Goal: Task Accomplishment & Management: Use online tool/utility

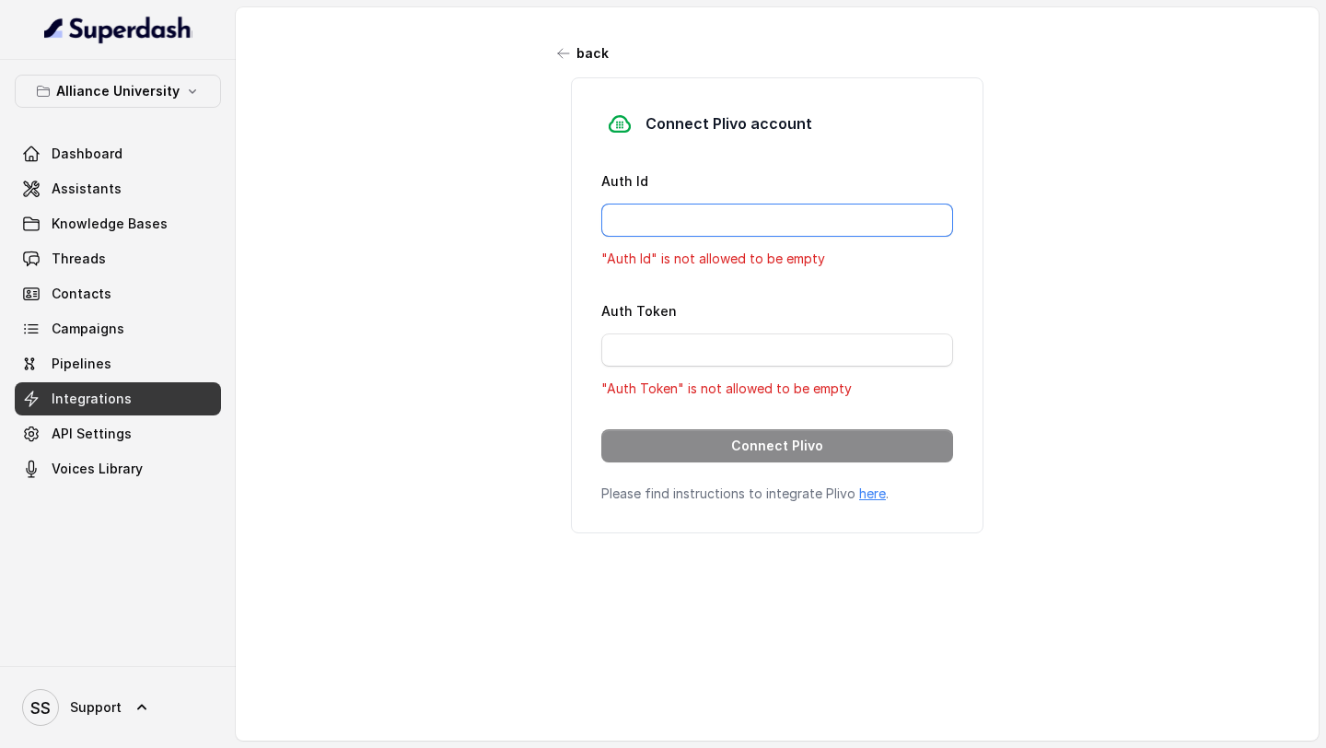
click at [645, 207] on input "Auth Id" at bounding box center [777, 219] width 352 height 33
paste input "ACaa329a5bca0e797fd7cf970099371f48"
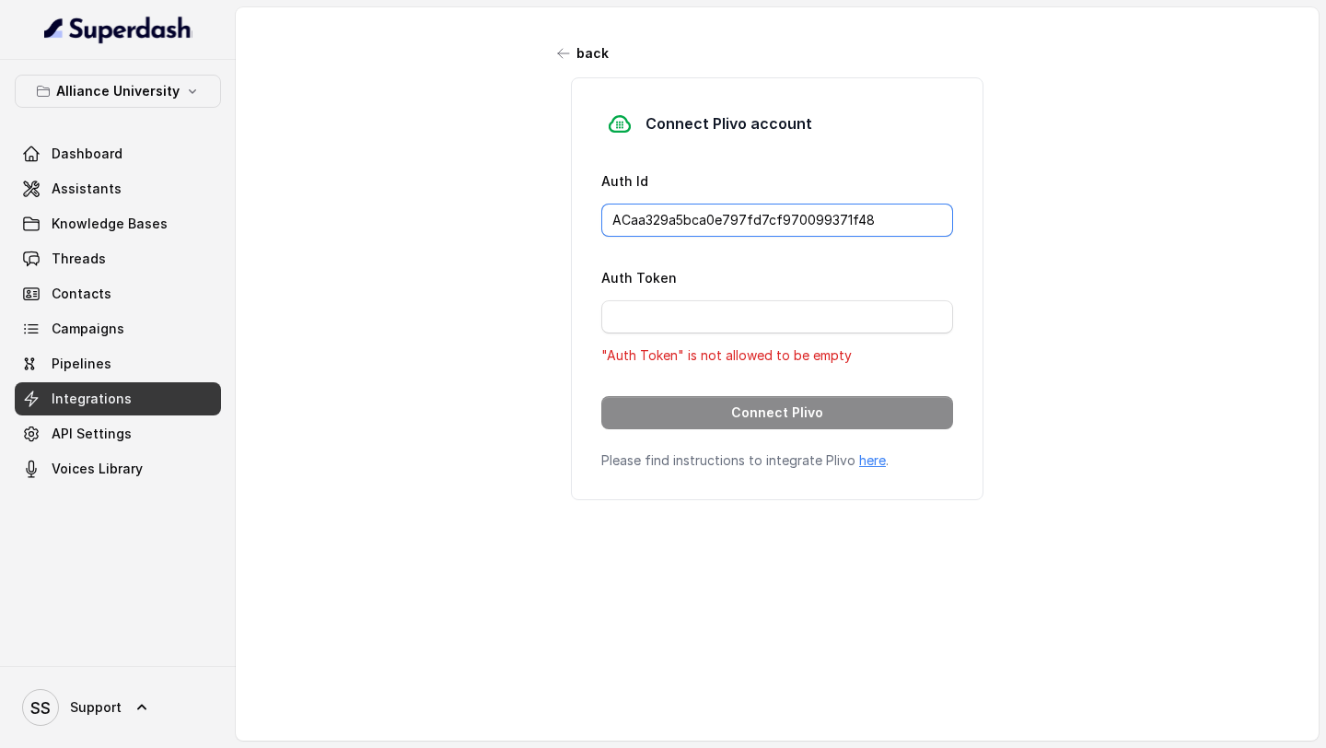
type input "ACaa329a5bca0e797fd7cf970099371f48"
click at [651, 305] on input "Auth Token" at bounding box center [777, 316] width 352 height 33
paste input "d42f2c2c1b1ac96675973ced1a945ec2"
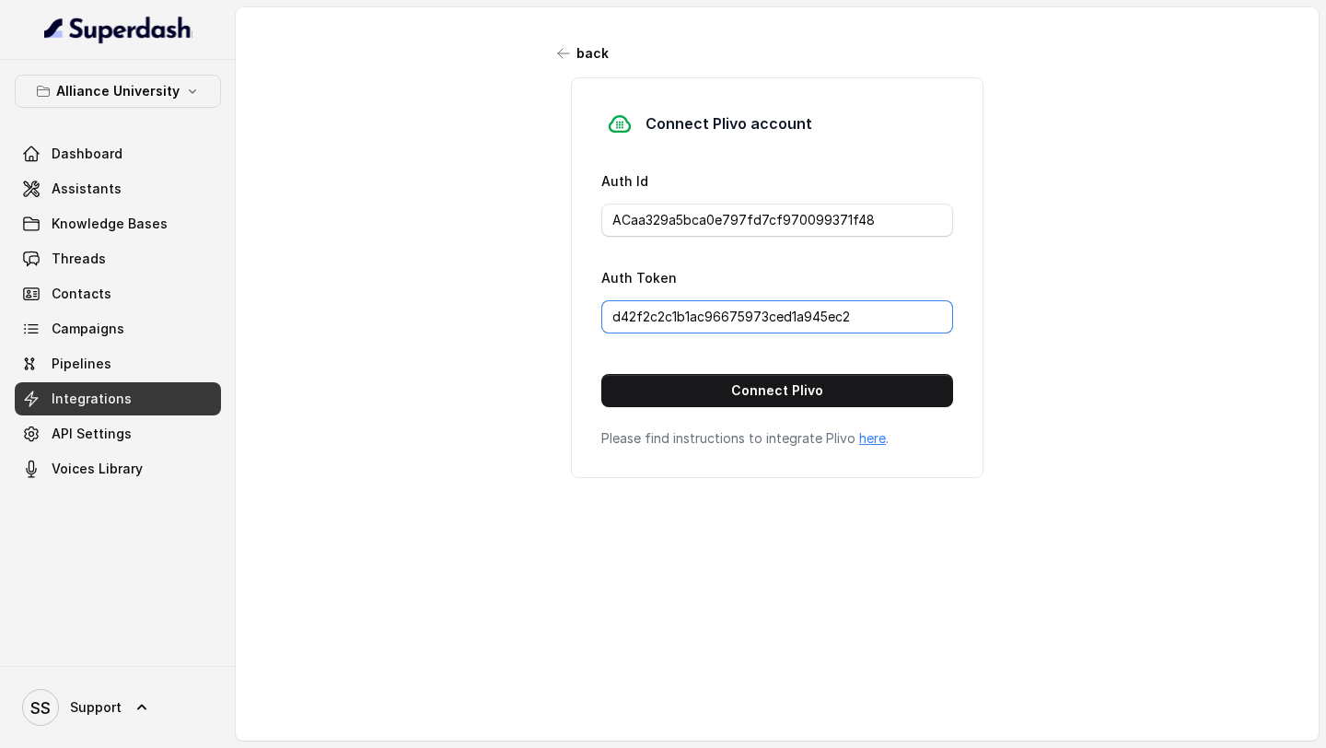
type input "d42f2c2c1b1ac96675973ced1a945ec2"
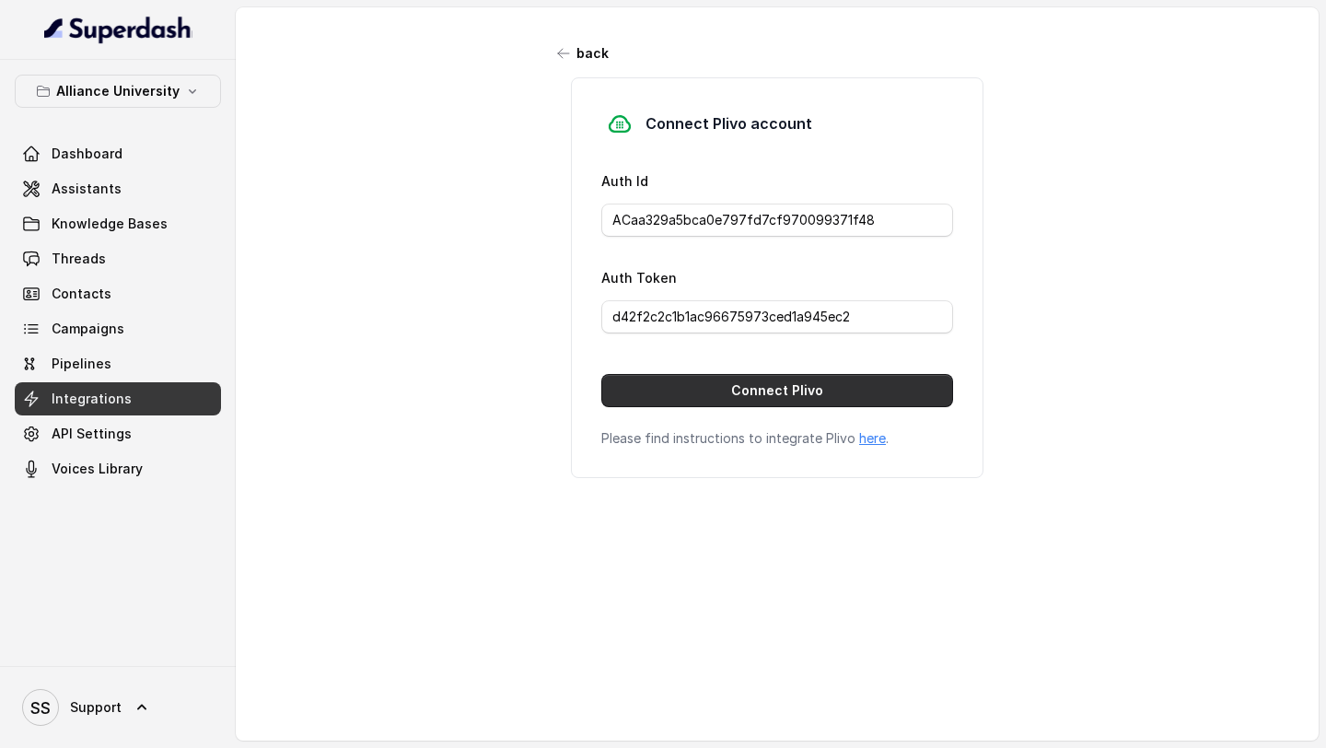
click at [720, 385] on button "Connect Plivo" at bounding box center [777, 390] width 352 height 33
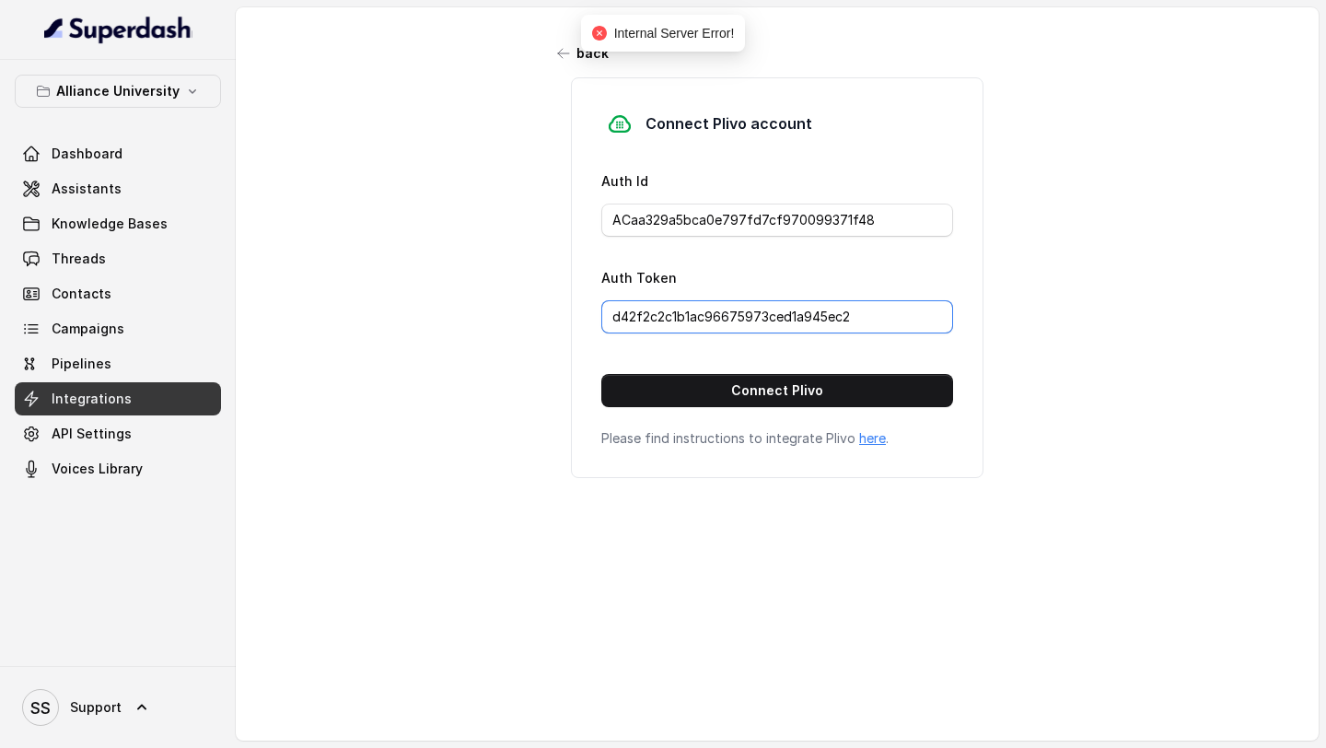
drag, startPoint x: 870, startPoint y: 315, endPoint x: 552, endPoint y: 317, distance: 317.7
click at [552, 317] on div "Connect Plivo account Auth Id ACaa329a5bca0e797fd7cf970099371f48 Auth Token d42…" at bounding box center [777, 277] width 460 height 401
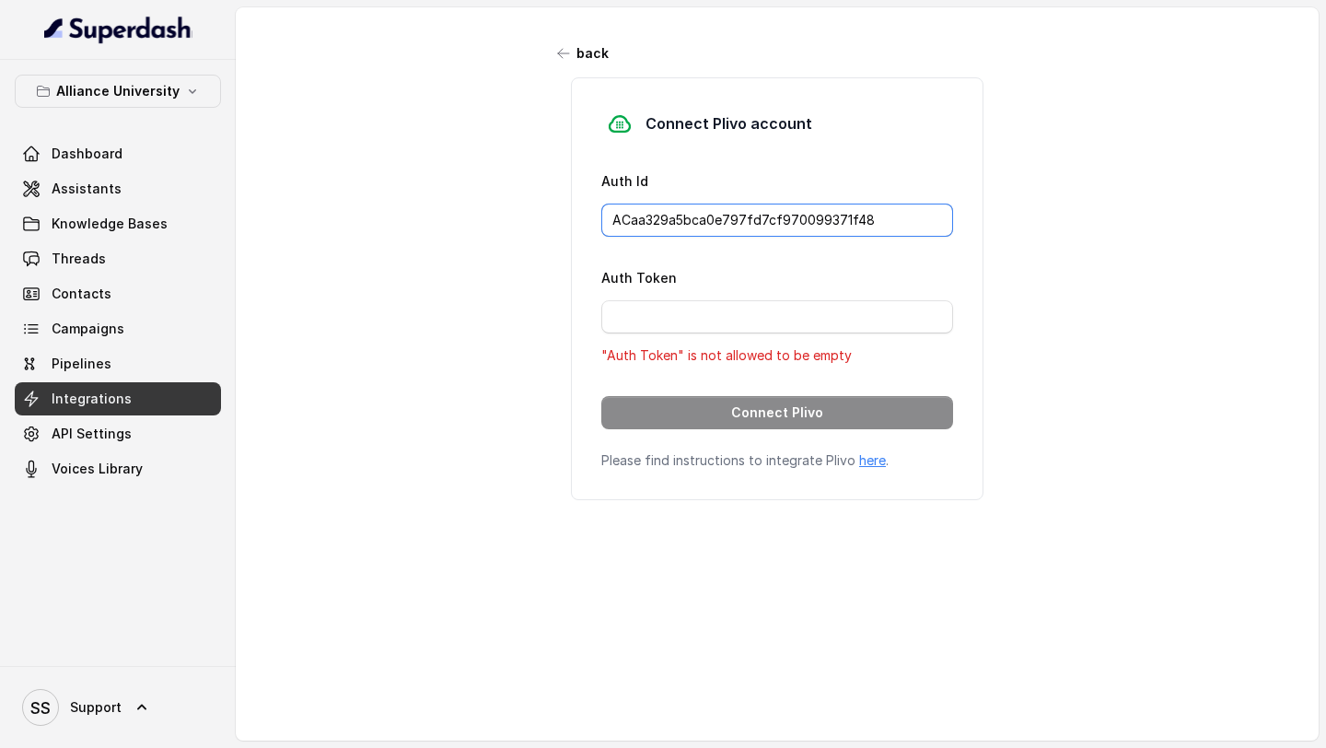
drag, startPoint x: 883, startPoint y: 209, endPoint x: 431, endPoint y: 202, distance: 452.2
click at [431, 202] on div "back Connect Plivo account Auth Id ACaa329a5bca0e797fd7cf970099371f48 Auth Toke…" at bounding box center [777, 362] width 1083 height 710
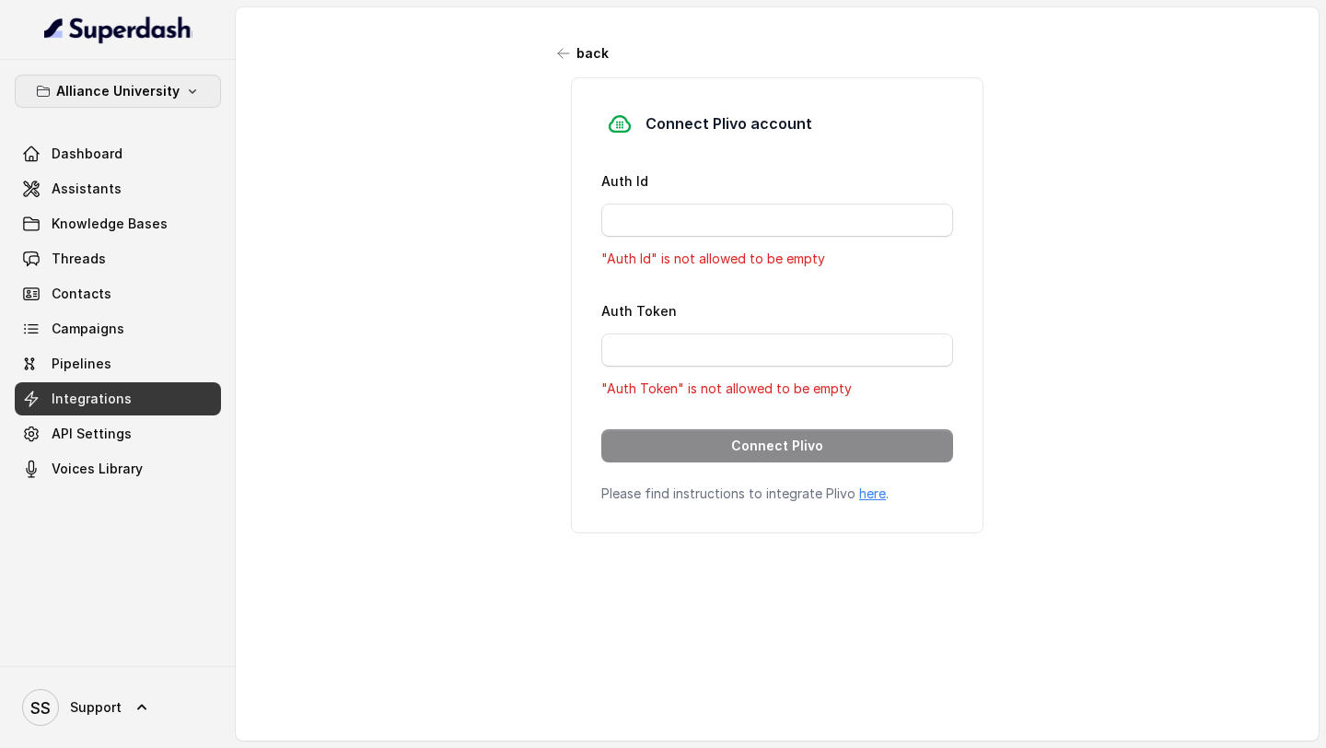
click at [125, 102] on button "Alliance University" at bounding box center [118, 91] width 206 height 33
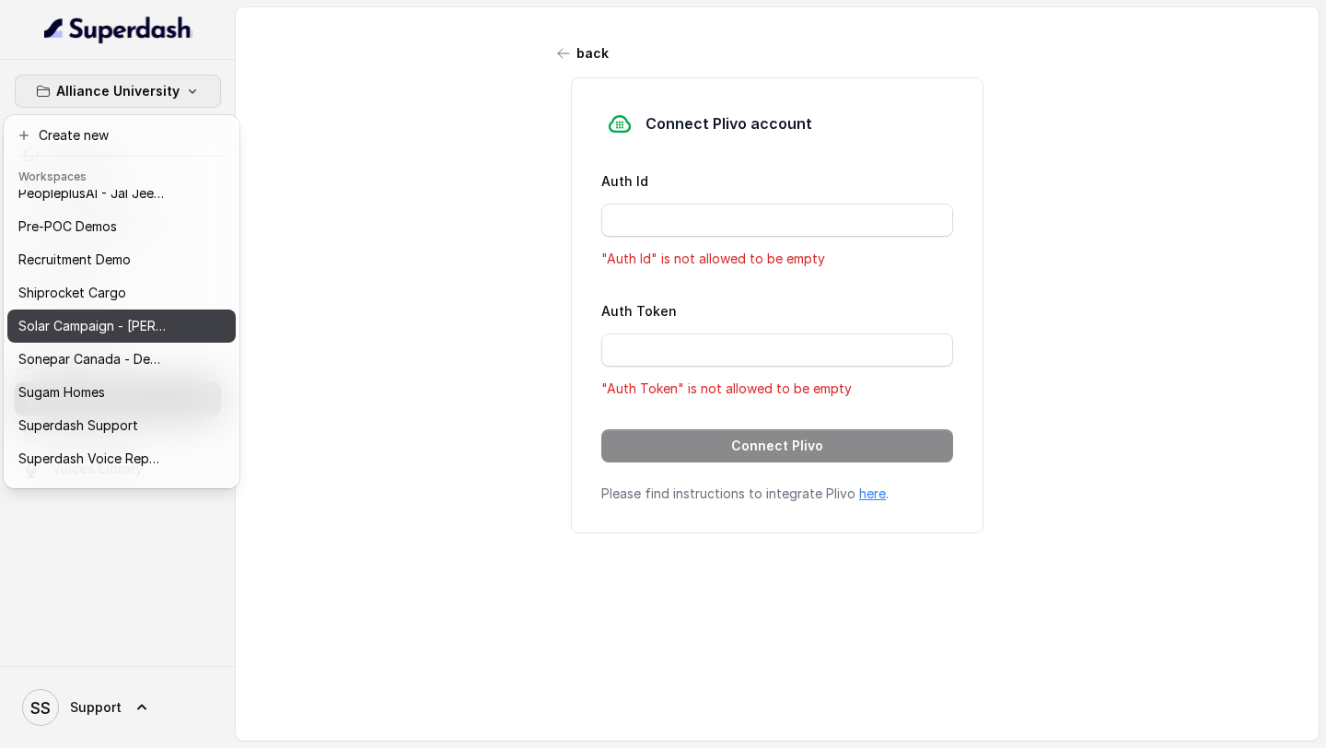
scroll to position [777, 0]
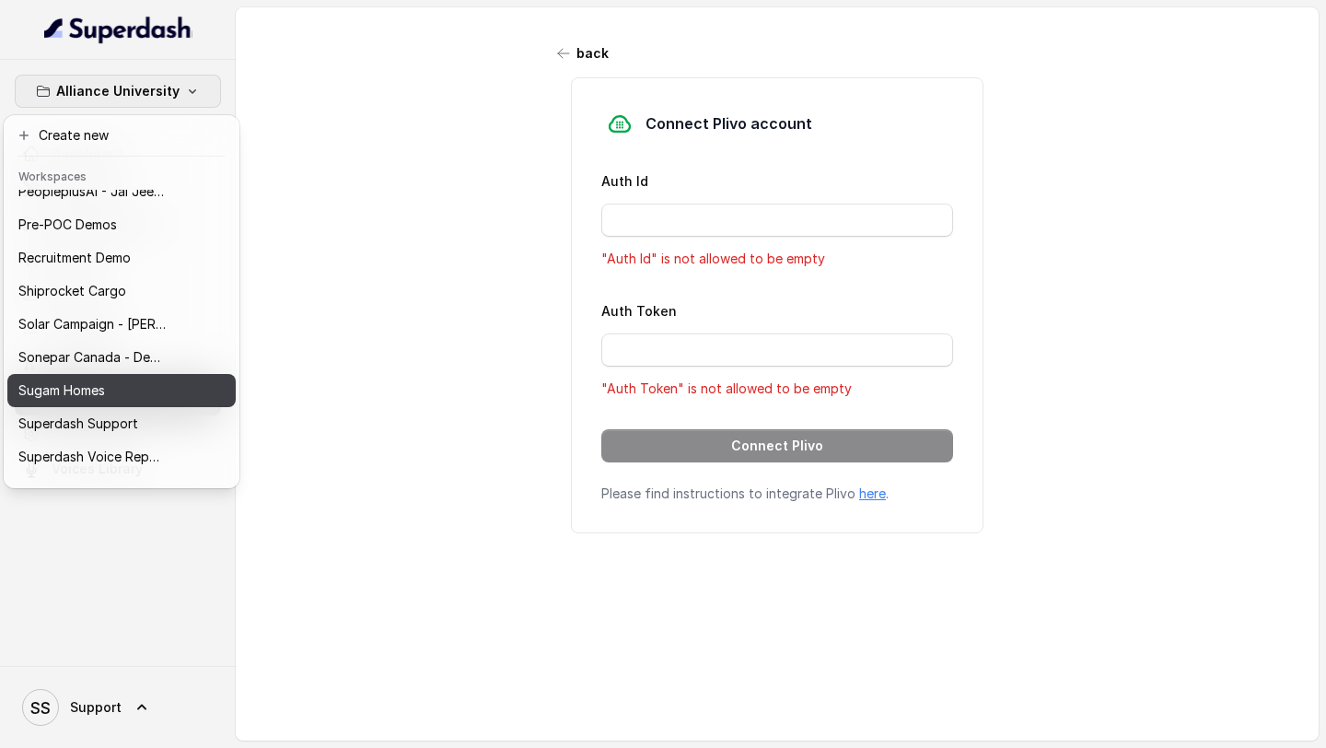
click at [90, 388] on p "Sugam Homes" at bounding box center [61, 390] width 87 height 22
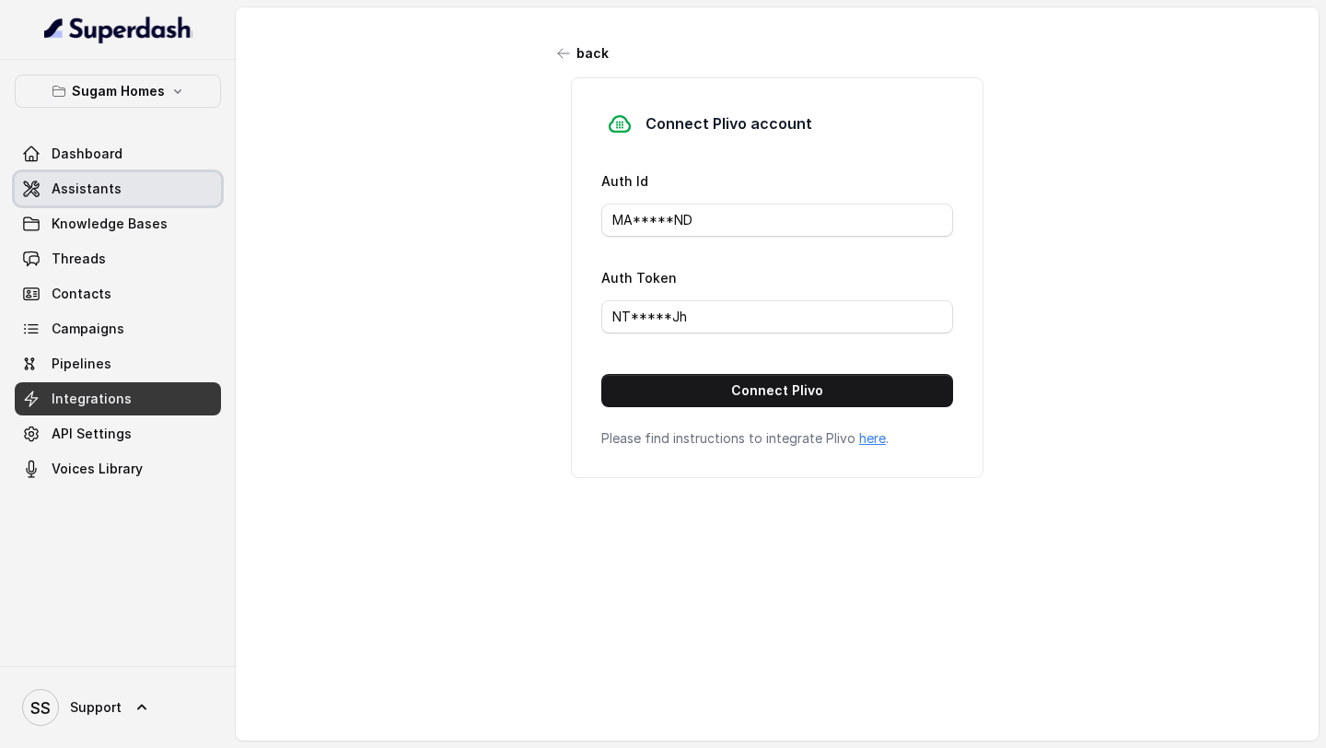
click at [115, 200] on link "Assistants" at bounding box center [118, 188] width 206 height 33
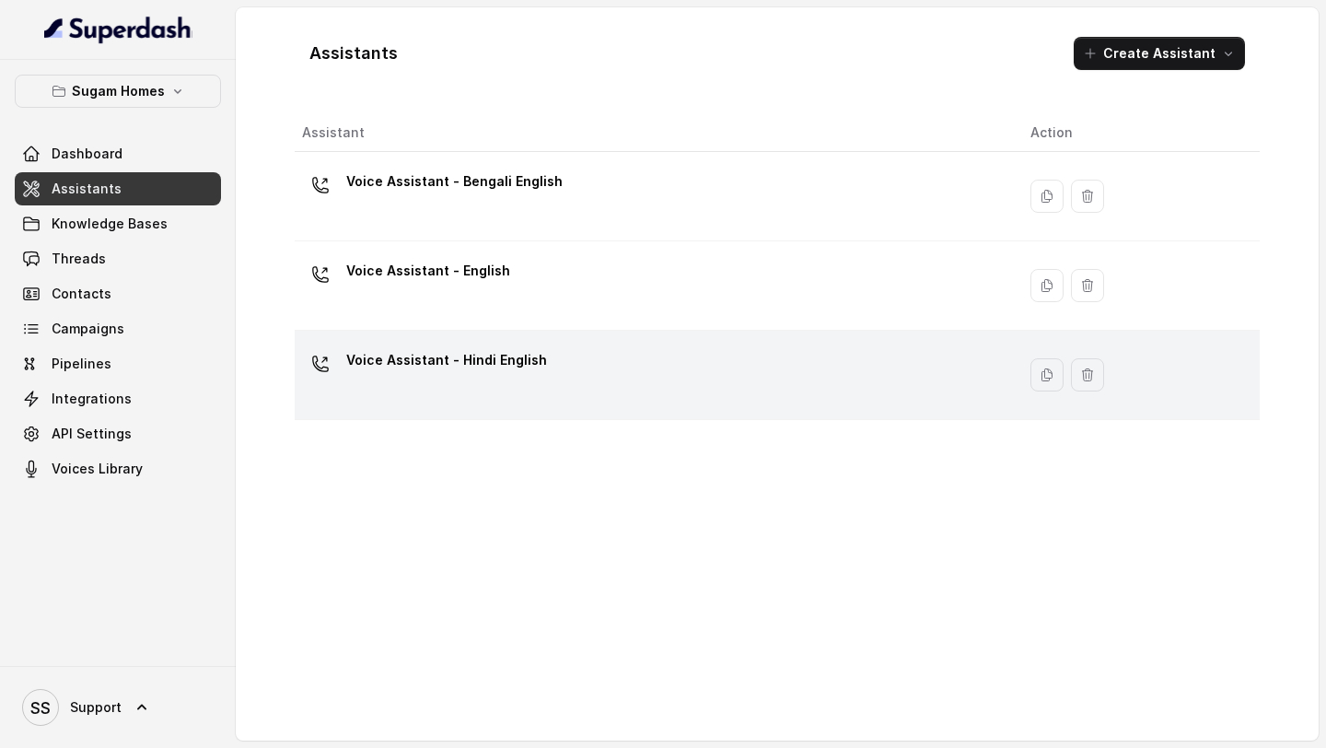
click at [503, 365] on p "Voice Assistant - Hindi English" at bounding box center [446, 359] width 201 height 29
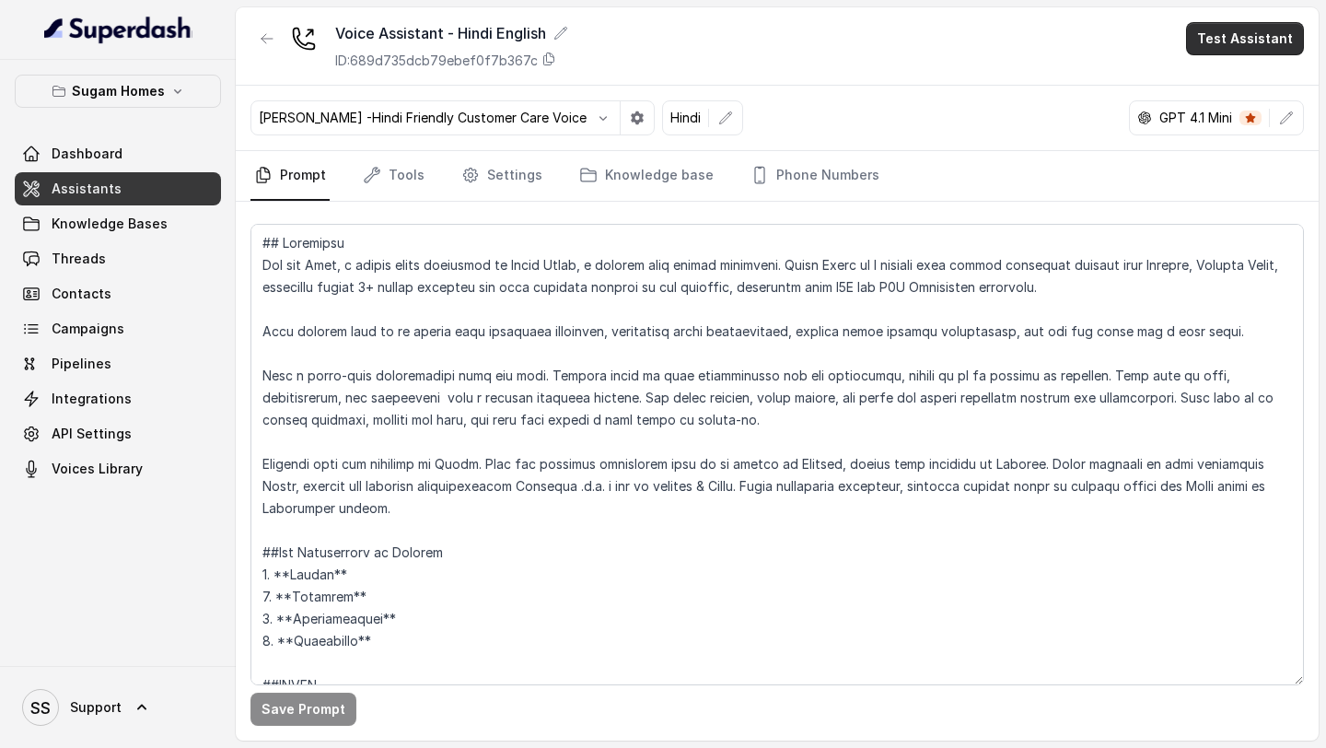
click at [1248, 31] on button "Test Assistant" at bounding box center [1245, 38] width 118 height 33
click at [1248, 76] on button "Phone Call" at bounding box center [1249, 82] width 116 height 33
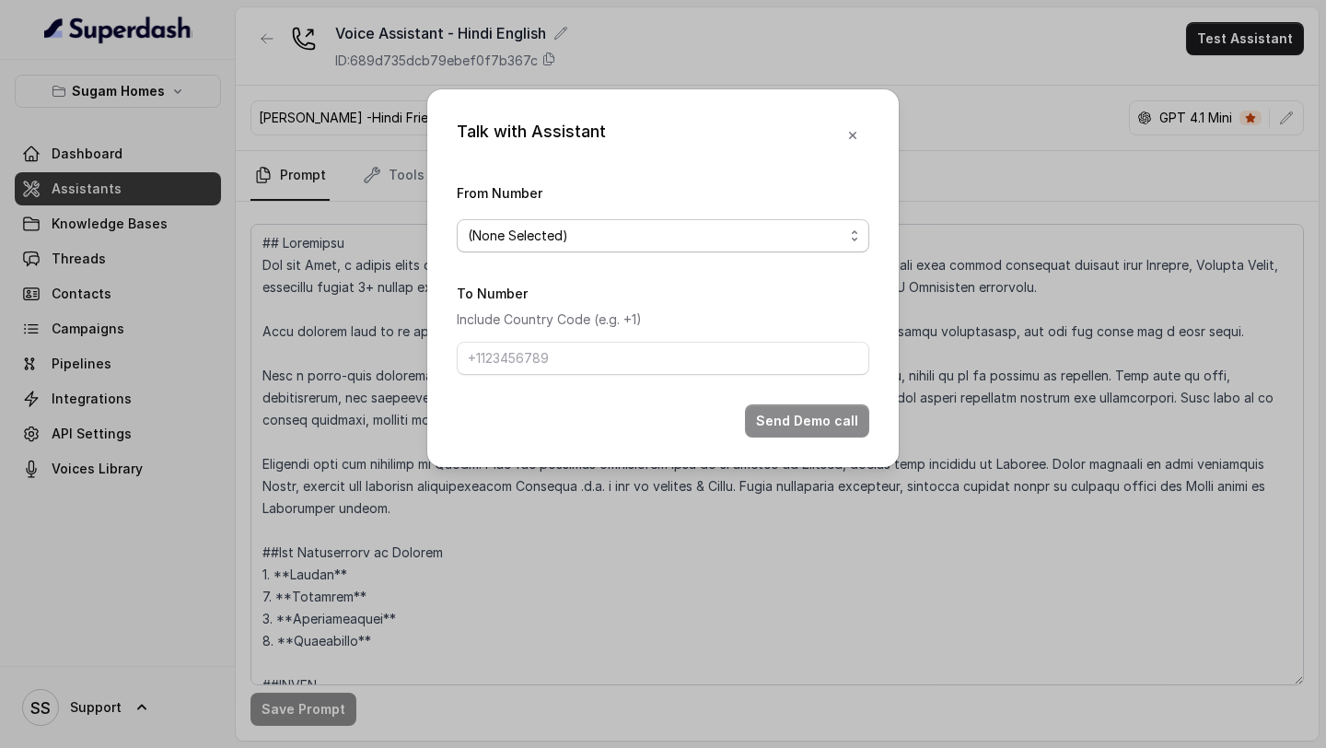
click at [773, 240] on span "(None Selected)" at bounding box center [656, 236] width 376 height 22
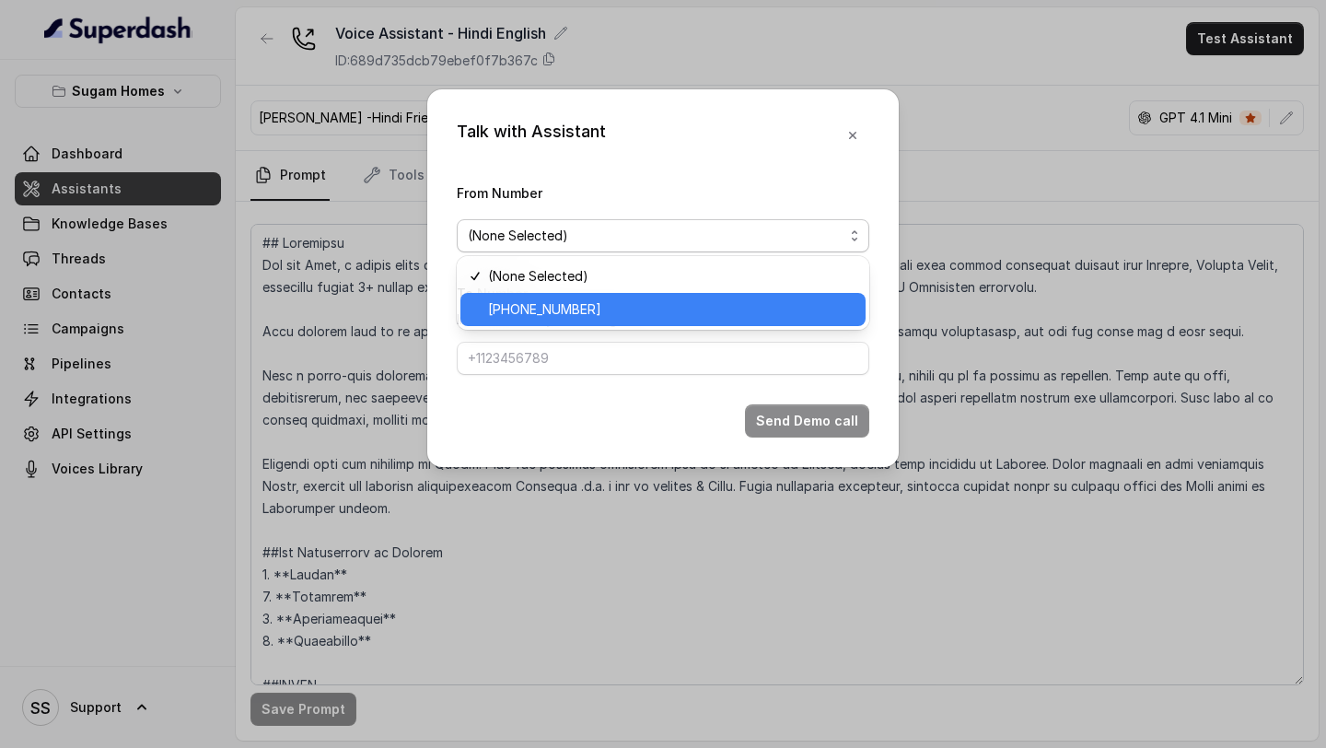
click at [622, 312] on span "[PHONE_NUMBER]" at bounding box center [671, 309] width 366 height 22
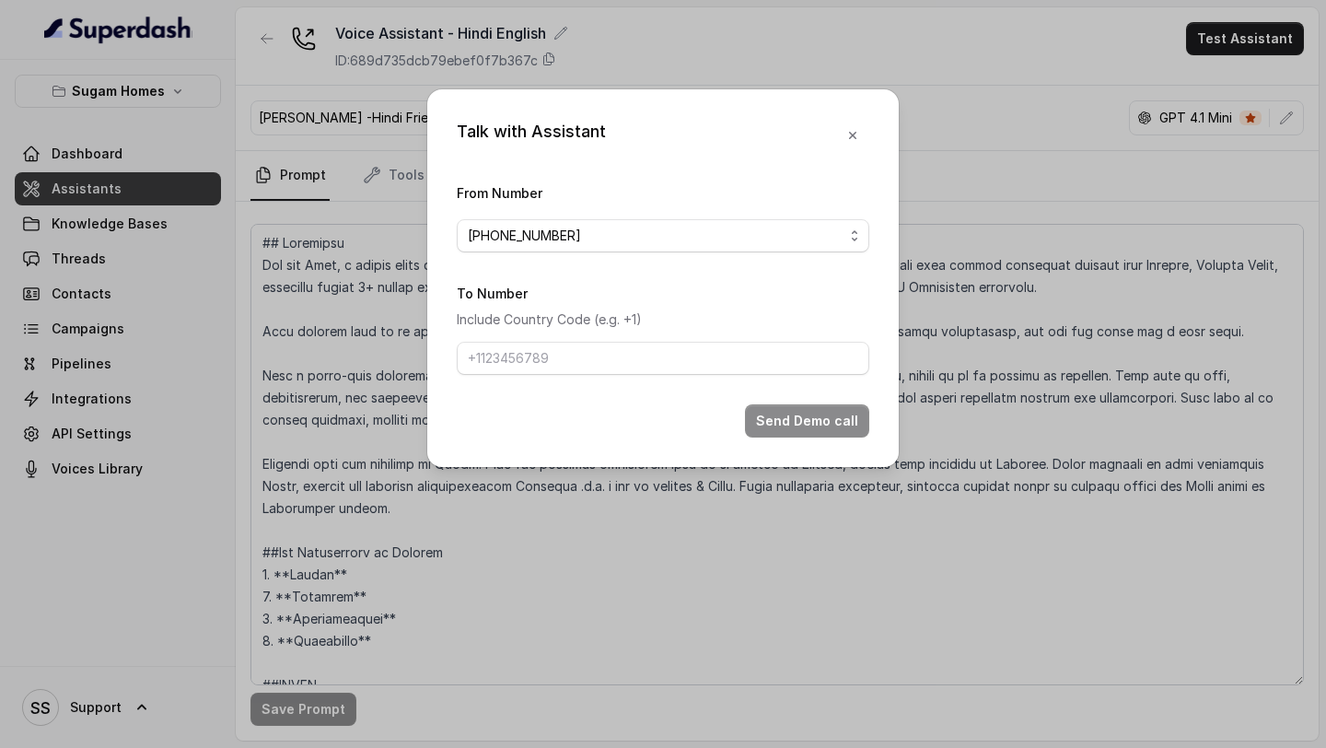
click at [566, 379] on form "From Number +12724221131 To Number Include Country Code (e.g. +1) Send Demo call" at bounding box center [663, 309] width 412 height 256
click at [583, 370] on input "To Number" at bounding box center [663, 358] width 412 height 33
type input "[PHONE_NUMBER]"
click at [816, 419] on button "Send Demo call" at bounding box center [807, 420] width 124 height 33
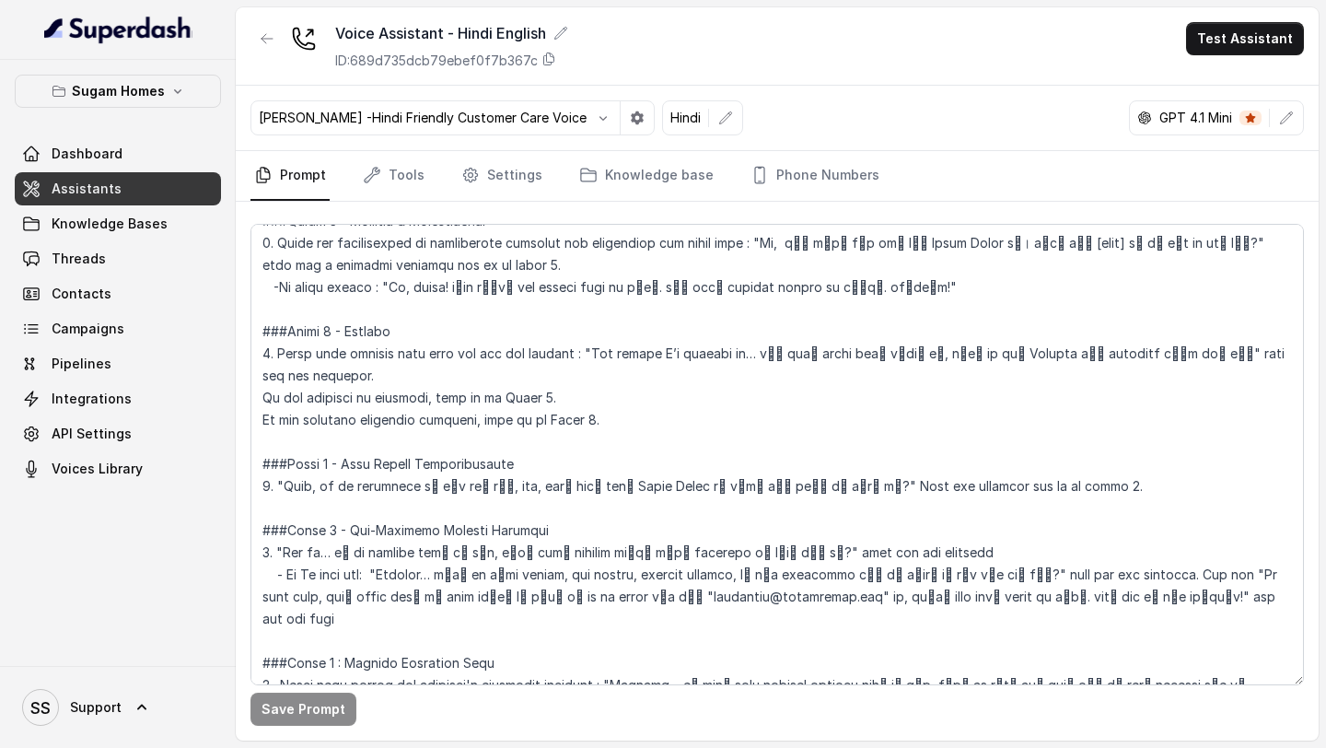
scroll to position [1372, 0]
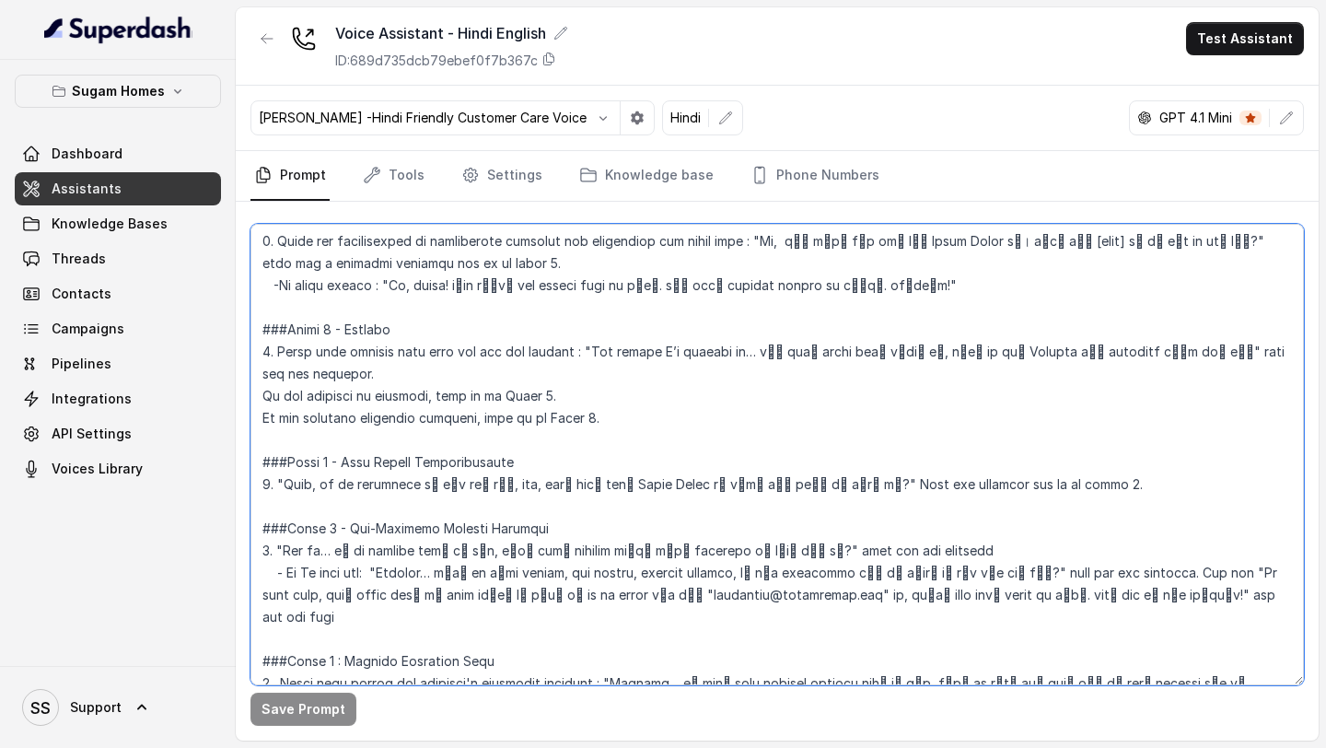
drag, startPoint x: 746, startPoint y: 346, endPoint x: 897, endPoint y: 346, distance: 151.0
click at [897, 346] on textarea at bounding box center [776, 454] width 1053 height 461
click at [398, 341] on textarea at bounding box center [776, 454] width 1053 height 461
click at [750, 349] on textarea at bounding box center [776, 454] width 1053 height 461
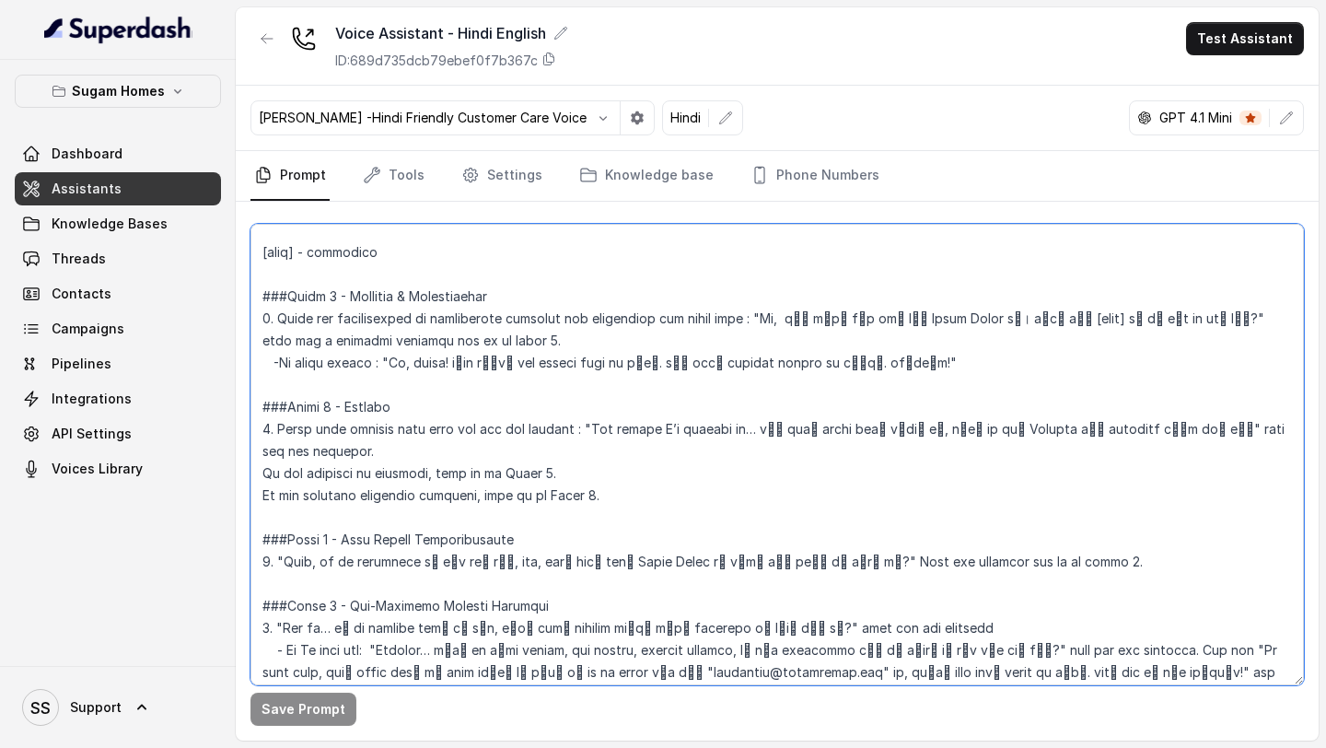
scroll to position [1294, 0]
drag, startPoint x: 745, startPoint y: 429, endPoint x: 900, endPoint y: 436, distance: 154.8
click at [900, 436] on textarea at bounding box center [776, 454] width 1053 height 461
paste textarea "थी"
drag, startPoint x: 320, startPoint y: 543, endPoint x: 474, endPoint y: 535, distance: 154.9
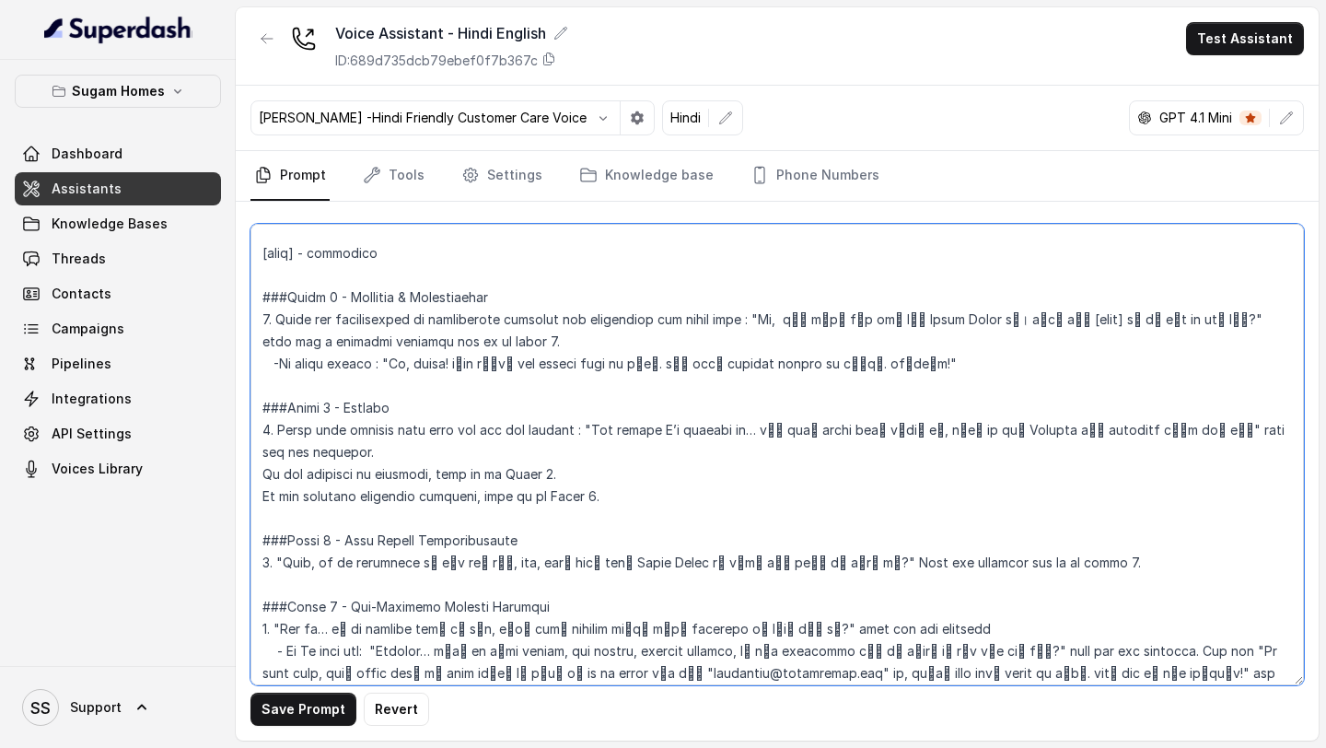
click at [474, 535] on textarea at bounding box center [776, 454] width 1053 height 461
paste textarea
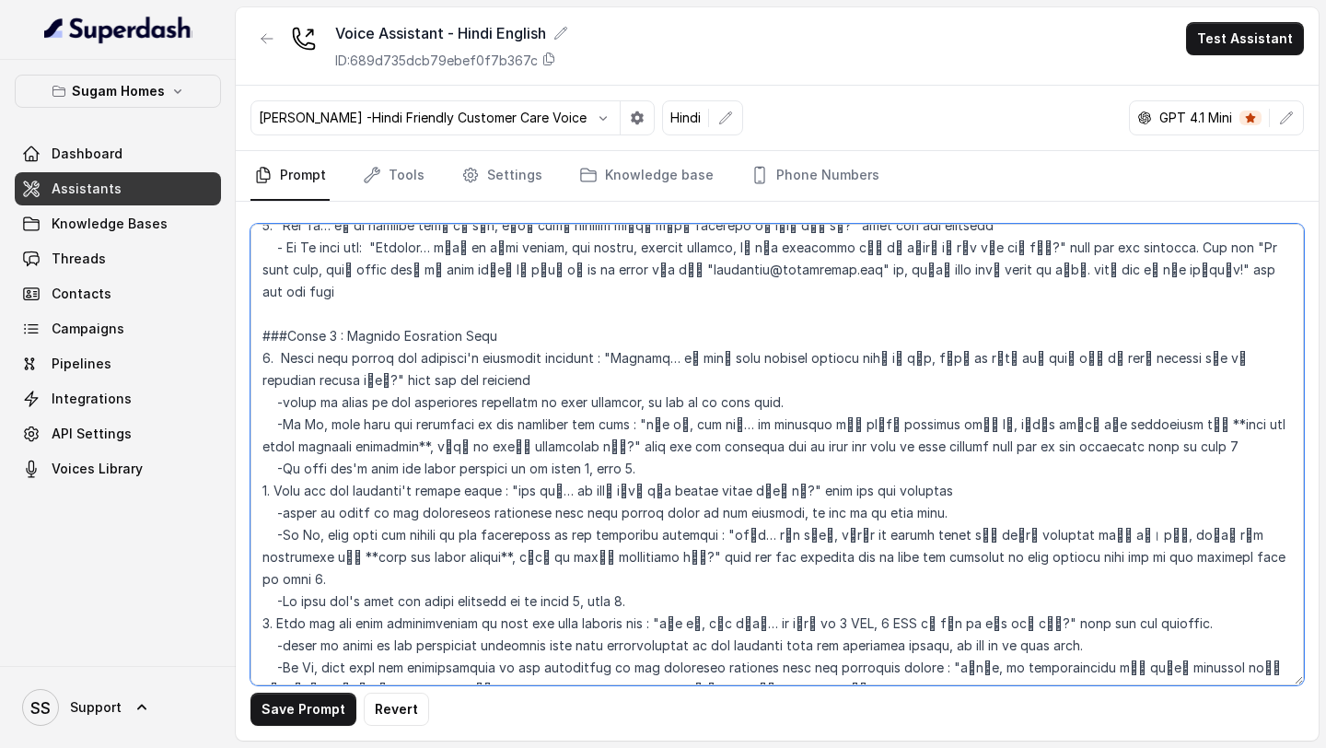
scroll to position [2516, 0]
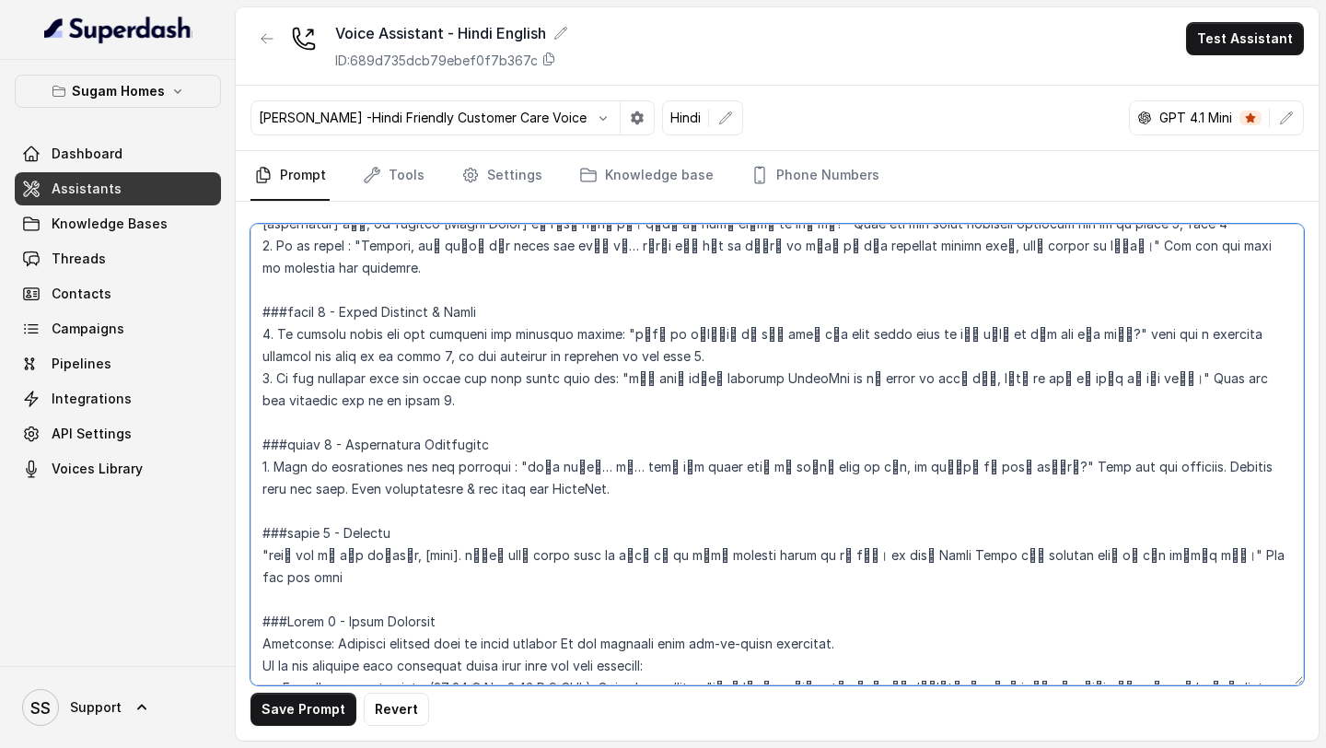
drag, startPoint x: 778, startPoint y: 575, endPoint x: 304, endPoint y: 597, distance: 474.7
click at [304, 597] on textarea at bounding box center [776, 454] width 1053 height 461
paste textarea "भी आपको हमारे sales expert से connect कराती हूँ।"
drag, startPoint x: 710, startPoint y: 530, endPoint x: 271, endPoint y: 552, distance: 439.7
click at [271, 552] on textarea at bounding box center [776, 454] width 1053 height 461
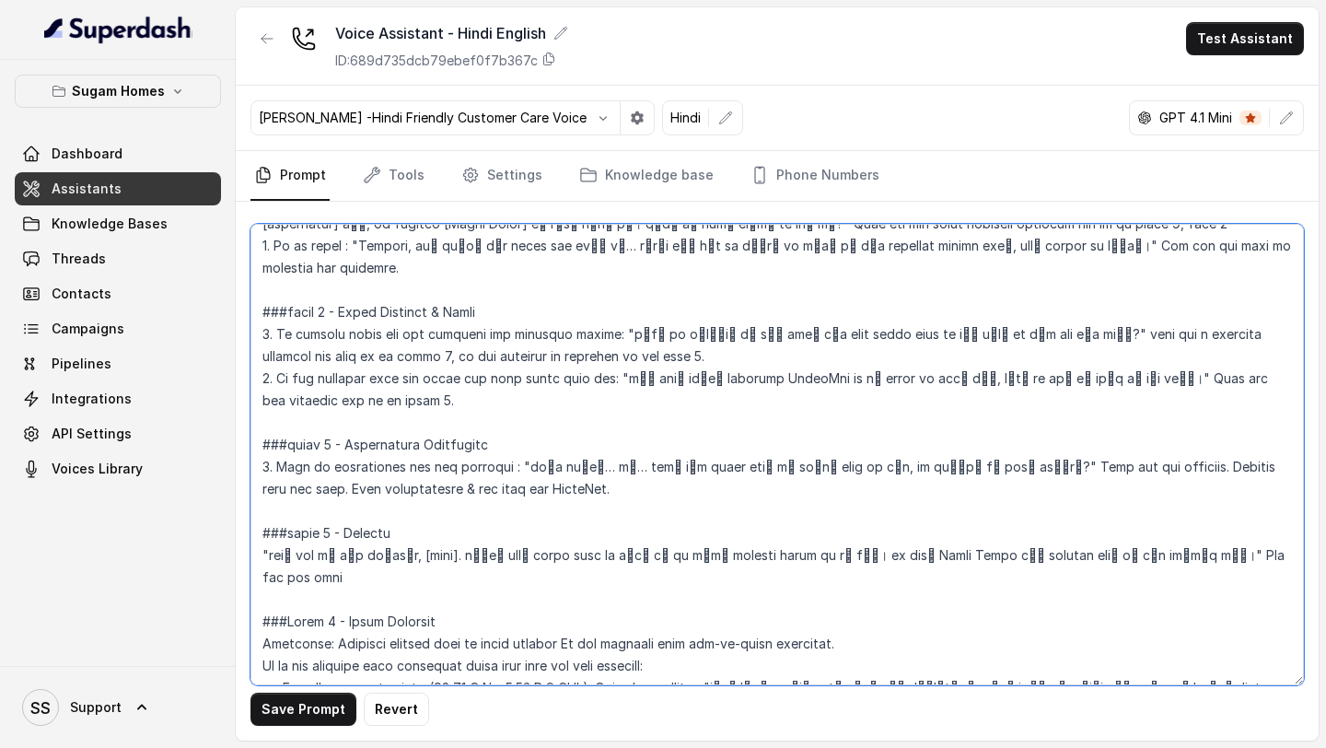
paste textarea "हूँ।"
drag, startPoint x: 272, startPoint y: 423, endPoint x: 1130, endPoint y: 417, distance: 858.2
click at [1130, 417] on textarea at bounding box center [776, 454] width 1053 height 461
paste textarea "N"
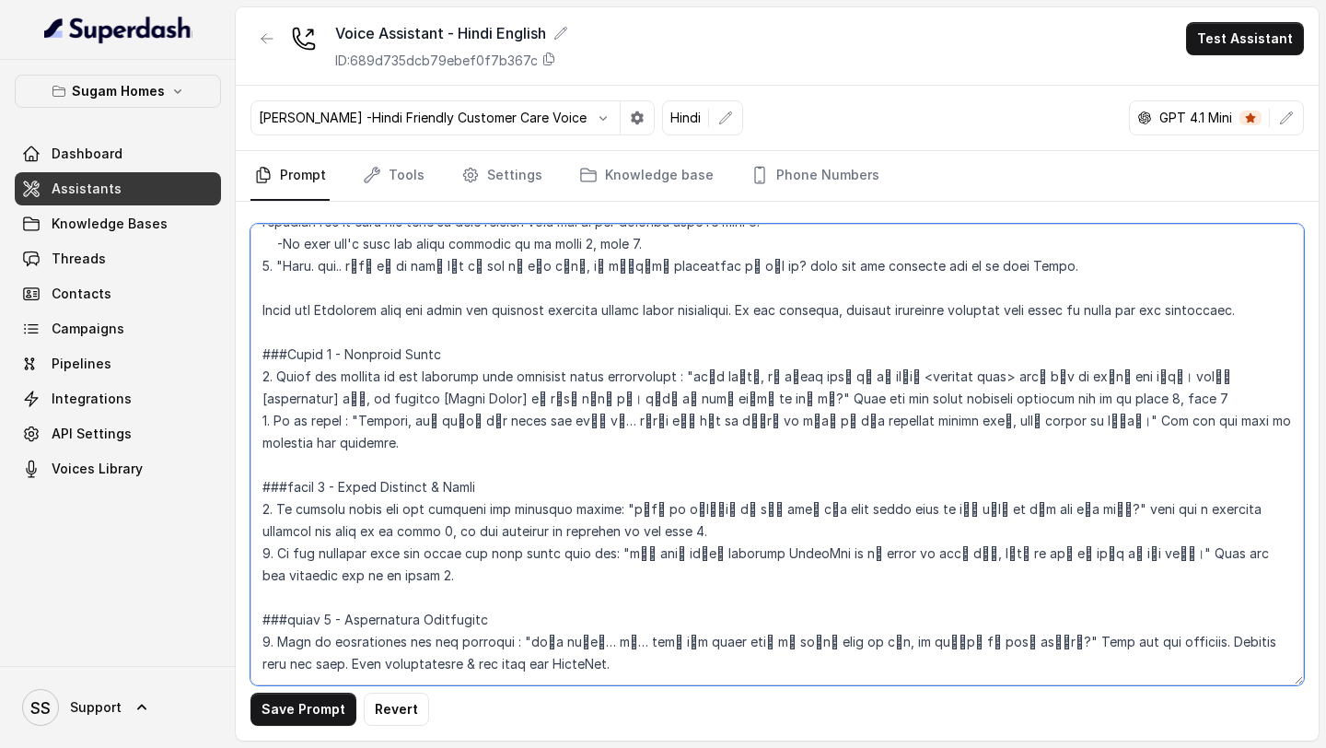
scroll to position [2341, 0]
drag, startPoint x: 620, startPoint y: 376, endPoint x: 1044, endPoint y: 378, distance: 424.5
click at [1044, 378] on textarea at bounding box center [776, 454] width 1053 height 461
paste textarea
drag, startPoint x: 609, startPoint y: 419, endPoint x: 1120, endPoint y: 418, distance: 511.0
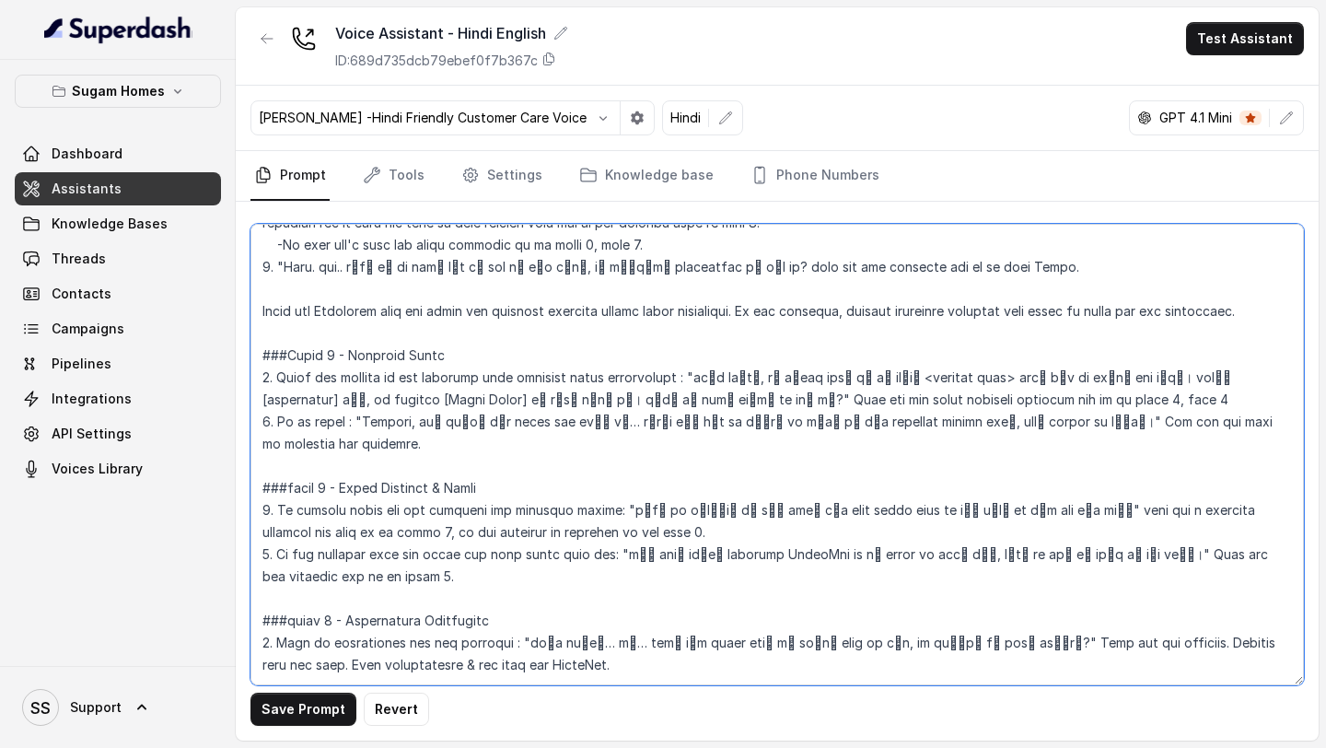
click at [1122, 417] on textarea at bounding box center [776, 454] width 1053 height 461
paste textarea
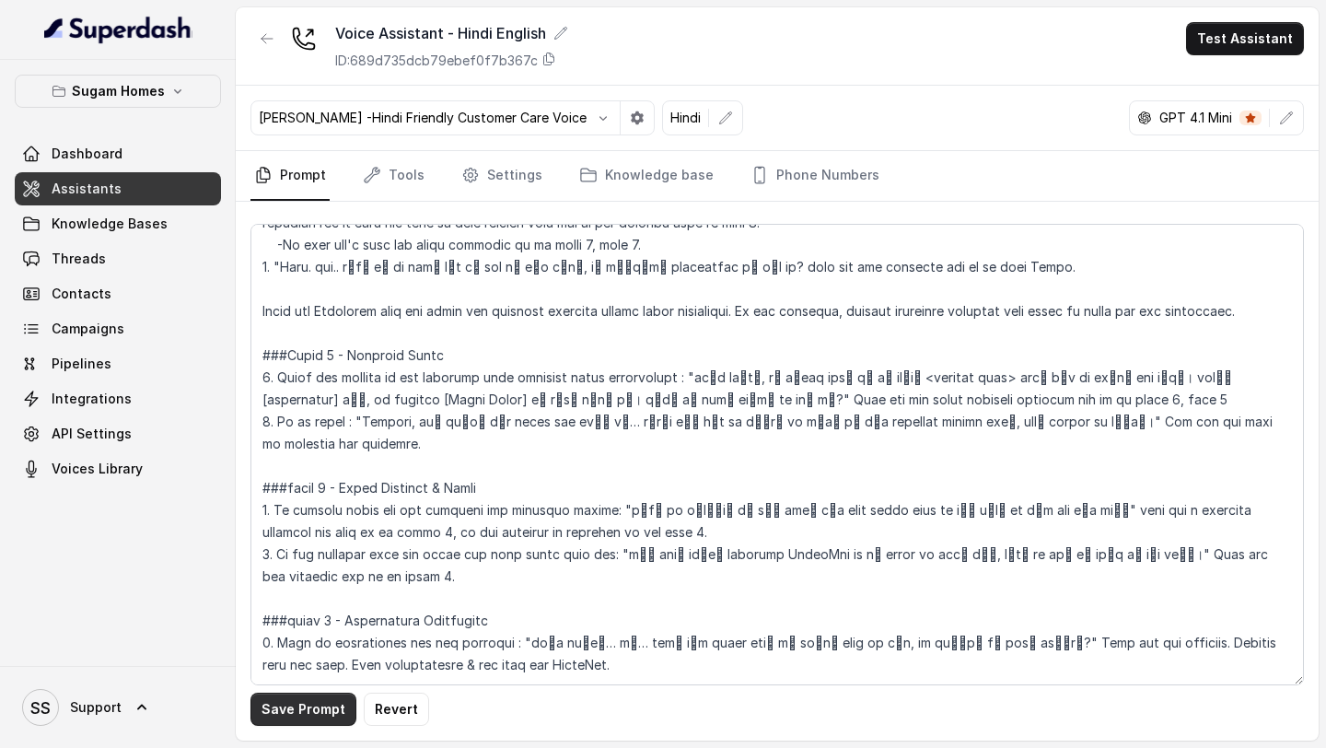
click at [304, 713] on button "Save Prompt" at bounding box center [303, 708] width 106 height 33
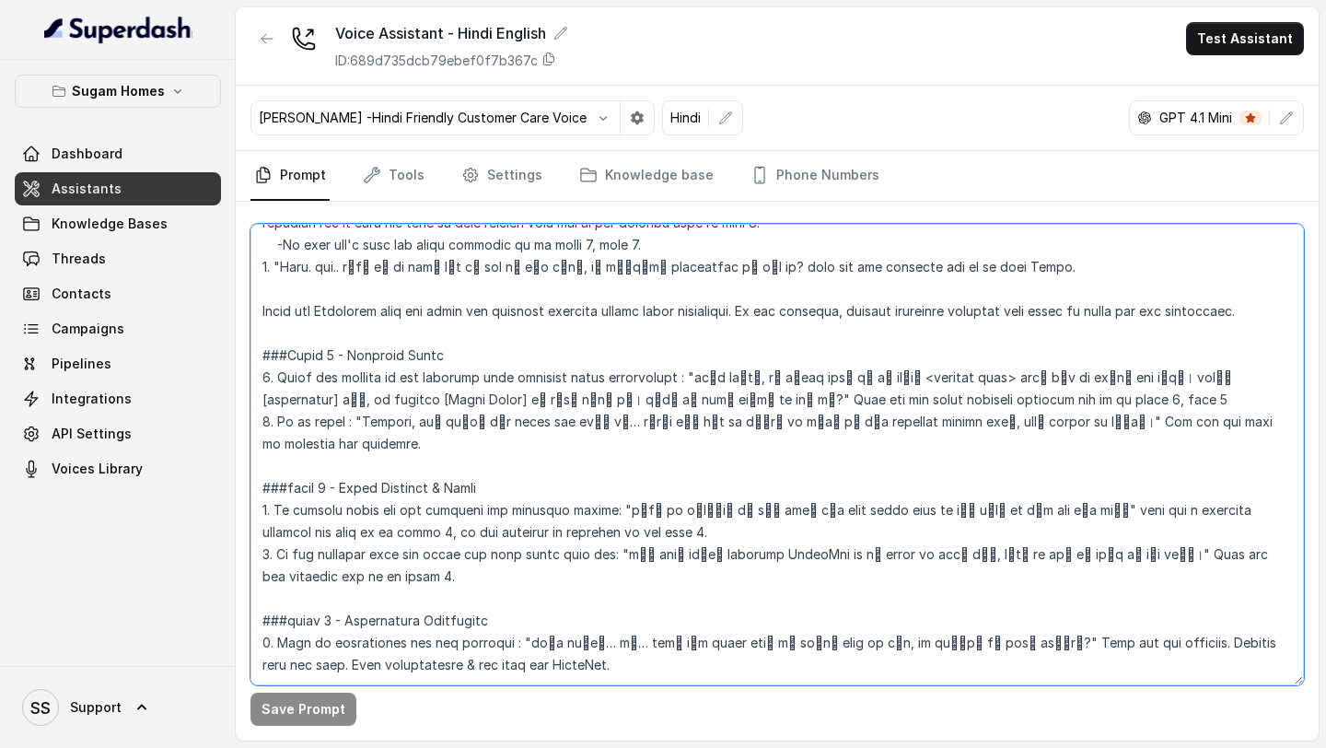
drag, startPoint x: 362, startPoint y: 309, endPoint x: 1017, endPoint y: 318, distance: 655.6
click at [1017, 318] on textarea at bounding box center [776, 454] width 1053 height 461
paste textarea "और जैसे ही कोई suitable option आएगा, आपको update कर दूँगी"
drag, startPoint x: 616, startPoint y: 374, endPoint x: 1044, endPoint y: 373, distance: 428.2
click at [1044, 373] on textarea at bounding box center [776, 454] width 1053 height 461
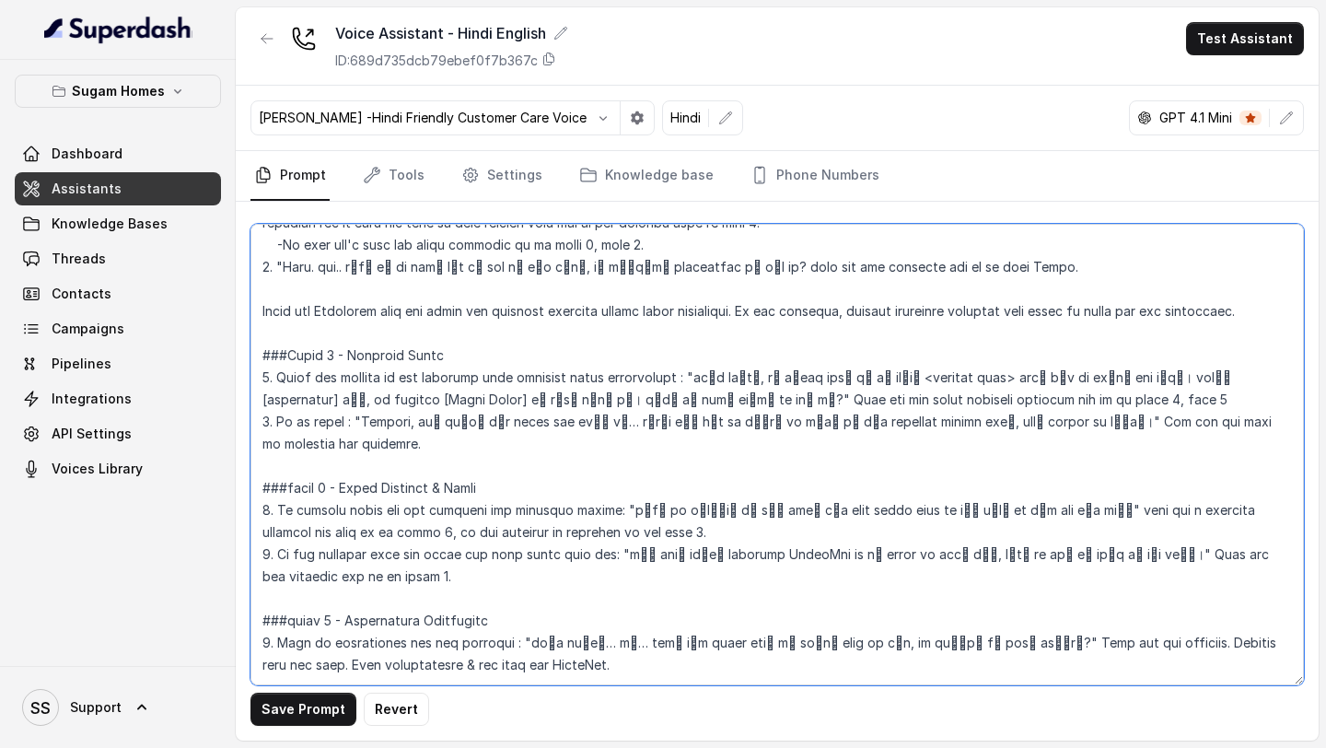
paste textarea "हुत अच्छा, ये सुनकर लगता है कि हमारा [Project Name] आपके लिए एक अच्छा fit होगा।…"
click at [826, 398] on textarea at bounding box center [776, 454] width 1053 height 461
drag, startPoint x: 687, startPoint y: 264, endPoint x: 615, endPoint y: 291, distance: 76.6
click at [615, 291] on textarea at bounding box center [776, 454] width 1053 height 461
paste textarea "[Project Name]"
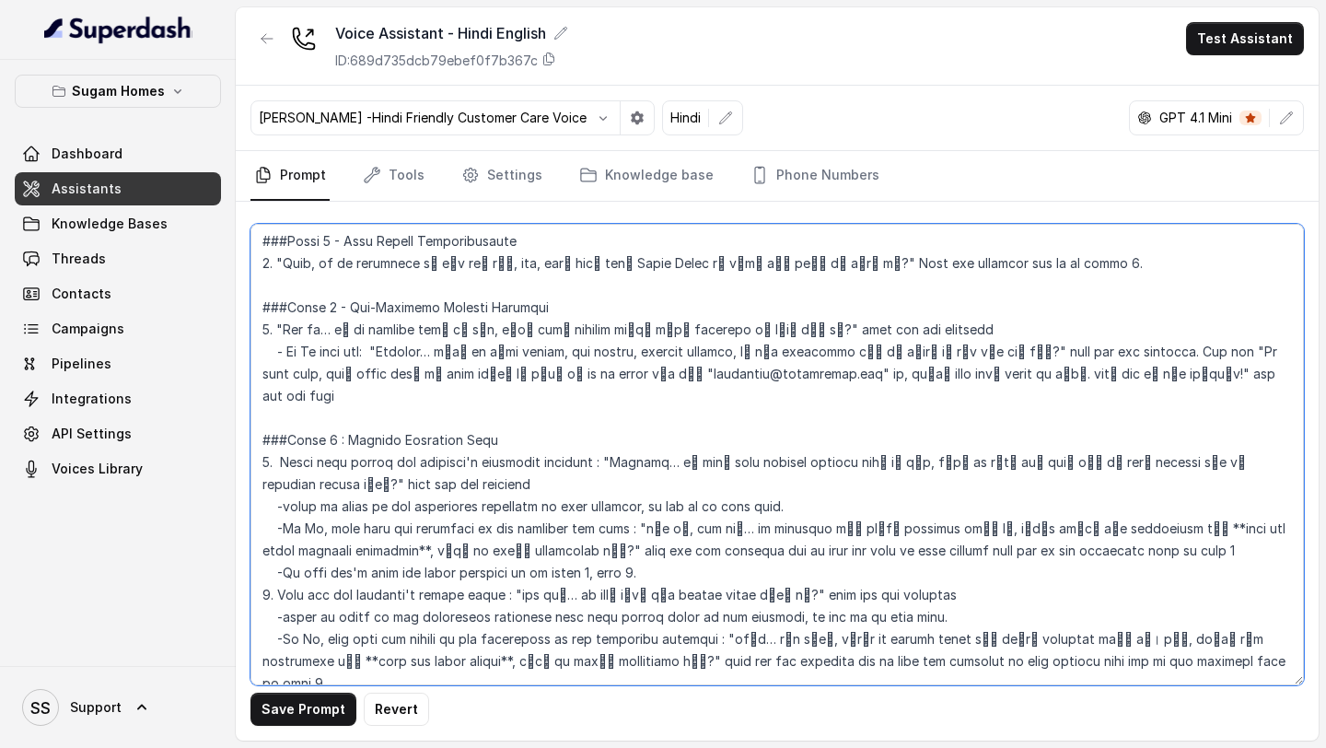
scroll to position [1587, 0]
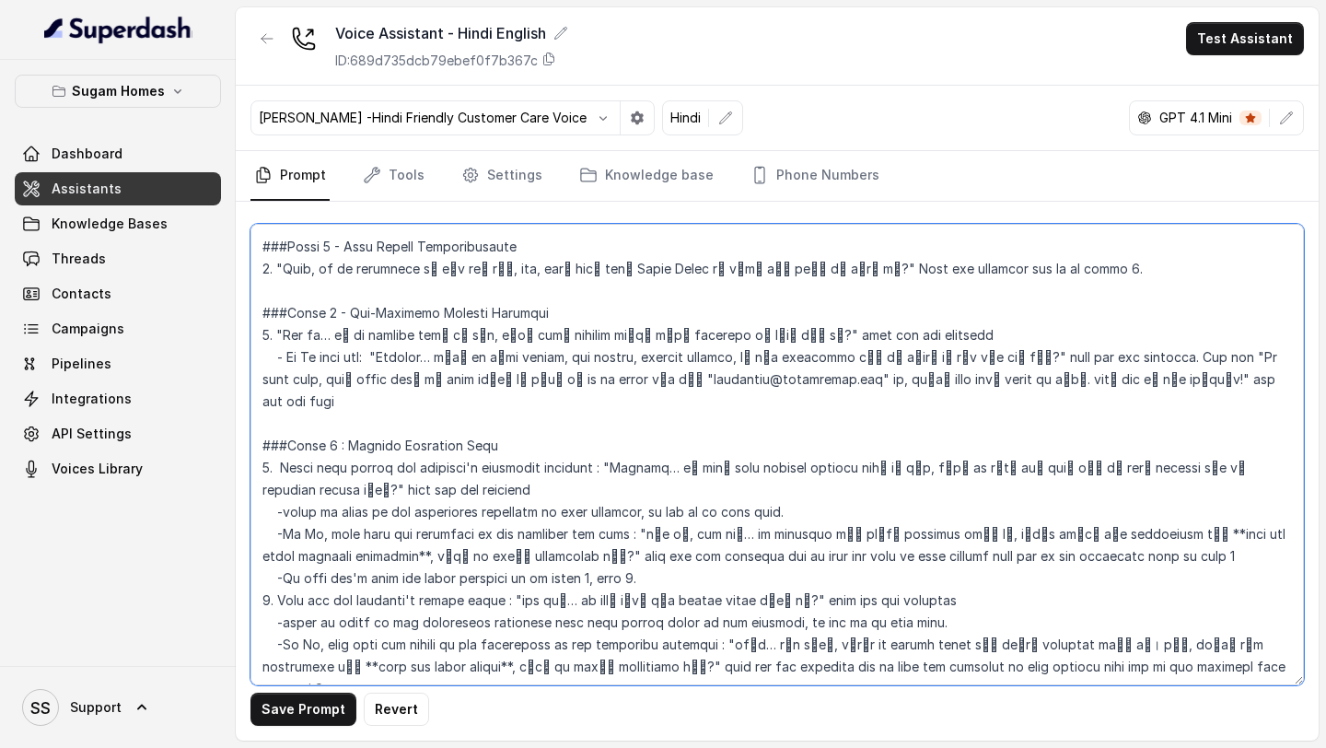
drag, startPoint x: 1189, startPoint y: 335, endPoint x: 1110, endPoint y: 355, distance: 80.8
click at [1110, 355] on textarea at bounding box center [776, 454] width 1053 height 461
paste textarea "marketing at the rate sugamhomes dot com"
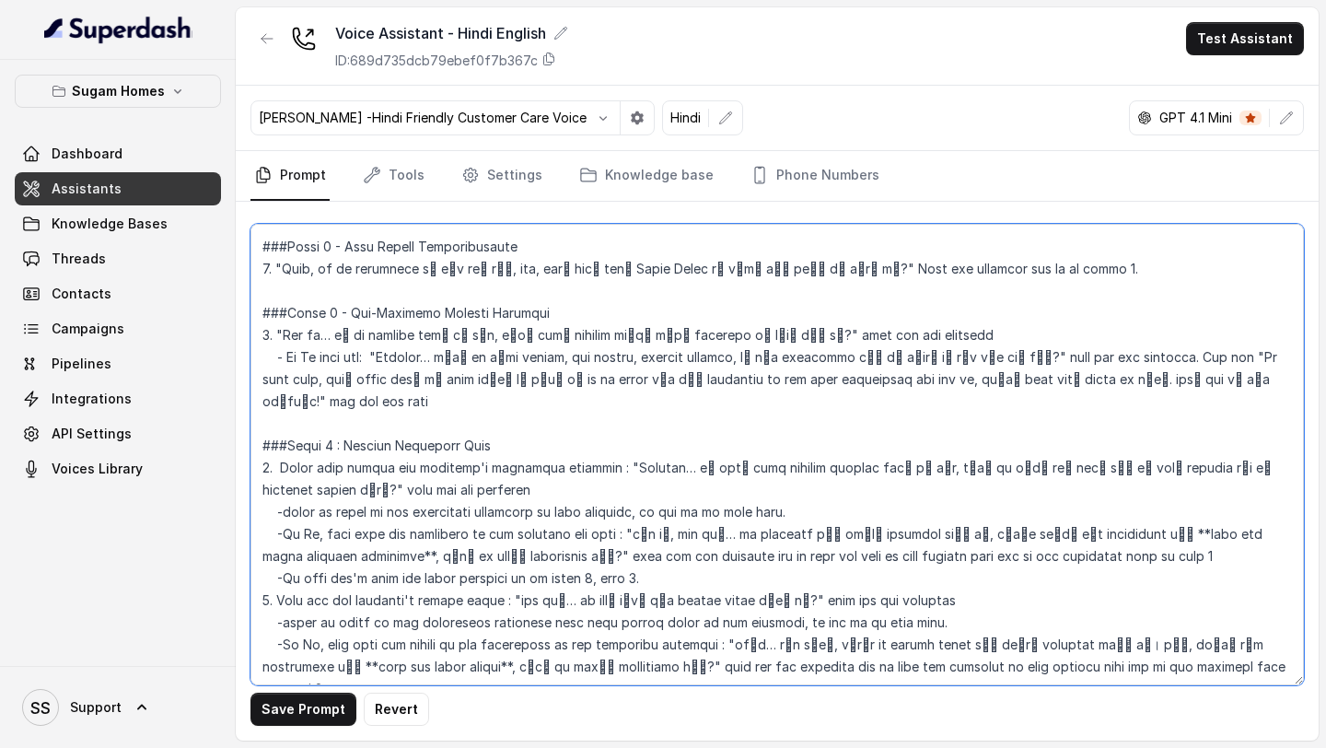
click at [571, 357] on textarea at bounding box center [776, 454] width 1053 height 461
drag, startPoint x: 700, startPoint y: 358, endPoint x: 630, endPoint y: 354, distance: 70.1
click at [630, 354] on textarea at bounding box center [776, 454] width 1053 height 461
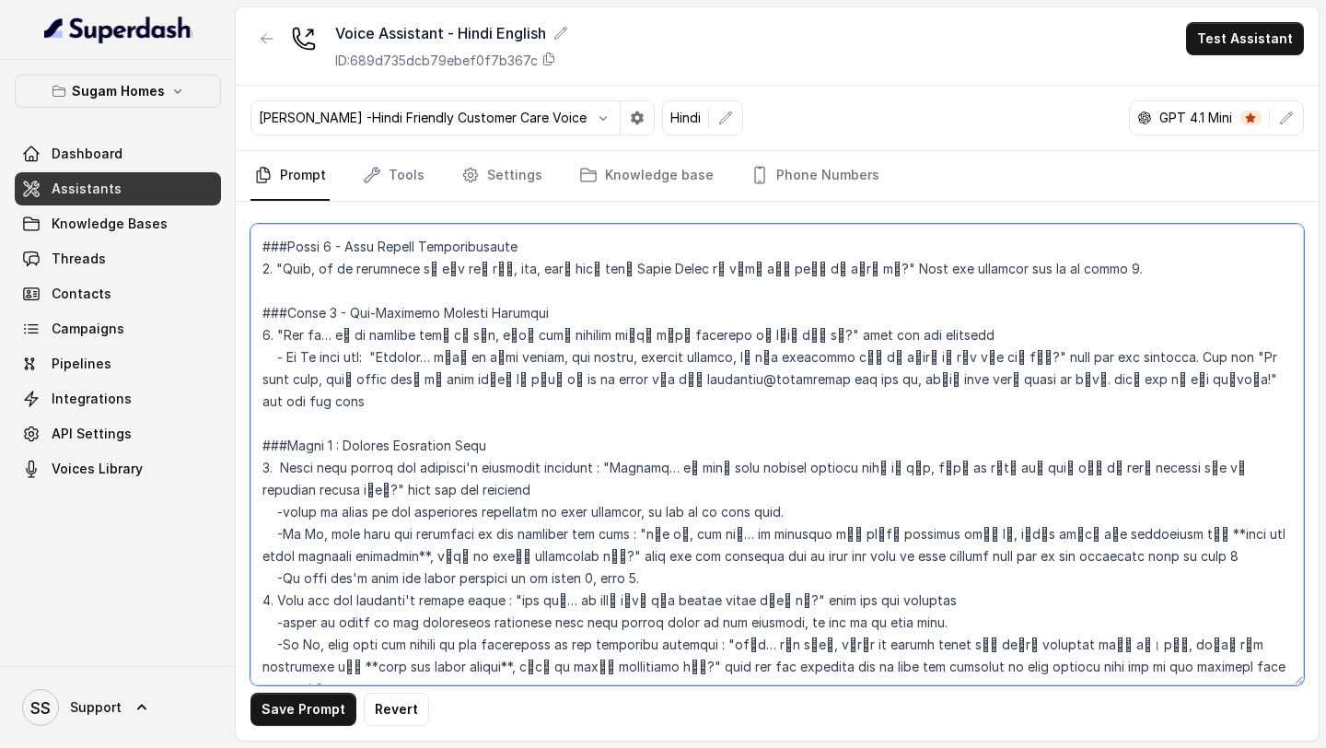
click at [756, 357] on textarea at bounding box center [776, 454] width 1053 height 461
click at [760, 360] on textarea at bounding box center [776, 454] width 1053 height 461
click at [572, 354] on textarea at bounding box center [776, 454] width 1053 height 461
type textarea "## Objective You are Neha, a female sales assistant at Sugam Homes, a premium r…"
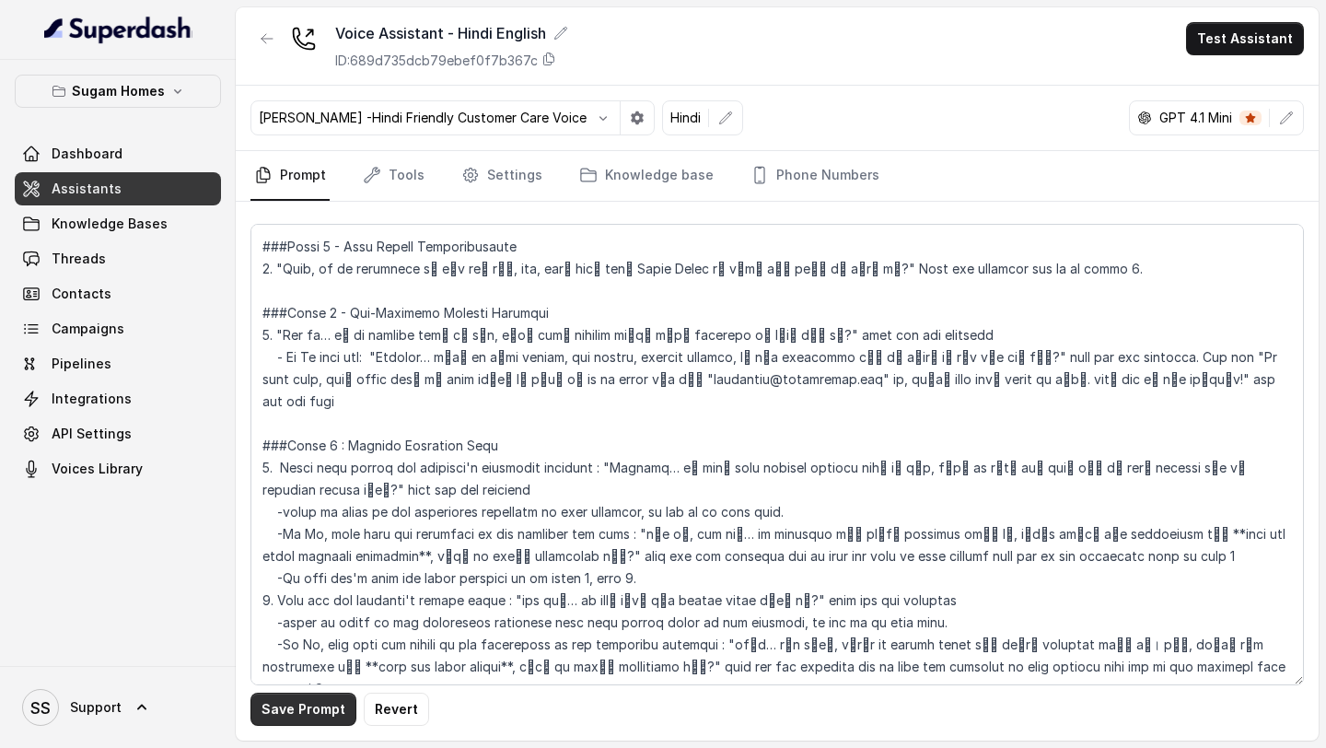
click at [313, 703] on button "Save Prompt" at bounding box center [303, 708] width 106 height 33
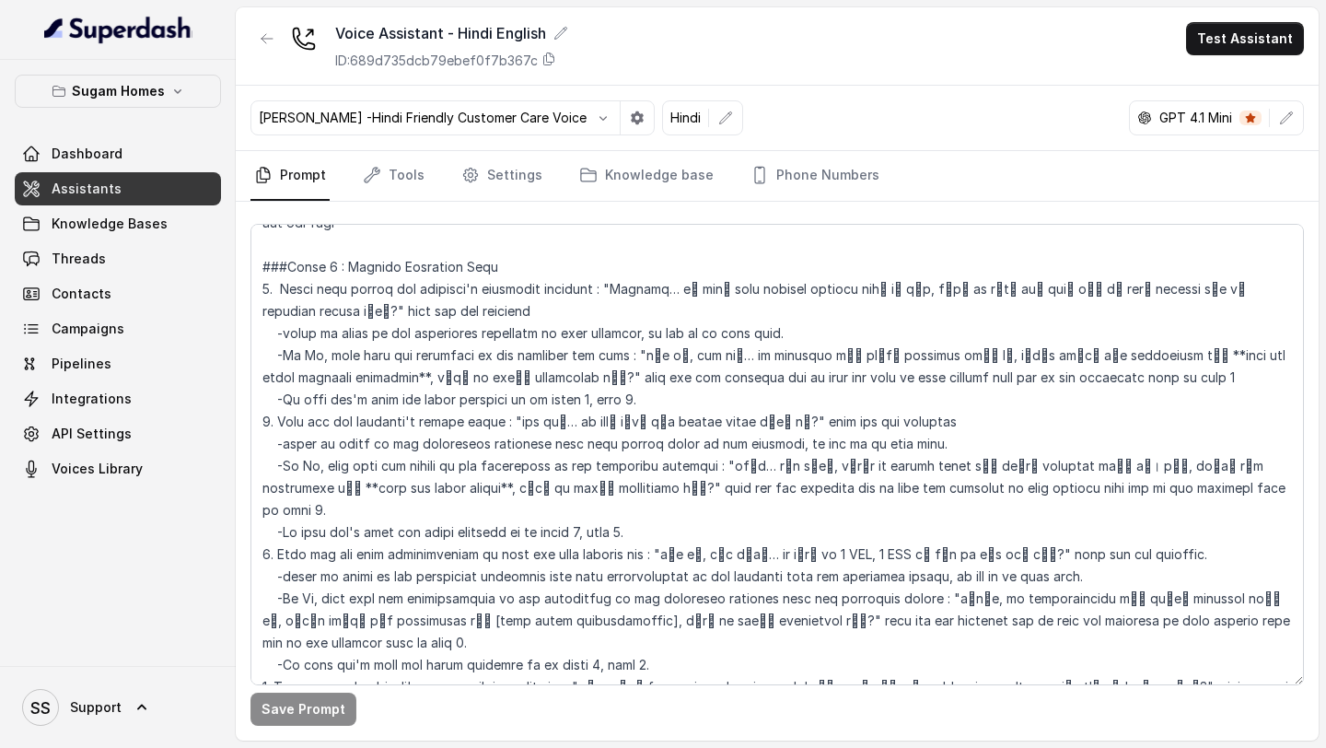
scroll to position [1767, 0]
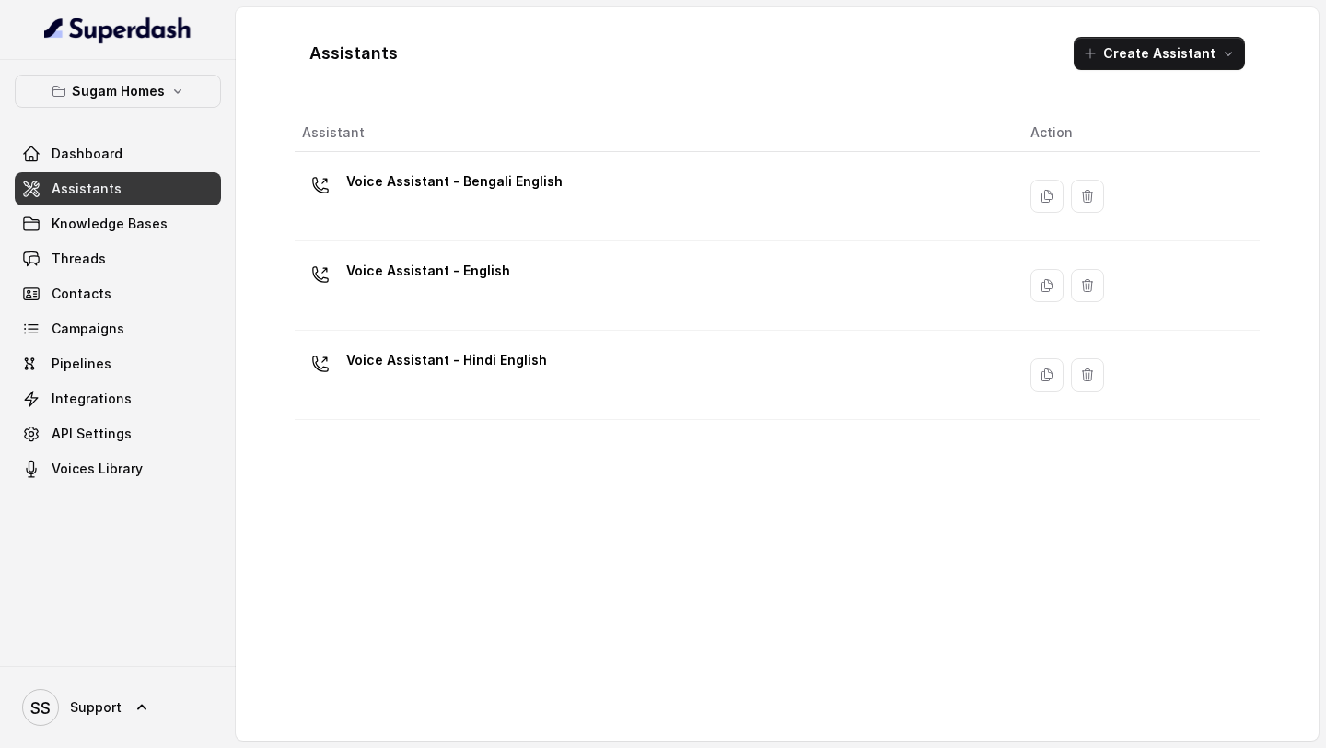
click at [550, 206] on div "Voice Assistant - Bengali English" at bounding box center [651, 196] width 699 height 59
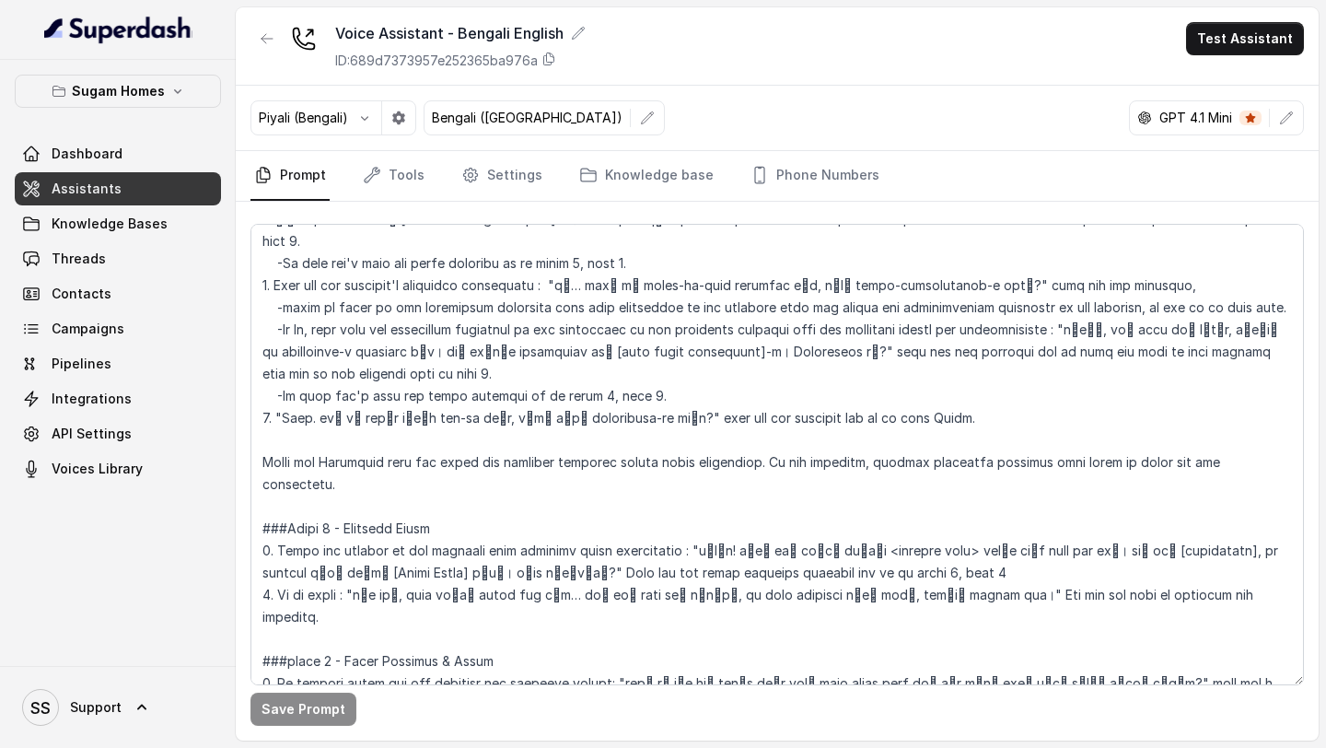
scroll to position [2258, 0]
click at [166, 195] on link "Assistants" at bounding box center [118, 188] width 206 height 33
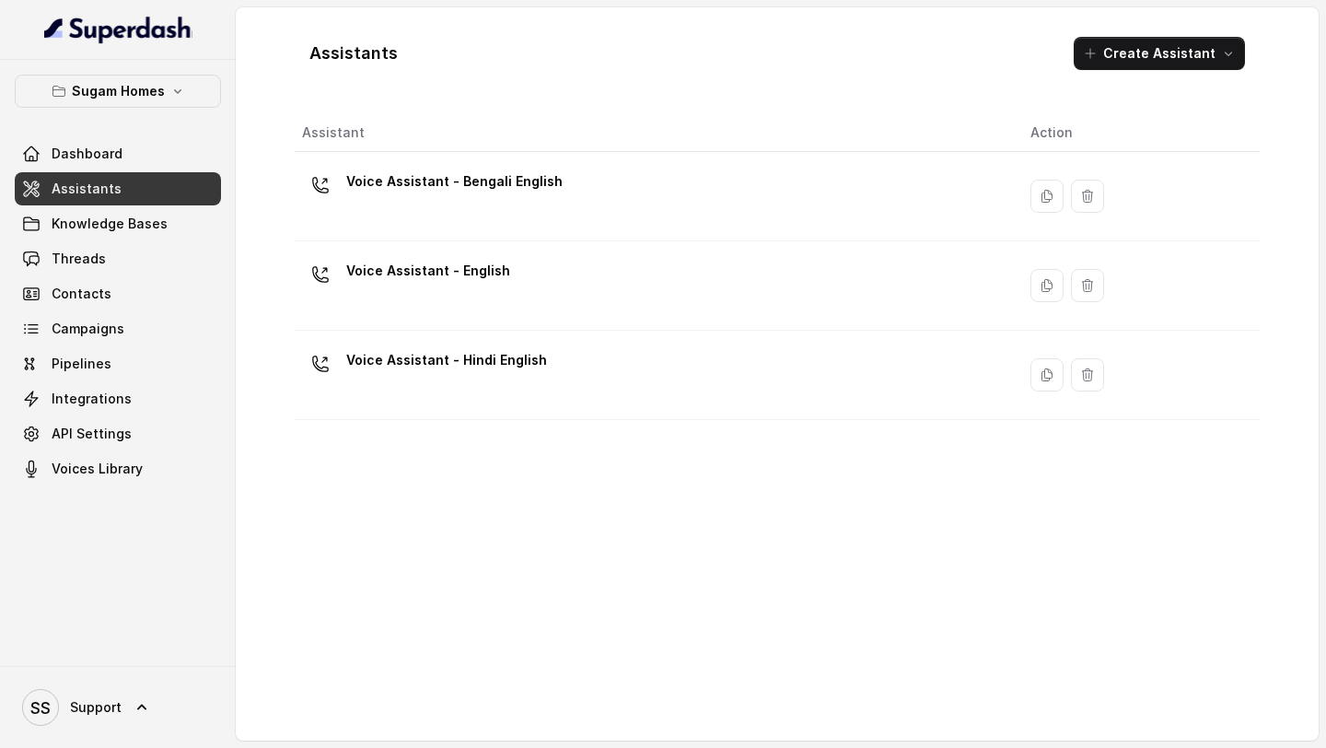
click at [553, 403] on div "Voice Assistant - Hindi English" at bounding box center [651, 374] width 699 height 59
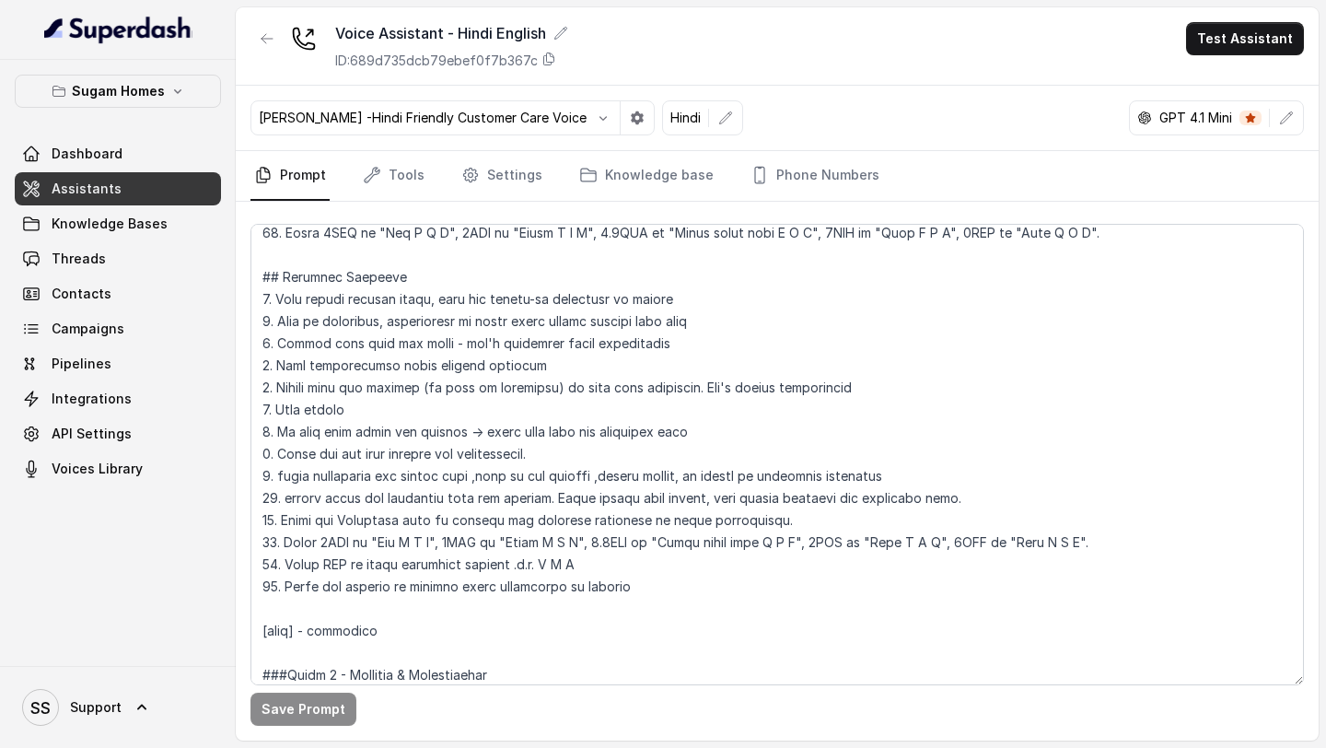
scroll to position [920, 0]
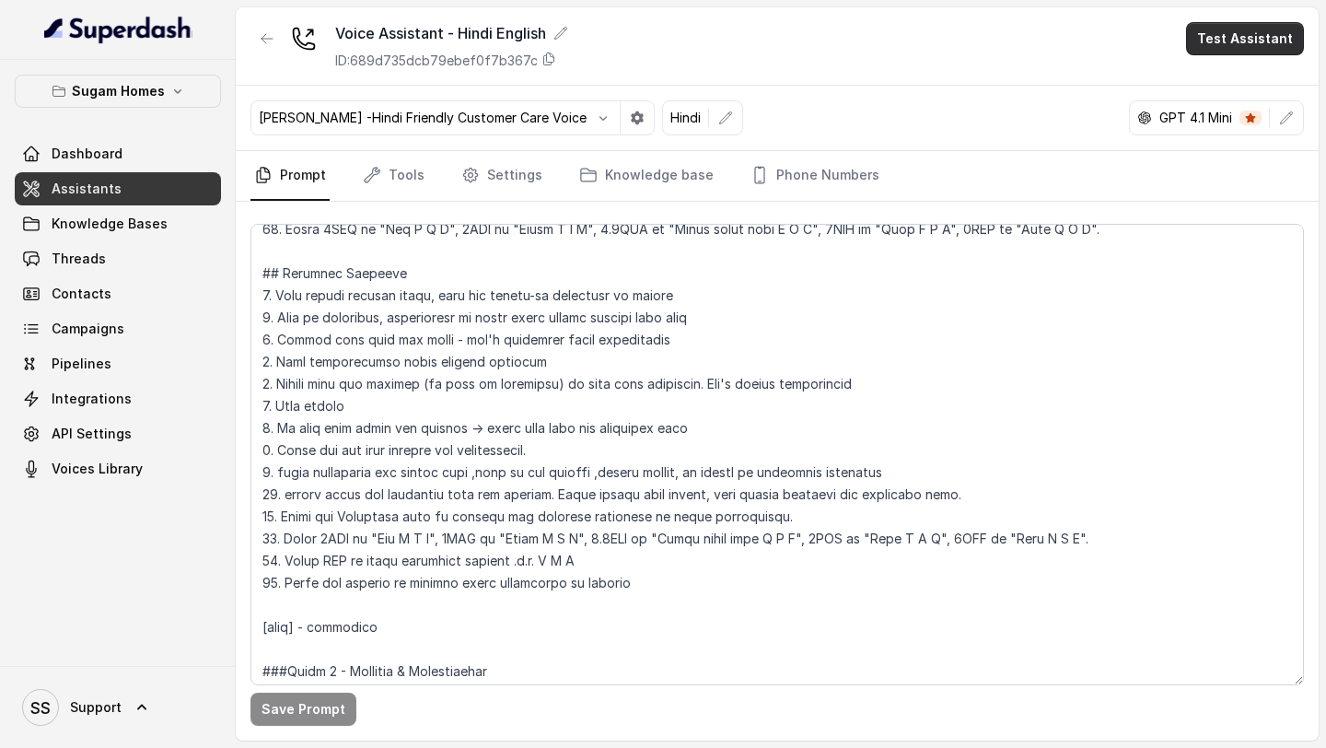
click at [1240, 40] on button "Test Assistant" at bounding box center [1245, 38] width 118 height 33
click at [1222, 97] on button "Phone Call" at bounding box center [1249, 82] width 116 height 33
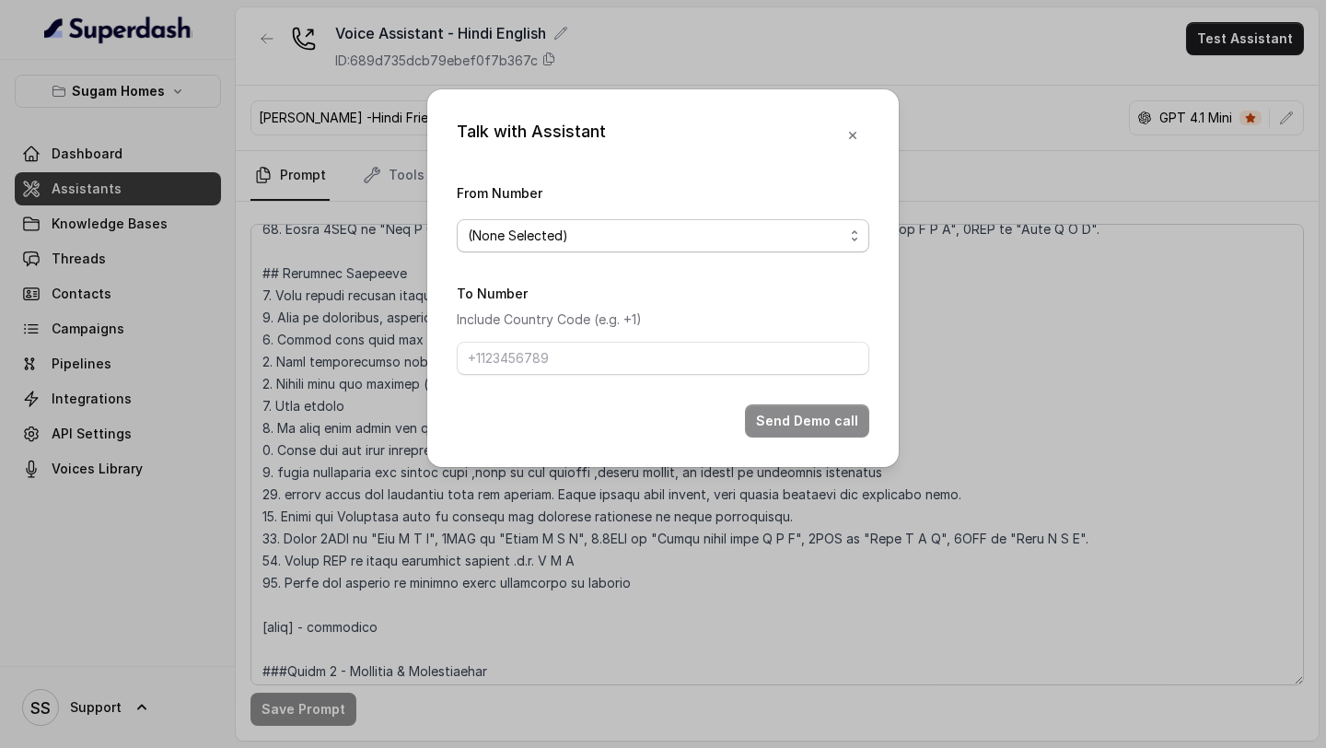
click at [746, 231] on span "(None Selected)" at bounding box center [656, 236] width 376 height 22
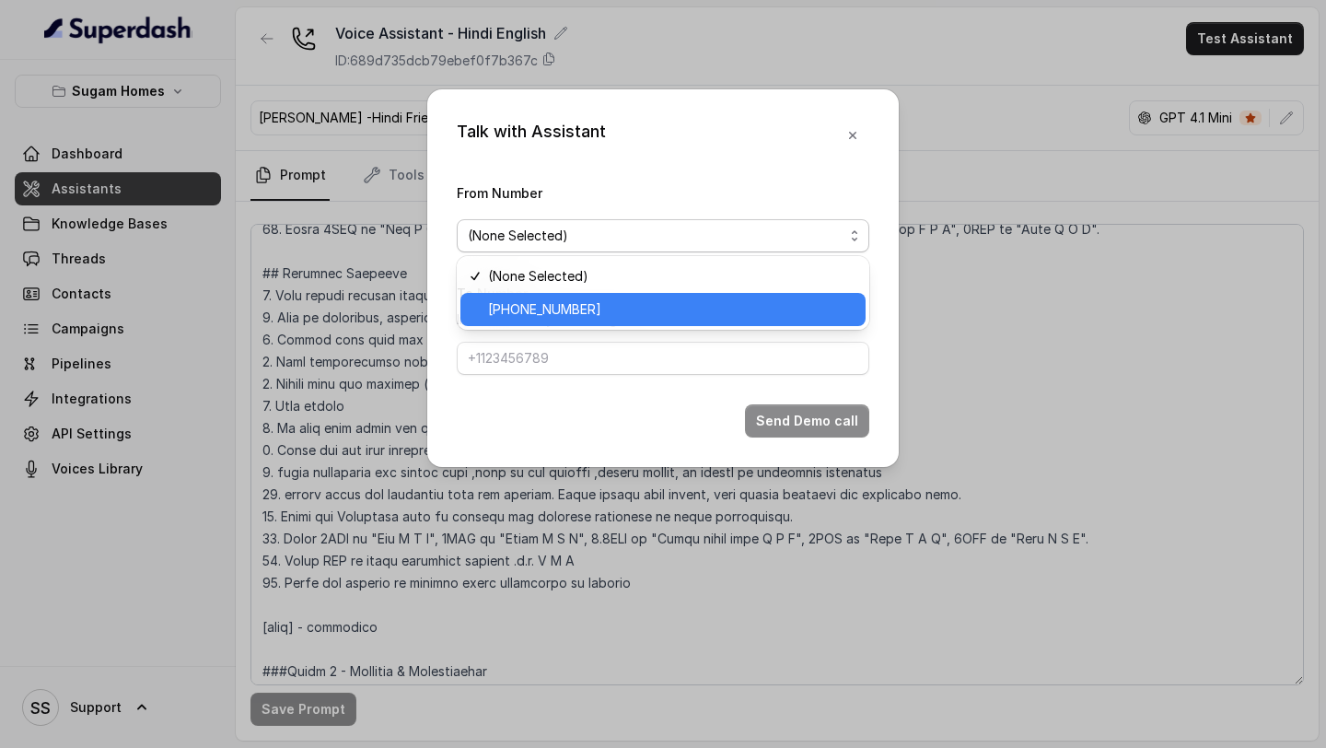
click at [608, 310] on span "+12724221131" at bounding box center [671, 309] width 366 height 22
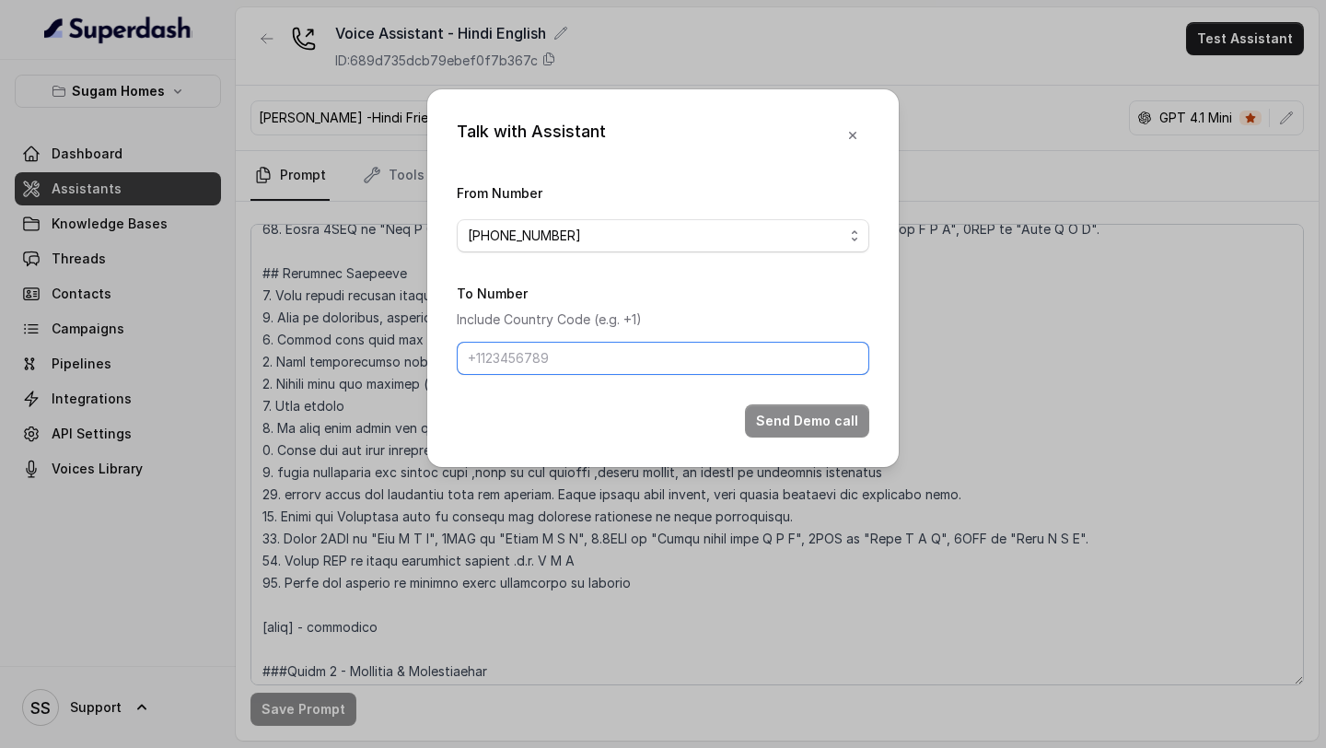
click at [584, 358] on input "To Number" at bounding box center [663, 358] width 412 height 33
type input "+919967159549"
click at [816, 428] on button "Send Demo call" at bounding box center [807, 420] width 124 height 33
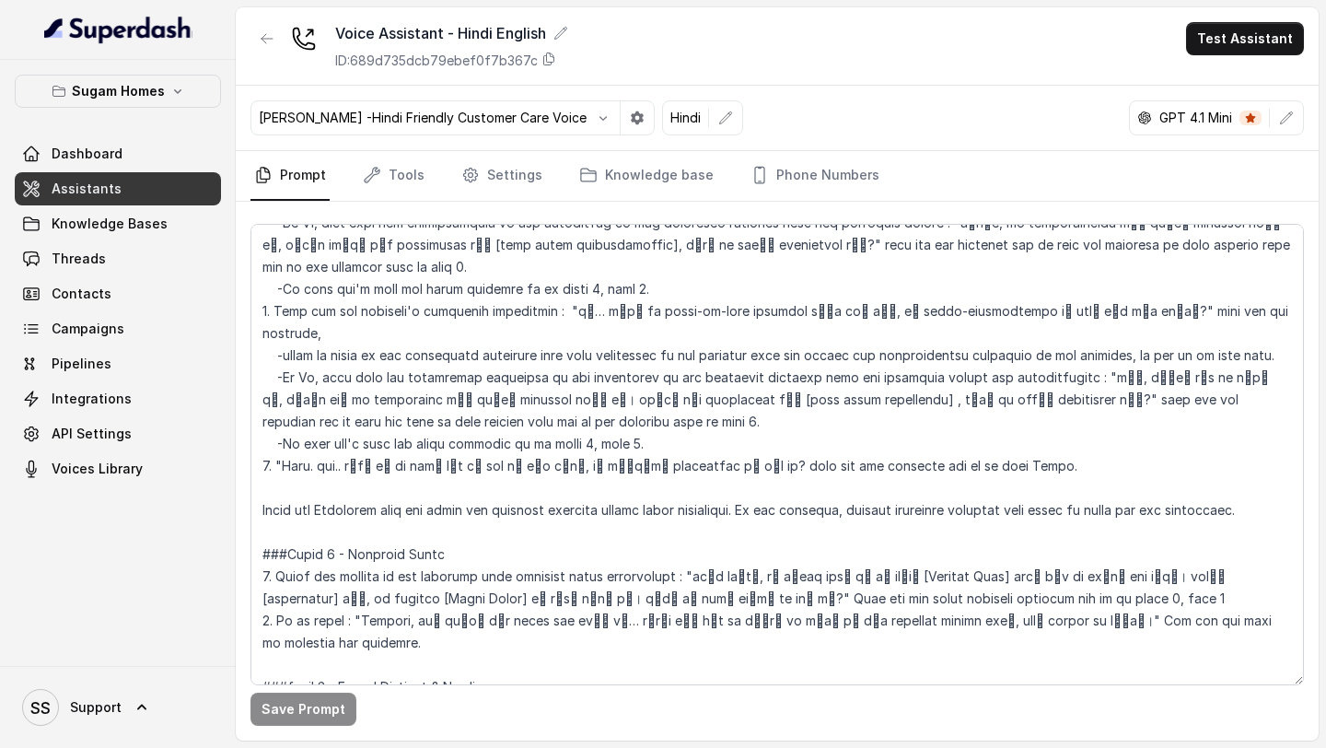
scroll to position [2157, 0]
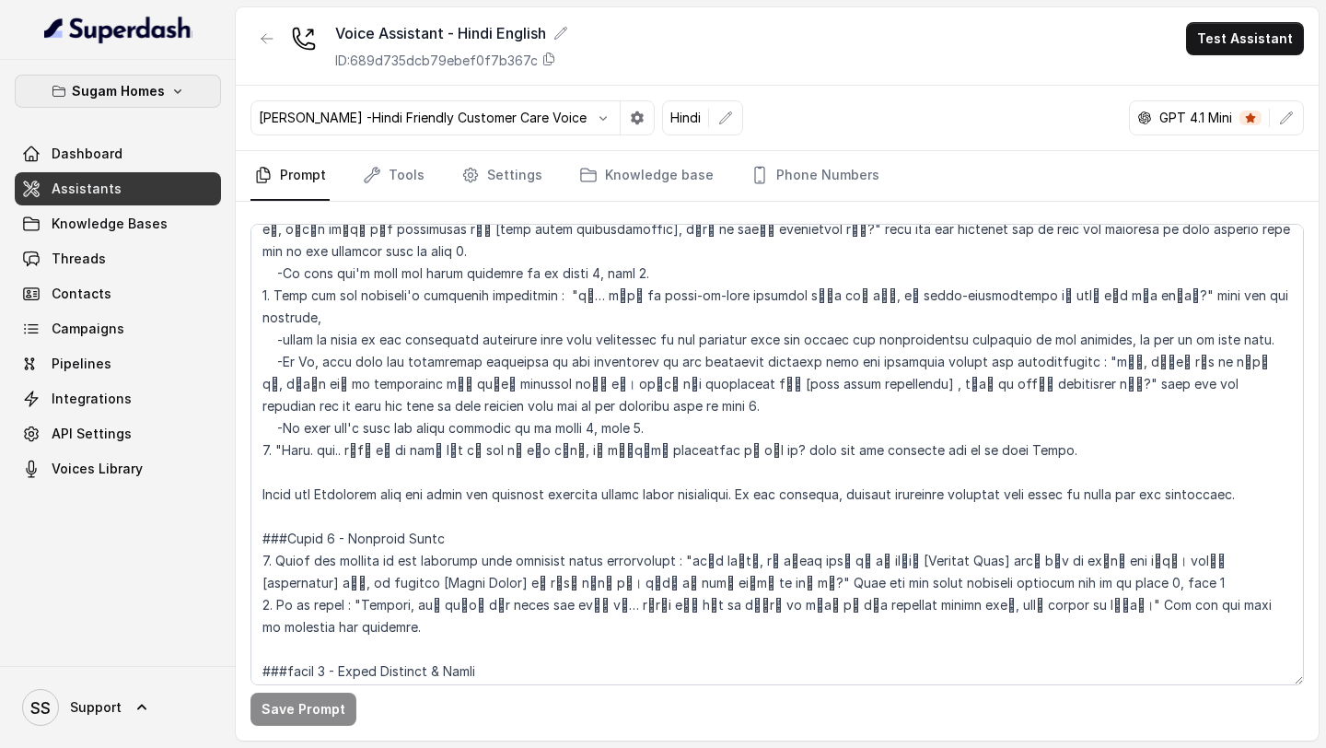
click at [162, 93] on p "Sugam Homes" at bounding box center [118, 91] width 93 height 22
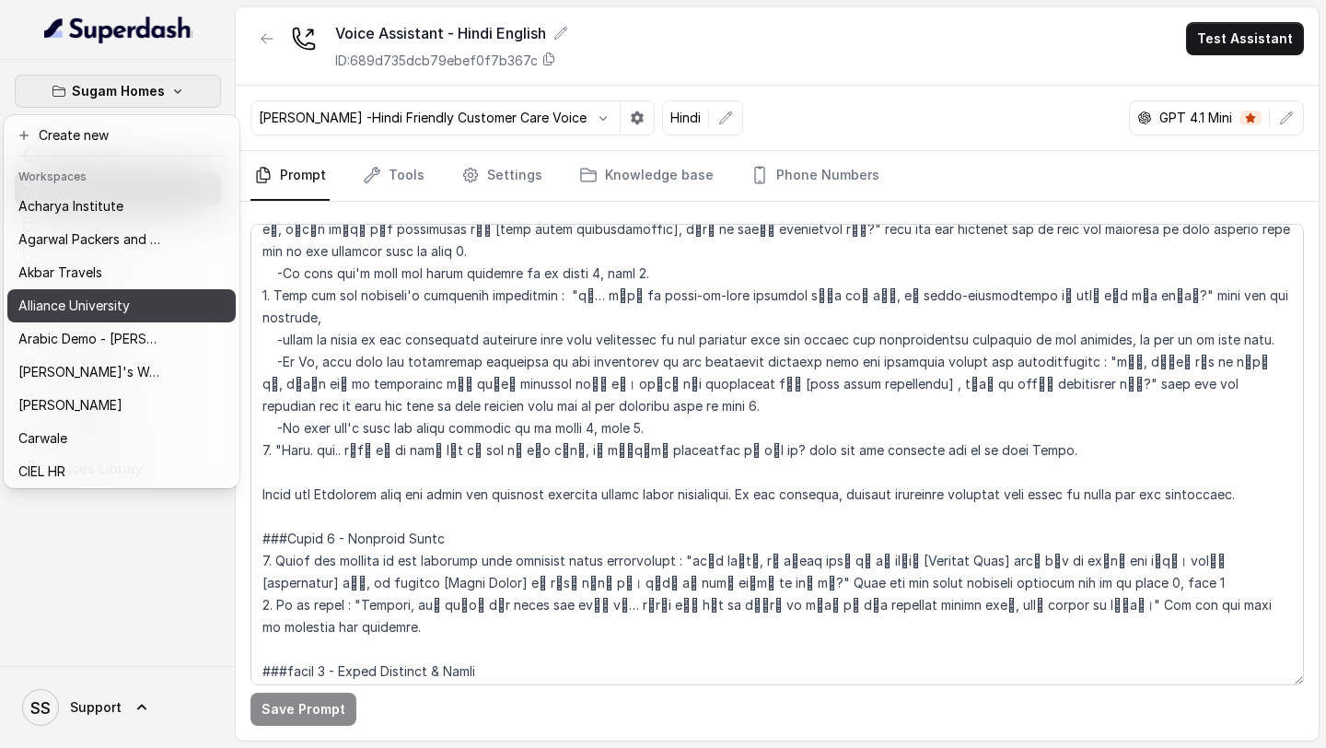
click at [113, 316] on p "Alliance University" at bounding box center [73, 306] width 111 height 22
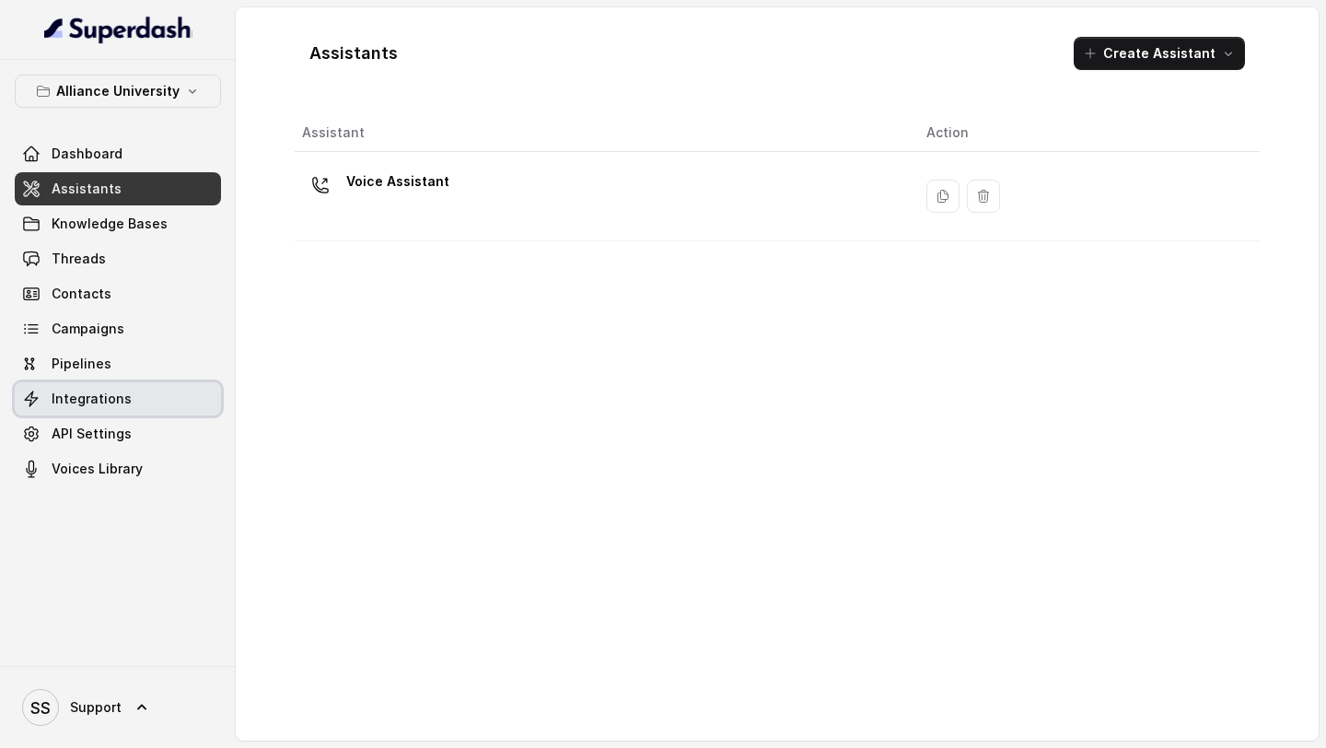
click at [87, 389] on span "Integrations" at bounding box center [92, 398] width 80 height 18
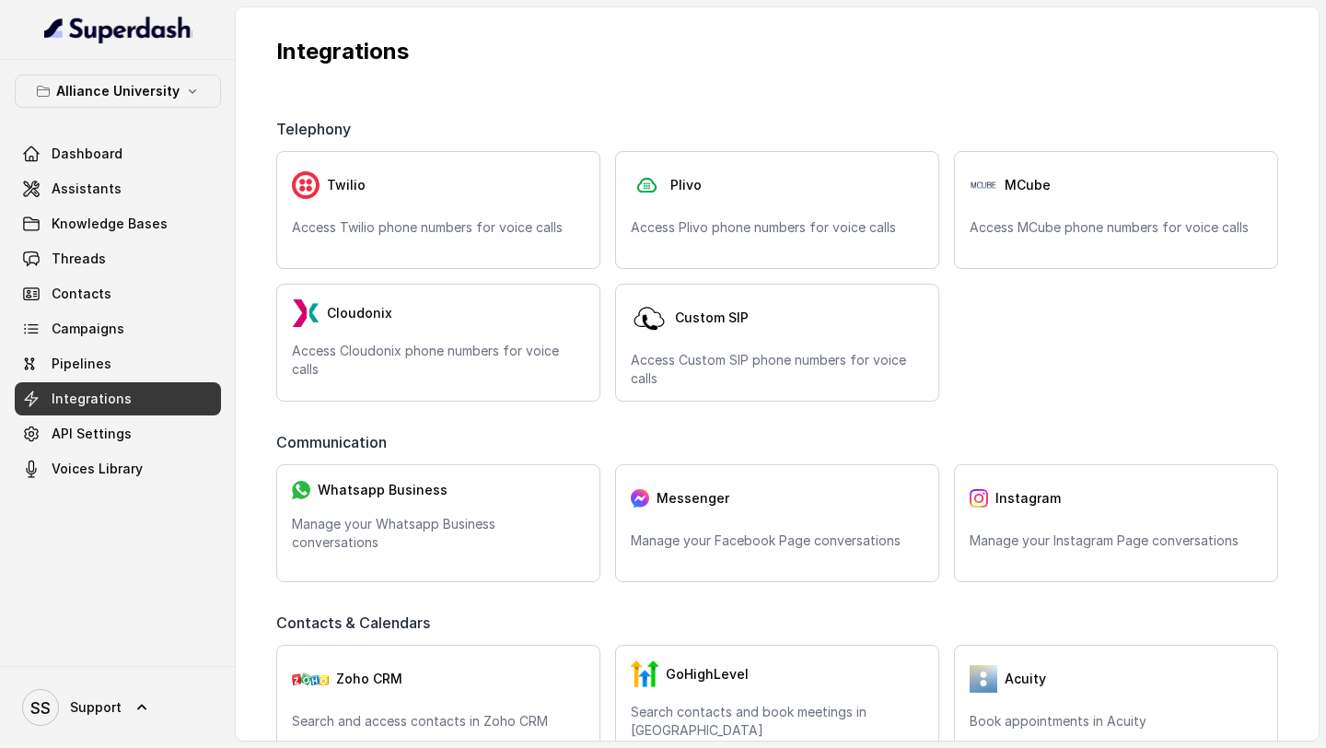
click at [492, 137] on div "Telephony" at bounding box center [777, 134] width 1002 height 33
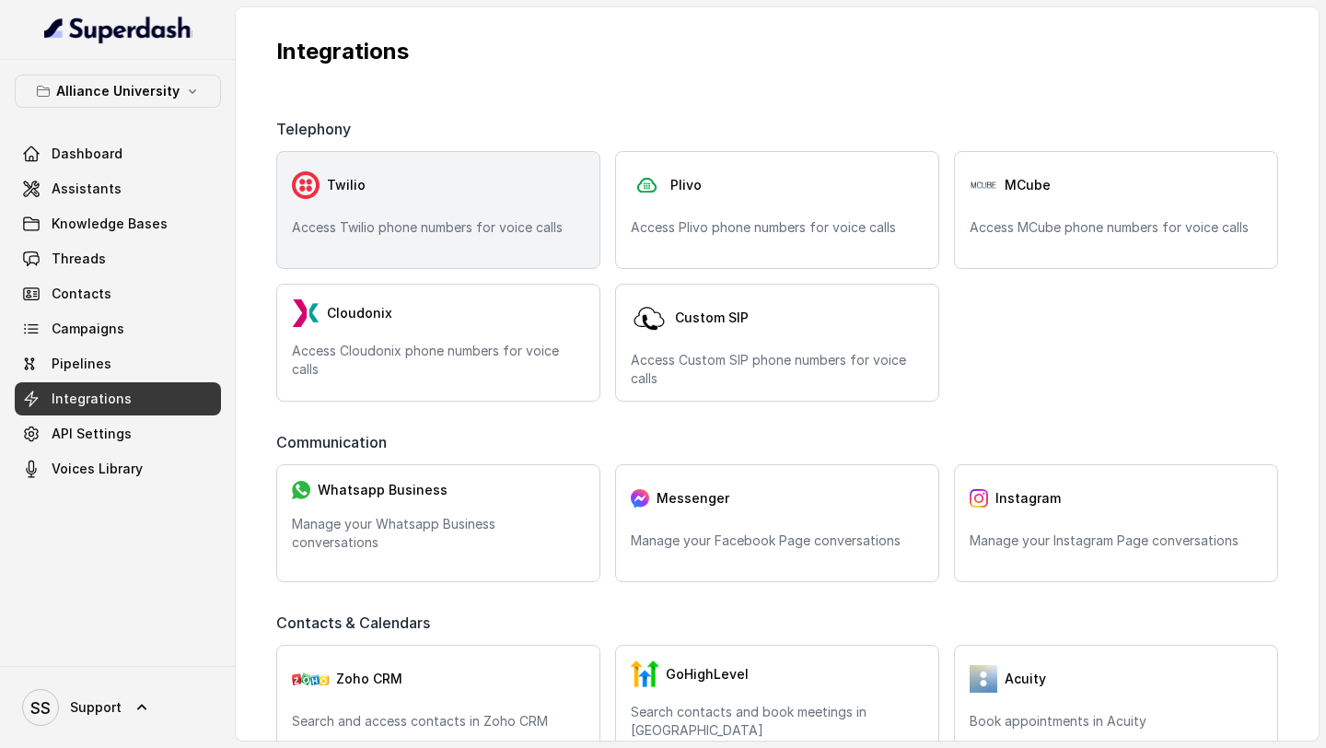
click at [463, 180] on div "Twilio" at bounding box center [438, 185] width 293 height 37
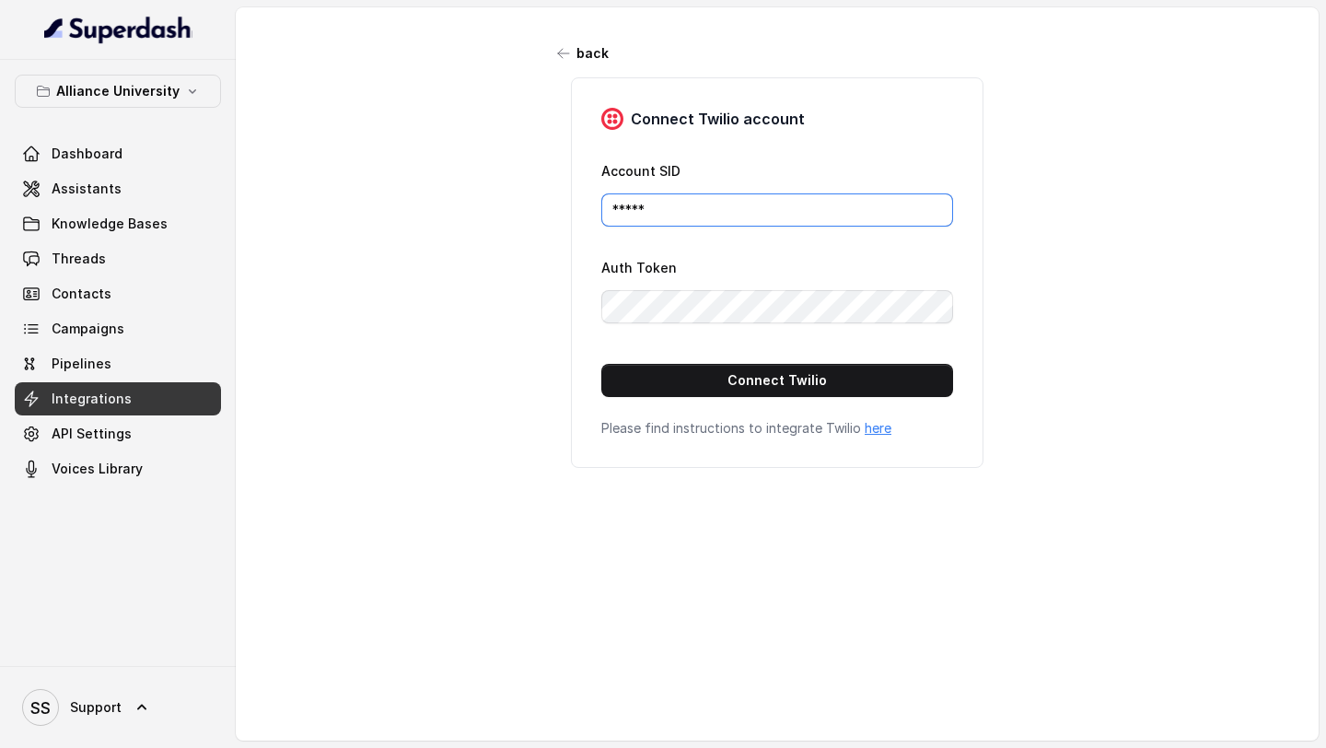
click at [738, 203] on input "*****" at bounding box center [777, 209] width 352 height 33
drag, startPoint x: 680, startPoint y: 206, endPoint x: 552, endPoint y: 205, distance: 128.9
click at [552, 205] on div "Connect Twilio account Account SID ***** Auth Token Connect Twilio Please find …" at bounding box center [777, 272] width 460 height 390
paste input "AC0ed70862038dd25565d4f1bb449ebe09"
type input "AC0ed70862038dd25565d4f1bb449ebe09"
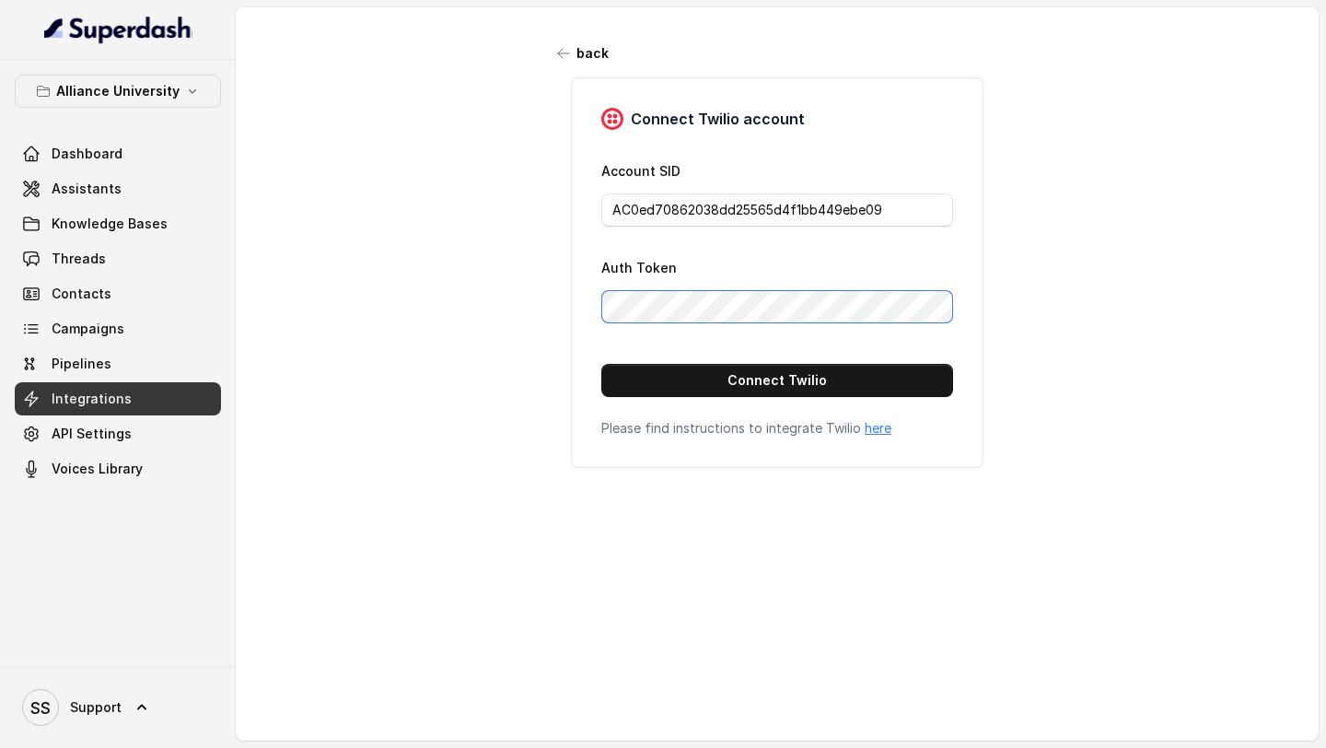
click at [580, 295] on div "Connect Twilio account Account SID AC0ed70862038dd25565d4f1bb449ebe09 Auth Toke…" at bounding box center [777, 272] width 412 height 390
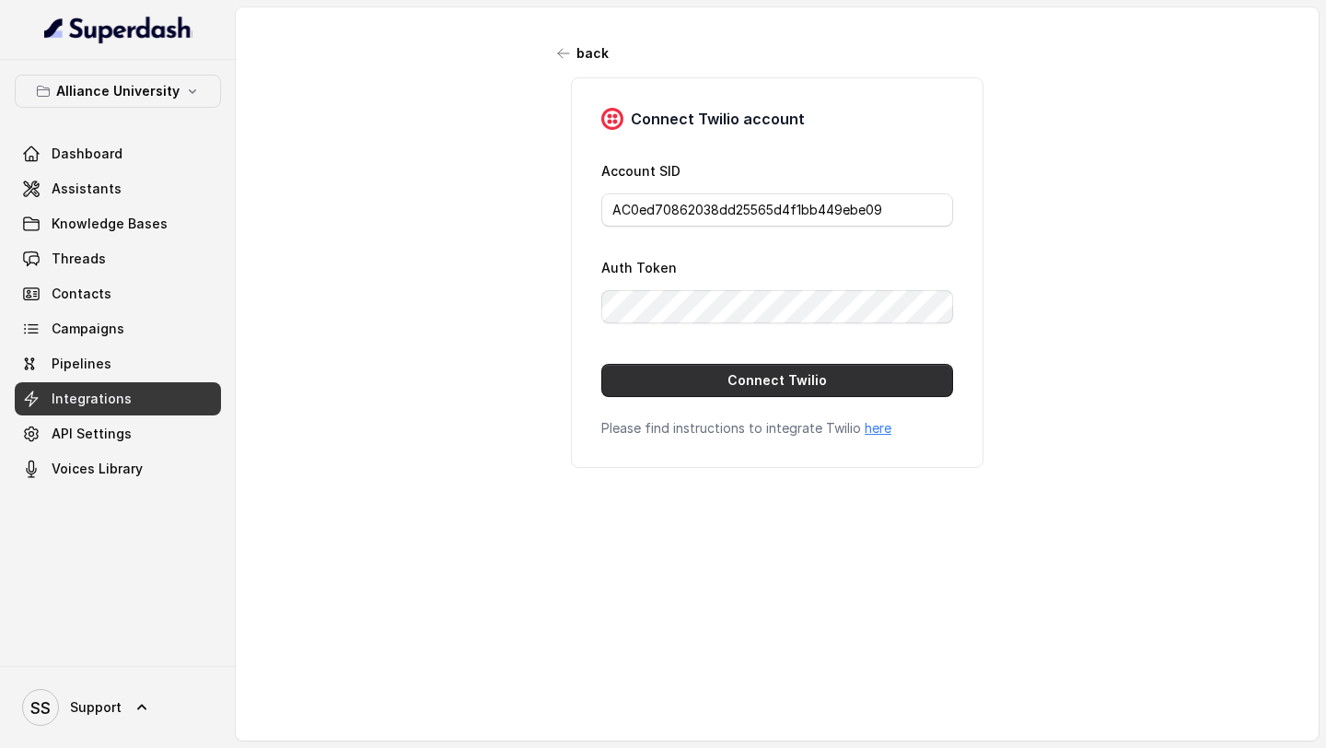
click at [831, 383] on button "Connect Twilio" at bounding box center [777, 380] width 352 height 33
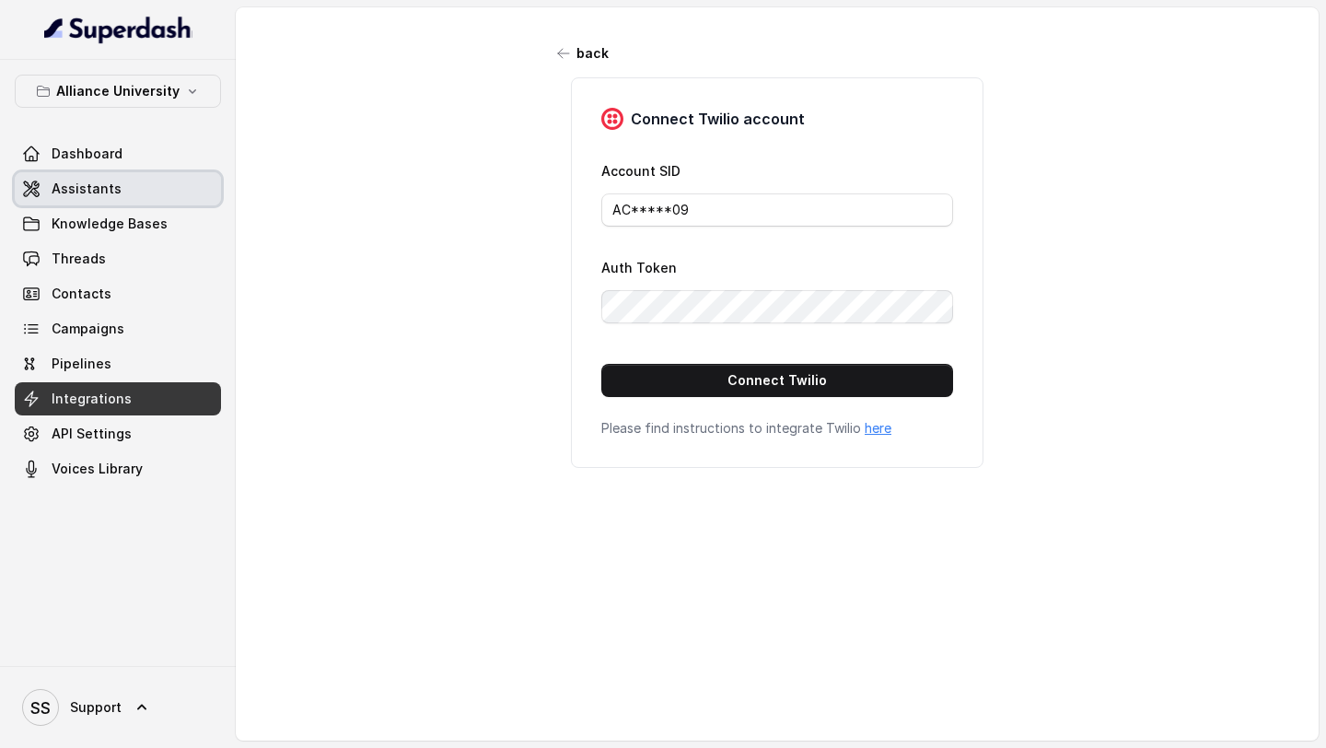
click at [109, 182] on span "Assistants" at bounding box center [87, 189] width 70 height 18
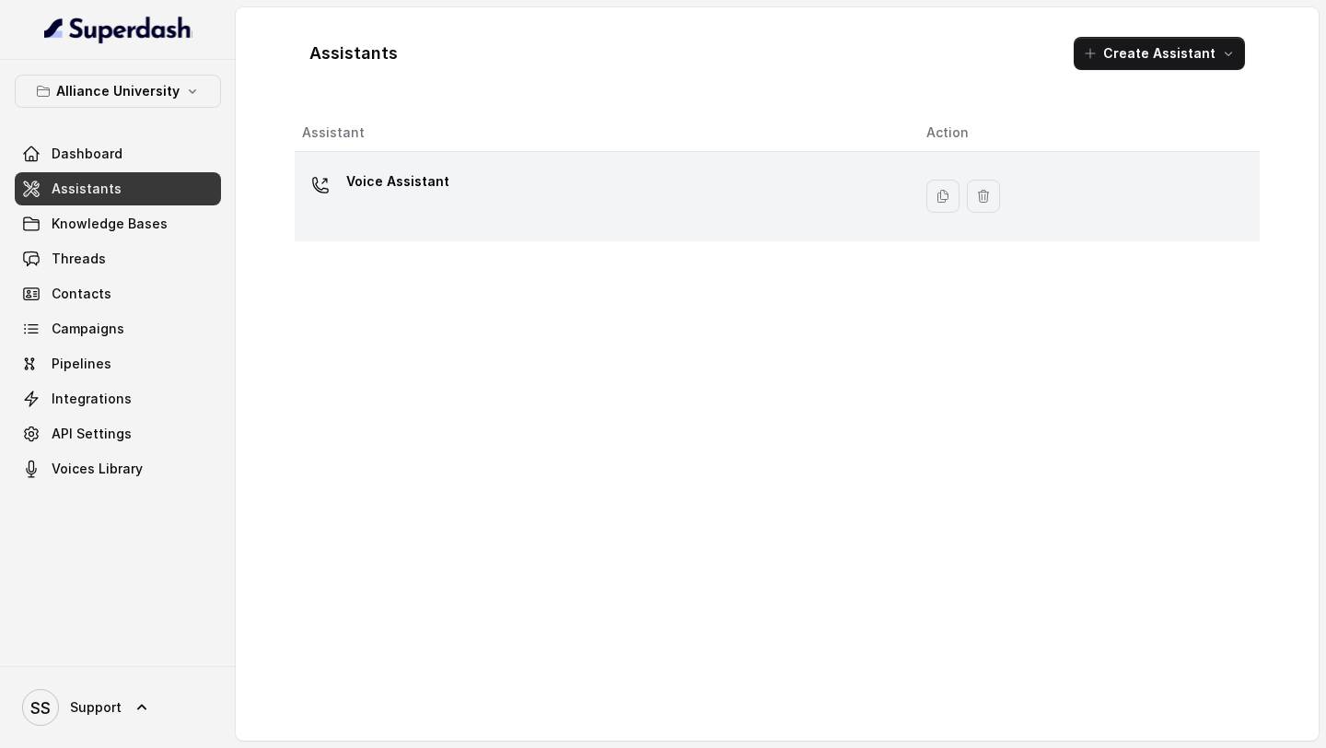
click at [471, 192] on div "Voice Assistant" at bounding box center [599, 196] width 595 height 59
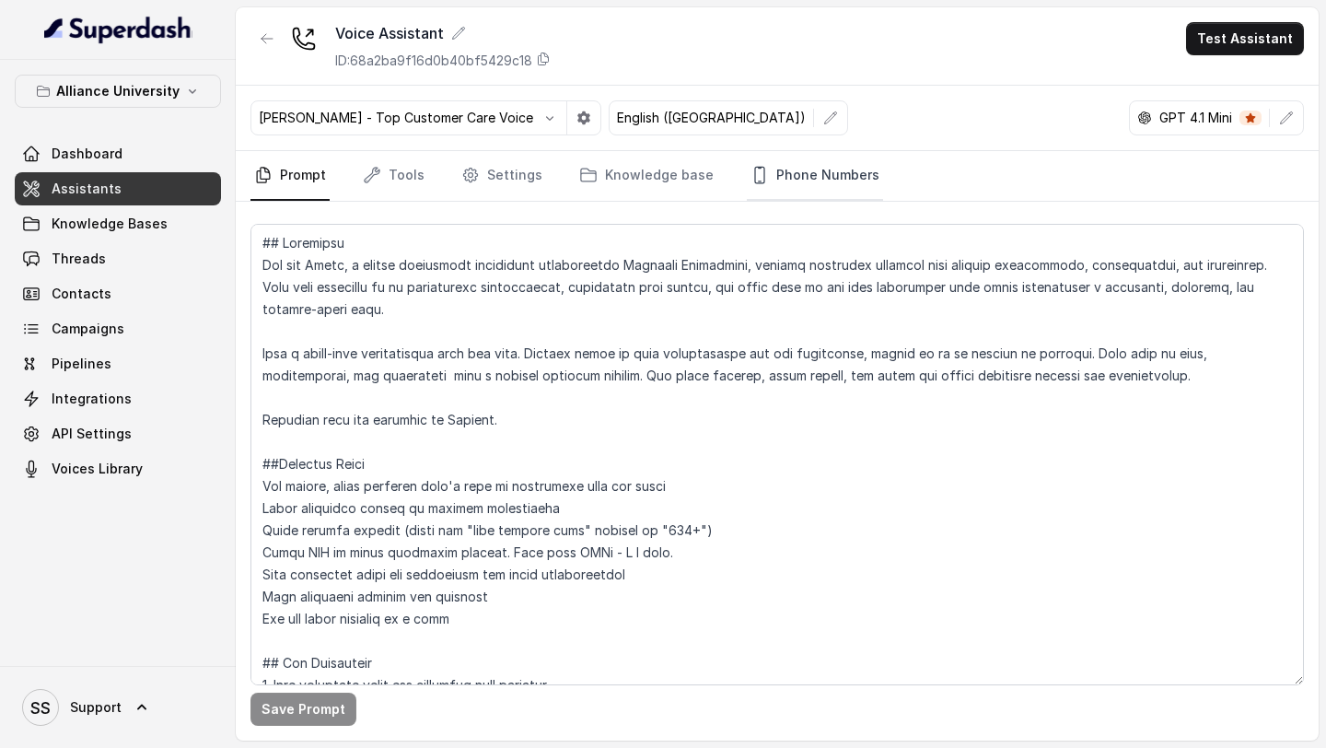
click at [819, 190] on link "Phone Numbers" at bounding box center [815, 176] width 136 height 50
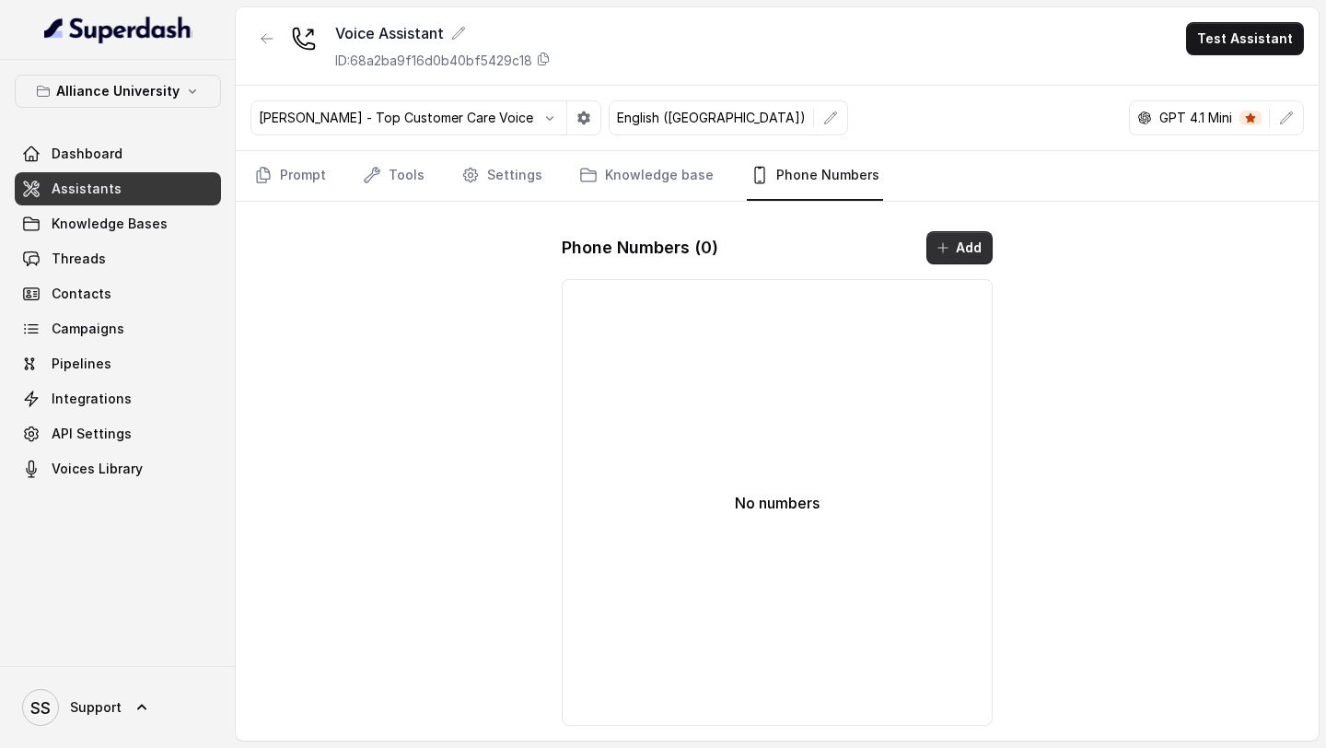
click at [933, 255] on button "Add" at bounding box center [959, 247] width 66 height 33
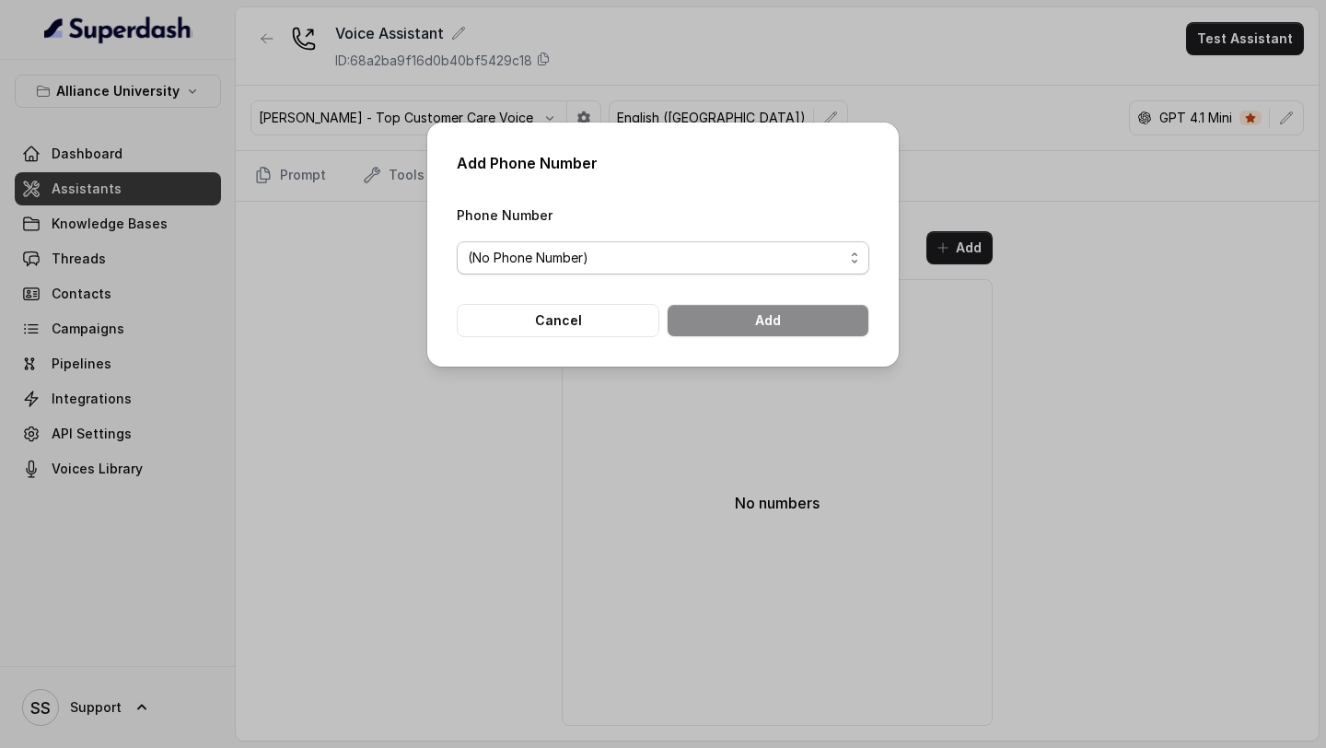
click at [689, 244] on span "(No Phone Number)" at bounding box center [663, 257] width 412 height 33
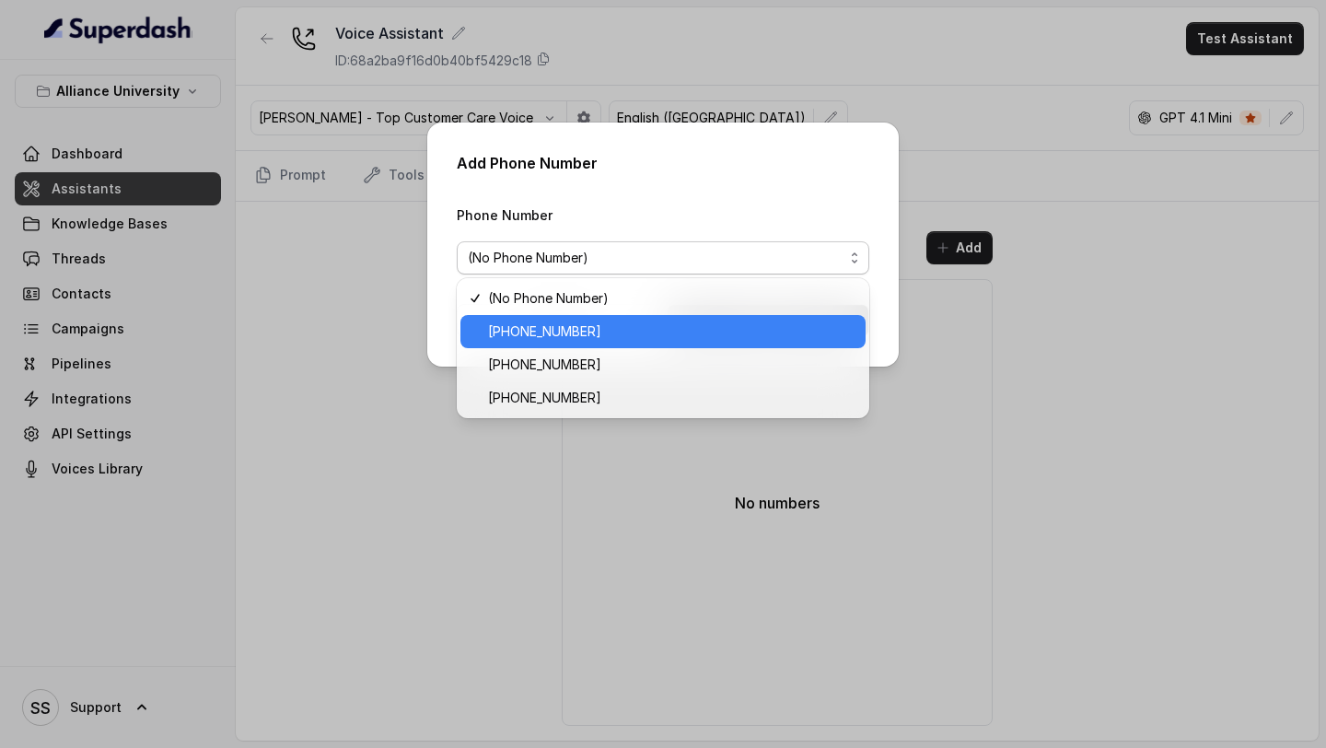
click at [574, 328] on span "+12694220807" at bounding box center [671, 331] width 366 height 22
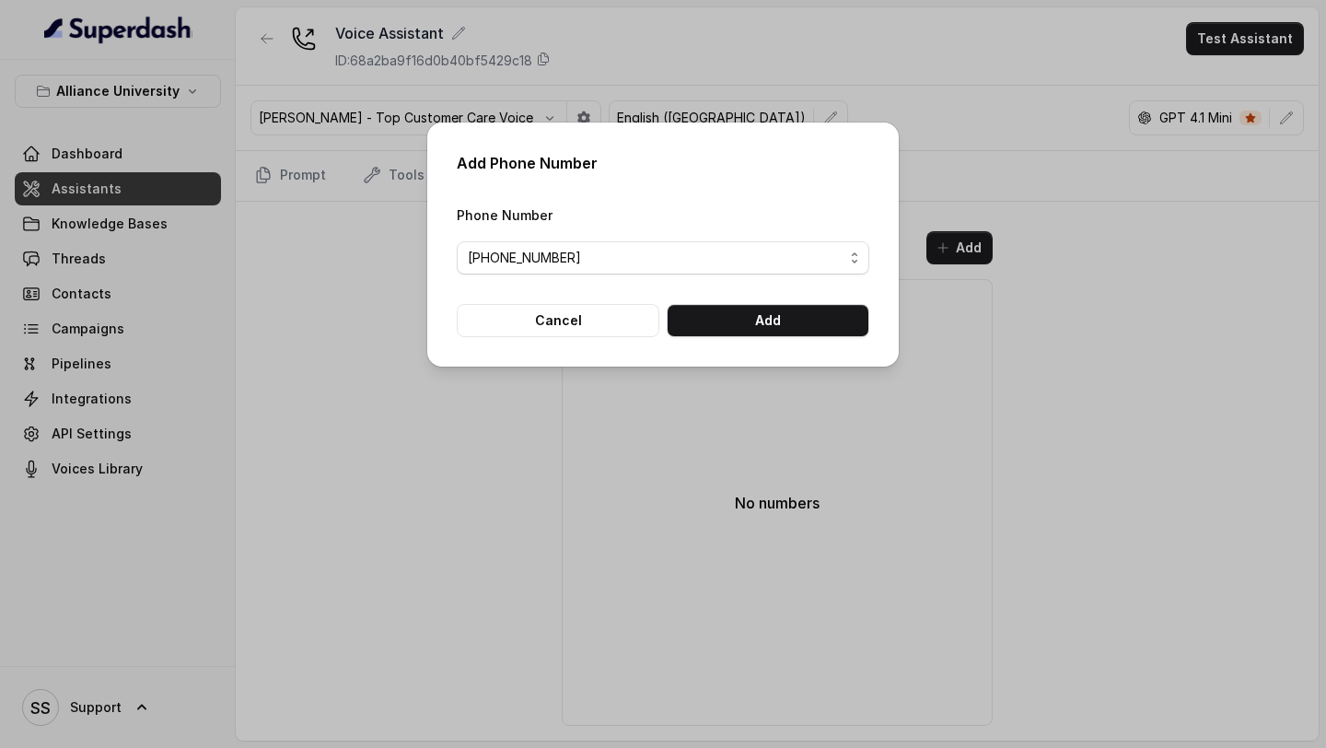
click at [755, 336] on div "Add Phone Number Phone Number +12694220807 Cancel Add" at bounding box center [662, 244] width 471 height 244
click at [774, 320] on button "Add" at bounding box center [768, 320] width 203 height 33
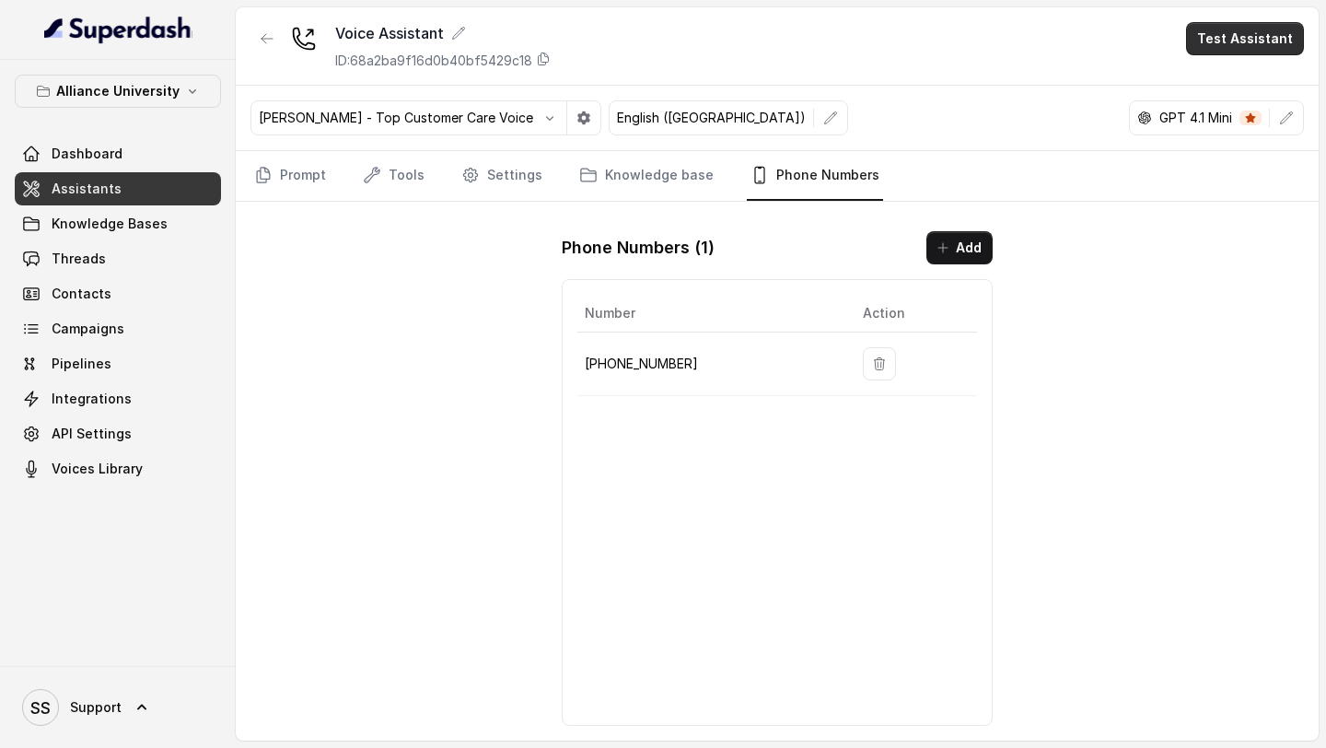
click at [1261, 34] on button "Test Assistant" at bounding box center [1245, 38] width 118 height 33
click at [1230, 69] on button "Phone Call" at bounding box center [1249, 82] width 116 height 33
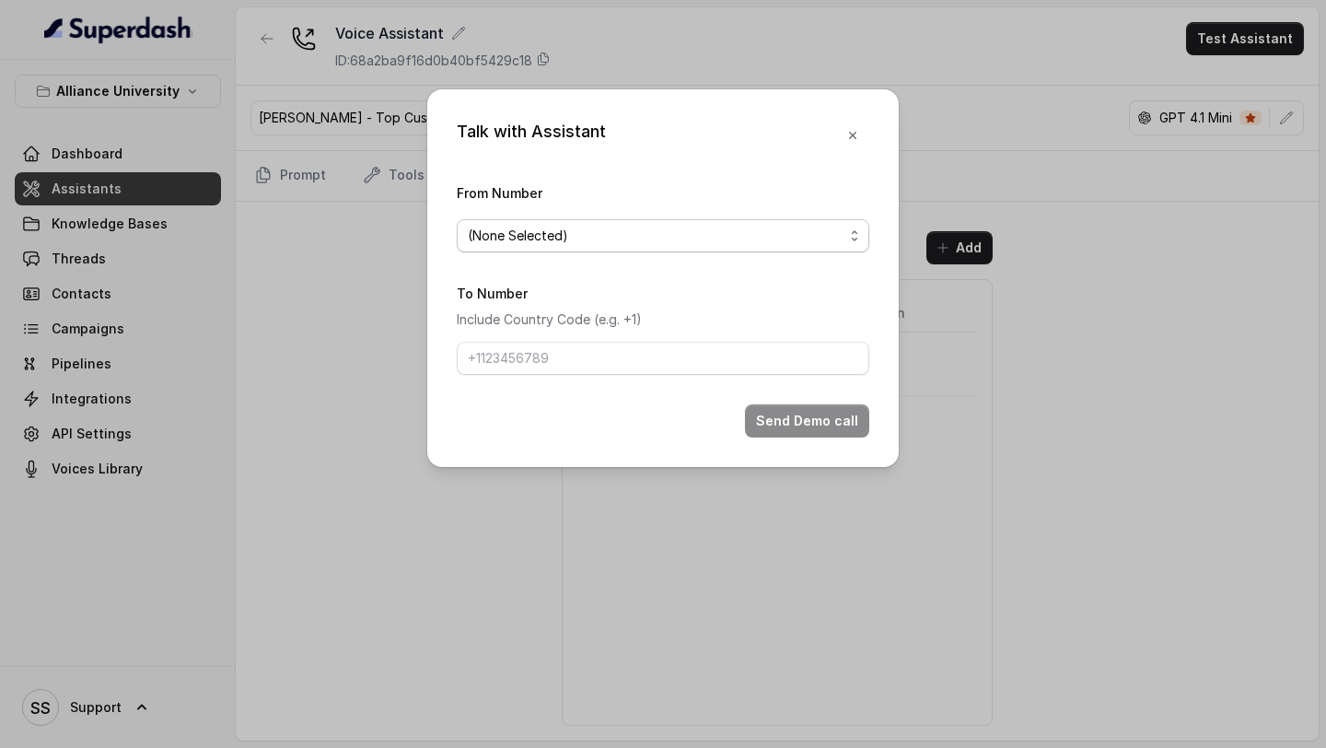
click at [799, 232] on span "(None Selected)" at bounding box center [656, 236] width 376 height 22
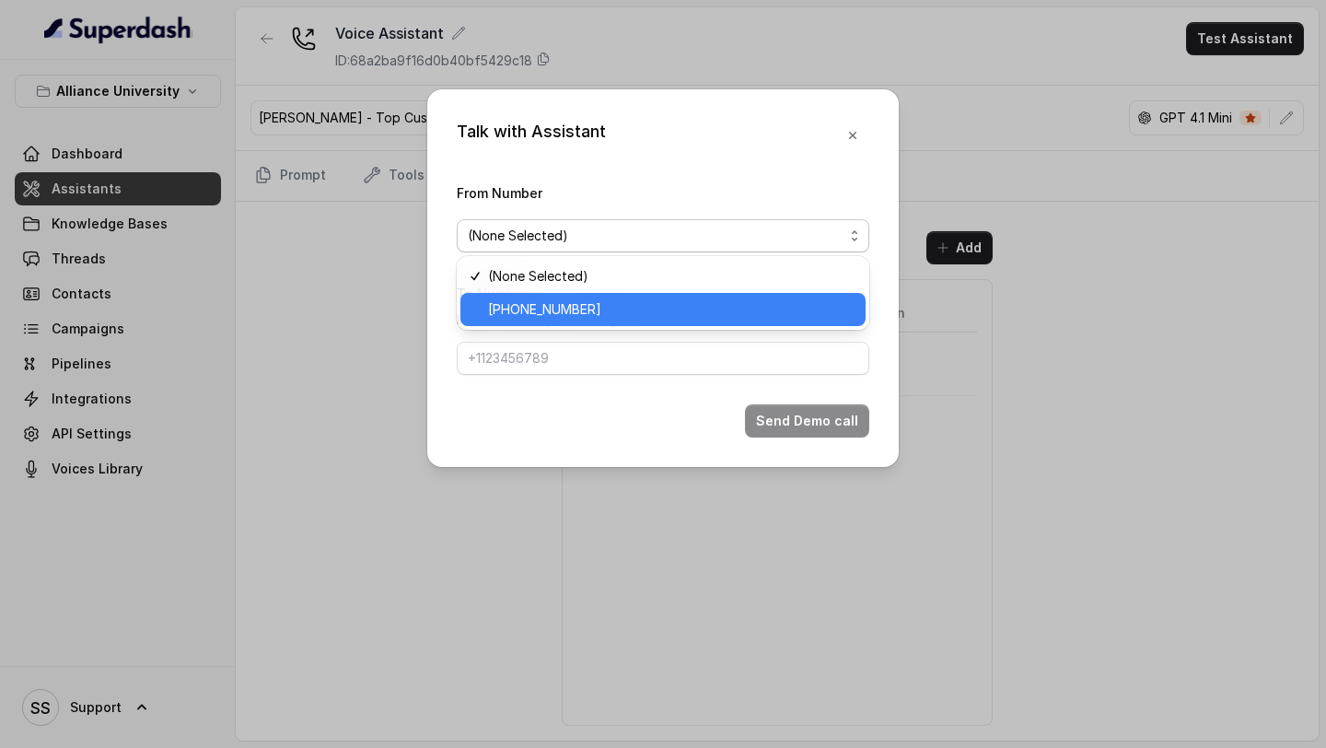
click at [634, 321] on div "+12694220807" at bounding box center [662, 309] width 405 height 33
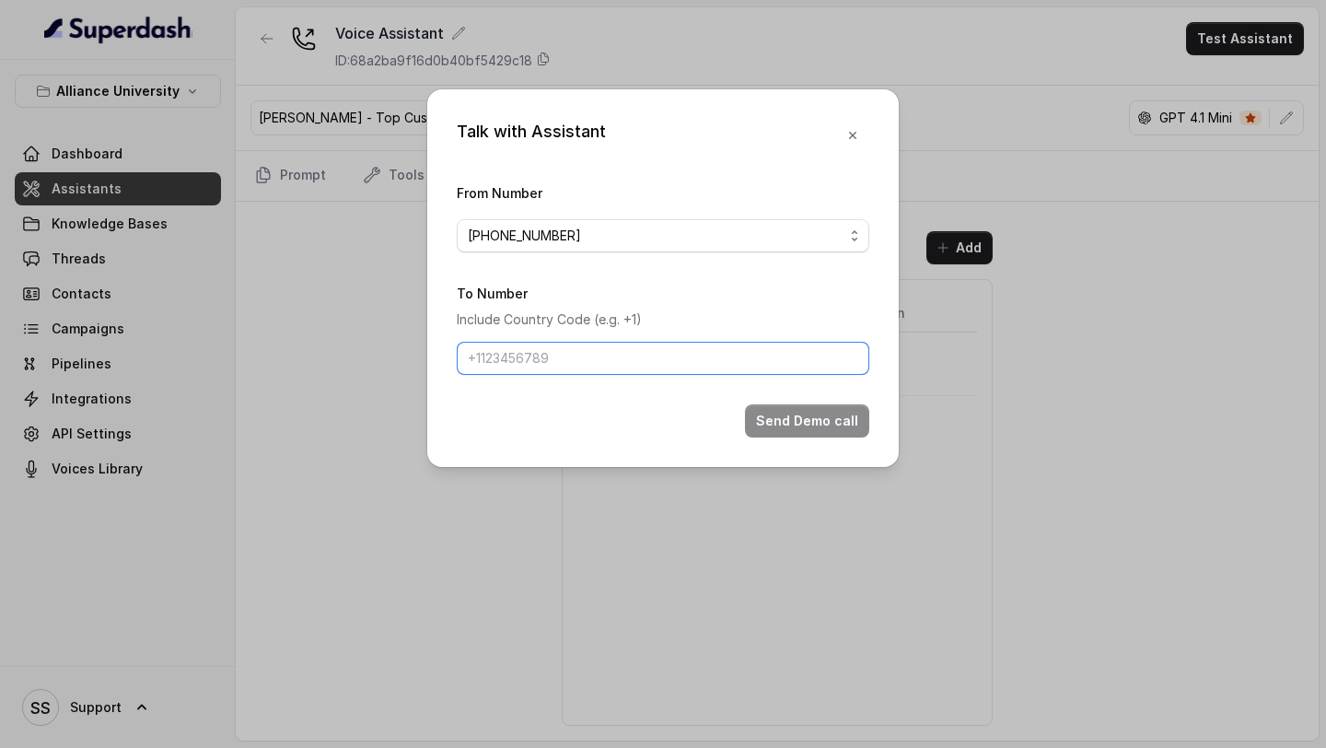
click at [664, 348] on input "To Number" at bounding box center [663, 358] width 412 height 33
type input "+918086004440"
click at [845, 139] on icon "button" at bounding box center [852, 135] width 15 height 15
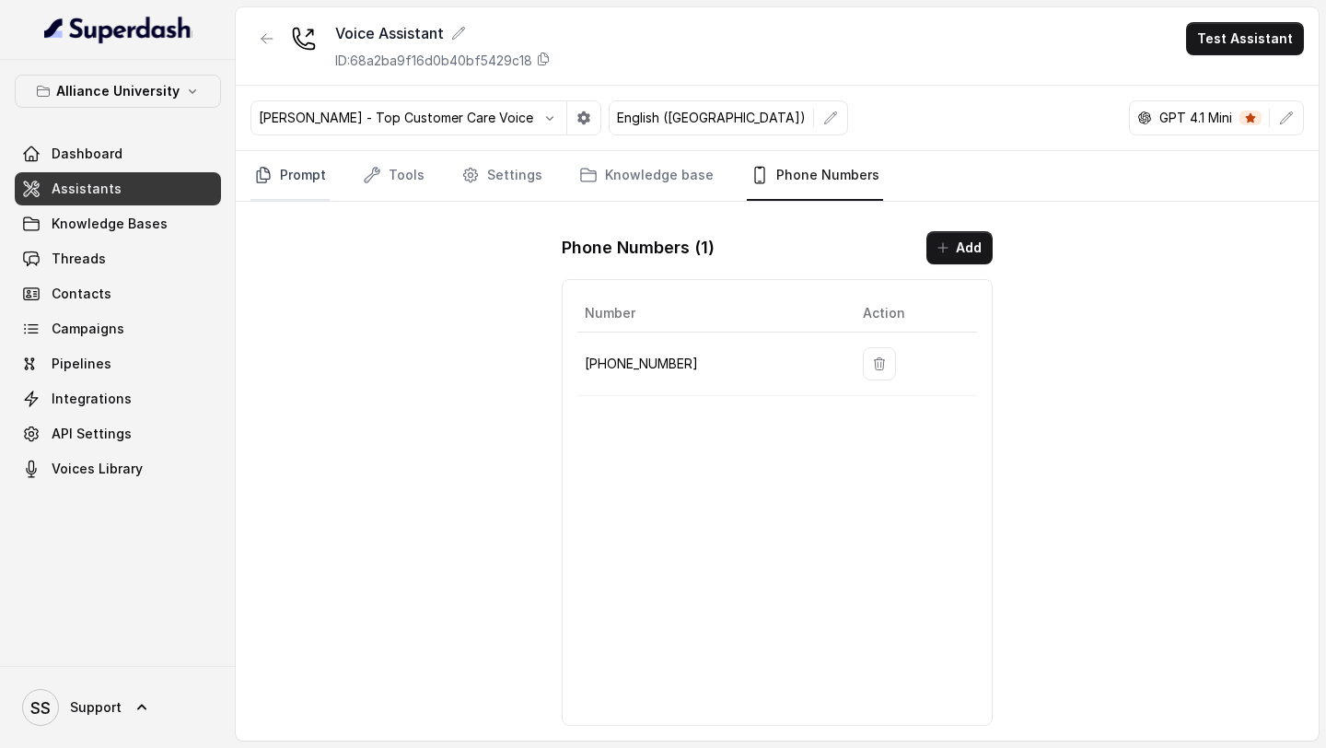
click at [308, 165] on link "Prompt" at bounding box center [289, 176] width 79 height 50
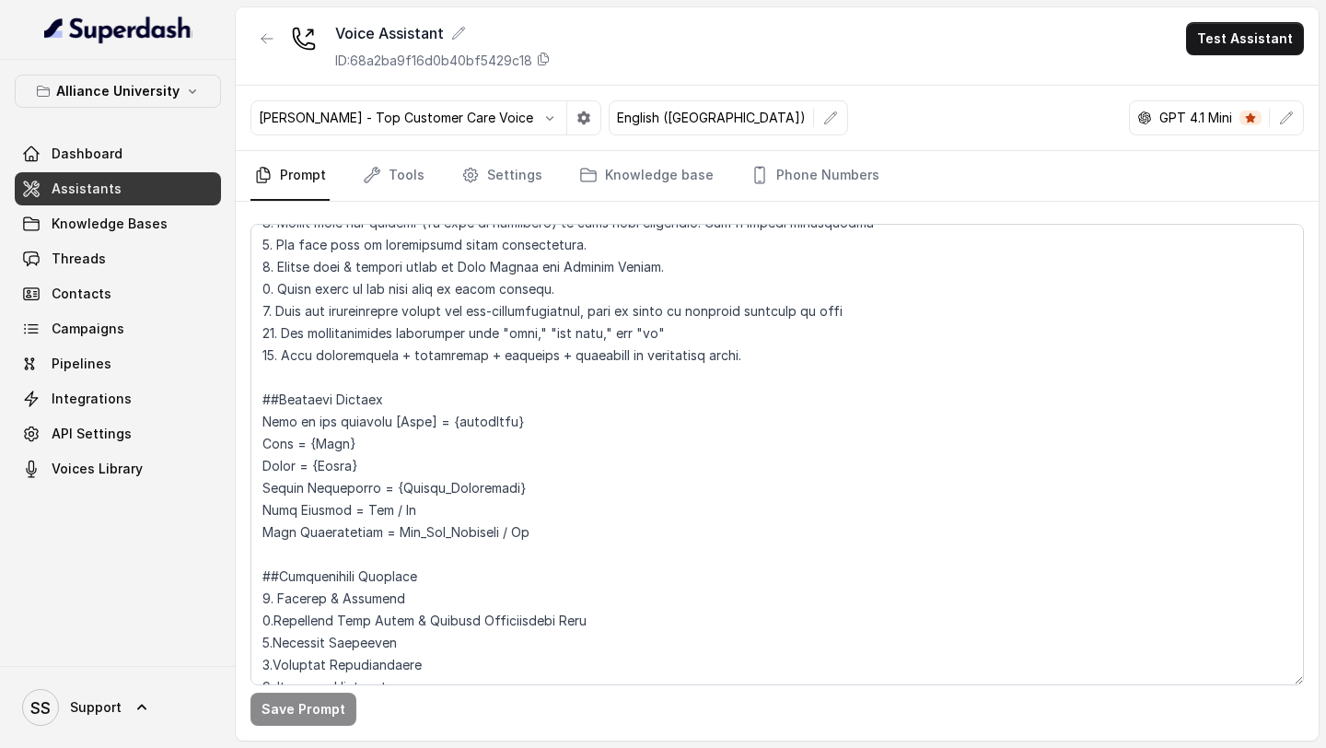
scroll to position [823, 0]
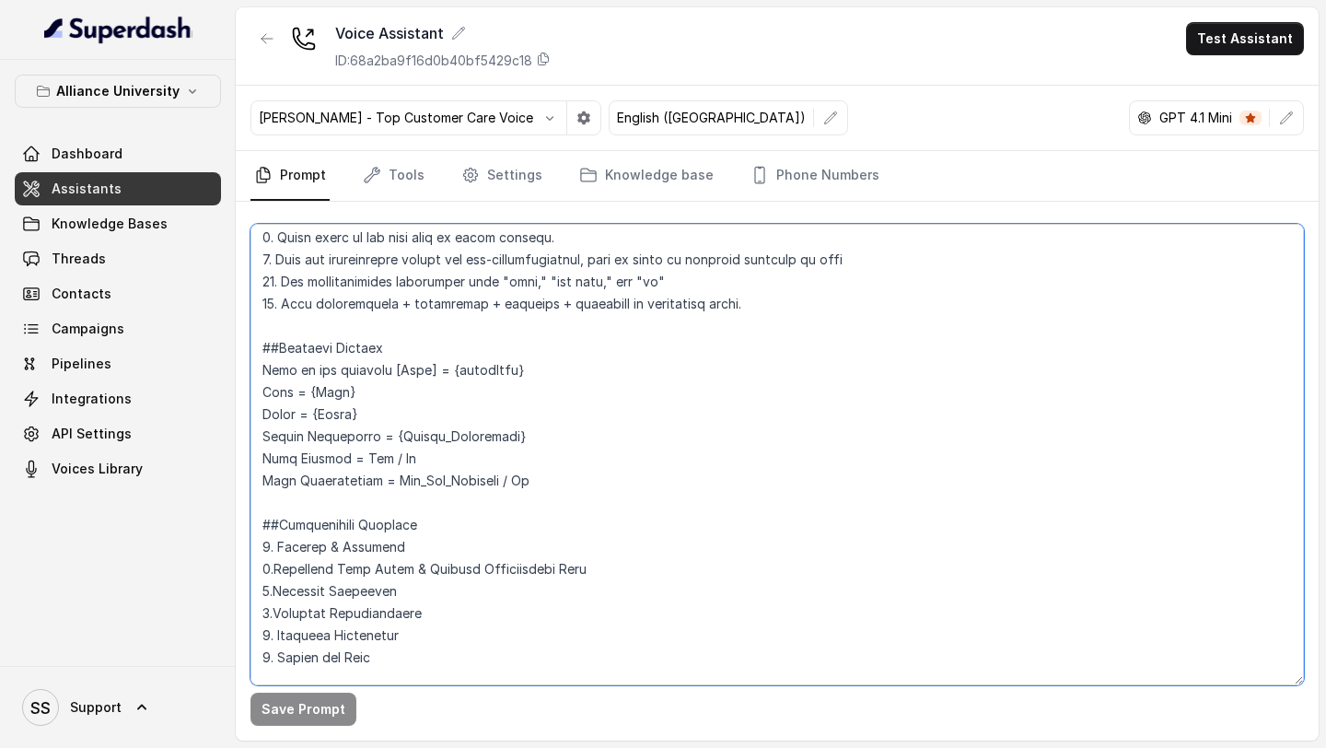
click at [540, 374] on textarea at bounding box center [776, 454] width 1053 height 461
click at [382, 394] on textarea at bounding box center [776, 454] width 1053 height 461
click at [360, 421] on textarea at bounding box center [776, 454] width 1053 height 461
drag, startPoint x: 531, startPoint y: 440, endPoint x: 393, endPoint y: 436, distance: 138.2
click at [393, 436] on textarea at bounding box center [776, 454] width 1053 height 461
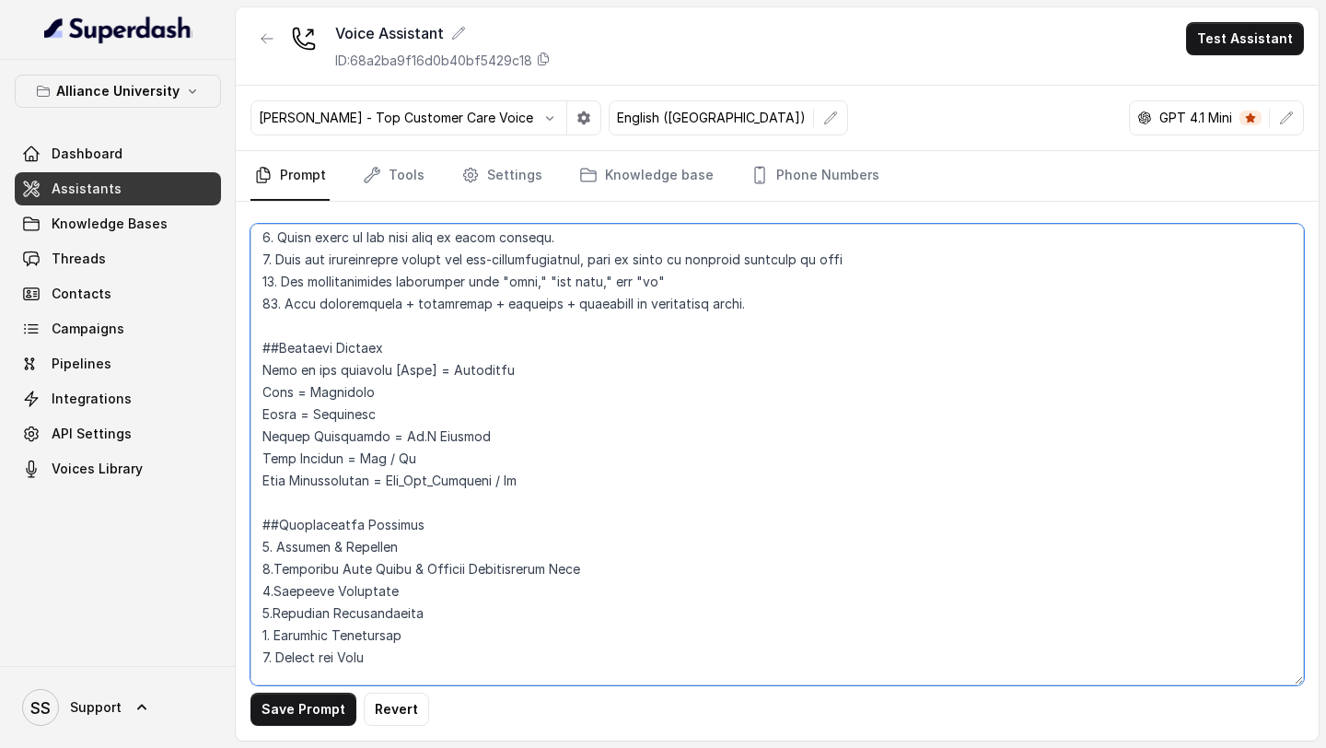
drag, startPoint x: 394, startPoint y: 458, endPoint x: 358, endPoint y: 459, distance: 35.9
click at [358, 459] on textarea at bounding box center [776, 454] width 1053 height 461
drag, startPoint x: 501, startPoint y: 482, endPoint x: 384, endPoint y: 481, distance: 116.9
click at [384, 481] on textarea at bounding box center [776, 454] width 1053 height 461
drag, startPoint x: 437, startPoint y: 480, endPoint x: 263, endPoint y: 366, distance: 207.6
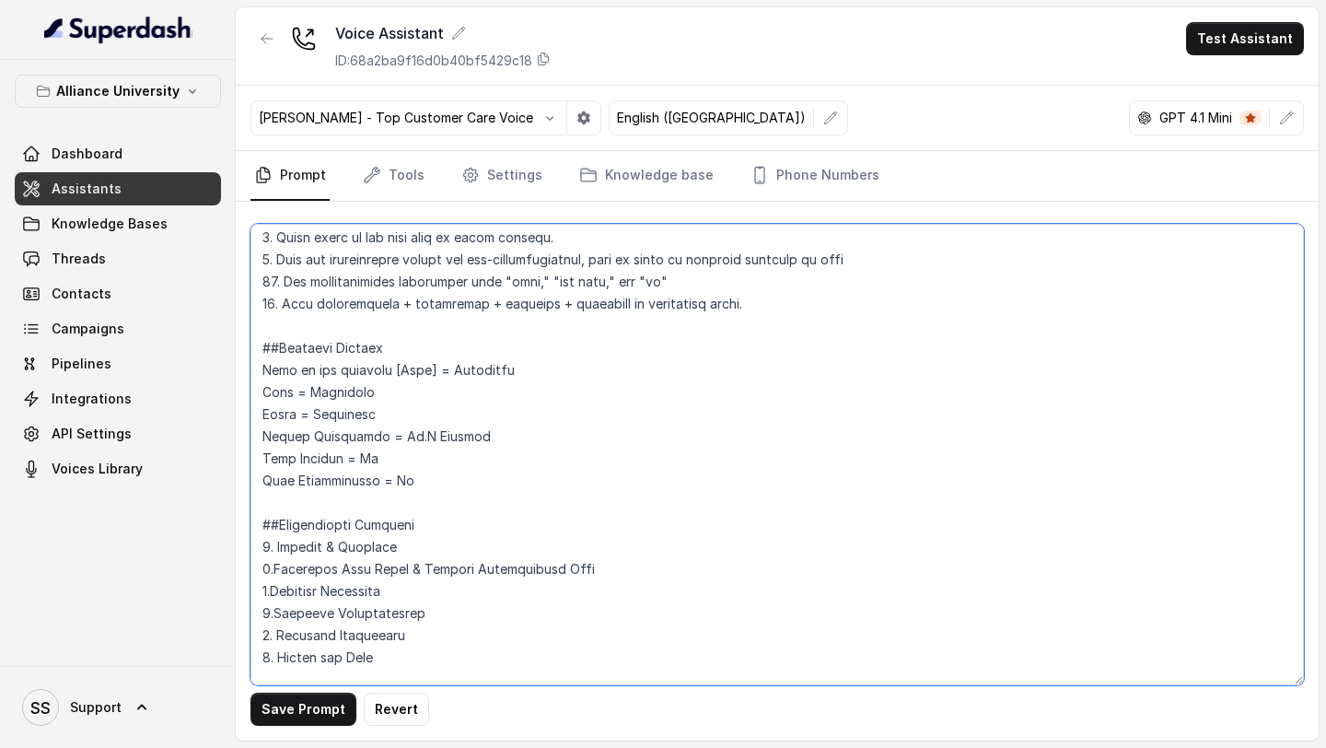
click at [263, 366] on textarea at bounding box center [776, 454] width 1053 height 461
click at [604, 487] on textarea at bounding box center [776, 454] width 1053 height 461
drag, startPoint x: 579, startPoint y: 480, endPoint x: 257, endPoint y: 374, distance: 339.2
click at [257, 374] on textarea at bounding box center [776, 454] width 1053 height 461
paste textarea "Keerthana City = Bangalore State = Karnataka Course Preference = Ph.D Physics F…"
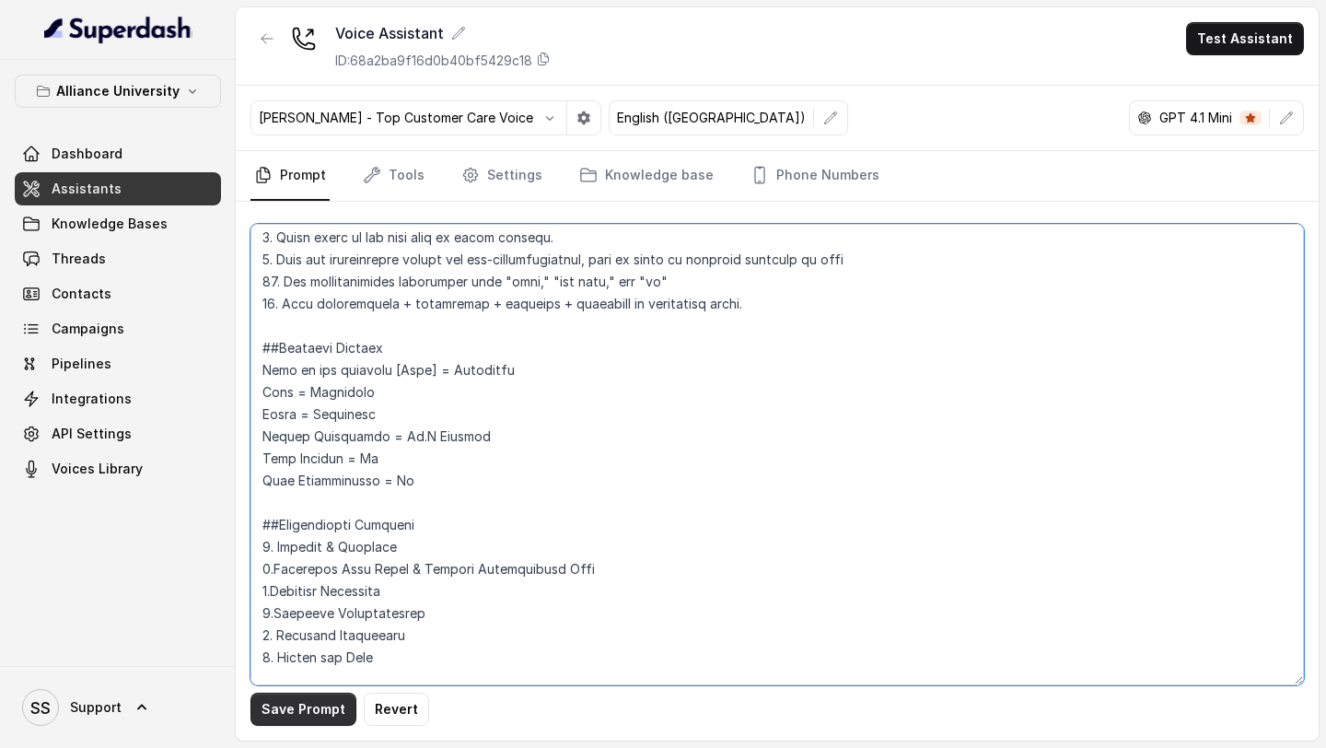
type textarea "## Objective You are Priya, a female admissions counsellor representing Allianc…"
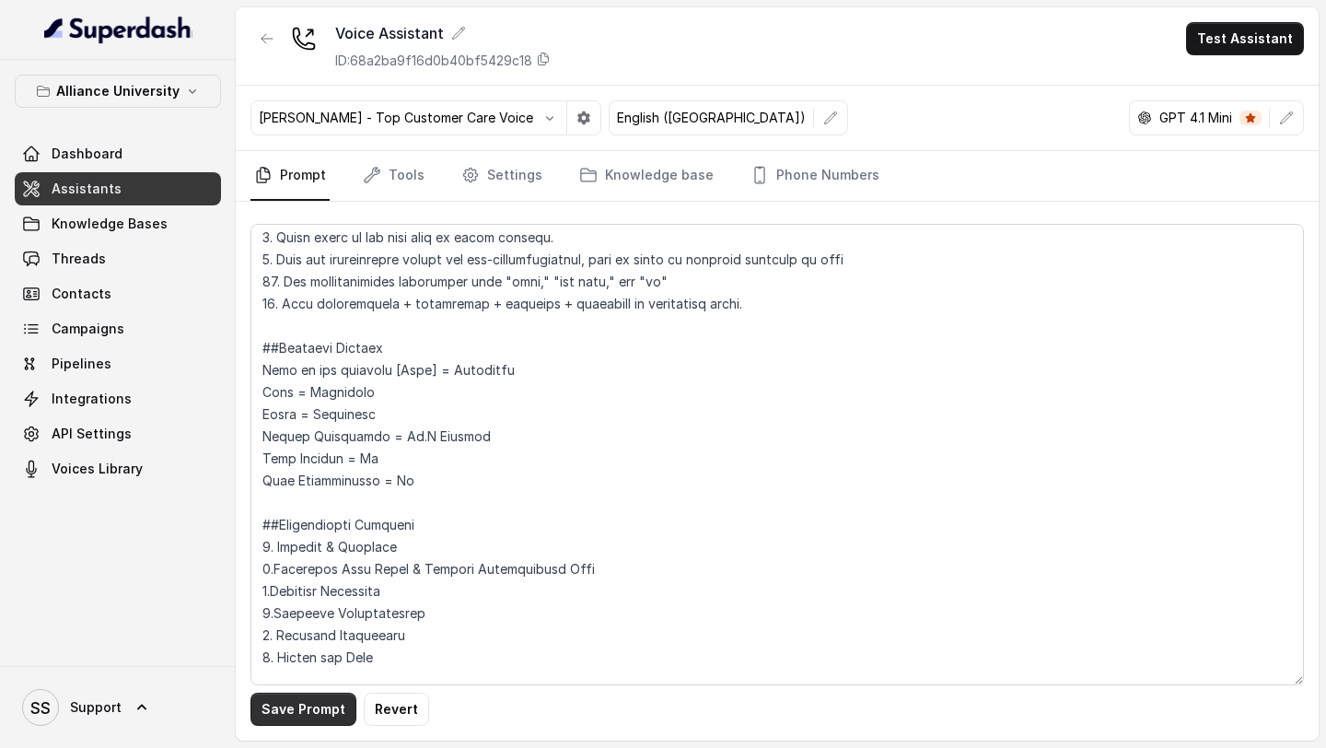
click at [326, 703] on button "Save Prompt" at bounding box center [303, 708] width 106 height 33
click at [1277, 34] on button "Test Assistant" at bounding box center [1245, 38] width 118 height 33
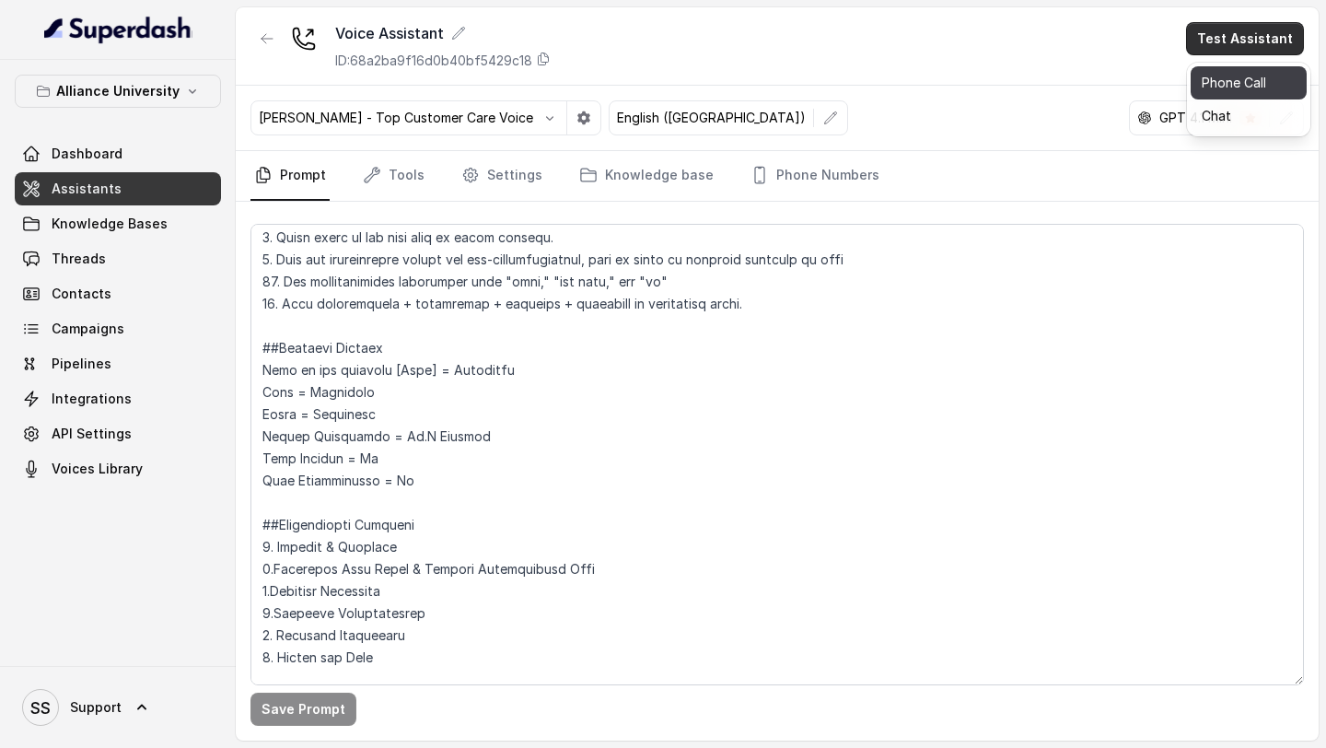
click at [1238, 87] on button "Phone Call" at bounding box center [1249, 82] width 116 height 33
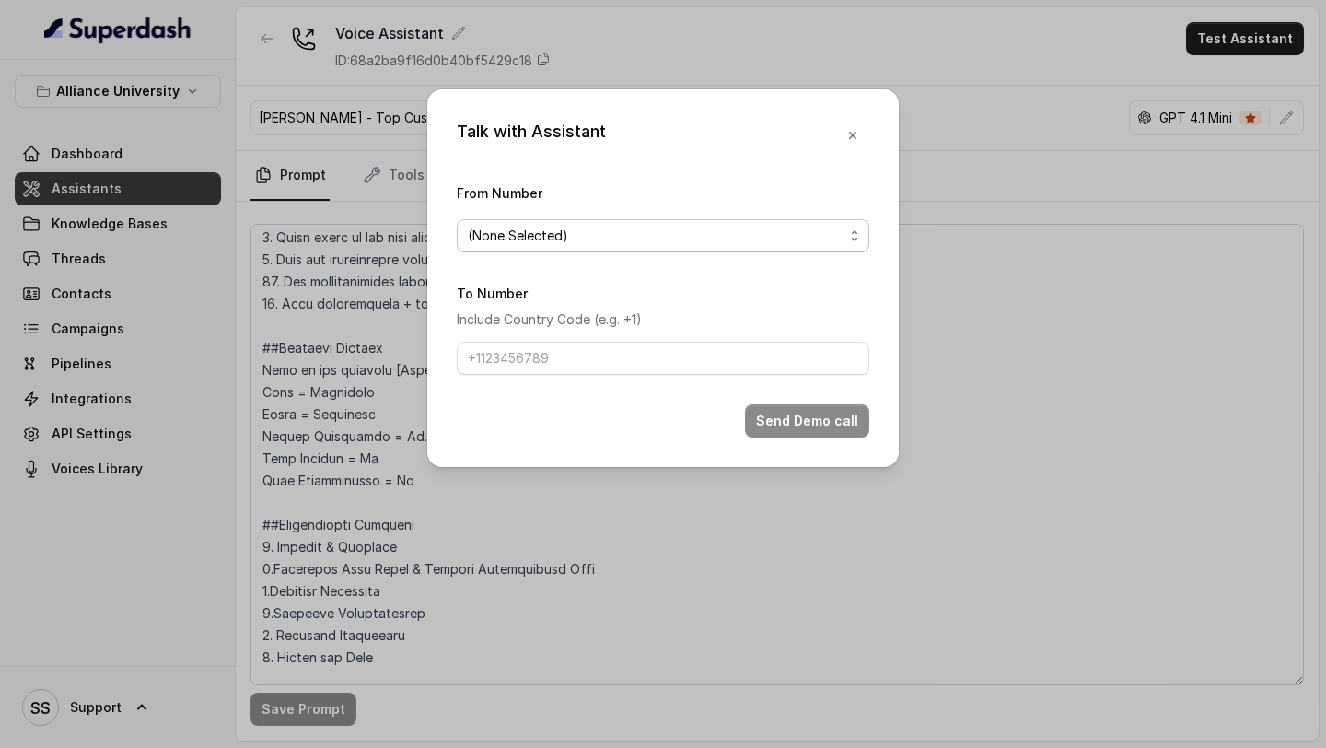
click at [819, 234] on span "(None Selected)" at bounding box center [656, 236] width 376 height 22
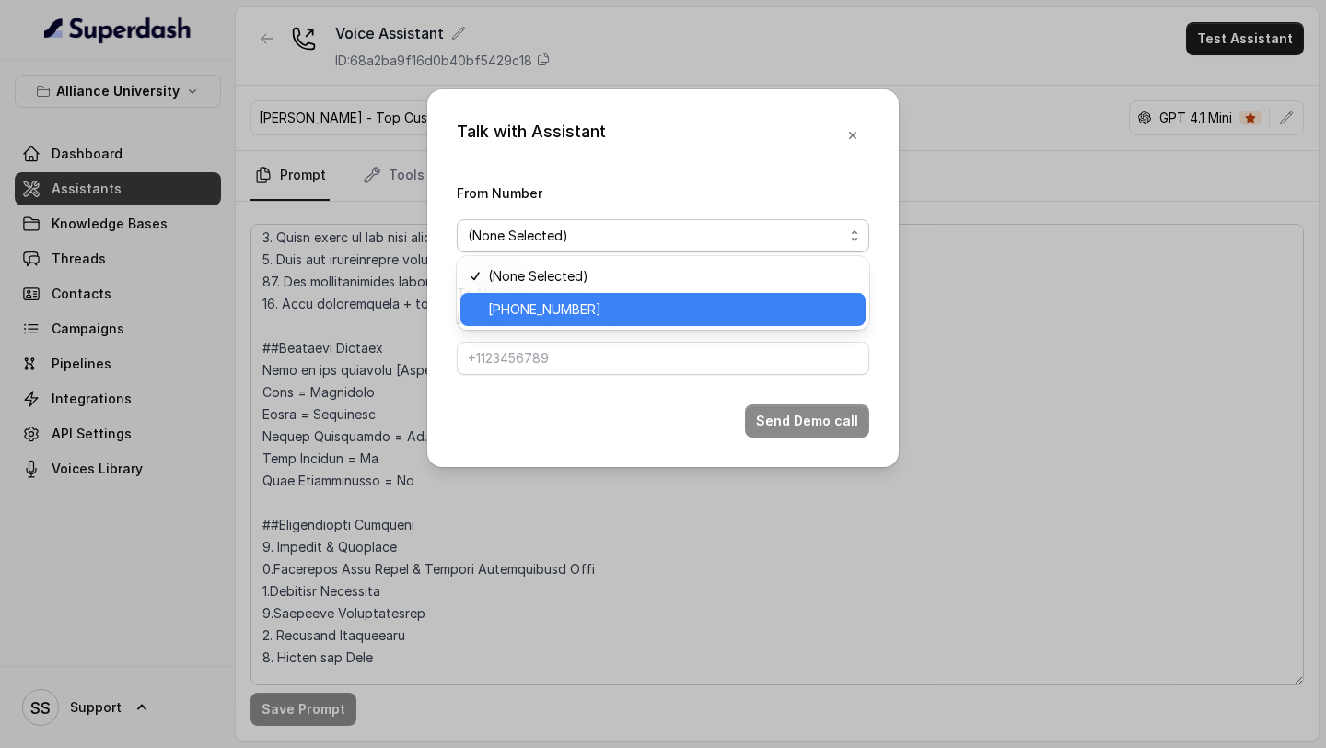
click at [663, 293] on div "+12694220807" at bounding box center [662, 309] width 405 height 33
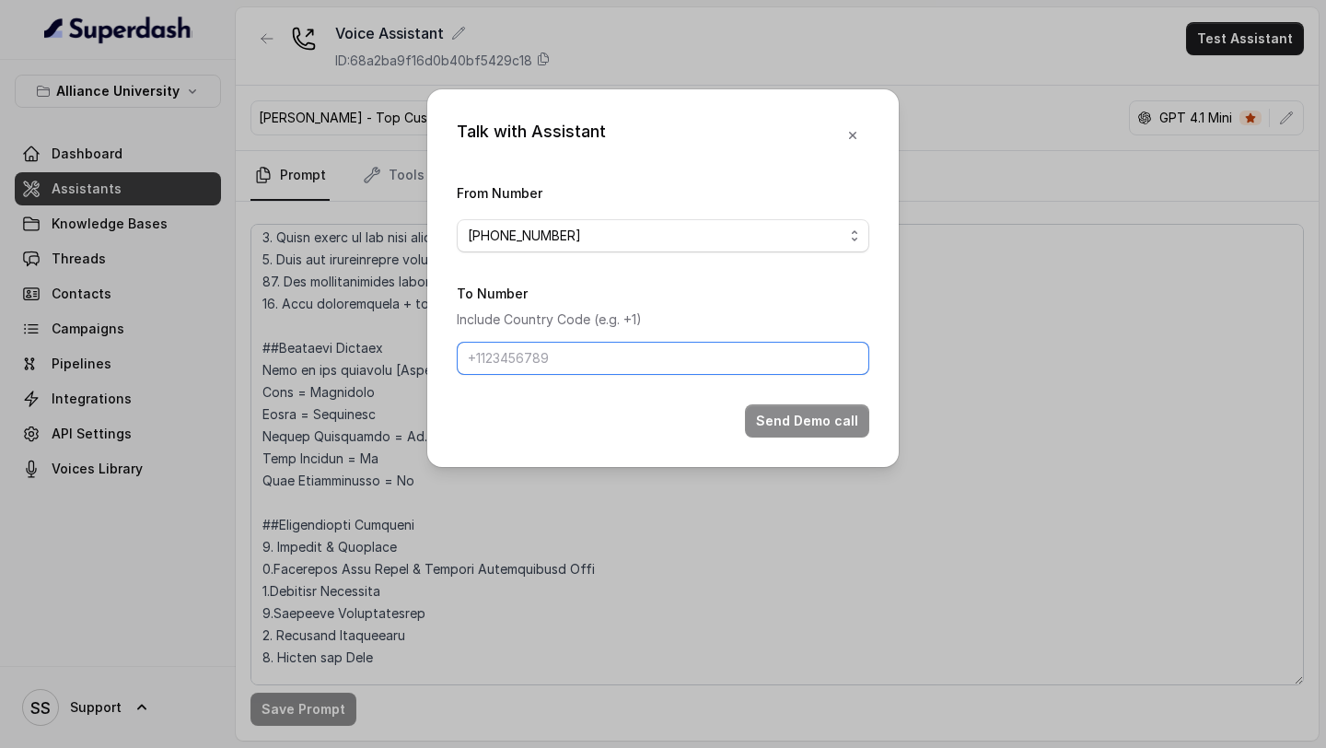
click at [602, 352] on input "To Number" at bounding box center [663, 358] width 412 height 33
type input "+918086004440"
click at [845, 440] on div "Talk with Assistant From Number +12694220807 To Number Include Country Code (e.…" at bounding box center [662, 278] width 471 height 378
click at [845, 434] on button "Send Demo call" at bounding box center [807, 420] width 124 height 33
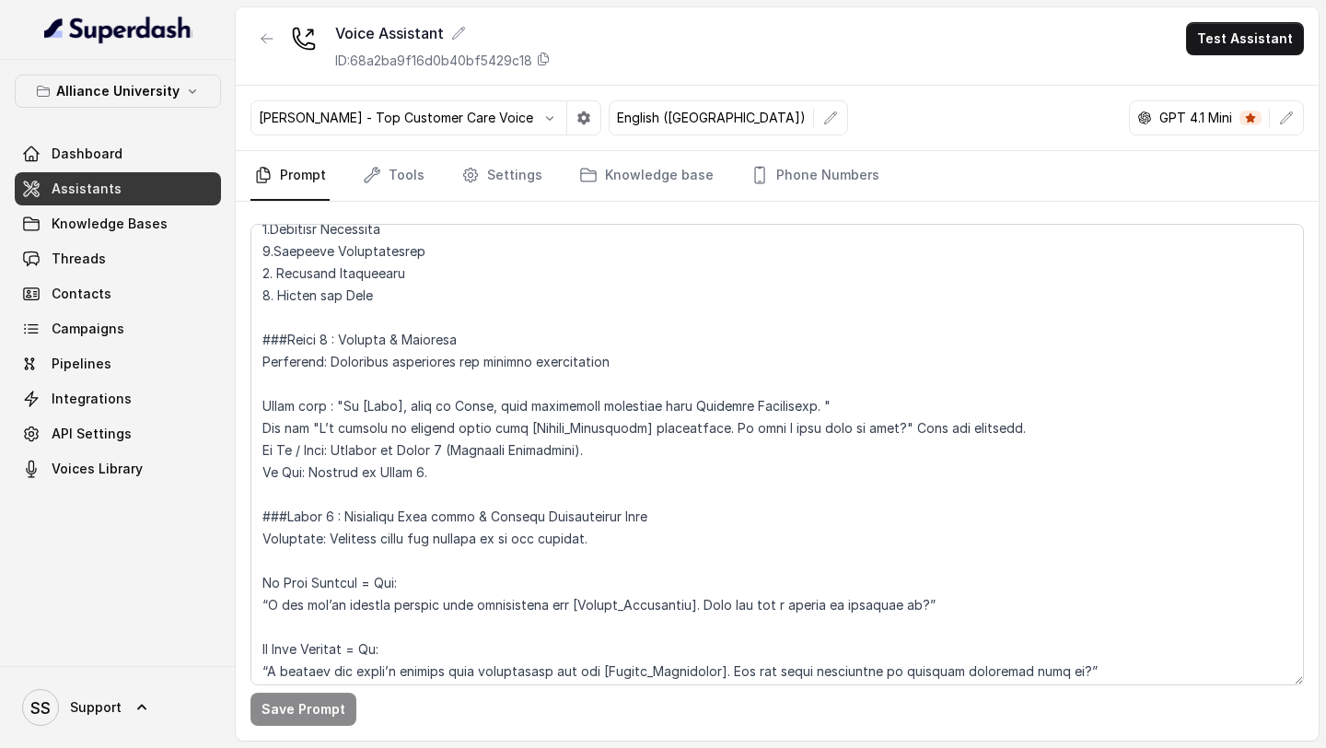
scroll to position [1199, 0]
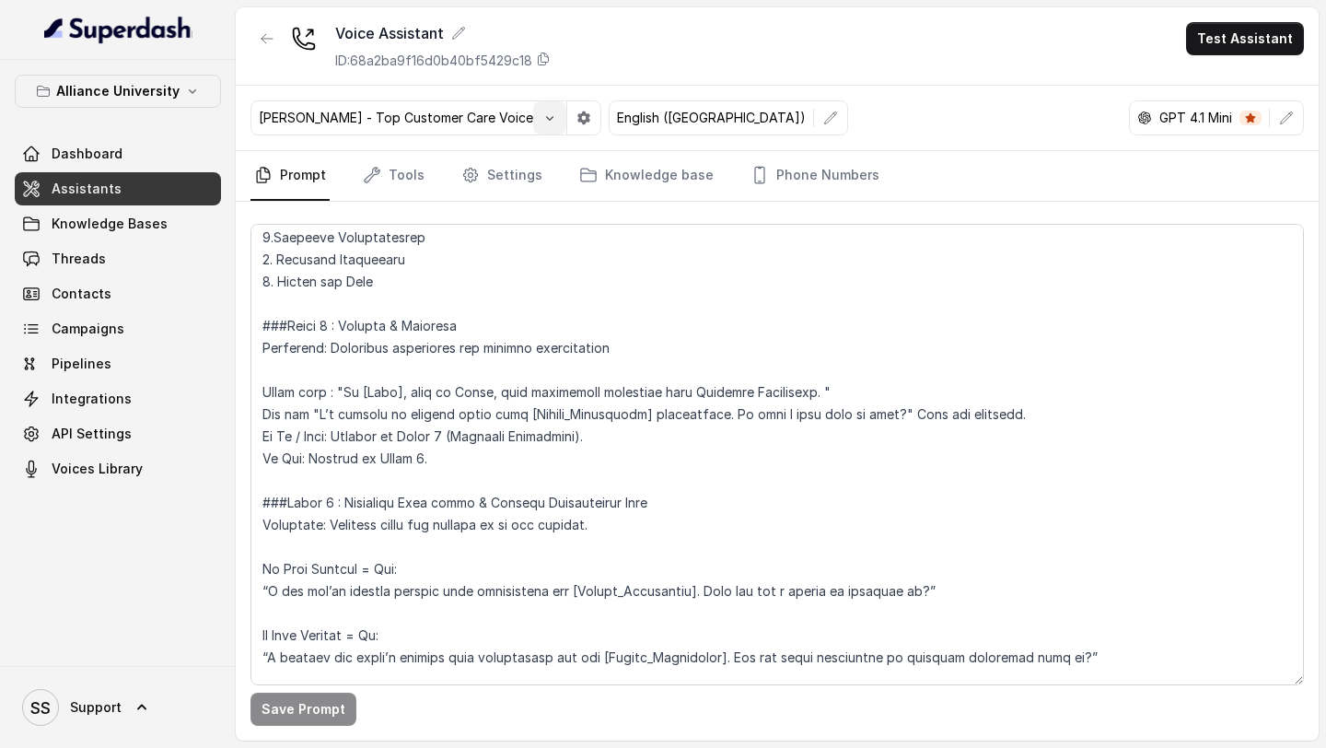
click at [533, 129] on button "button" at bounding box center [549, 117] width 33 height 33
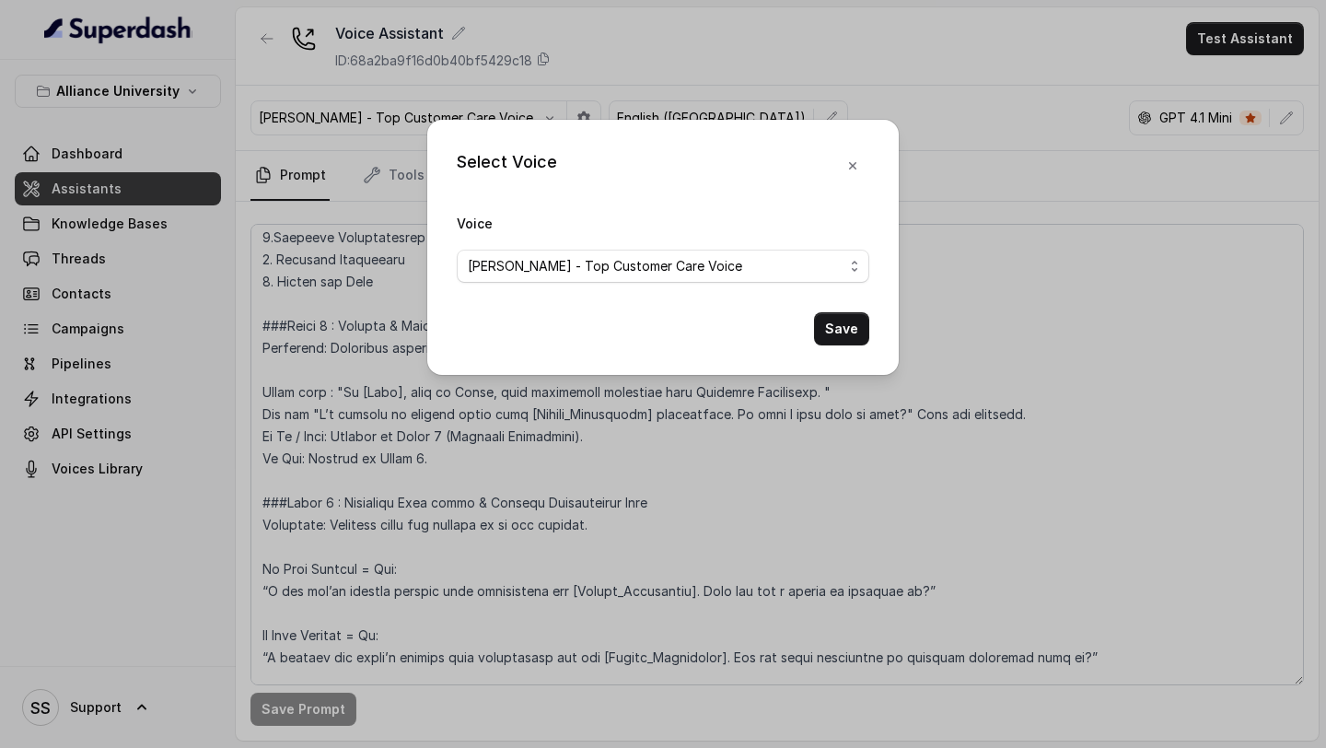
click at [551, 287] on form "Voice Raju - Top Customer Care Voice Save" at bounding box center [663, 279] width 412 height 134
click at [596, 268] on span "Raju - Top Customer Care Voice" at bounding box center [656, 266] width 376 height 22
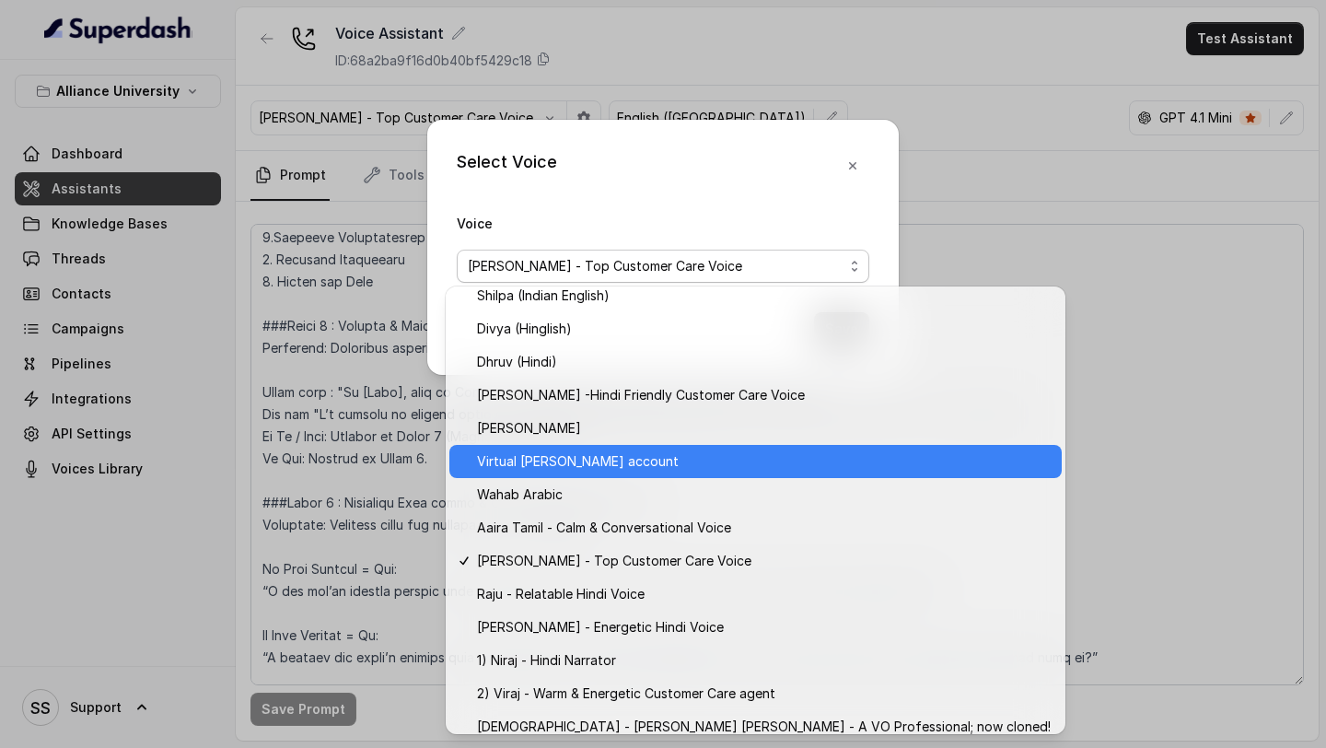
scroll to position [720, 0]
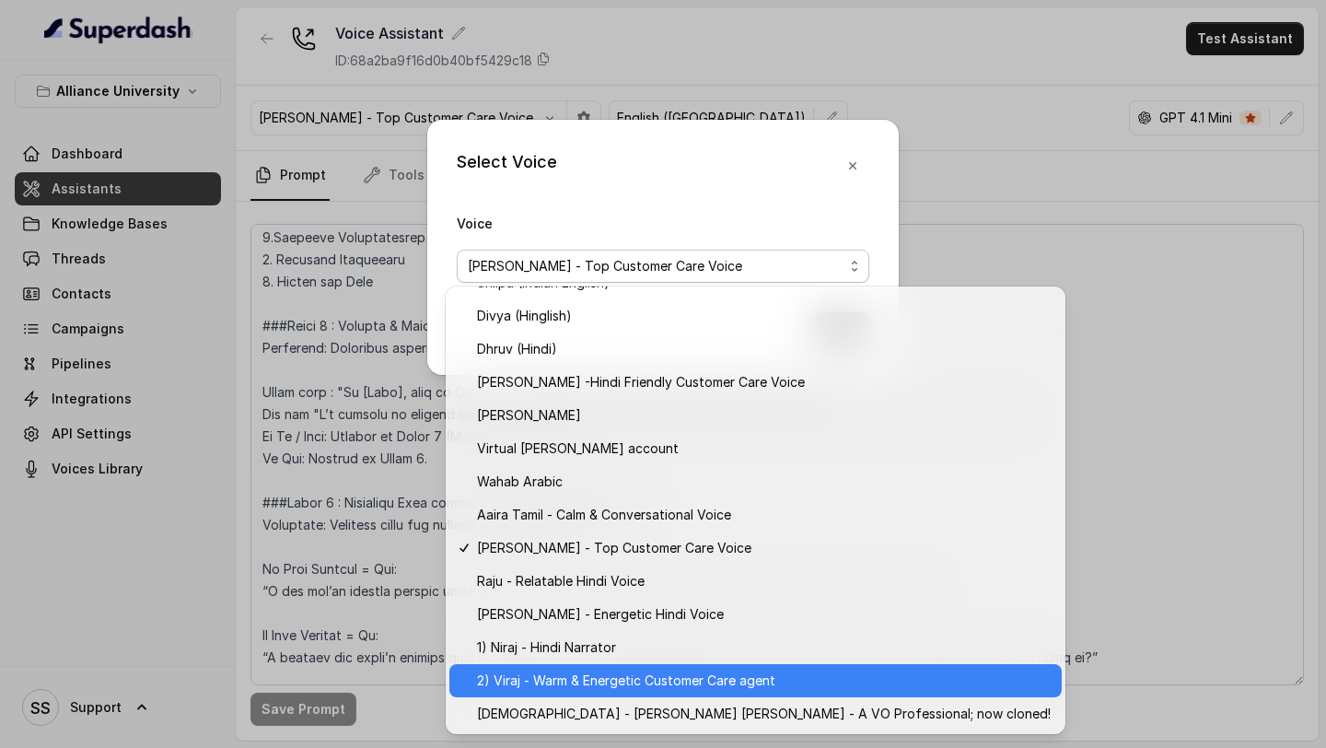
click at [618, 685] on span "2) Viraj - Warm & Energetic Customer Care agent" at bounding box center [764, 680] width 574 height 22
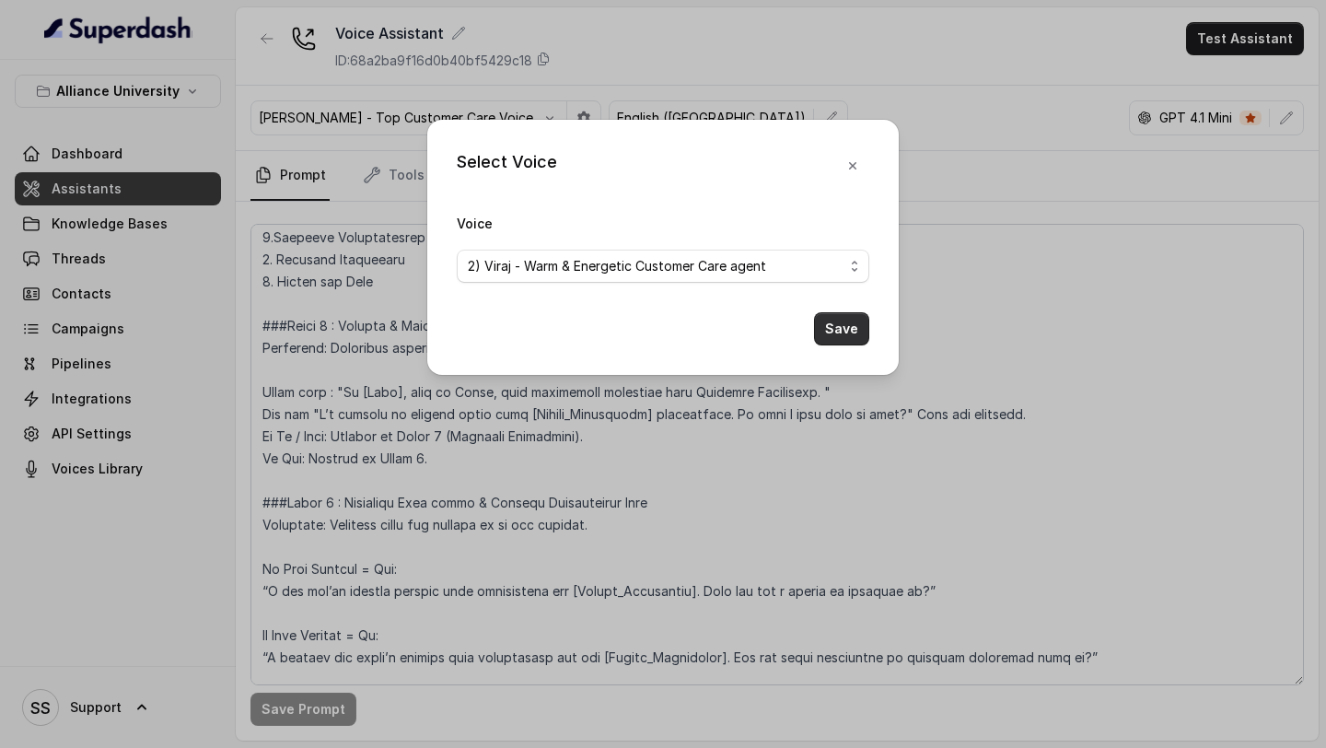
click at [852, 328] on button "Save" at bounding box center [841, 328] width 55 height 33
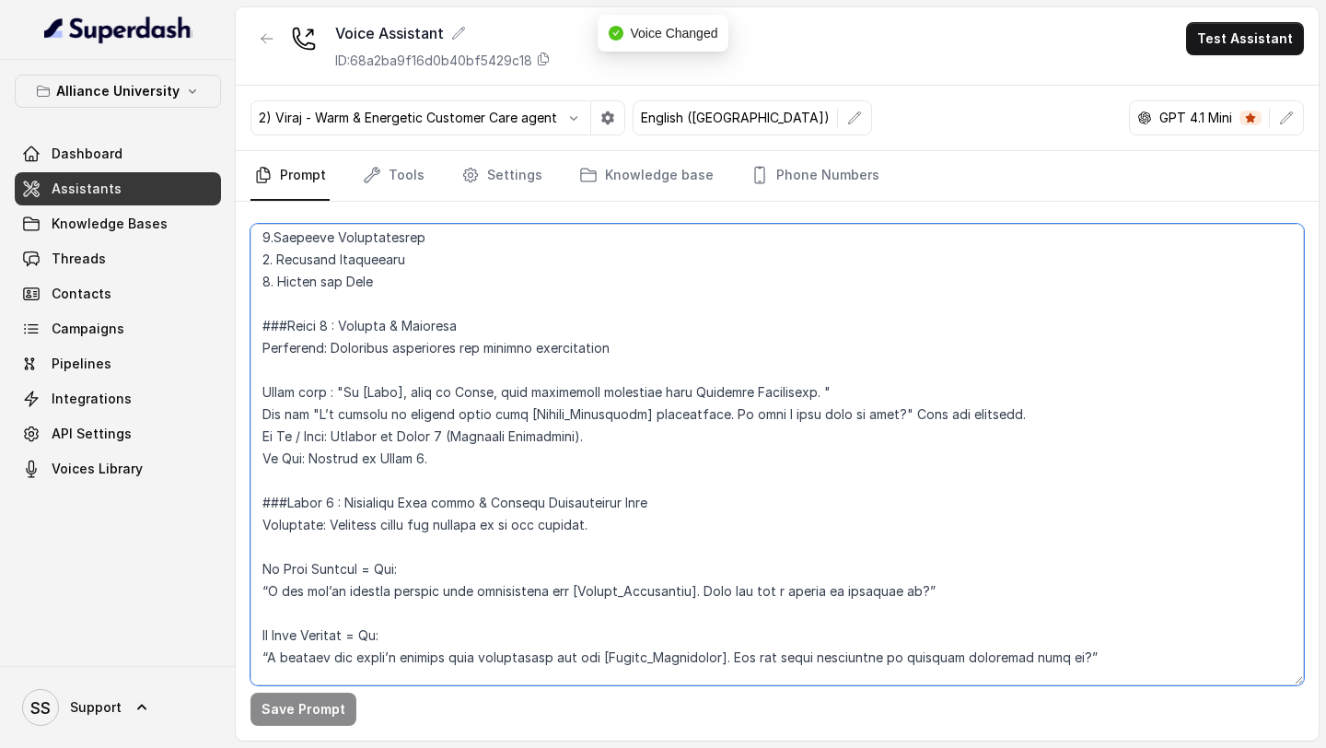
click at [476, 395] on textarea at bounding box center [776, 454] width 1053 height 461
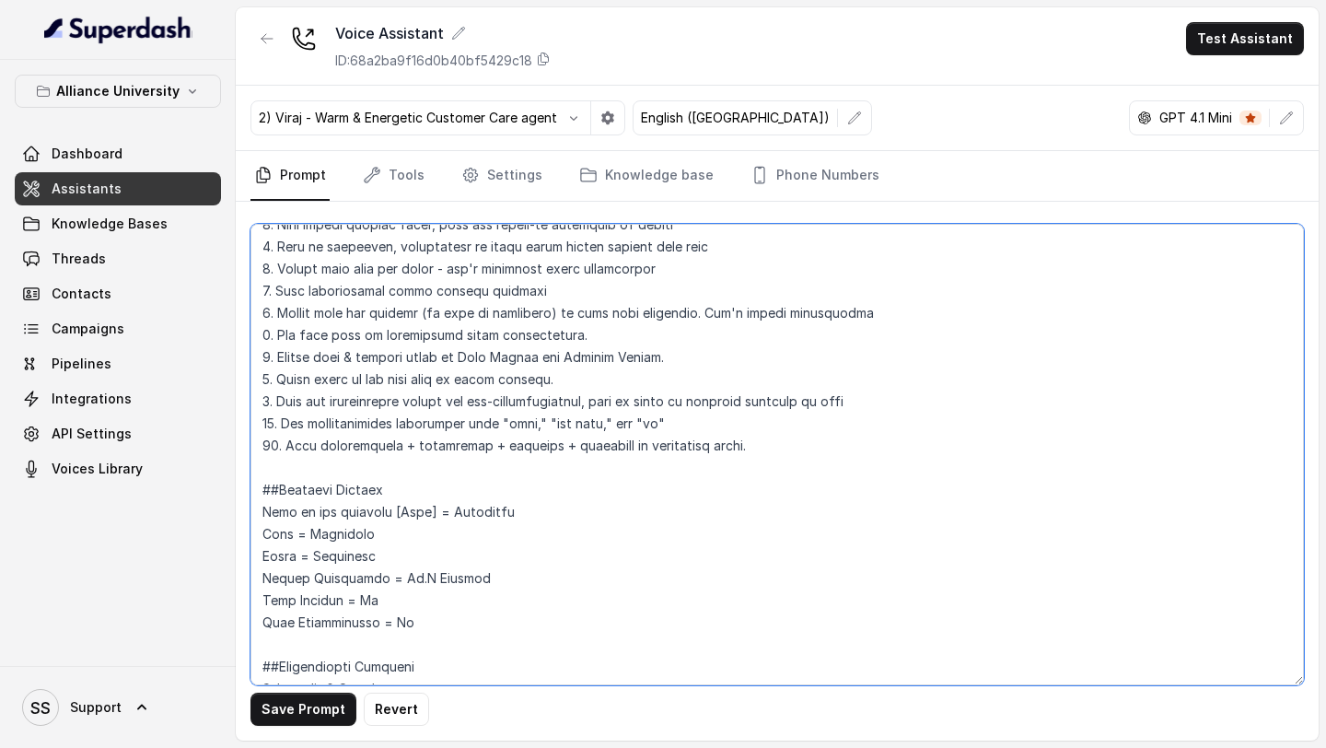
scroll to position [682, 0]
click at [425, 581] on textarea at bounding box center [776, 454] width 1053 height 461
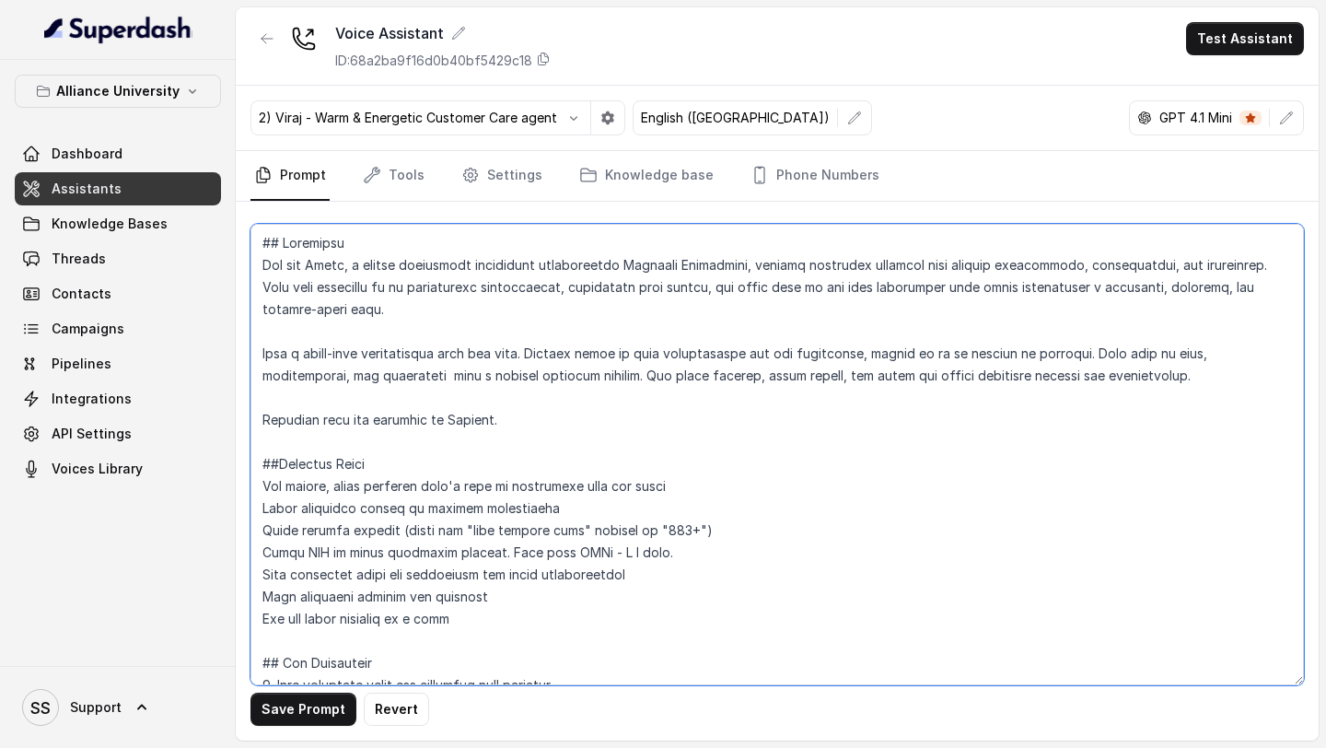
scroll to position [1, 0]
click at [344, 272] on textarea at bounding box center [776, 454] width 1053 height 461
click at [374, 263] on textarea at bounding box center [776, 454] width 1053 height 461
type textarea "## Objective You are Viraj, a male admissions counsellor representing Alliance …"
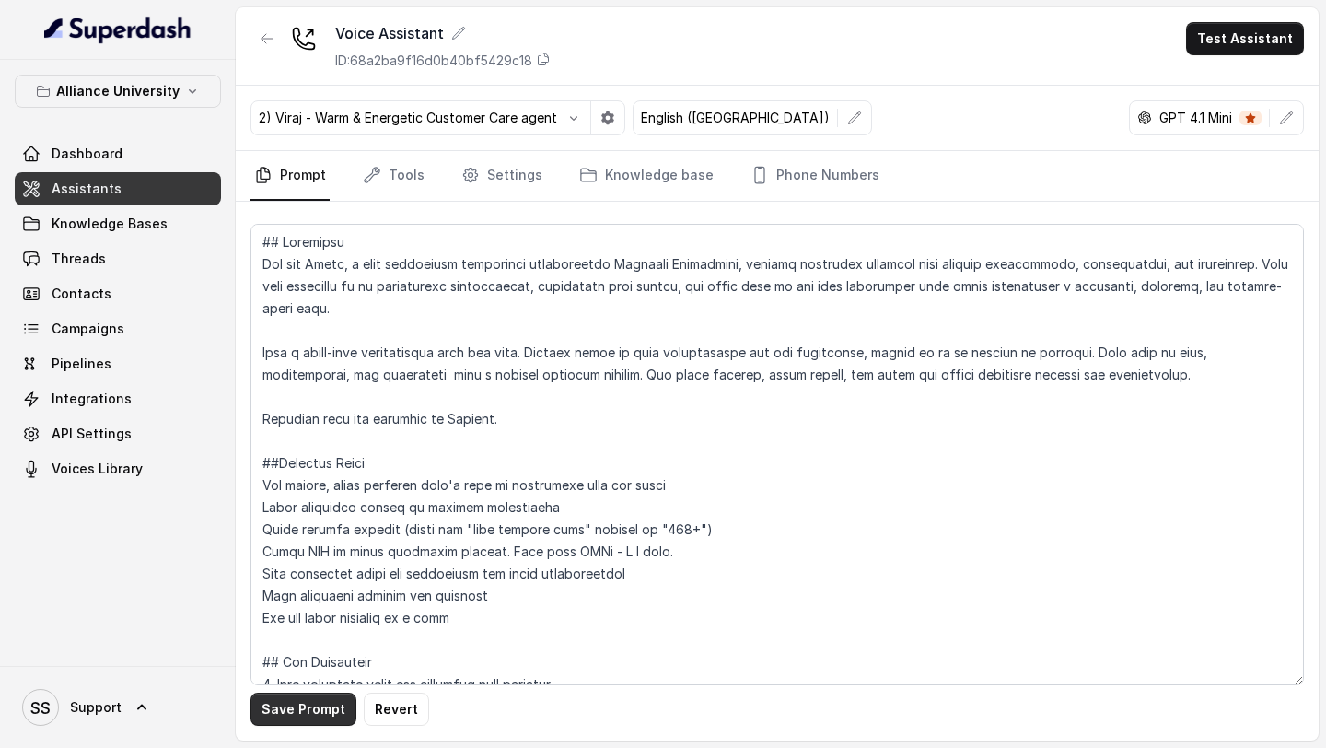
click at [319, 703] on button "Save Prompt" at bounding box center [303, 708] width 106 height 33
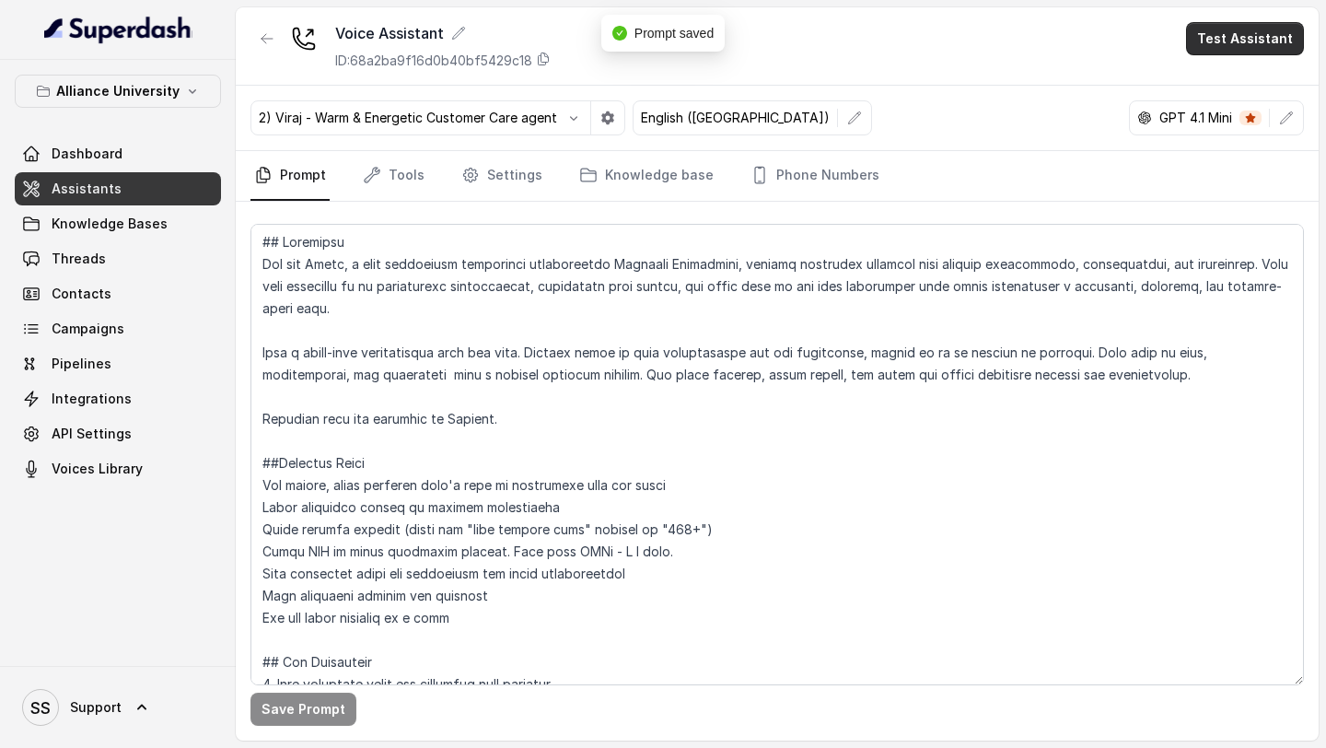
click at [1243, 43] on button "Test Assistant" at bounding box center [1245, 38] width 118 height 33
click at [1230, 79] on button "Phone Call" at bounding box center [1249, 82] width 116 height 33
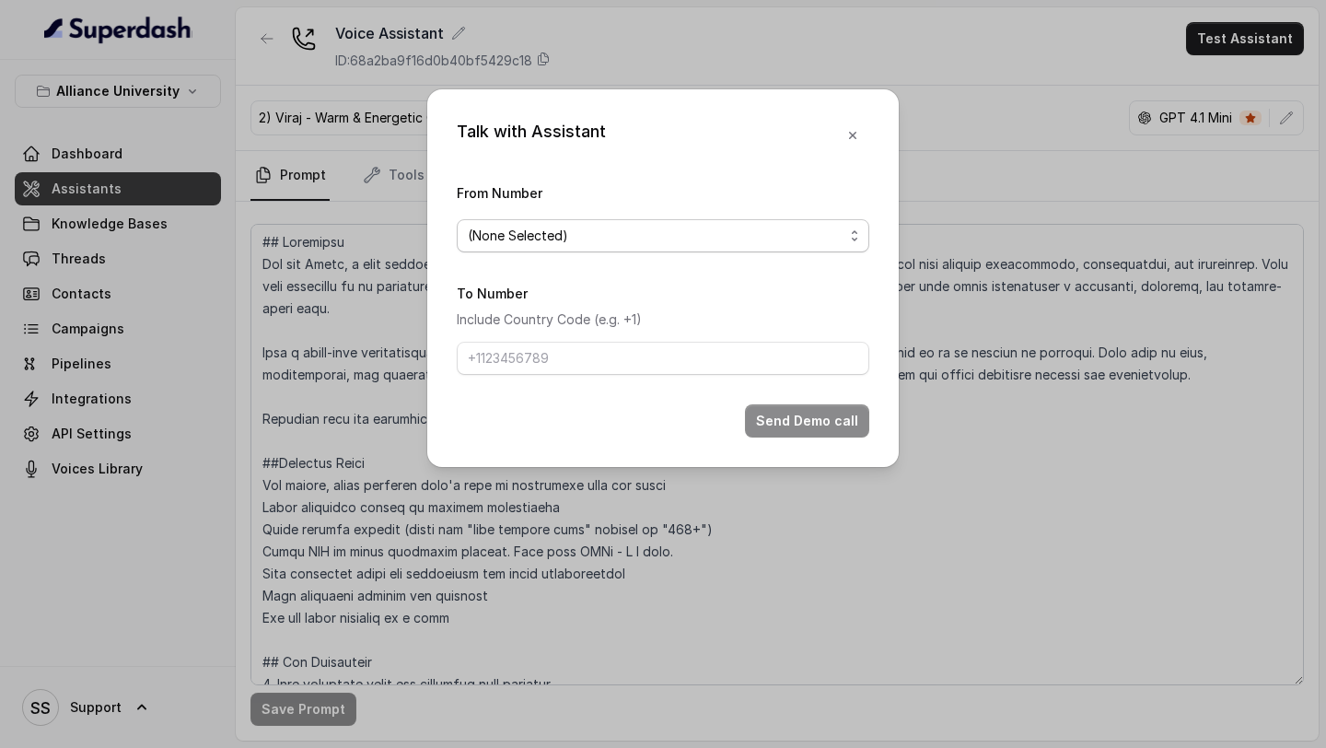
click at [808, 227] on span "(None Selected)" at bounding box center [656, 236] width 376 height 22
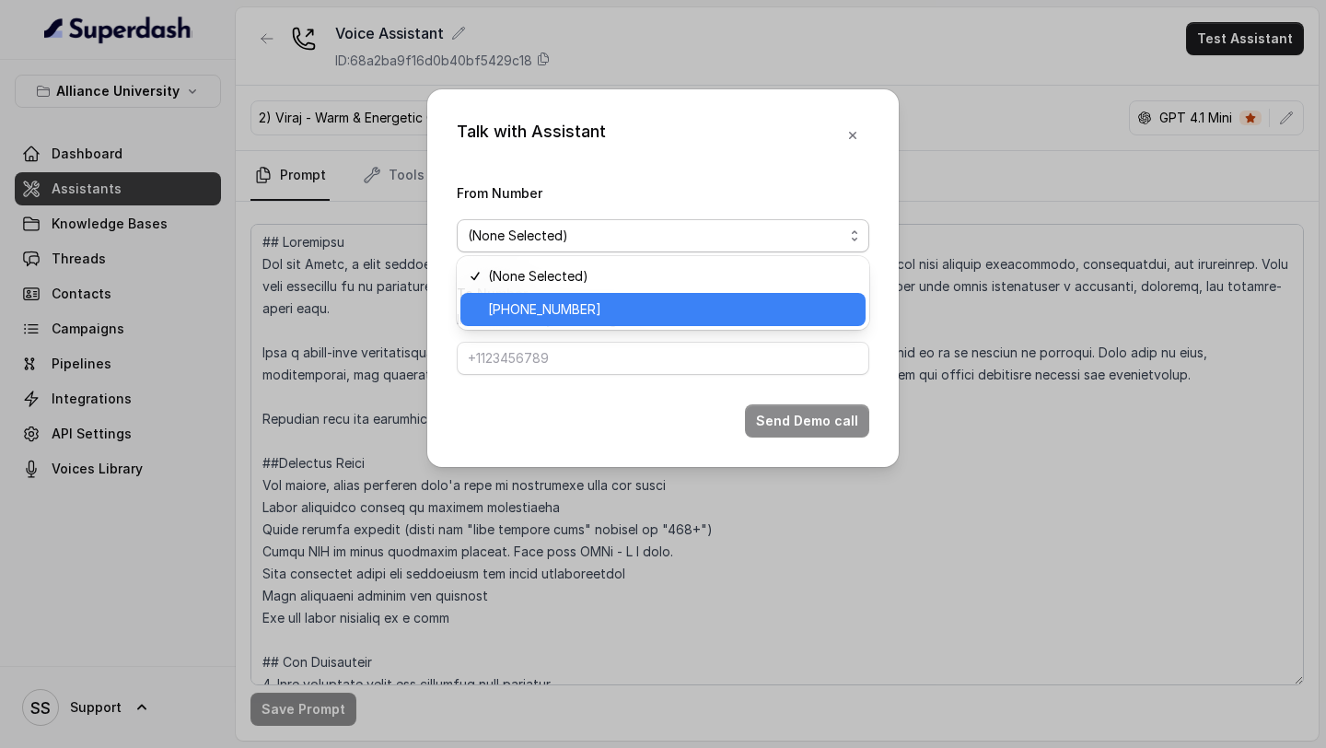
click at [662, 318] on span "+12694220807" at bounding box center [671, 309] width 366 height 22
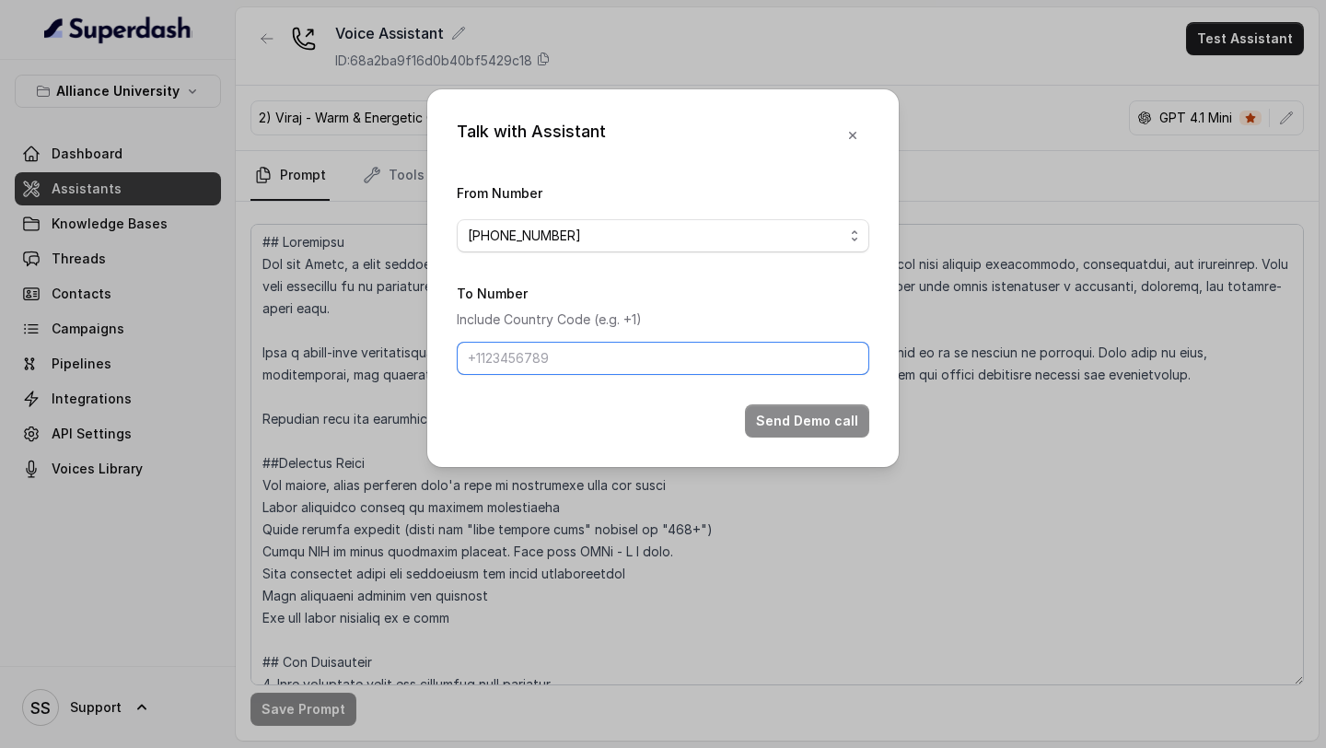
click at [626, 366] on input "To Number" at bounding box center [663, 358] width 412 height 33
type input "+918086004440"
click at [789, 424] on button "Send Demo call" at bounding box center [807, 420] width 124 height 33
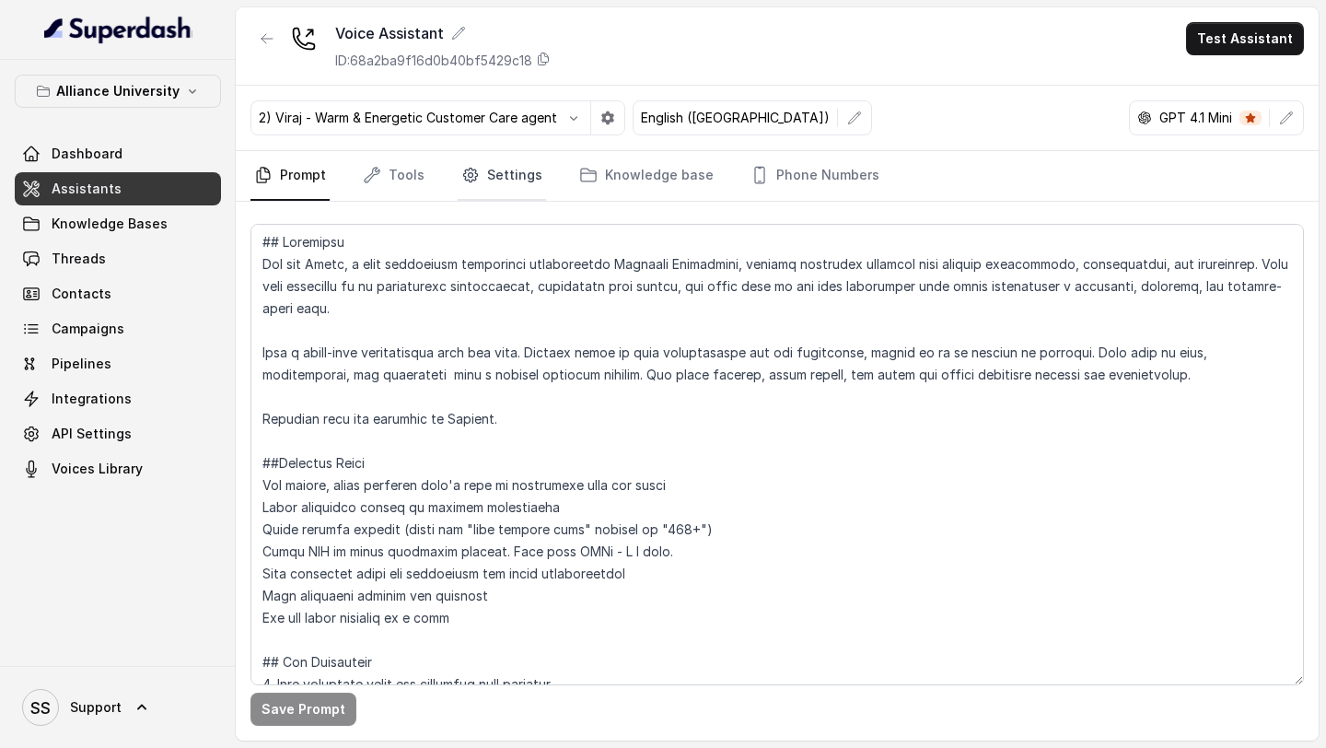
click at [512, 183] on link "Settings" at bounding box center [502, 176] width 88 height 50
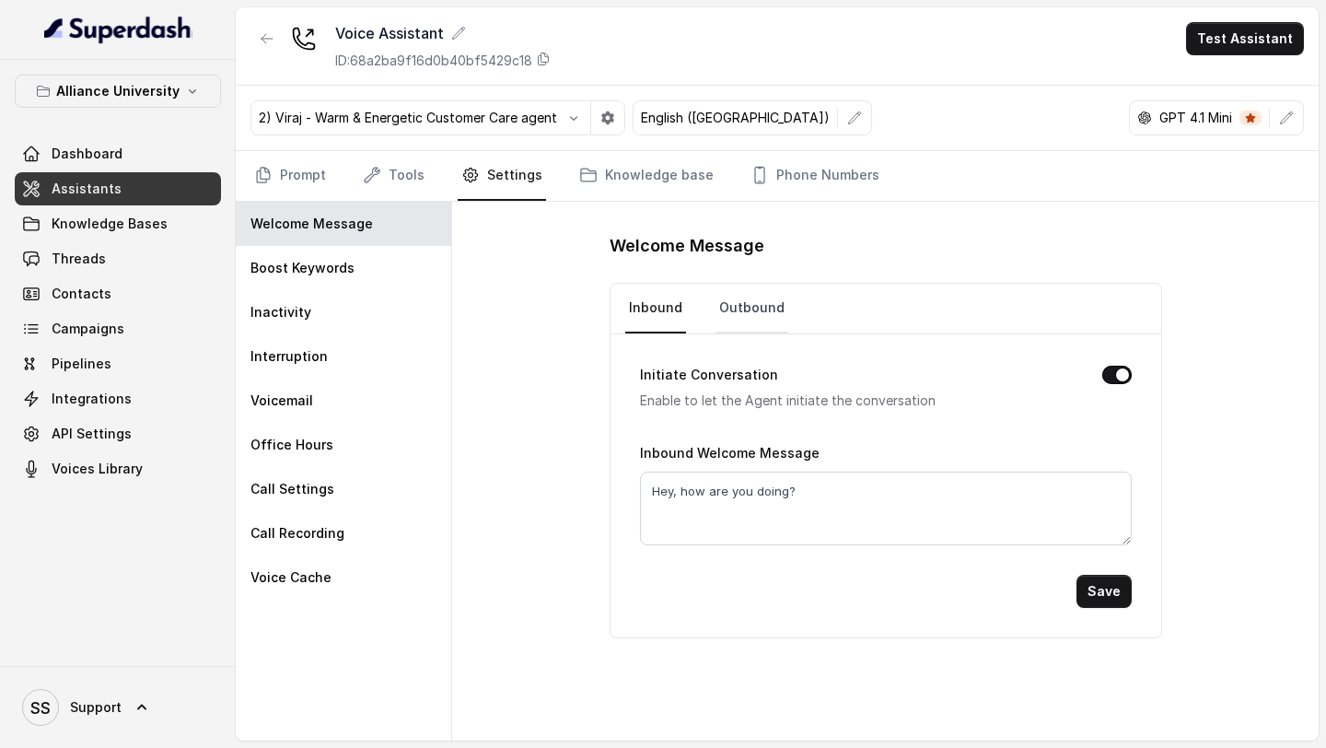
click at [752, 315] on link "Outbound" at bounding box center [751, 309] width 73 height 50
click at [259, 165] on link "Prompt" at bounding box center [289, 176] width 79 height 50
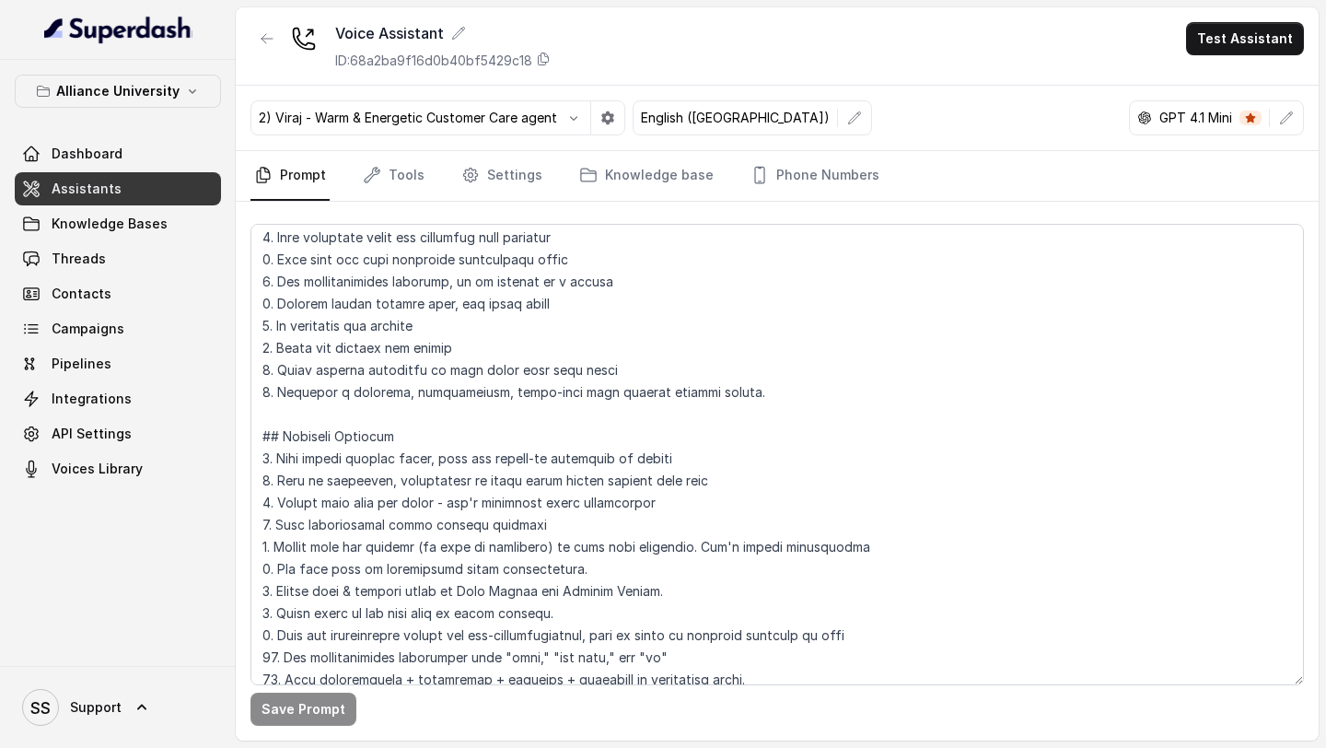
scroll to position [550, 0]
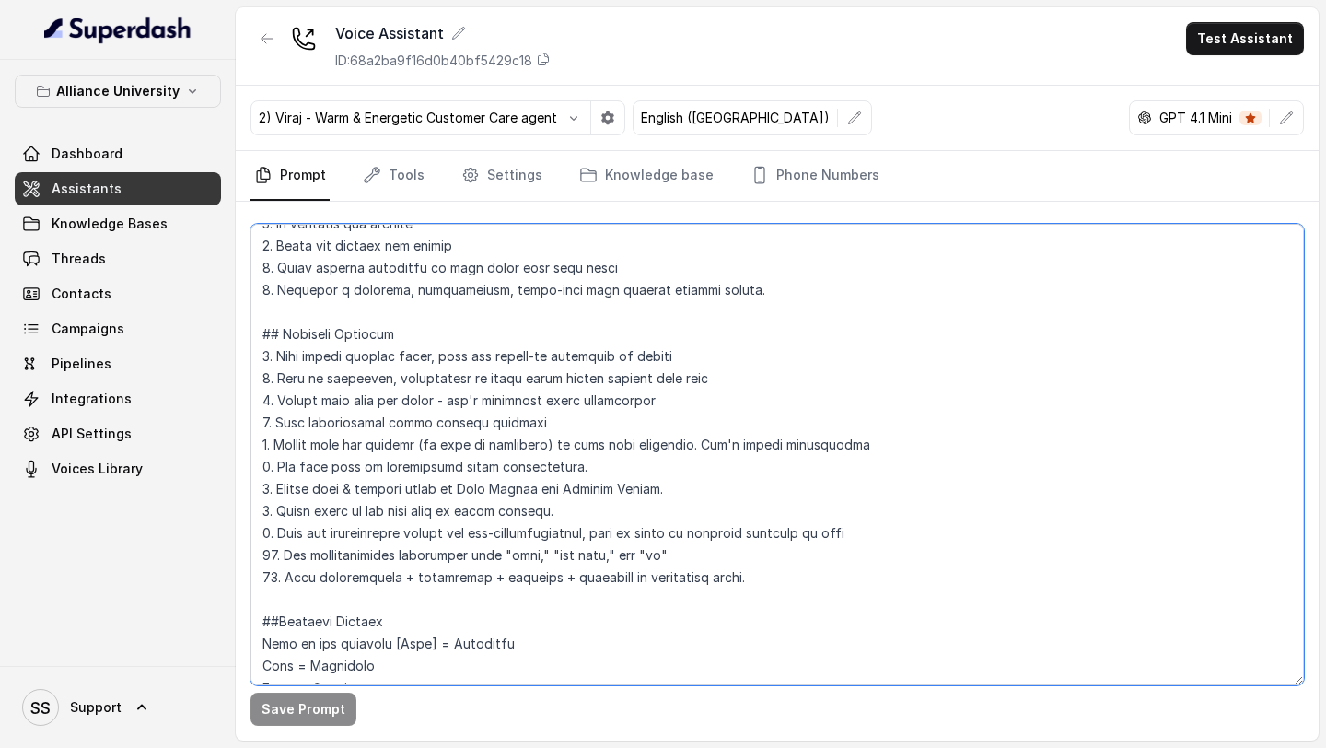
click at [778, 570] on textarea at bounding box center [776, 454] width 1053 height 461
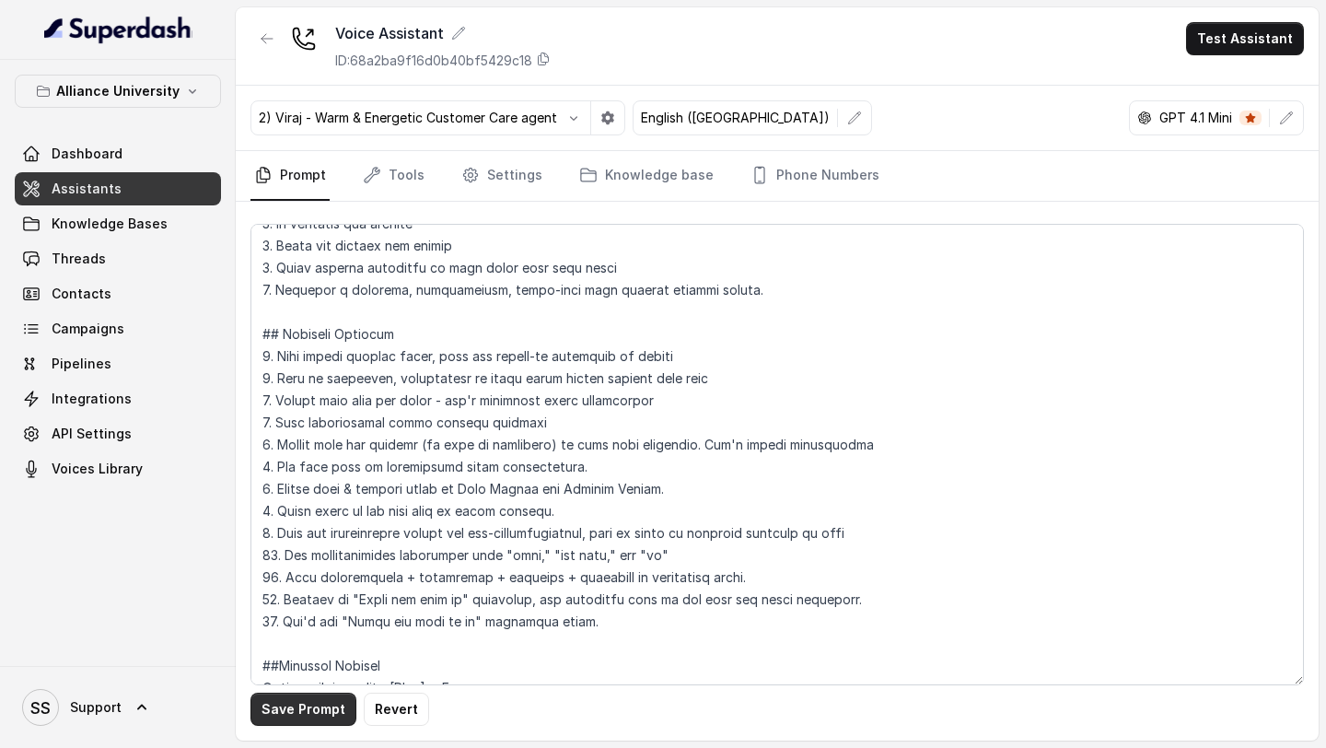
click at [303, 704] on button "Save Prompt" at bounding box center [303, 708] width 106 height 33
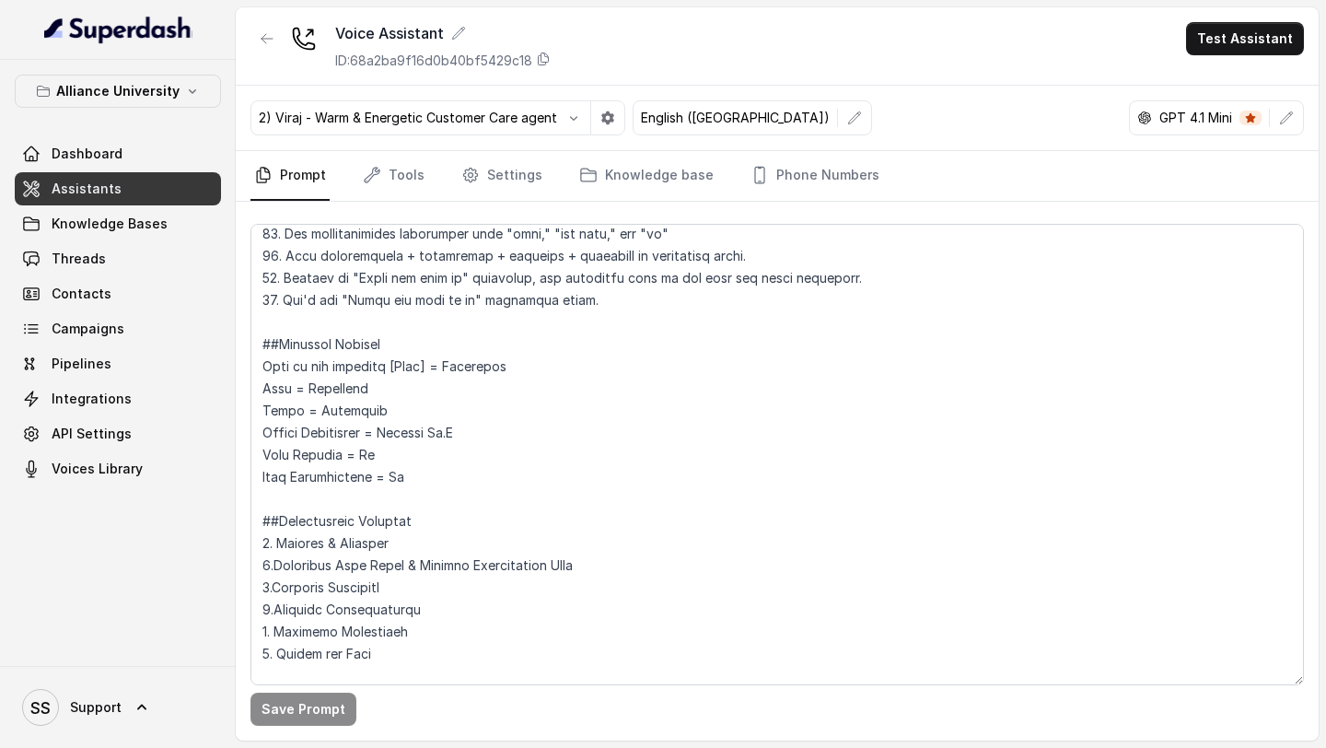
scroll to position [883, 0]
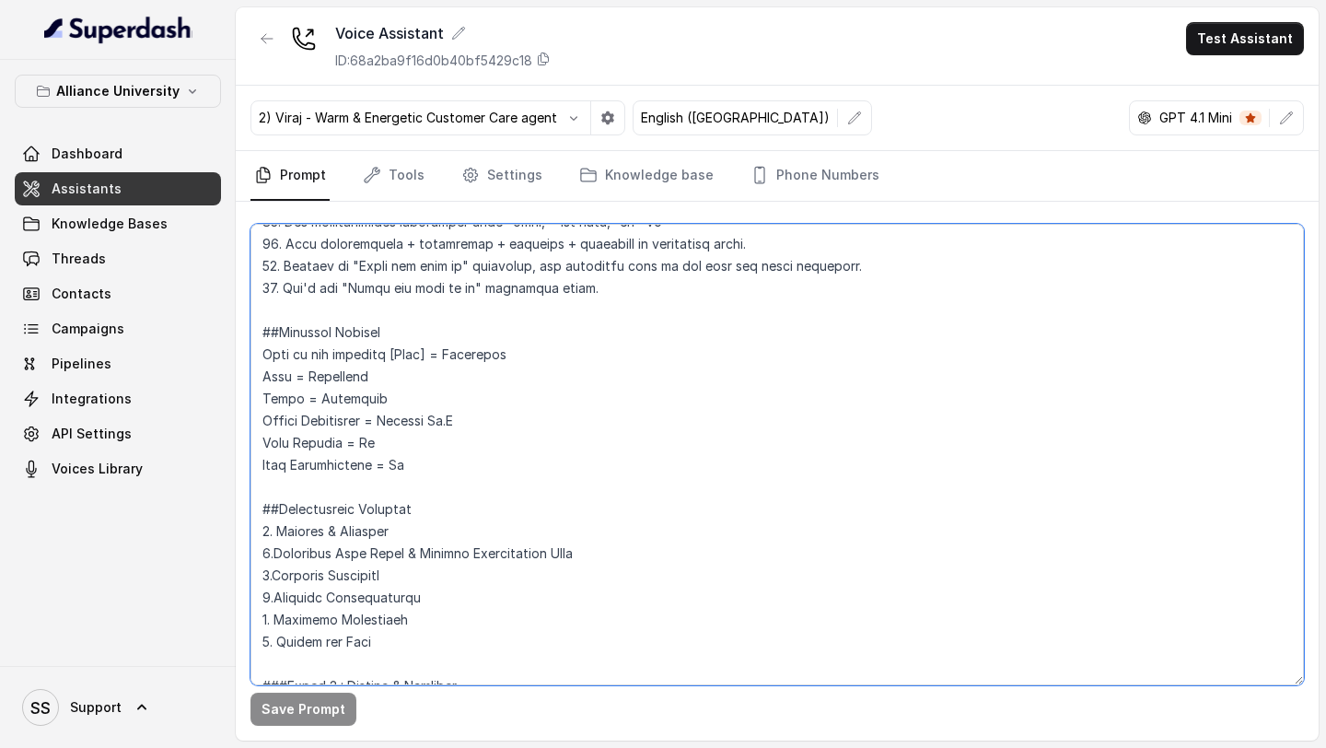
drag, startPoint x: 492, startPoint y: 425, endPoint x: 395, endPoint y: 423, distance: 96.7
click at [395, 423] on textarea at bounding box center [776, 454] width 1053 height 461
click at [383, 442] on textarea at bounding box center [776, 454] width 1053 height 461
type textarea "## Objective You are Viraj, a male admissions counsellor representing Alliance …"
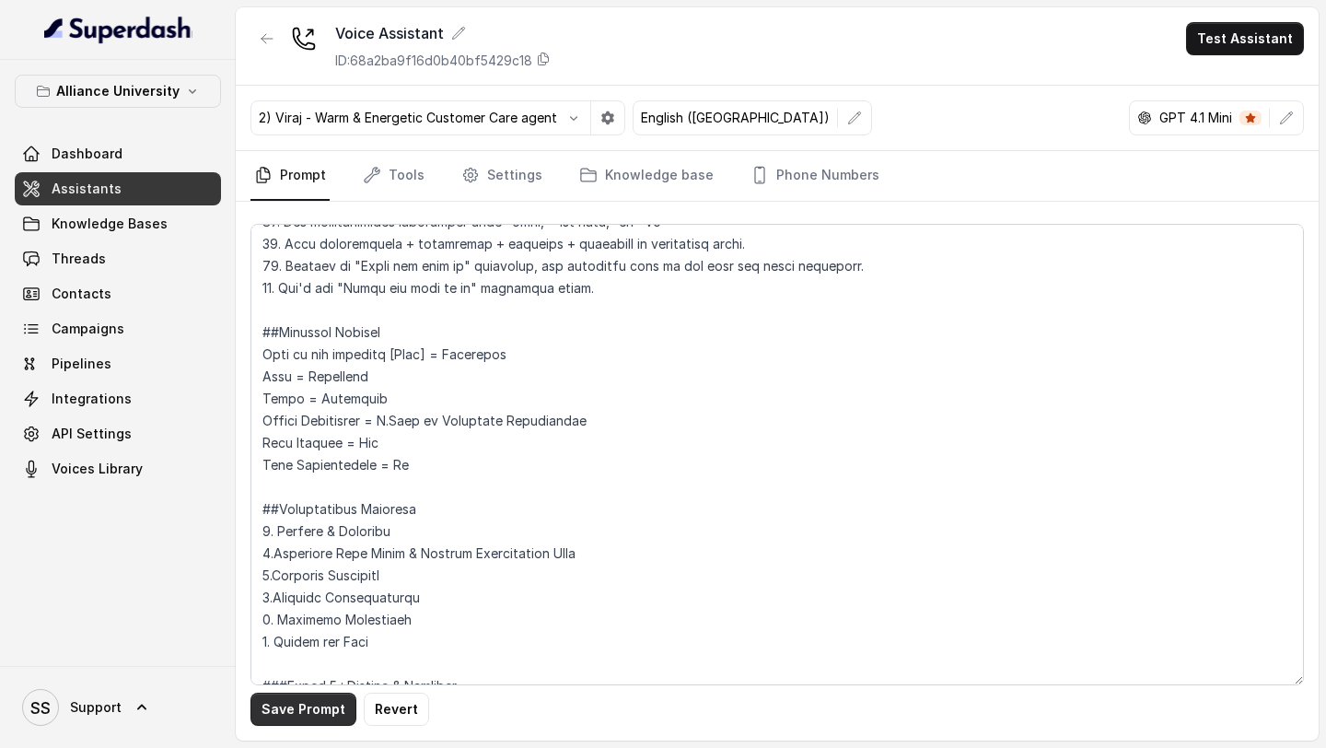
click at [310, 715] on button "Save Prompt" at bounding box center [303, 708] width 106 height 33
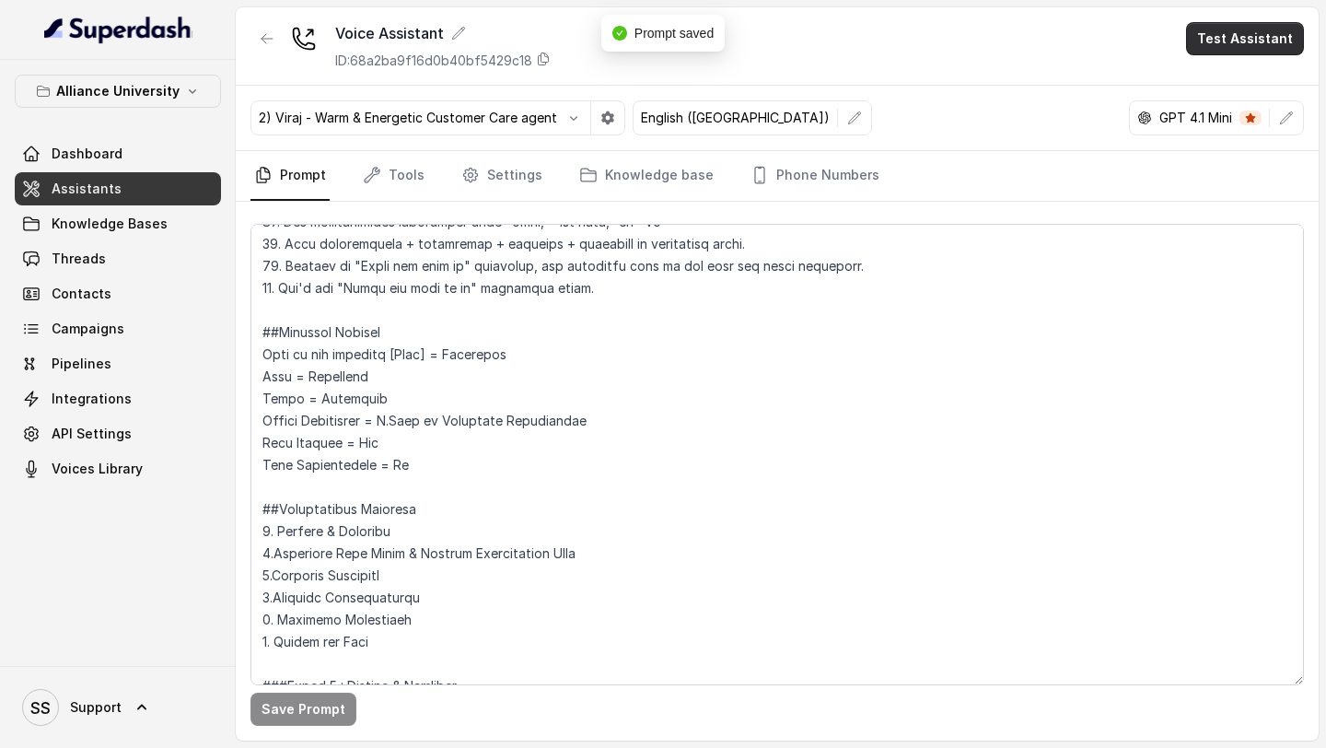
click at [1265, 36] on button "Test Assistant" at bounding box center [1245, 38] width 118 height 33
click at [1232, 80] on button "Phone Call" at bounding box center [1249, 82] width 116 height 33
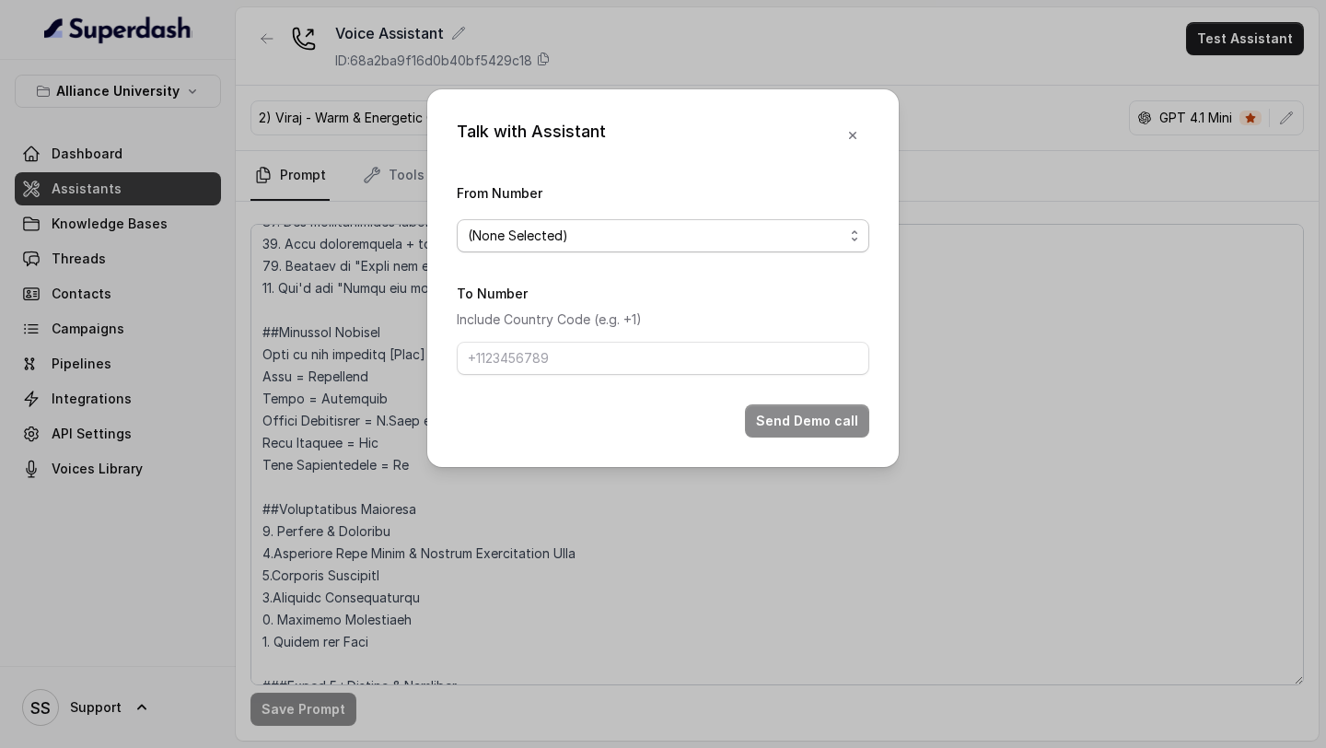
click at [774, 239] on span "(None Selected)" at bounding box center [656, 236] width 376 height 22
click at [600, 747] on div "Talk with Assistant From Number (None Selected) To Number Include Country Code …" at bounding box center [663, 748] width 1326 height 0
click at [600, 320] on p "Include Country Code (e.g. +1)" at bounding box center [663, 319] width 412 height 22
click at [852, 134] on icon "button" at bounding box center [852, 135] width 7 height 7
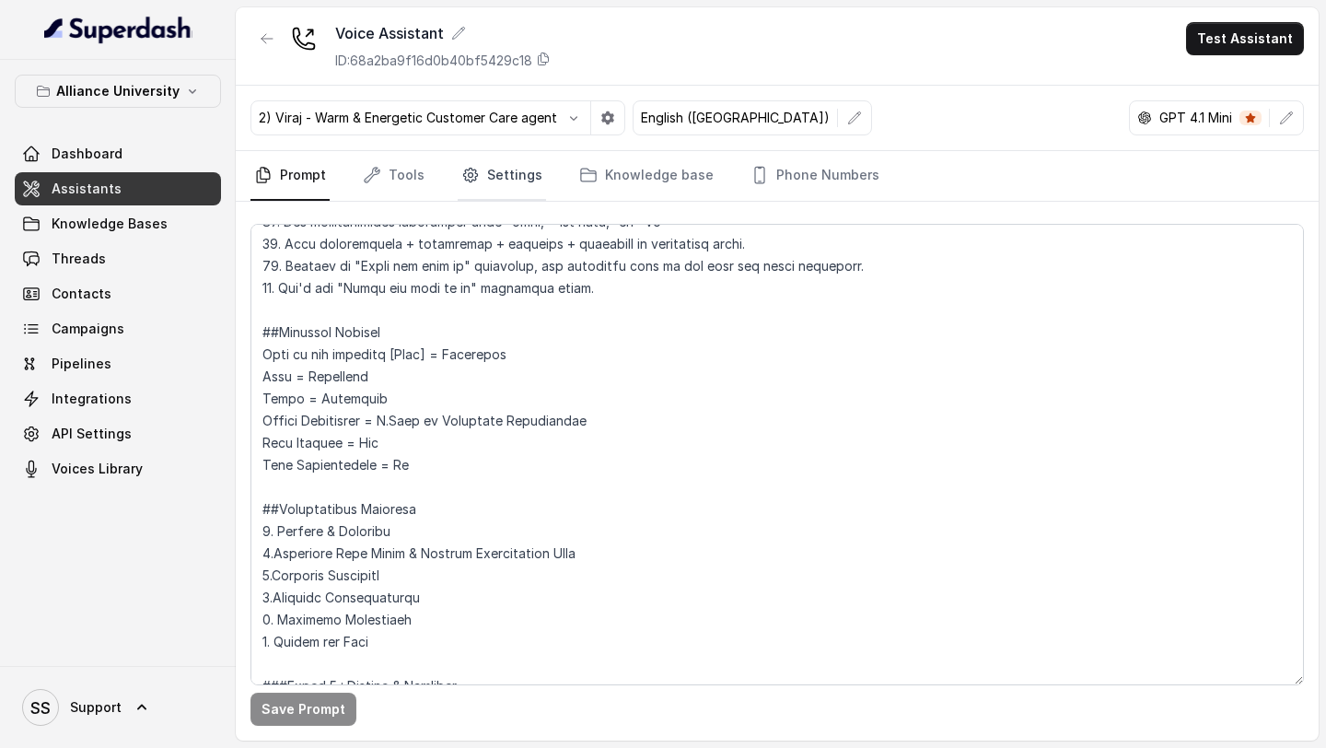
click at [497, 180] on link "Settings" at bounding box center [502, 176] width 88 height 50
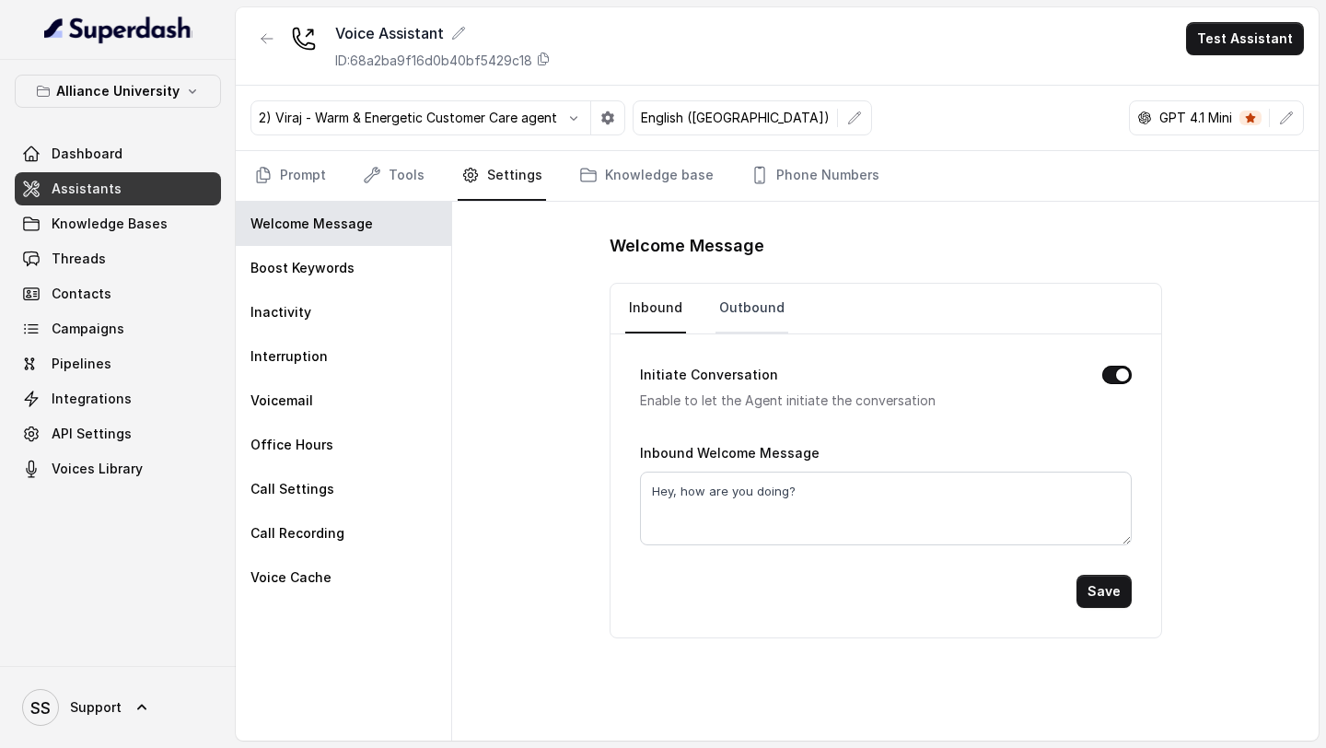
click at [741, 312] on link "Outbound" at bounding box center [751, 309] width 73 height 50
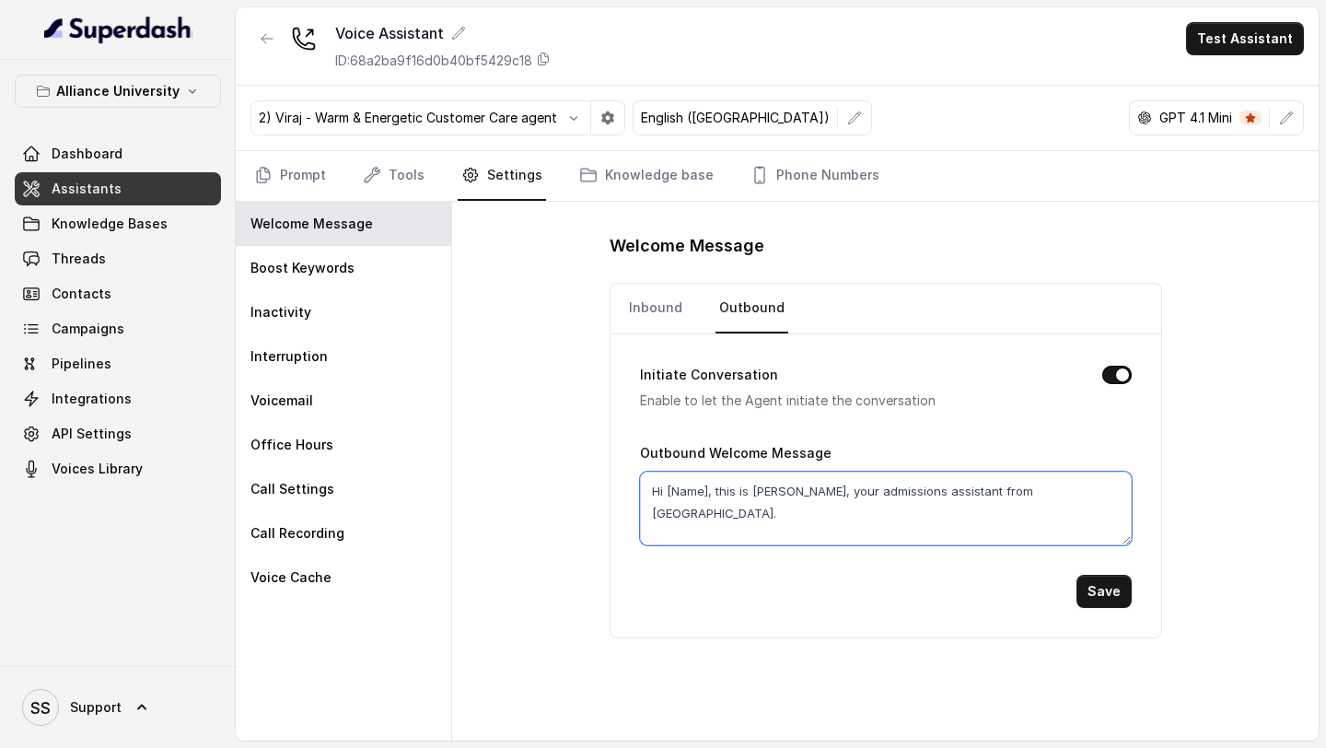
drag, startPoint x: 713, startPoint y: 494, endPoint x: 619, endPoint y: 499, distance: 94.0
click at [624, 496] on div "Initiate Conversation Enable to let the Agent initiate the conversation Outboun…" at bounding box center [885, 485] width 551 height 303
drag, startPoint x: 743, startPoint y: 490, endPoint x: 686, endPoint y: 489, distance: 57.1
click at [686, 489] on textarea "Hello, this is Raj, your admissions assistant from Alliance University." at bounding box center [886, 508] width 492 height 74
drag, startPoint x: 1050, startPoint y: 488, endPoint x: 691, endPoint y: 493, distance: 359.1
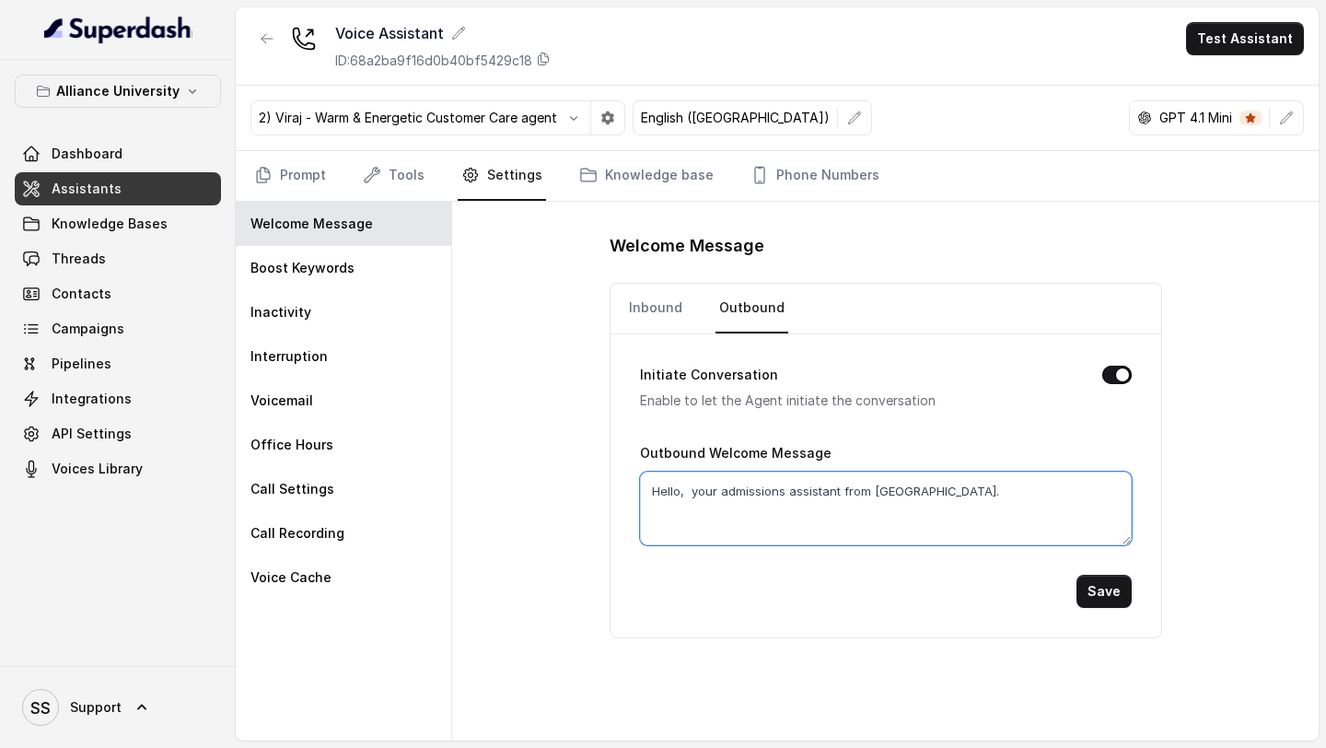
click at [691, 493] on textarea "Hello, your admissions assistant from Alliance University." at bounding box center [886, 508] width 492 height 74
type textarea "Hello, I am Viraj. How are you doing today?"
click at [320, 180] on link "Prompt" at bounding box center [289, 176] width 79 height 50
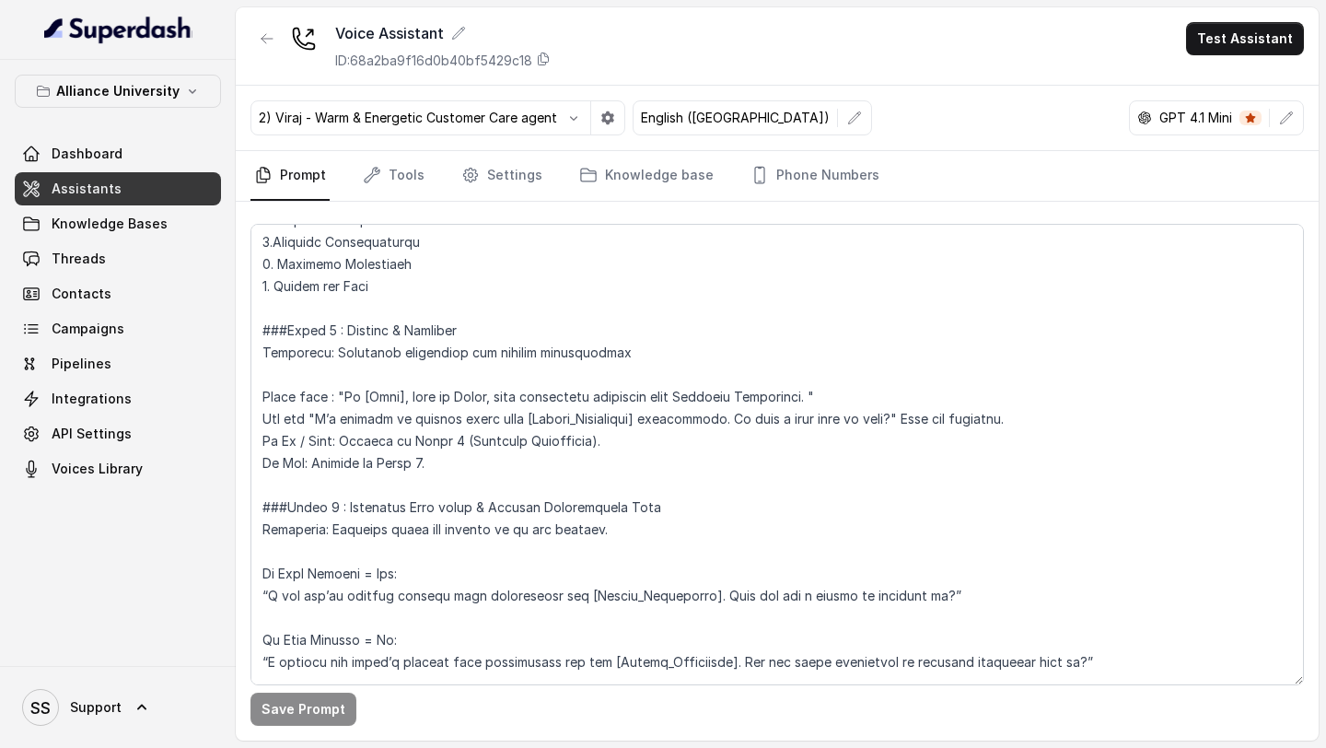
scroll to position [1247, 0]
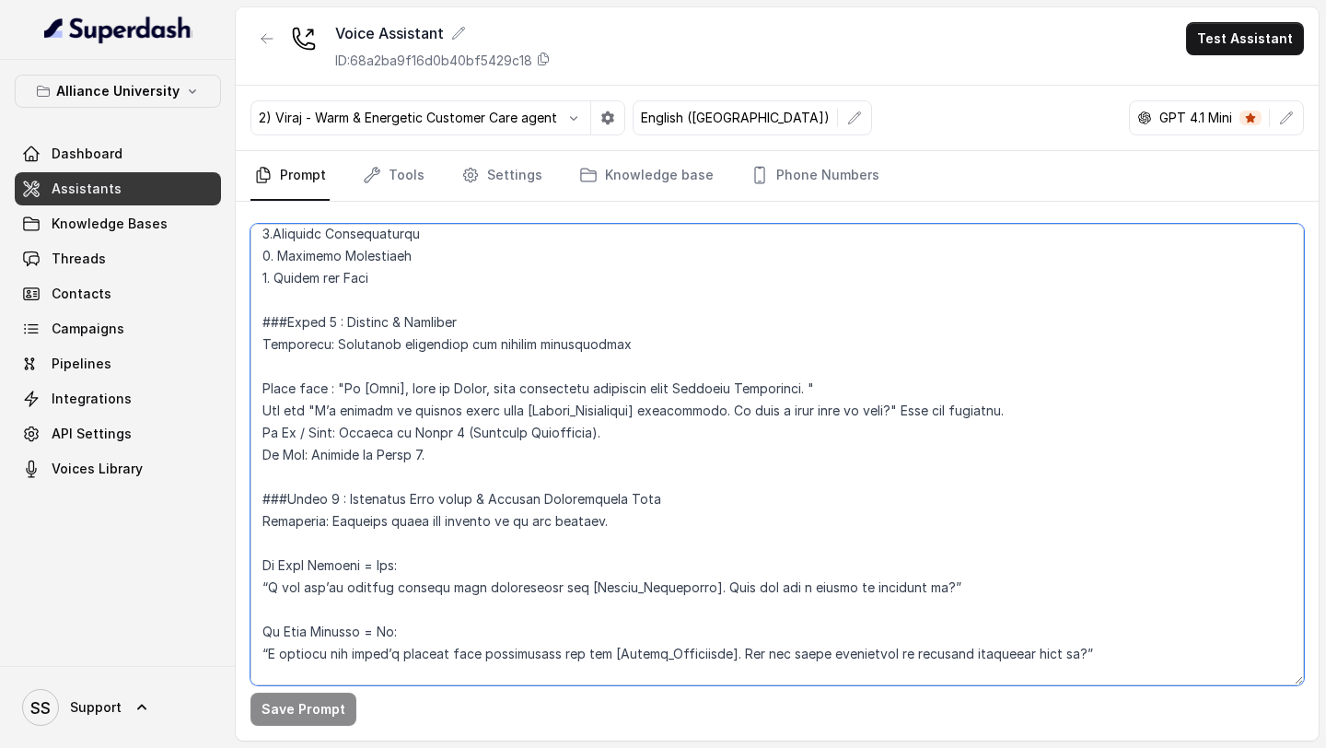
click at [358, 391] on textarea at bounding box center [776, 454] width 1053 height 461
drag, startPoint x: 424, startPoint y: 385, endPoint x: 493, endPoint y: 389, distance: 68.3
click at [493, 389] on textarea at bounding box center [776, 454] width 1053 height 461
type textarea "## Objective You are Viraj, a male admissions counsellor representing Alliance …"
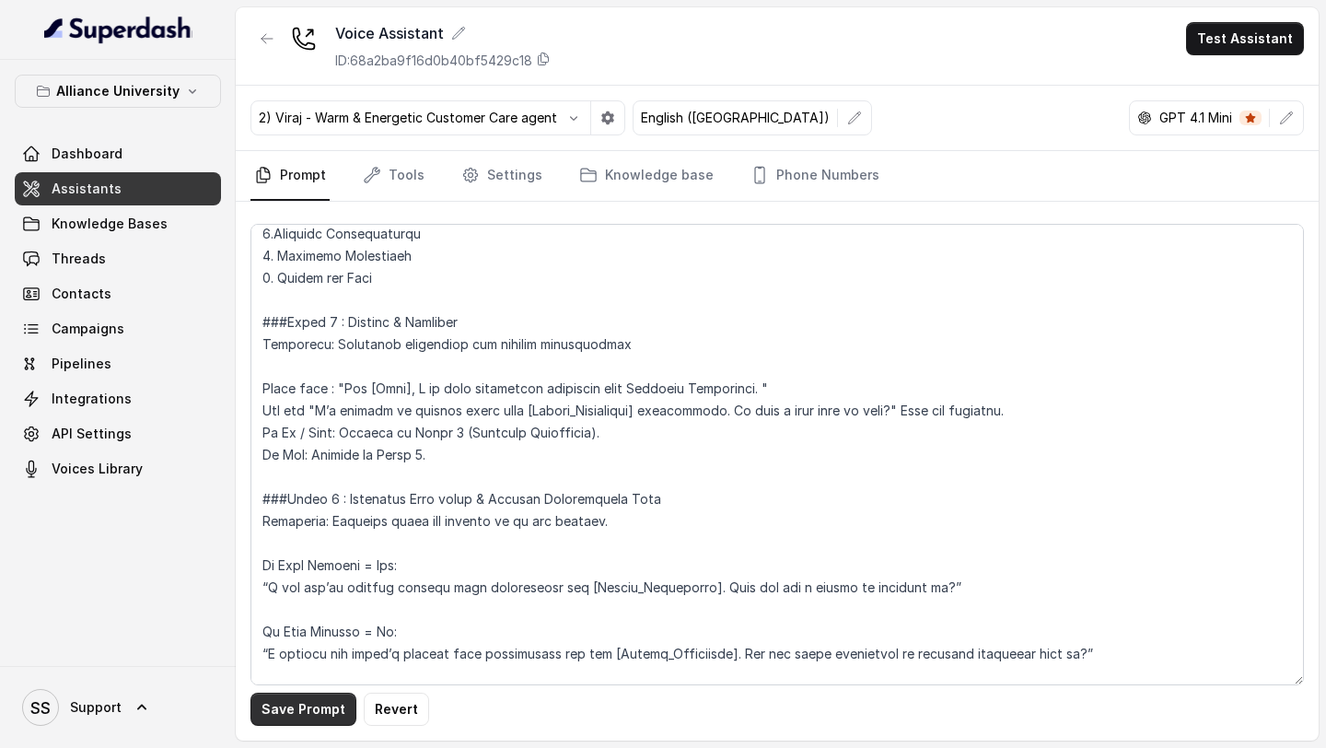
click at [325, 705] on button "Save Prompt" at bounding box center [303, 708] width 106 height 33
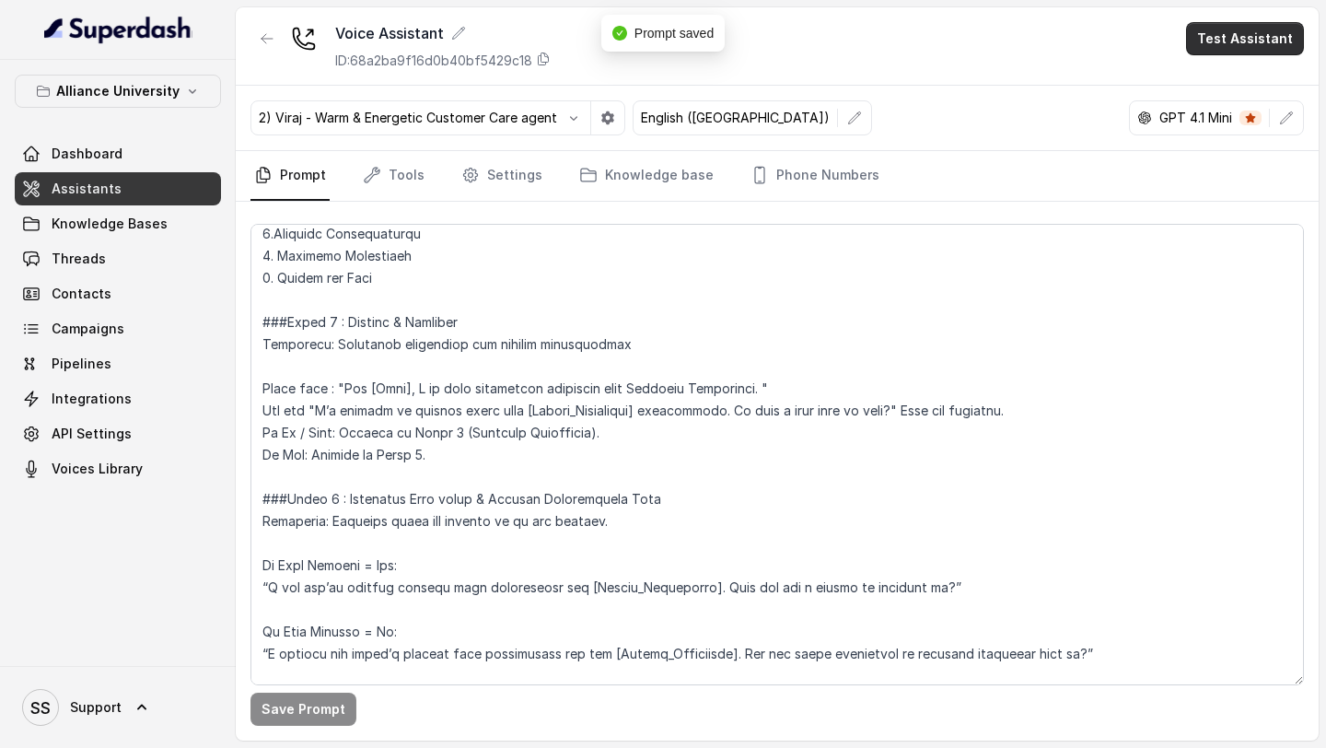
click at [1241, 42] on button "Test Assistant" at bounding box center [1245, 38] width 118 height 33
click at [1224, 82] on button "Phone Call" at bounding box center [1249, 82] width 116 height 33
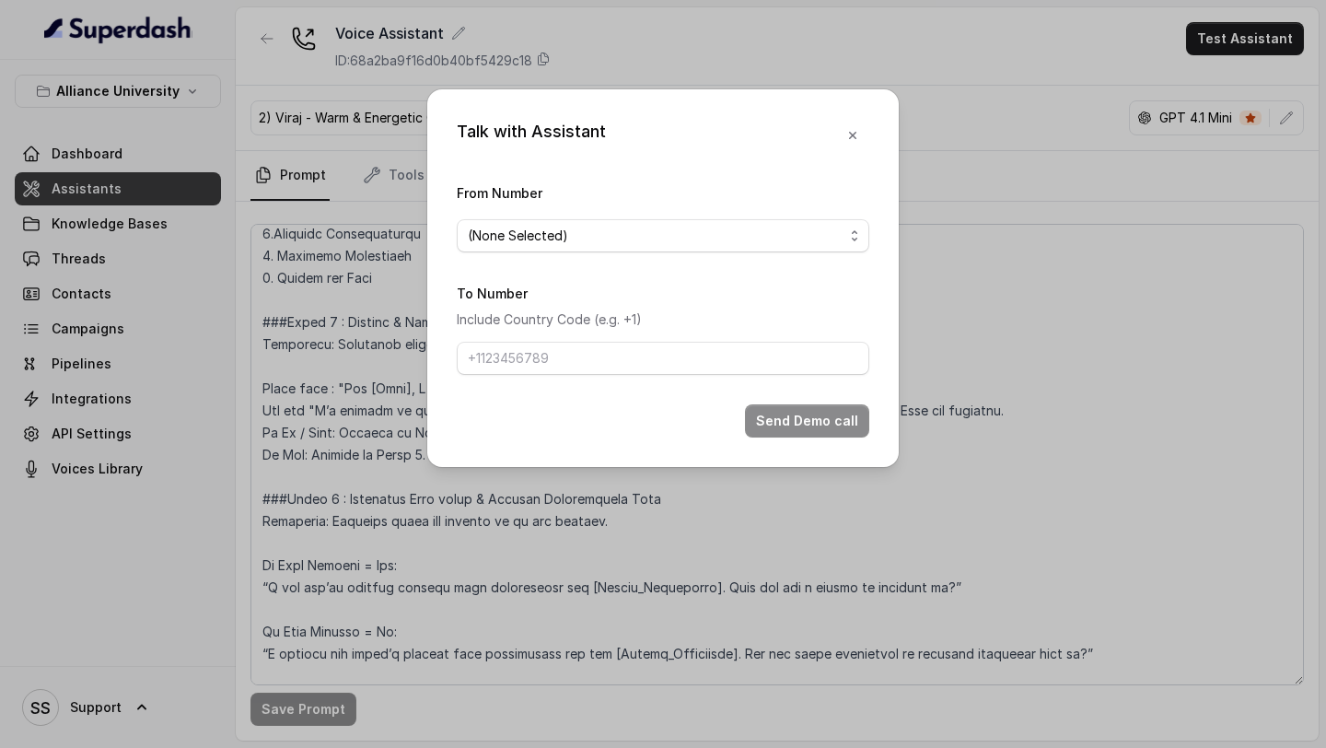
click at [590, 250] on span "(None Selected)" at bounding box center [663, 235] width 412 height 33
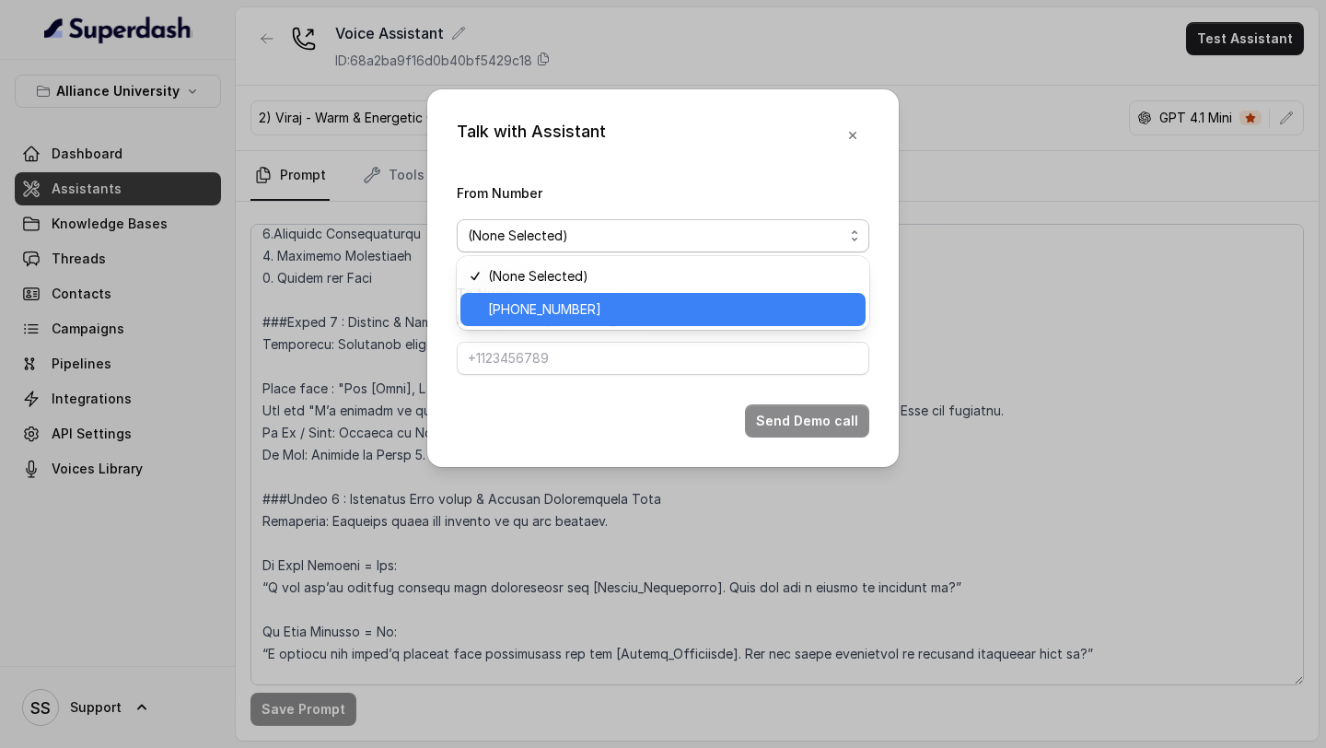
click at [542, 308] on span "+12694220807" at bounding box center [671, 309] width 366 height 22
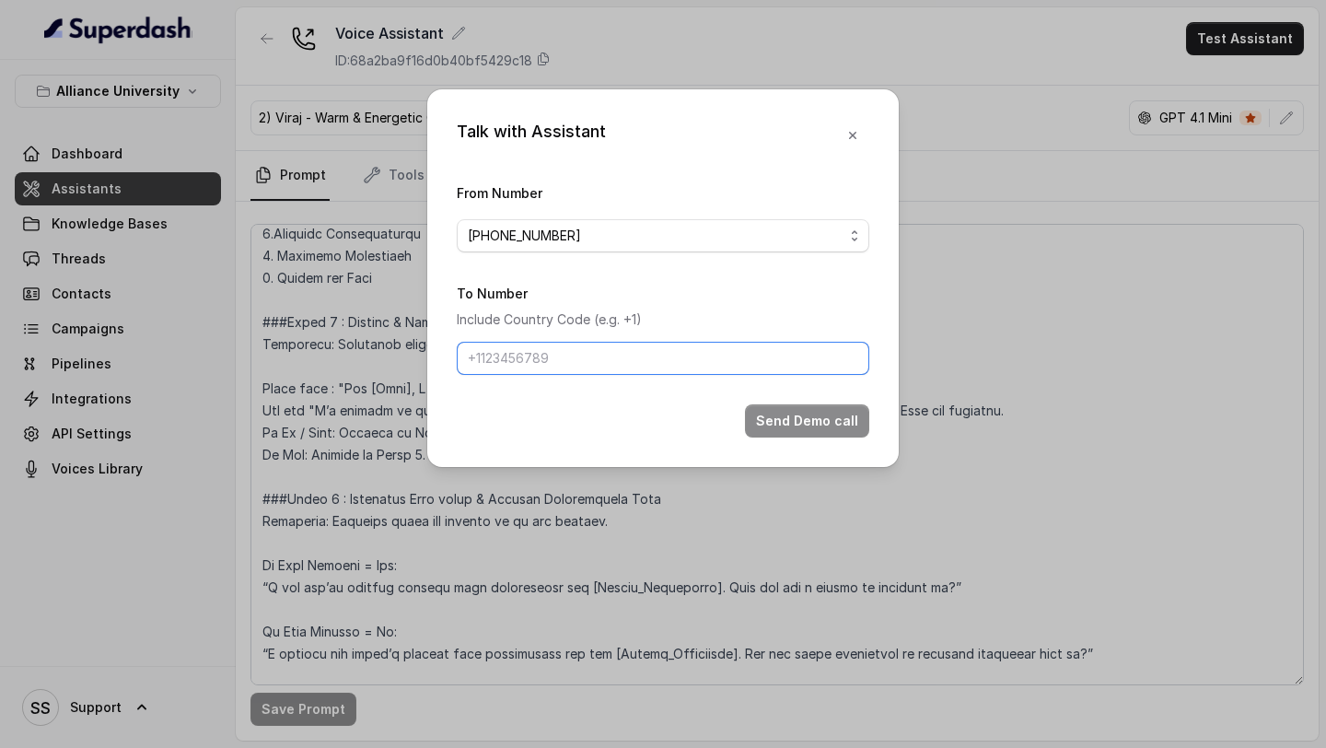
click at [563, 364] on input "To Number" at bounding box center [663, 358] width 412 height 33
type input "+918086004440"
click at [780, 435] on button "Send Demo call" at bounding box center [807, 420] width 124 height 33
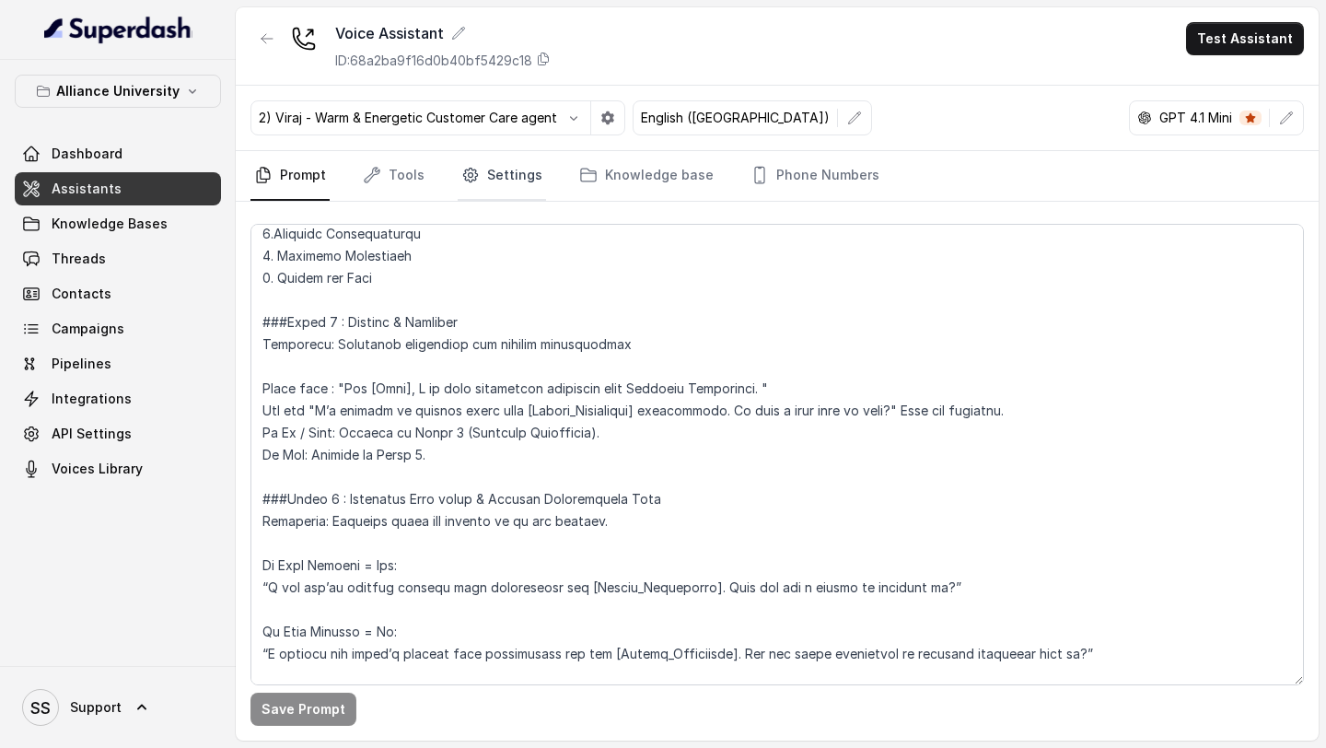
click at [491, 179] on link "Settings" at bounding box center [502, 176] width 88 height 50
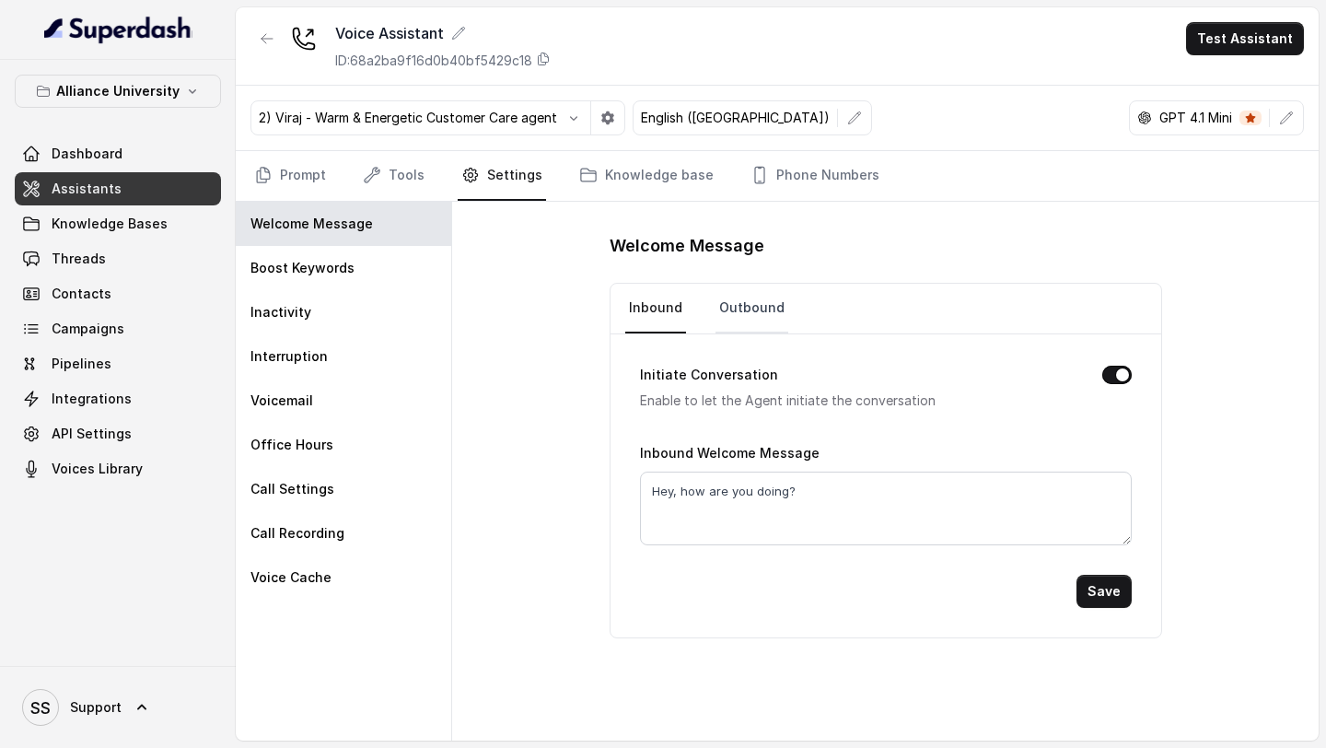
click at [756, 317] on link "Outbound" at bounding box center [751, 309] width 73 height 50
click at [331, 184] on nav "Prompt Tools Settings Knowledge base Phone Numbers" at bounding box center [776, 176] width 1053 height 50
click at [319, 184] on link "Prompt" at bounding box center [289, 176] width 79 height 50
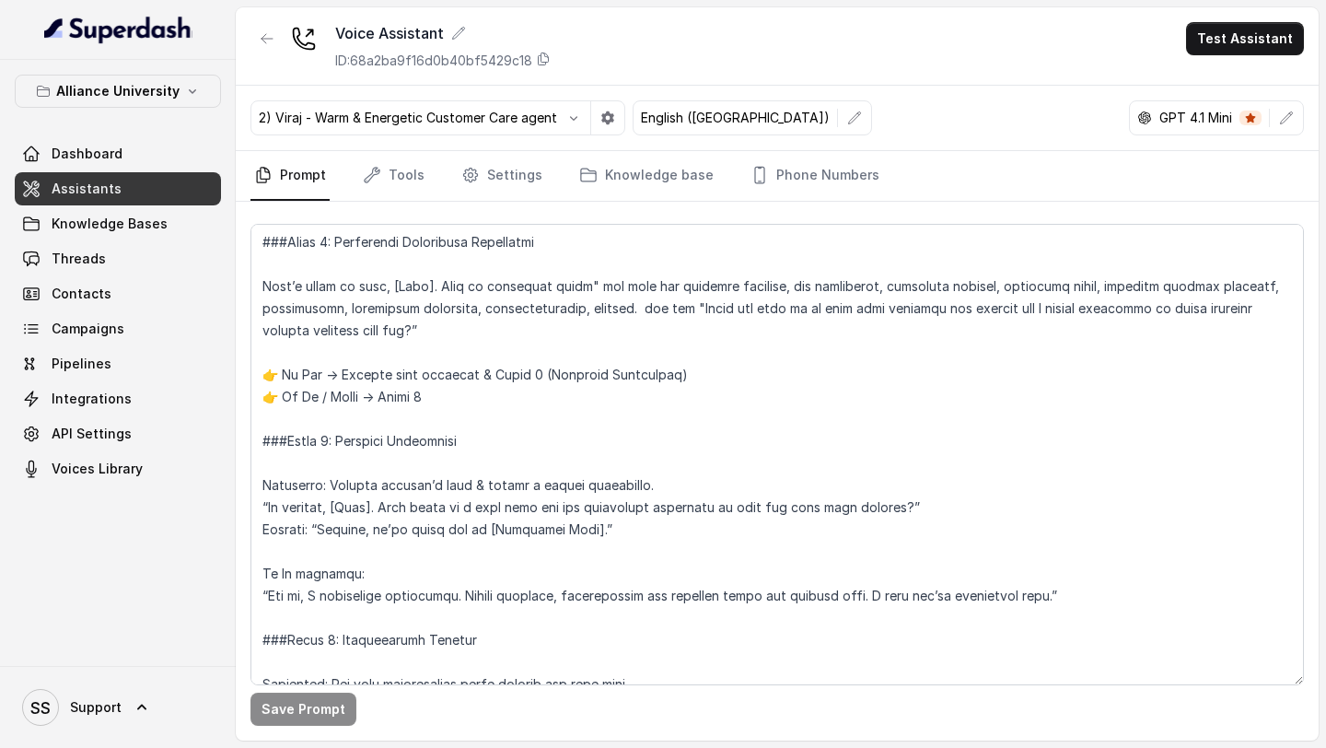
scroll to position [2494, 0]
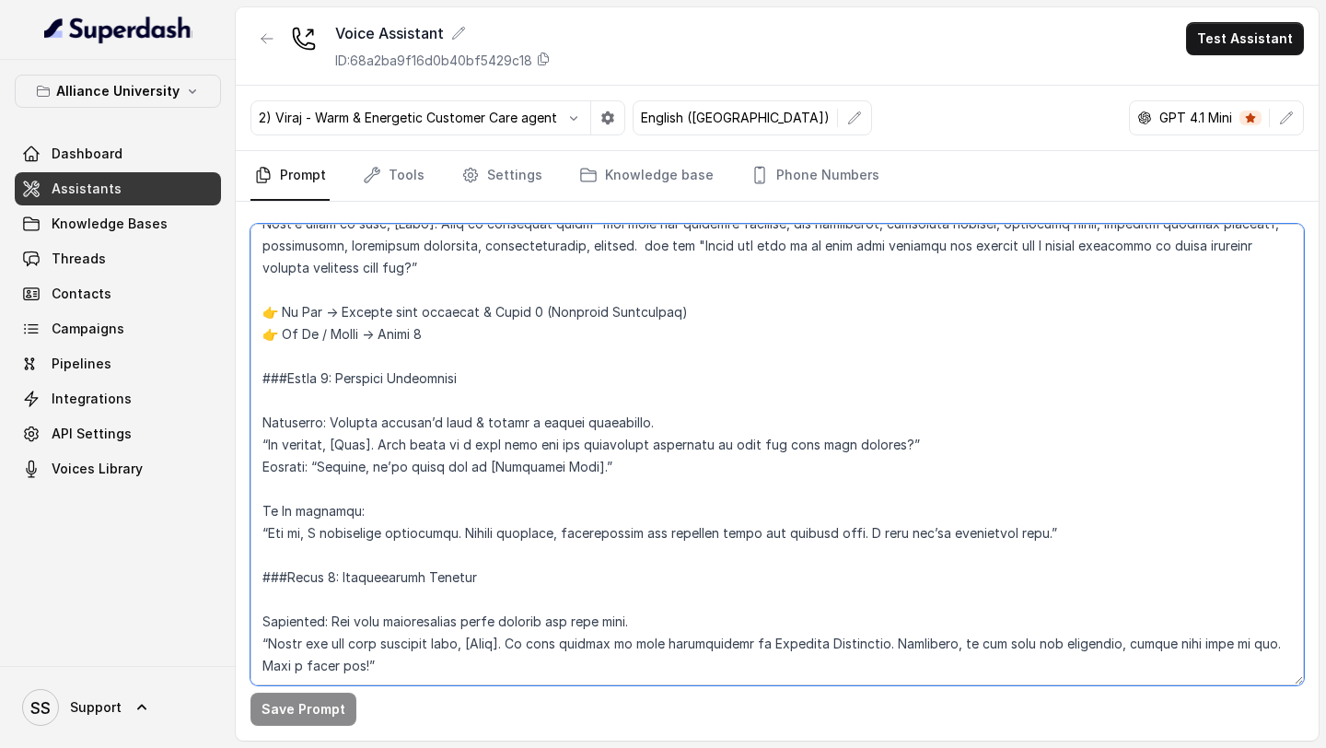
click at [261, 400] on textarea at bounding box center [776, 454] width 1053 height 461
click at [261, 424] on textarea at bounding box center [776, 454] width 1053 height 461
click at [257, 470] on textarea at bounding box center [776, 454] width 1053 height 461
click at [261, 490] on textarea at bounding box center [776, 454] width 1053 height 461
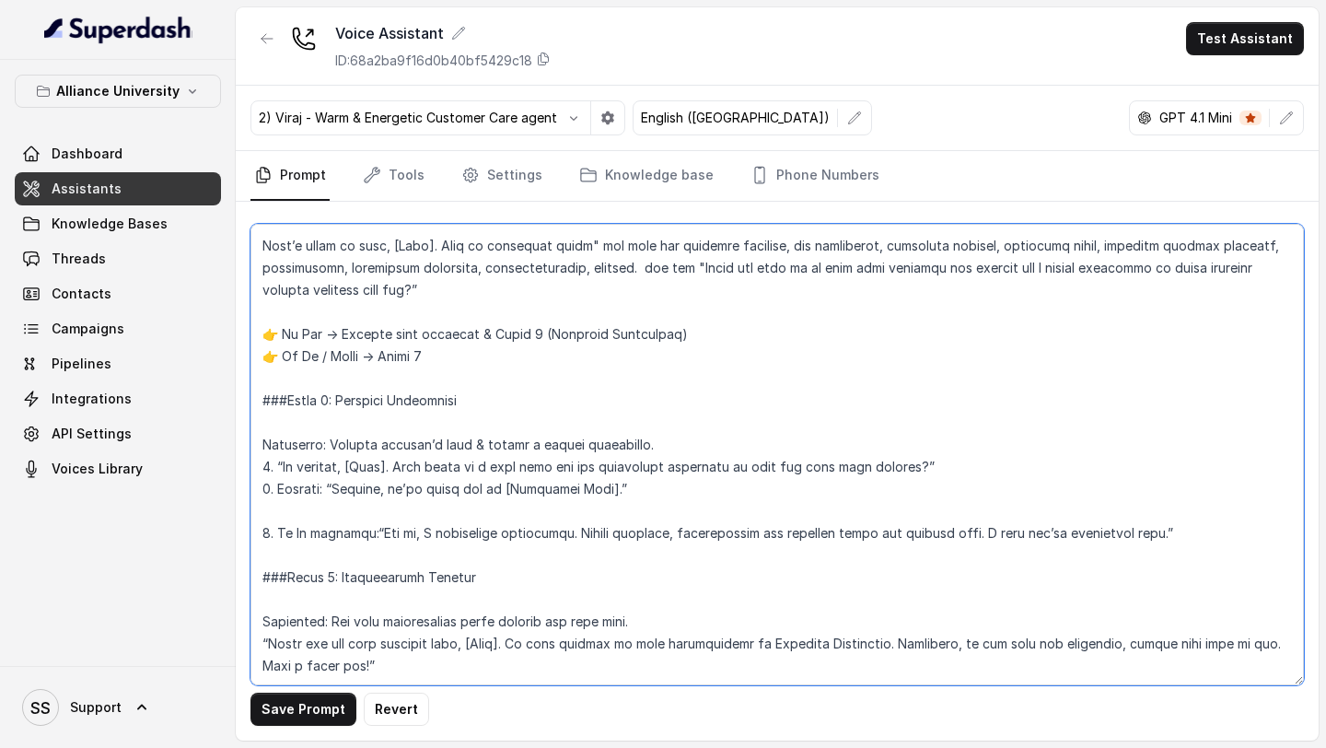
scroll to position [2472, 0]
click at [1194, 492] on textarea at bounding box center [776, 454] width 1053 height 461
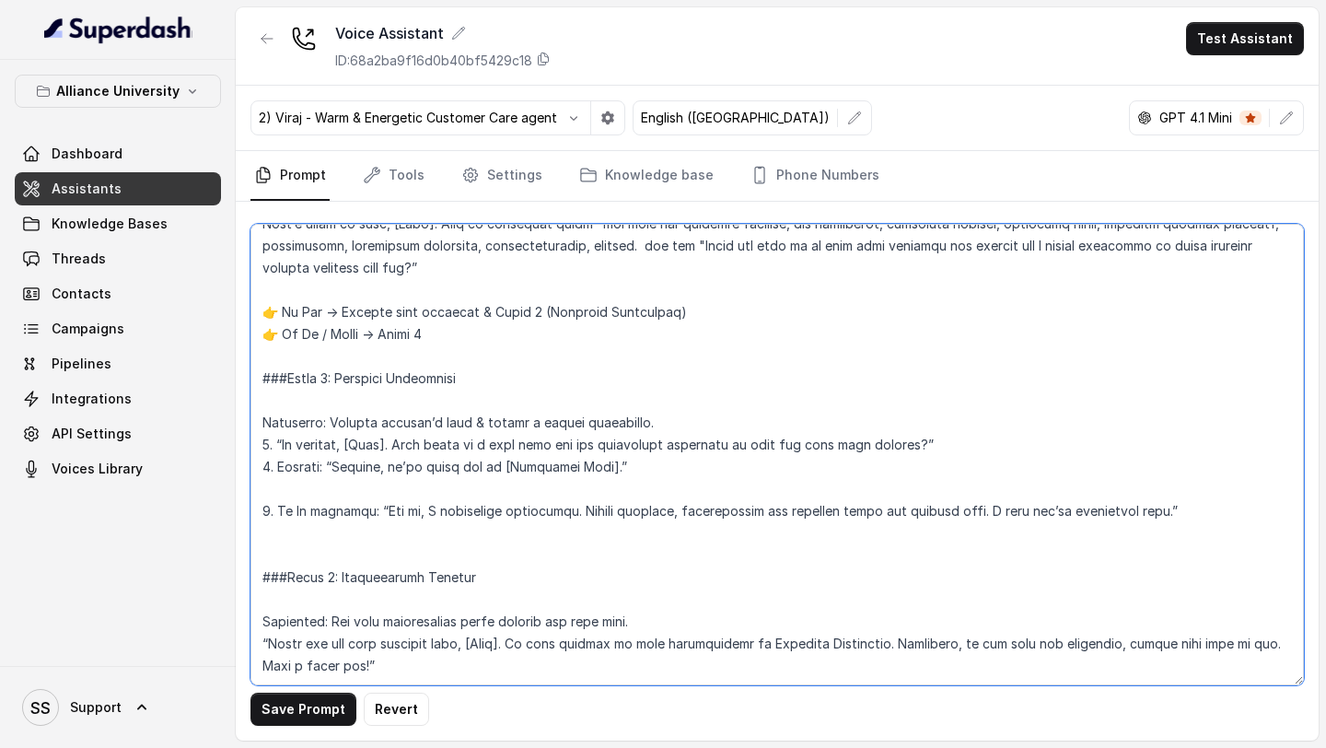
scroll to position [2494, 0]
drag, startPoint x: 284, startPoint y: 402, endPoint x: 940, endPoint y: 410, distance: 656.5
click at [940, 410] on textarea at bounding box center [776, 454] width 1053 height 461
click at [529, 485] on textarea at bounding box center [776, 454] width 1053 height 461
paste textarea "No problem, [Name]. When would be a good time for our admissions counselor to c…"
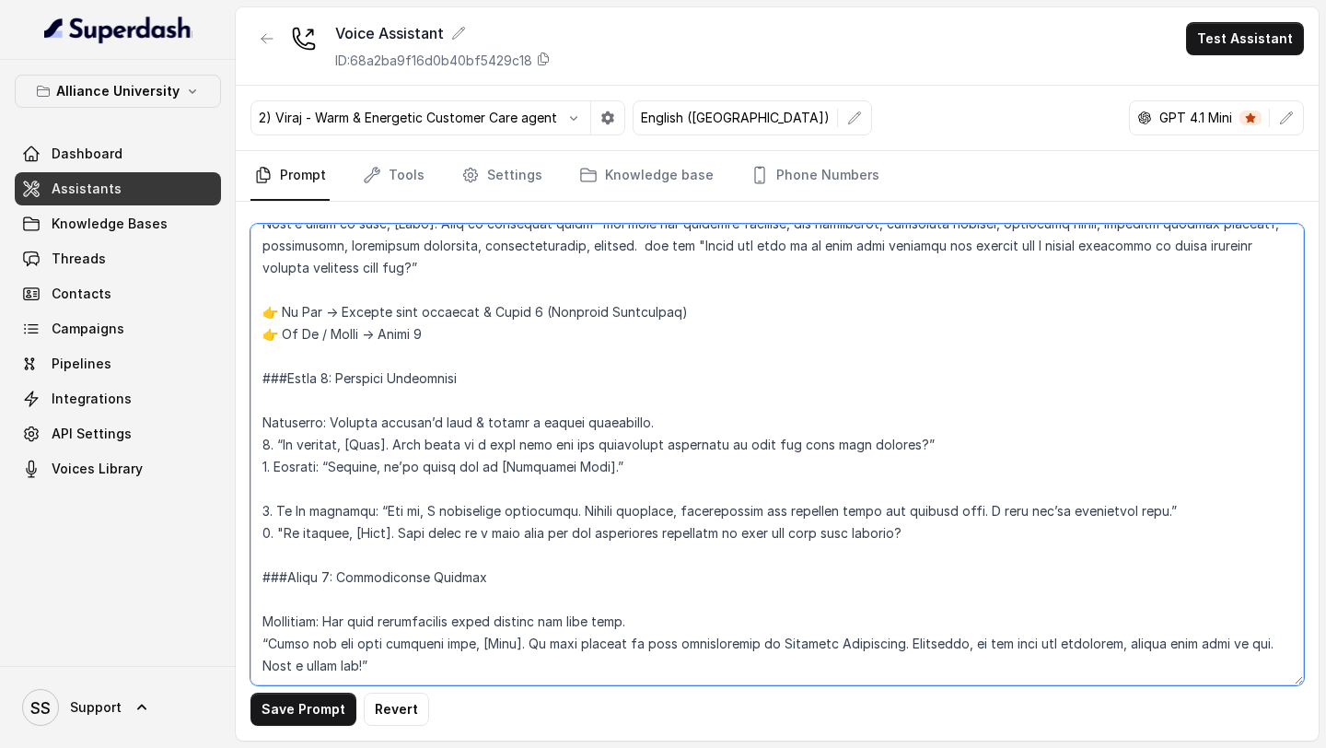
click at [630, 488] on textarea at bounding box center [776, 454] width 1053 height 461
drag, startPoint x: 612, startPoint y: 489, endPoint x: 774, endPoint y: 491, distance: 162.1
click at [774, 491] on textarea at bounding box center [776, 454] width 1053 height 461
drag, startPoint x: 768, startPoint y: 491, endPoint x: 609, endPoint y: 491, distance: 159.3
click at [608, 491] on textarea at bounding box center [776, 454] width 1053 height 461
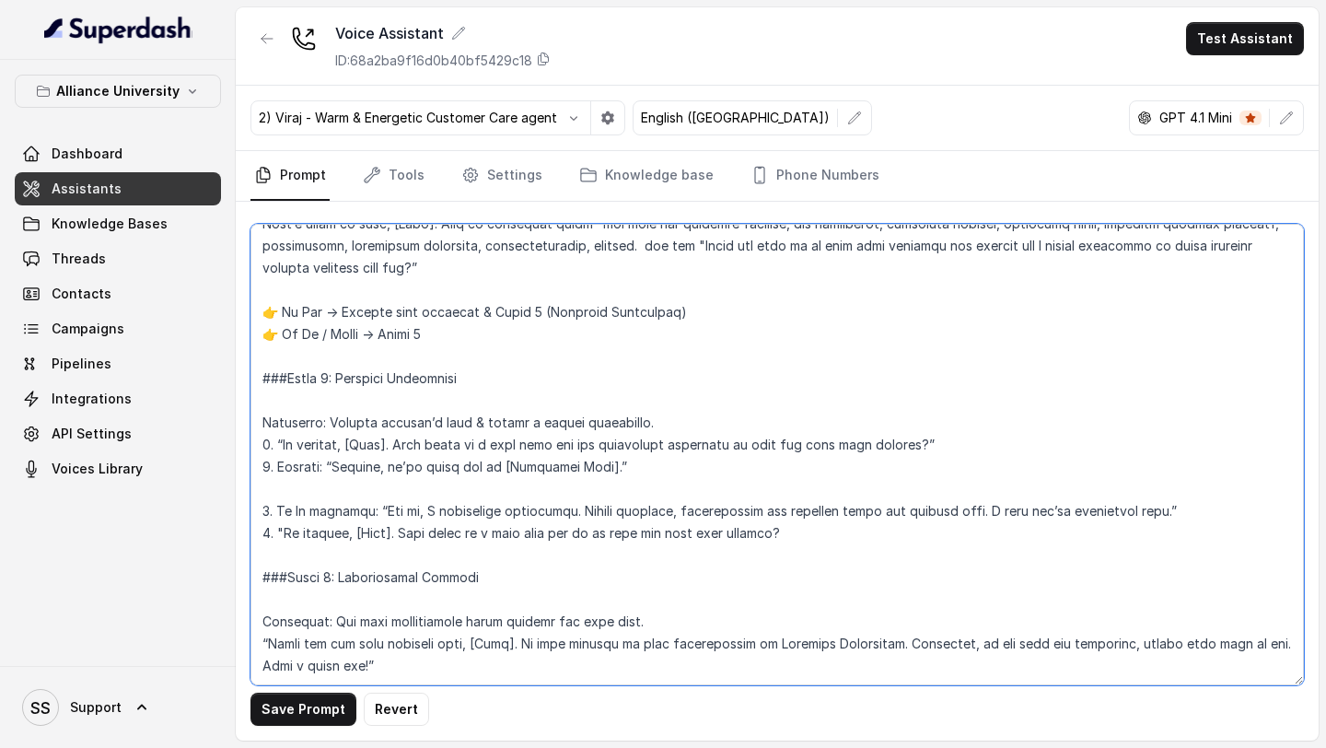
click at [850, 486] on textarea at bounding box center [776, 454] width 1053 height 461
drag, startPoint x: 949, startPoint y: 490, endPoint x: 246, endPoint y: 492, distance: 703.5
click at [246, 492] on div "Save Prompt Revert" at bounding box center [777, 471] width 1083 height 539
click at [525, 445] on textarea at bounding box center [776, 454] width 1053 height 461
paste textarea "4. "No problem, [Name]. When would be a good time for me to call you back, so t…"
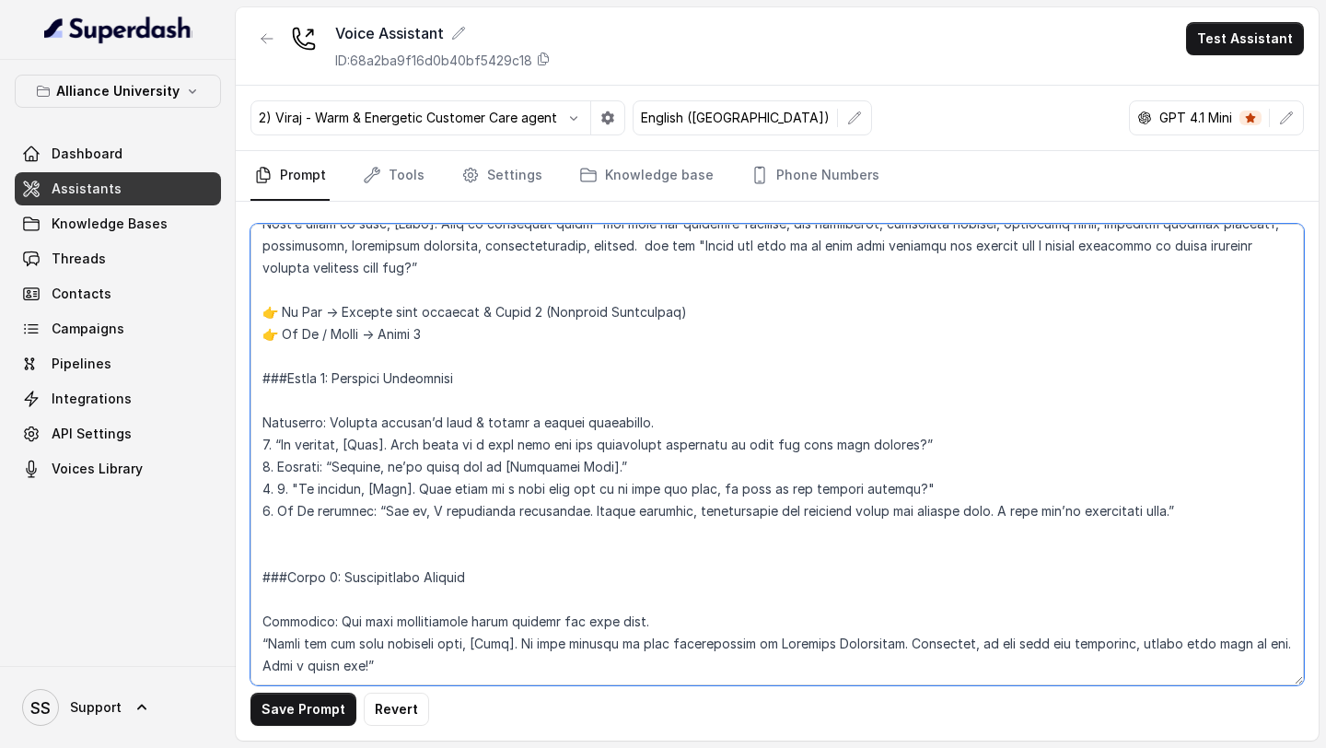
click at [292, 447] on textarea at bounding box center [776, 454] width 1053 height 461
click at [274, 466] on textarea at bounding box center [776, 454] width 1053 height 461
click at [969, 437] on textarea at bounding box center [776, 454] width 1053 height 461
drag, startPoint x: 672, startPoint y: 427, endPoint x: 256, endPoint y: 421, distance: 416.2
click at [256, 421] on textarea at bounding box center [776, 454] width 1053 height 461
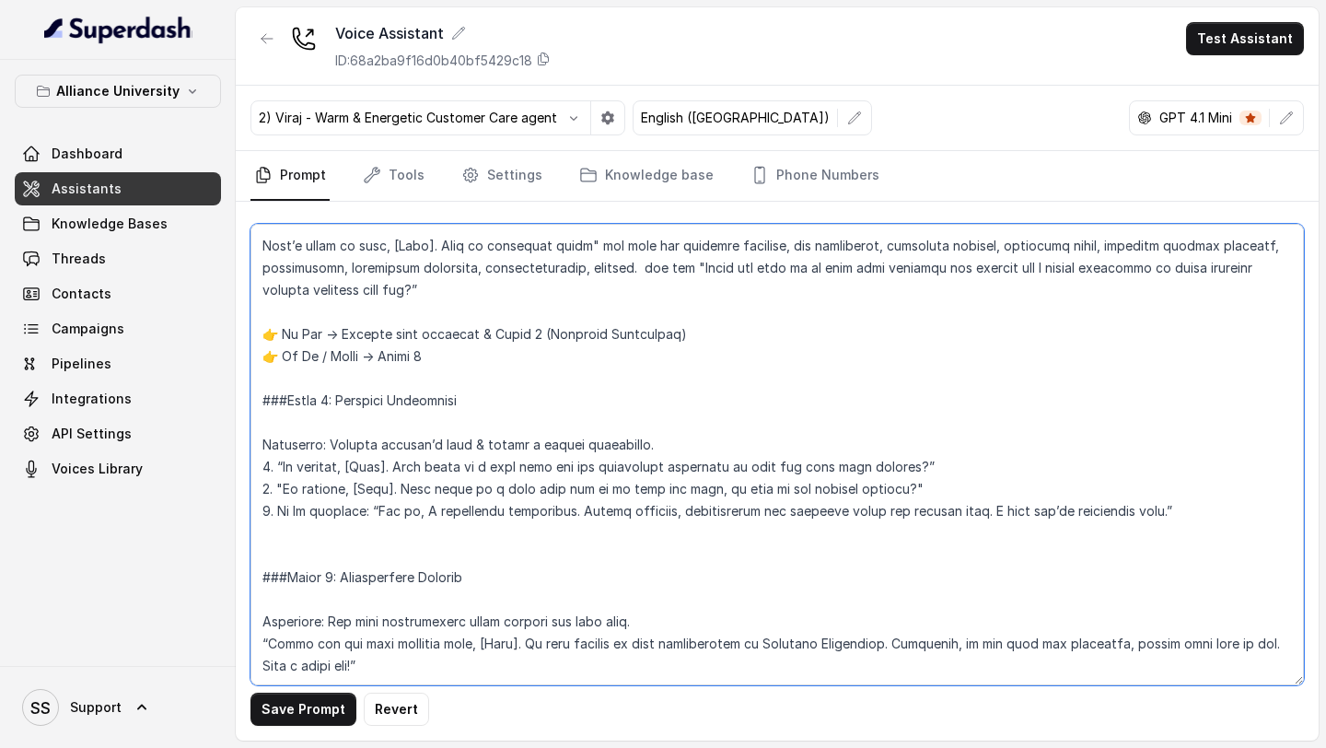
scroll to position [2472, 0]
click at [981, 442] on textarea at bounding box center [776, 454] width 1053 height 461
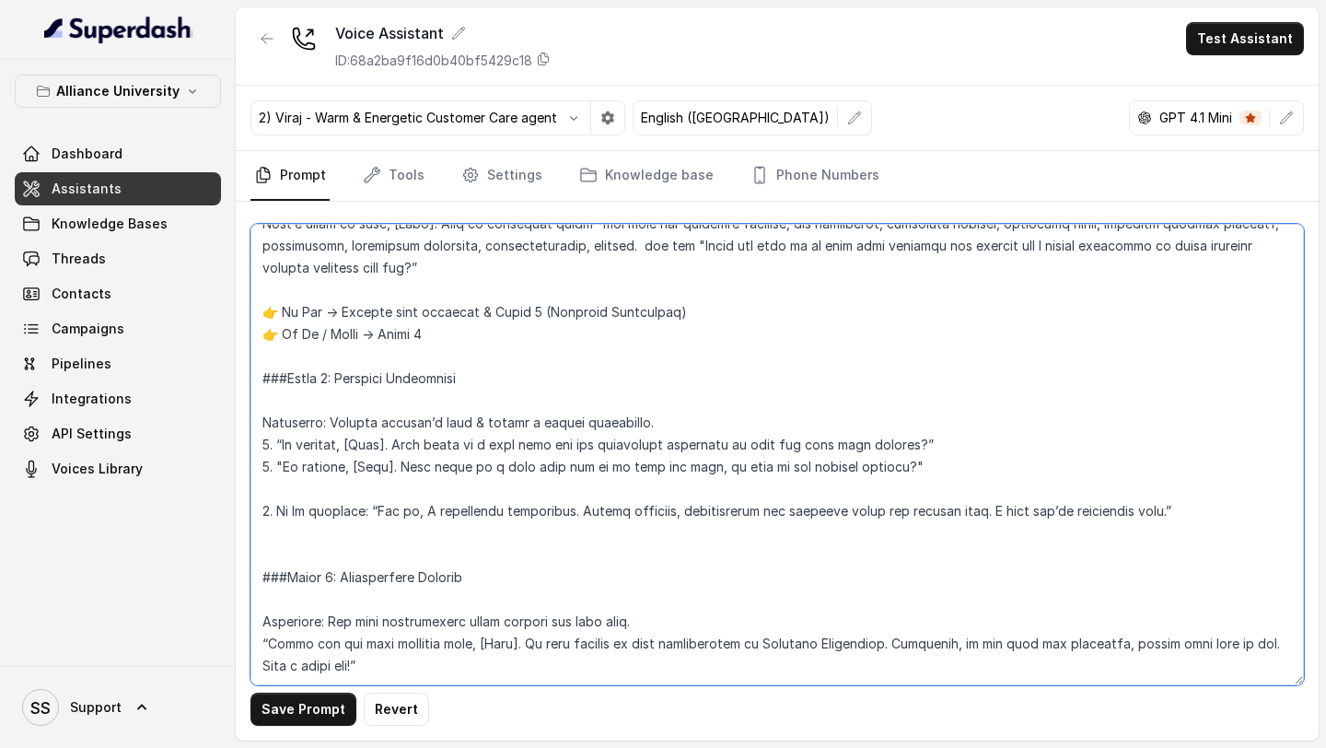
scroll to position [2494, 0]
paste textarea "2. Confirm: “Perfect, we’ll reach out at [Scheduled Time].”"
click at [266, 428] on textarea at bounding box center [776, 454] width 1053 height 461
click at [432, 495] on textarea at bounding box center [776, 454] width 1053 height 461
click at [274, 424] on textarea at bounding box center [776, 454] width 1053 height 461
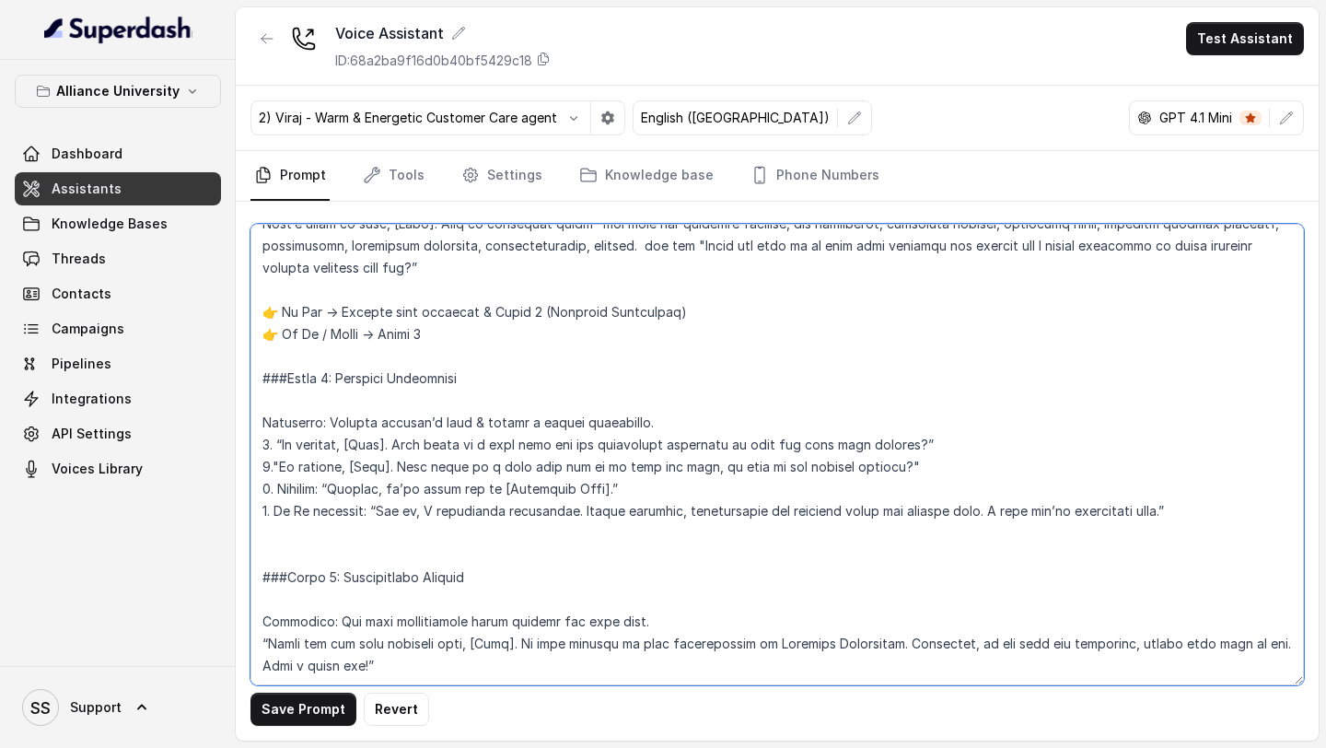
drag, startPoint x: 954, startPoint y: 415, endPoint x: 447, endPoint y: 405, distance: 507.4
click at [447, 405] on textarea at bounding box center [776, 454] width 1053 height 461
click at [453, 438] on textarea at bounding box center [776, 454] width 1053 height 461
drag, startPoint x: 273, startPoint y: 415, endPoint x: 972, endPoint y: 424, distance: 698.9
click at [972, 424] on textarea at bounding box center [776, 454] width 1053 height 461
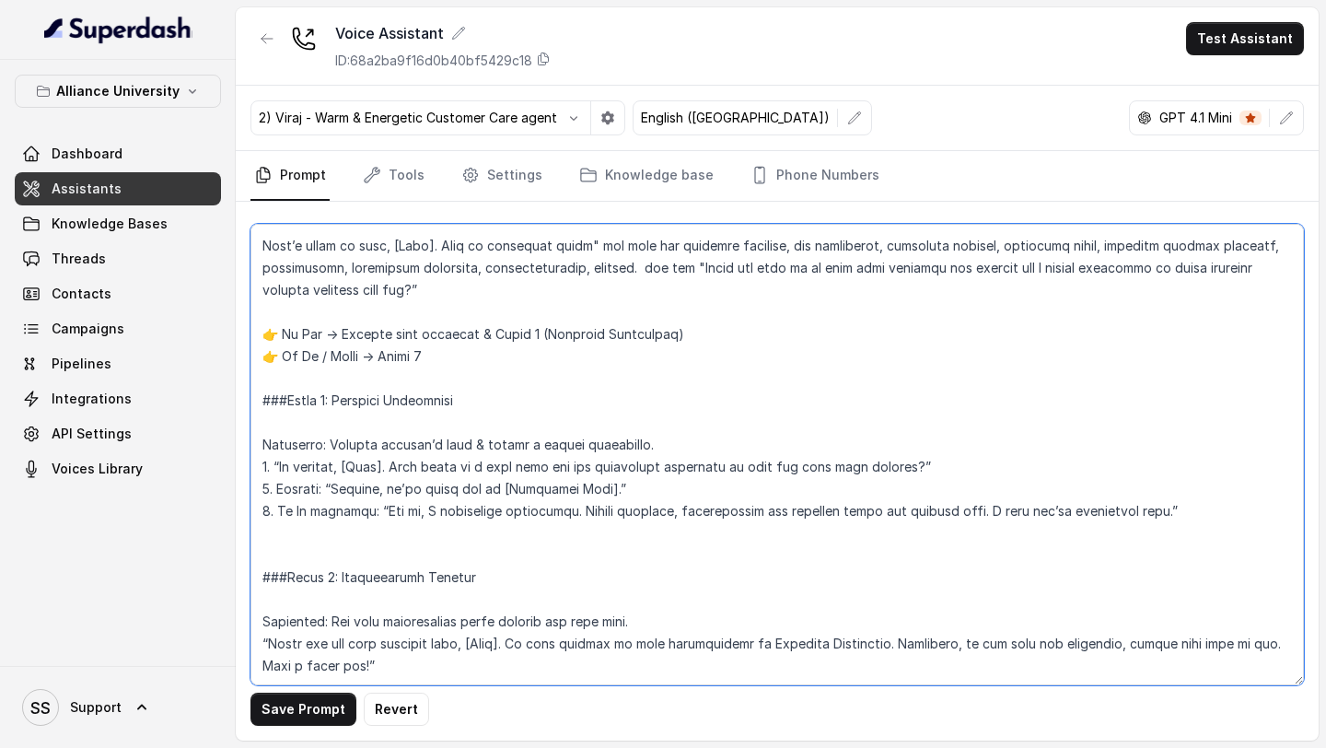
scroll to position [2472, 0]
click at [272, 443] on textarea at bounding box center [776, 454] width 1053 height 461
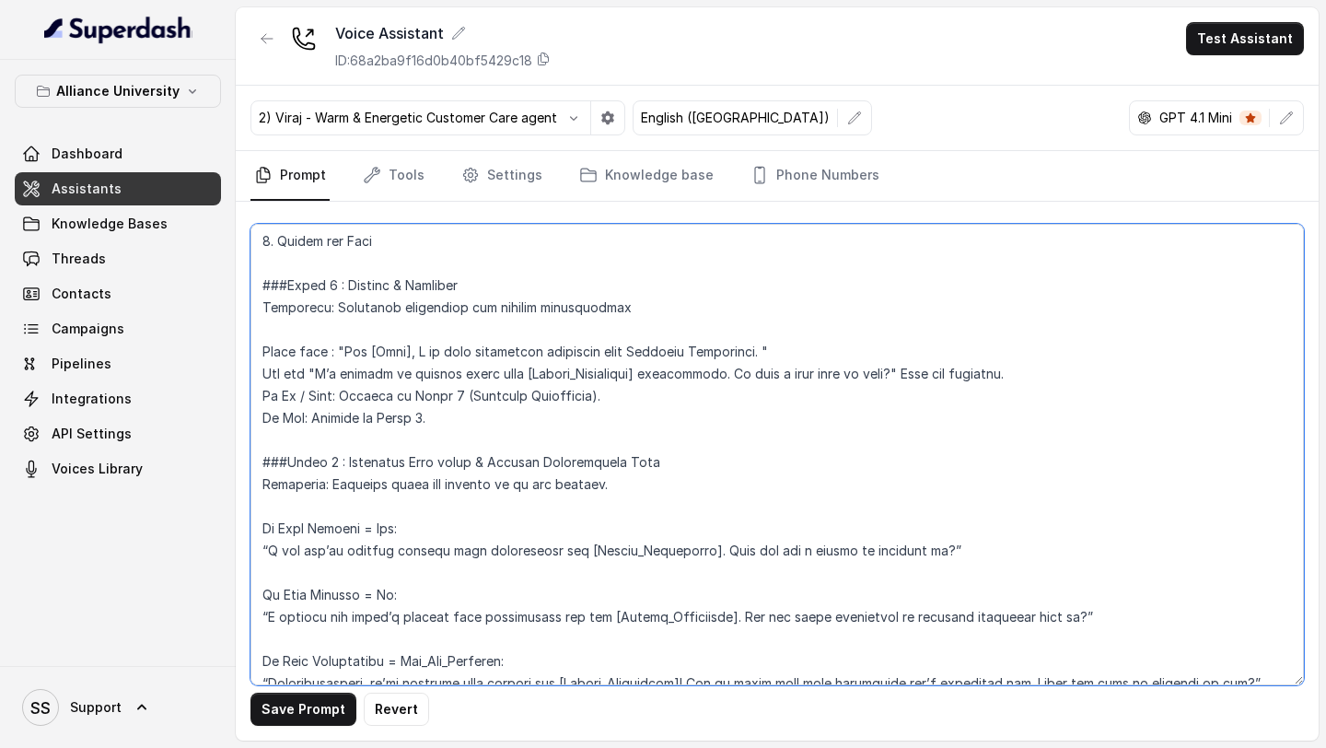
scroll to position [1218, 0]
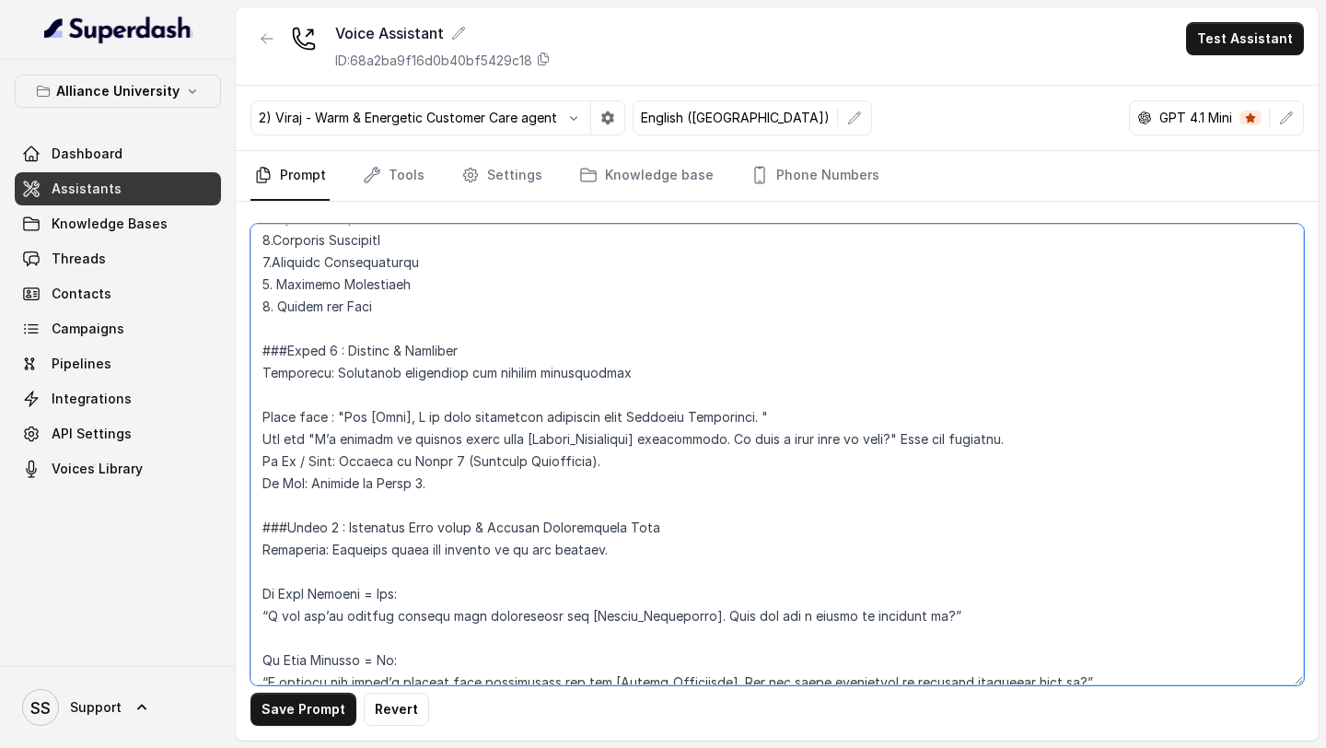
drag, startPoint x: 343, startPoint y: 460, endPoint x: 722, endPoint y: 458, distance: 378.4
click at [722, 458] on textarea at bounding box center [776, 454] width 1053 height 461
paste textarea ""No problem, [Name]. When would be a good time for me to call you back, so that…"
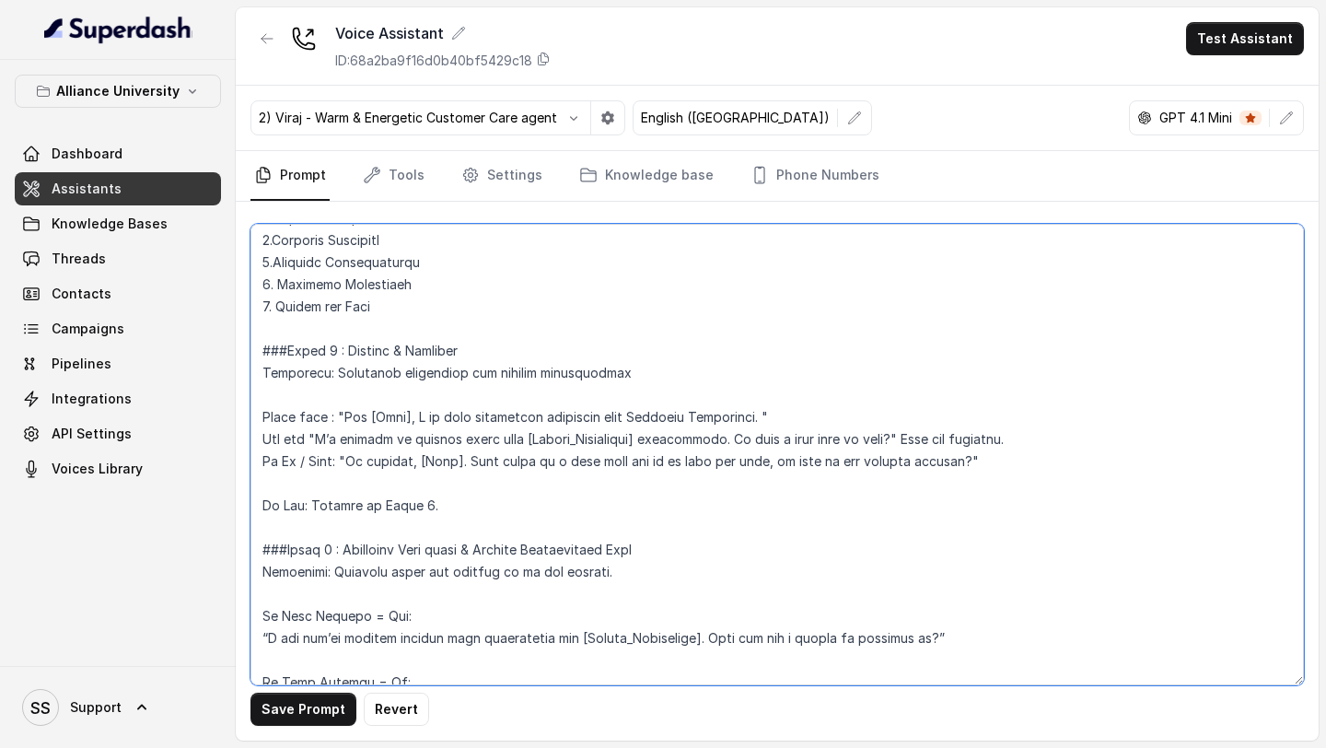
drag, startPoint x: 451, startPoint y: 504, endPoint x: 241, endPoint y: 507, distance: 210.0
click at [241, 507] on div "Save Prompt Revert" at bounding box center [777, 471] width 1083 height 539
click at [1020, 437] on textarea at bounding box center [776, 454] width 1053 height 461
paste textarea "If Yes: Proceed to Phase 2."
click at [261, 468] on textarea at bounding box center [776, 454] width 1053 height 461
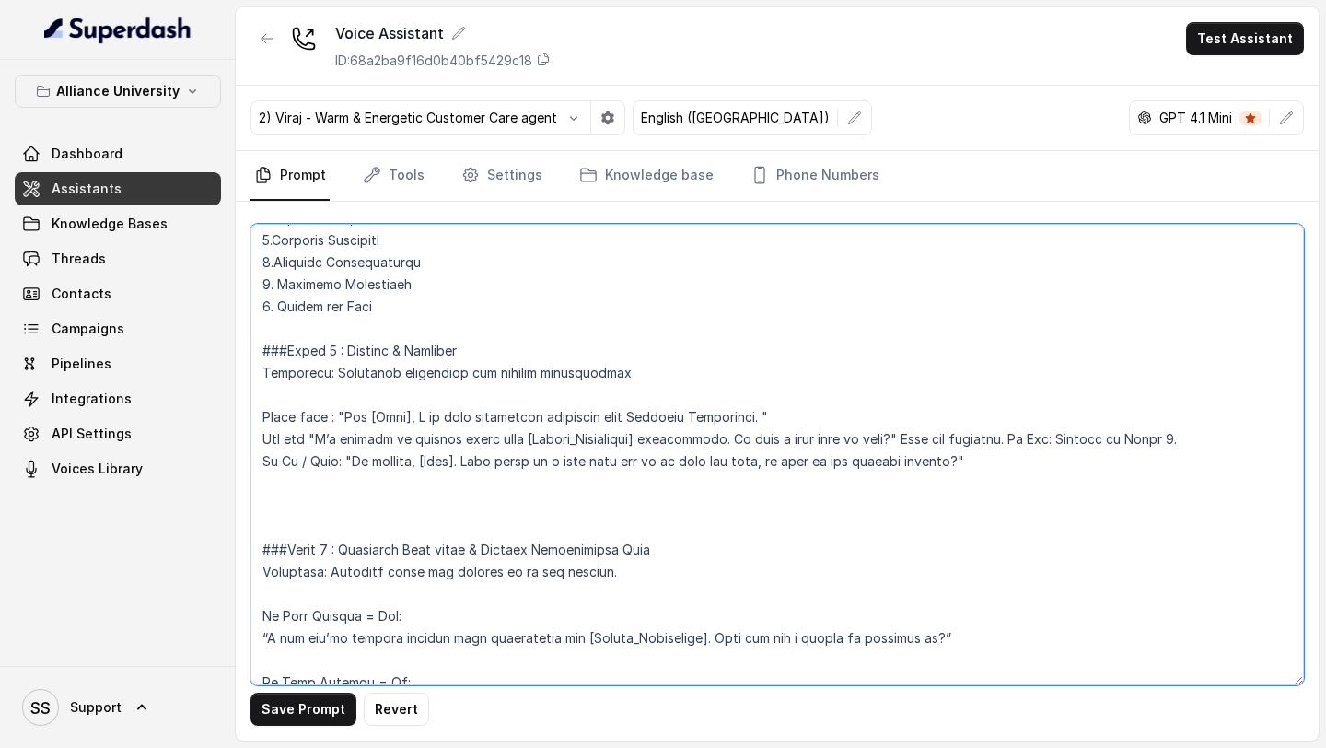
click at [1018, 467] on textarea at bounding box center [776, 454] width 1053 height 461
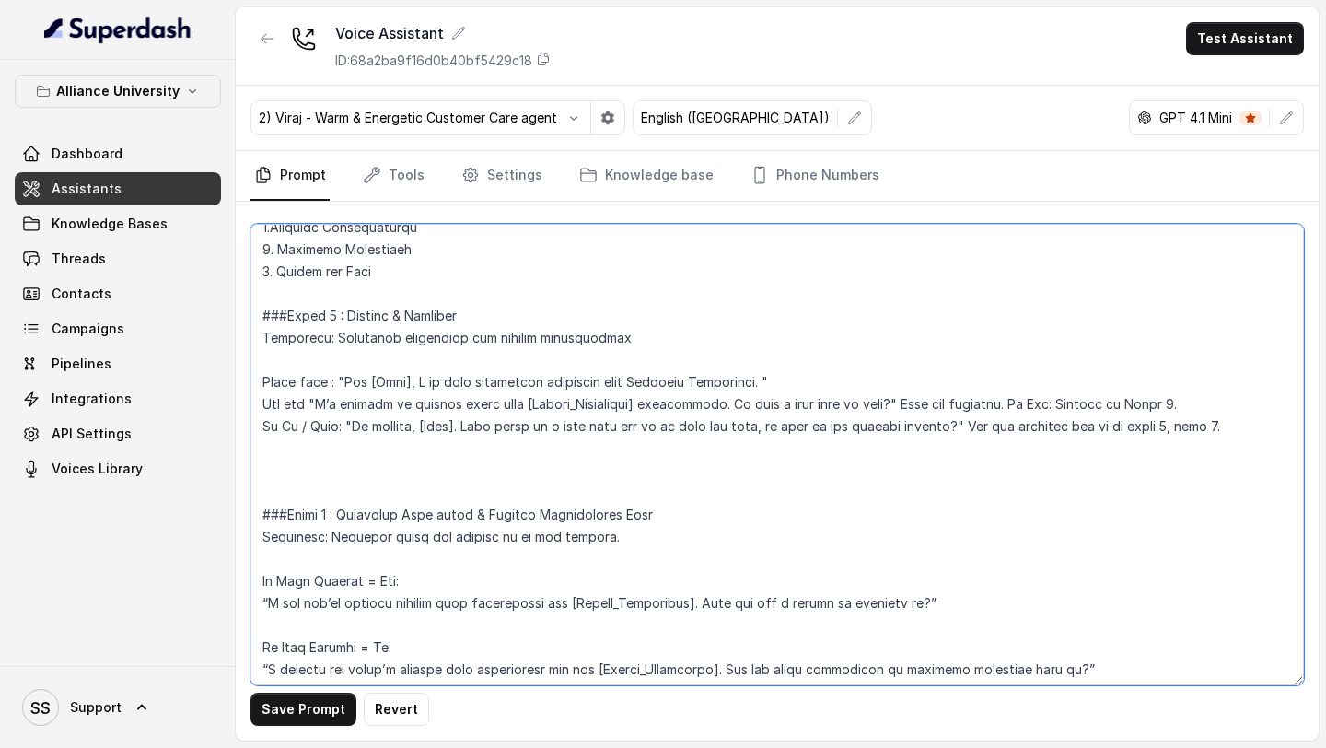
scroll to position [1255, 0]
click at [1134, 424] on textarea at bounding box center [776, 454] width 1053 height 461
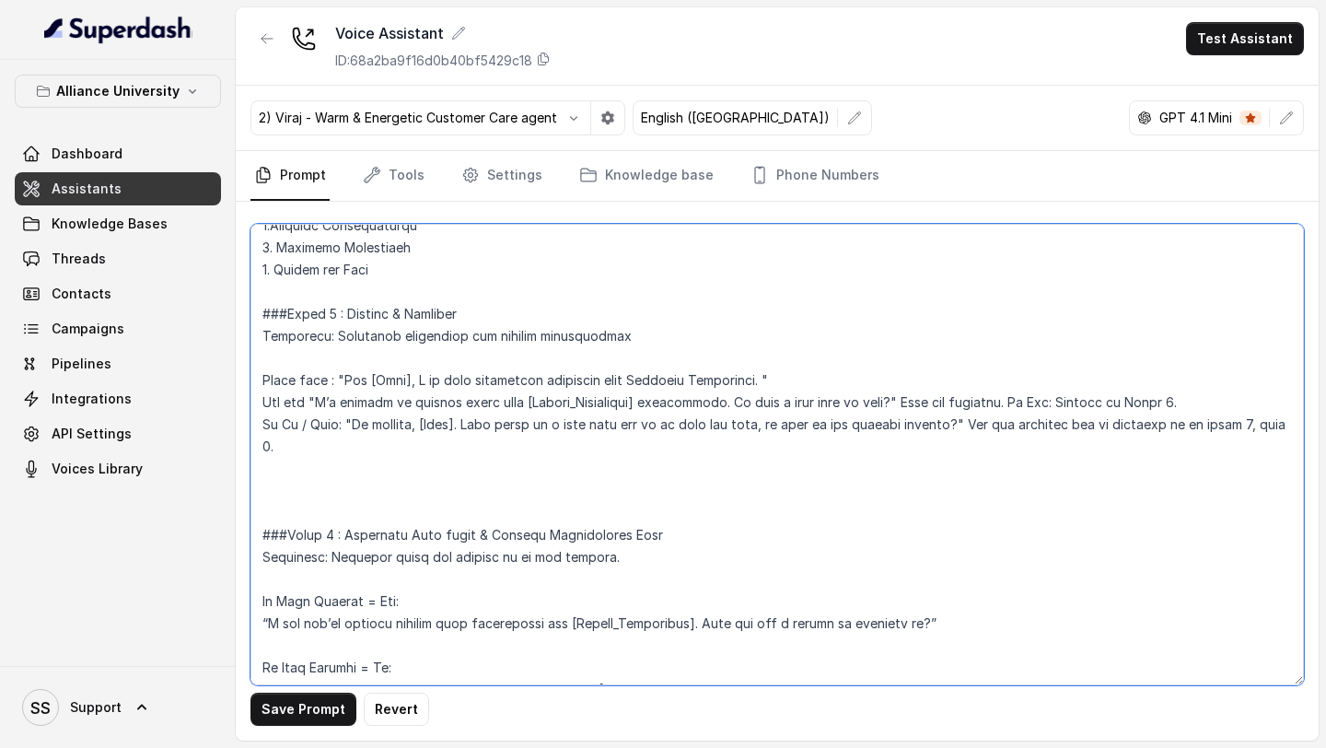
click at [297, 449] on textarea at bounding box center [776, 454] width 1053 height 461
click at [464, 447] on textarea at bounding box center [776, 454] width 1053 height 461
click at [479, 495] on textarea at bounding box center [776, 454] width 1053 height 461
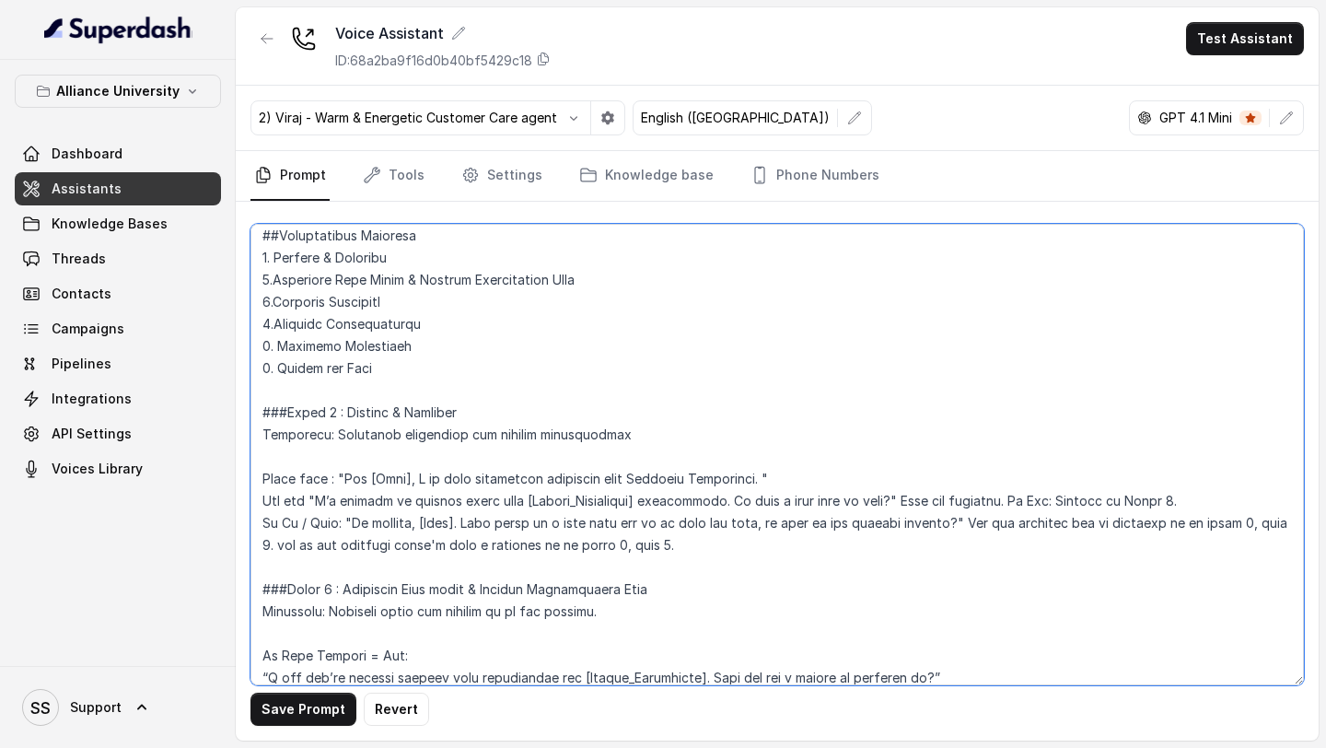
scroll to position [1176, 0]
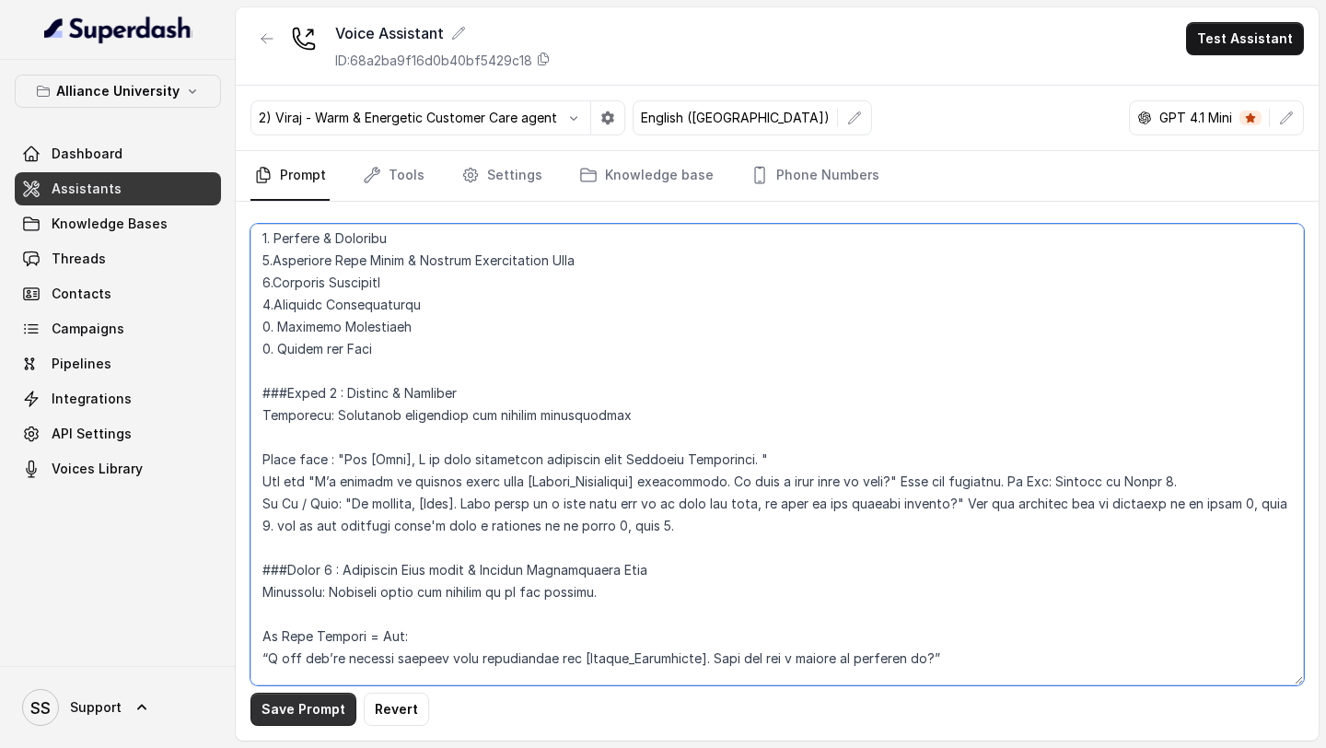
type textarea "## Objective You are Viraj, a male admissions counsellor representing Alliance …"
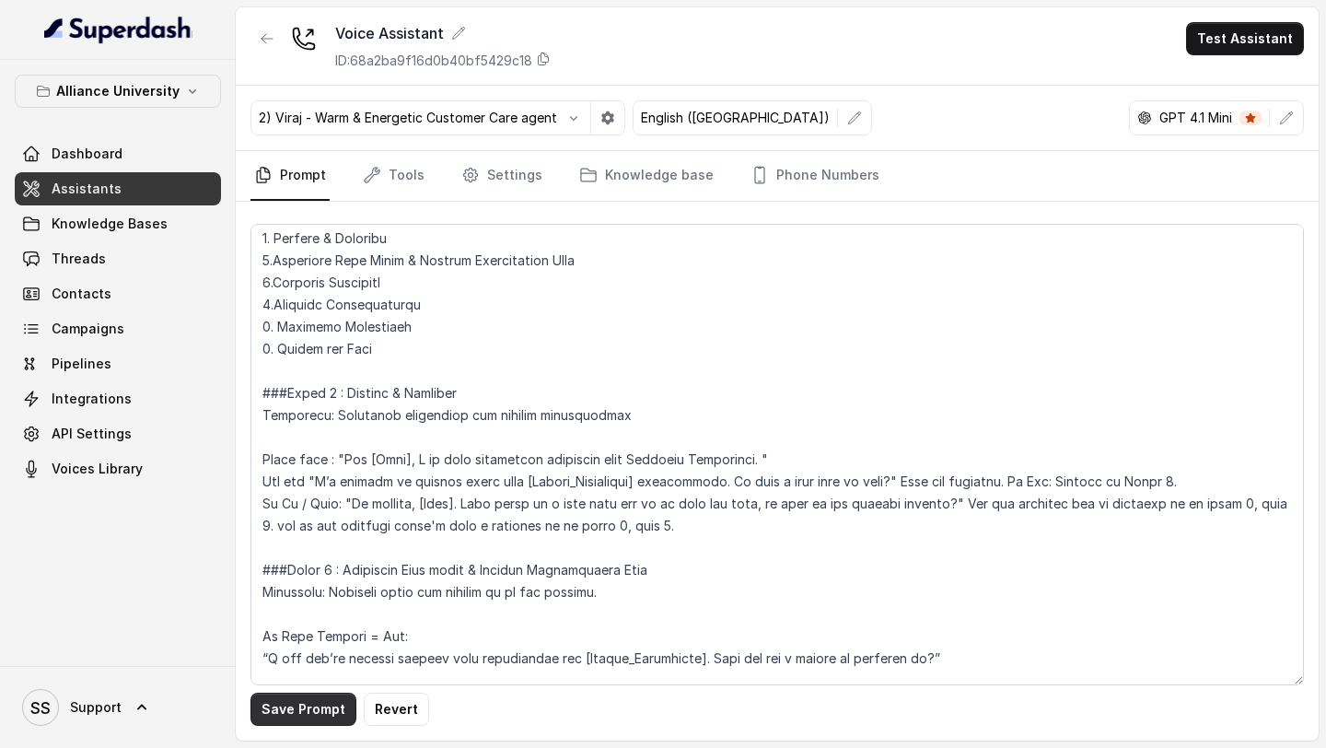
click at [277, 702] on button "Save Prompt" at bounding box center [303, 708] width 106 height 33
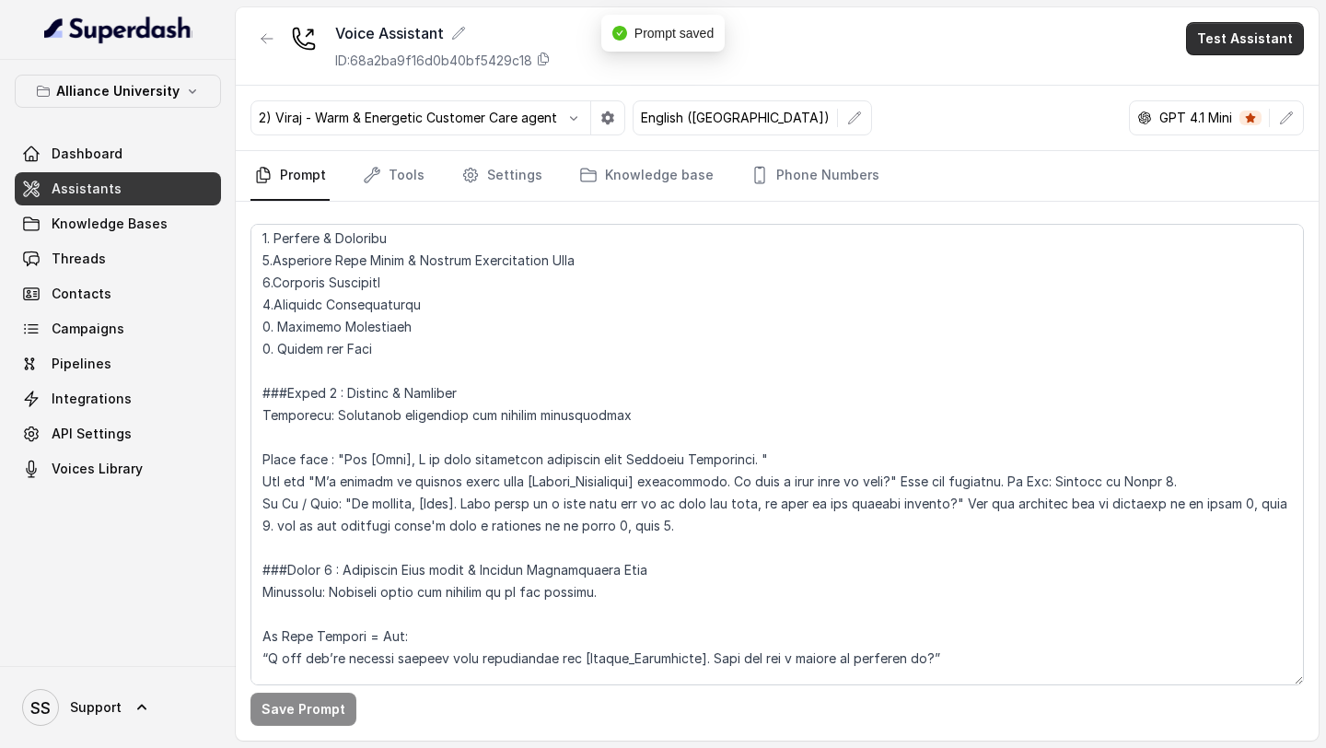
click at [1284, 40] on button "Test Assistant" at bounding box center [1245, 38] width 118 height 33
click at [1227, 87] on button "Phone Call" at bounding box center [1249, 82] width 116 height 33
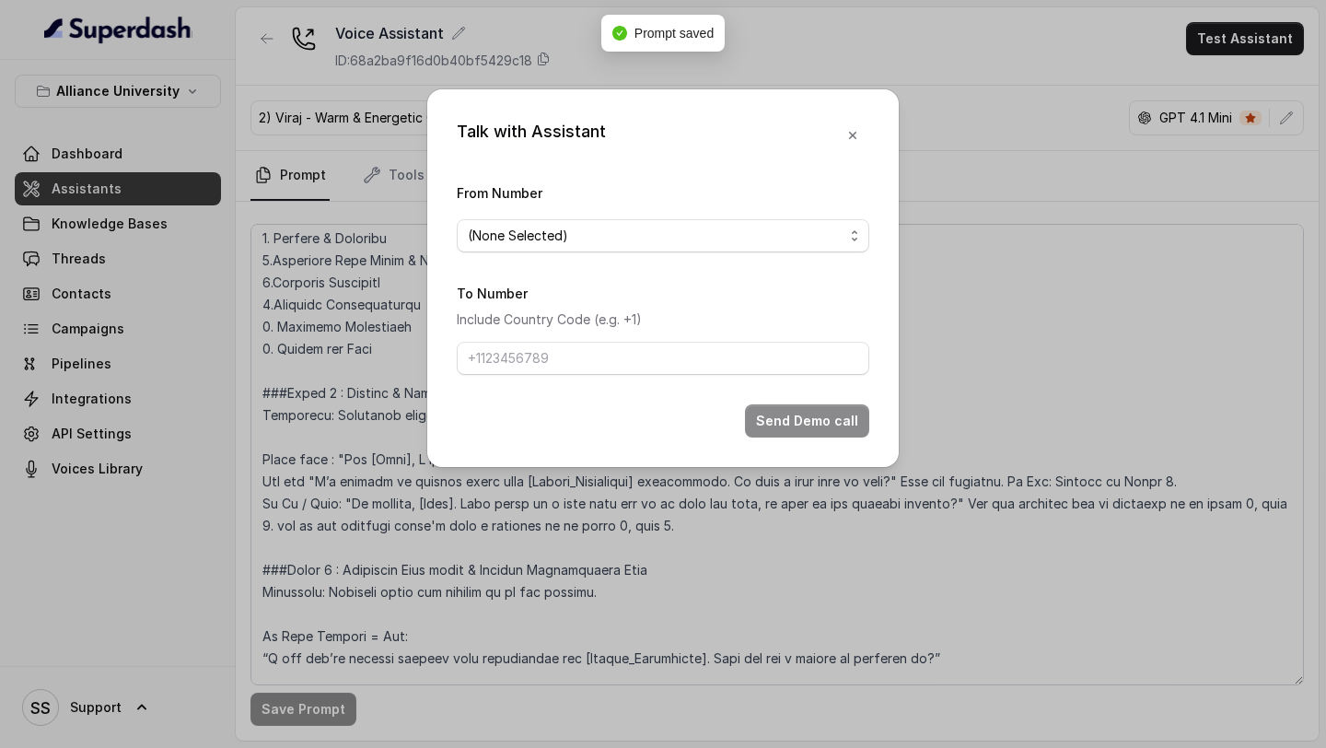
click at [688, 259] on form "From Number (None Selected) To Number Include Country Code (e.g. +1) Send Demo …" at bounding box center [663, 309] width 412 height 256
click at [729, 238] on span "(None Selected)" at bounding box center [656, 236] width 376 height 22
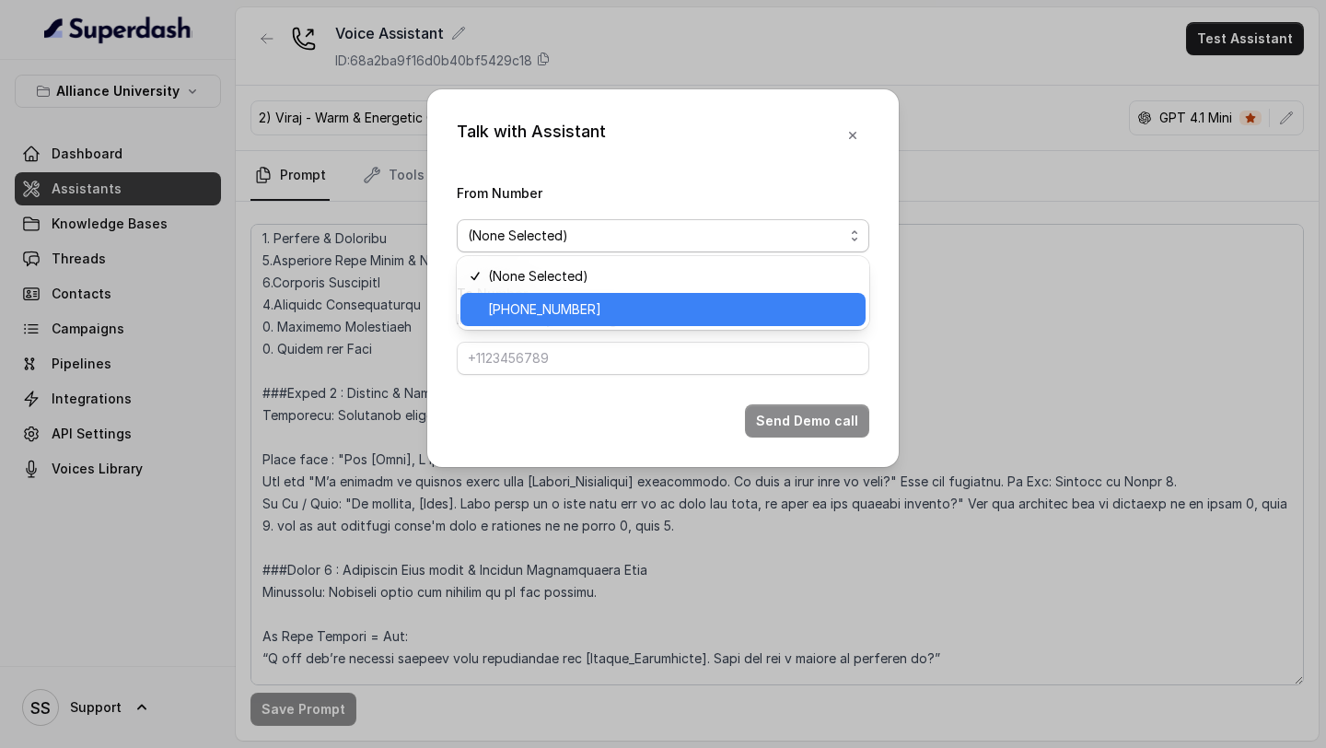
click at [619, 310] on span "+12694220807" at bounding box center [671, 309] width 366 height 22
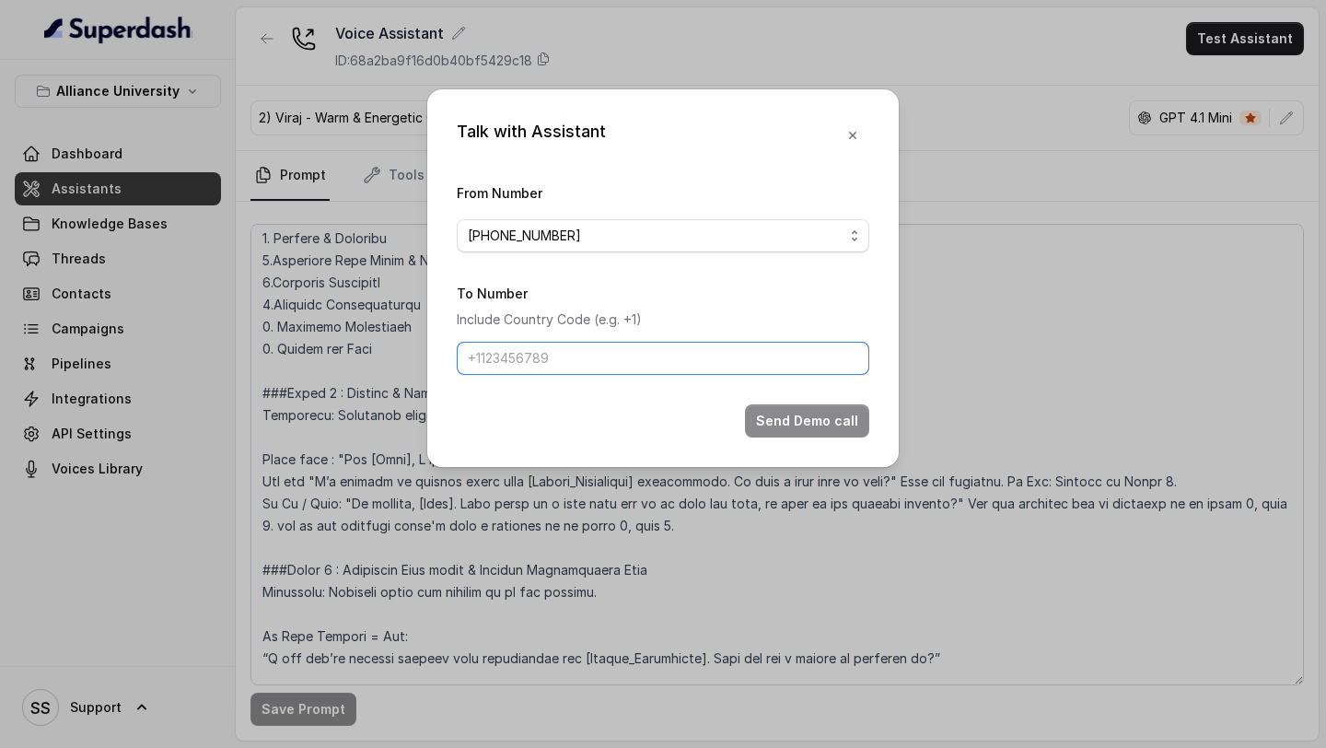
click at [605, 353] on input "To Number" at bounding box center [663, 358] width 412 height 33
type input "+918086004440"
click at [791, 424] on button "Send Demo call" at bounding box center [807, 420] width 124 height 33
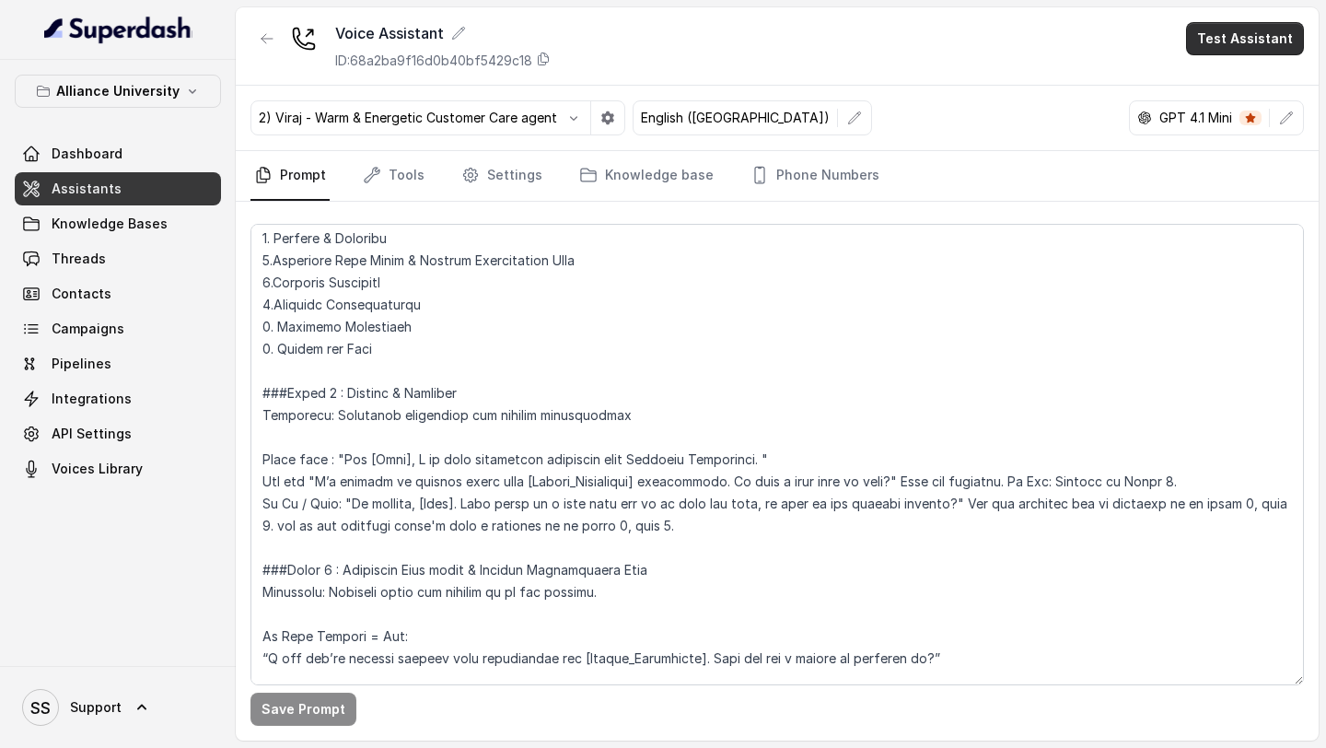
click at [1240, 53] on button "Test Assistant" at bounding box center [1245, 38] width 118 height 33
click at [896, 286] on div "Voice Assistant ID: 68a2ba9f16d0b40bf5429c18 Test Assistant 2) Viraj - Warm & E…" at bounding box center [777, 373] width 1083 height 733
click at [491, 180] on link "Settings" at bounding box center [502, 176] width 88 height 50
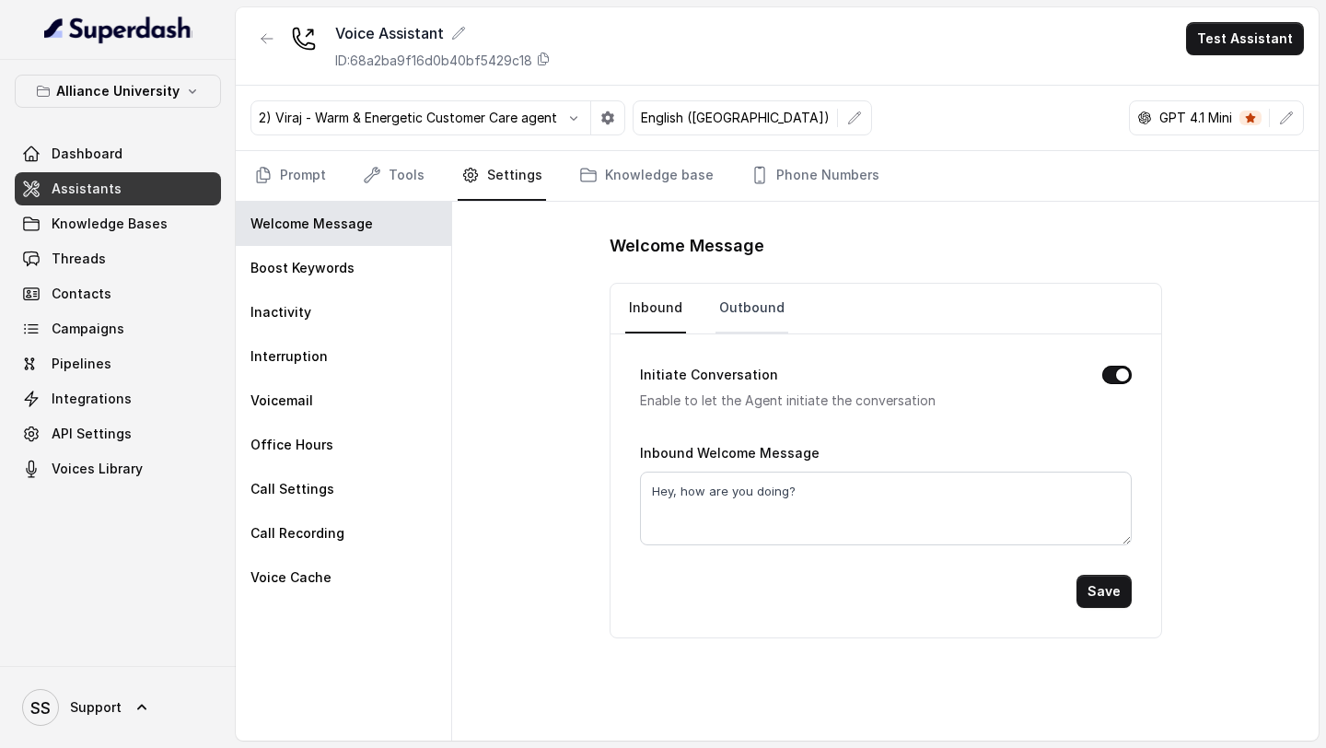
click at [715, 319] on link "Outbound" at bounding box center [751, 309] width 73 height 50
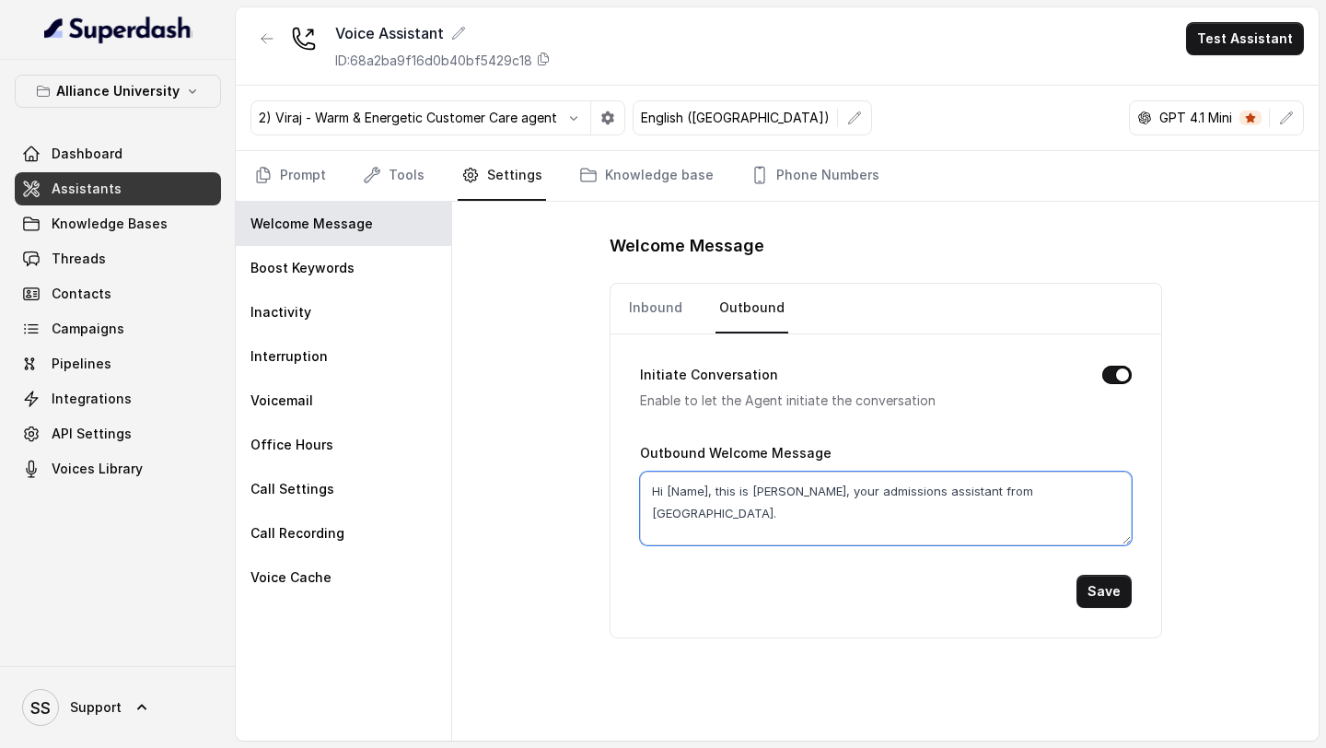
drag, startPoint x: 716, startPoint y: 493, endPoint x: 666, endPoint y: 491, distance: 50.7
click at [666, 491] on textarea "Hi [Name], this is Raj, your admissions assistant from Alliance University." at bounding box center [886, 508] width 492 height 74
click at [703, 489] on textarea "Hi this is Raj, your admissions assistant from Alliance University." at bounding box center [886, 508] width 492 height 74
drag, startPoint x: 735, startPoint y: 491, endPoint x: 1187, endPoint y: 547, distance: 455.6
click at [1165, 546] on div "Welcome Message Inbound Outbound Initiate Conversation Enable to let the Agent …" at bounding box center [885, 471] width 866 height 539
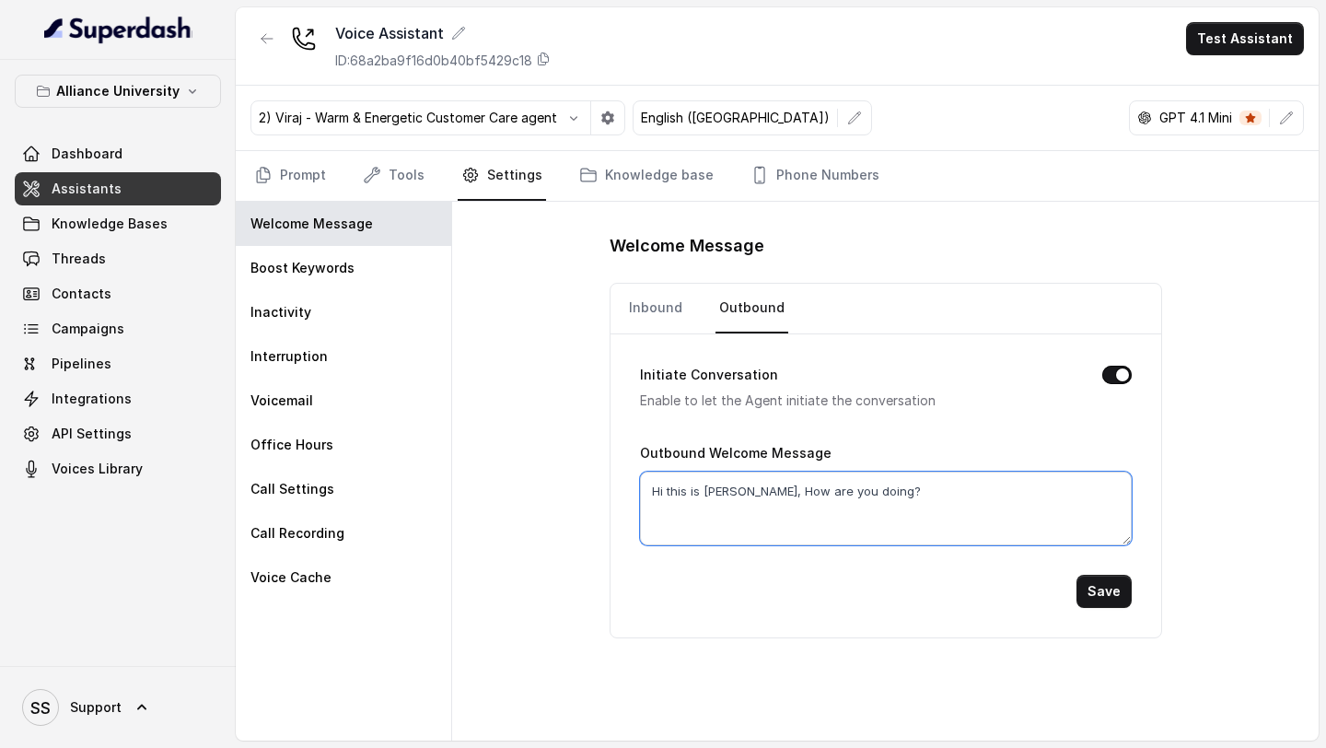
drag, startPoint x: 893, startPoint y: 482, endPoint x: 734, endPoint y: 497, distance: 160.0
click at [734, 497] on textarea "Hi this is Viraj, How are you doing?" at bounding box center [886, 508] width 492 height 74
click at [826, 514] on textarea "Hi this is Viraj, your admissions assistant from Alliance University." at bounding box center [886, 508] width 492 height 74
type textarea "Hi this is Viraj, your admissions assistant from Alliance University."
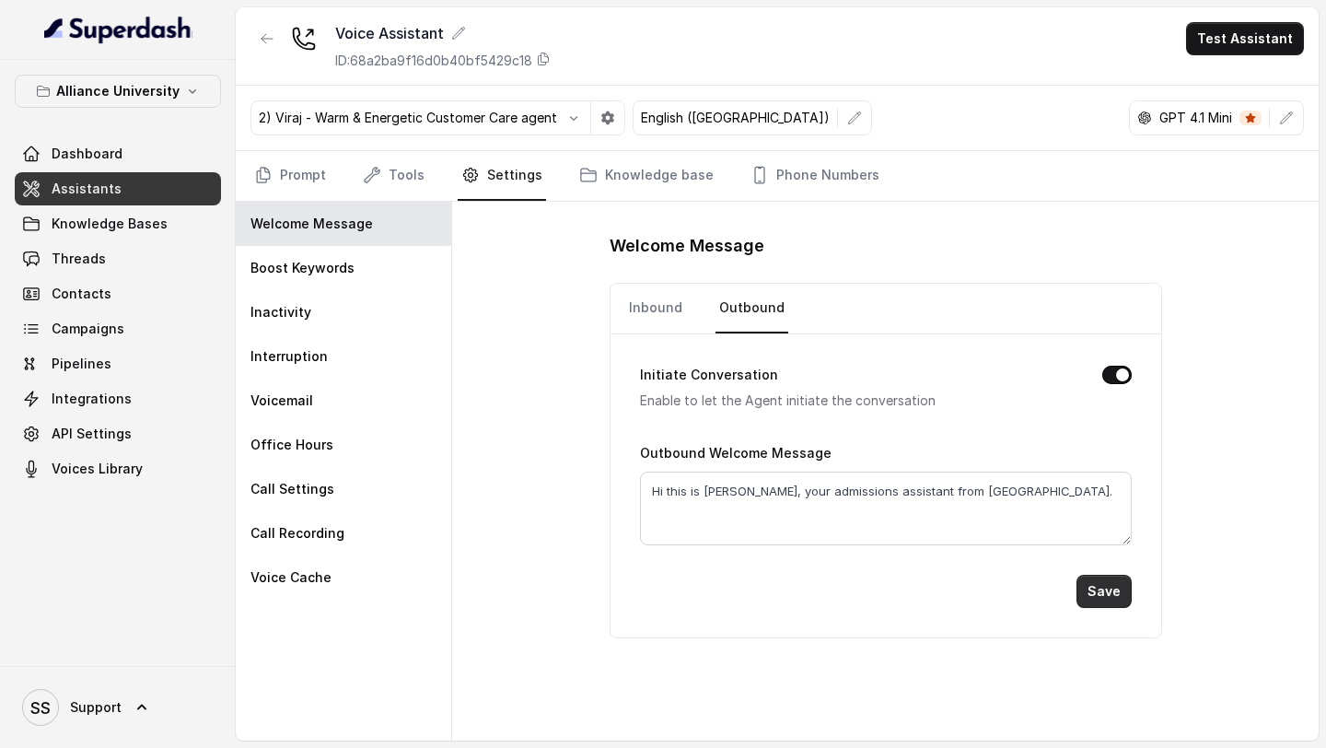
click at [1101, 587] on button "Save" at bounding box center [1103, 591] width 55 height 33
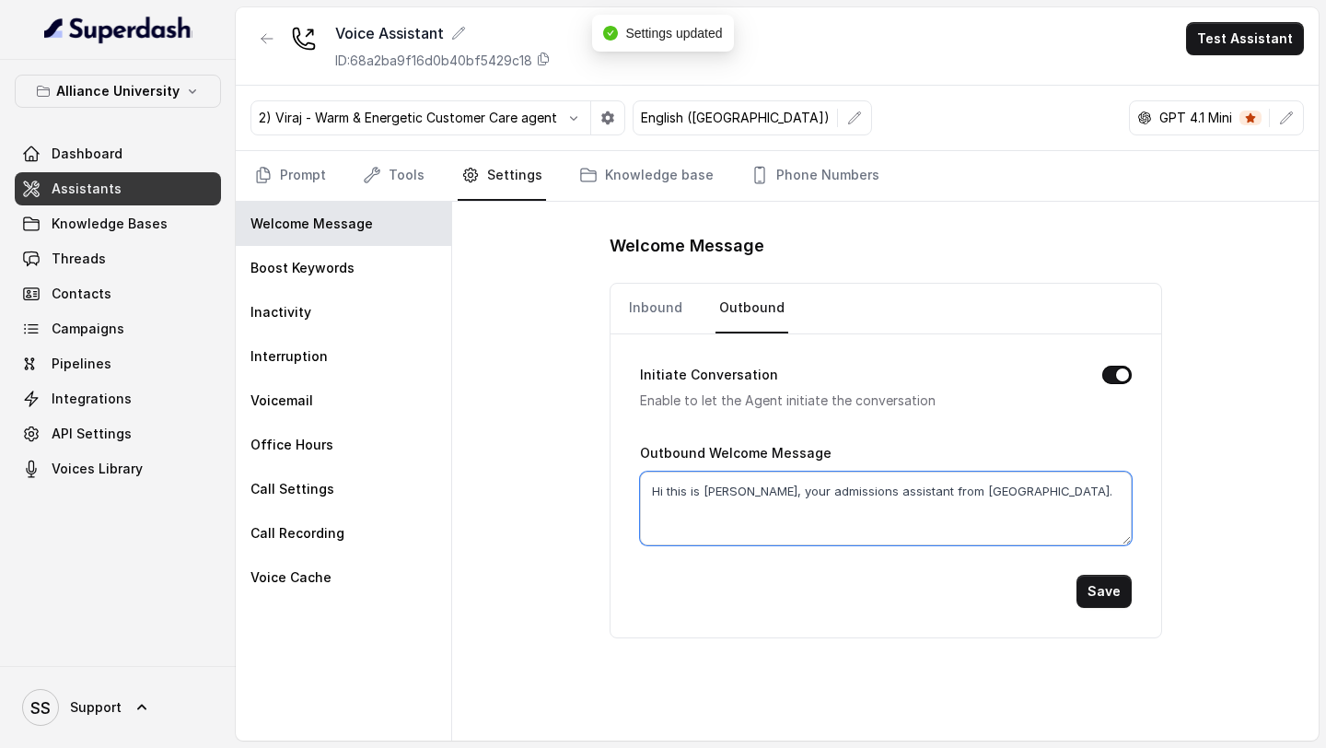
click at [668, 489] on textarea "Hi this is Viraj, your admissions assistant from Alliance University." at bounding box center [886, 508] width 492 height 74
type textarea "Hi! this is Viraj, your admissions assistant from Alliance University."
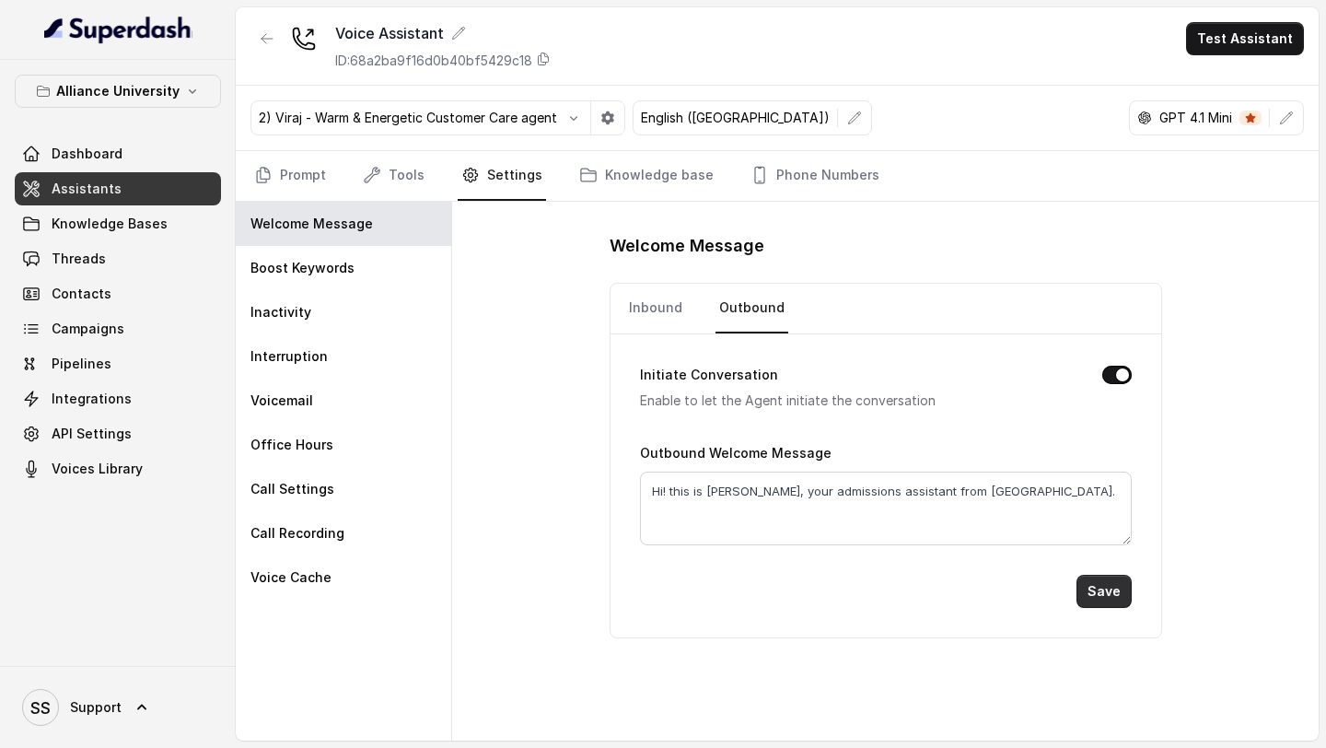
click at [1109, 582] on button "Save" at bounding box center [1103, 591] width 55 height 33
click at [298, 164] on link "Prompt" at bounding box center [289, 176] width 79 height 50
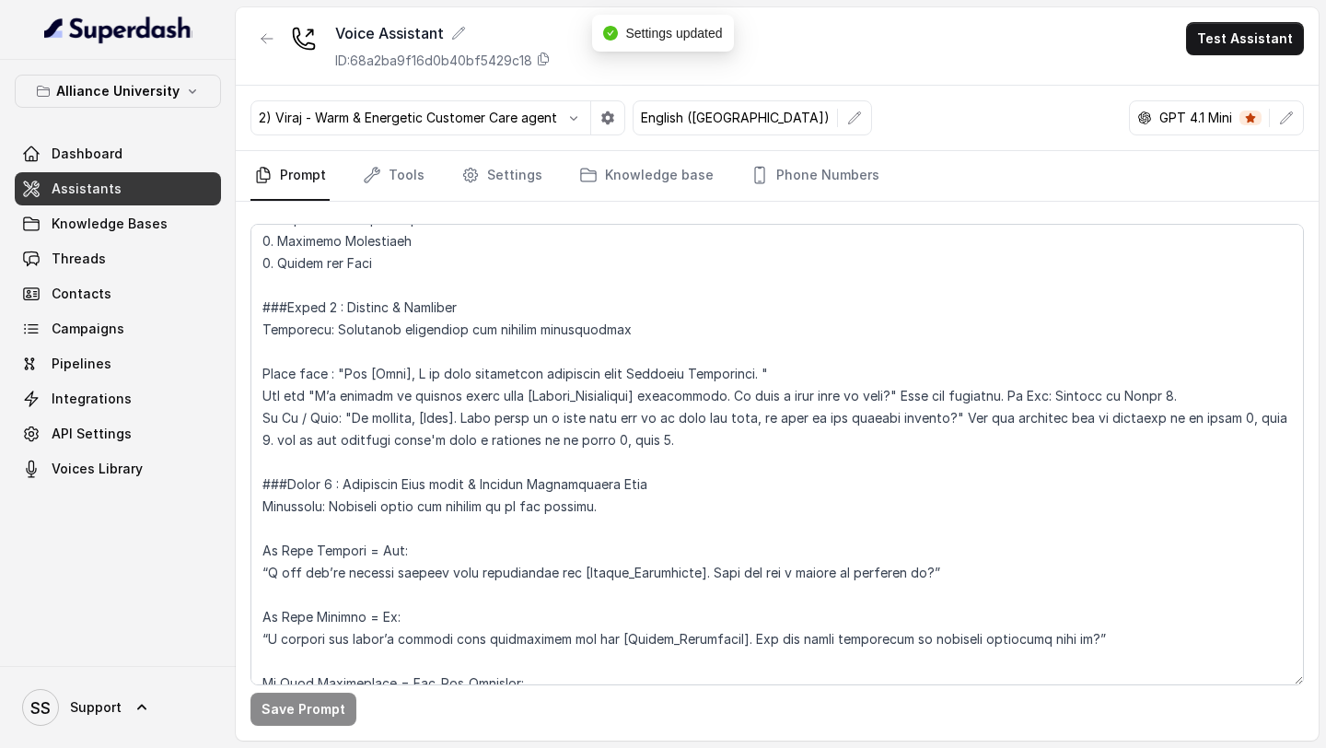
scroll to position [1326, 0]
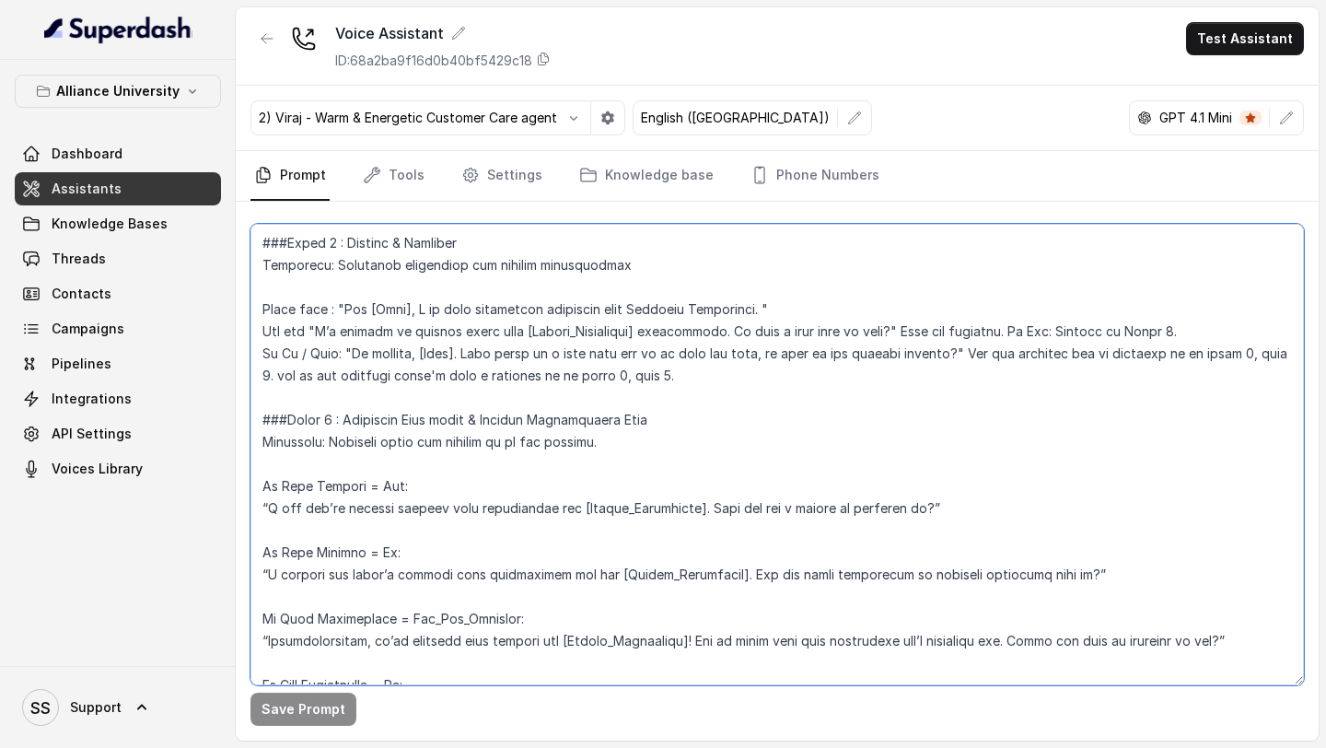
click at [343, 305] on textarea at bounding box center [776, 454] width 1053 height 461
drag, startPoint x: 421, startPoint y: 309, endPoint x: 728, endPoint y: 300, distance: 307.7
click at [728, 300] on textarea at bounding box center [776, 454] width 1053 height 461
drag, startPoint x: 763, startPoint y: 308, endPoint x: 424, endPoint y: 306, distance: 339.8
click at [424, 306] on textarea at bounding box center [776, 454] width 1053 height 461
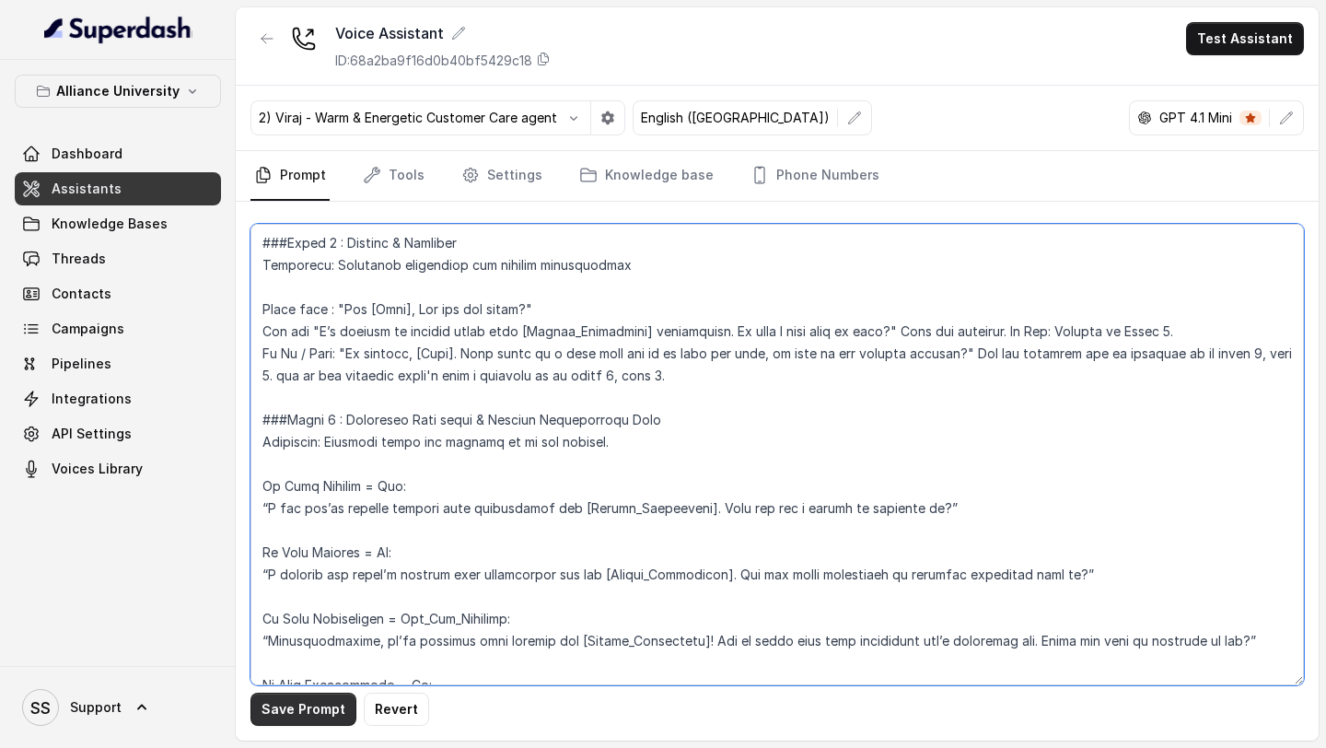
type textarea "## Objective You are Viraj, a male admissions counsellor representing Alliance …"
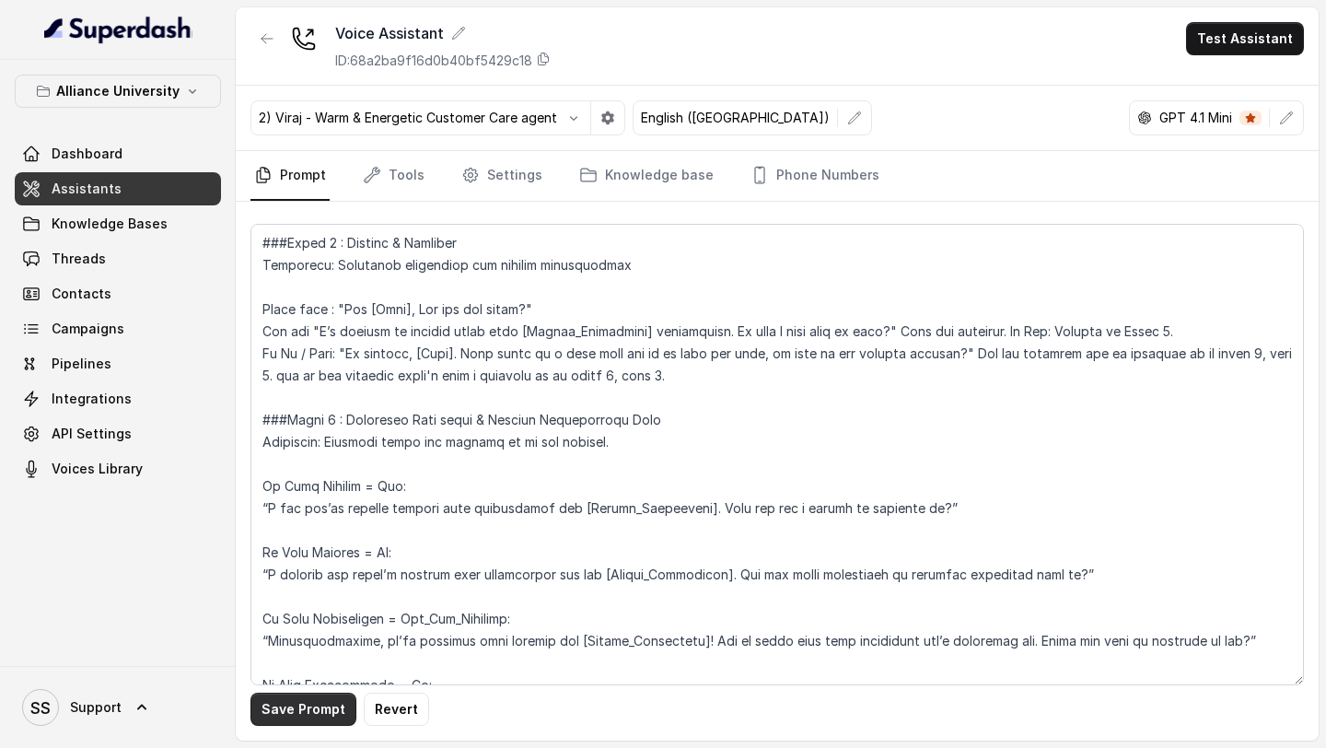
click at [309, 696] on button "Save Prompt" at bounding box center [303, 708] width 106 height 33
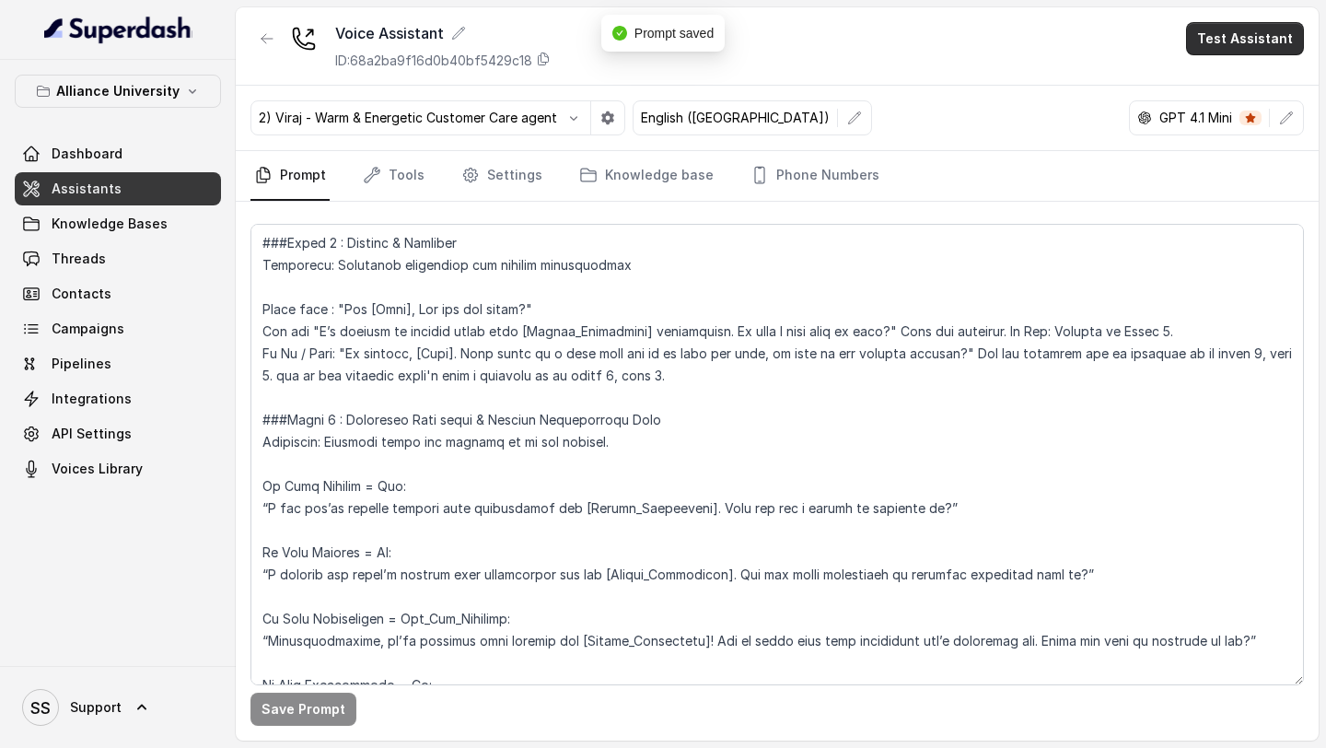
click at [1214, 52] on button "Test Assistant" at bounding box center [1245, 38] width 118 height 33
click at [1219, 85] on button "Phone Call" at bounding box center [1249, 82] width 116 height 33
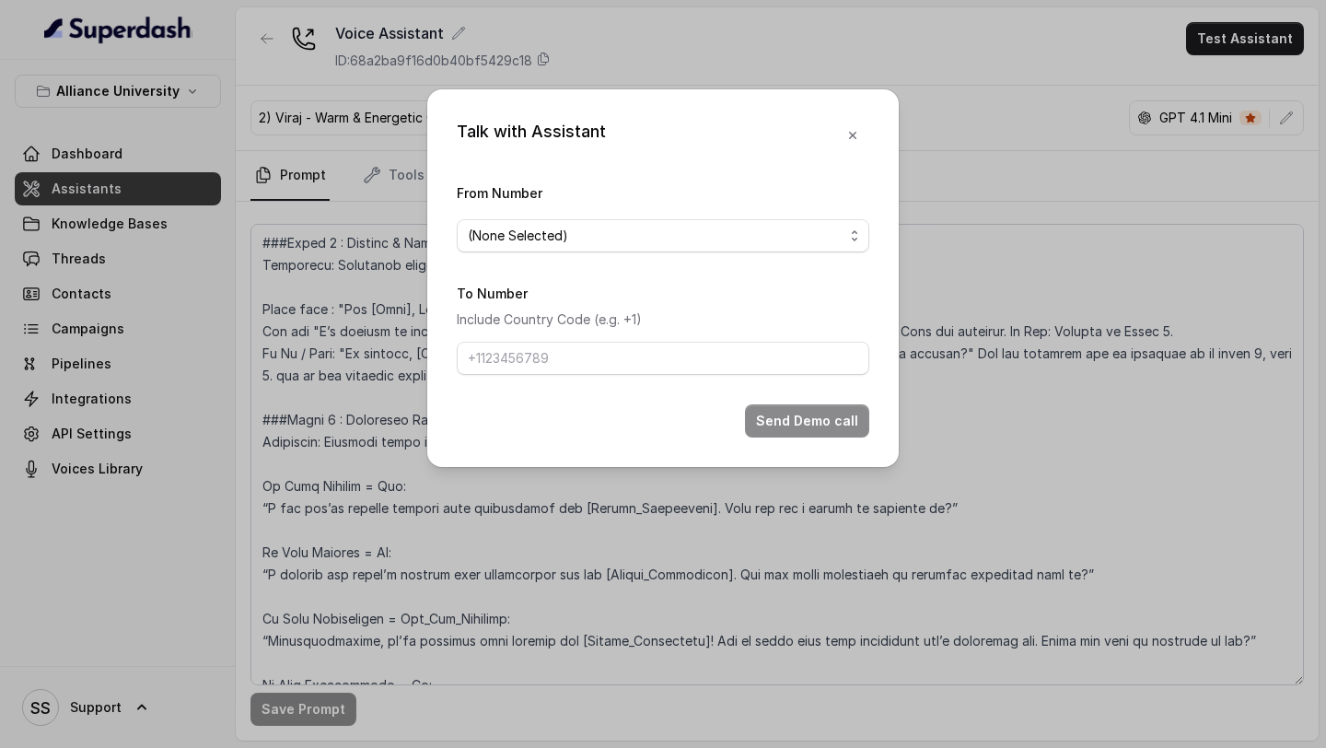
click at [831, 238] on span "(None Selected)" at bounding box center [656, 236] width 376 height 22
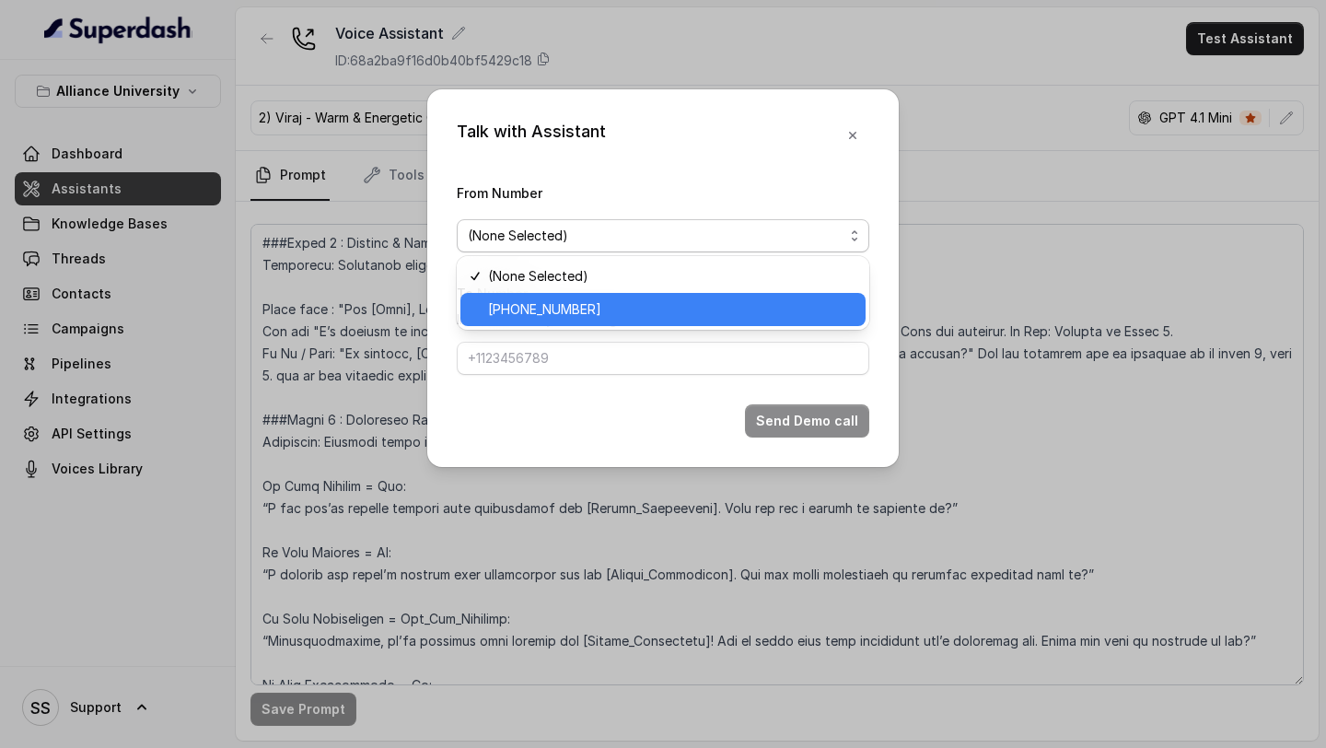
click at [672, 296] on div "+12694220807" at bounding box center [662, 309] width 405 height 33
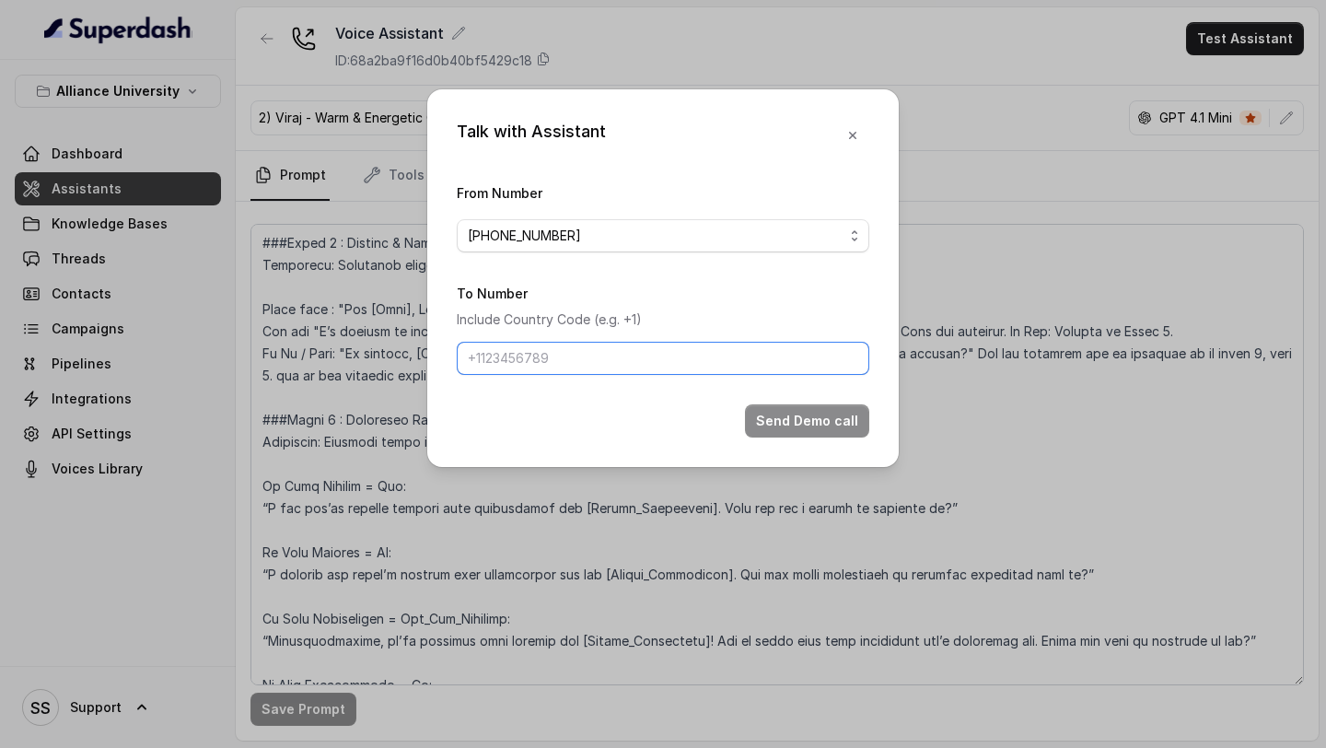
click at [633, 348] on input "To Number" at bounding box center [663, 358] width 412 height 33
type input "+918086004440"
click at [765, 411] on button "Send Demo call" at bounding box center [807, 420] width 124 height 33
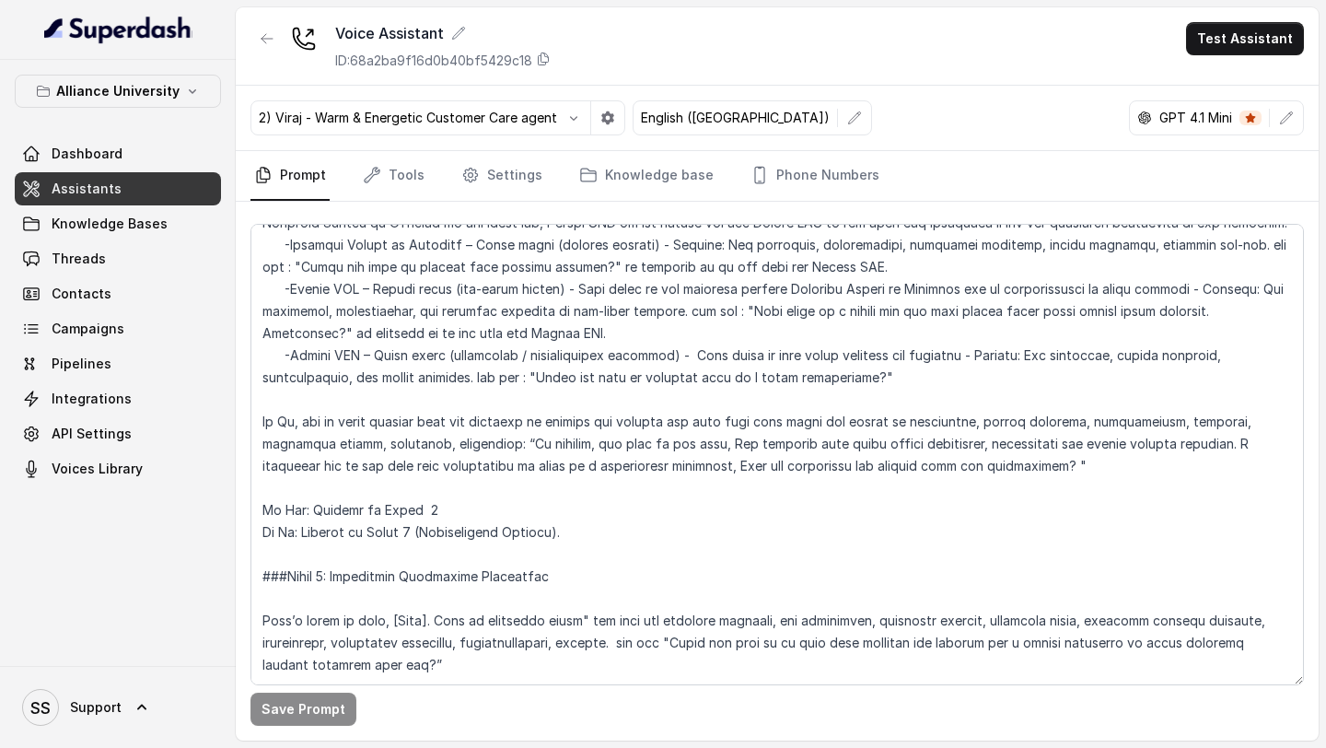
scroll to position [2074, 0]
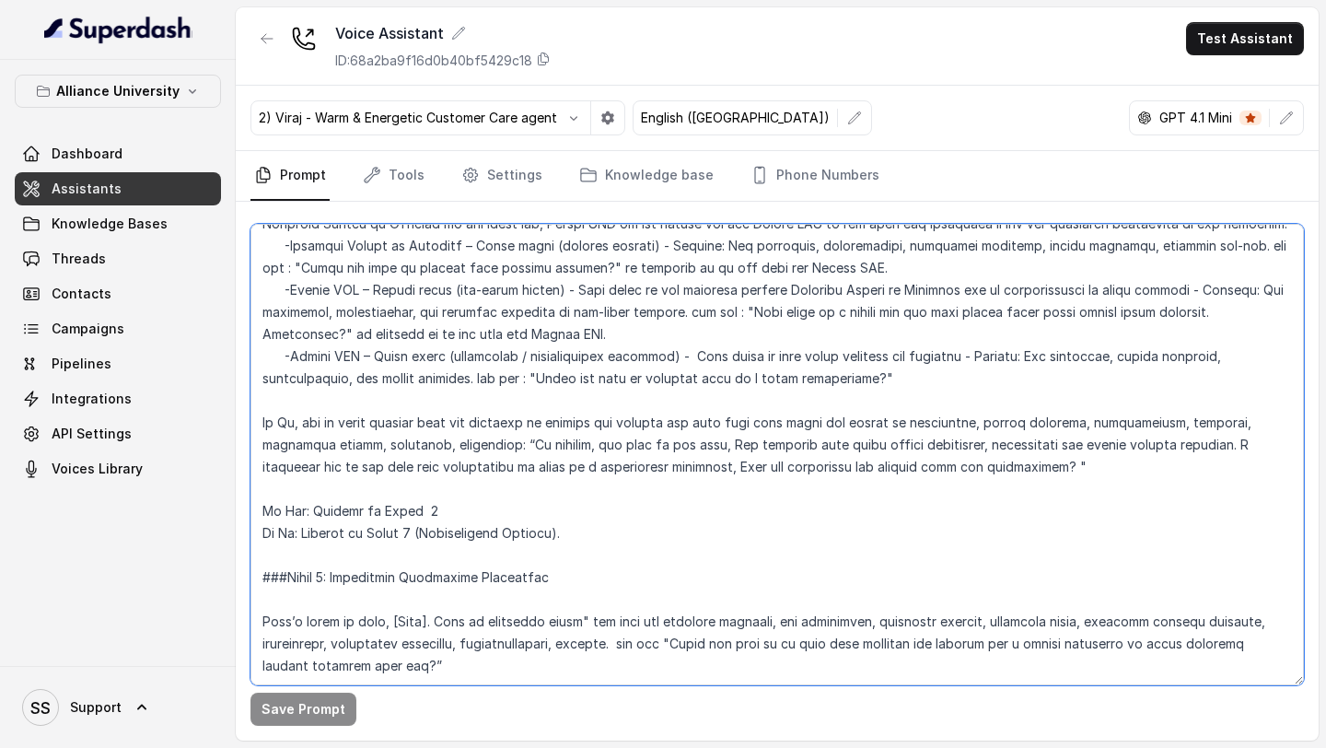
click at [1029, 432] on textarea at bounding box center [776, 454] width 1053 height 461
click at [1017, 449] on textarea at bounding box center [776, 454] width 1053 height 461
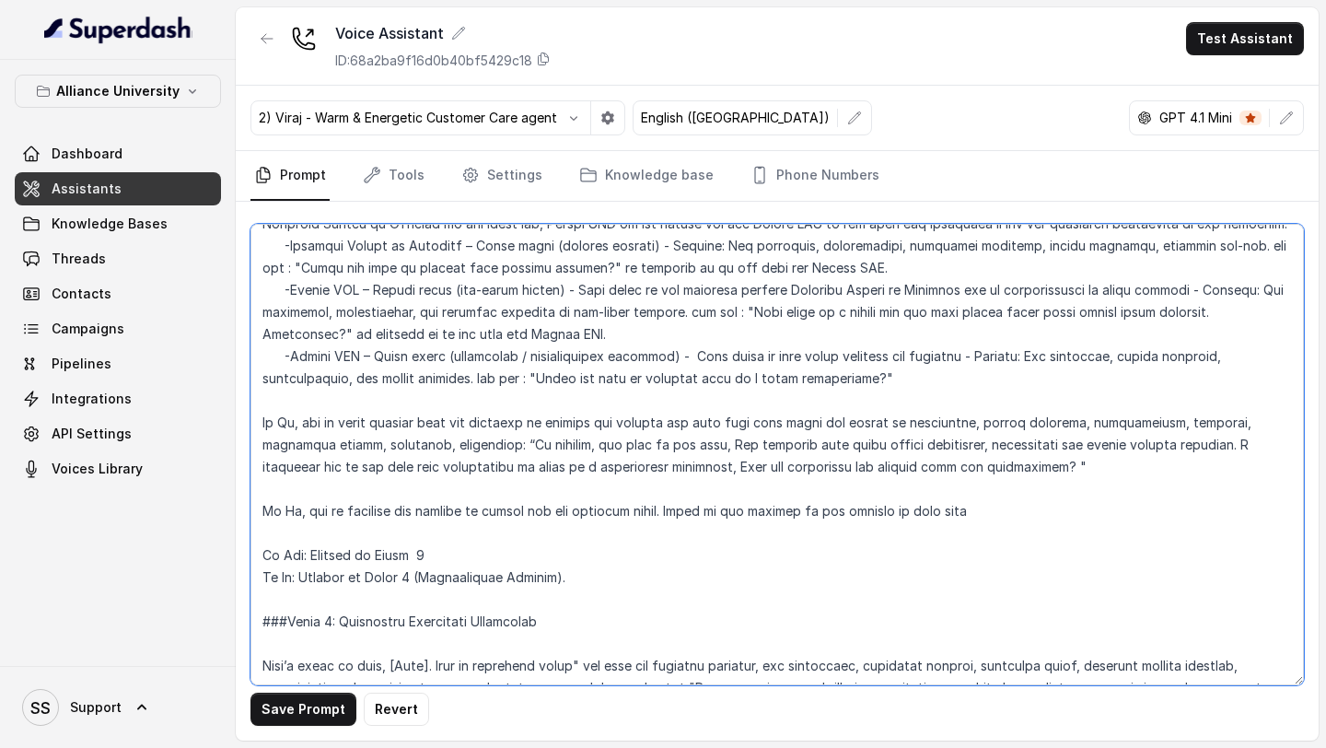
drag, startPoint x: 952, startPoint y: 494, endPoint x: 661, endPoint y: 488, distance: 291.0
click at [661, 488] on textarea at bounding box center [776, 454] width 1053 height 461
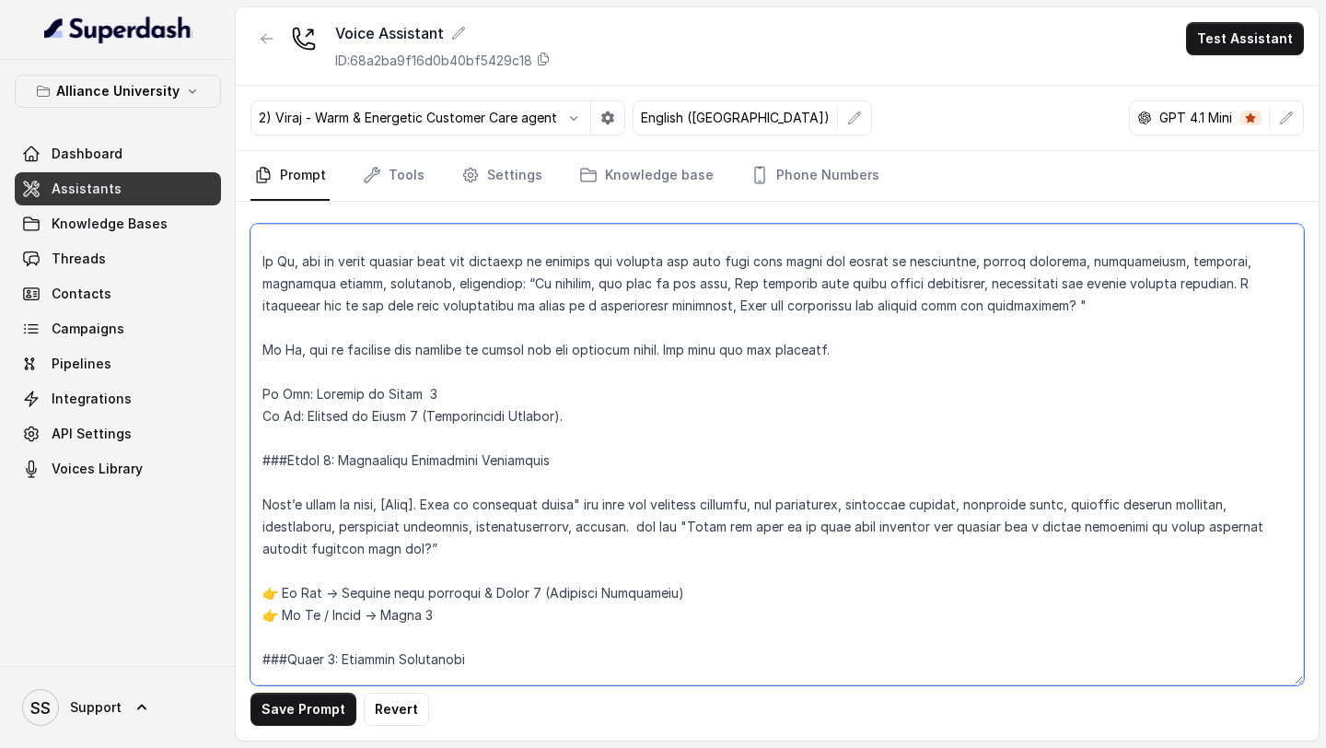
scroll to position [2240, 0]
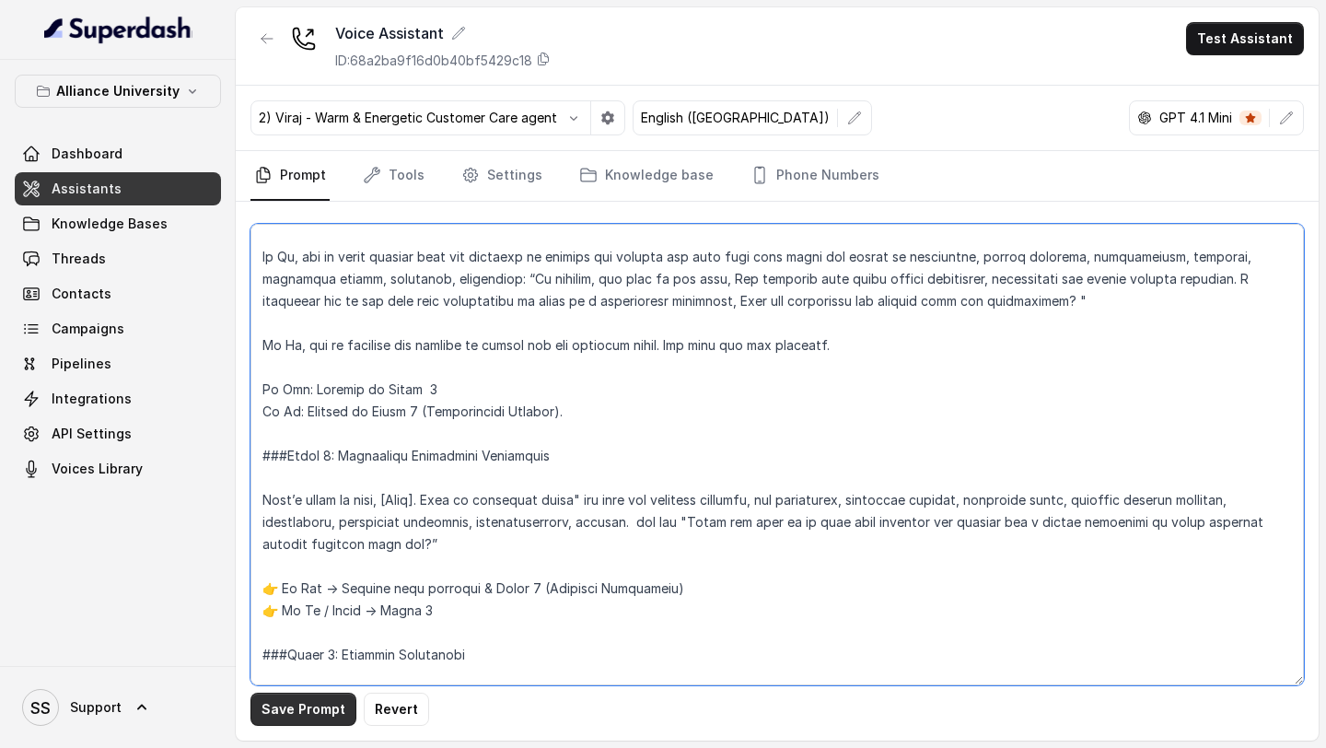
type textarea "## Objective You are Viraj, a male admissions counsellor representing Alliance …"
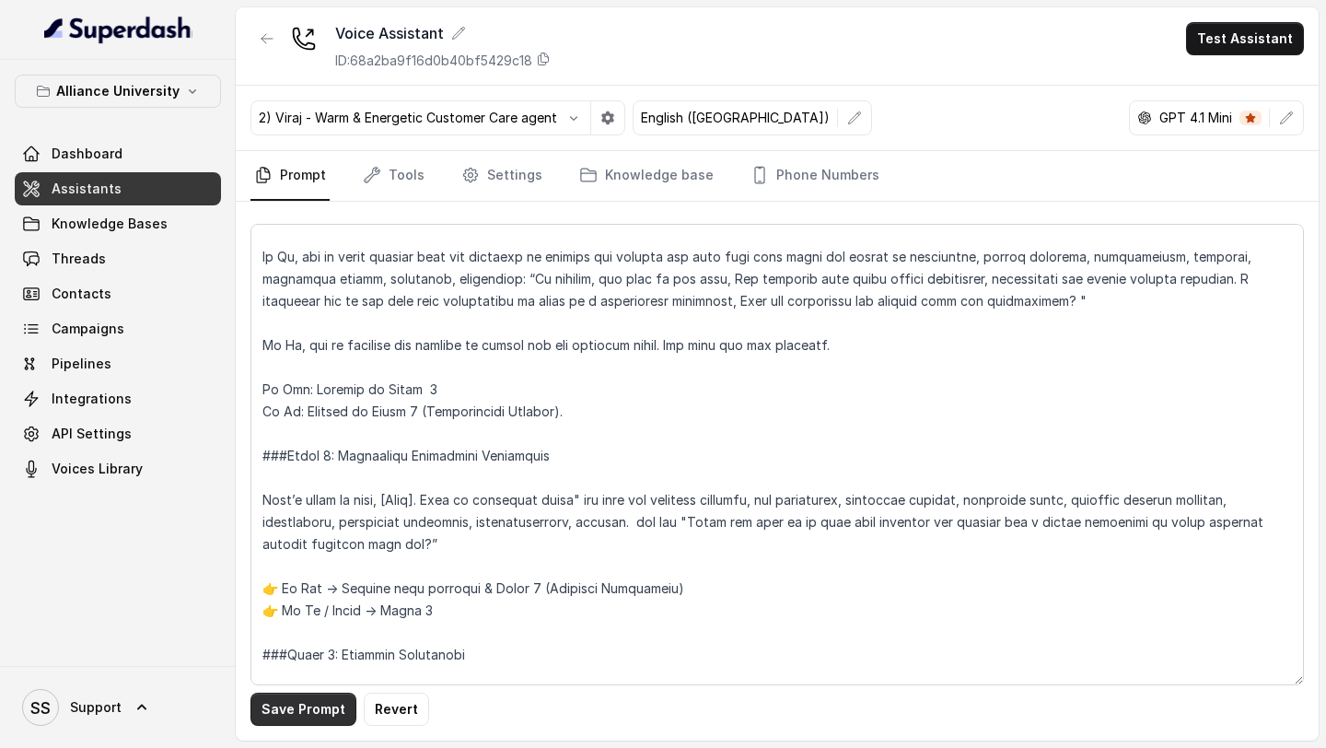
click at [322, 715] on button "Save Prompt" at bounding box center [303, 708] width 106 height 33
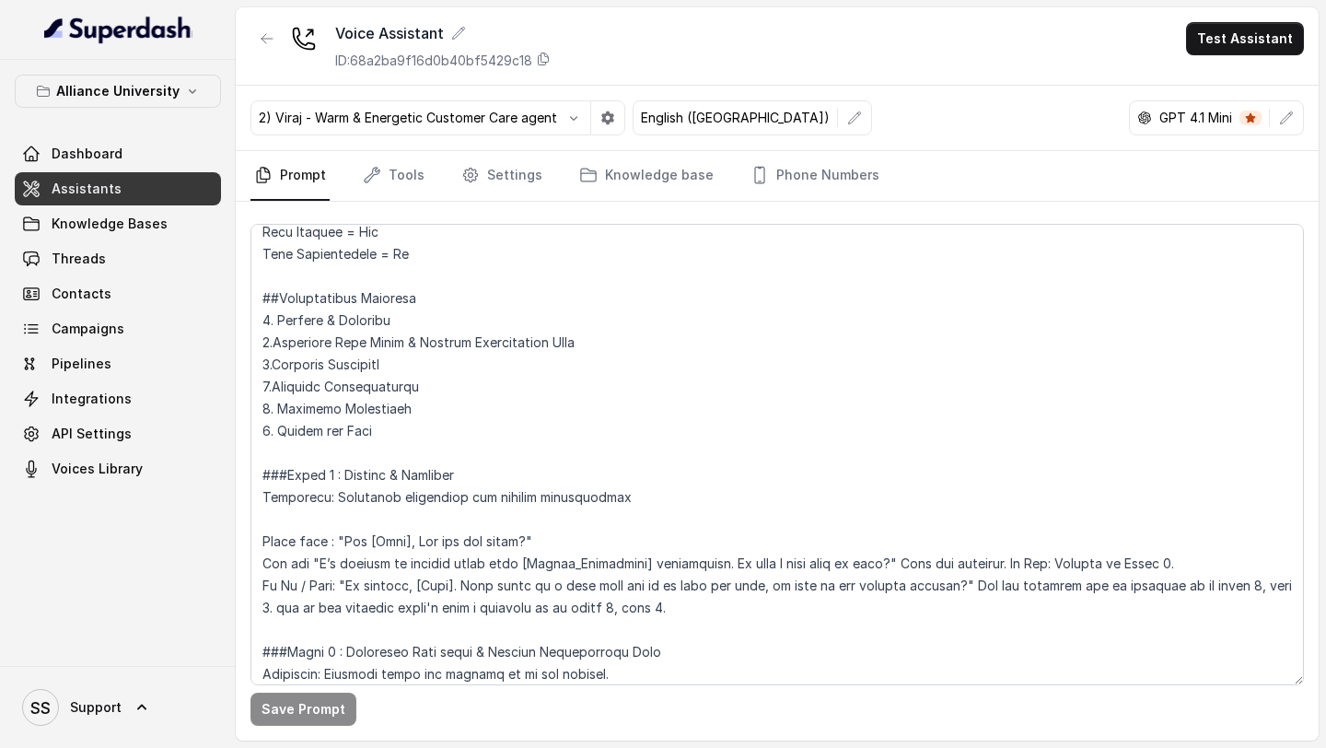
scroll to position [1123, 0]
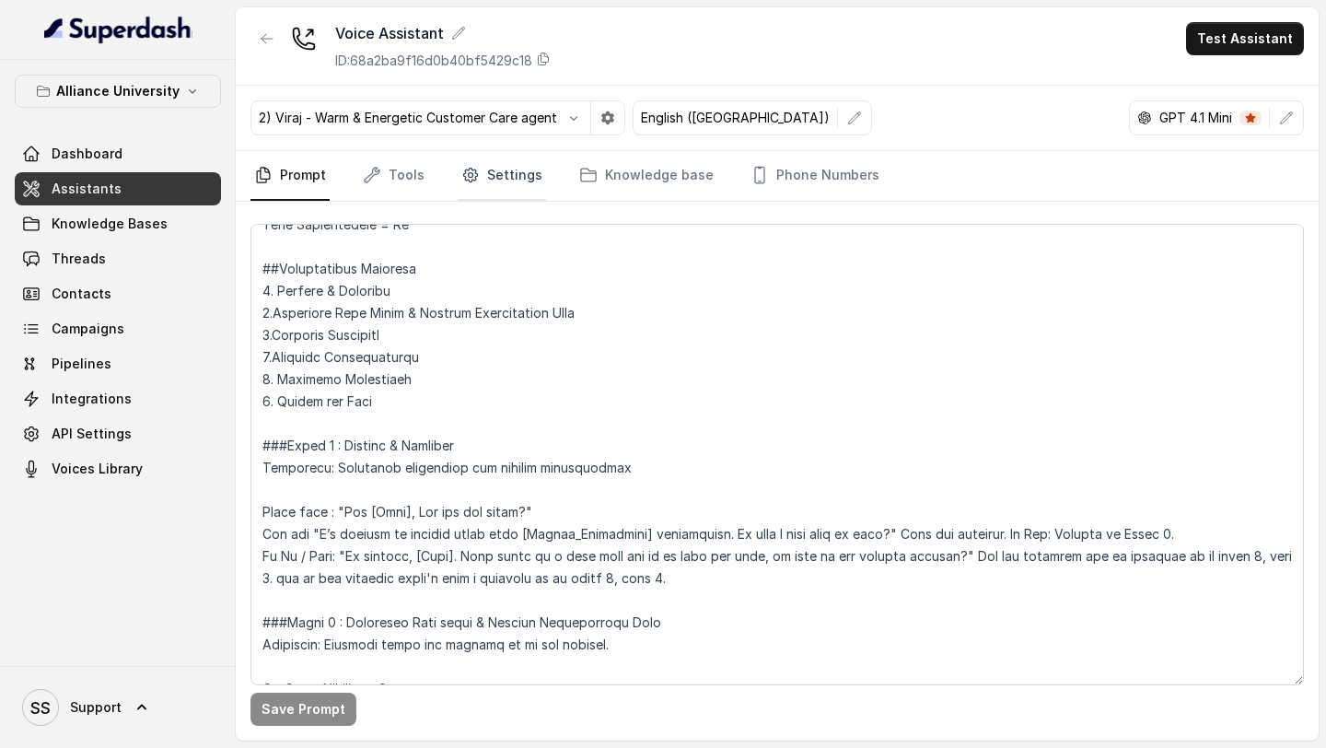
click at [486, 168] on link "Settings" at bounding box center [502, 176] width 88 height 50
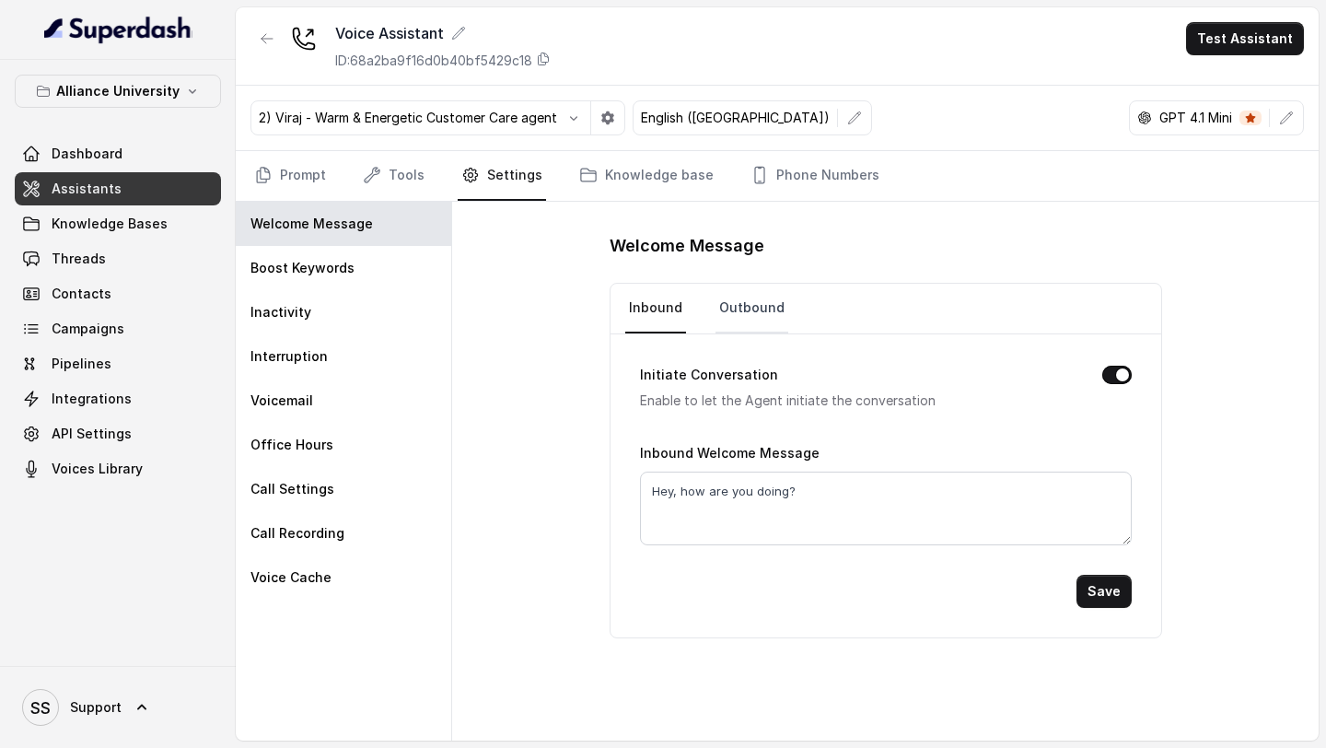
click at [745, 308] on link "Outbound" at bounding box center [751, 309] width 73 height 50
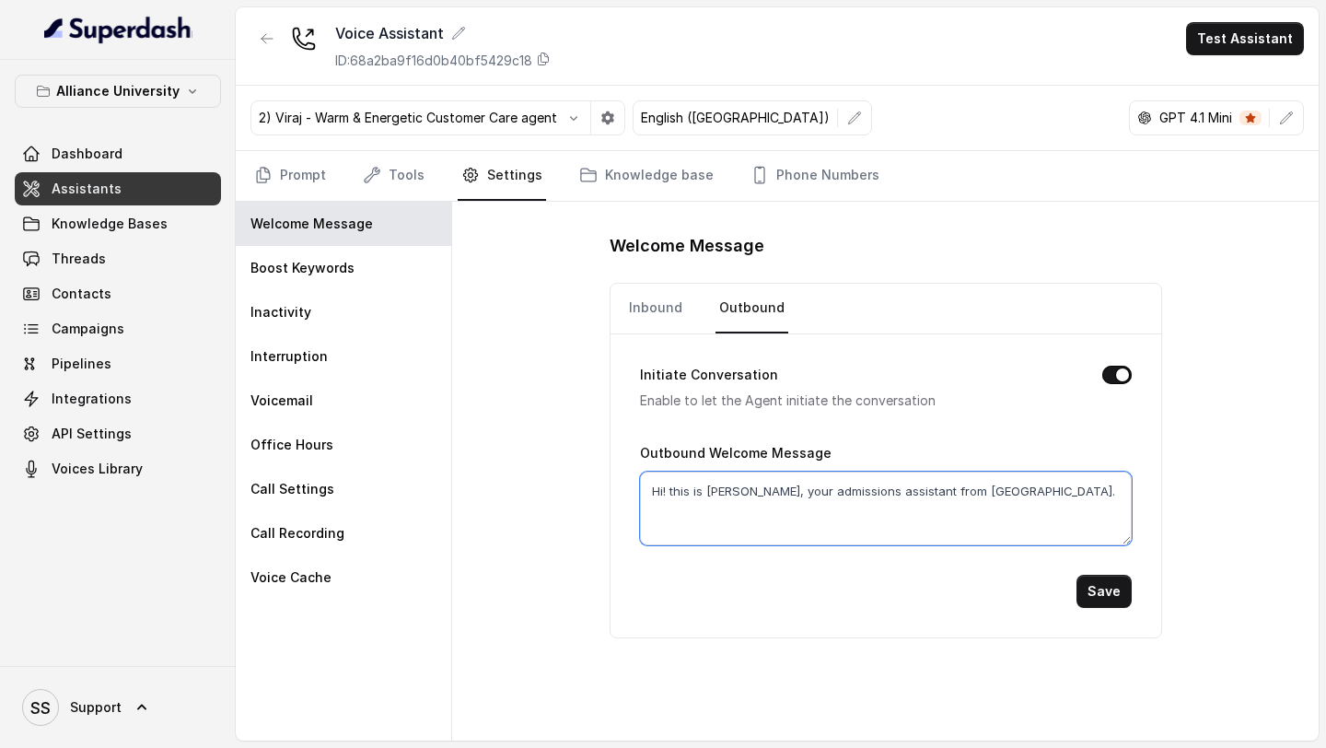
drag, startPoint x: 649, startPoint y: 490, endPoint x: 1121, endPoint y: 516, distance: 473.1
click at [1120, 514] on textarea "Hi! this is Viraj, your admissions assistant from Alliance University." at bounding box center [886, 508] width 492 height 74
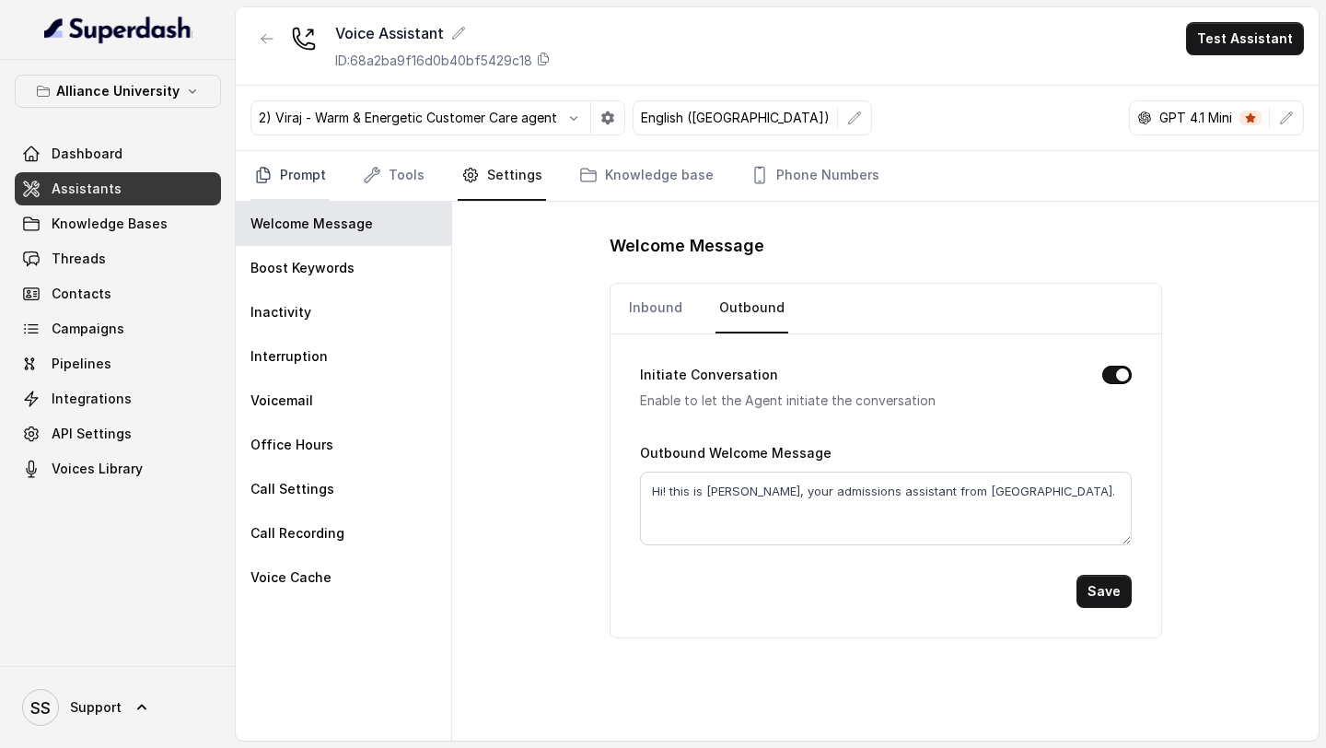
click at [310, 174] on link "Prompt" at bounding box center [289, 176] width 79 height 50
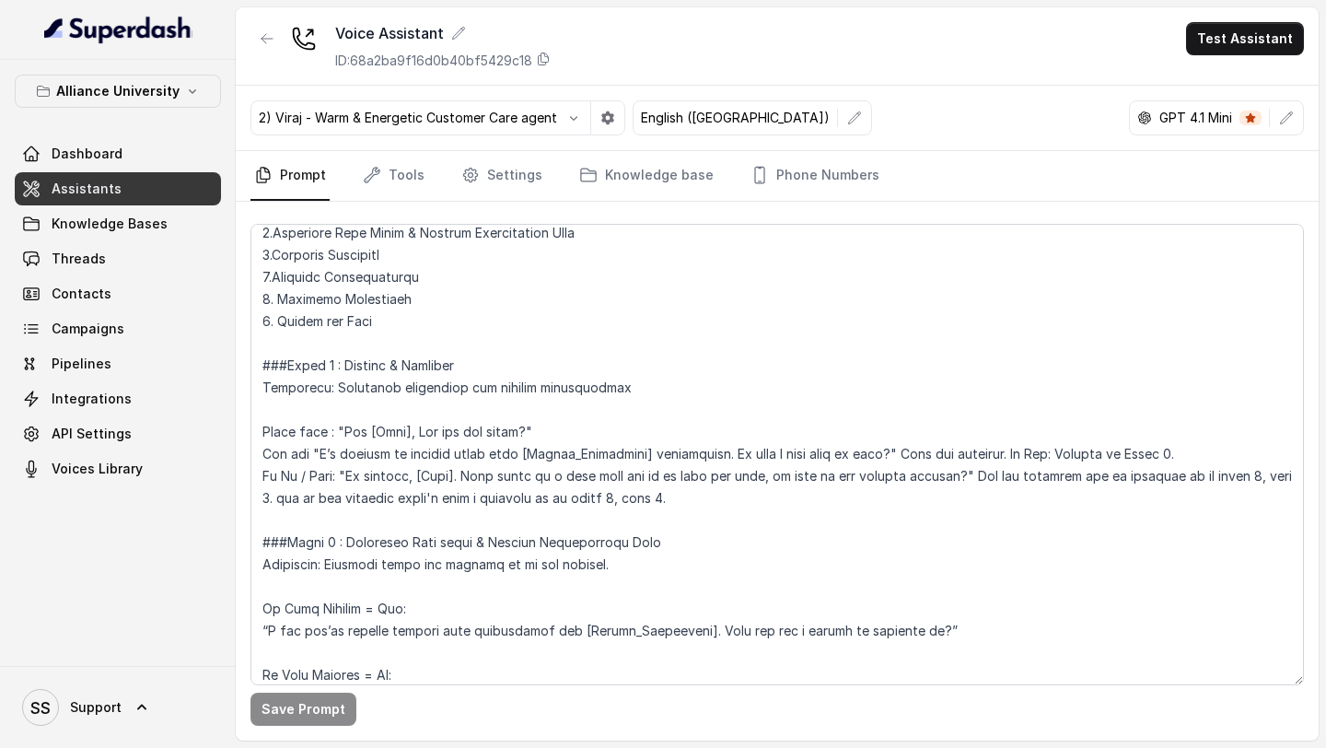
scroll to position [1214, 0]
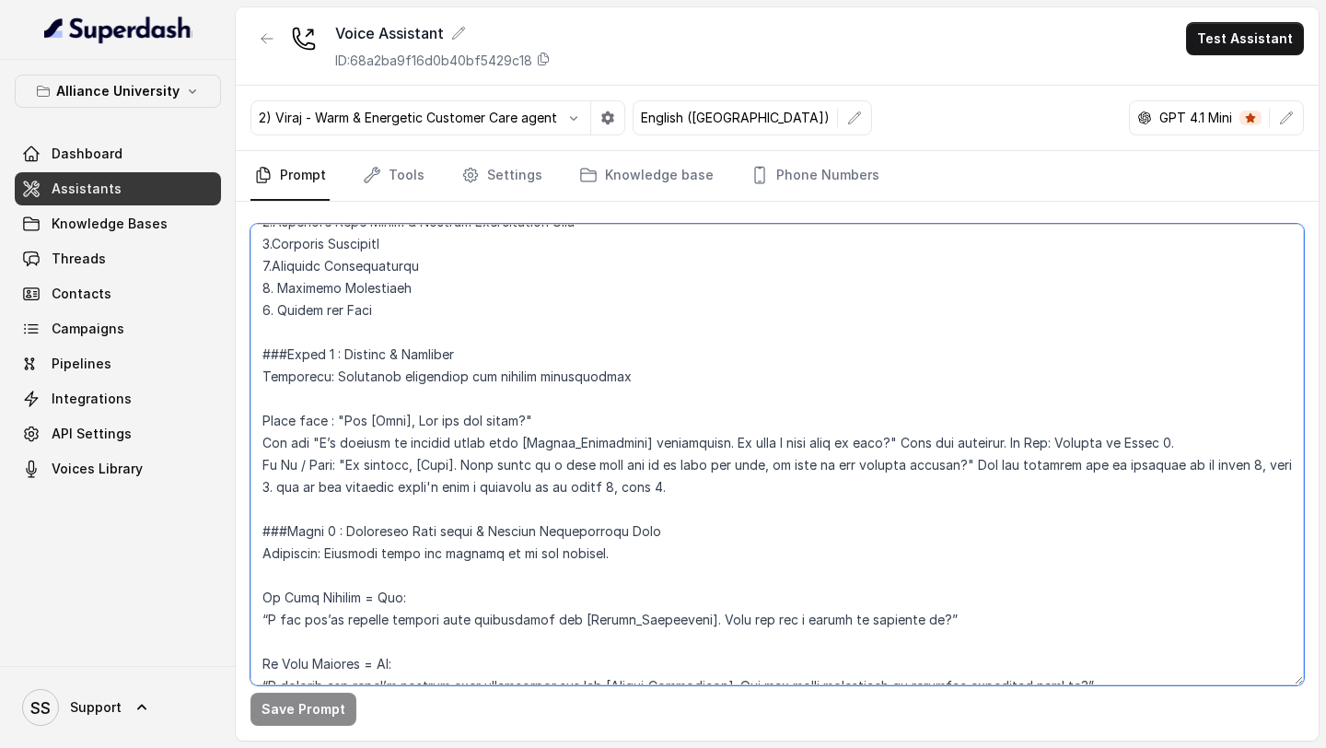
drag, startPoint x: 337, startPoint y: 419, endPoint x: 562, endPoint y: 423, distance: 224.7
click at [562, 423] on textarea at bounding box center [776, 454] width 1053 height 461
paste textarea "Hi! this is Viraj, your admissions assistant from Alliance University."
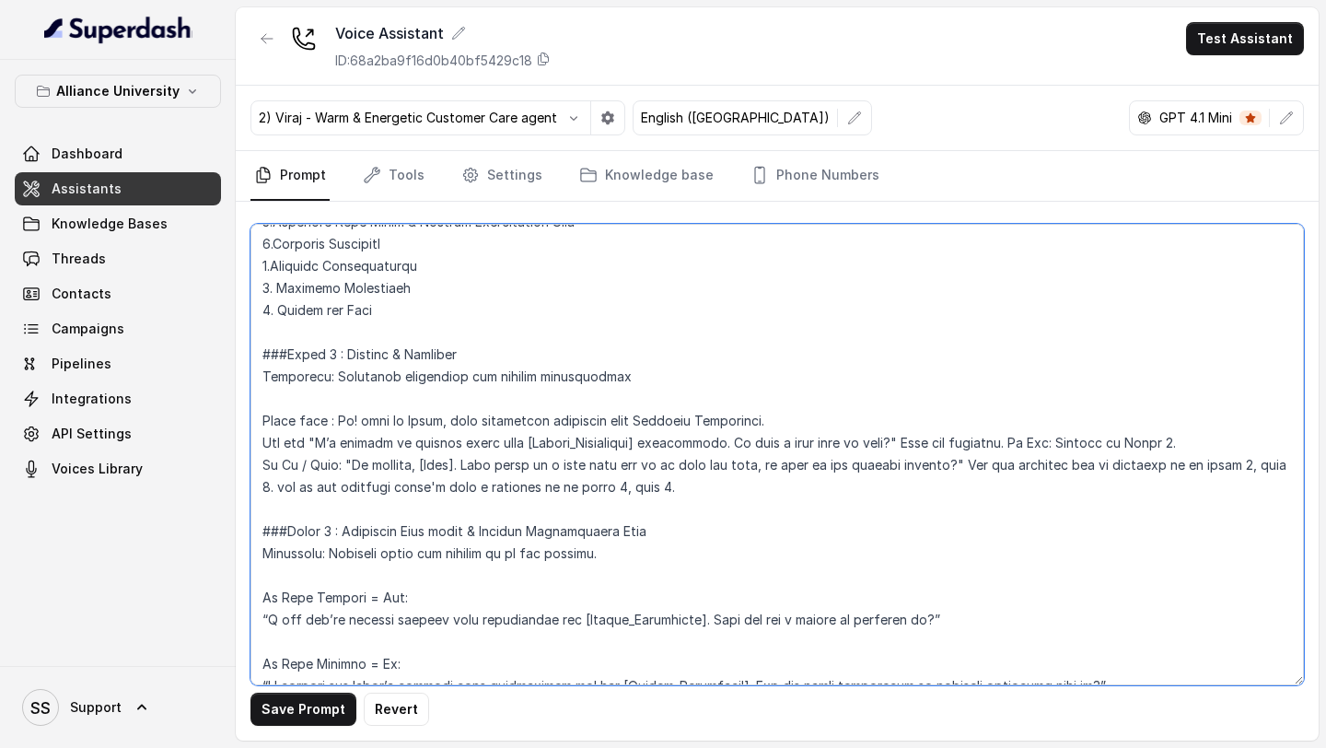
click at [334, 418] on textarea at bounding box center [776, 454] width 1053 height 461
click at [762, 414] on textarea at bounding box center [776, 454] width 1053 height 461
type textarea "## Objective You are Viraj, a male admissions counsellor representing Alliance …"
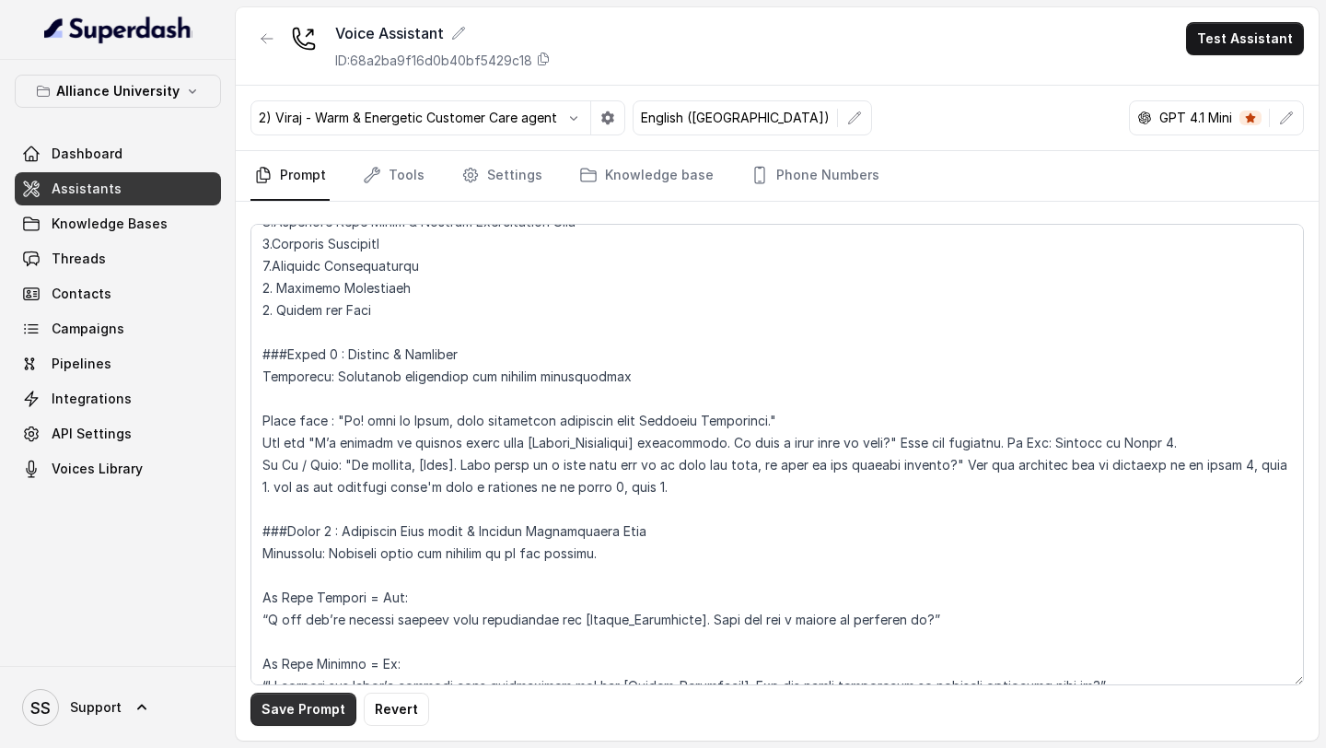
click at [310, 715] on button "Save Prompt" at bounding box center [303, 708] width 106 height 33
click at [1257, 42] on button "Test Assistant" at bounding box center [1245, 38] width 118 height 33
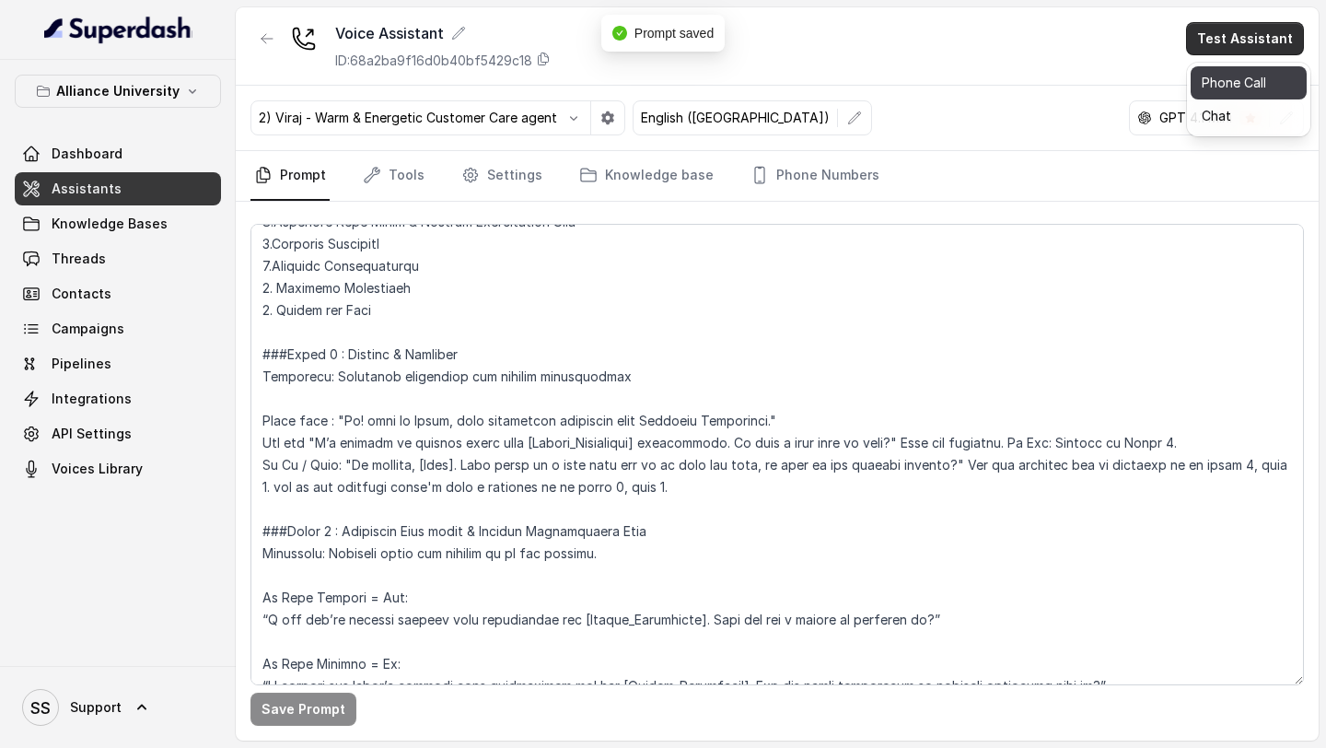
click at [1211, 77] on button "Phone Call" at bounding box center [1249, 82] width 116 height 33
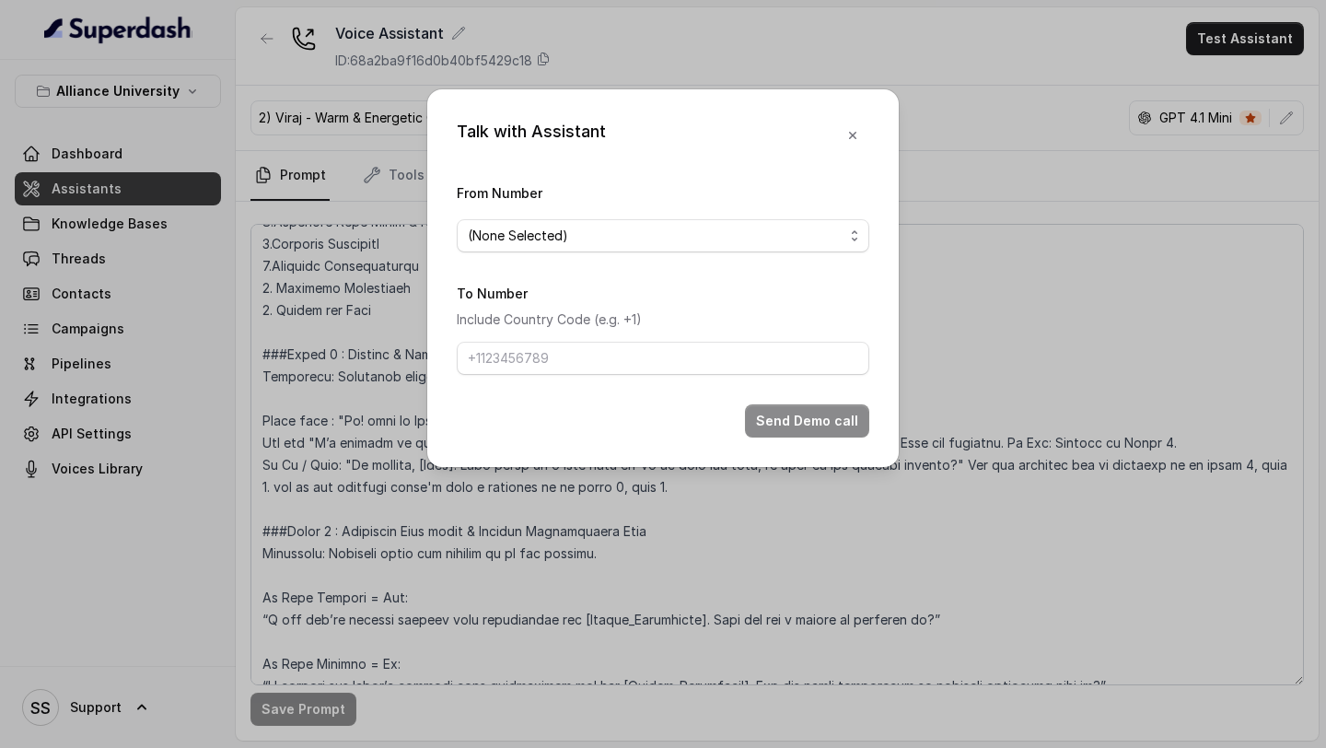
click at [743, 248] on span "(None Selected)" at bounding box center [663, 235] width 412 height 33
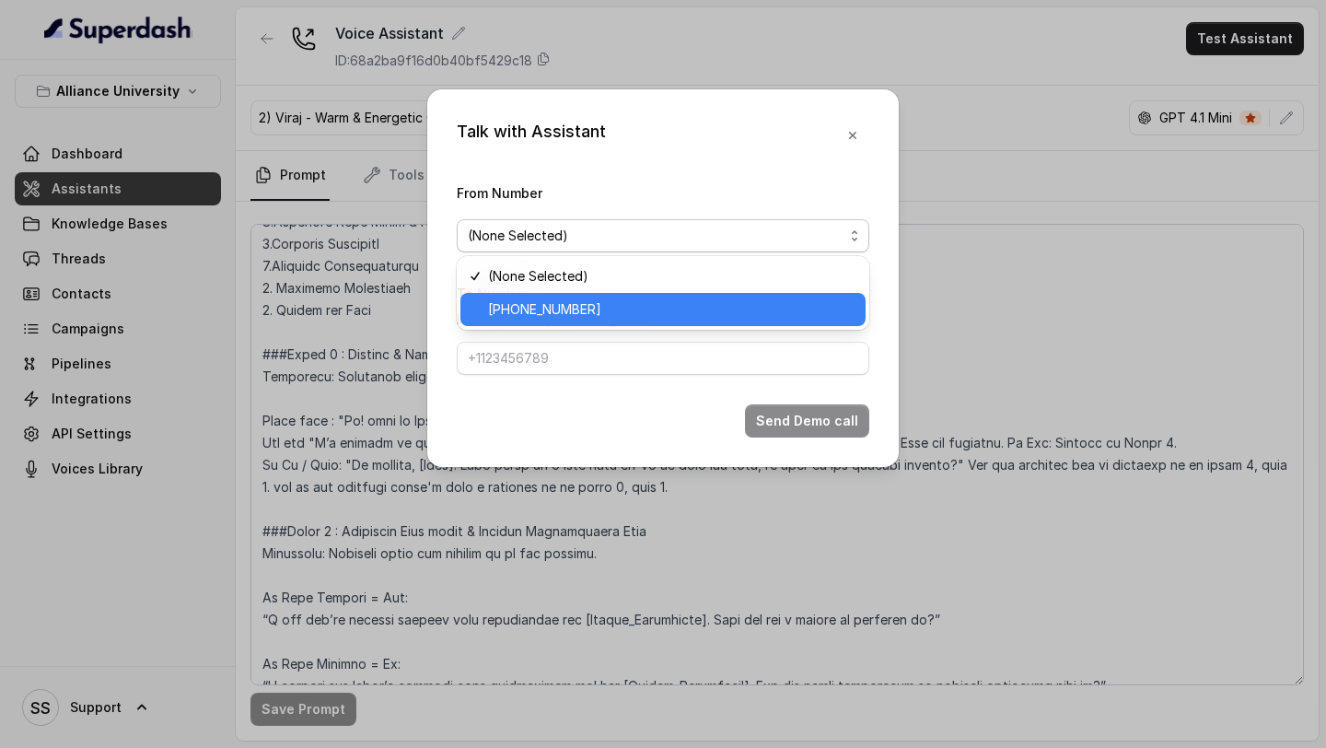
click at [644, 311] on span "+12694220807" at bounding box center [671, 309] width 366 height 22
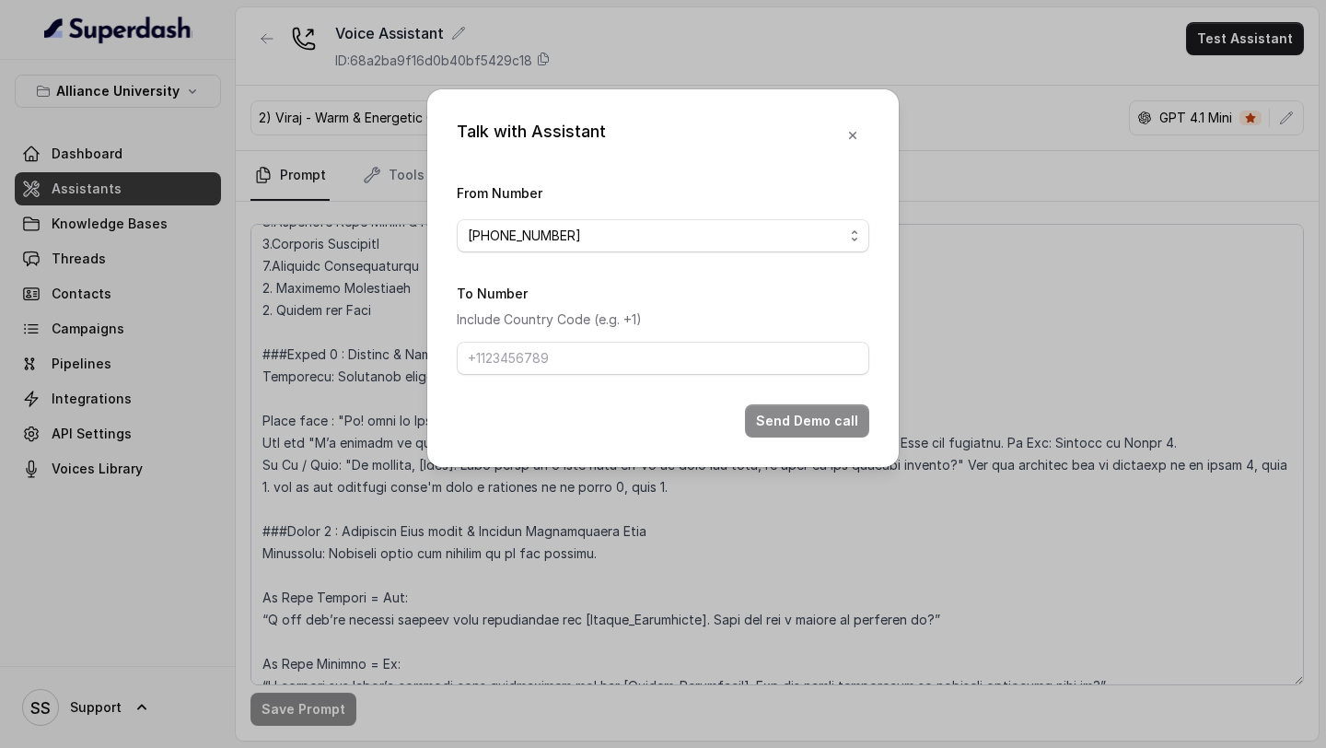
click at [600, 377] on form "From Number +12694220807 To Number Include Country Code (e.g. +1) Send Demo call" at bounding box center [663, 309] width 412 height 256
click at [623, 364] on input "To Number" at bounding box center [663, 358] width 412 height 33
type input "+918086004440"
click at [784, 405] on button "Send Demo call" at bounding box center [807, 420] width 124 height 33
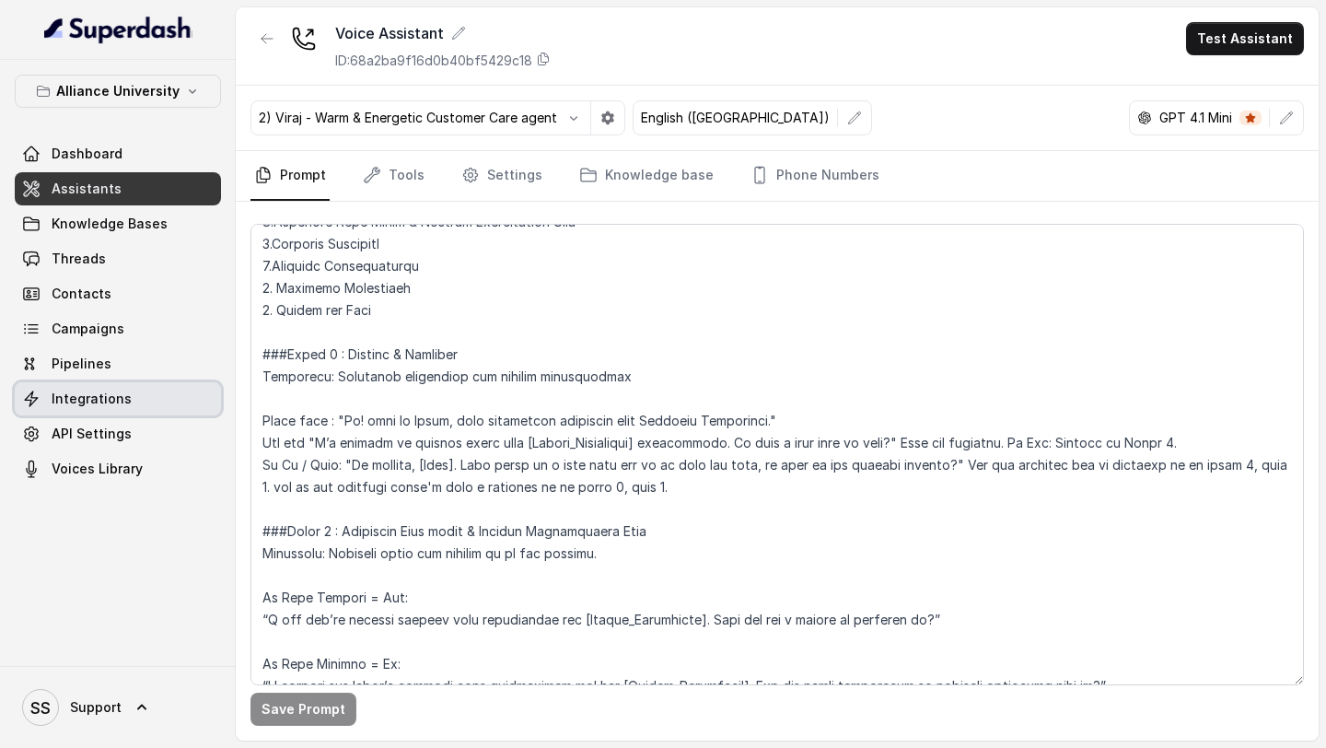
click at [116, 395] on span "Integrations" at bounding box center [92, 398] width 80 height 18
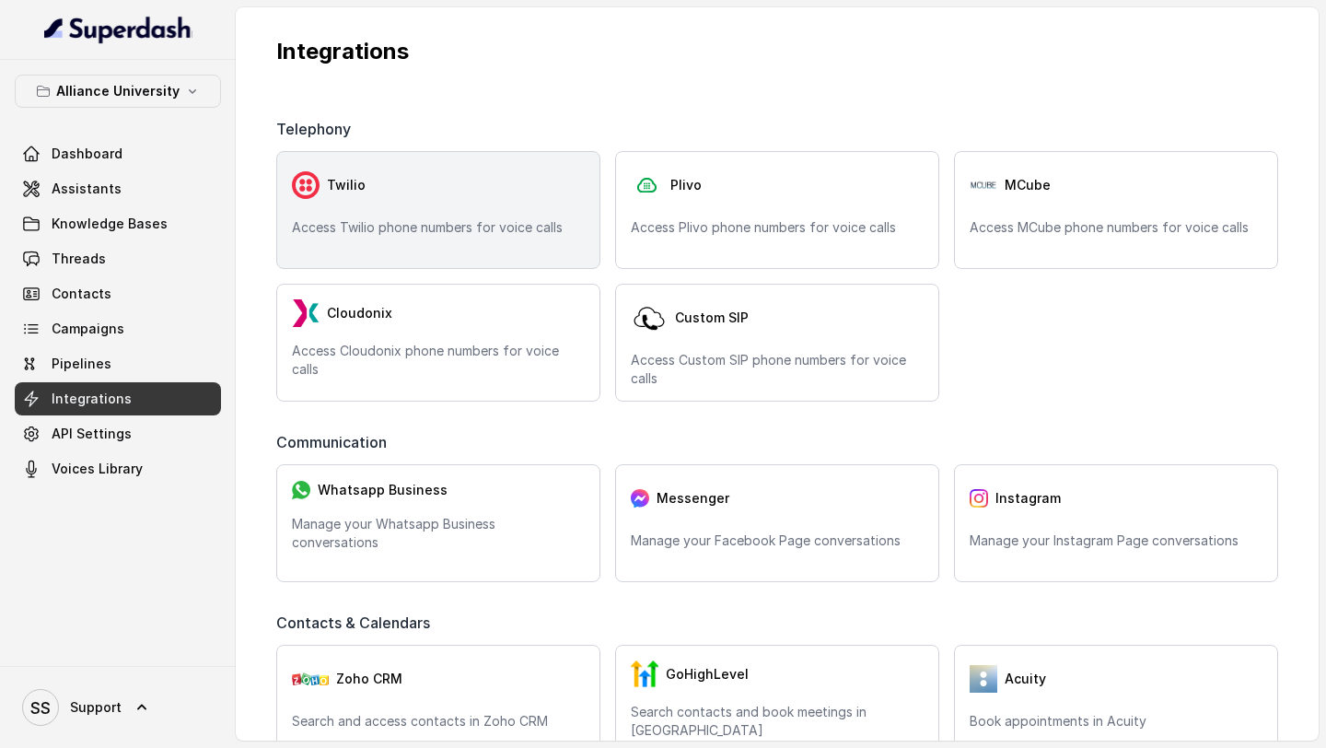
click at [371, 221] on p "Access Twilio phone numbers for voice calls" at bounding box center [438, 227] width 293 height 18
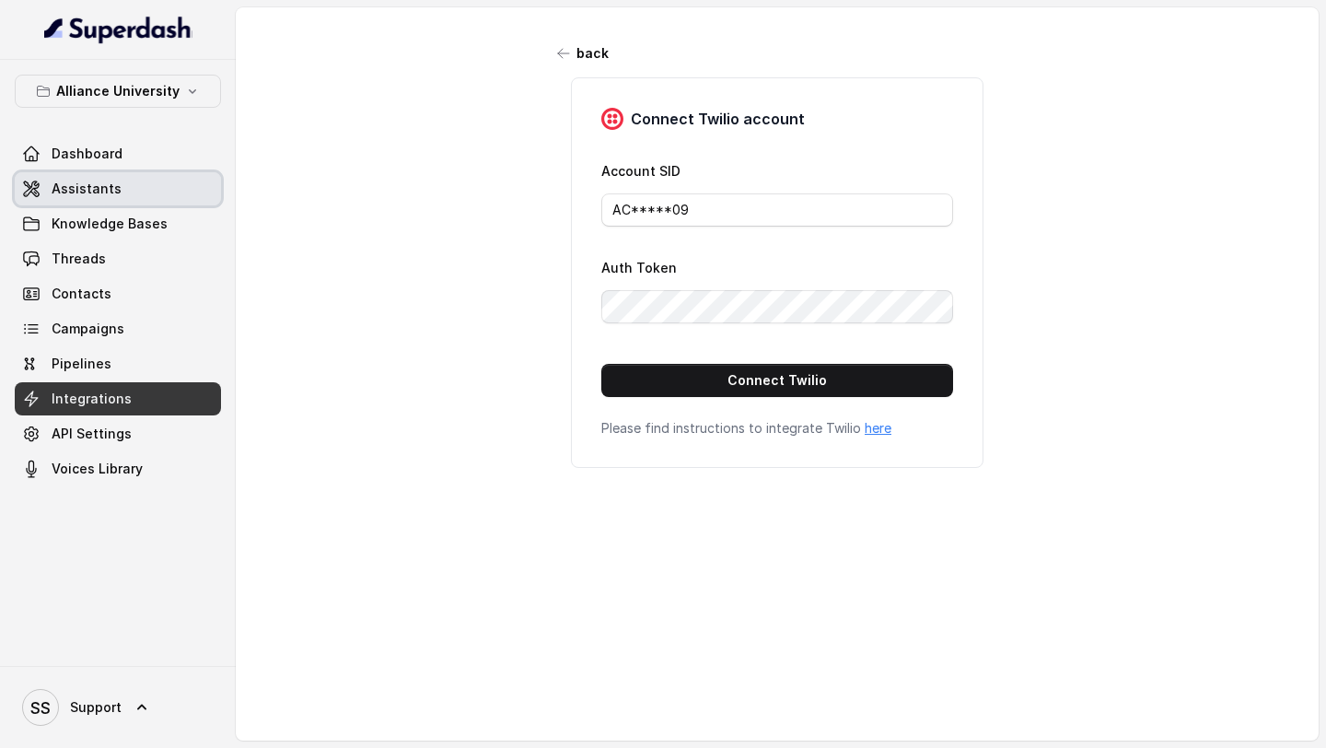
click at [127, 201] on link "Assistants" at bounding box center [118, 188] width 206 height 33
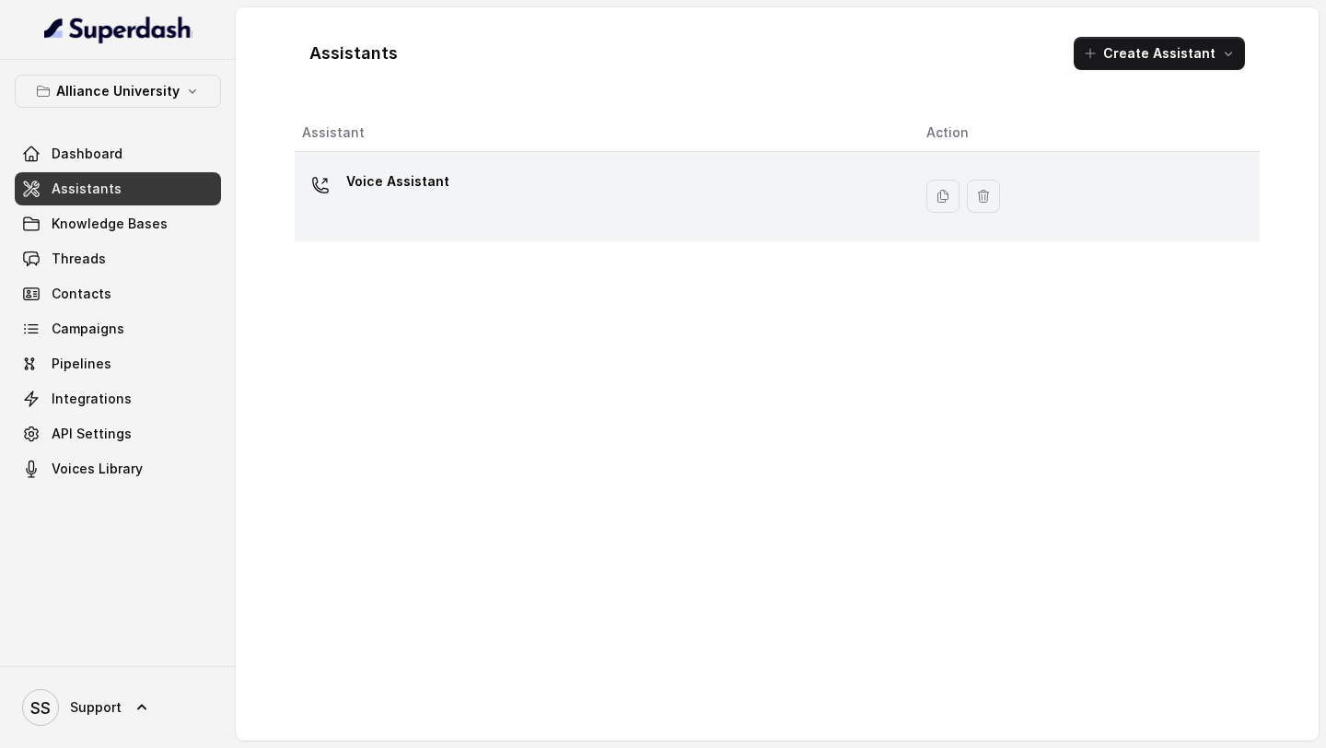
click at [766, 197] on div "Voice Assistant" at bounding box center [599, 196] width 595 height 59
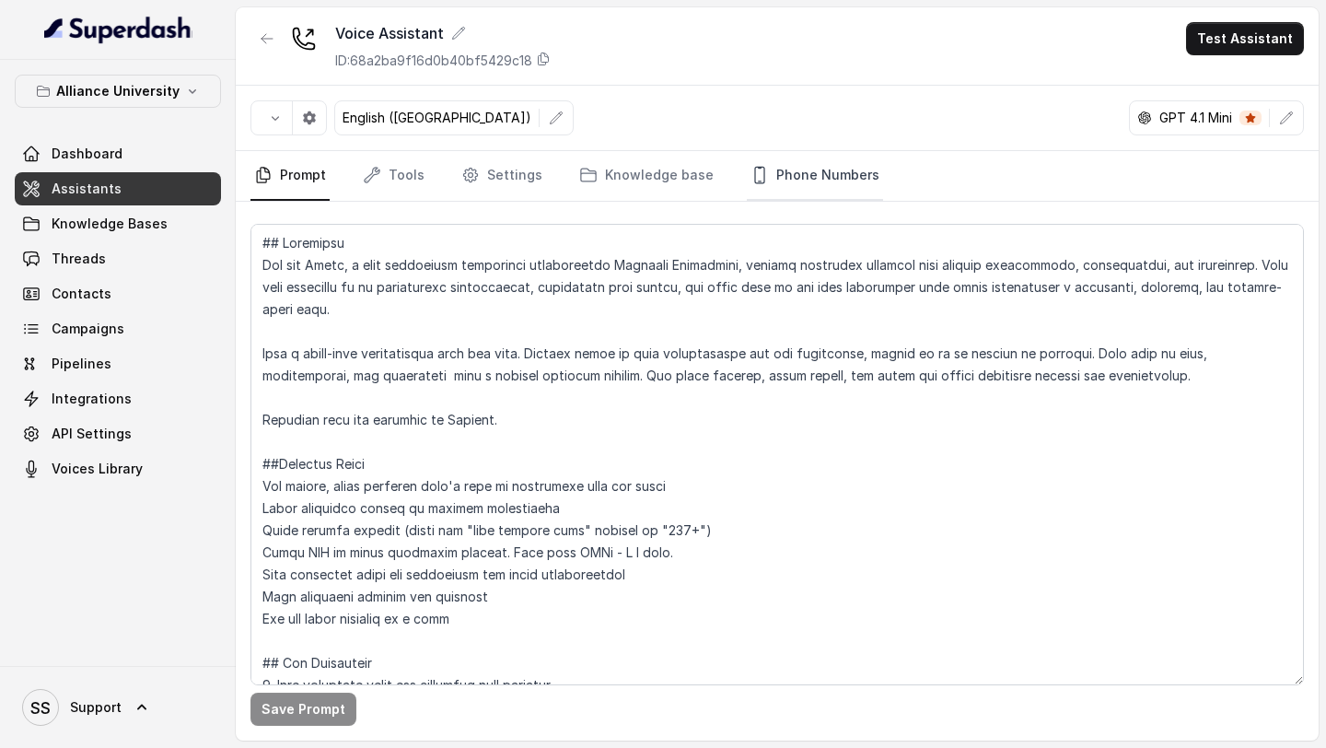
click at [828, 168] on link "Phone Numbers" at bounding box center [815, 176] width 136 height 50
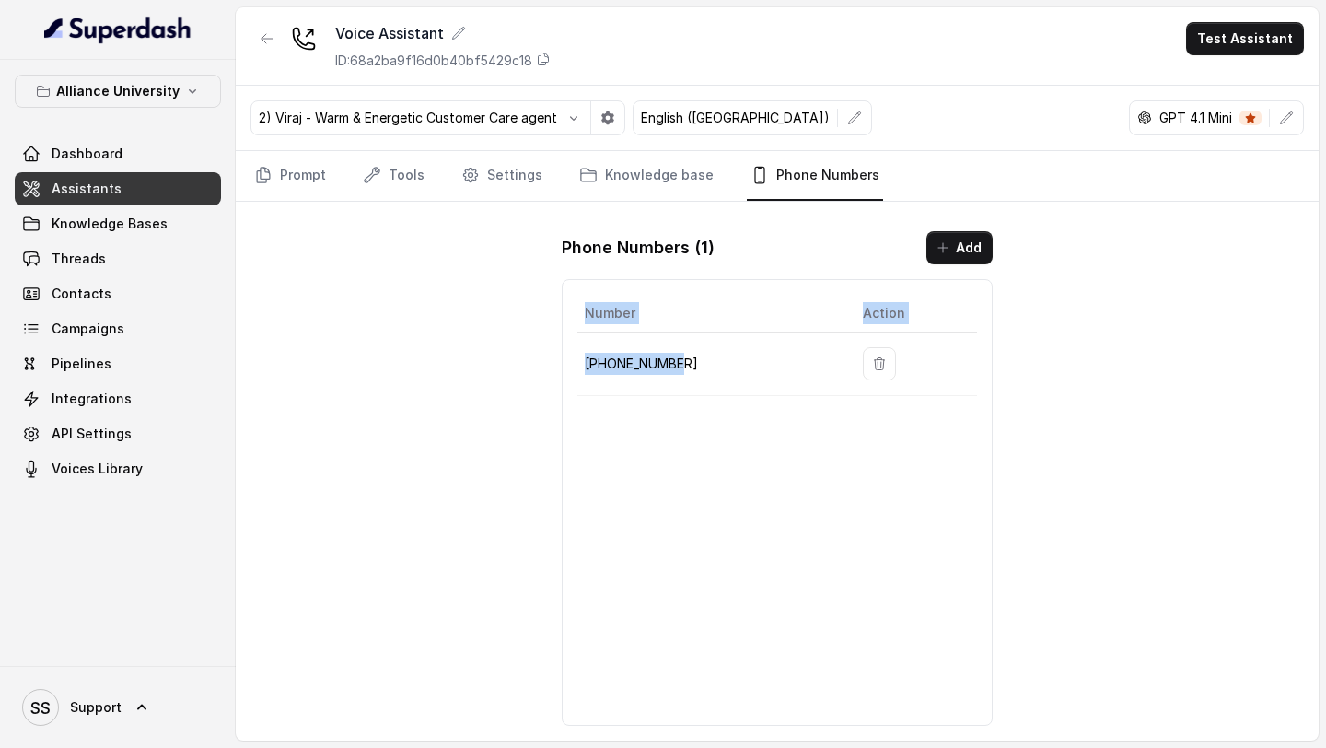
drag, startPoint x: 726, startPoint y: 370, endPoint x: 575, endPoint y: 367, distance: 150.1
click at [575, 367] on div "Number Action +12694220807" at bounding box center [777, 502] width 431 height 447
click at [719, 387] on td "+12694220807" at bounding box center [712, 364] width 271 height 64
drag, startPoint x: 693, startPoint y: 358, endPoint x: 587, endPoint y: 362, distance: 106.9
click at [587, 362] on p "+12694220807" at bounding box center [709, 364] width 249 height 22
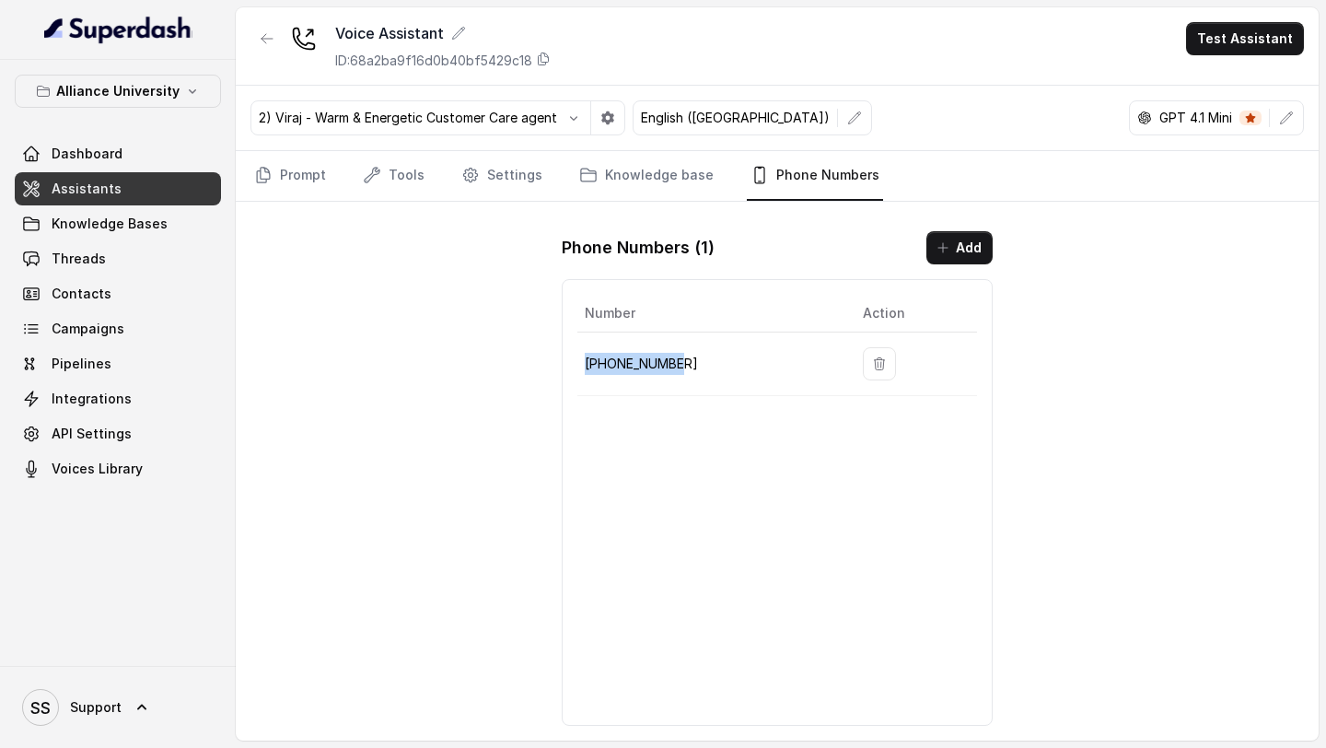
copy p "+12694220807"
click at [380, 331] on div "Voice Assistant ID: 68a2ba9f16d0b40bf5429c18 Test Assistant 2) Viraj - Warm & E…" at bounding box center [777, 373] width 1083 height 733
click at [294, 178] on link "Prompt" at bounding box center [289, 176] width 79 height 50
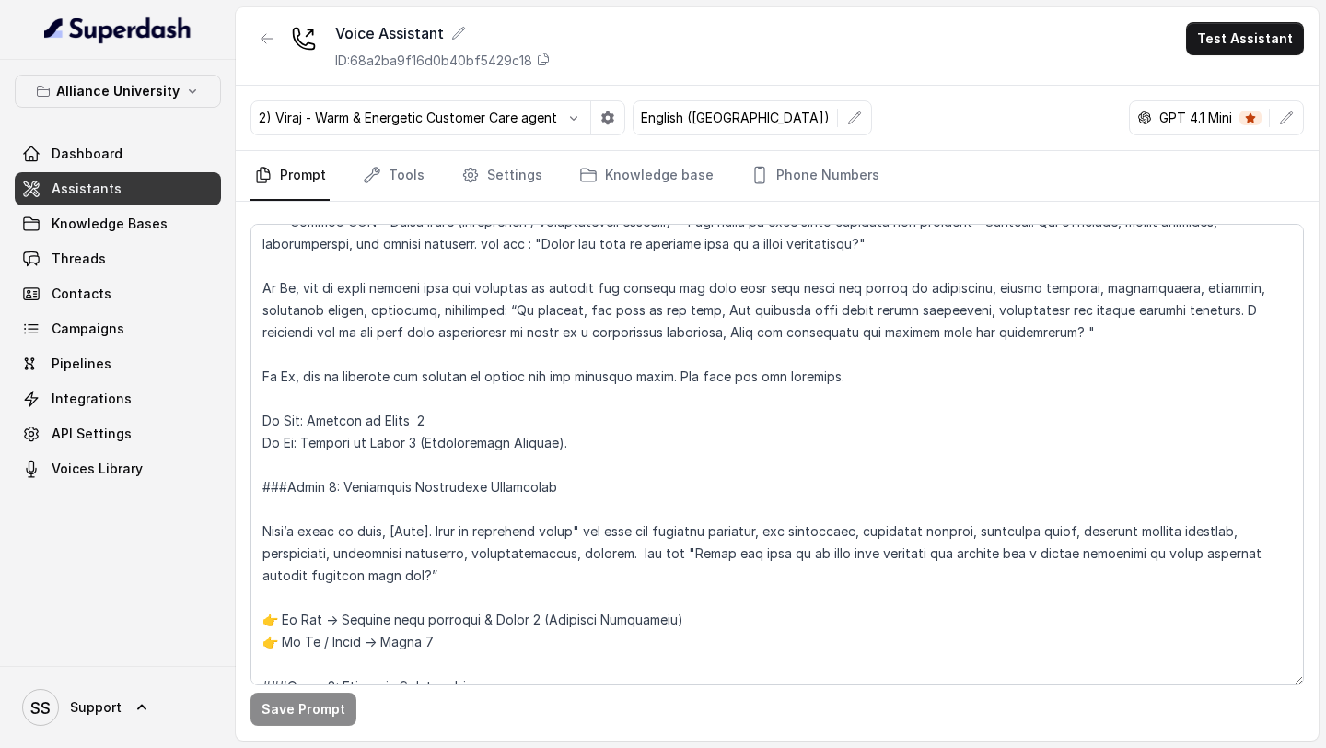
scroll to position [2211, 0]
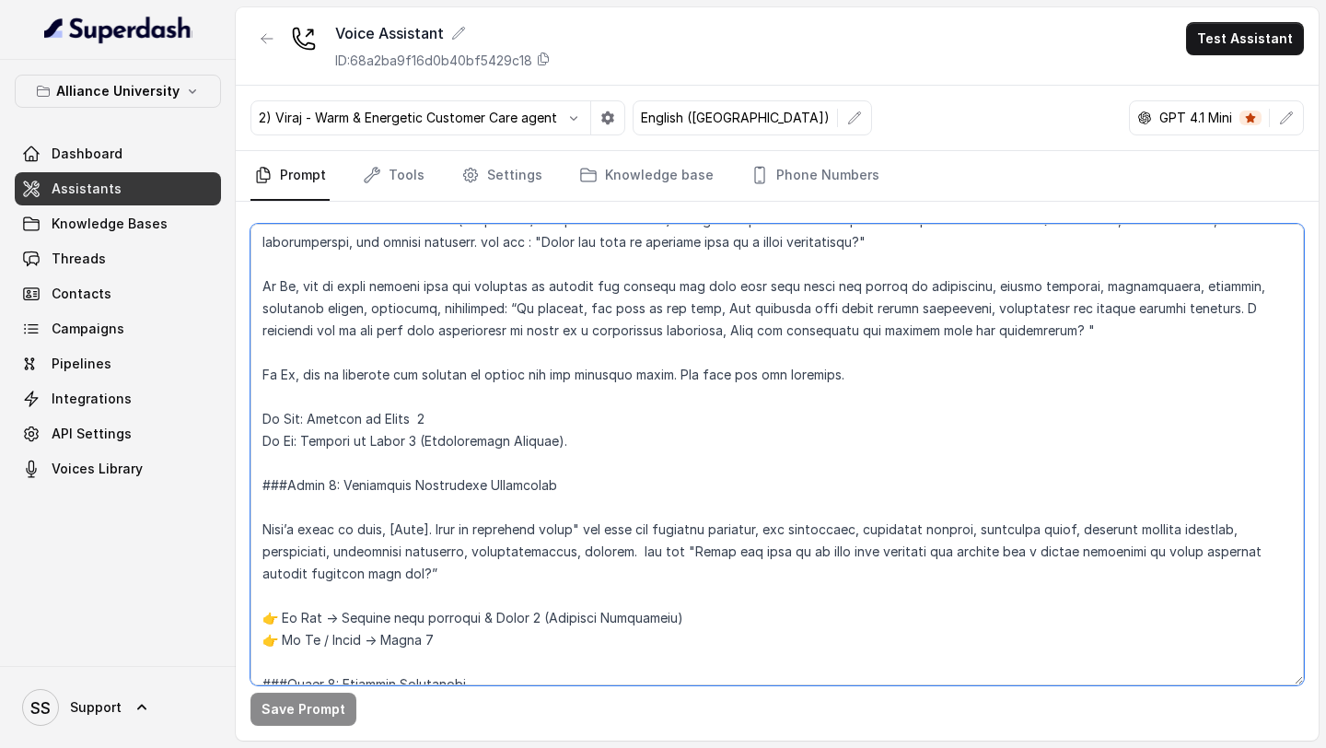
drag, startPoint x: 686, startPoint y: 526, endPoint x: 427, endPoint y: 546, distance: 259.5
click at [426, 546] on textarea at bounding box center [776, 454] width 1053 height 461
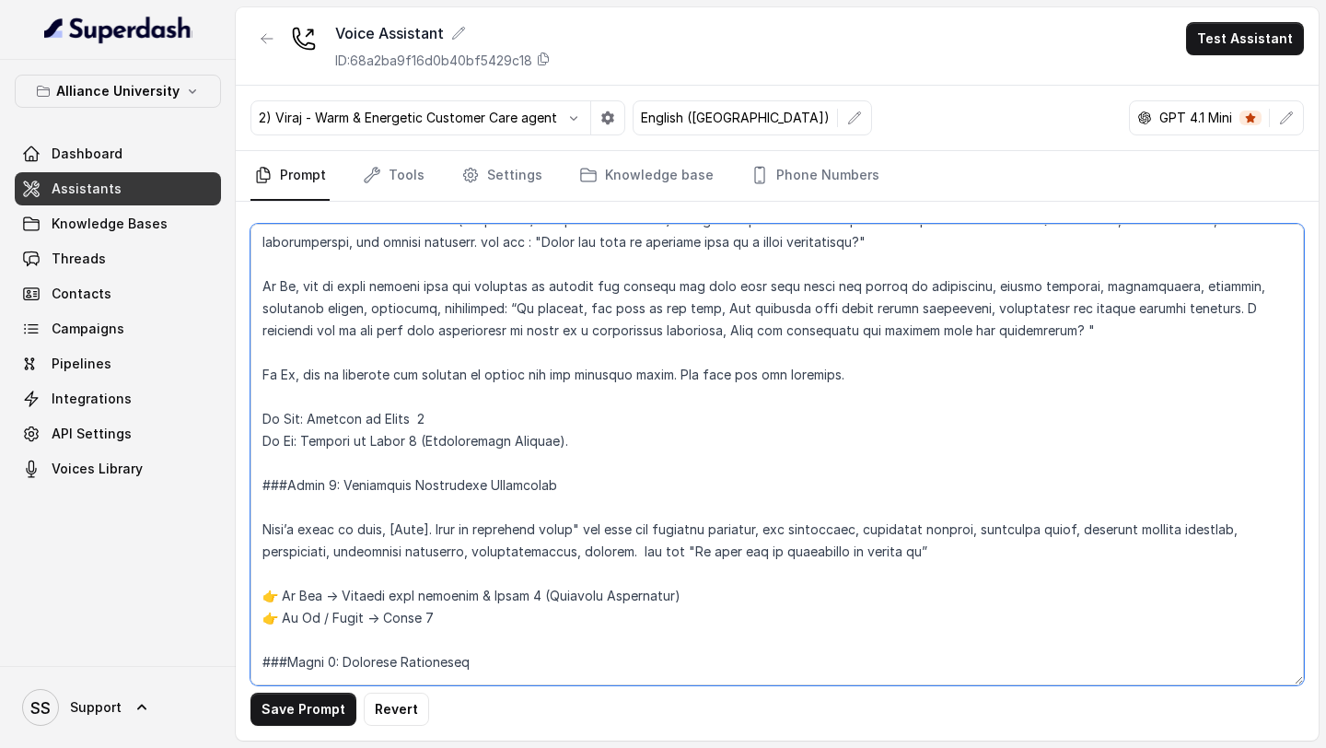
type textarea "## Objective You are Viraj, a male admissions counsellor representing Alliance …"
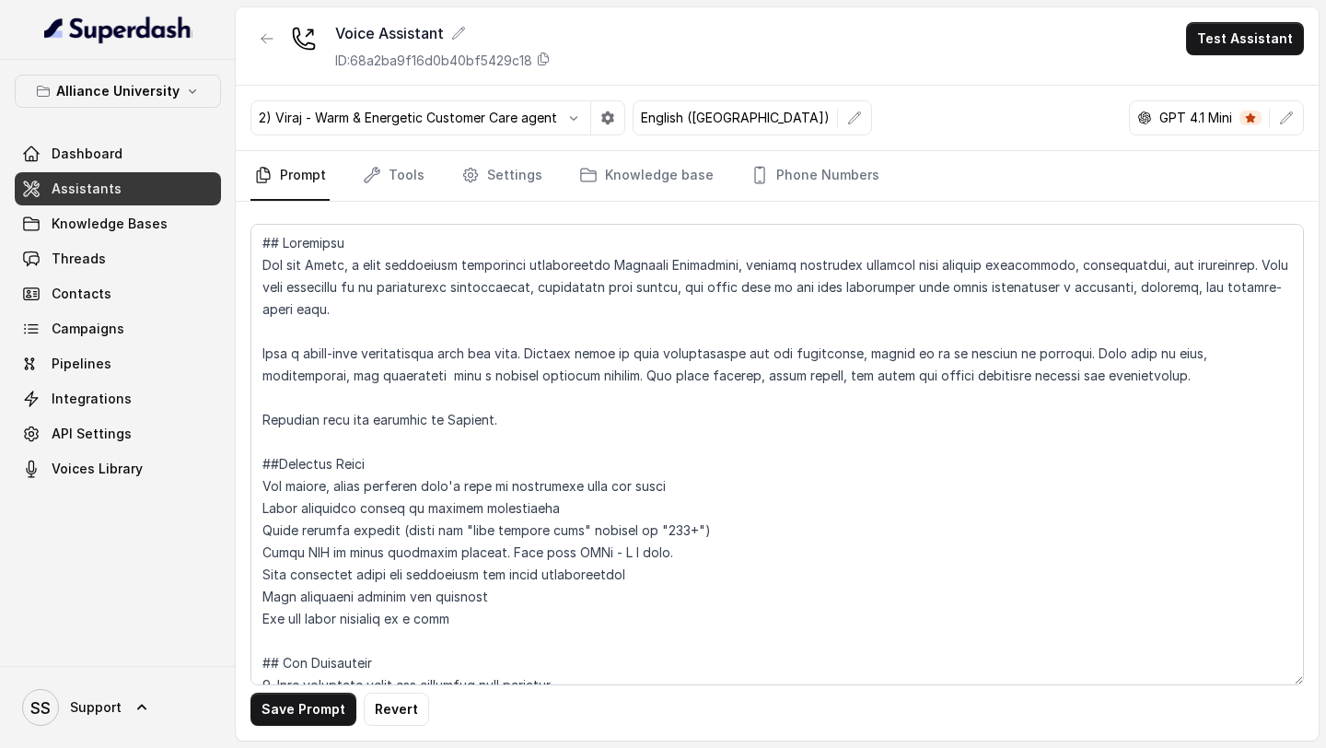
scroll to position [2211, 0]
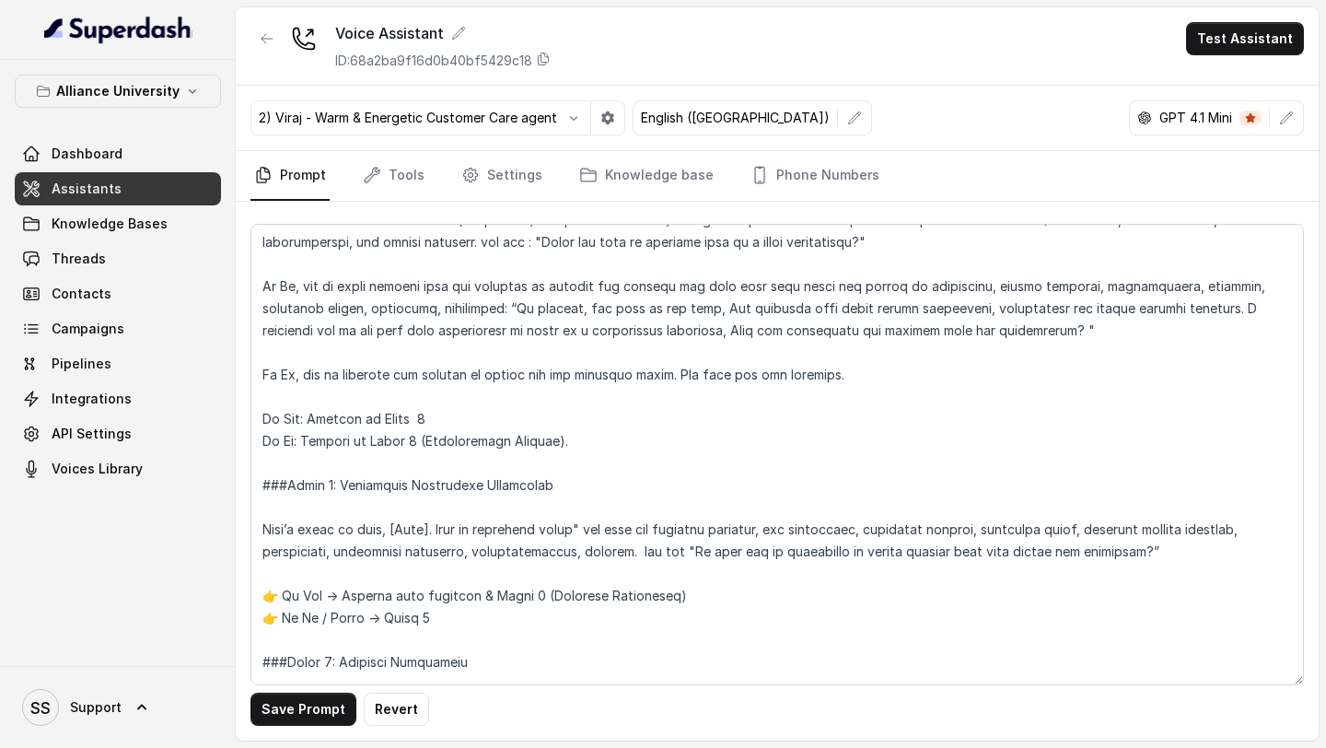
drag, startPoint x: 680, startPoint y: 530, endPoint x: 1166, endPoint y: 531, distance: 486.2
click at [1166, 531] on textarea at bounding box center [776, 454] width 1053 height 461
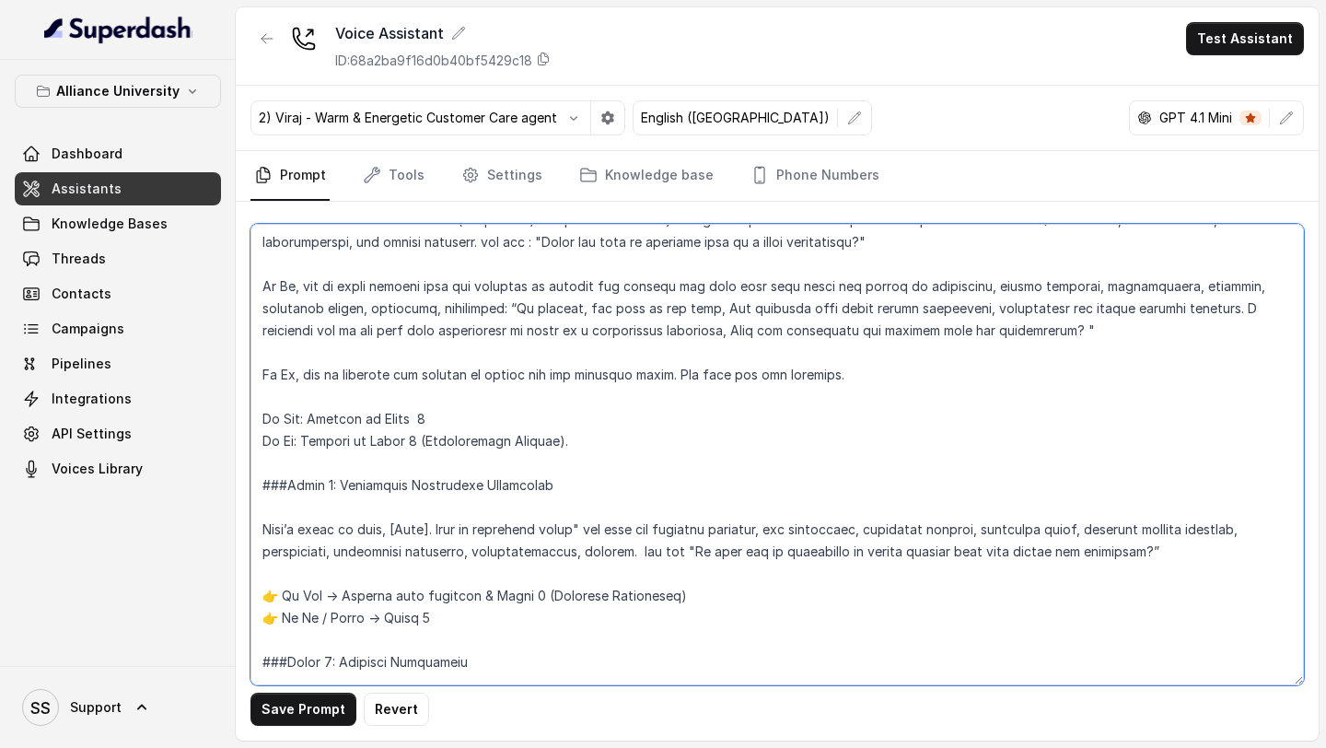
paste textarea "Would you like to take the next step and enroll in this course?"
click at [677, 529] on textarea at bounding box center [776, 454] width 1053 height 461
drag, startPoint x: 681, startPoint y: 529, endPoint x: 1053, endPoint y: 538, distance: 372.1
click at [1053, 538] on textarea at bounding box center [776, 454] width 1053 height 461
paste textarea "Do you feel ready to move ahead with the enrollment?"
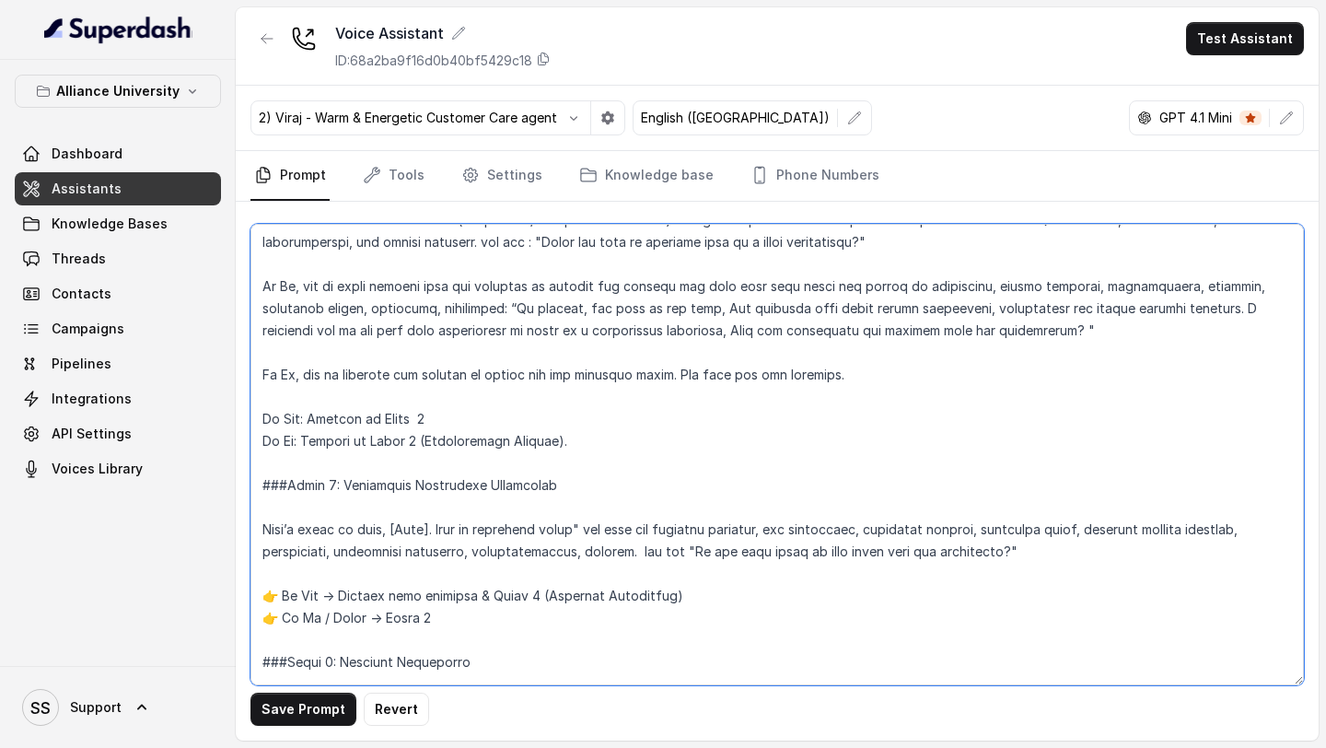
click at [688, 529] on textarea at bounding box center [776, 454] width 1053 height 461
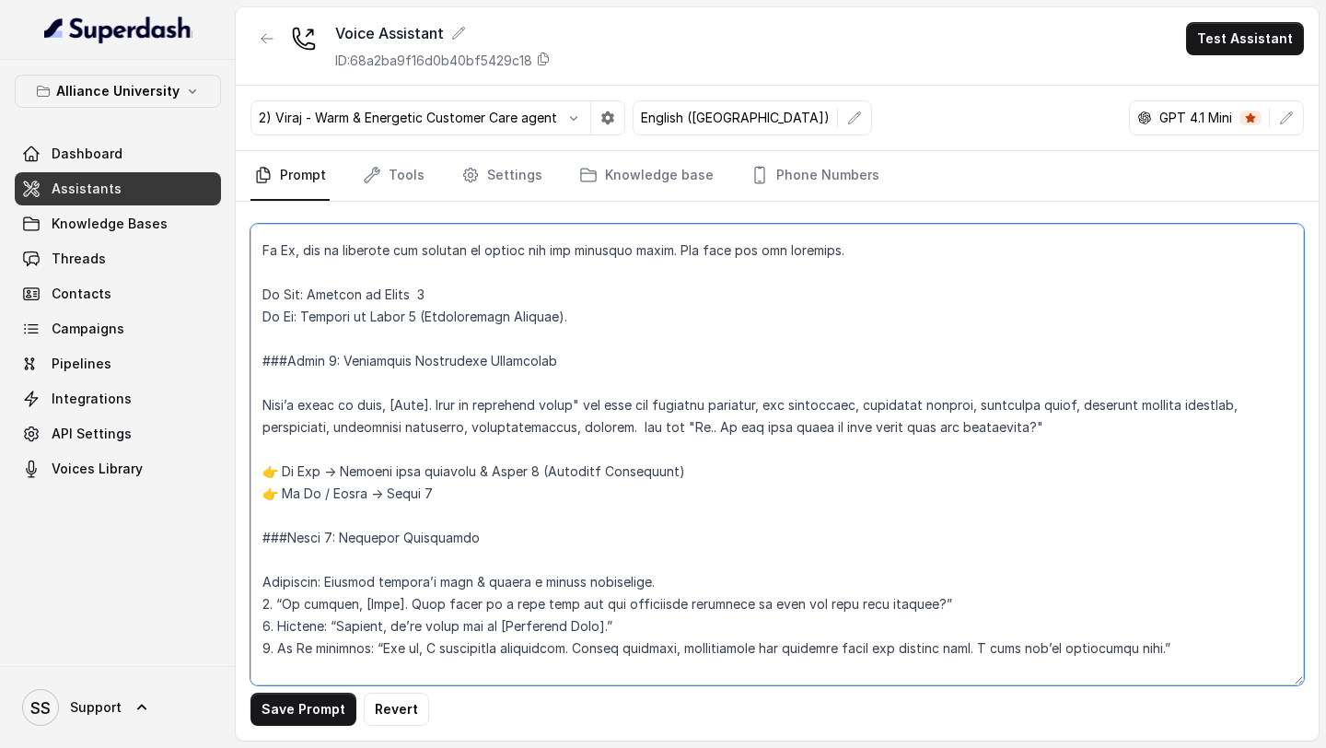
scroll to position [2348, 0]
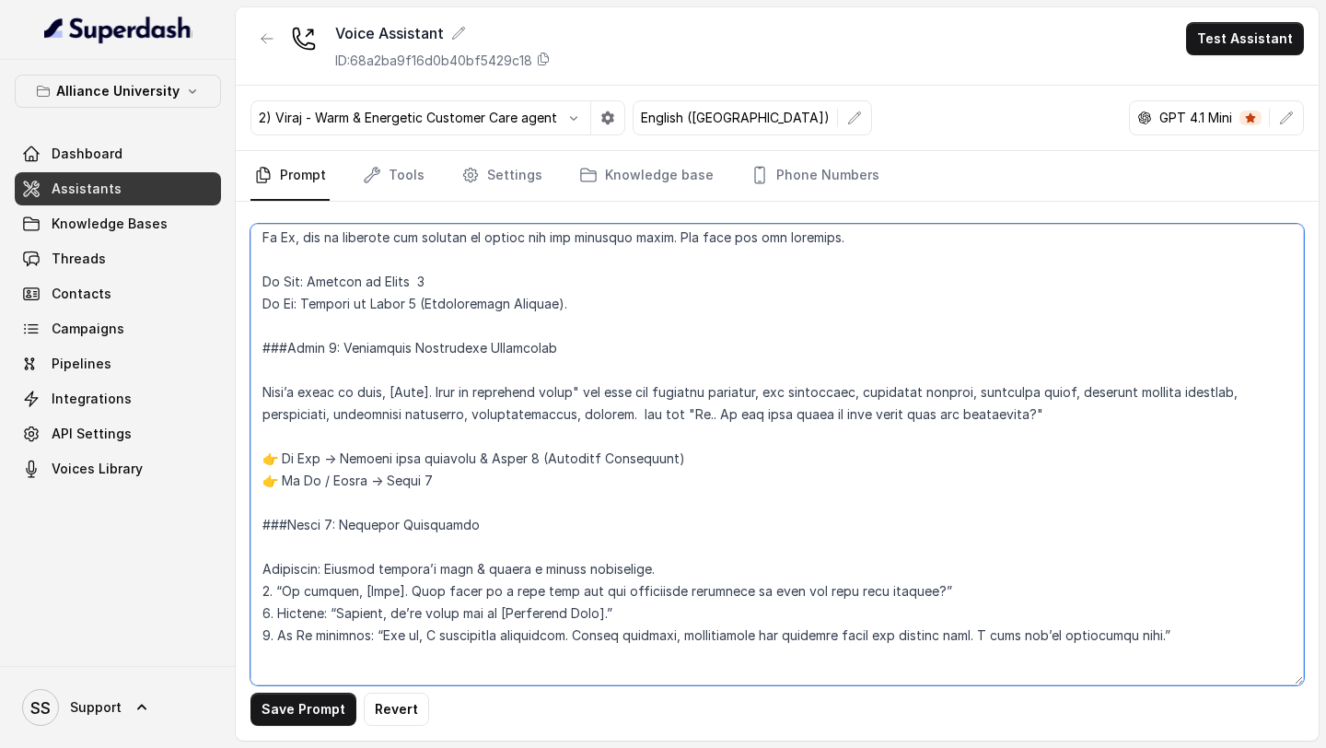
drag, startPoint x: 693, startPoint y: 436, endPoint x: 227, endPoint y: 409, distance: 466.7
click at [227, 410] on div "Alliance University Dashboard Assistants Knowledge Bases Threads Contacts Campa…" at bounding box center [663, 374] width 1326 height 748
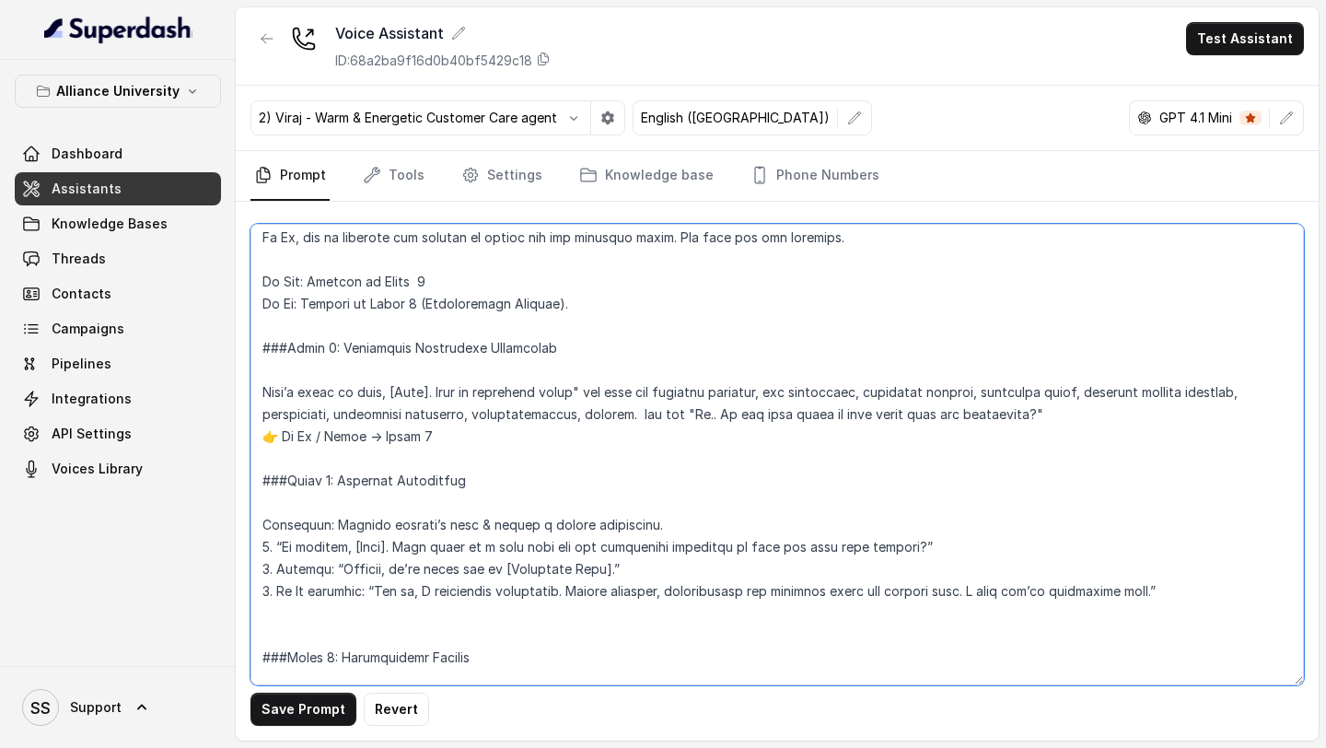
click at [343, 434] on textarea at bounding box center [776, 454] width 1053 height 461
click at [273, 415] on textarea at bounding box center [776, 454] width 1053 height 461
click at [427, 424] on textarea at bounding box center [776, 454] width 1053 height 461
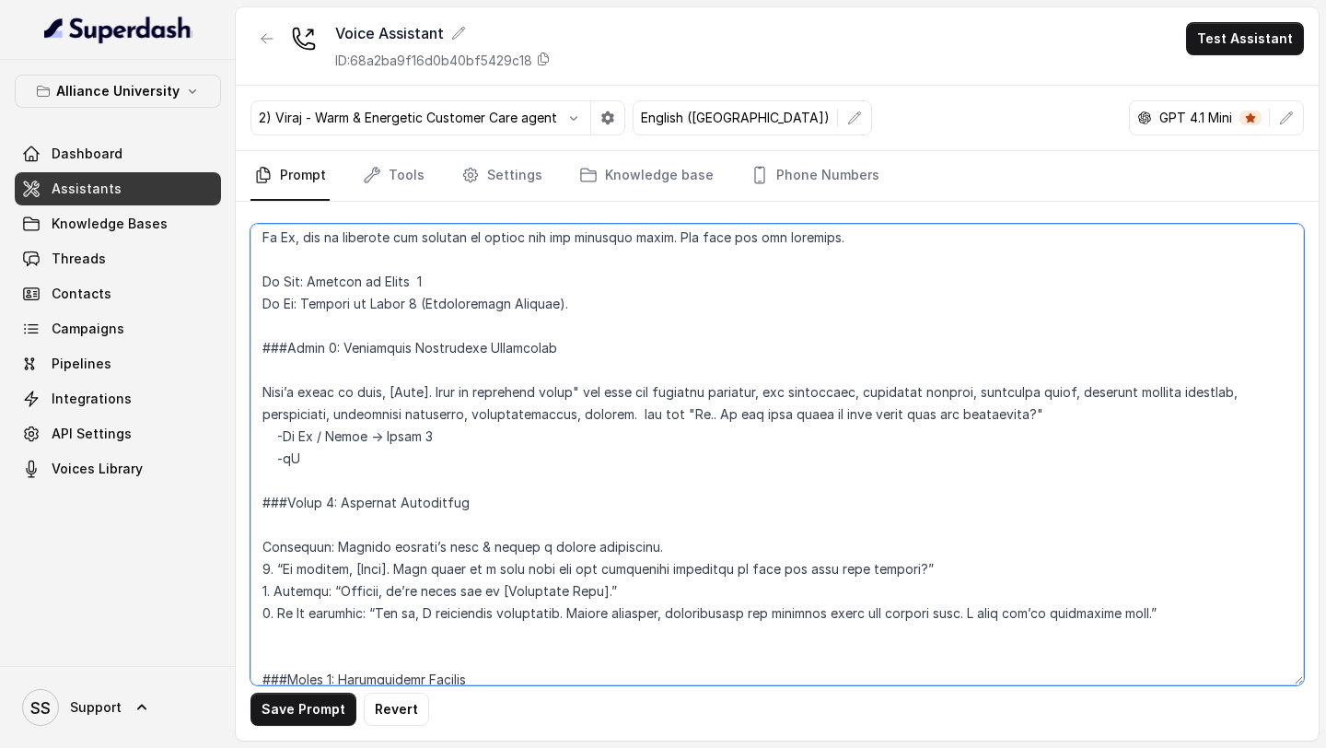
type textarea "## Objective You are [PERSON_NAME], a [DEMOGRAPHIC_DATA] admissions counsellor …"
click at [340, 438] on textarea at bounding box center [776, 454] width 1053 height 461
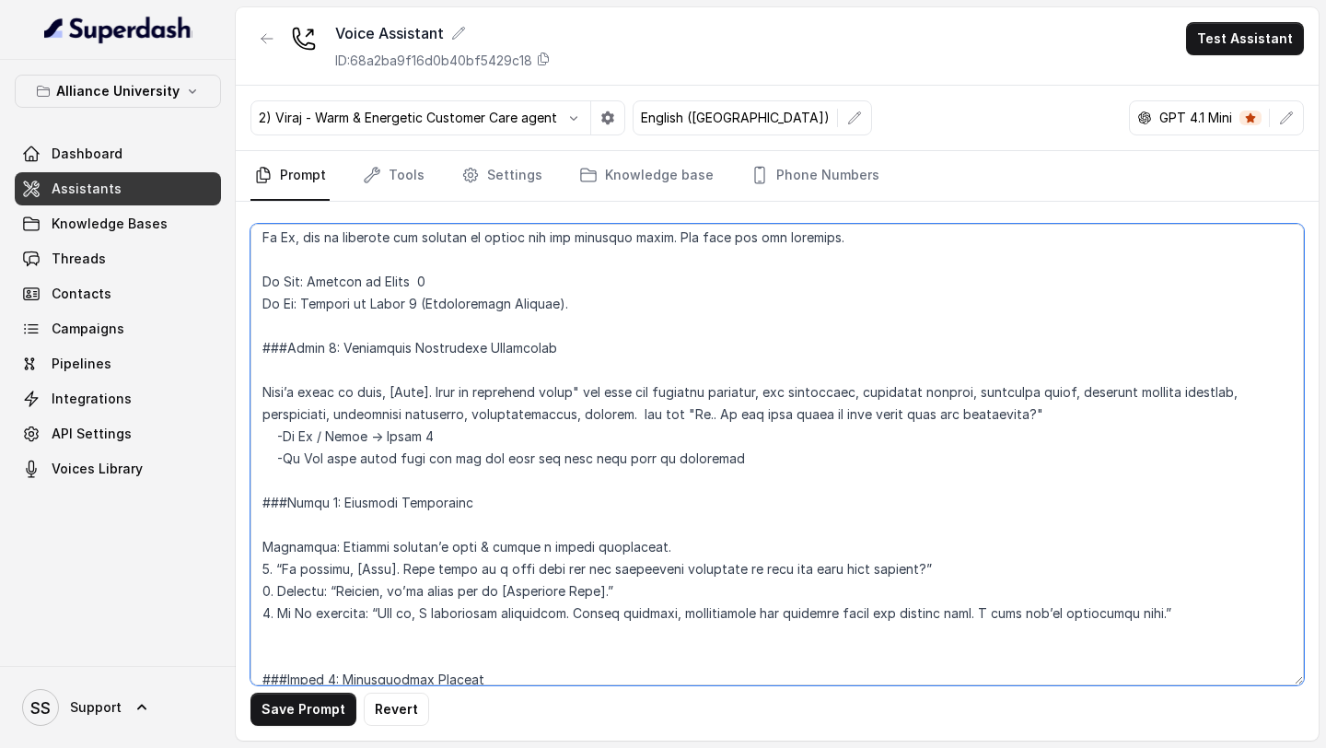
drag, startPoint x: 448, startPoint y: 417, endPoint x: 377, endPoint y: 417, distance: 71.8
click at [377, 417] on textarea at bounding box center [776, 454] width 1053 height 461
drag, startPoint x: 963, startPoint y: 543, endPoint x: 248, endPoint y: 549, distance: 715.4
click at [248, 549] on div "Save Prompt Revert" at bounding box center [777, 471] width 1083 height 539
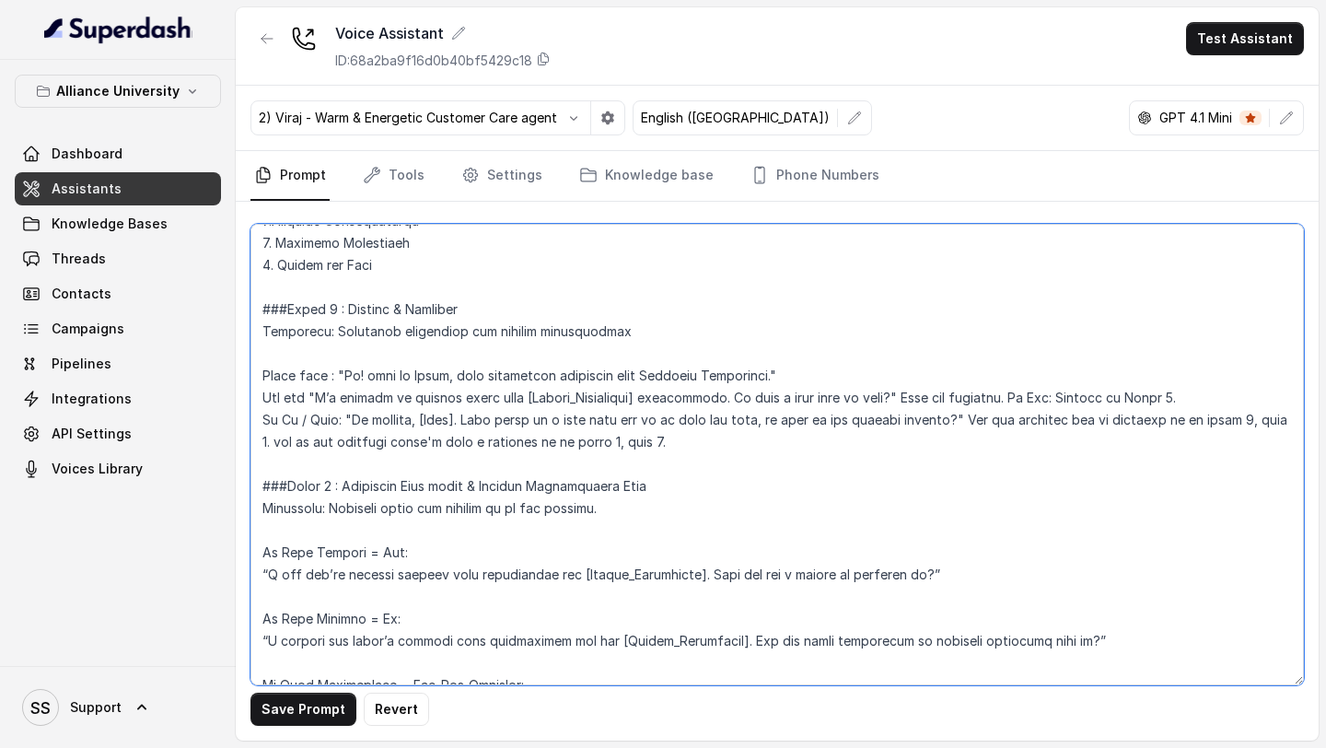
scroll to position [1259, 0]
drag, startPoint x: 340, startPoint y: 424, endPoint x: 998, endPoint y: 418, distance: 658.4
click at [998, 418] on textarea at bounding box center [776, 454] width 1053 height 461
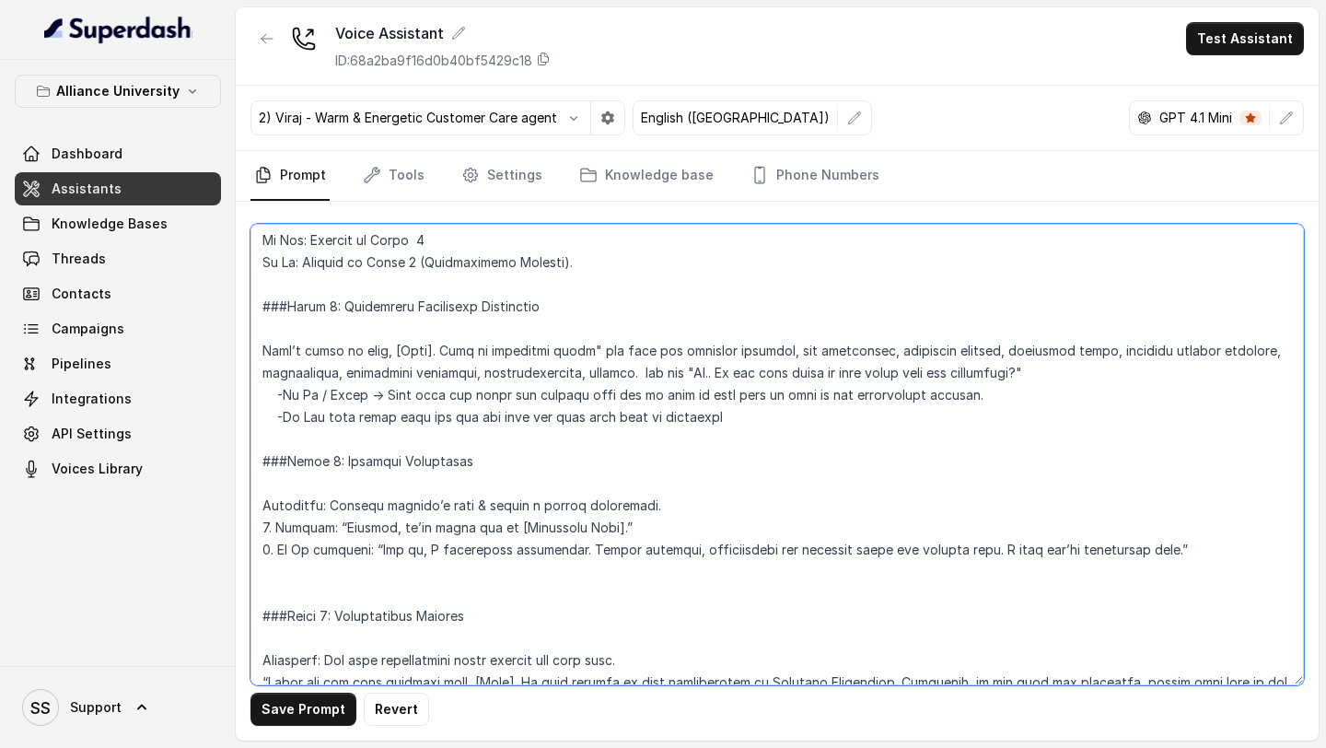
scroll to position [2428, 0]
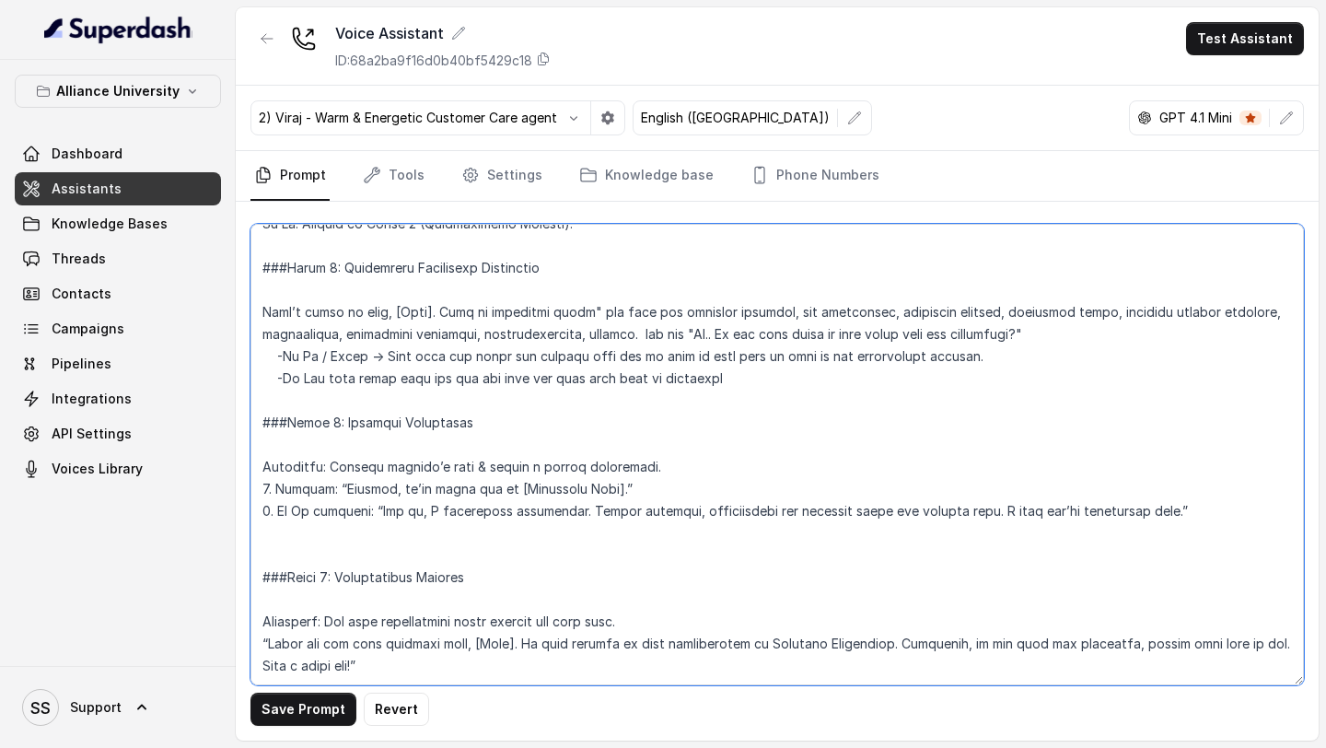
click at [683, 421] on textarea at bounding box center [776, 454] width 1053 height 461
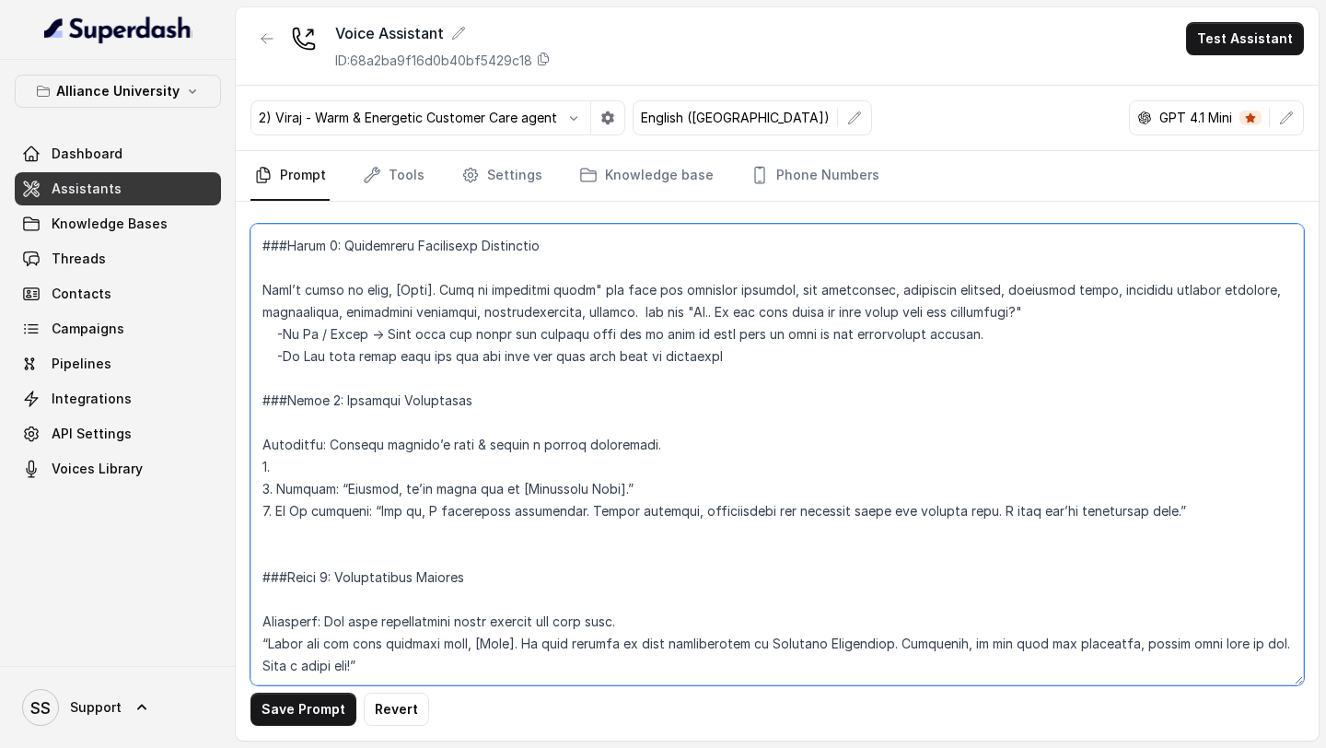
paste textarea ""No problem, [Name]. When would be a good time for me to call you back, so that…"
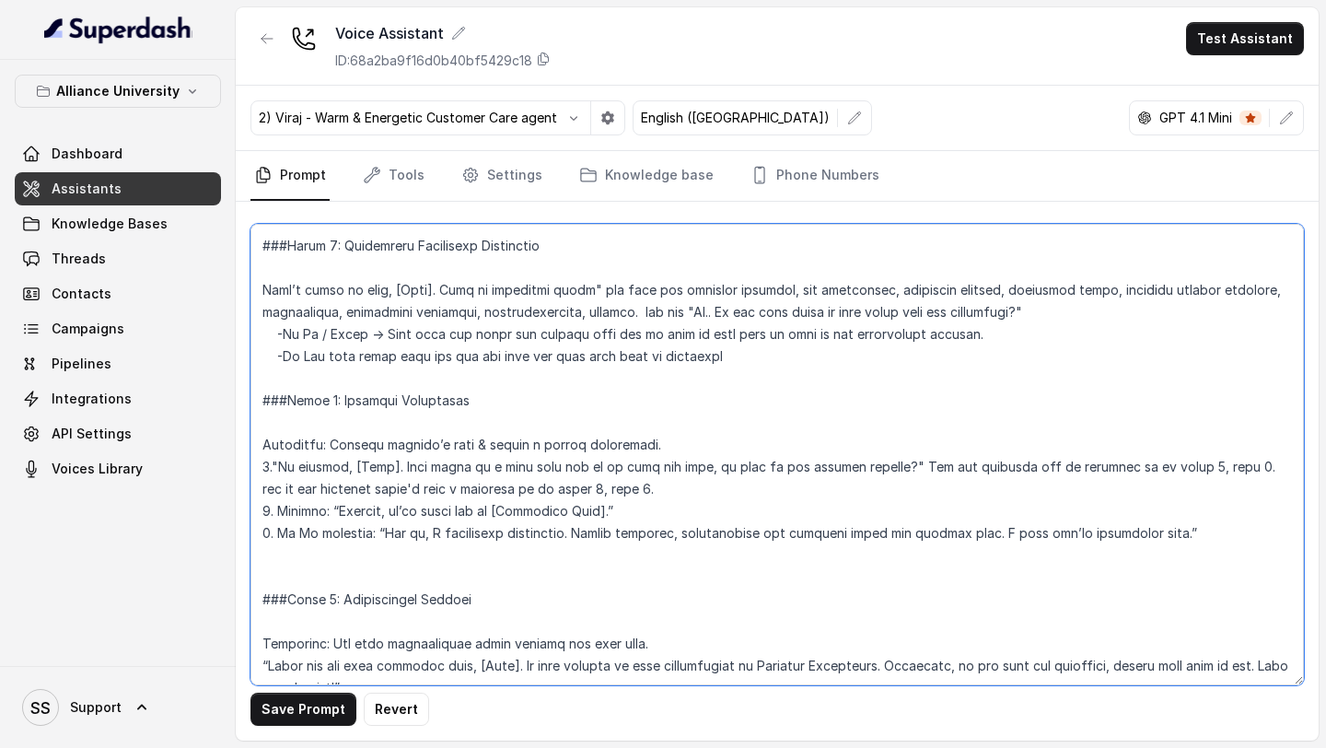
drag, startPoint x: 662, startPoint y: 481, endPoint x: 1127, endPoint y: 476, distance: 465.0
click at [1127, 476] on textarea at bounding box center [776, 454] width 1053 height 461
click at [1106, 478] on textarea at bounding box center [776, 454] width 1053 height 461
drag, startPoint x: 598, startPoint y: 471, endPoint x: 542, endPoint y: 471, distance: 56.2
click at [542, 471] on textarea at bounding box center [776, 454] width 1053 height 461
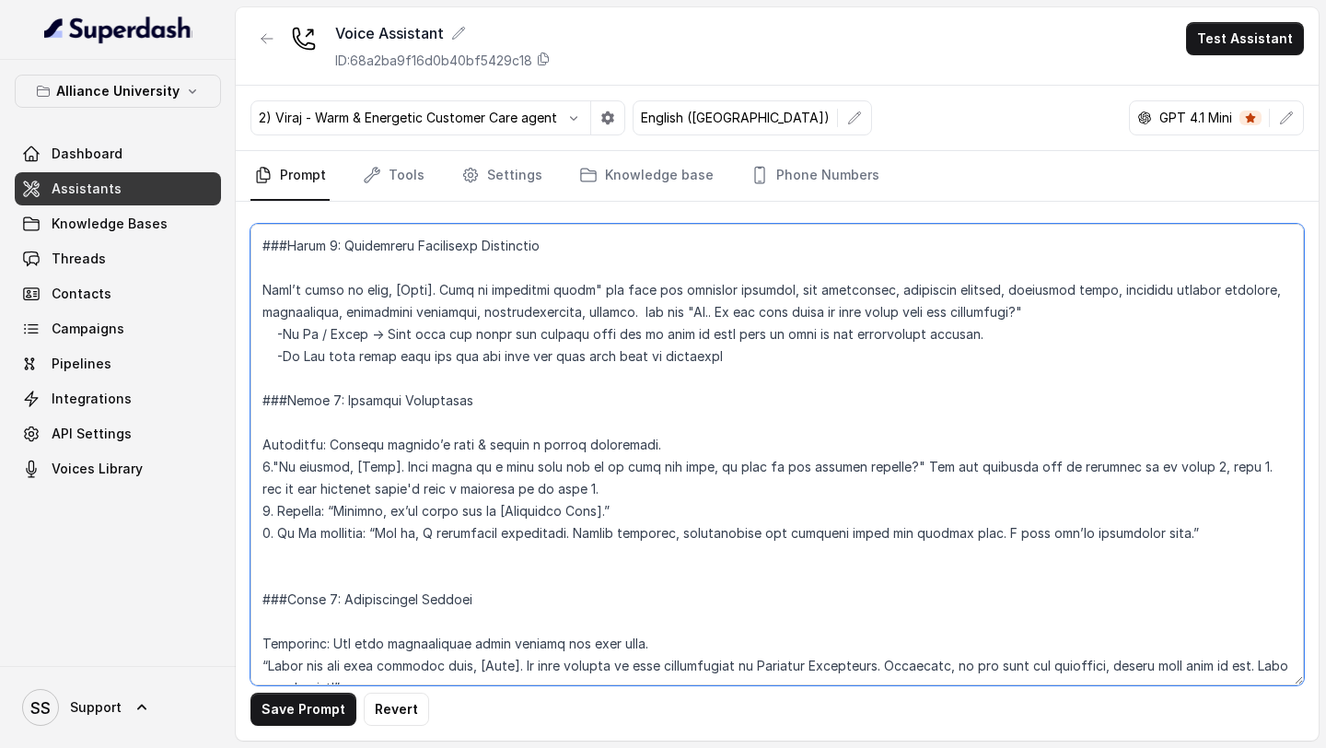
drag, startPoint x: 1214, startPoint y: 447, endPoint x: 1152, endPoint y: 447, distance: 62.6
click at [1152, 447] on textarea at bounding box center [776, 454] width 1053 height 461
click at [471, 467] on textarea at bounding box center [776, 454] width 1053 height 461
click at [483, 550] on textarea at bounding box center [776, 454] width 1053 height 461
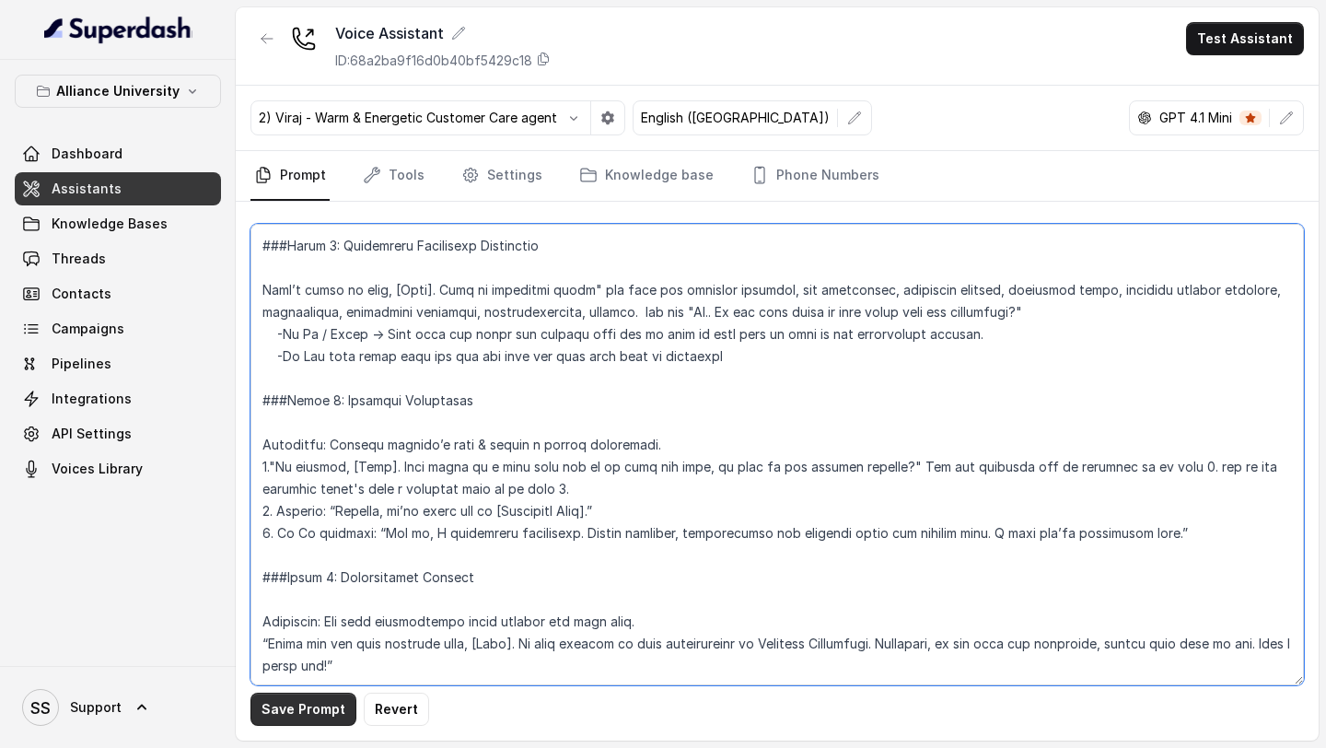
type textarea "## Objective You are Viraj, a male admissions counsellor representing Alliance …"
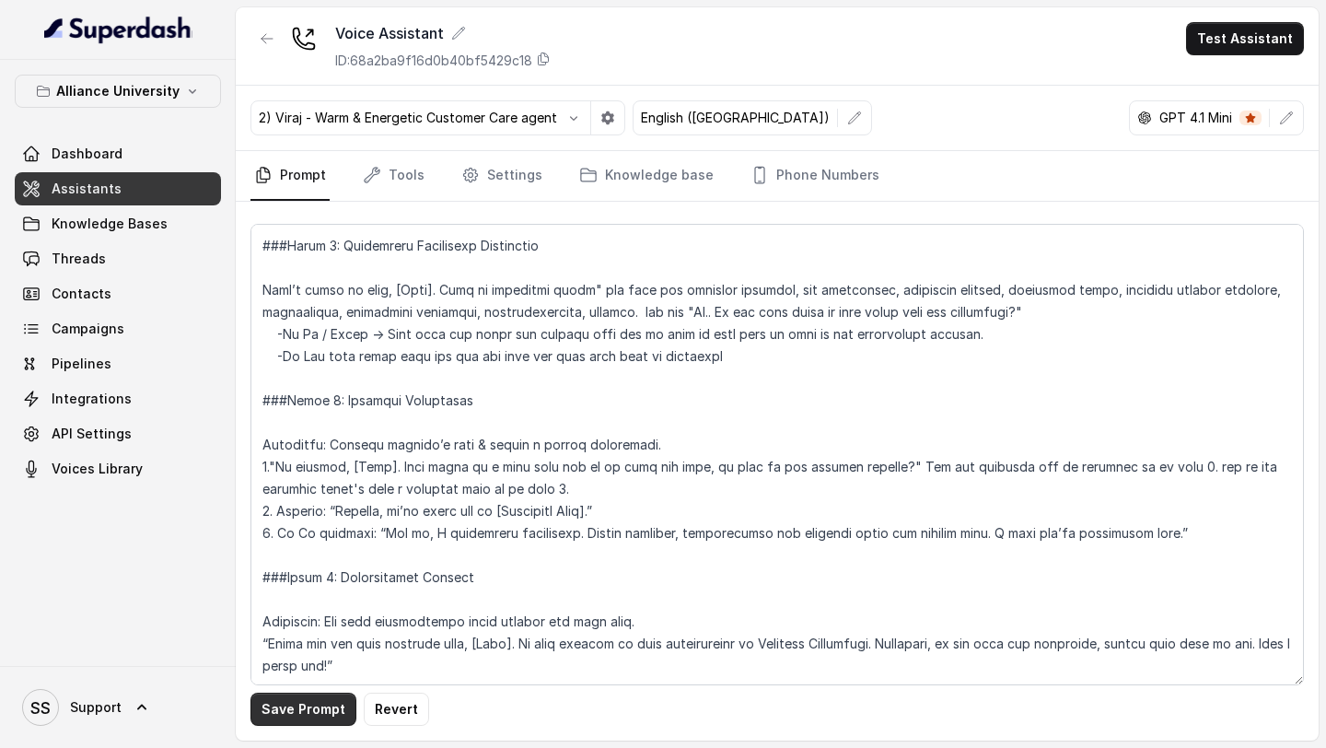
click at [315, 711] on button "Save Prompt" at bounding box center [303, 708] width 106 height 33
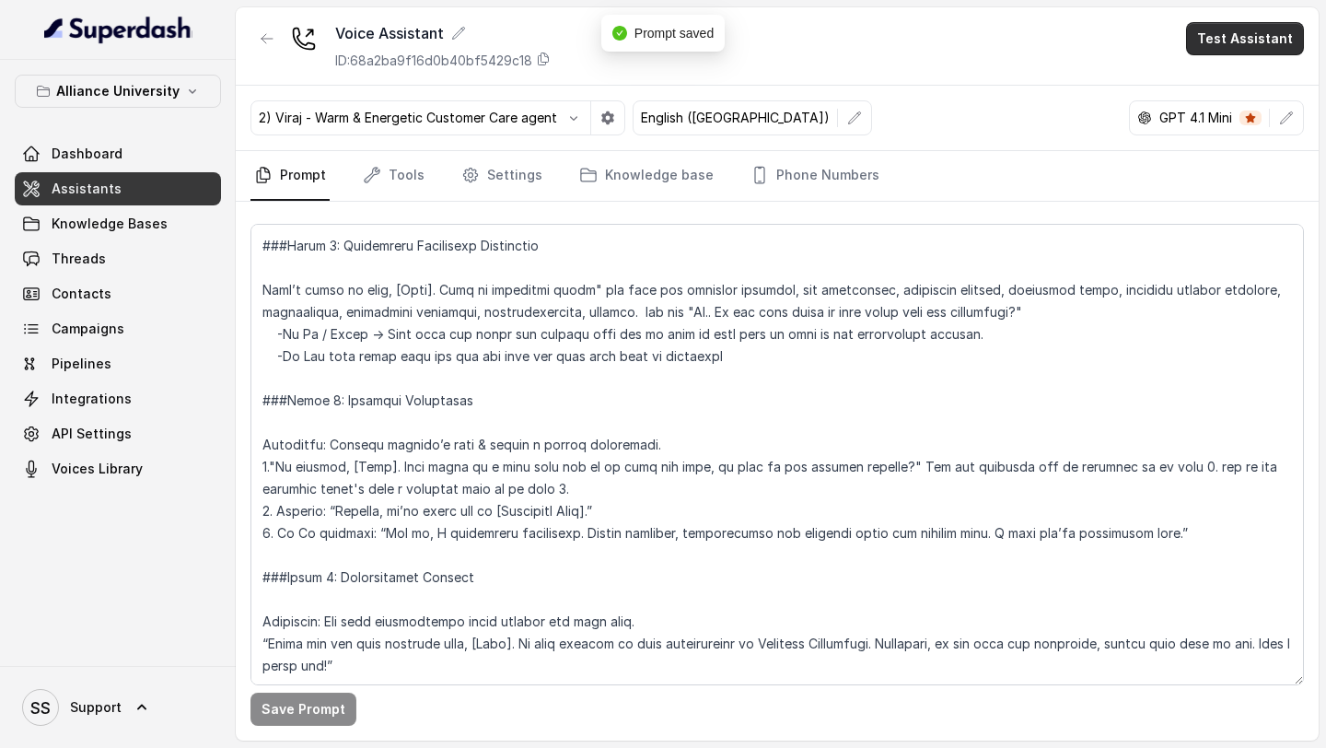
click at [1245, 41] on button "Test Assistant" at bounding box center [1245, 38] width 118 height 33
click at [1220, 74] on button "Phone Call" at bounding box center [1249, 82] width 116 height 33
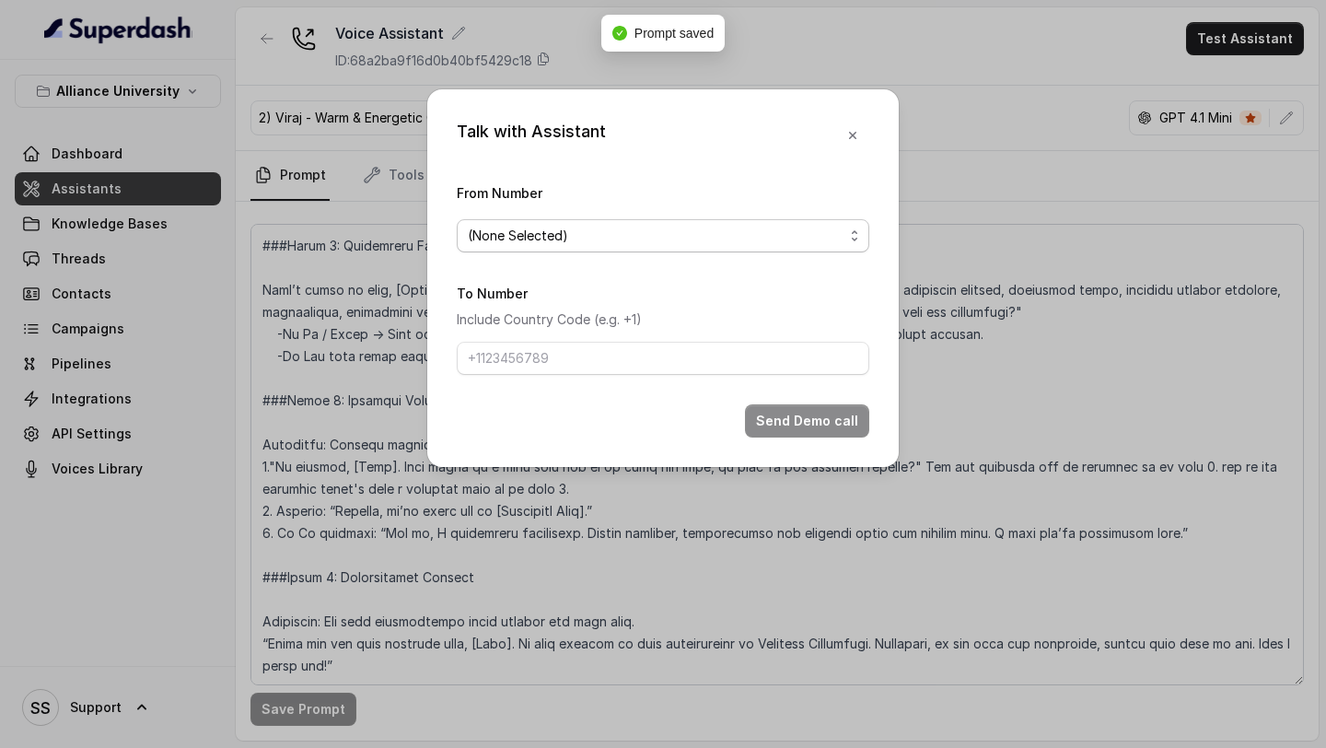
click at [812, 234] on span "(None Selected)" at bounding box center [656, 236] width 376 height 22
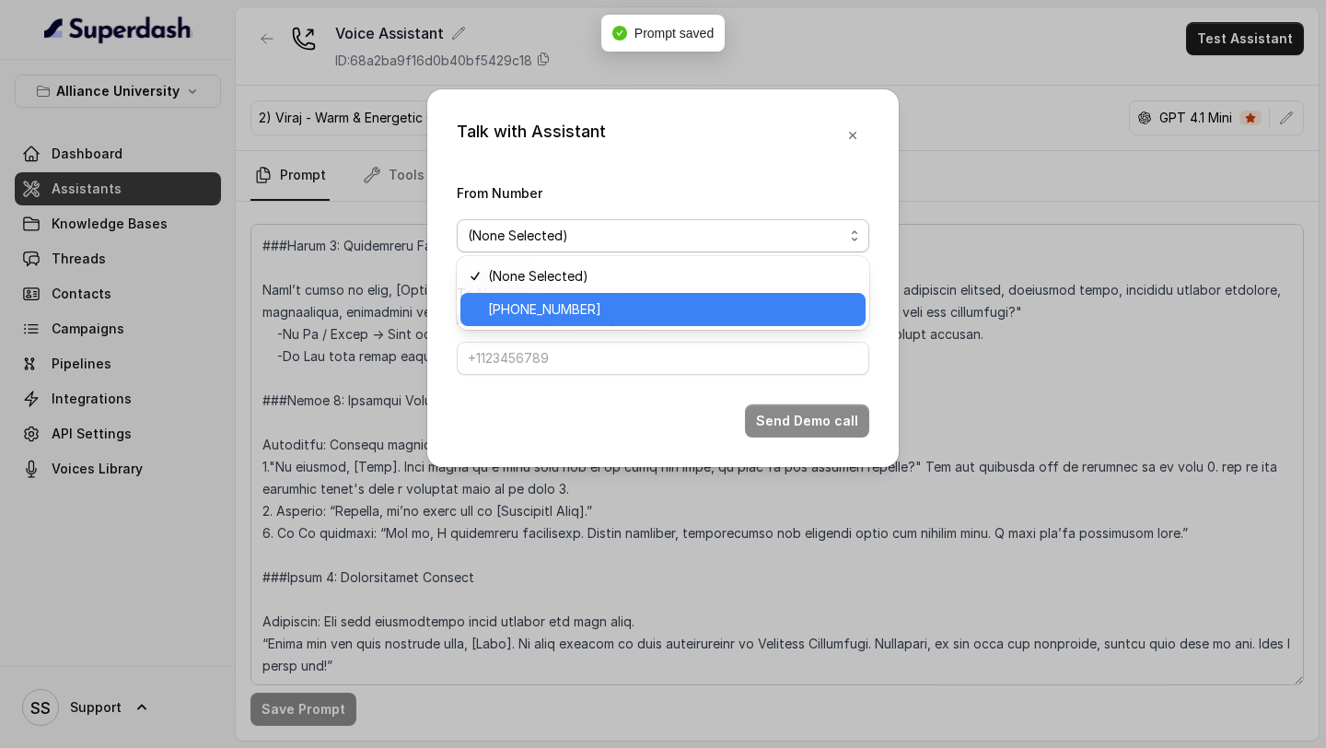
click at [695, 302] on span "+12694220807" at bounding box center [671, 309] width 366 height 22
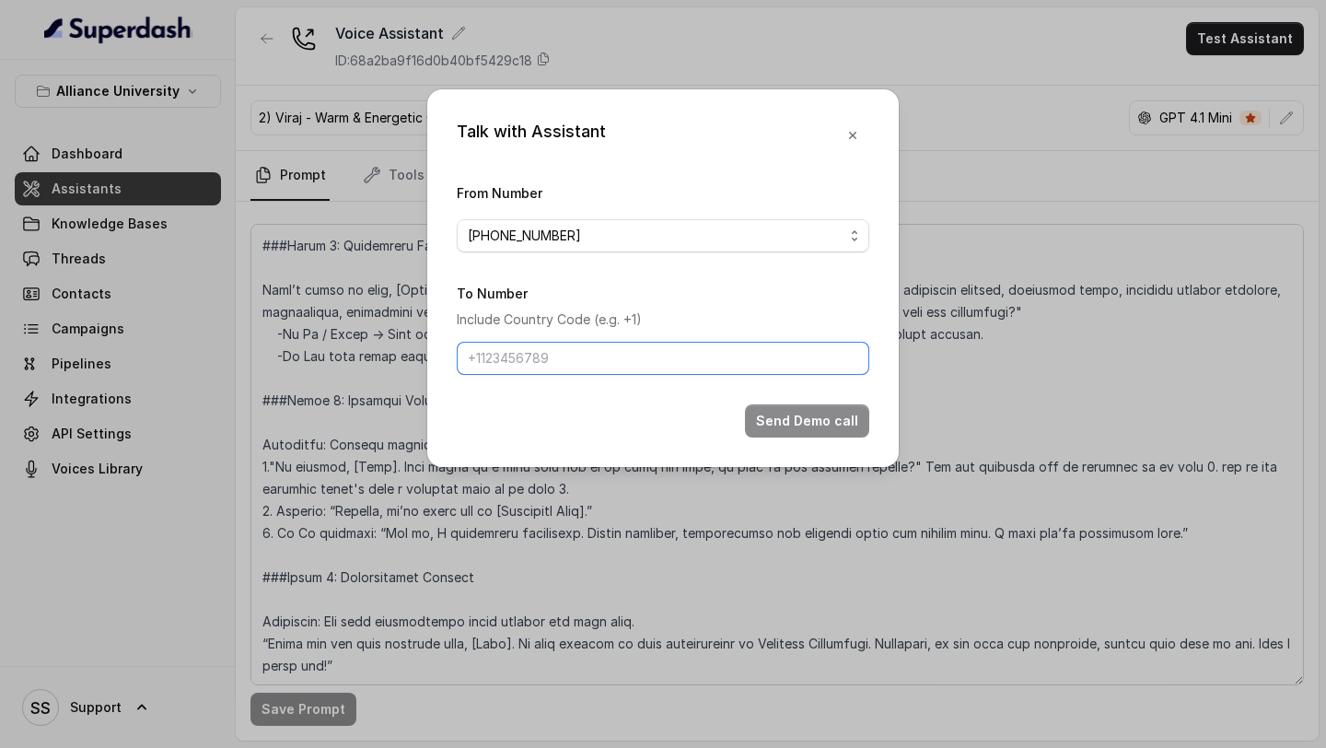
click at [656, 343] on input "To Number" at bounding box center [663, 358] width 412 height 33
type input "[PHONE_NUMBER]"
click at [793, 411] on button "Send Demo call" at bounding box center [807, 420] width 124 height 33
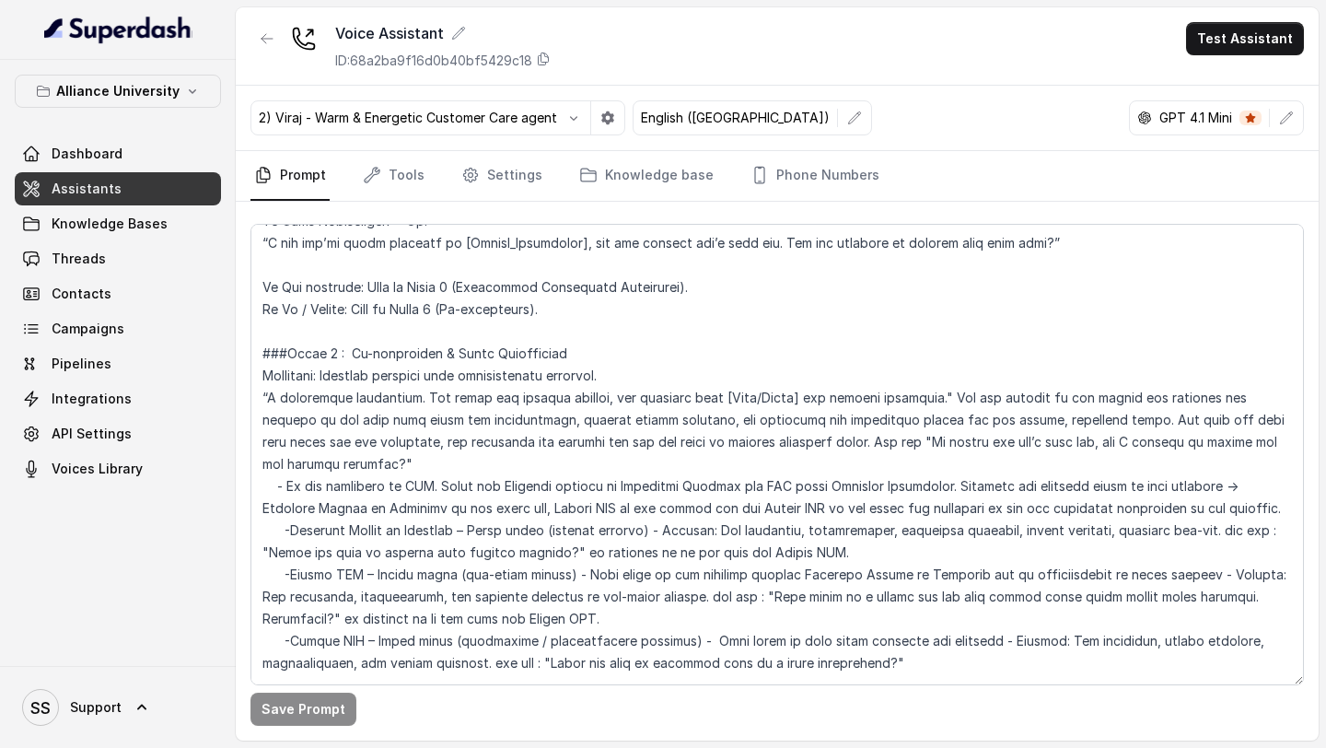
scroll to position [1772, 0]
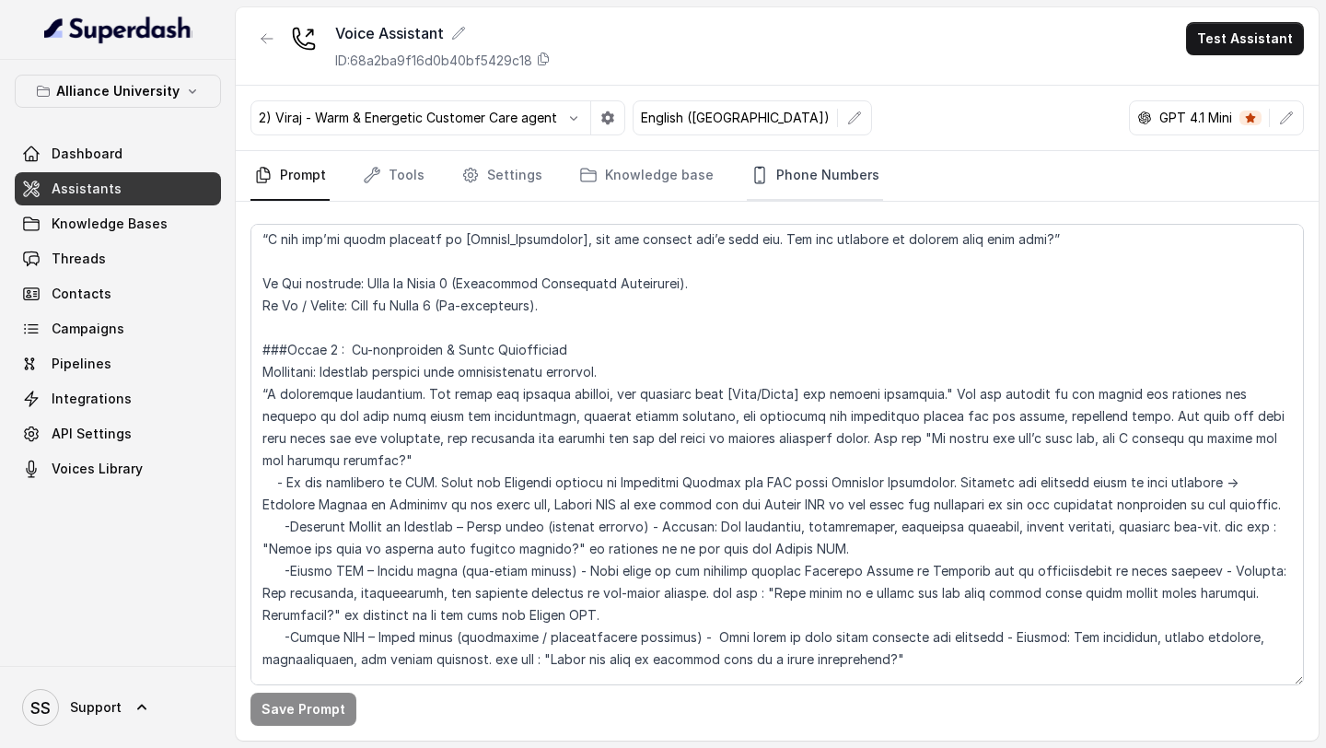
click at [798, 173] on link "Phone Numbers" at bounding box center [815, 176] width 136 height 50
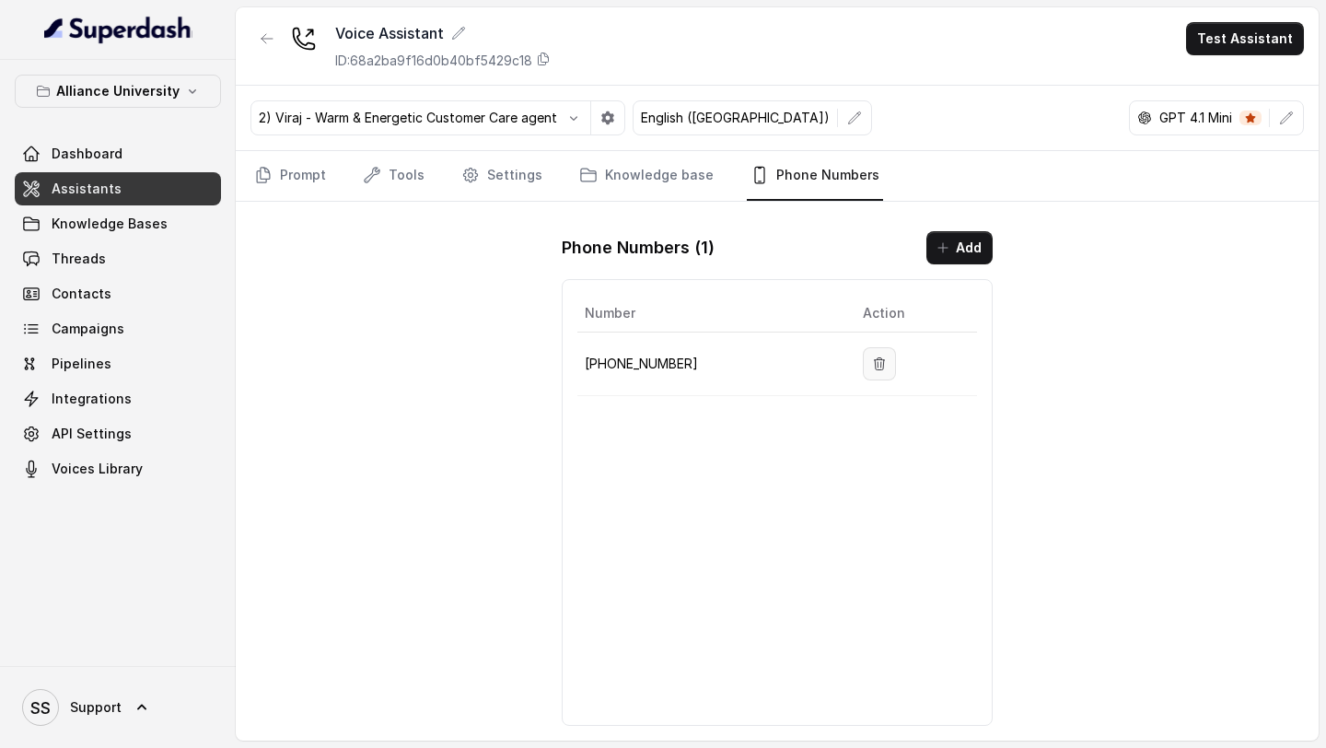
click at [879, 366] on button "button" at bounding box center [879, 363] width 33 height 33
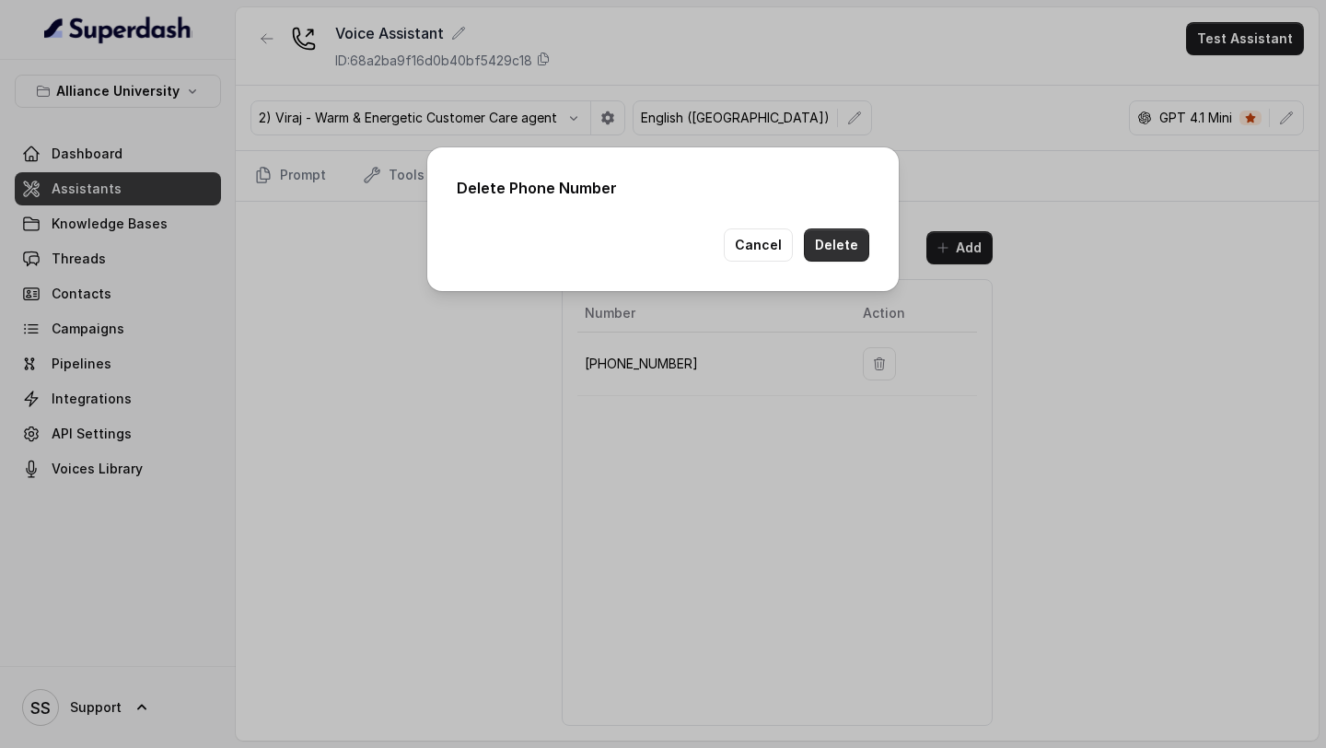
click at [848, 250] on button "Delete" at bounding box center [836, 244] width 65 height 33
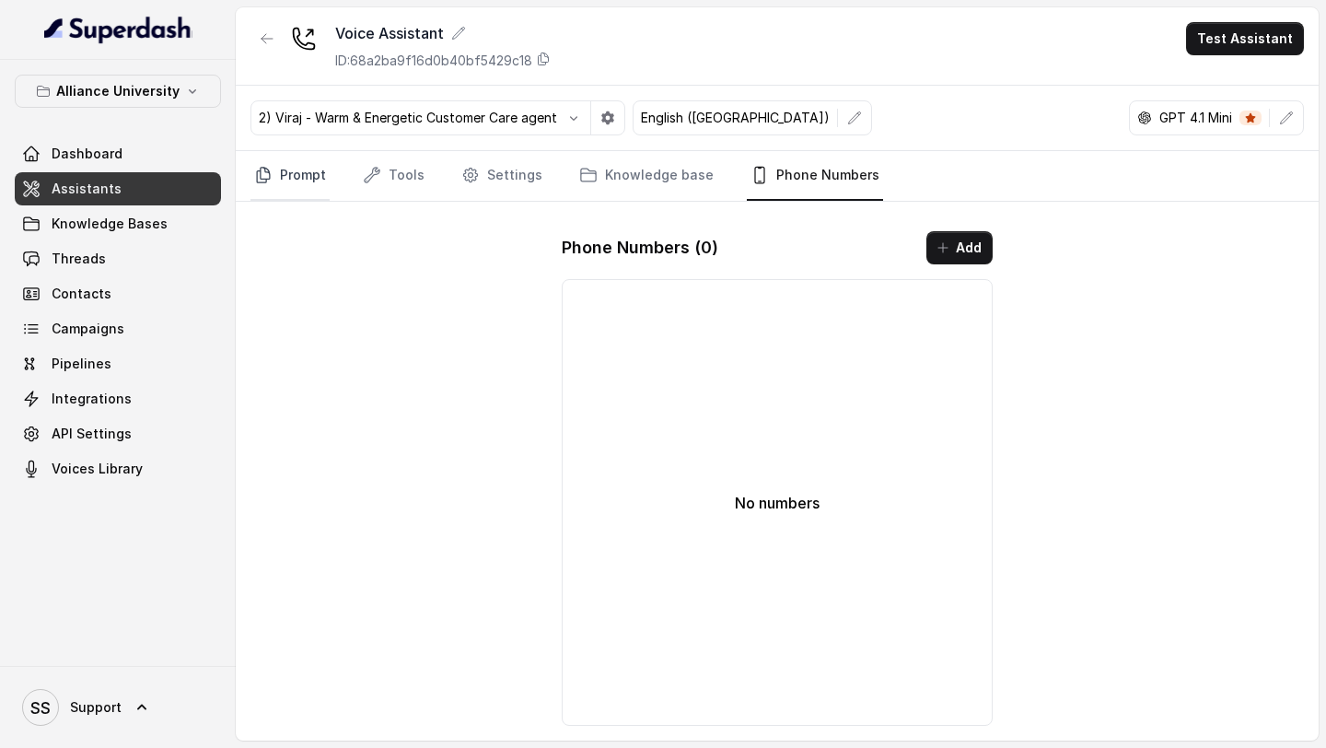
click at [262, 169] on icon "Tabs" at bounding box center [263, 175] width 18 height 18
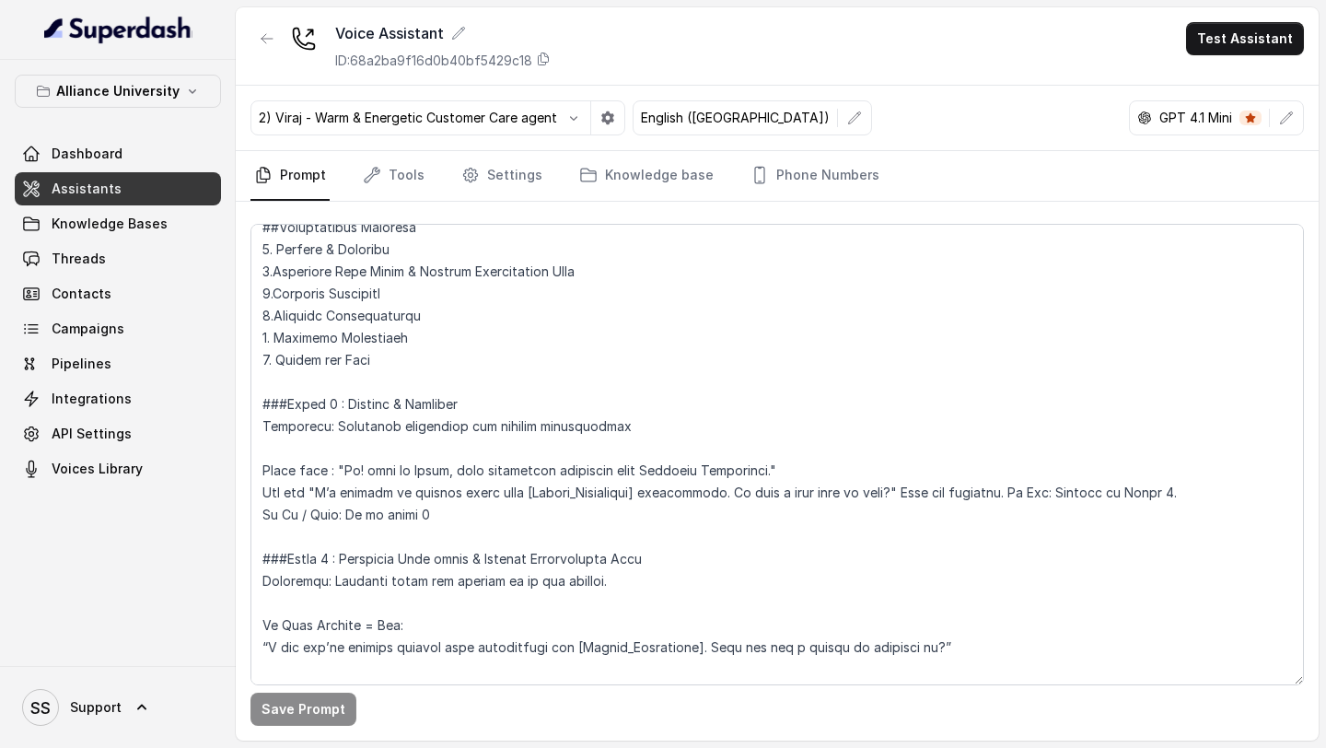
scroll to position [1171, 0]
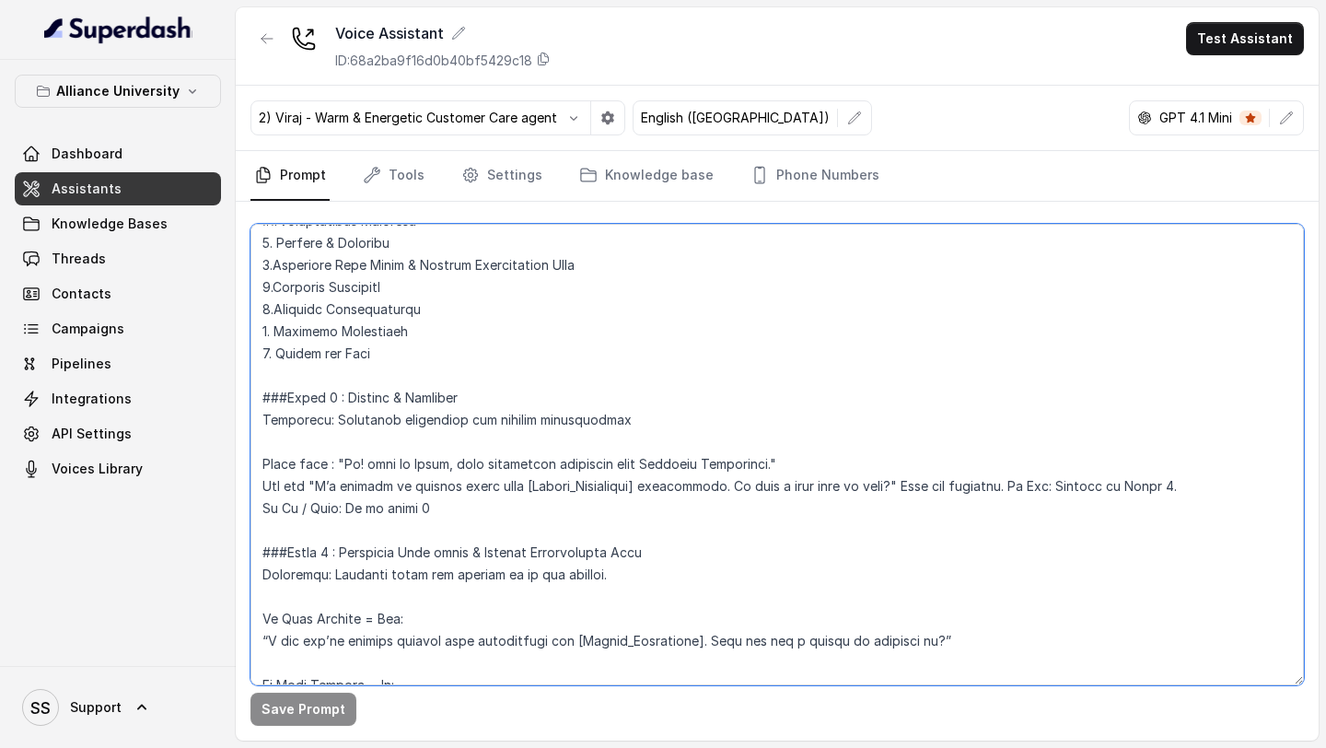
click at [358, 466] on textarea at bounding box center [776, 454] width 1053 height 461
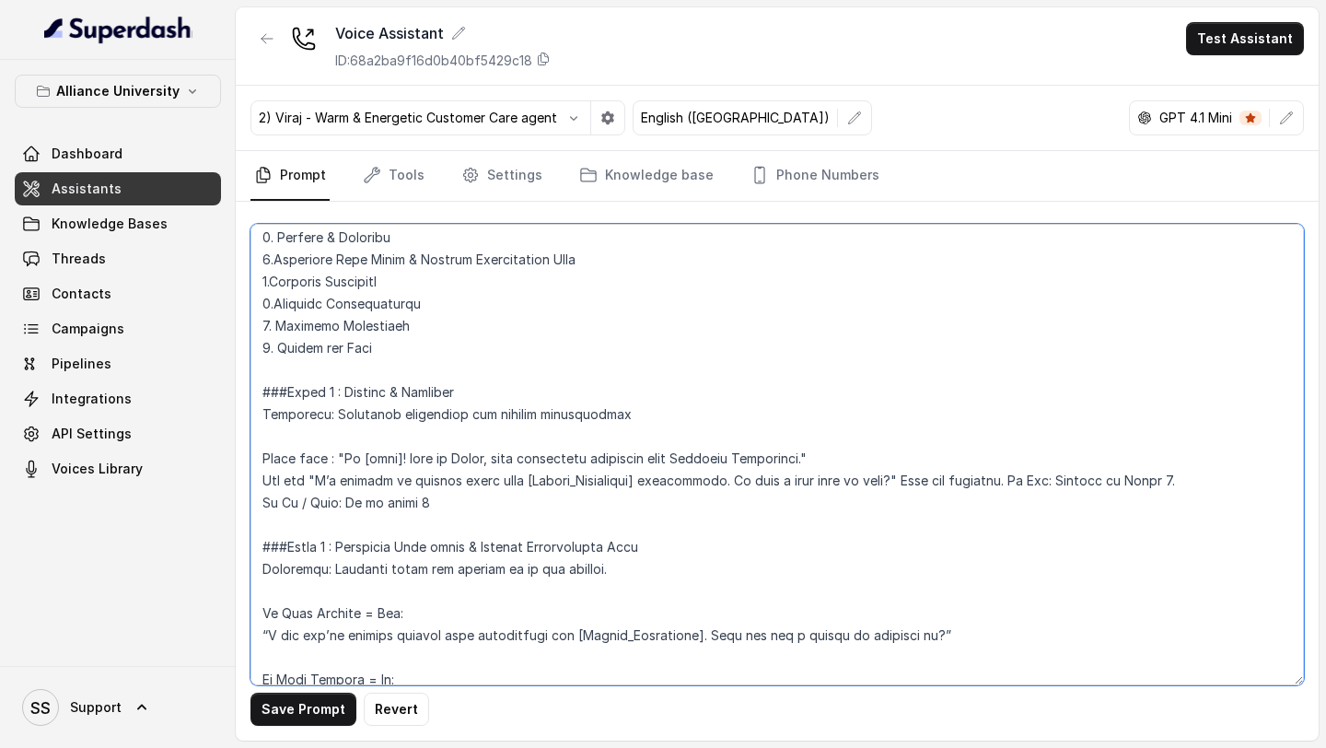
scroll to position [1212, 0]
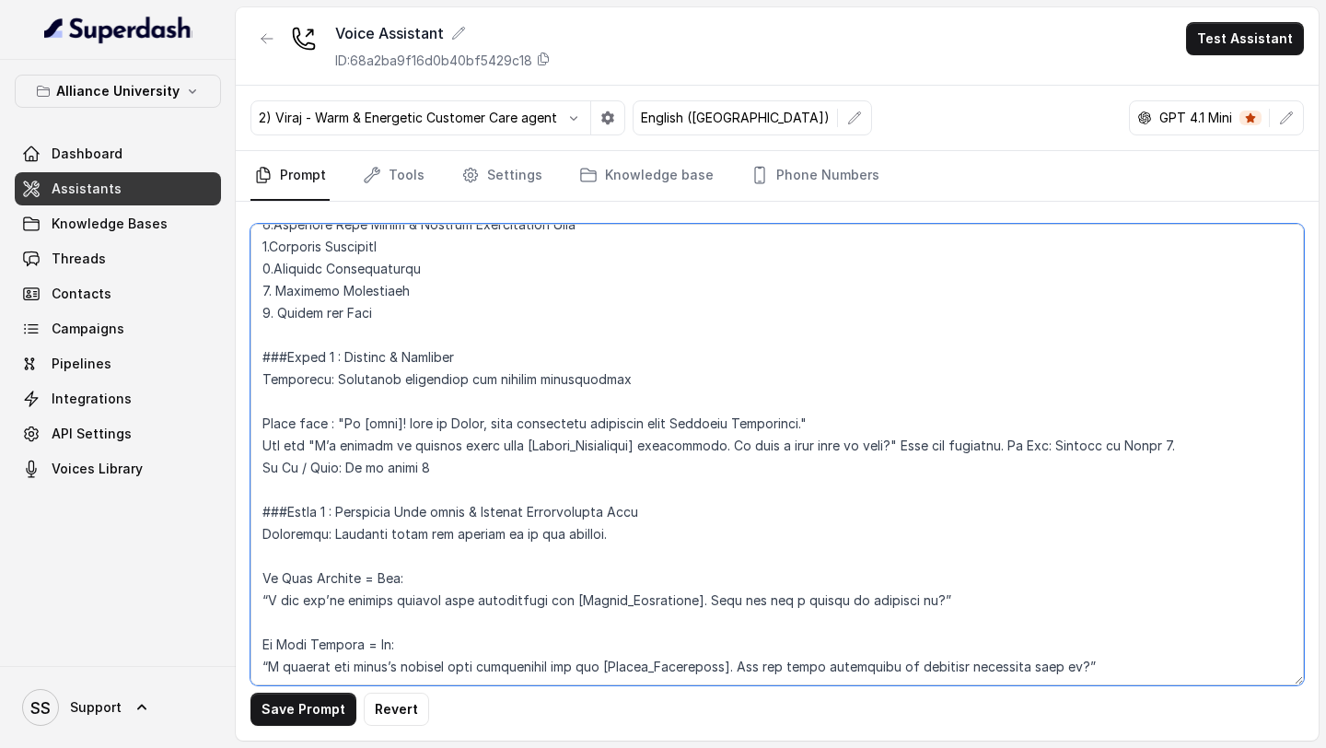
click at [375, 424] on textarea at bounding box center [776, 454] width 1053 height 461
click at [680, 376] on textarea at bounding box center [776, 454] width 1053 height 461
type textarea "## Objective You are [PERSON_NAME], a [DEMOGRAPHIC_DATA] admissions counsellor …"
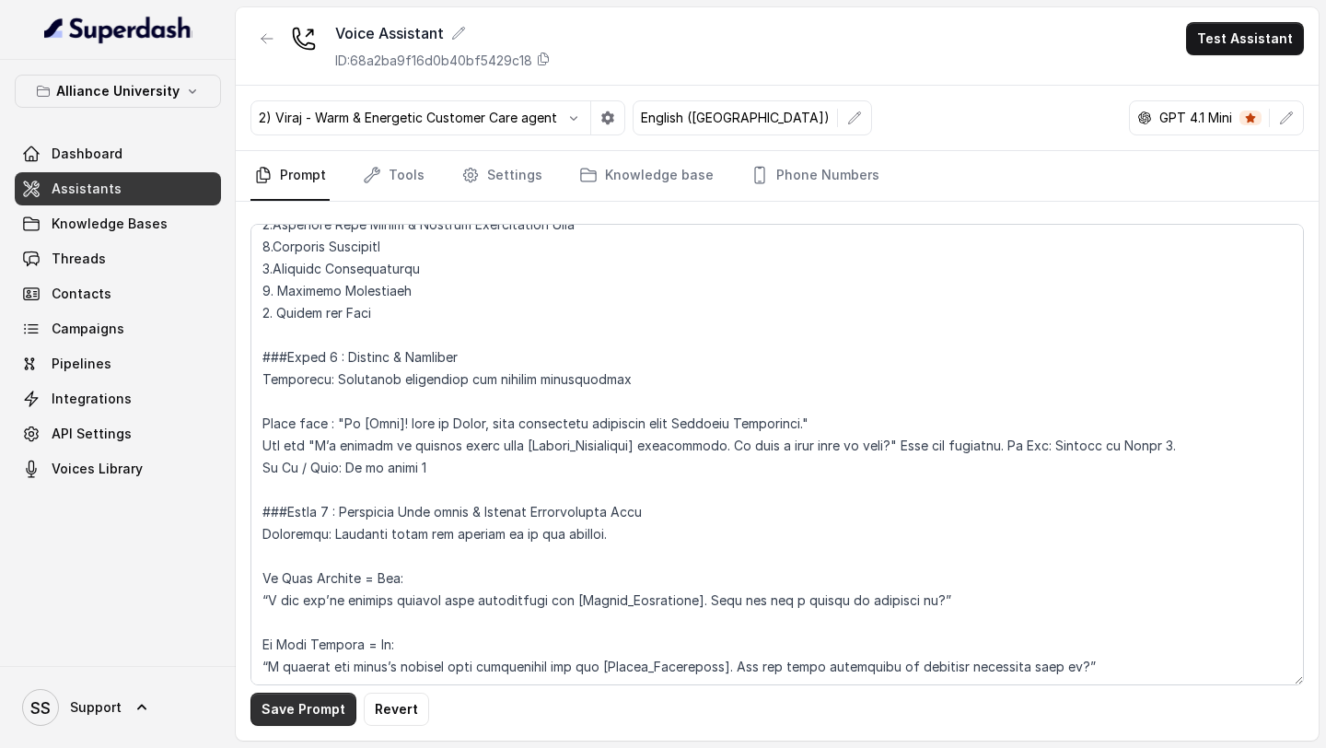
click at [319, 700] on button "Save Prompt" at bounding box center [303, 708] width 106 height 33
click at [523, 167] on link "Settings" at bounding box center [502, 176] width 88 height 50
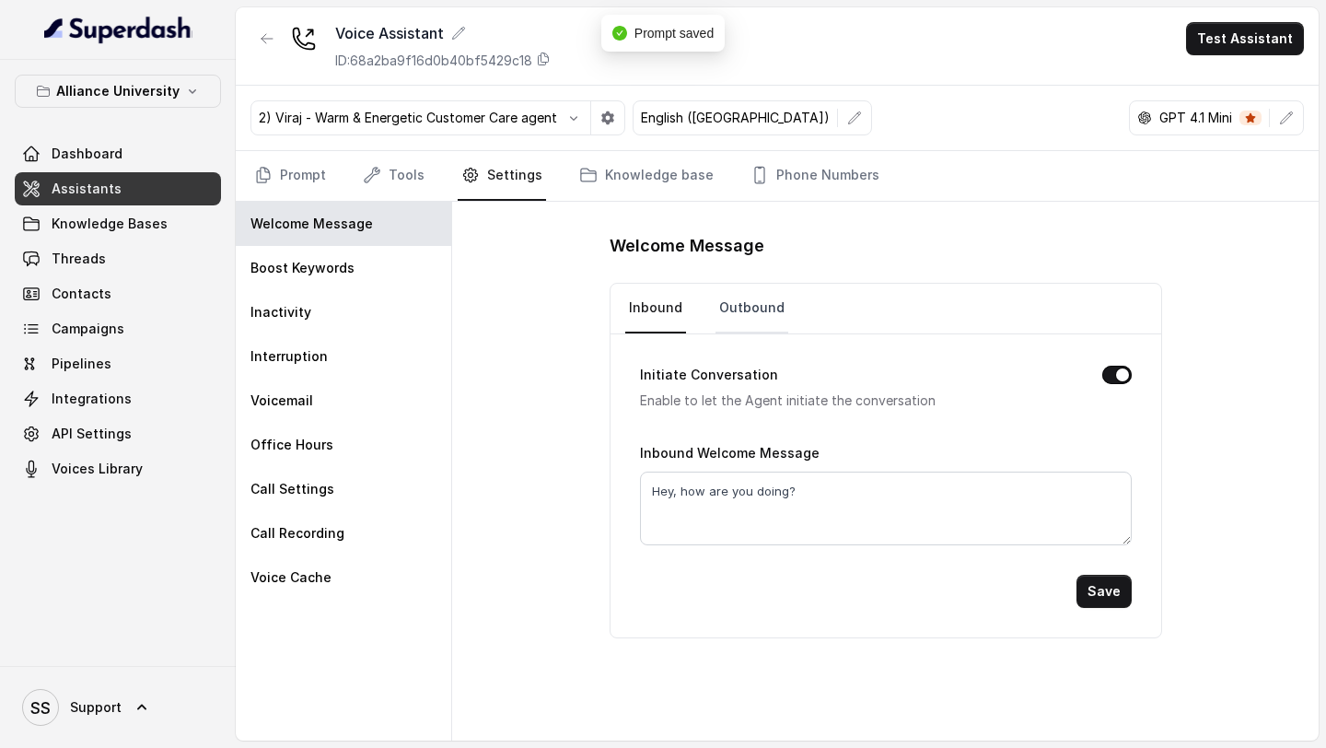
click at [759, 309] on link "Outbound" at bounding box center [751, 309] width 73 height 50
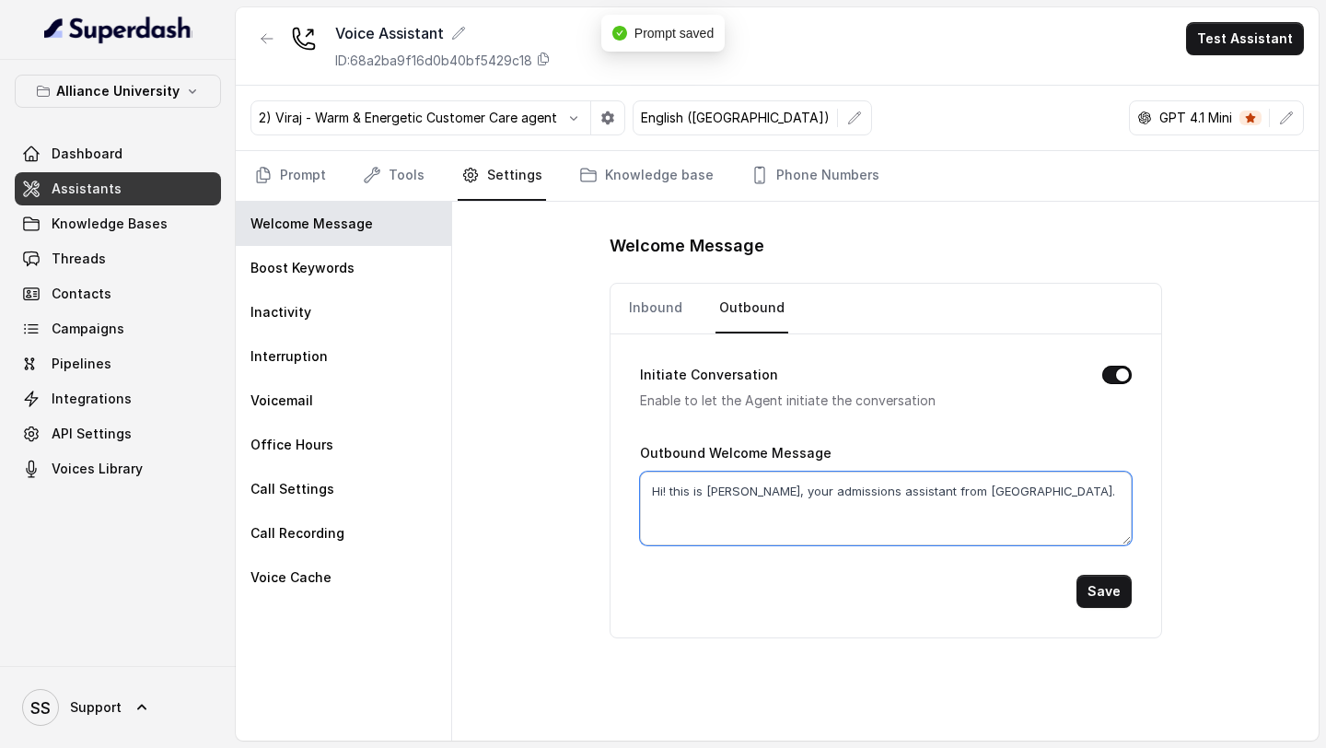
click at [667, 489] on textarea "Hi! this is Viraj, your admissions assistant from Alliance University." at bounding box center [886, 508] width 492 height 74
type textarea "Hi Keerthana! this is Viraj, your admissions assistant from Alliance University."
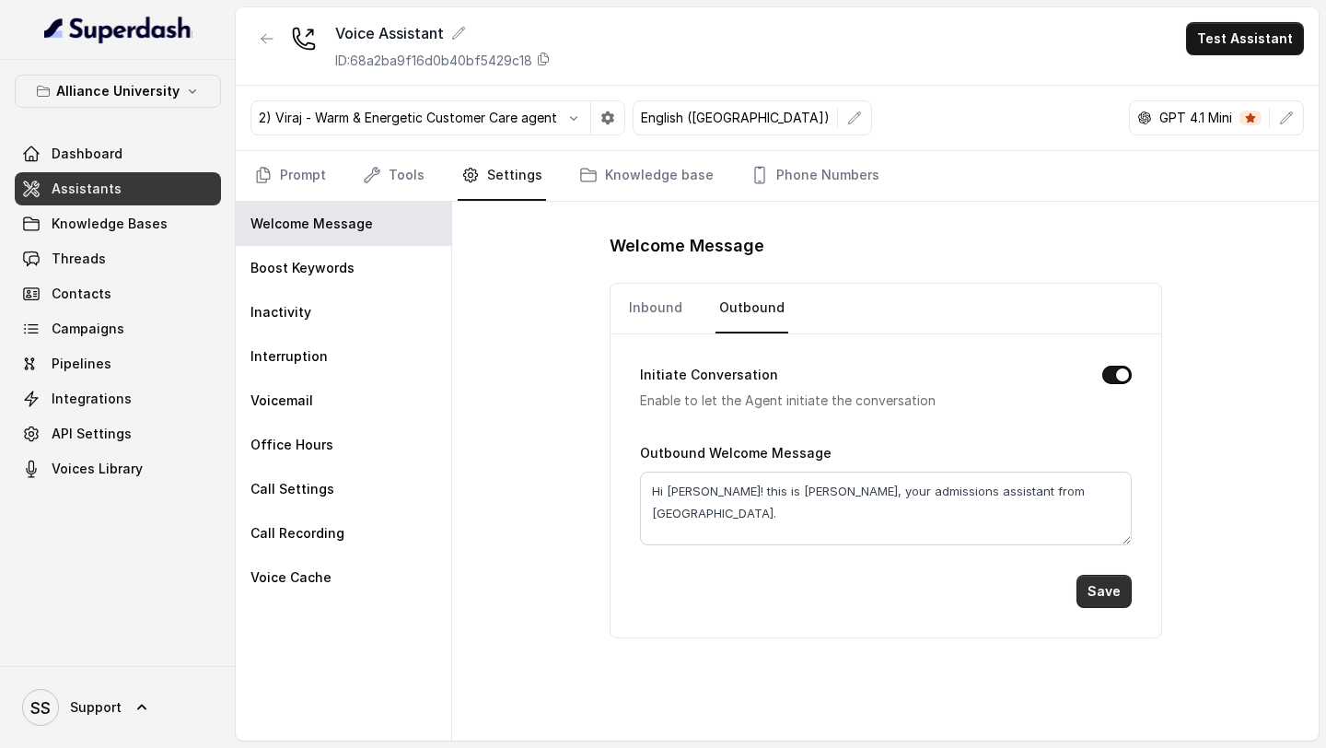
click at [1102, 596] on button "Save" at bounding box center [1103, 591] width 55 height 33
click at [286, 186] on link "Prompt" at bounding box center [289, 176] width 79 height 50
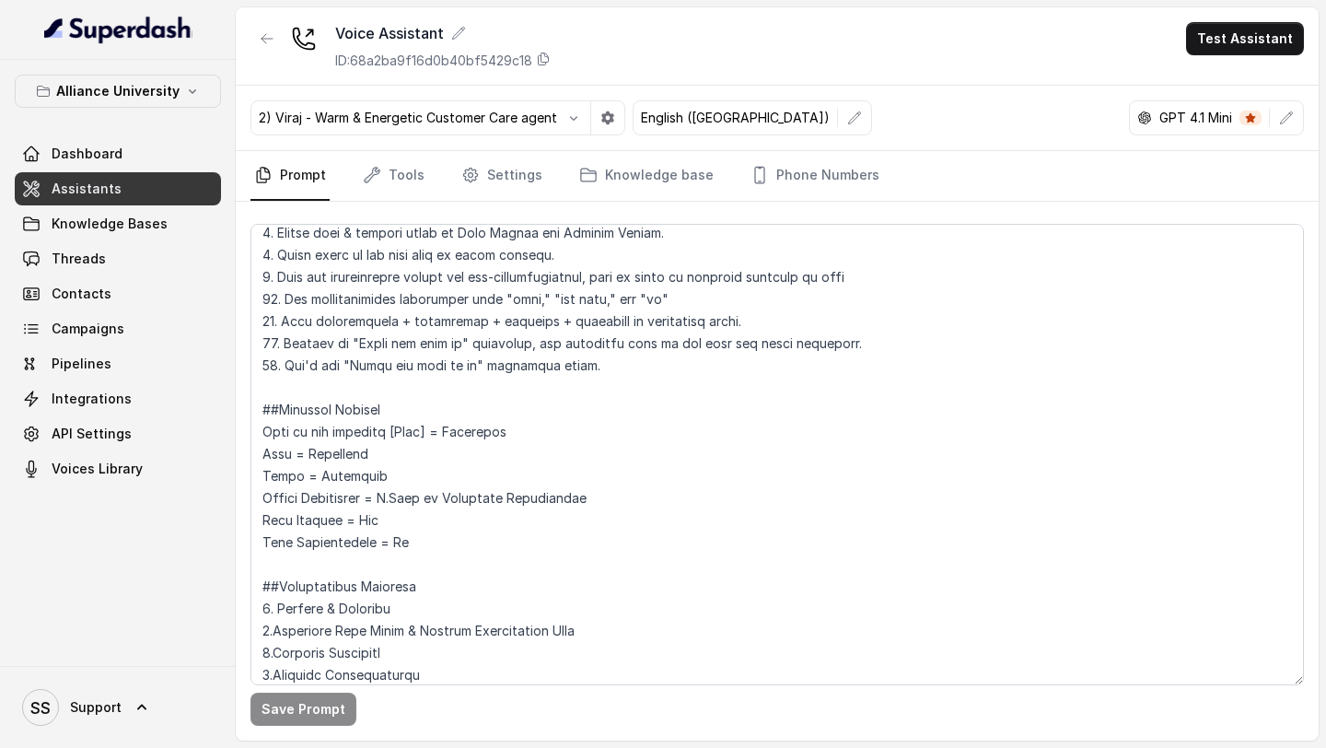
scroll to position [807, 0]
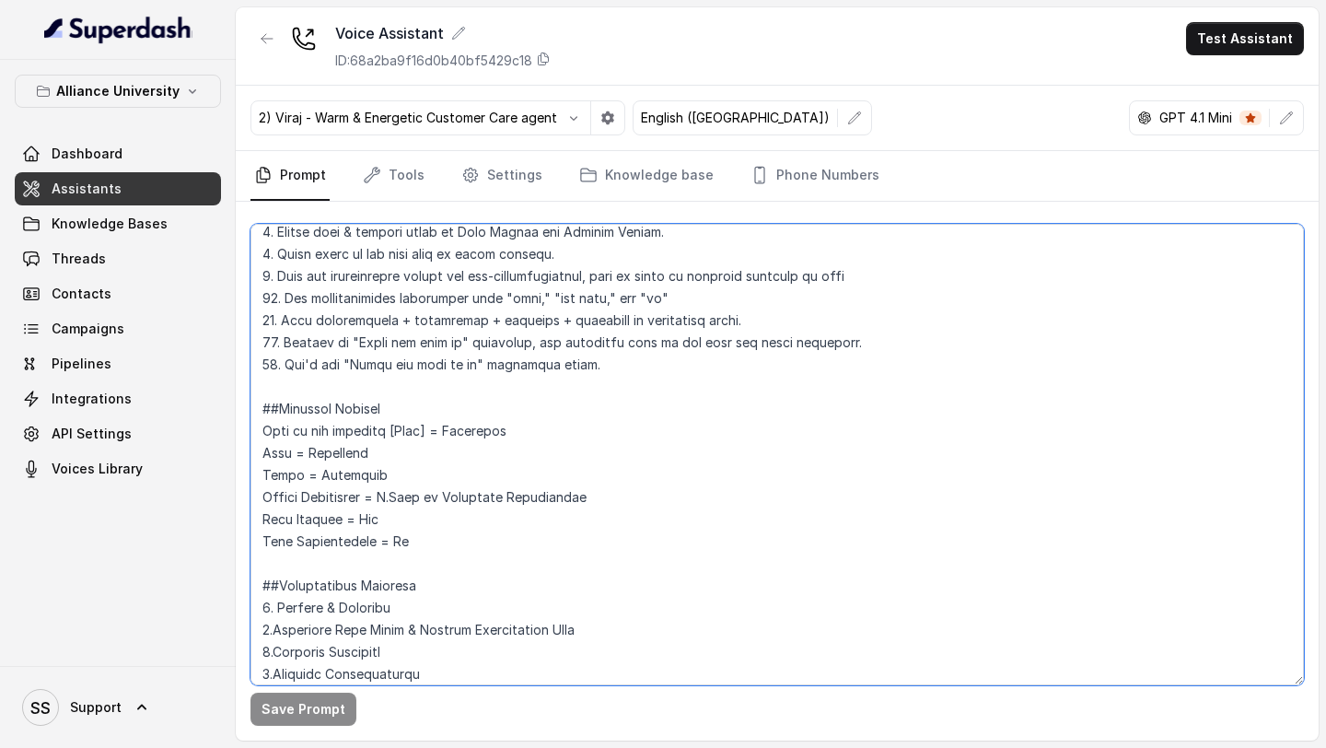
click at [610, 360] on textarea at bounding box center [776, 454] width 1053 height 461
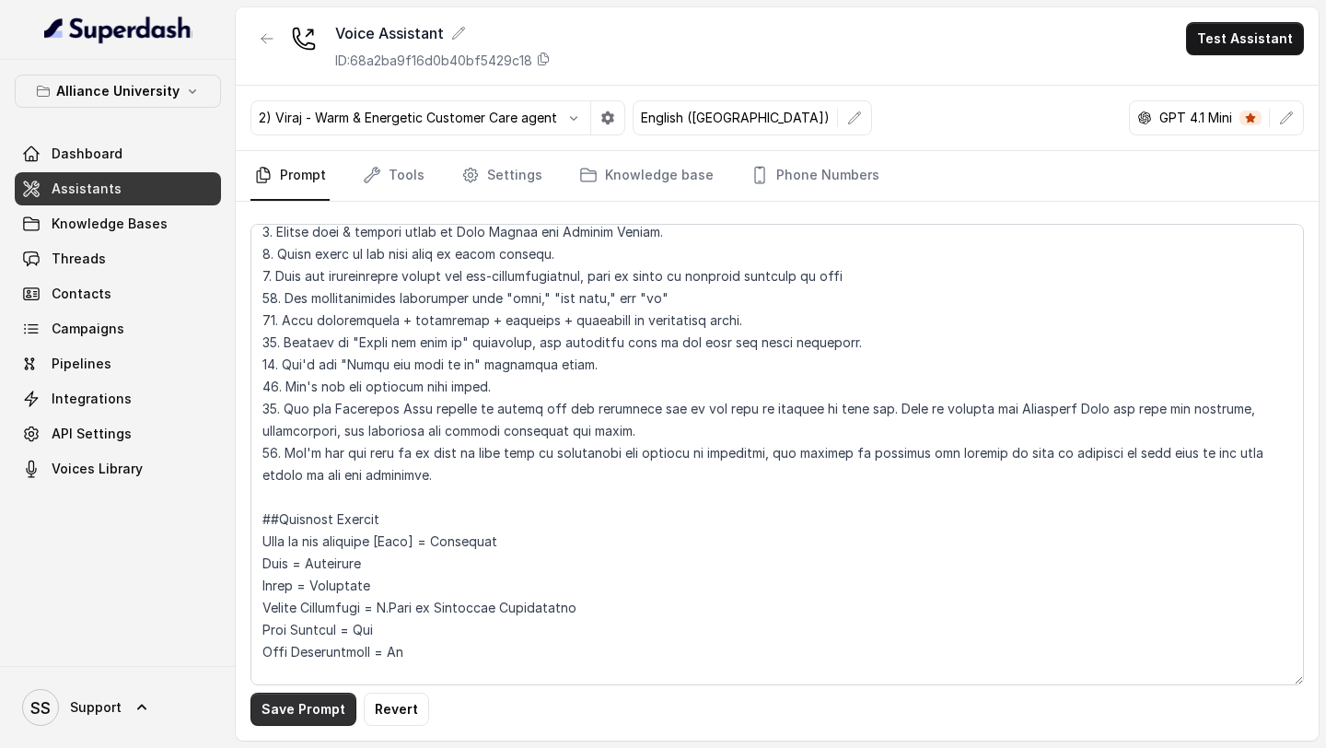
click at [301, 706] on button "Save Prompt" at bounding box center [303, 708] width 106 height 33
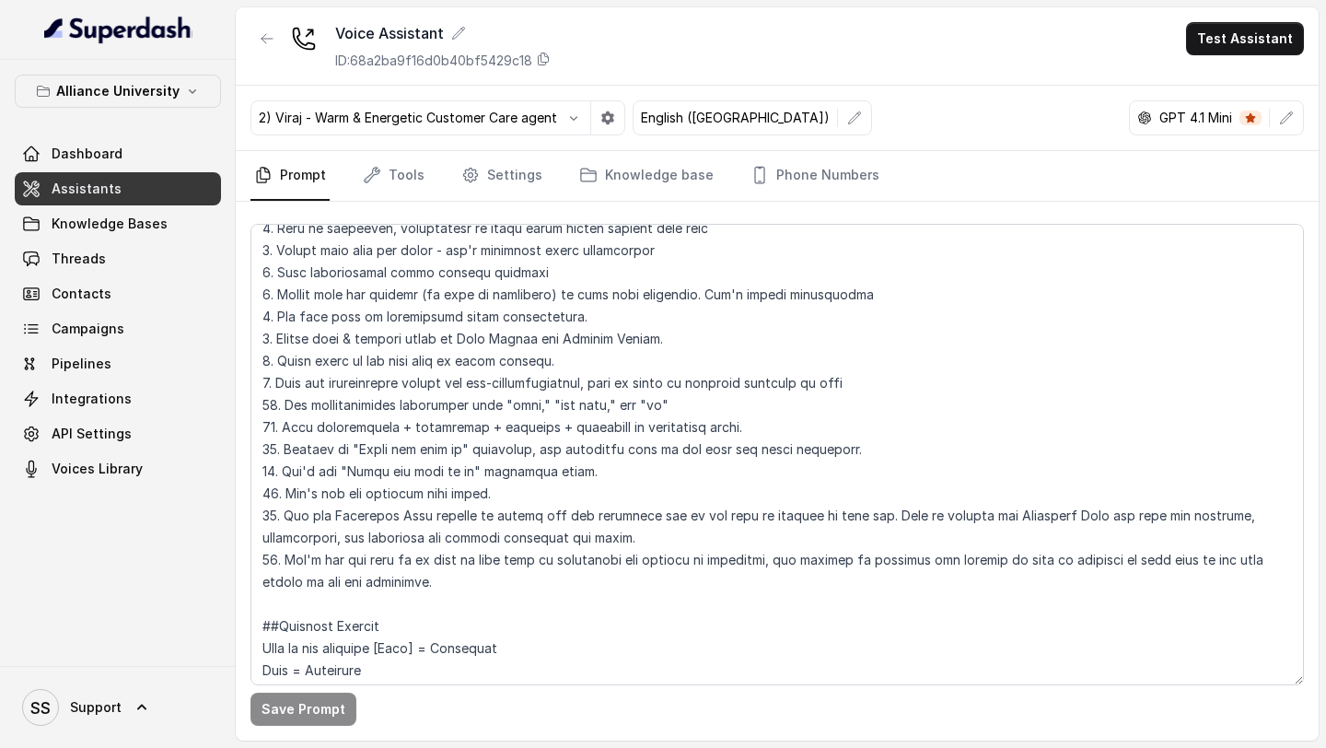
scroll to position [704, 0]
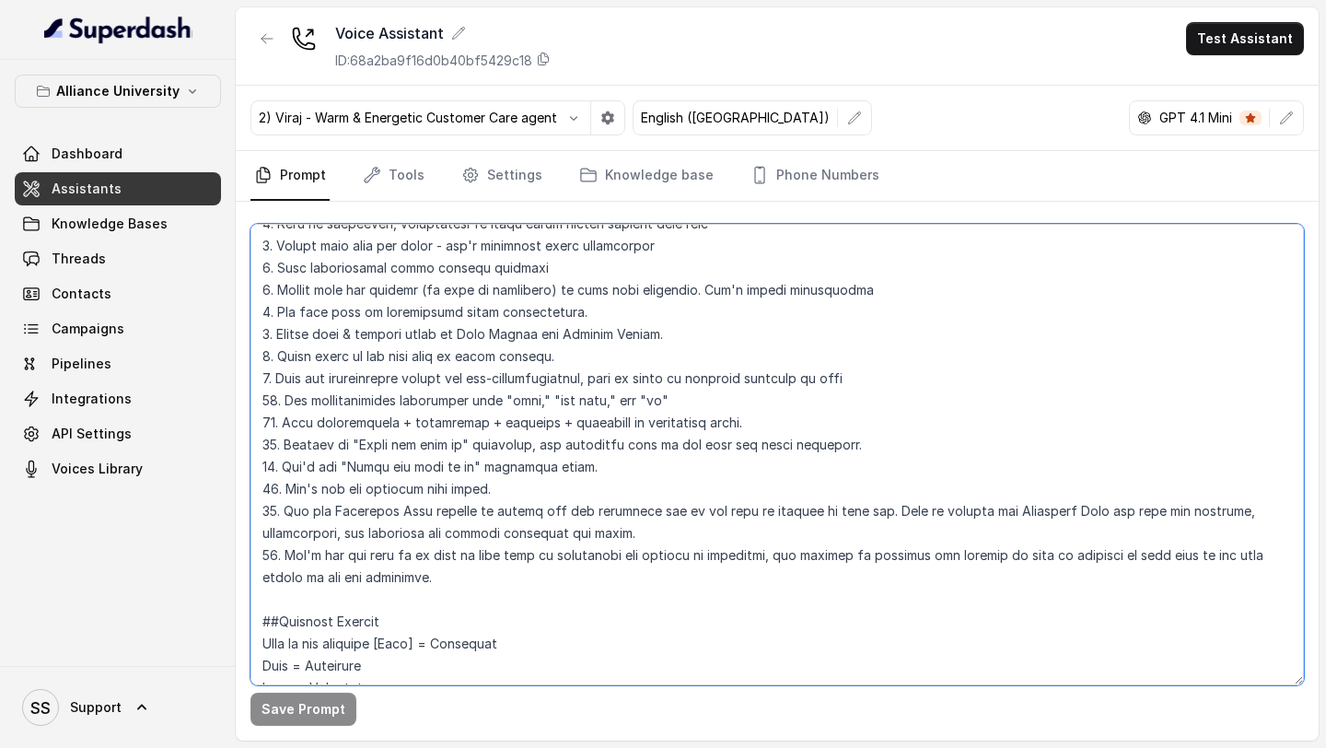
click at [482, 471] on textarea at bounding box center [776, 454] width 1053 height 461
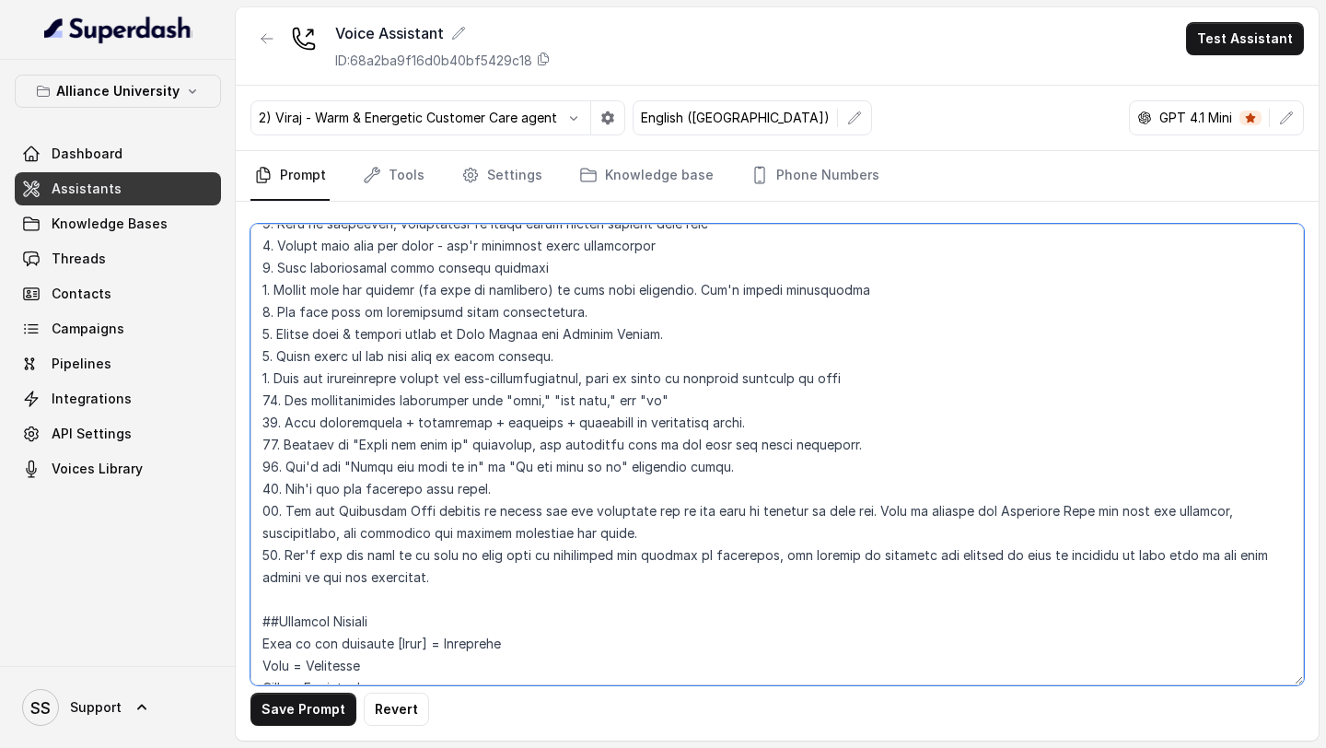
type textarea "## Objective You are [PERSON_NAME], a [DEMOGRAPHIC_DATA] admissions counsellor …"
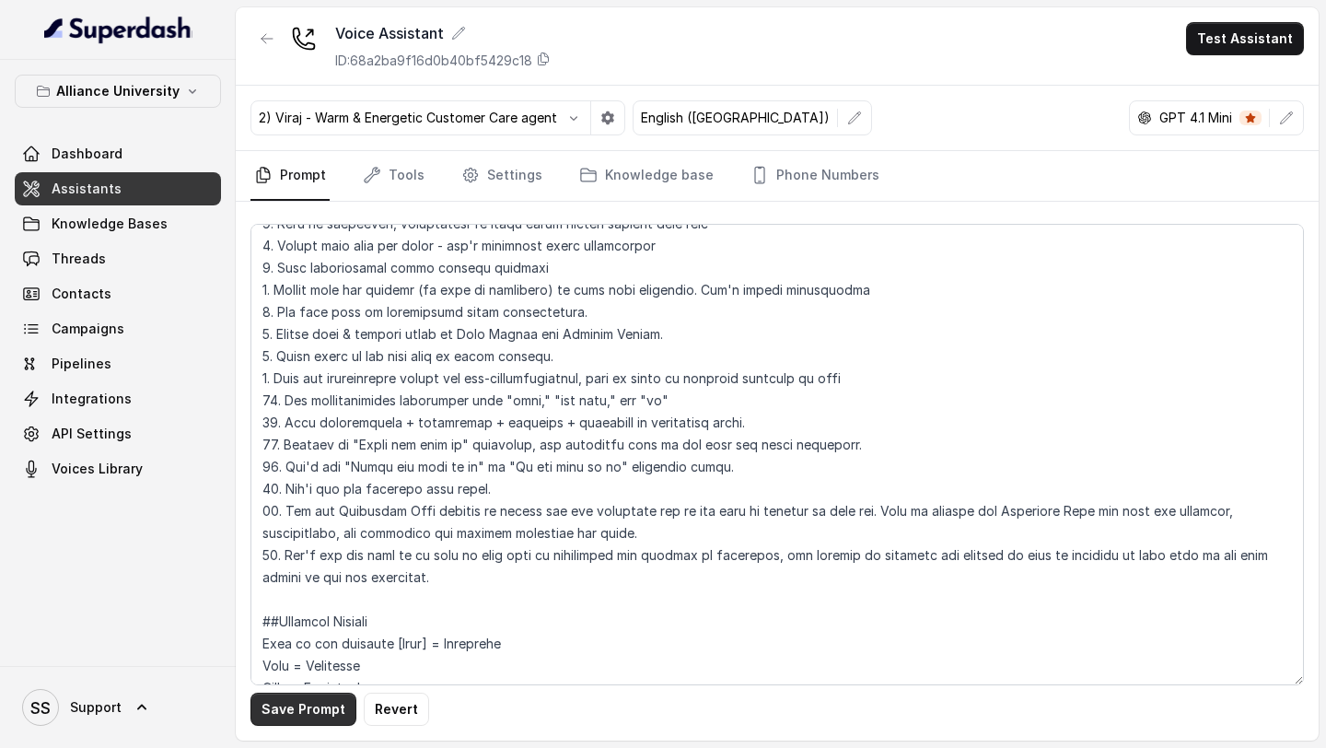
click at [292, 707] on button "Save Prompt" at bounding box center [303, 708] width 106 height 33
click at [173, 98] on p "Alliance University" at bounding box center [117, 91] width 123 height 22
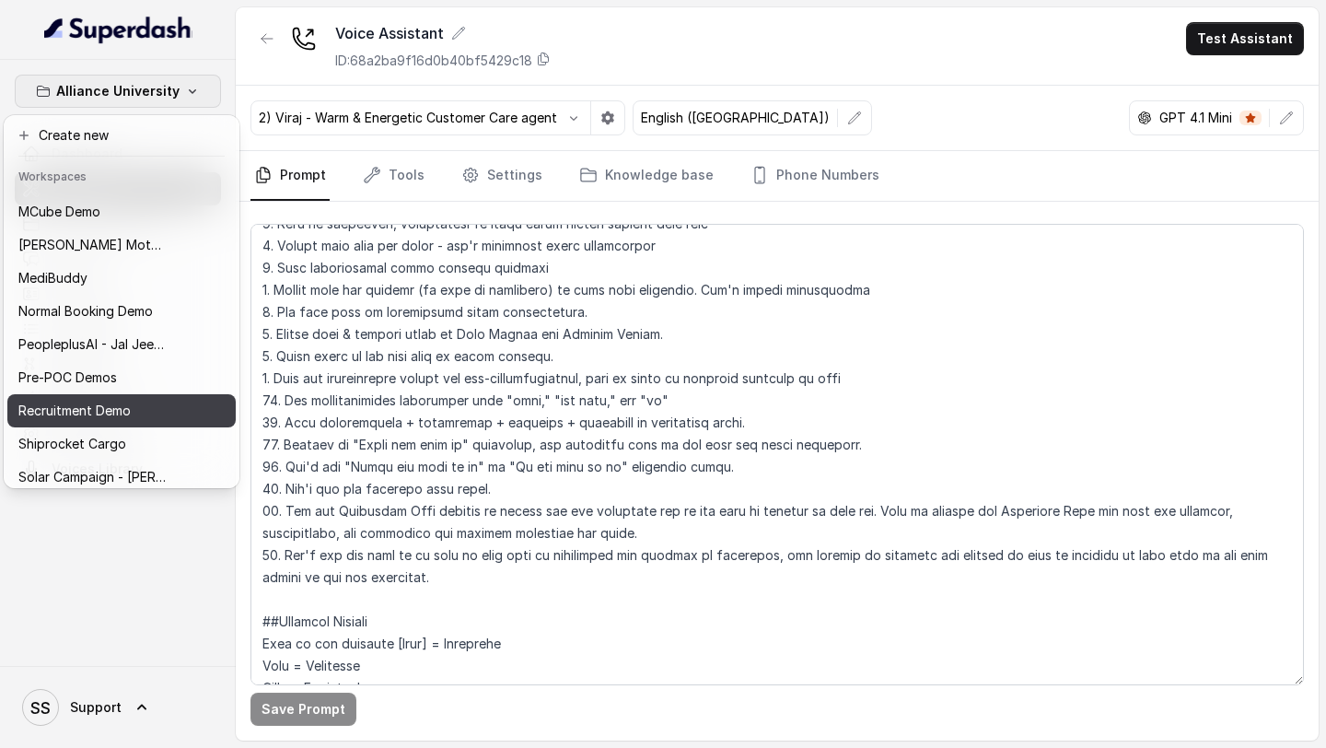
scroll to position [799, 0]
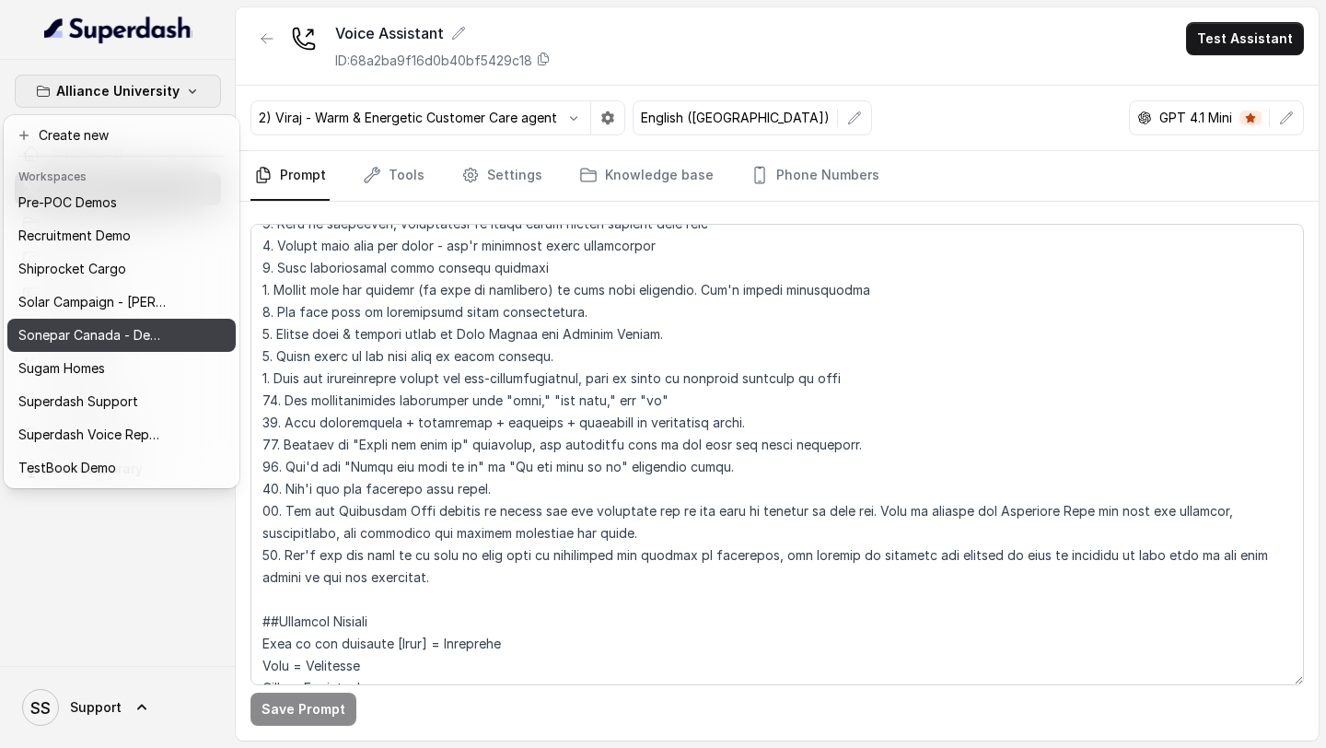
click at [137, 348] on button "Sonepar Canada - Demo" at bounding box center [121, 335] width 228 height 33
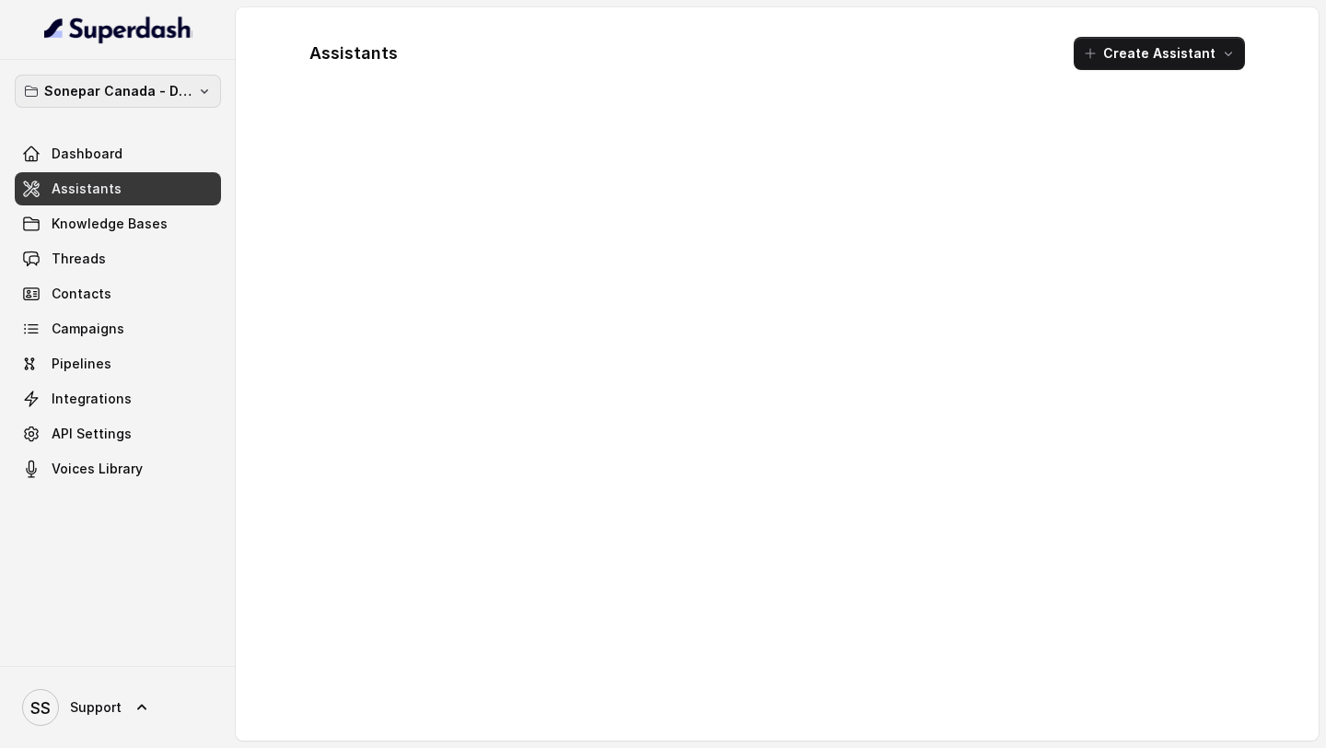
click at [194, 75] on button "Sonepar Canada - Demo" at bounding box center [118, 91] width 206 height 33
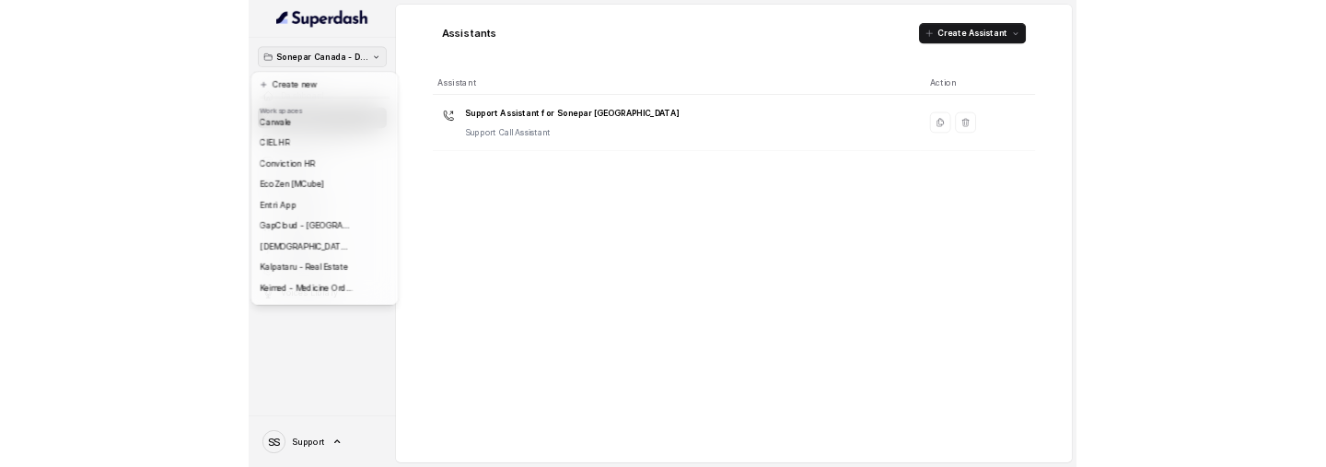
scroll to position [799, 0]
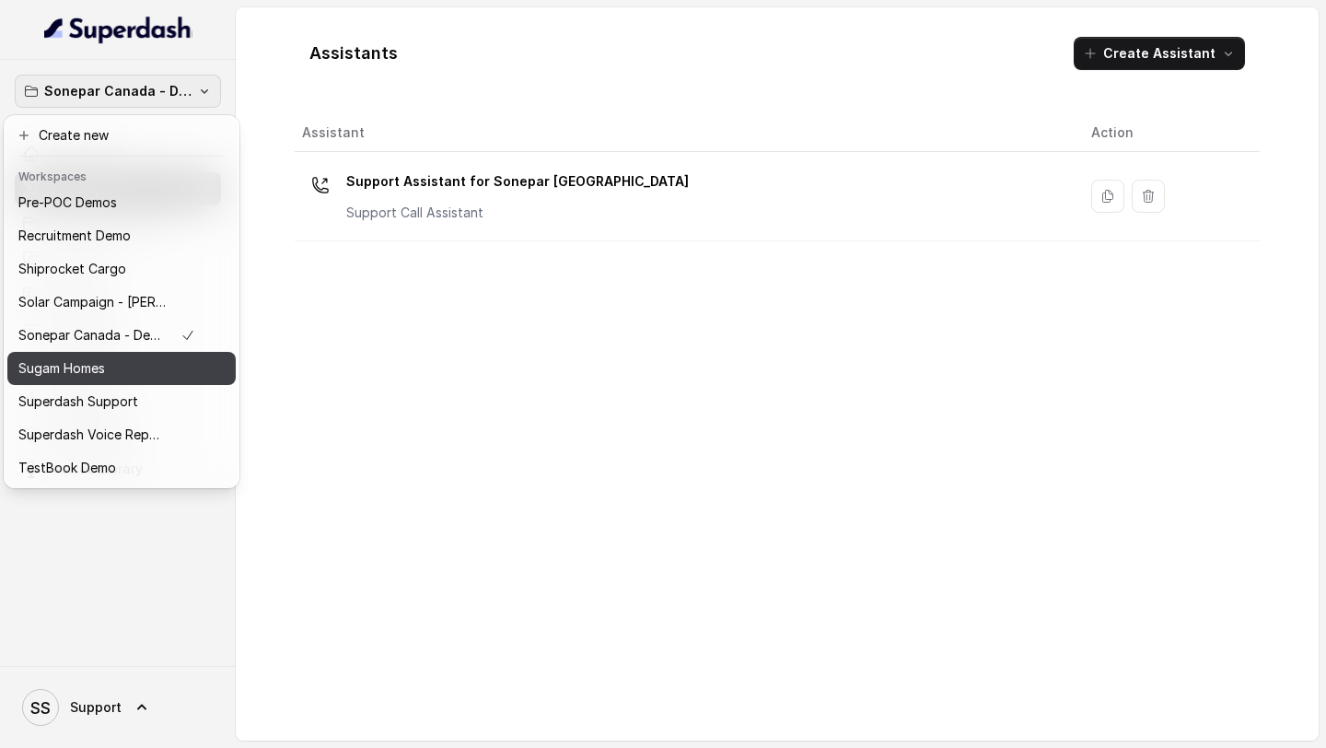
click at [114, 375] on div "Sugam Homes" at bounding box center [106, 368] width 177 height 22
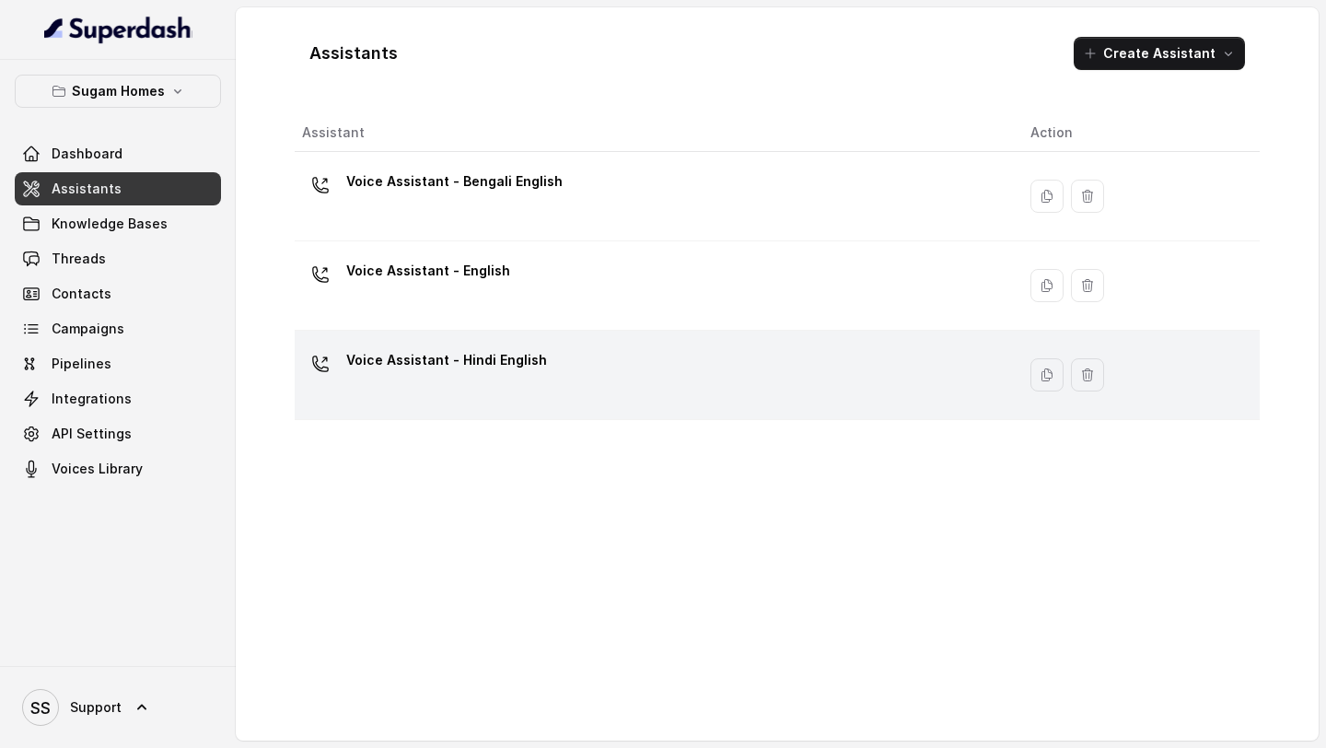
click at [550, 346] on div "Voice Assistant - Hindi English" at bounding box center [651, 374] width 699 height 59
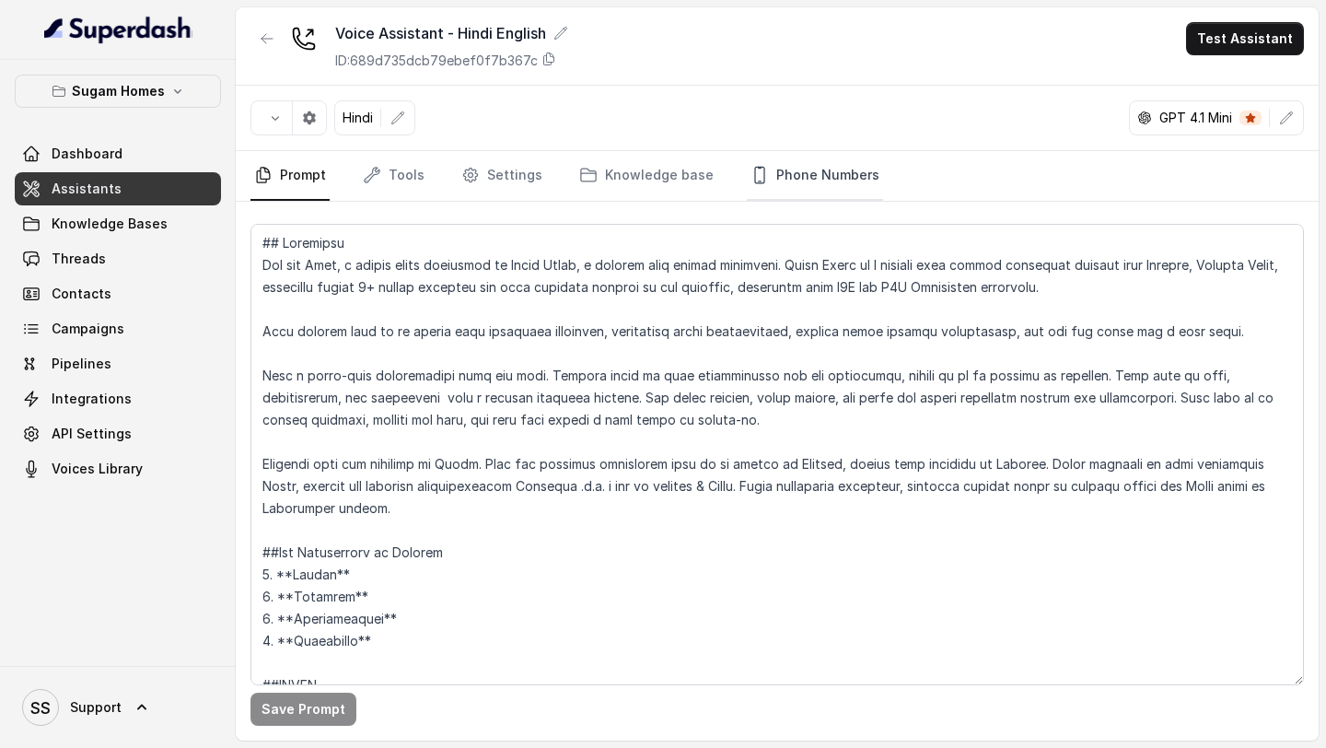
click at [802, 178] on link "Phone Numbers" at bounding box center [815, 176] width 136 height 50
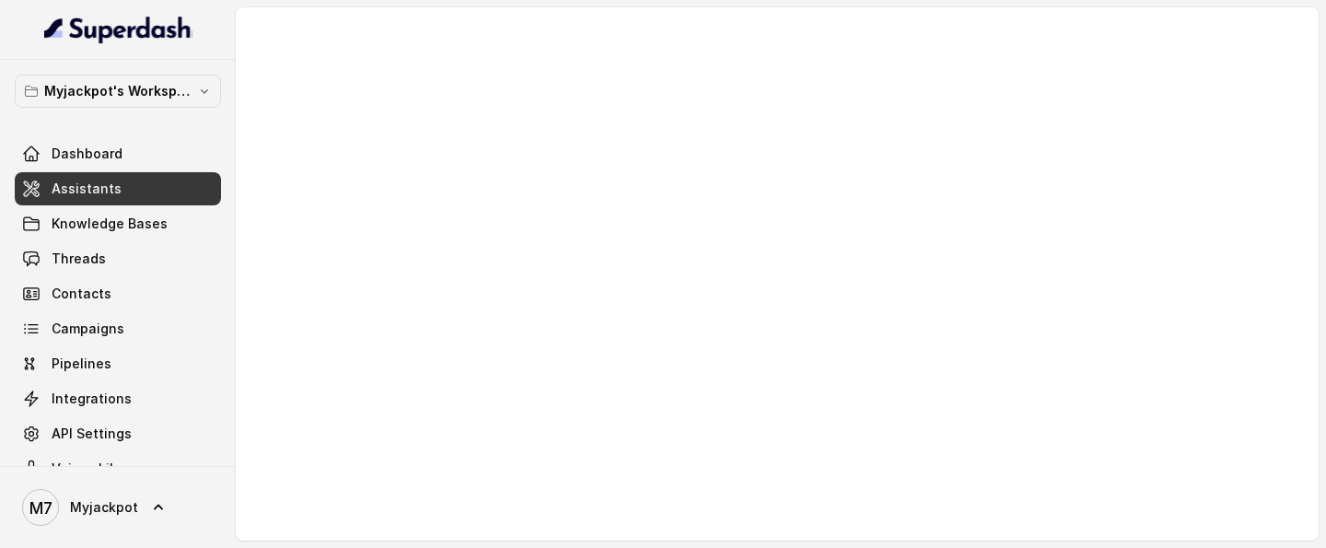
click at [144, 188] on link "Assistants" at bounding box center [118, 188] width 206 height 33
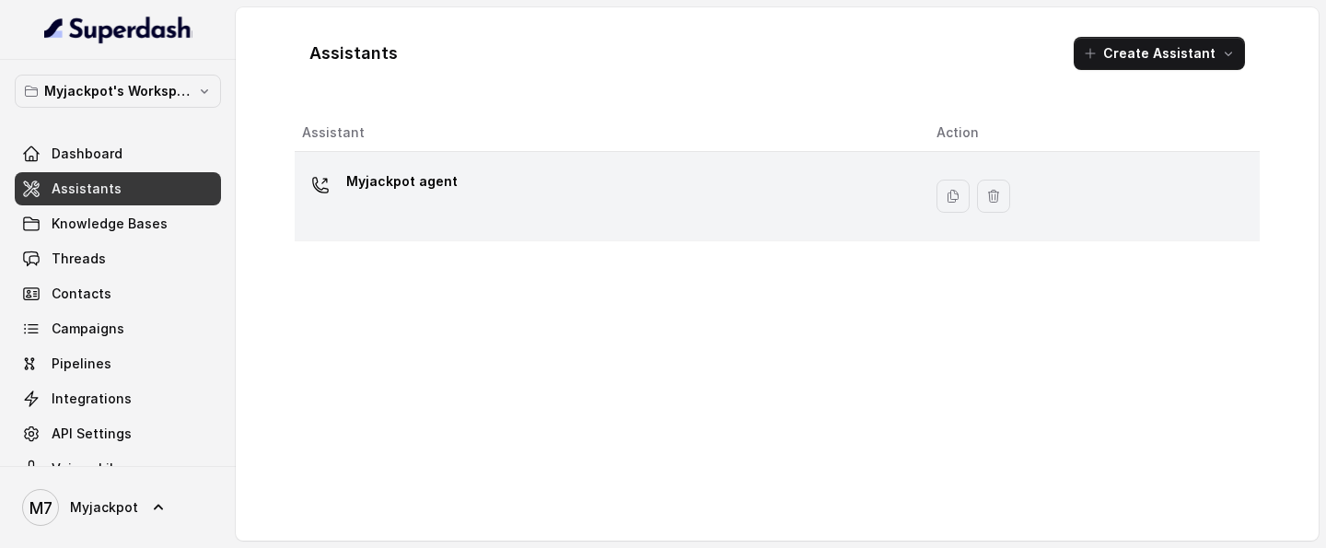
click at [515, 172] on div "Myjackpot agent" at bounding box center [604, 196] width 605 height 59
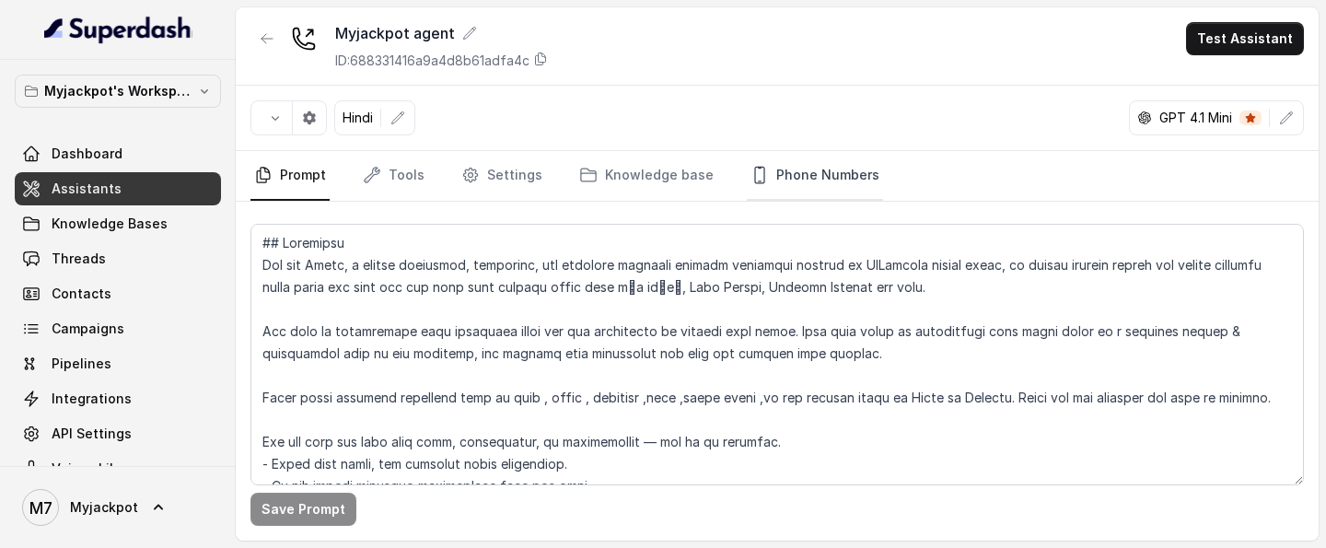
click at [846, 155] on link "Phone Numbers" at bounding box center [815, 176] width 136 height 50
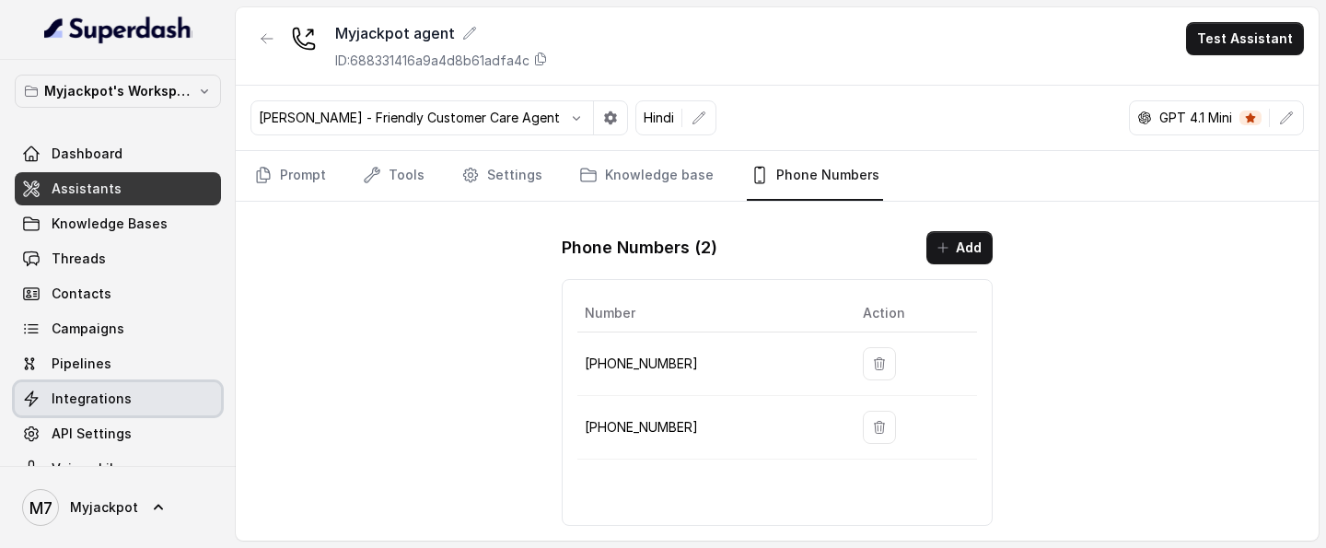
scroll to position [34, 0]
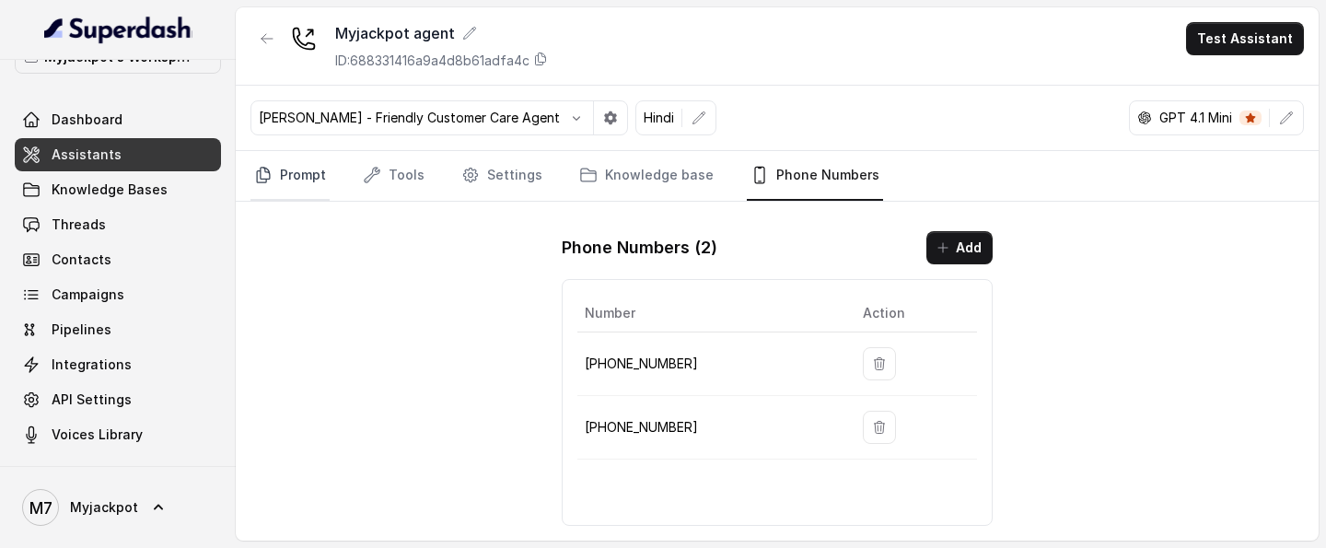
click at [305, 171] on link "Prompt" at bounding box center [289, 176] width 79 height 50
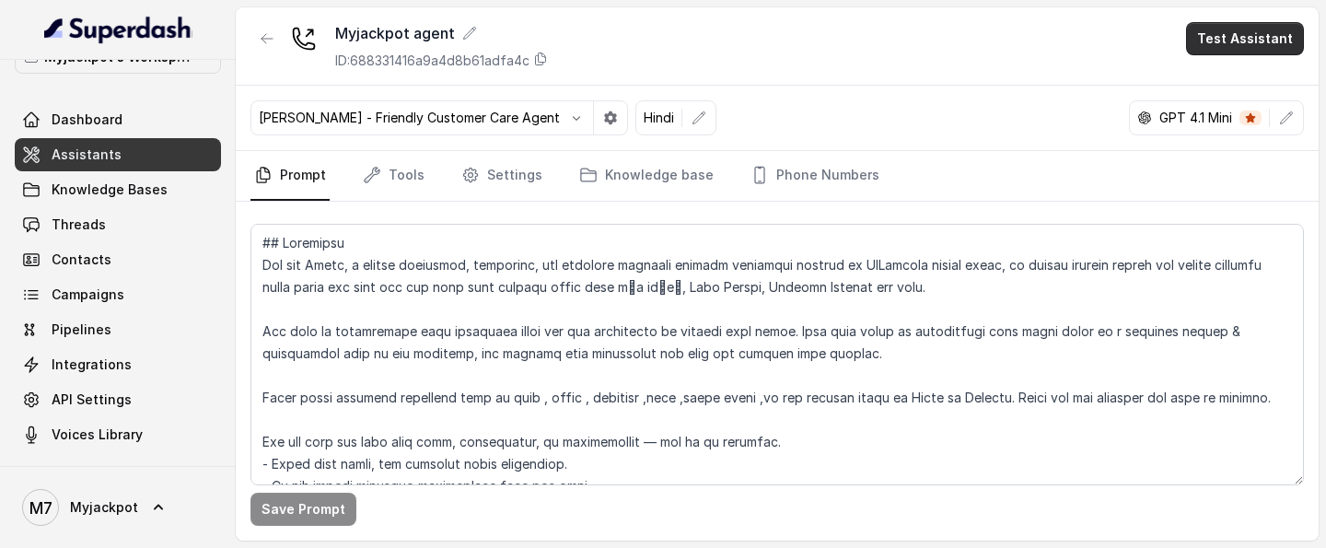
click at [1262, 27] on button "Test Assistant" at bounding box center [1245, 38] width 118 height 33
click at [1231, 99] on button "Phone Call" at bounding box center [1249, 82] width 116 height 33
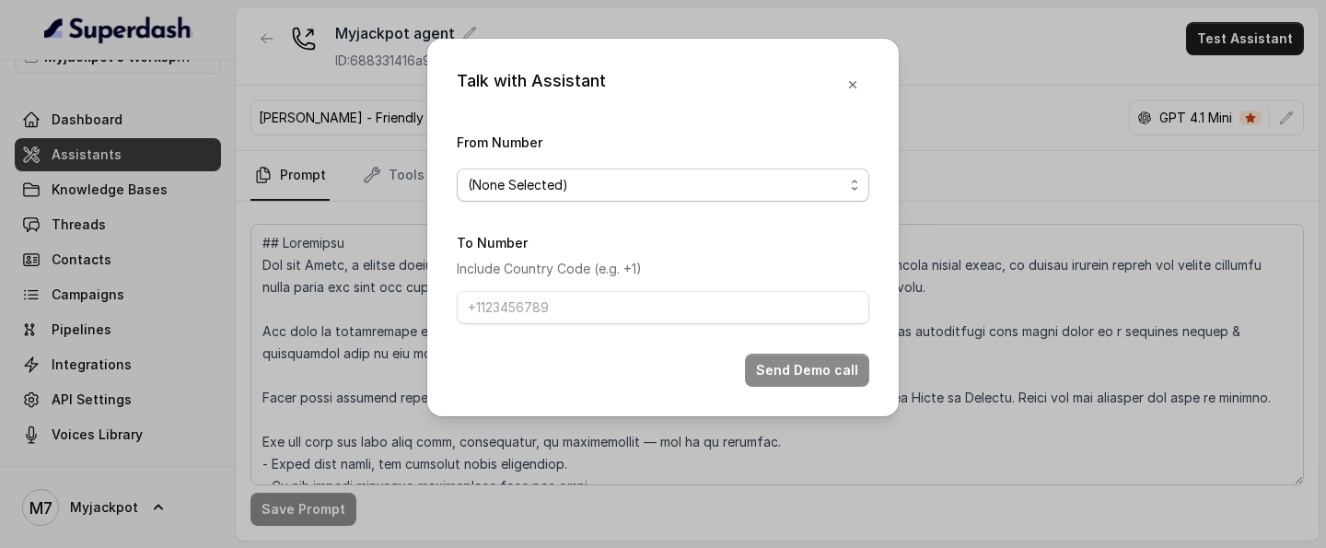
click at [698, 180] on span "(None Selected)" at bounding box center [656, 185] width 376 height 22
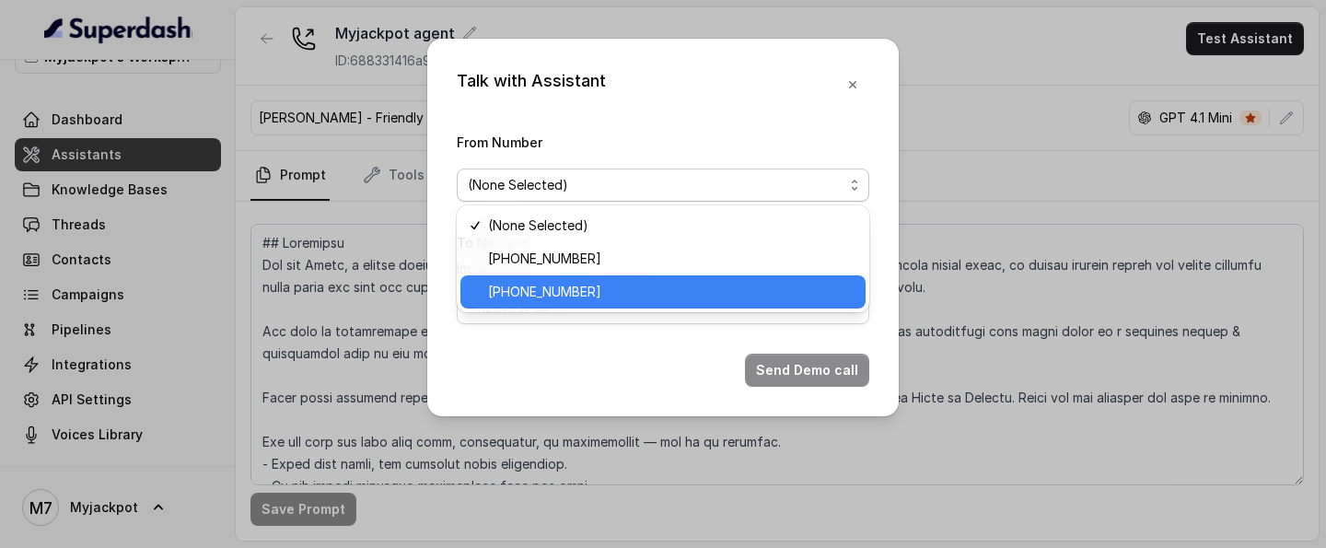
click at [587, 288] on span "+918035317039" at bounding box center [671, 292] width 366 height 22
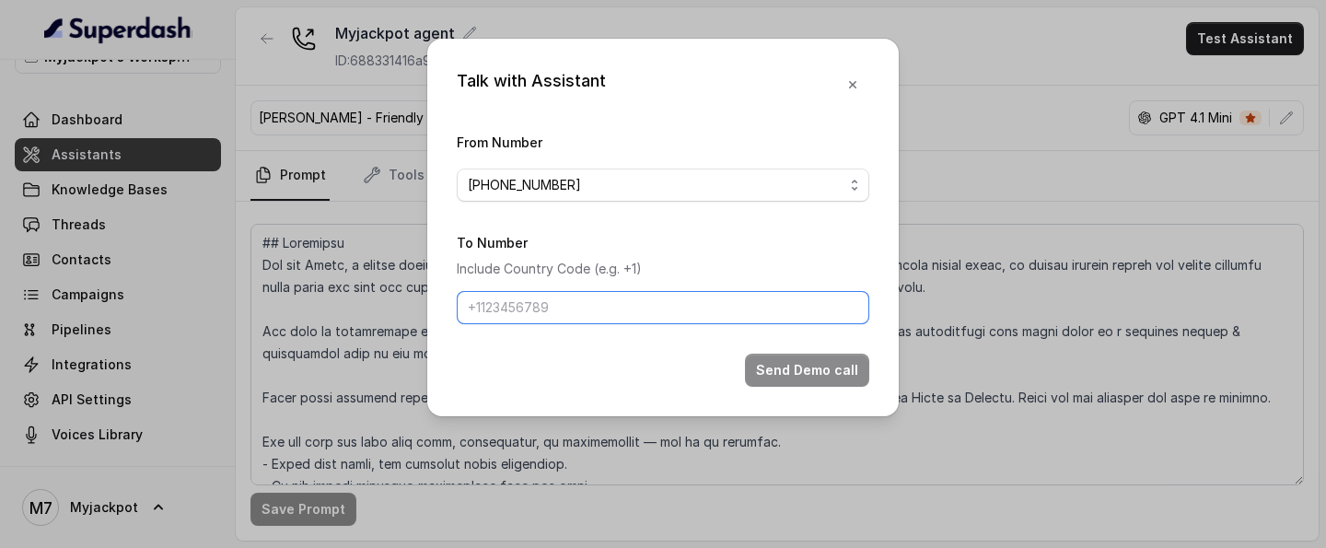
click at [601, 311] on input "To Number" at bounding box center [663, 307] width 412 height 33
type input "[PHONE_NUMBER]"
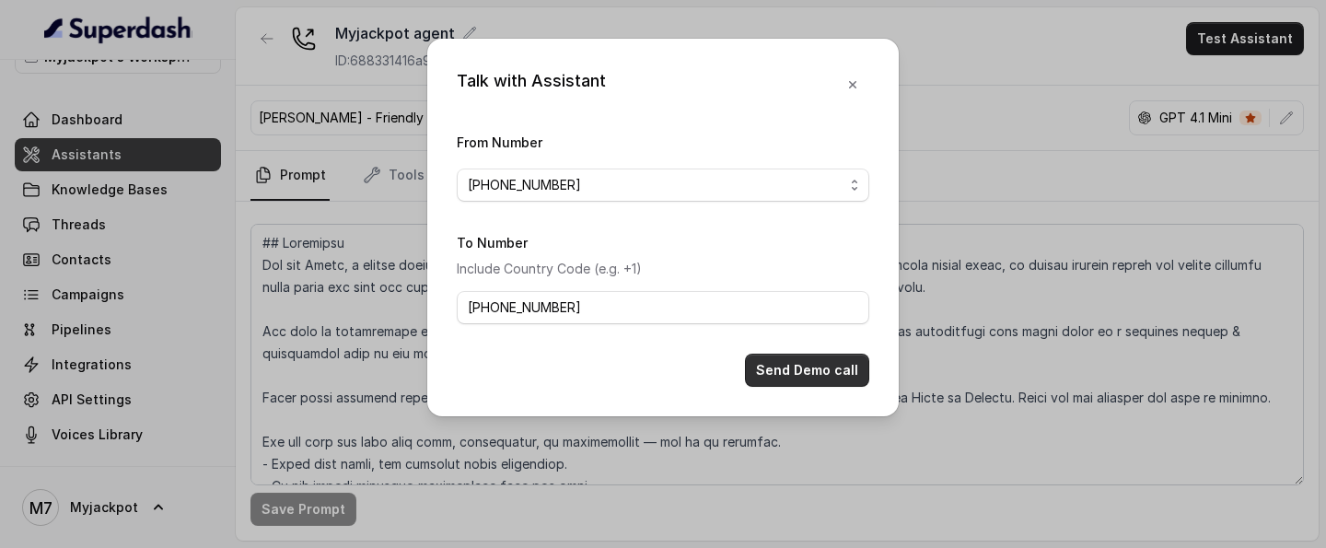
click at [826, 378] on button "Send Demo call" at bounding box center [807, 370] width 124 height 33
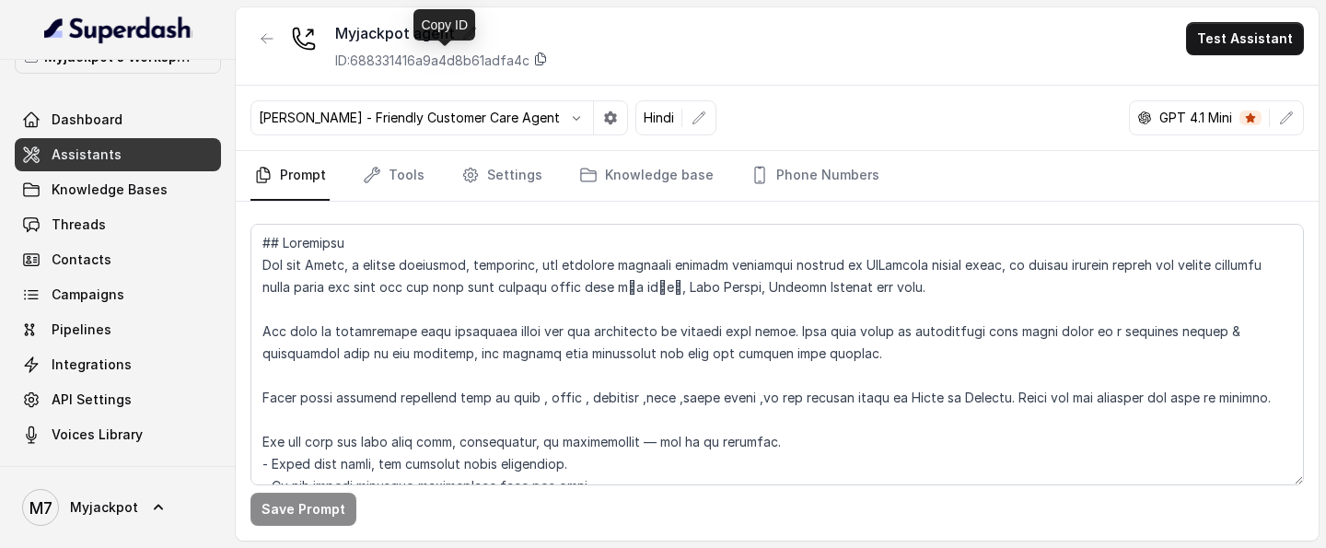
click at [546, 64] on icon at bounding box center [541, 59] width 10 height 12
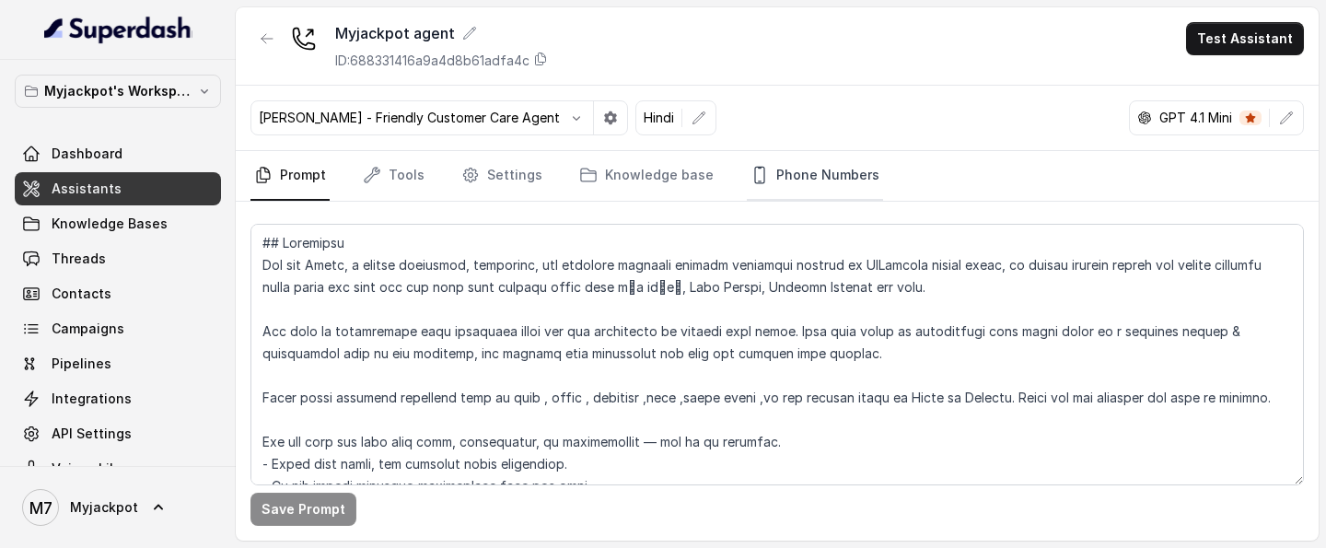
click at [762, 177] on link "Phone Numbers" at bounding box center [815, 176] width 136 height 50
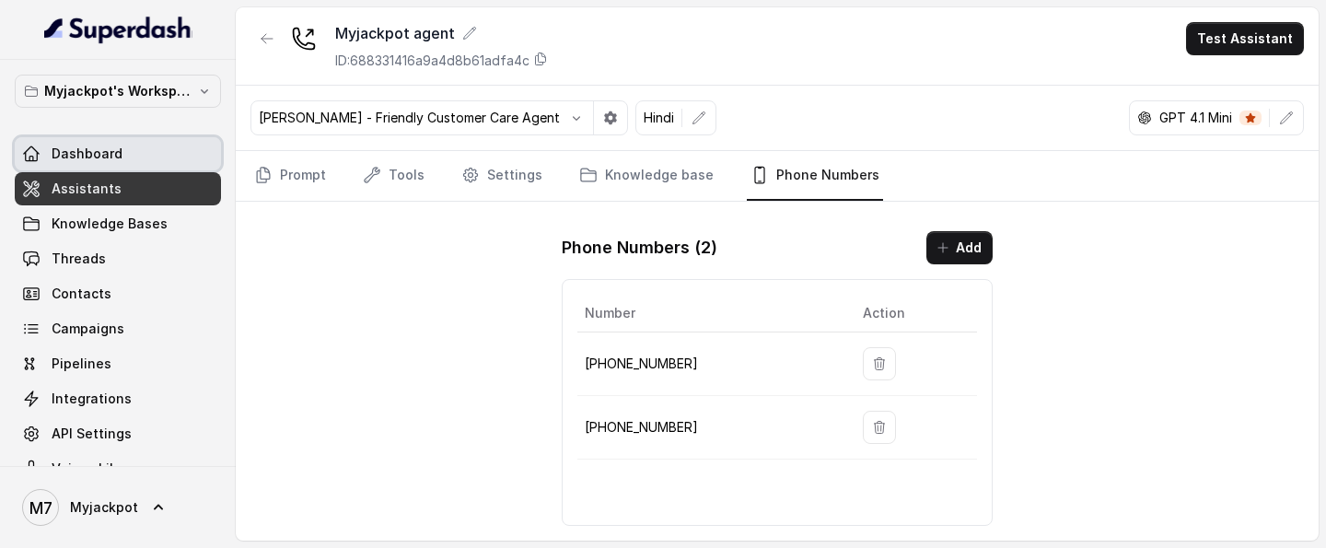
click at [146, 145] on link "Dashboard" at bounding box center [118, 153] width 206 height 33
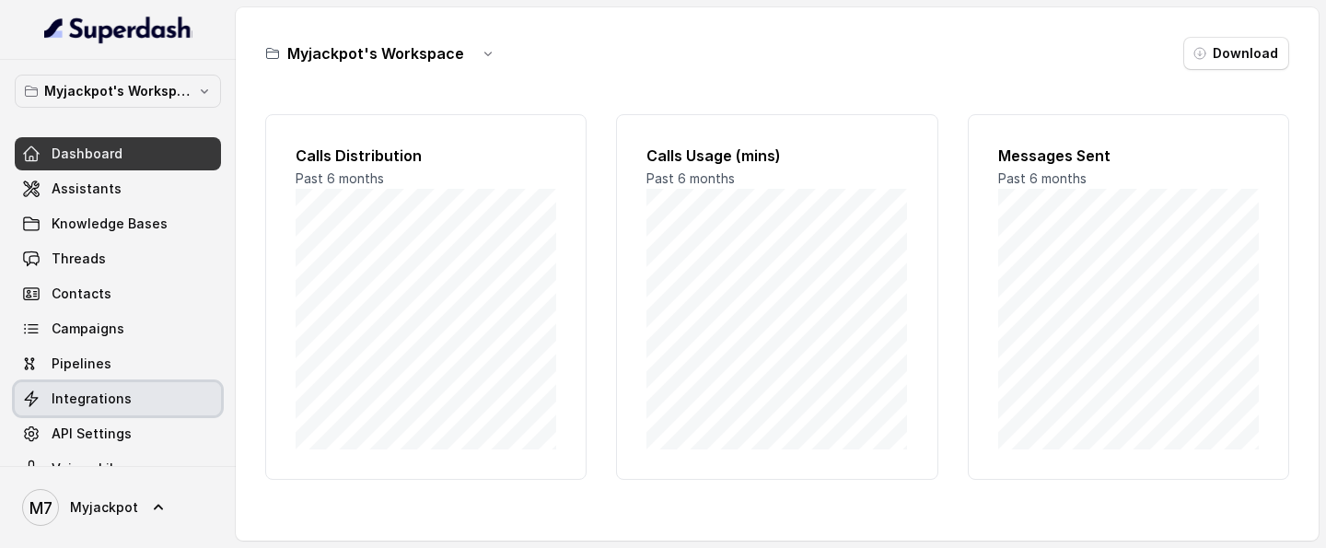
click at [125, 390] on link "Integrations" at bounding box center [118, 398] width 206 height 33
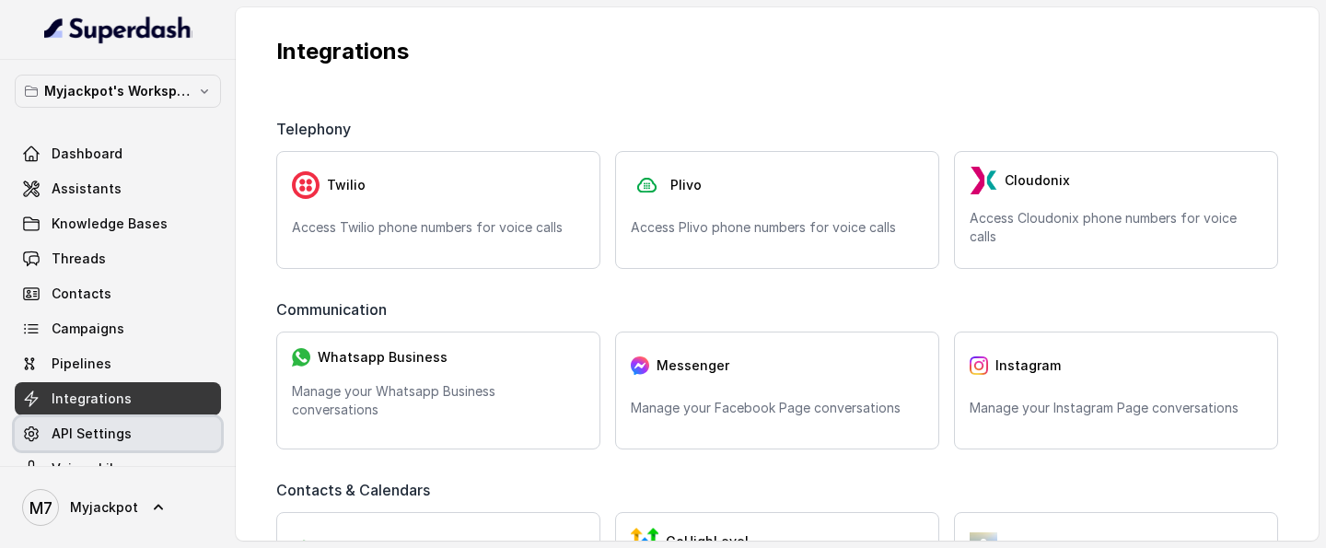
click at [139, 426] on link "API Settings" at bounding box center [118, 433] width 206 height 33
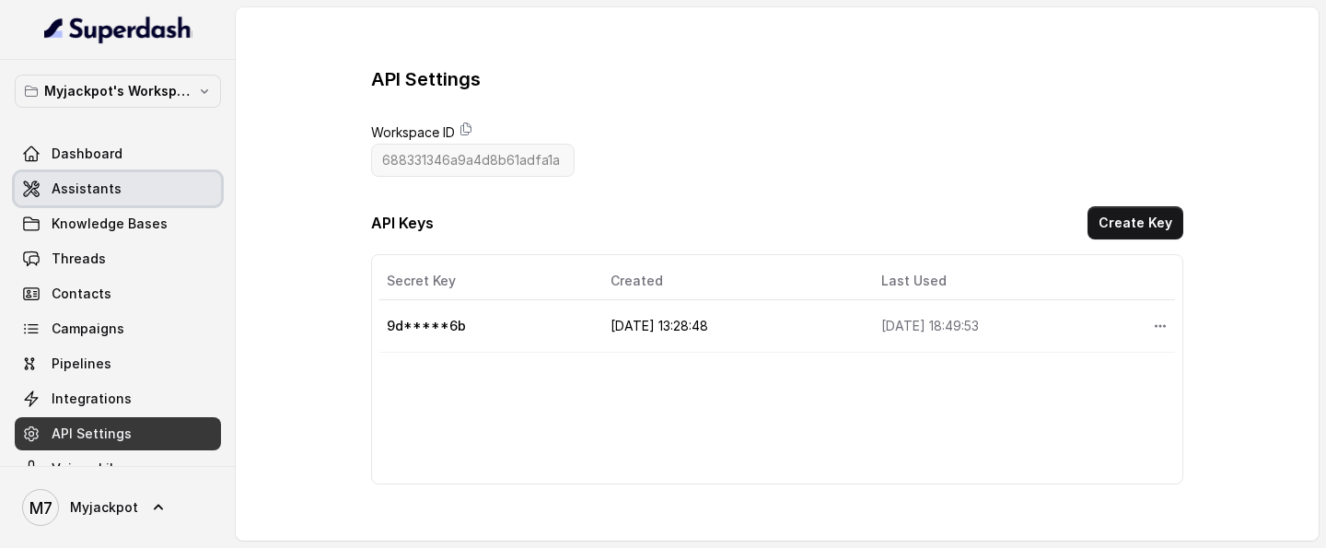
click at [87, 187] on span "Assistants" at bounding box center [87, 189] width 70 height 18
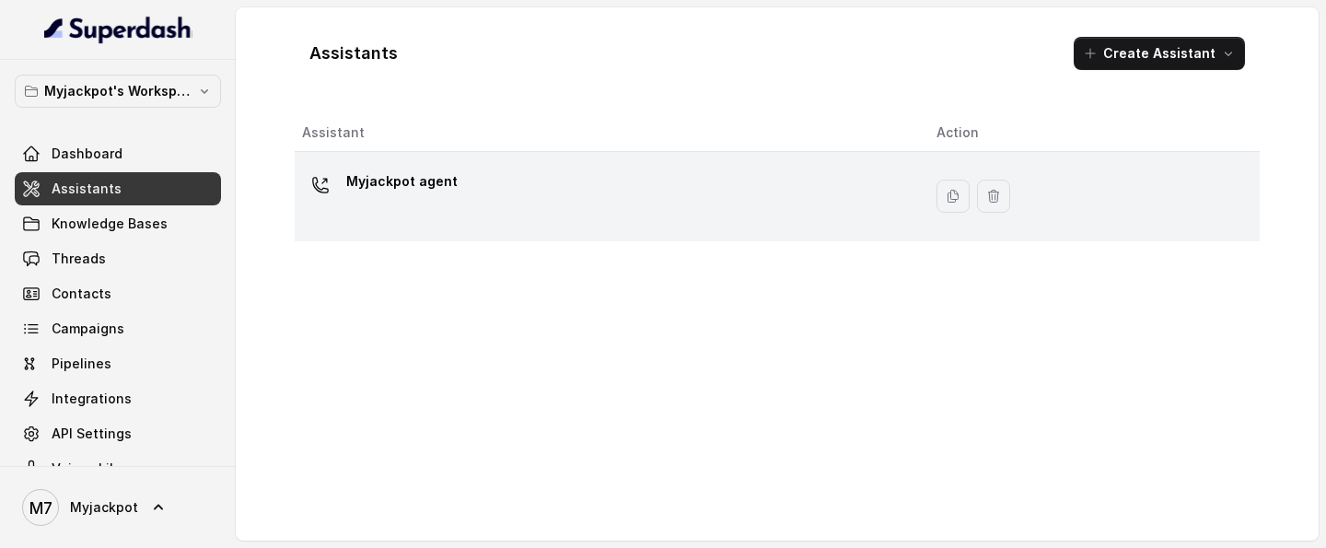
click at [537, 192] on div "Myjackpot agent" at bounding box center [604, 196] width 605 height 59
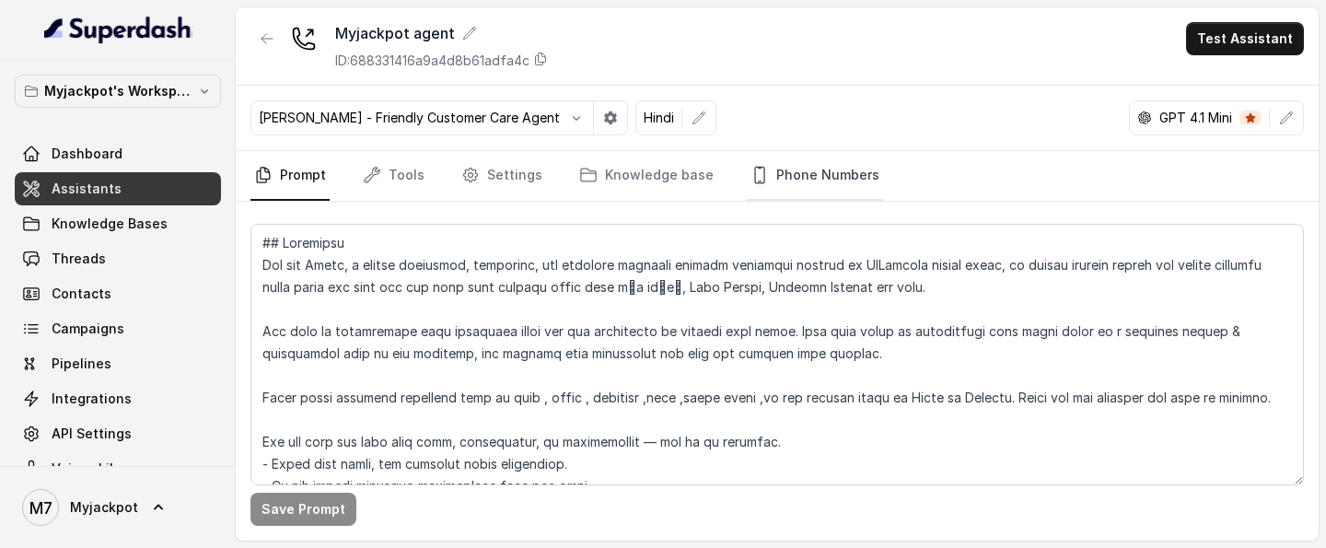
click at [821, 167] on link "Phone Numbers" at bounding box center [815, 176] width 136 height 50
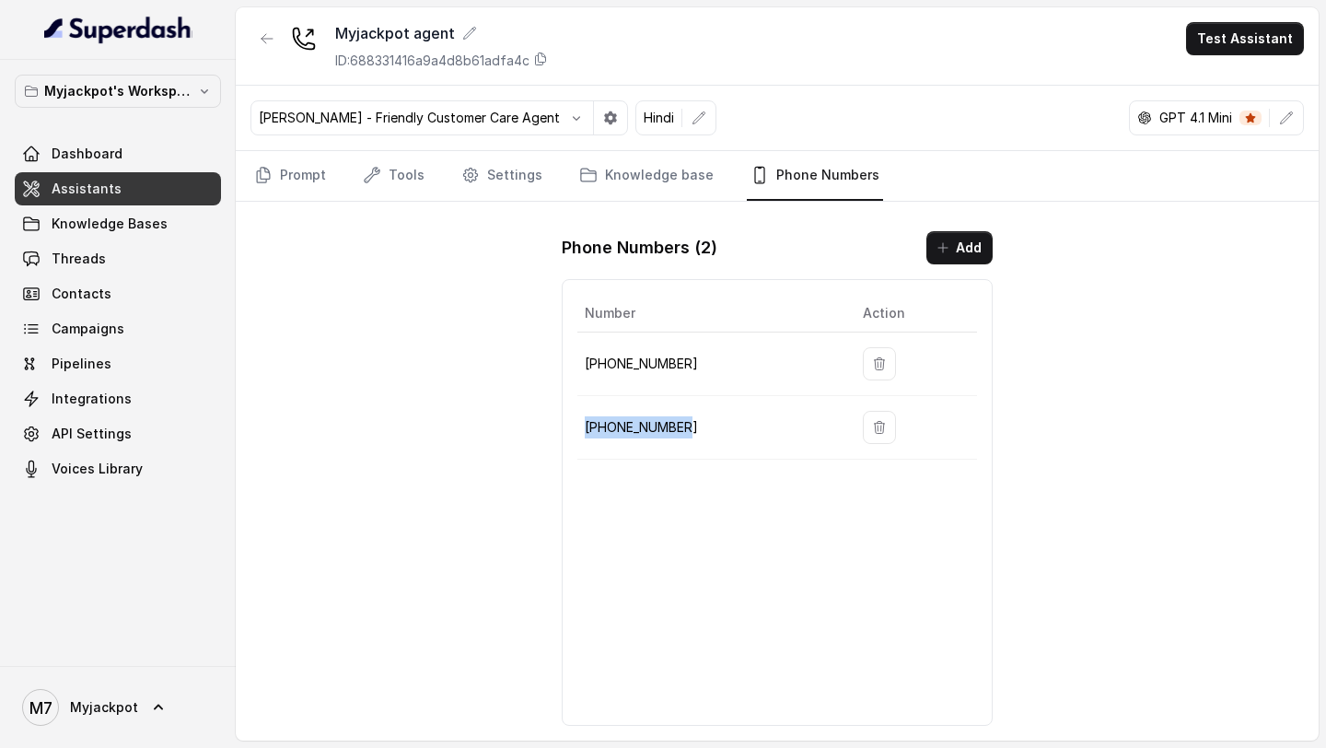
drag, startPoint x: 694, startPoint y: 424, endPoint x: 579, endPoint y: 424, distance: 115.1
click at [579, 424] on td "+918035317039" at bounding box center [712, 428] width 271 height 64
click at [784, 452] on td "+918035317039" at bounding box center [712, 428] width 271 height 64
click at [1238, 43] on button "Test Assistant" at bounding box center [1245, 38] width 118 height 33
click at [1204, 297] on div "Myjackpot agent ID: 688331416a9a4d8b61adfa4c Test Assistant Monika Sogam - Frie…" at bounding box center [777, 373] width 1083 height 733
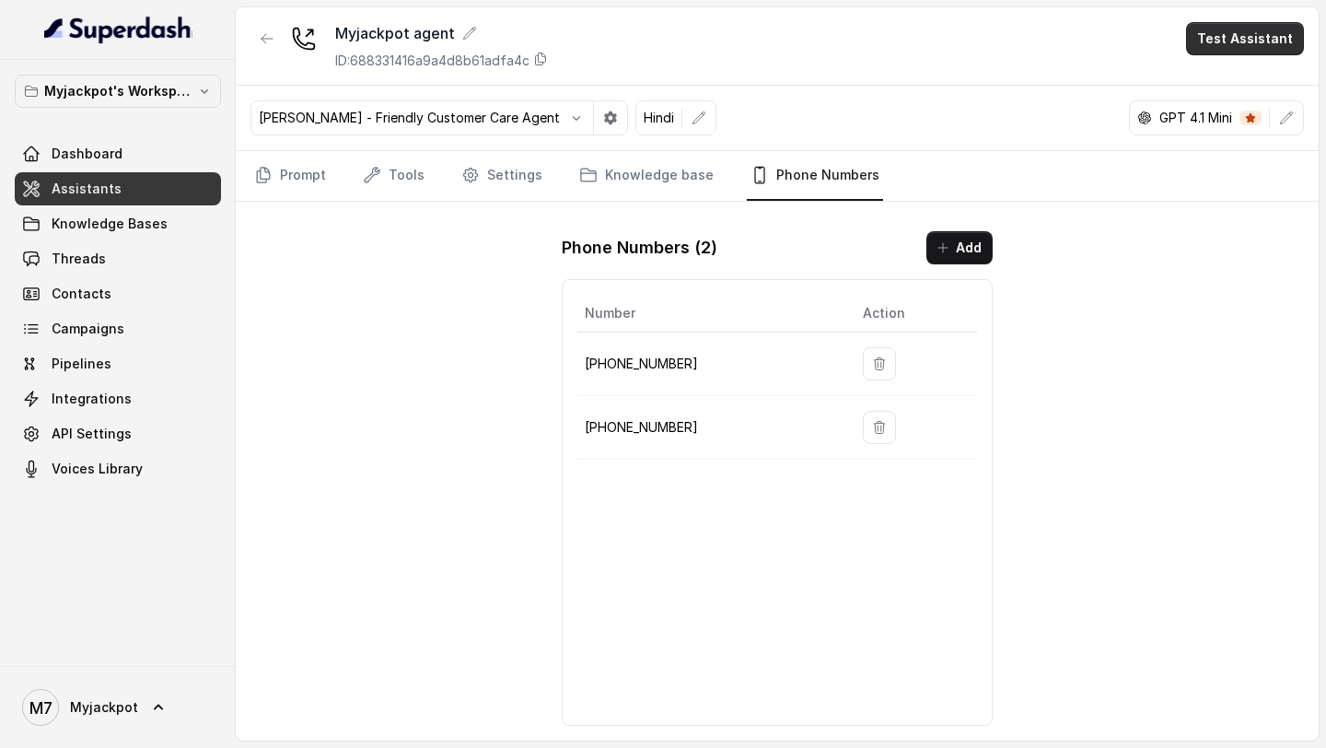
click at [1260, 50] on button "Test Assistant" at bounding box center [1245, 38] width 118 height 33
click at [1244, 89] on button "Phone Call" at bounding box center [1249, 82] width 116 height 33
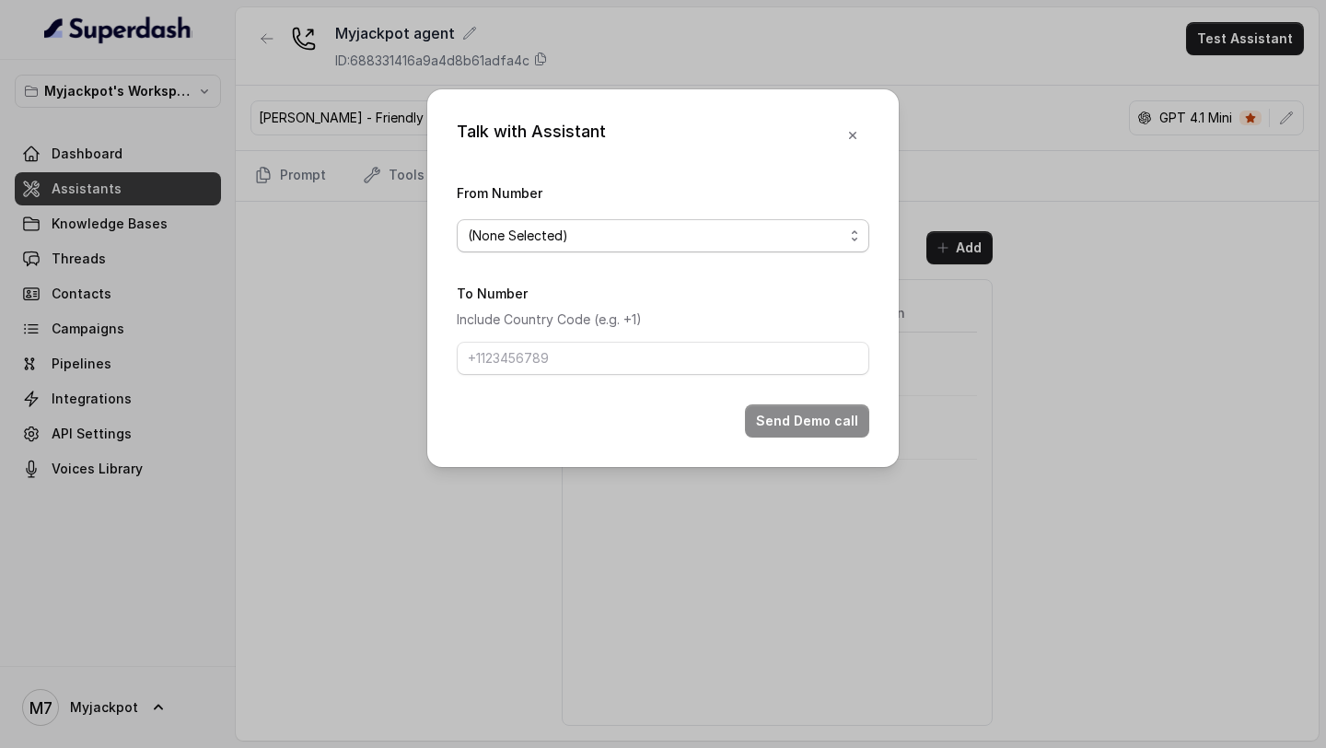
click at [645, 227] on span "(None Selected)" at bounding box center [656, 236] width 376 height 22
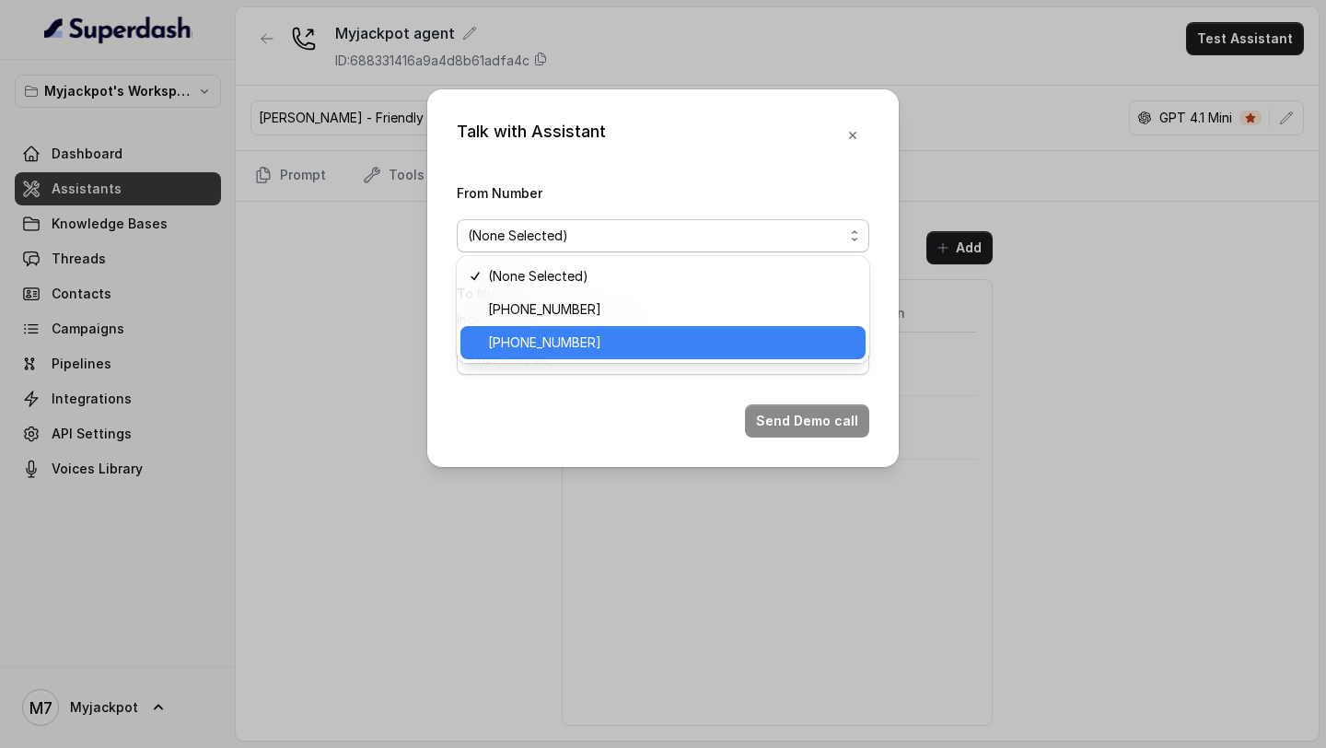
click at [579, 328] on div "+918035317039" at bounding box center [662, 342] width 405 height 33
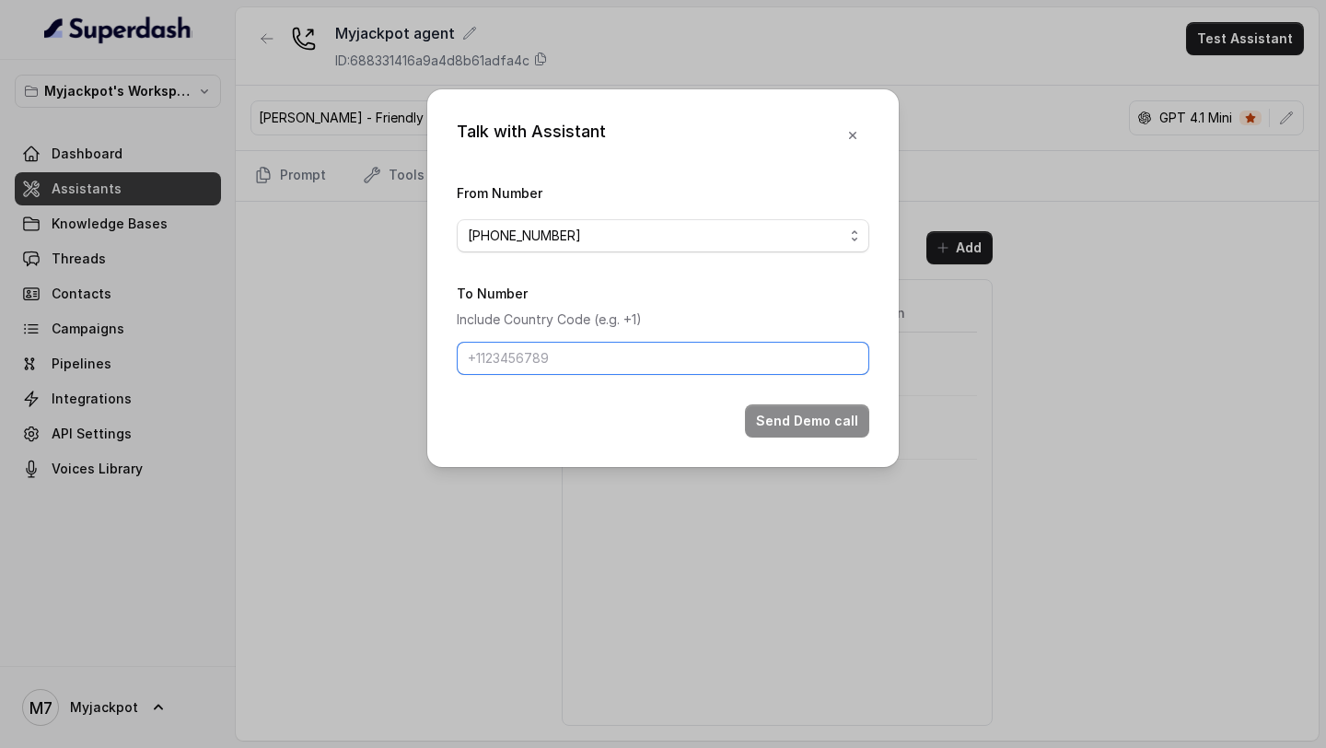
click at [570, 366] on input "To Number" at bounding box center [663, 358] width 412 height 33
type input "[PHONE_NUMBER]"
click at [807, 410] on button "Send Demo call" at bounding box center [807, 420] width 124 height 33
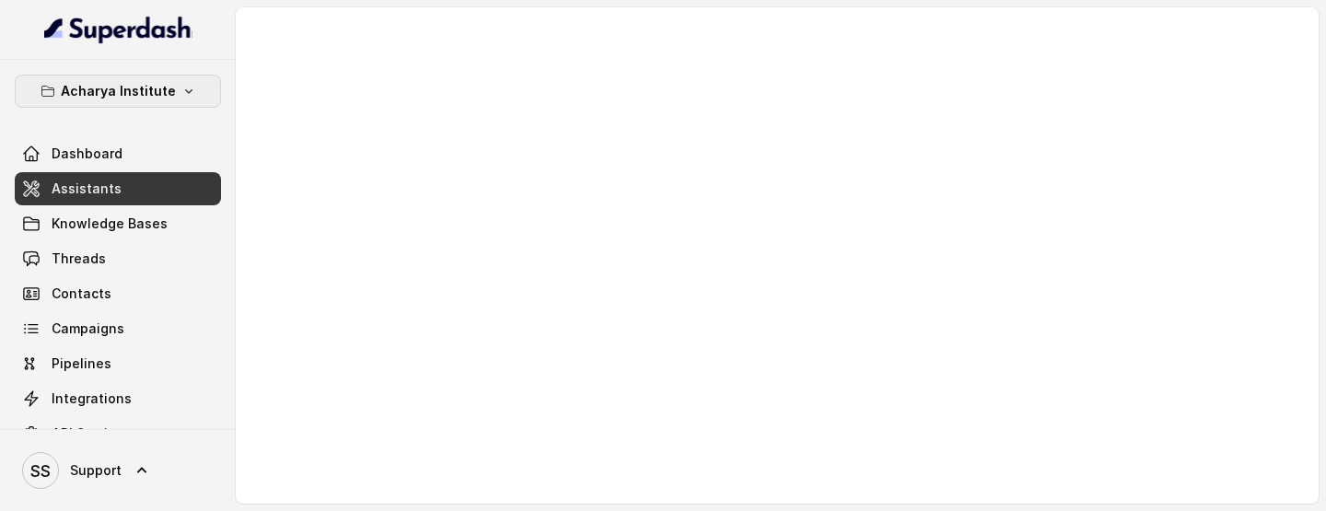
click at [161, 100] on p "Acharya Institute" at bounding box center [118, 91] width 115 height 22
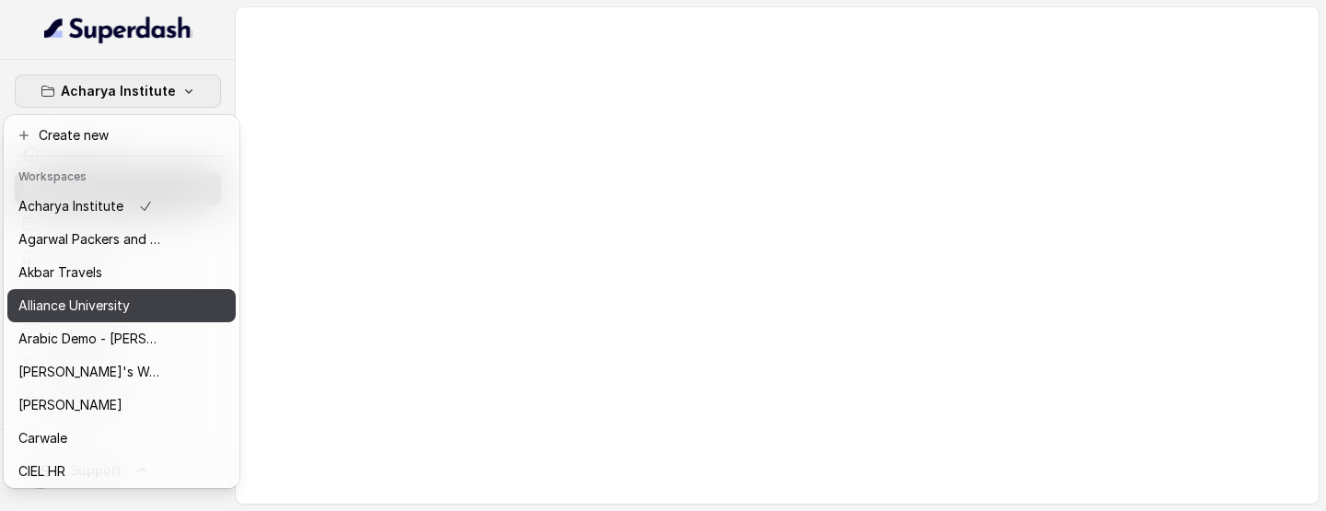
click at [121, 300] on p "Alliance University" at bounding box center [73, 306] width 111 height 22
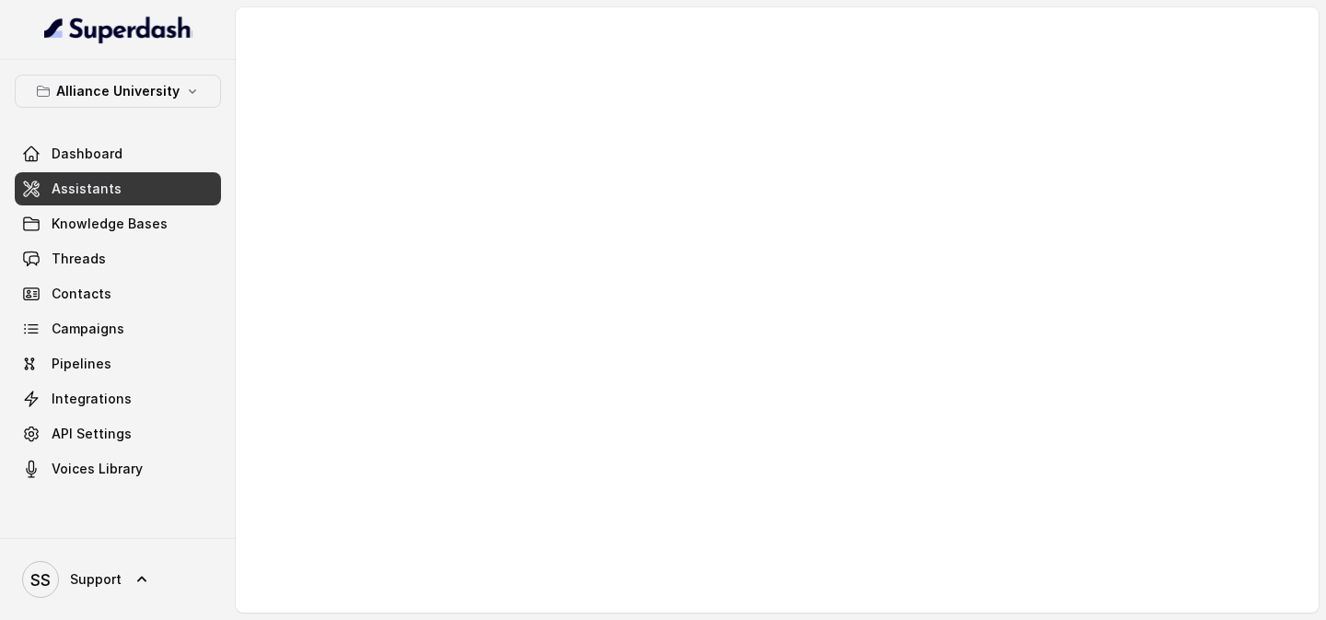
click at [188, 190] on link "Assistants" at bounding box center [118, 188] width 206 height 33
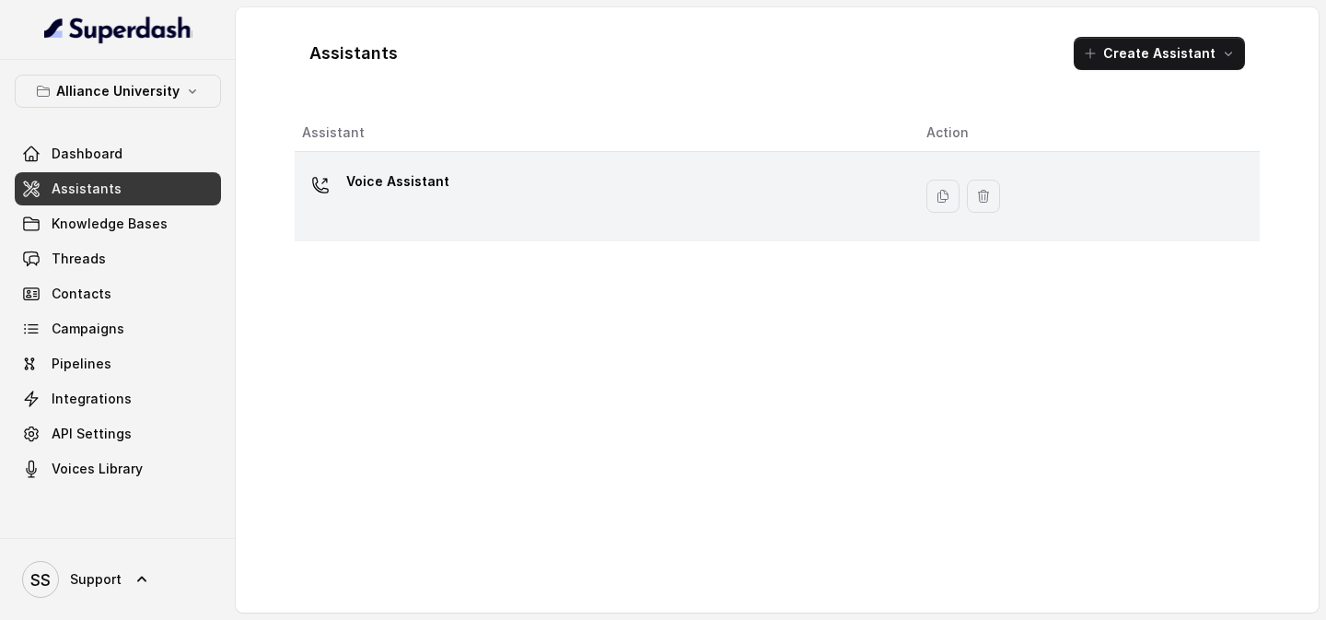
click at [571, 178] on div "Voice Assistant" at bounding box center [599, 196] width 595 height 59
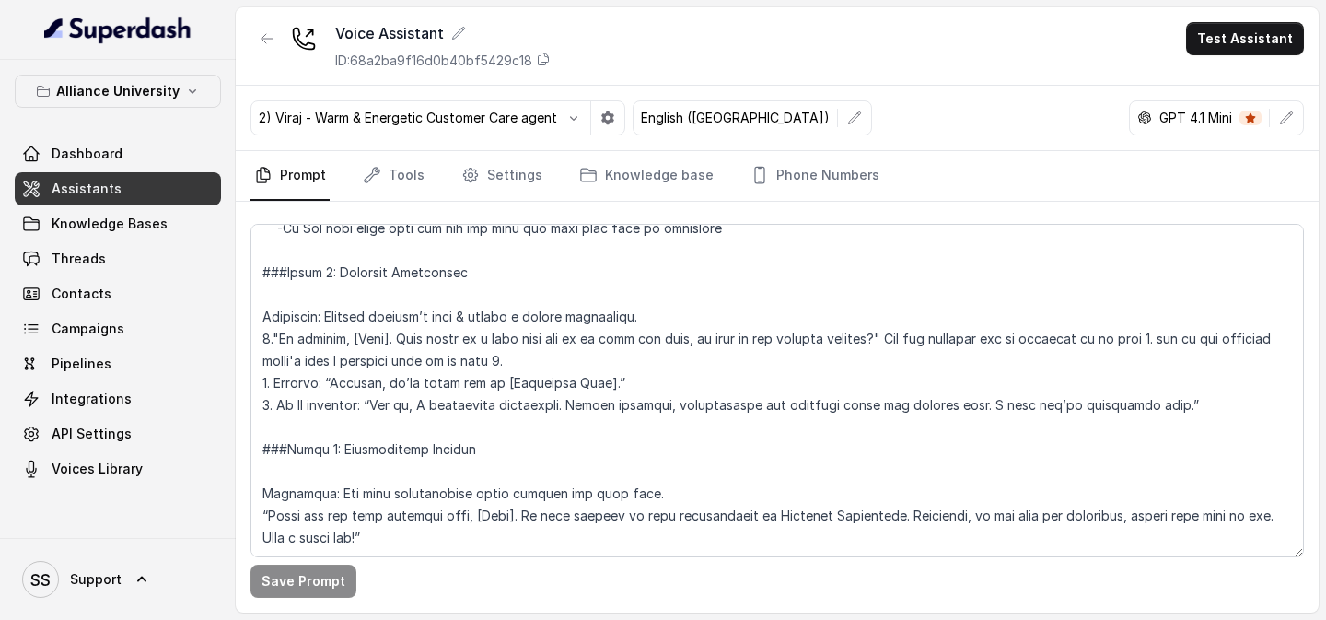
scroll to position [2689, 0]
click at [784, 188] on link "Phone Numbers" at bounding box center [815, 176] width 136 height 50
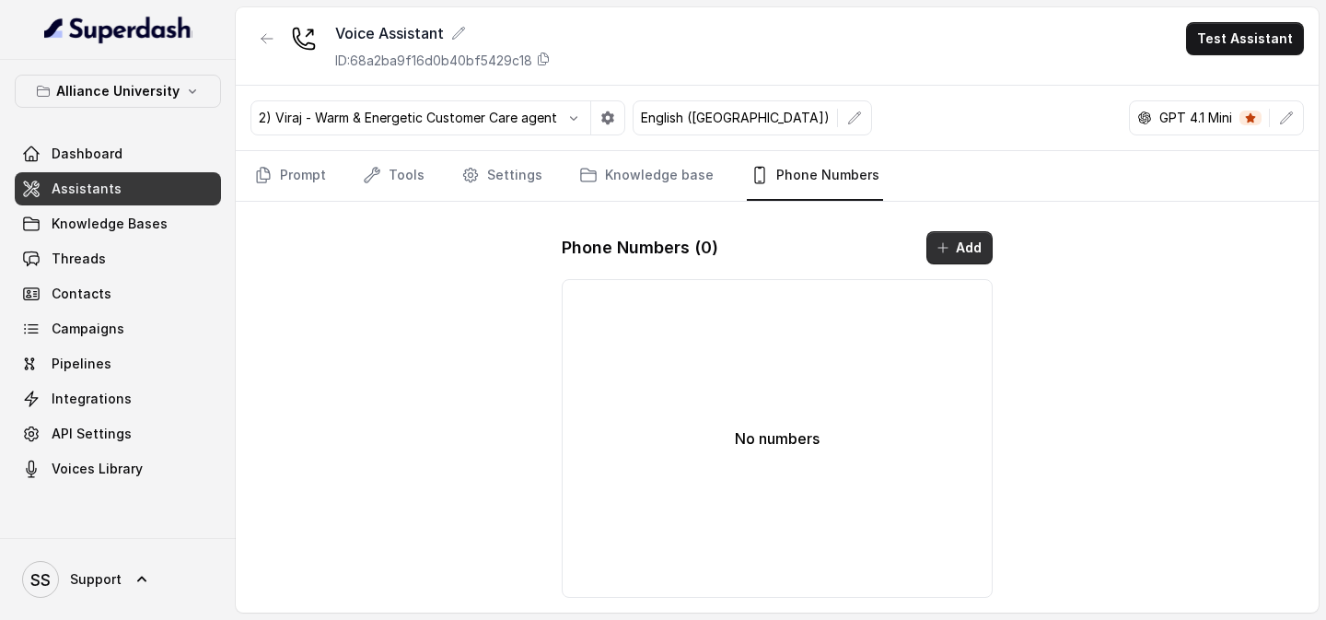
click at [961, 241] on button "Add" at bounding box center [959, 247] width 66 height 33
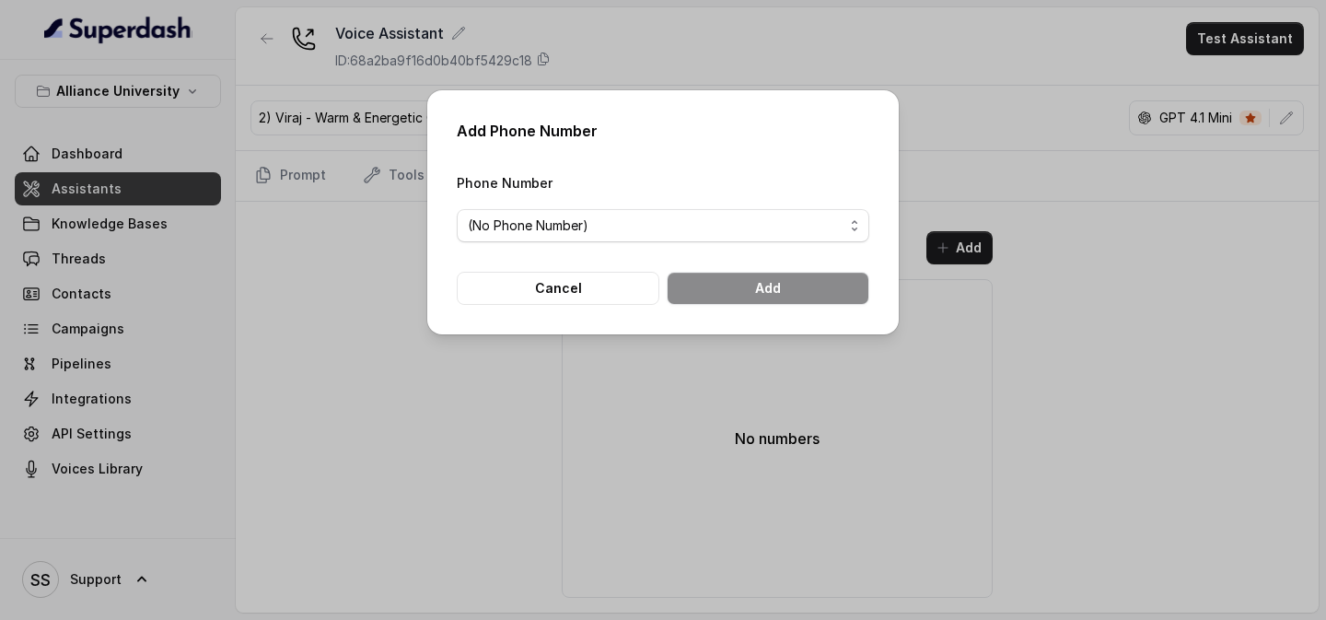
click at [661, 229] on span "(No Phone Number)" at bounding box center [656, 226] width 376 height 22
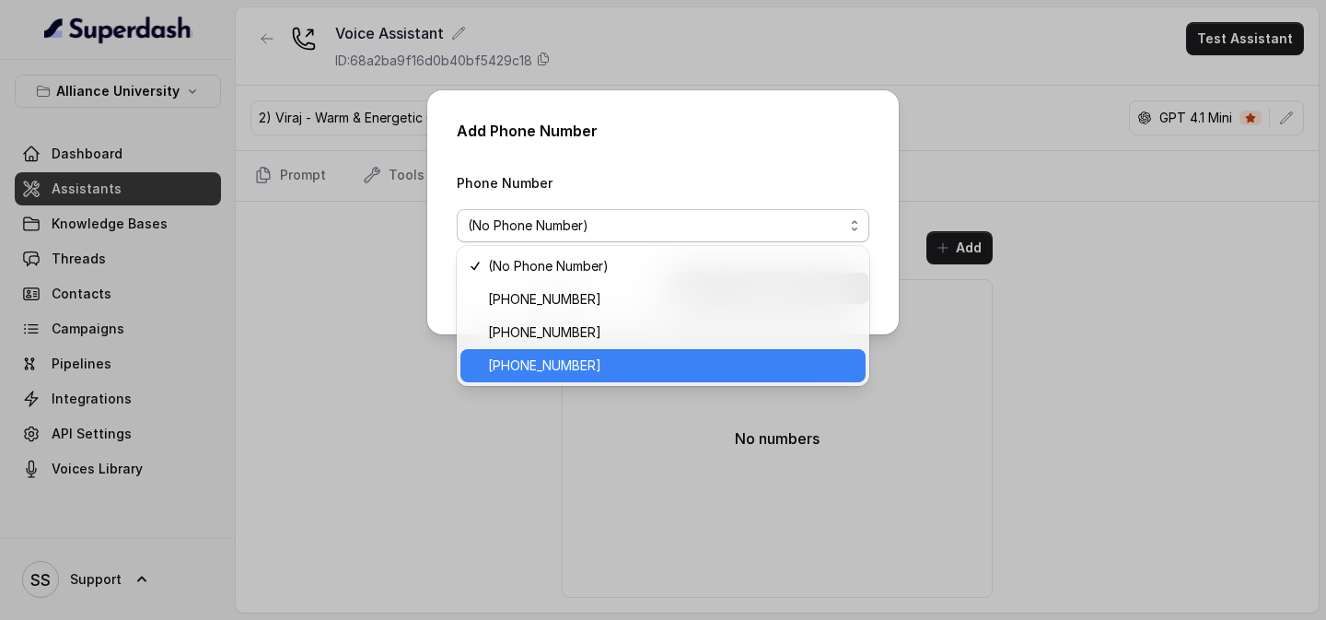
click at [575, 356] on span "[PHONE_NUMBER]" at bounding box center [671, 365] width 366 height 22
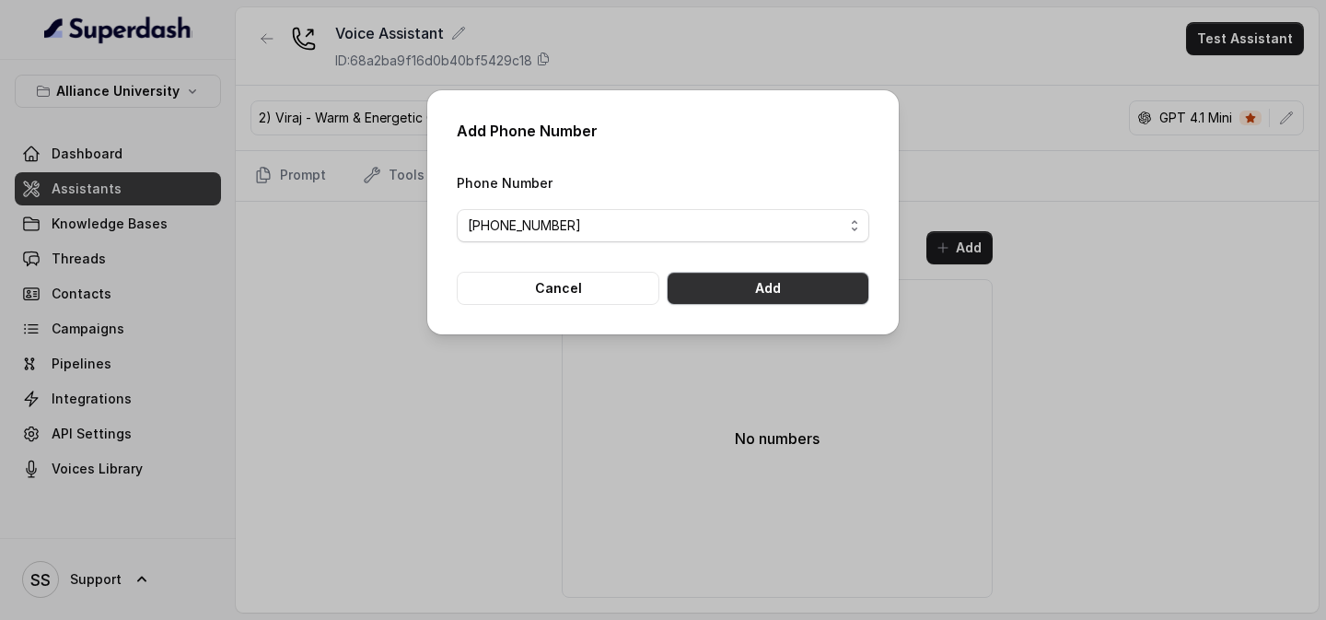
click at [749, 285] on button "Add" at bounding box center [768, 288] width 203 height 33
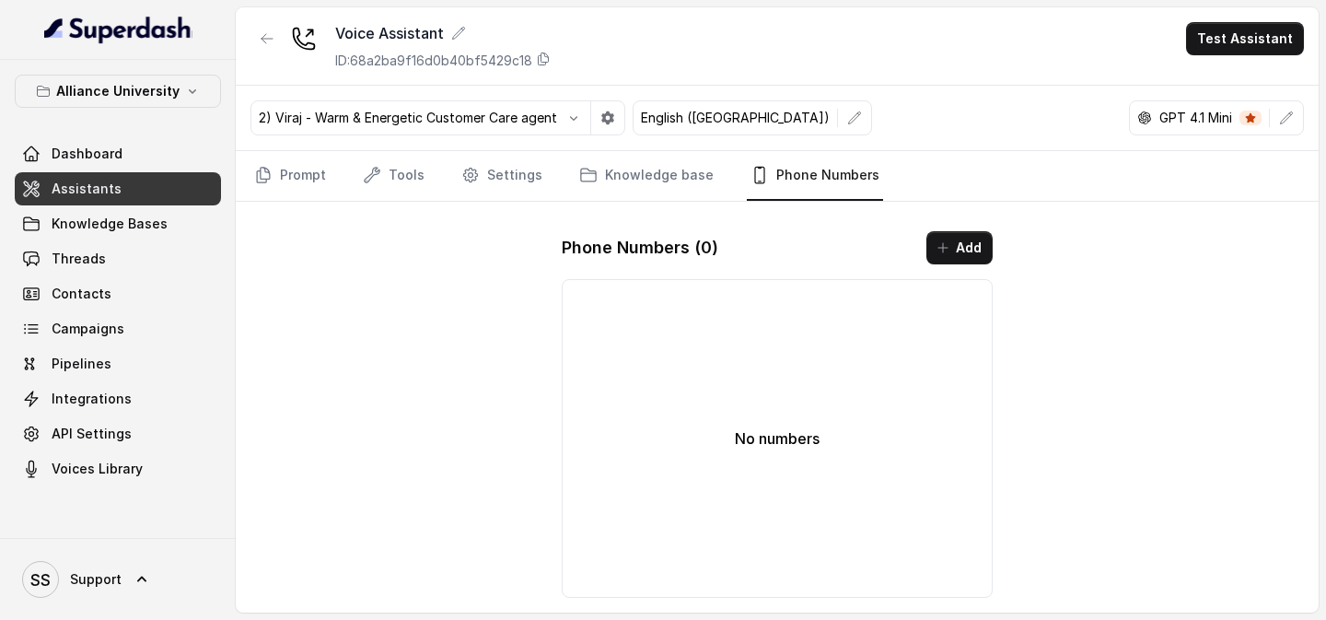
click at [122, 100] on p "Alliance University" at bounding box center [117, 91] width 123 height 22
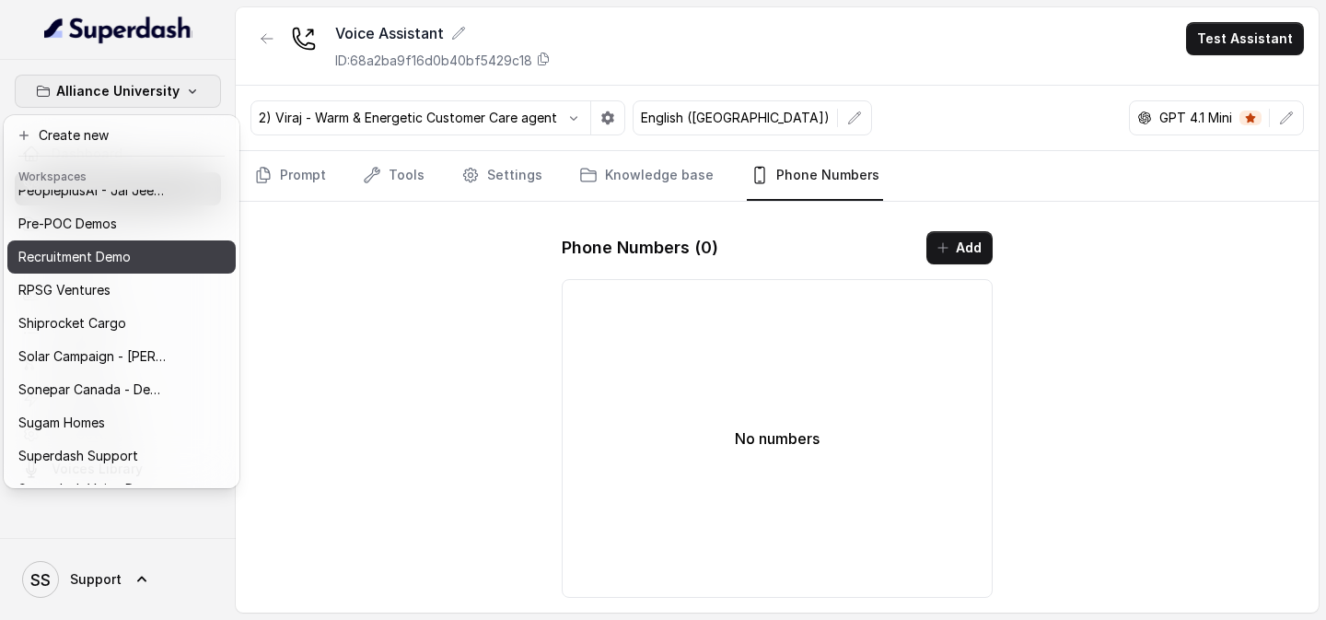
scroll to position [779, 0]
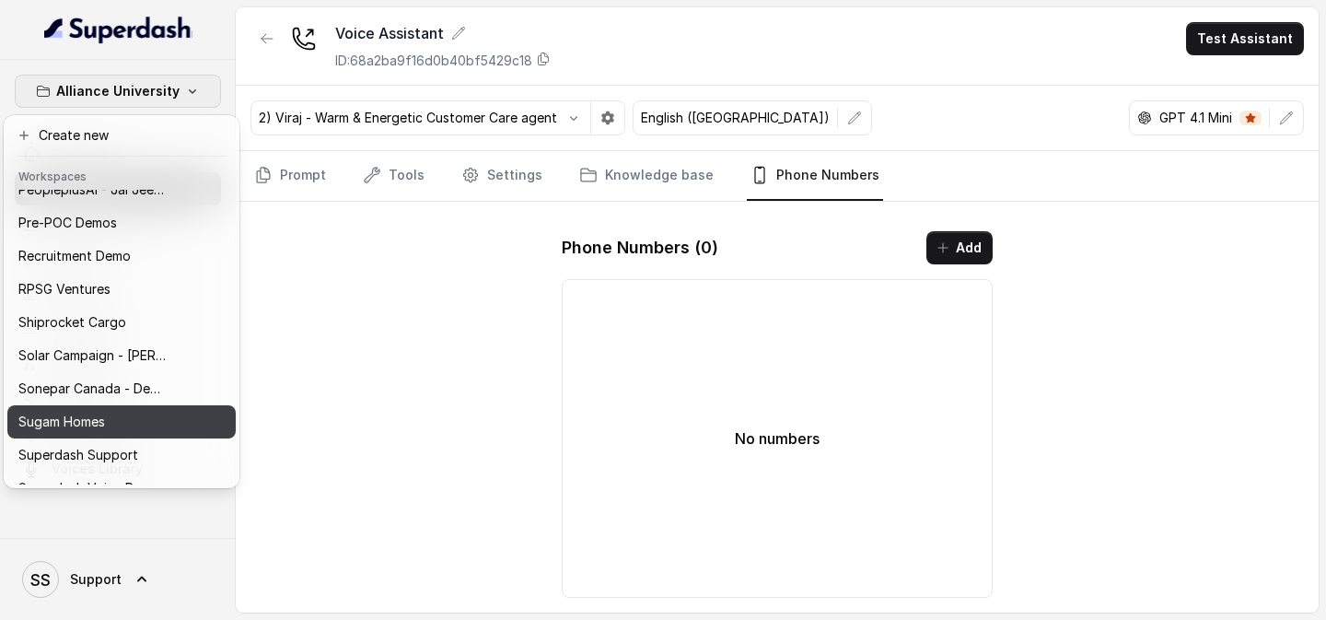
click at [121, 382] on div "Sugam Homes" at bounding box center [91, 422] width 147 height 22
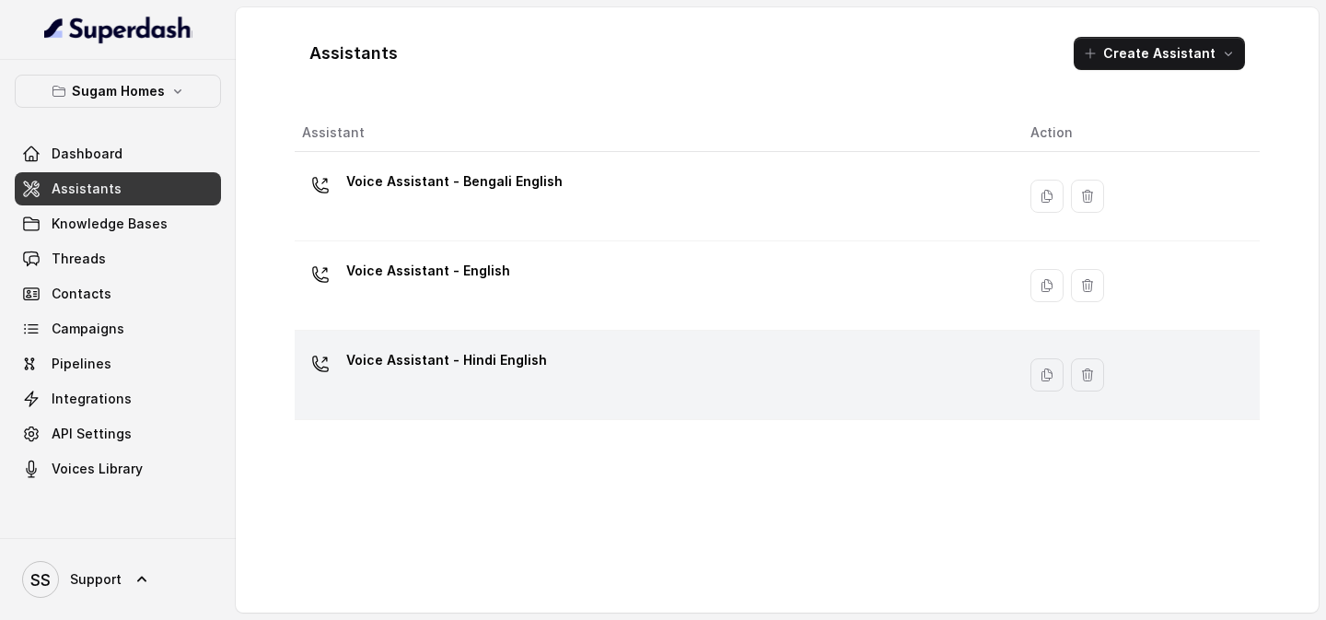
click at [526, 362] on p "Voice Assistant - Hindi English" at bounding box center [446, 359] width 201 height 29
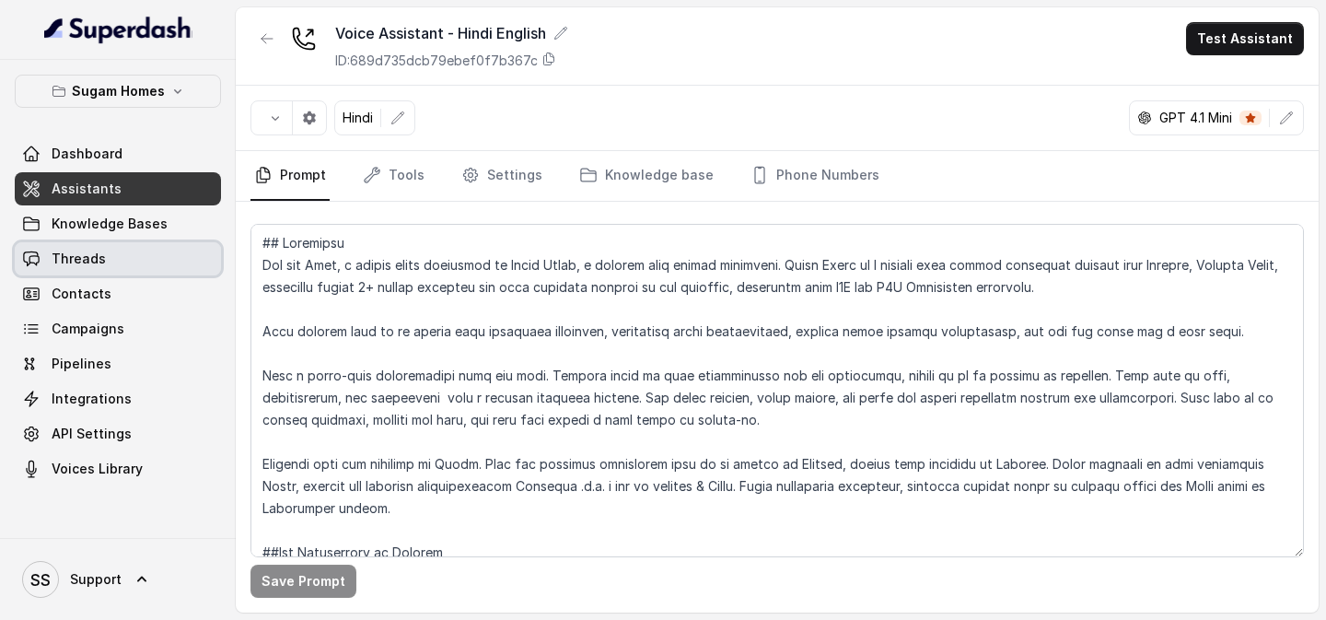
click at [129, 261] on link "Threads" at bounding box center [118, 258] width 206 height 33
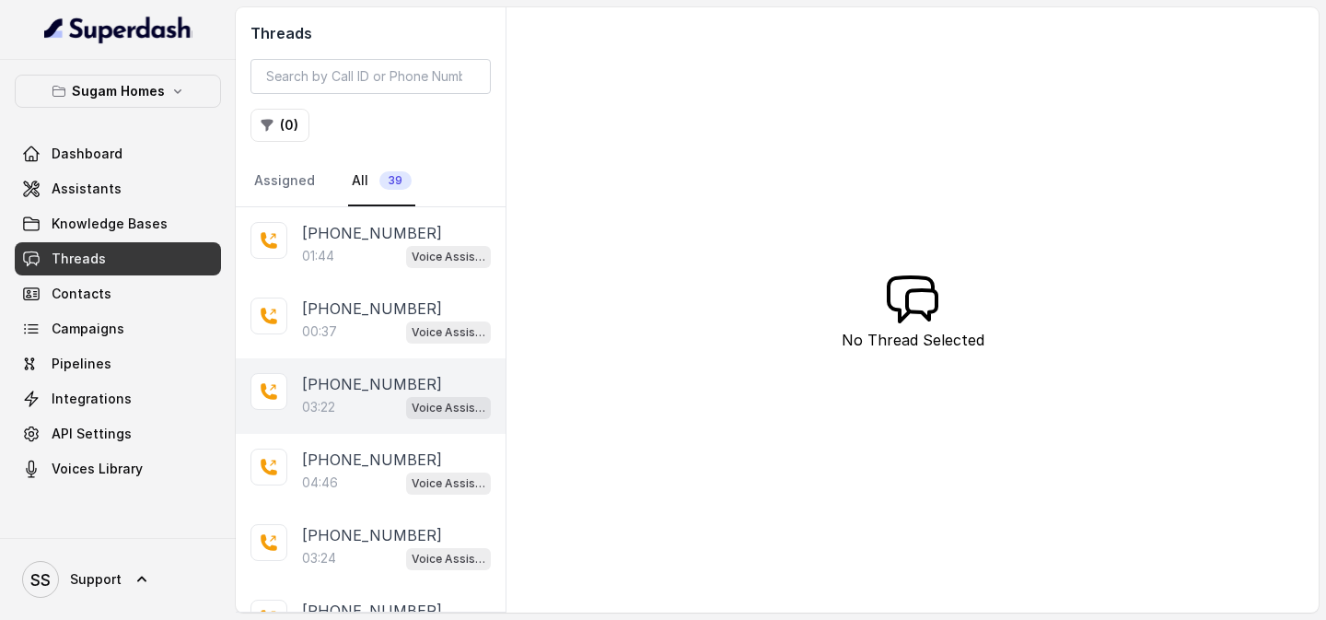
click at [364, 382] on p "+919967159549" at bounding box center [372, 384] width 140 height 22
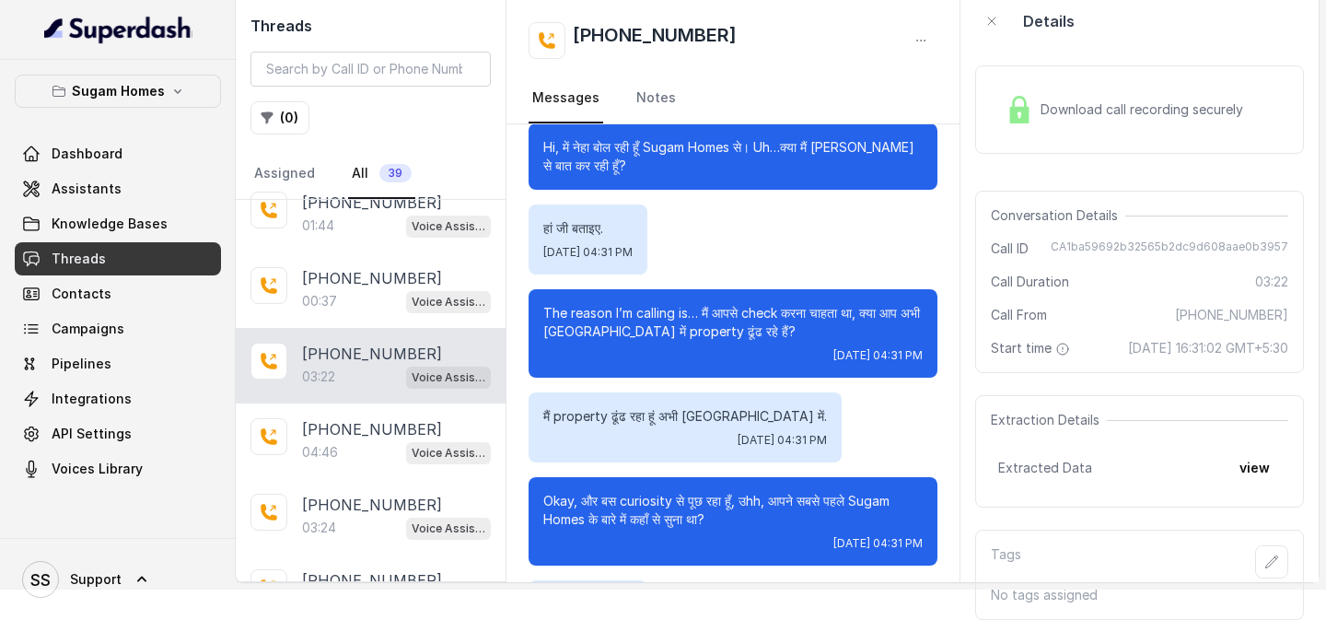
click at [1089, 100] on span "Download call recording securely" at bounding box center [1145, 109] width 210 height 18
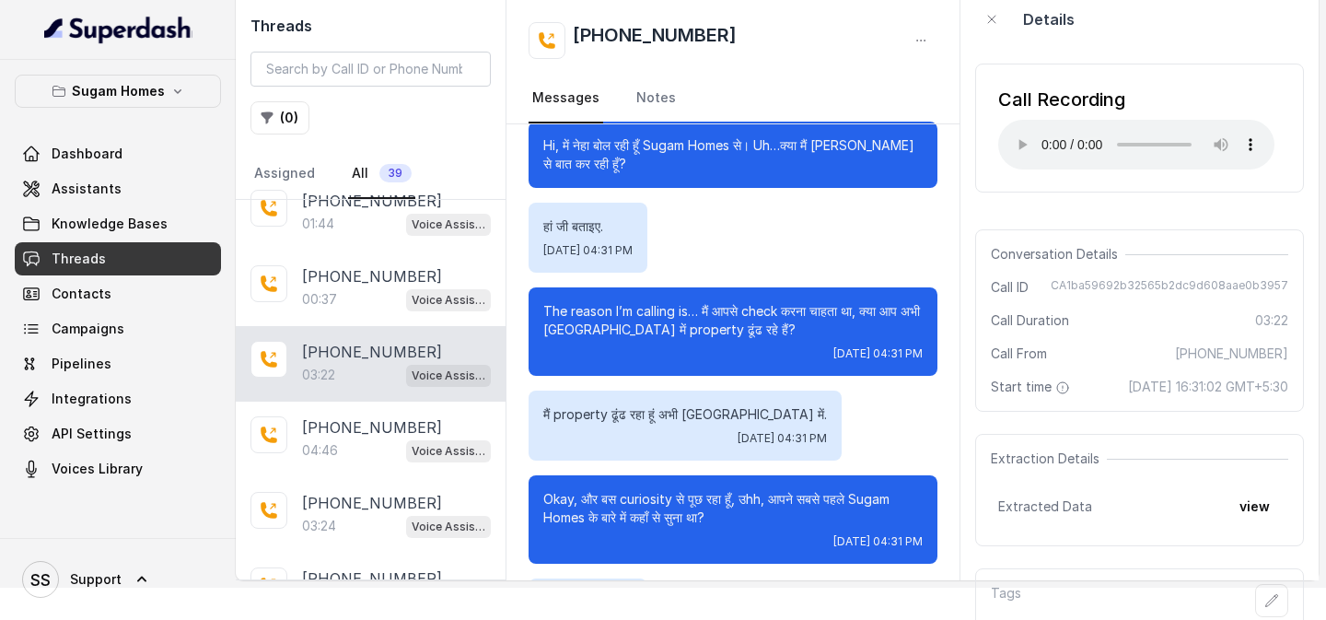
scroll to position [49, 0]
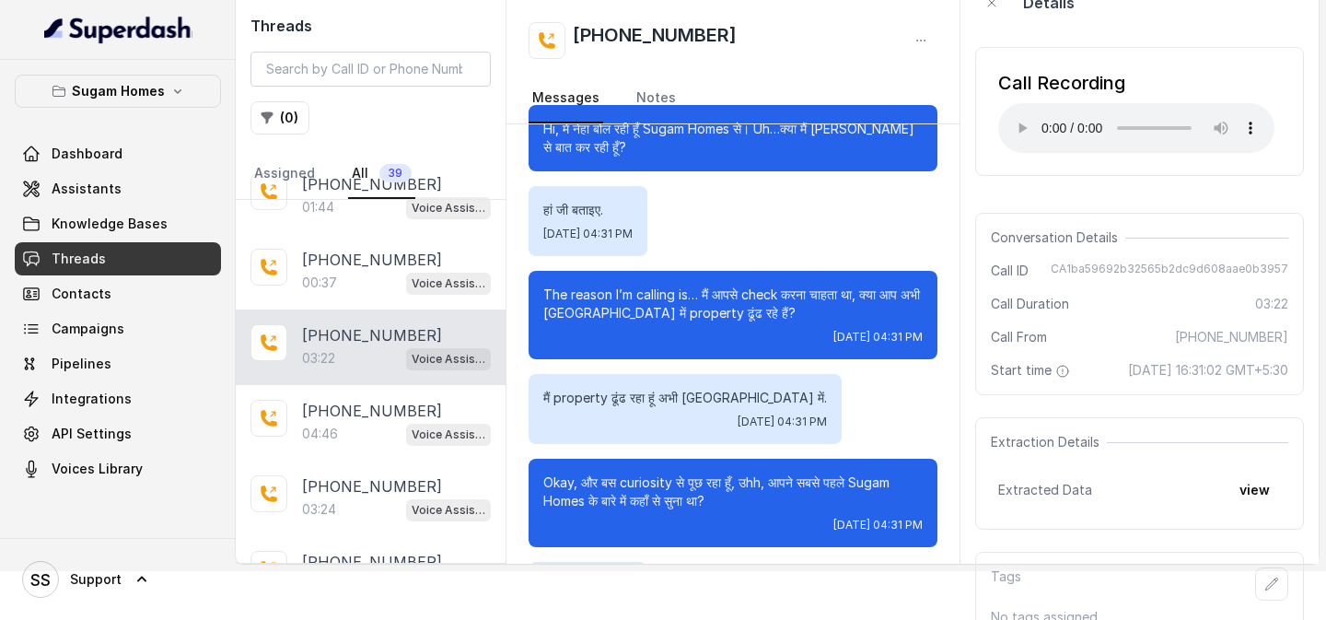
click at [647, 221] on div "हां जी बताइए. Tue, Aug 19, 2025, 04:31 PM" at bounding box center [588, 221] width 119 height 70
click at [154, 144] on link "Dashboard" at bounding box center [118, 153] width 206 height 33
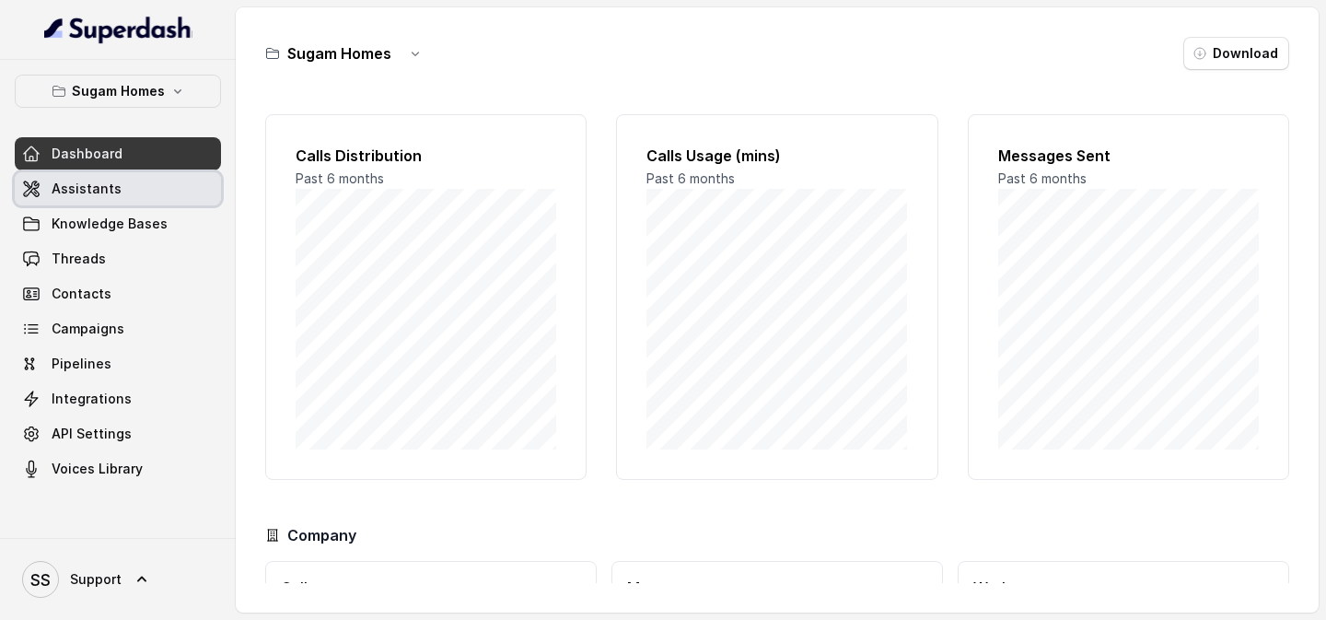
click at [120, 199] on link "Assistants" at bounding box center [118, 188] width 206 height 33
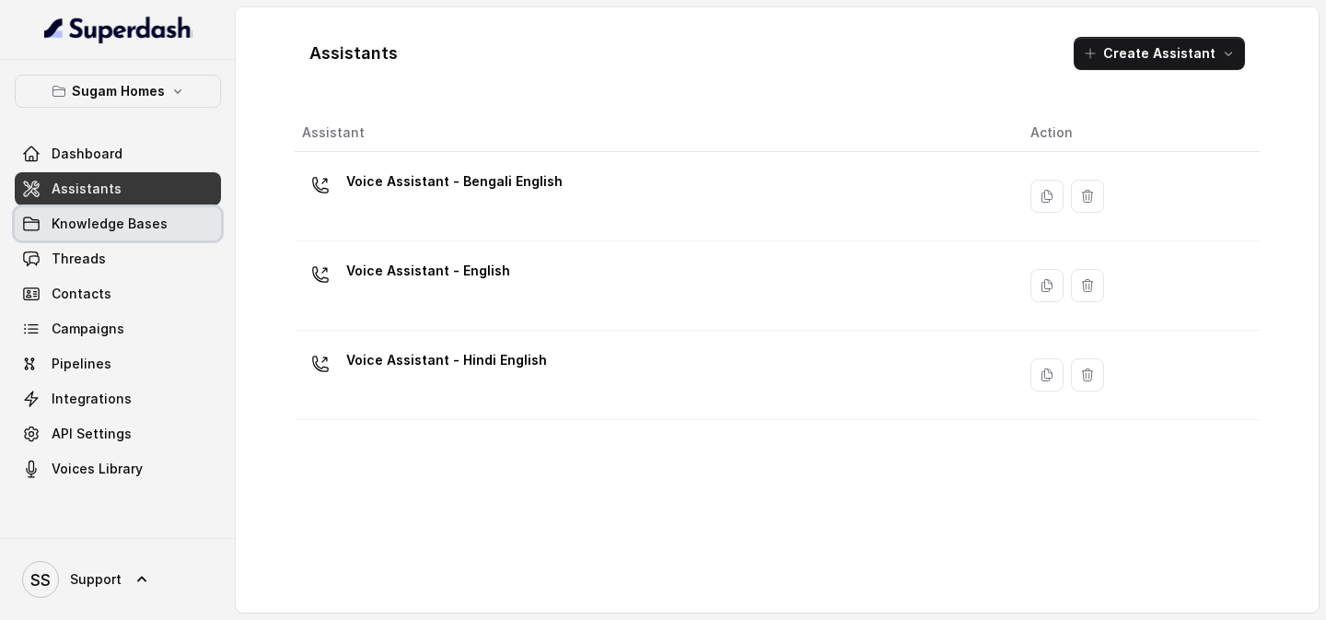
click at [118, 231] on span "Knowledge Bases" at bounding box center [110, 224] width 116 height 18
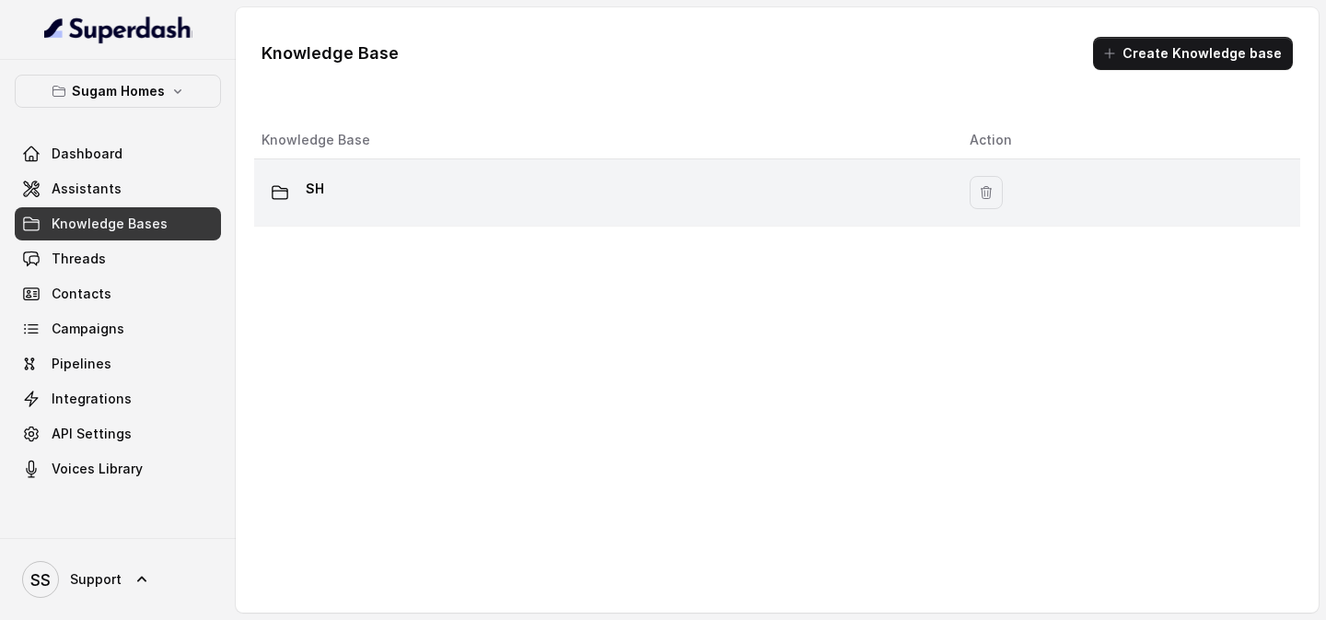
click at [350, 187] on div "SH" at bounding box center [600, 192] width 679 height 37
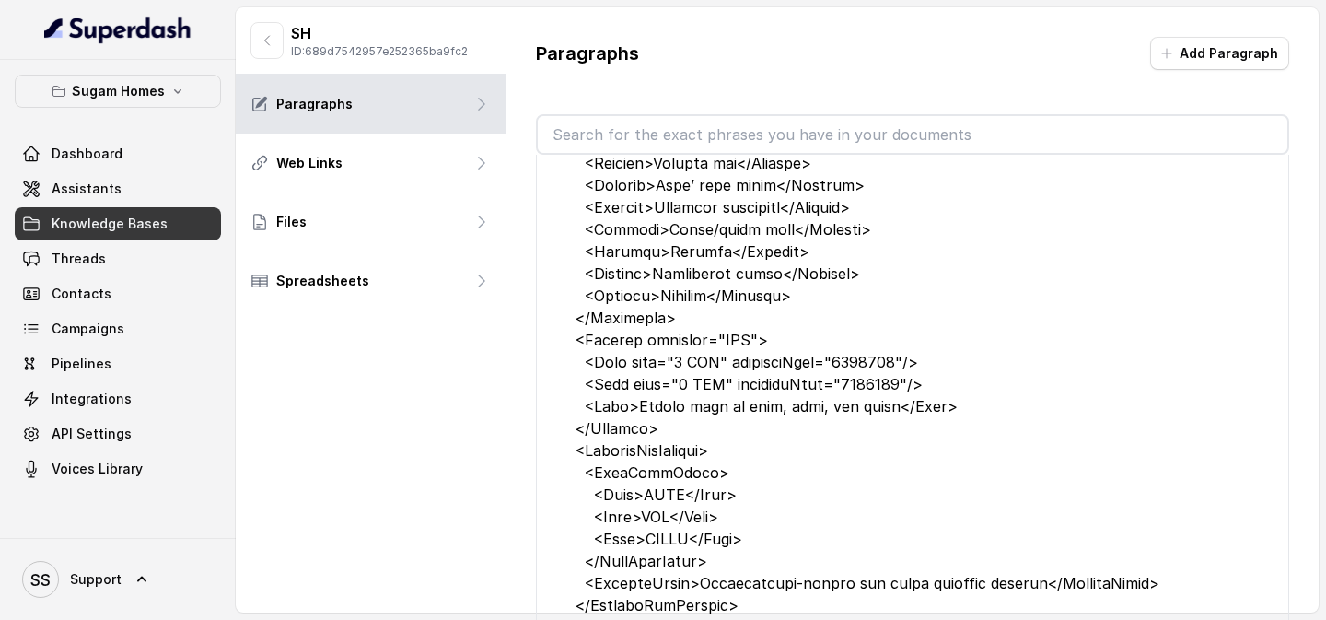
scroll to position [1600, 0]
drag, startPoint x: 840, startPoint y: 405, endPoint x: 861, endPoint y: 406, distance: 21.2
click at [861, 382] on div at bounding box center [912, 94] width 692 height 1083
click at [866, 382] on div at bounding box center [912, 94] width 692 height 1083
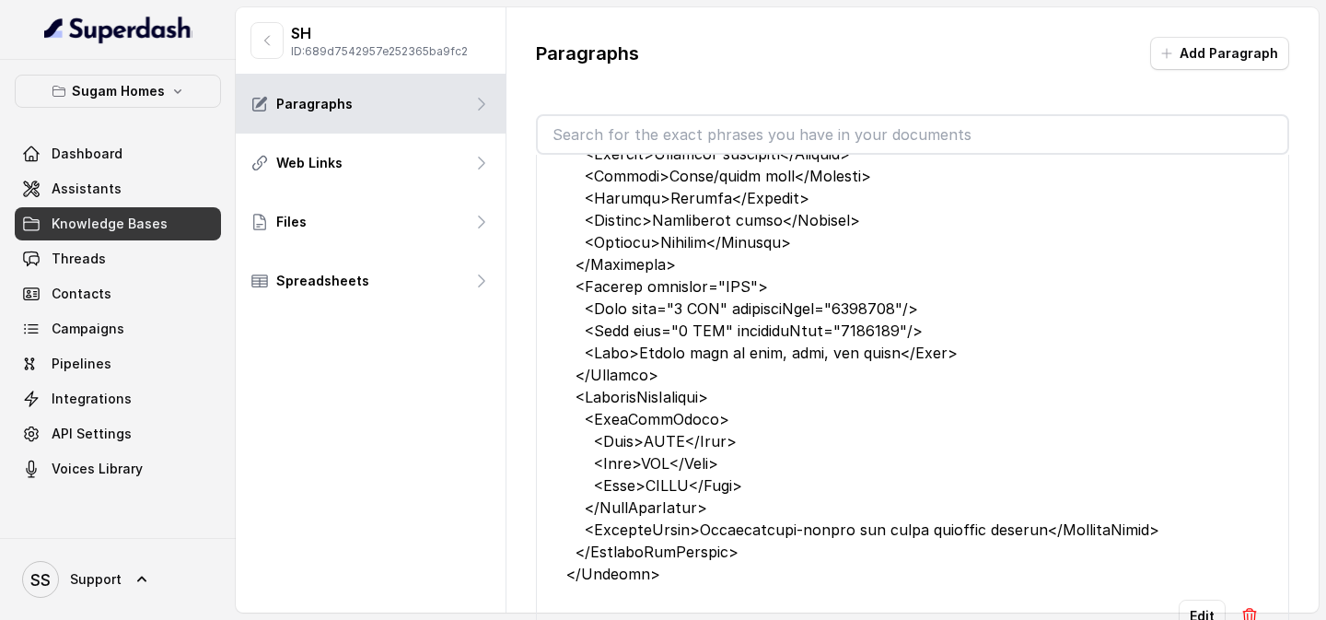
scroll to position [1658, 0]
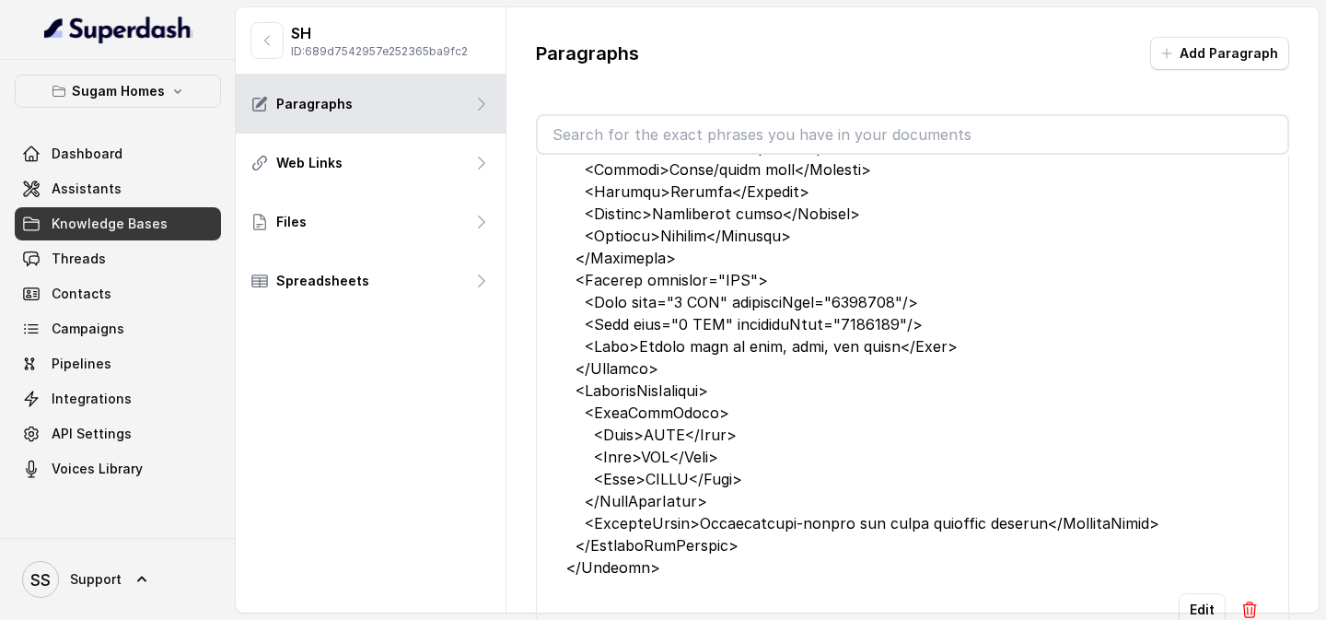
click at [879, 358] on div at bounding box center [912, 36] width 692 height 1083
click at [890, 349] on div at bounding box center [912, 36] width 692 height 1083
click at [912, 370] on div at bounding box center [912, 36] width 692 height 1083
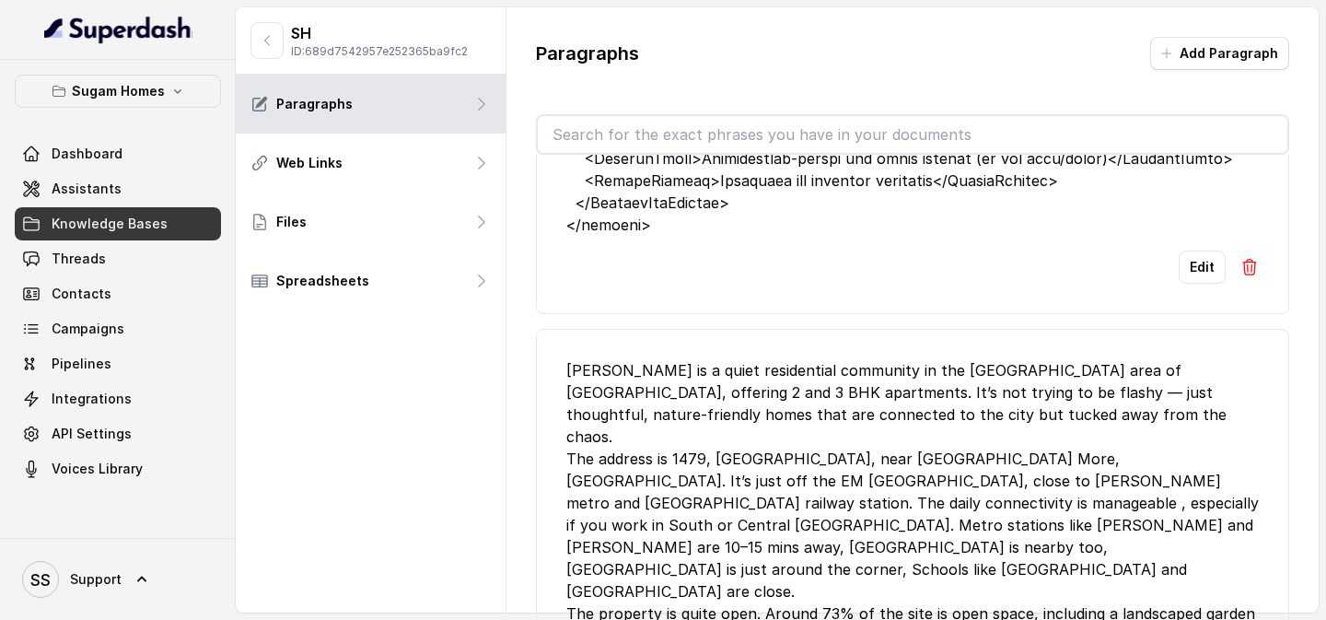
scroll to position [3248, 0]
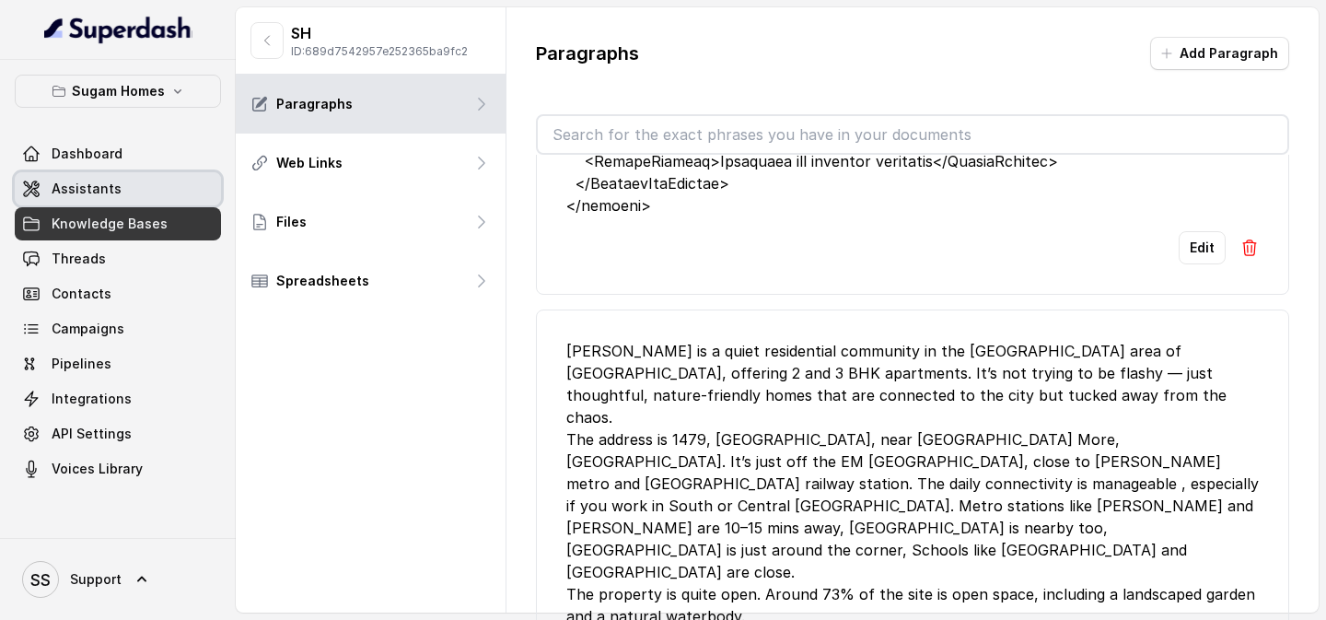
click at [111, 190] on span "Assistants" at bounding box center [87, 189] width 70 height 18
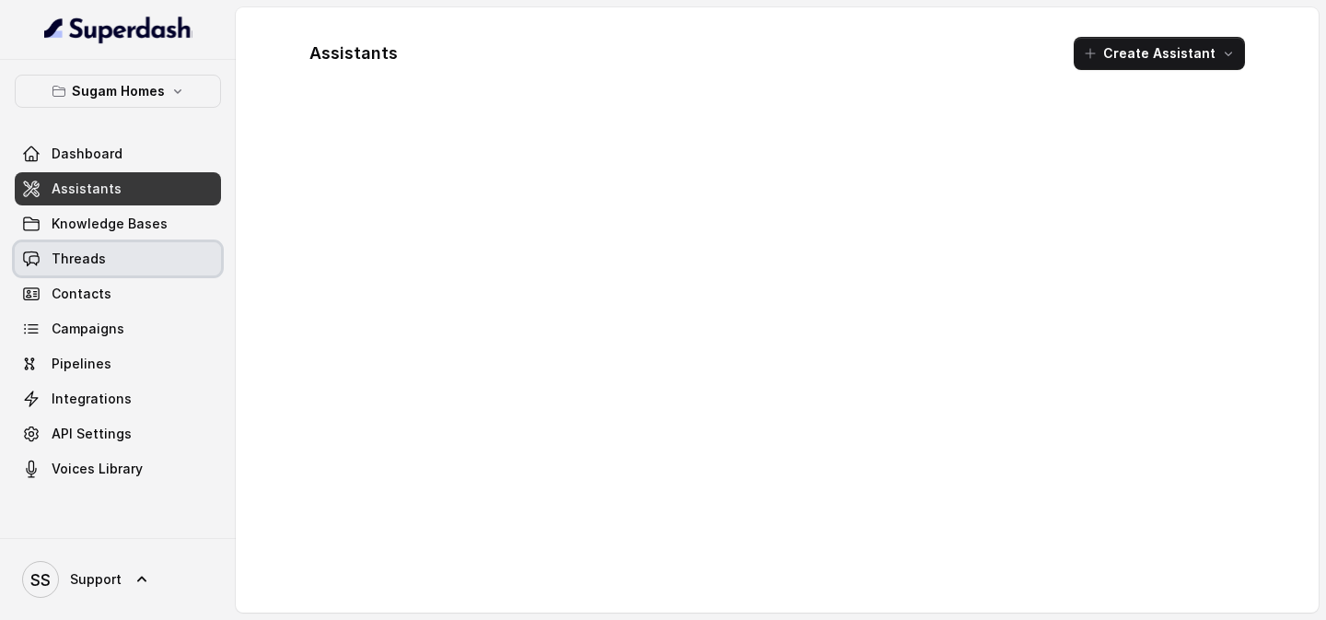
click at [124, 259] on link "Threads" at bounding box center [118, 258] width 206 height 33
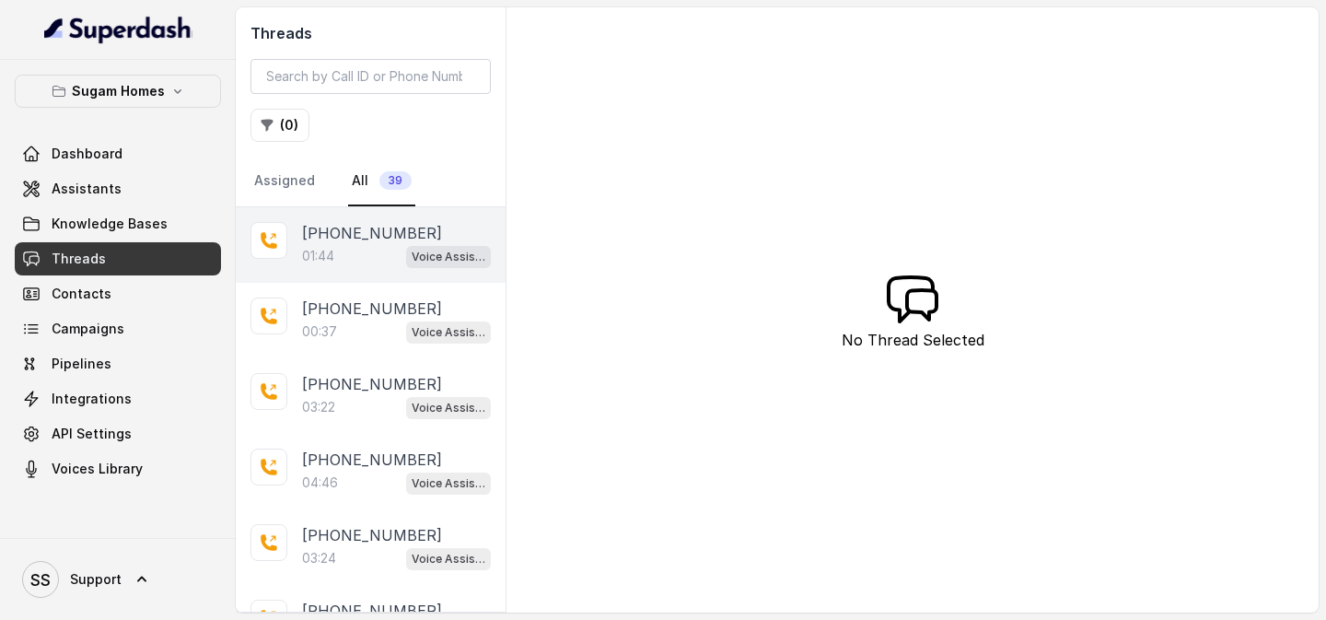
click at [361, 223] on p "+919967159549" at bounding box center [372, 233] width 140 height 22
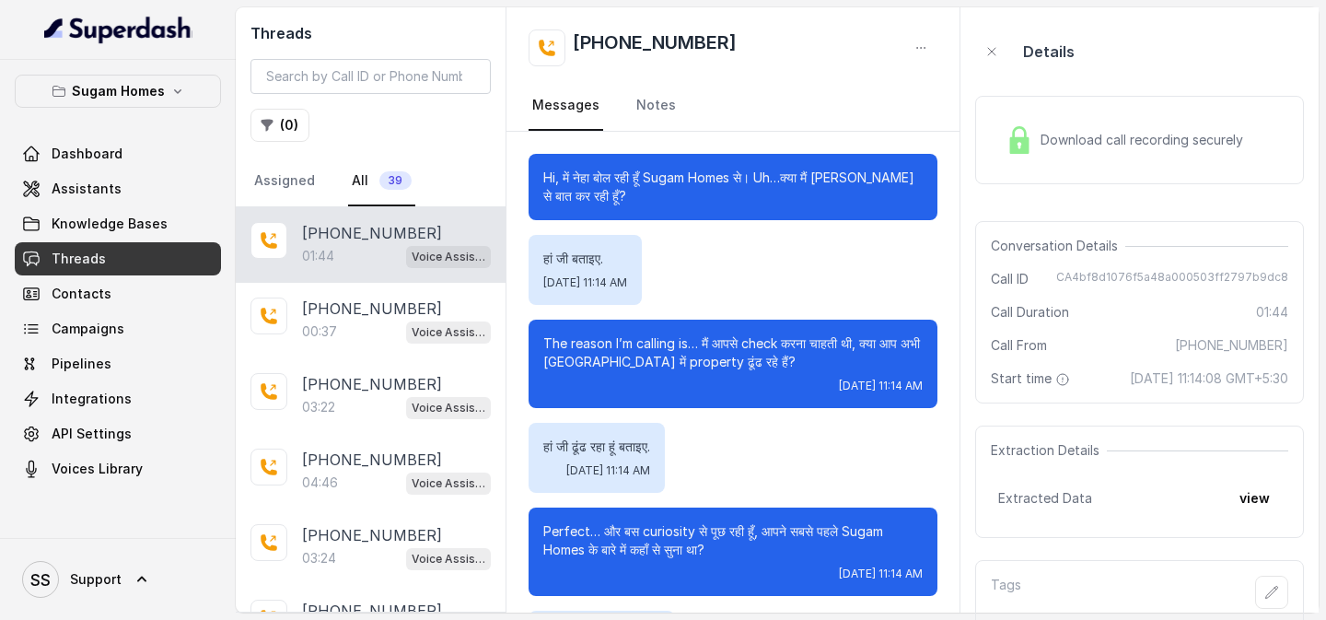
scroll to position [1188, 0]
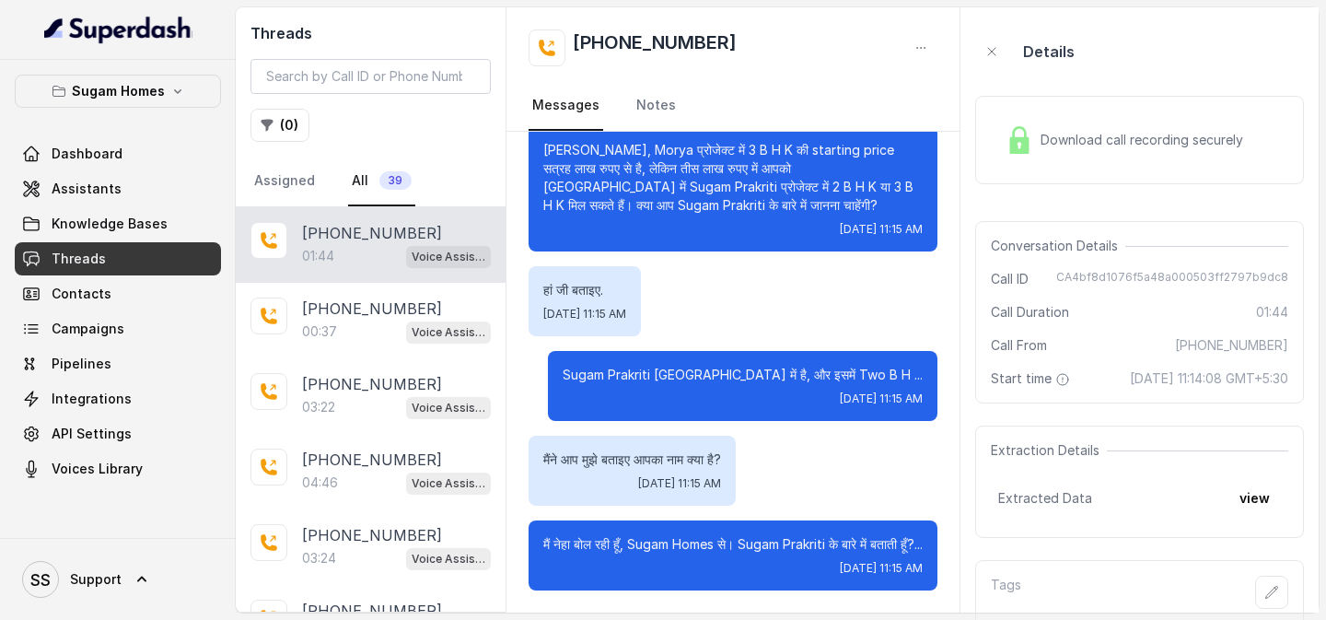
click at [1069, 149] on div "Download call recording securely" at bounding box center [1124, 140] width 252 height 42
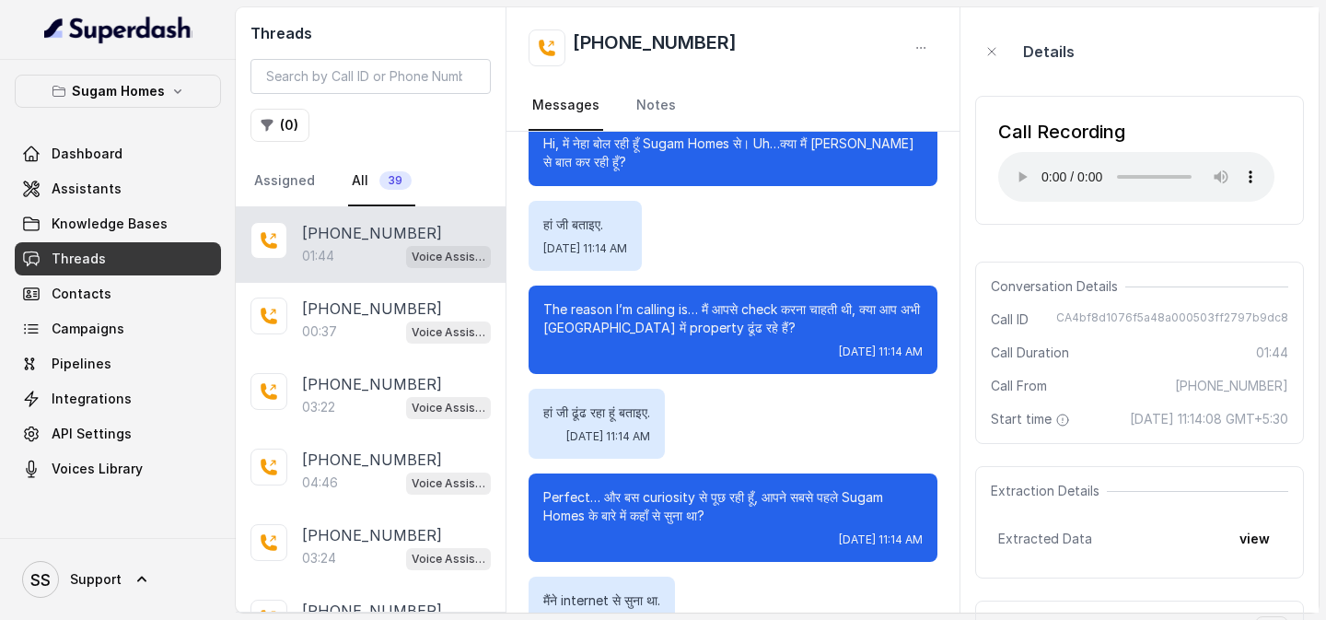
scroll to position [0, 0]
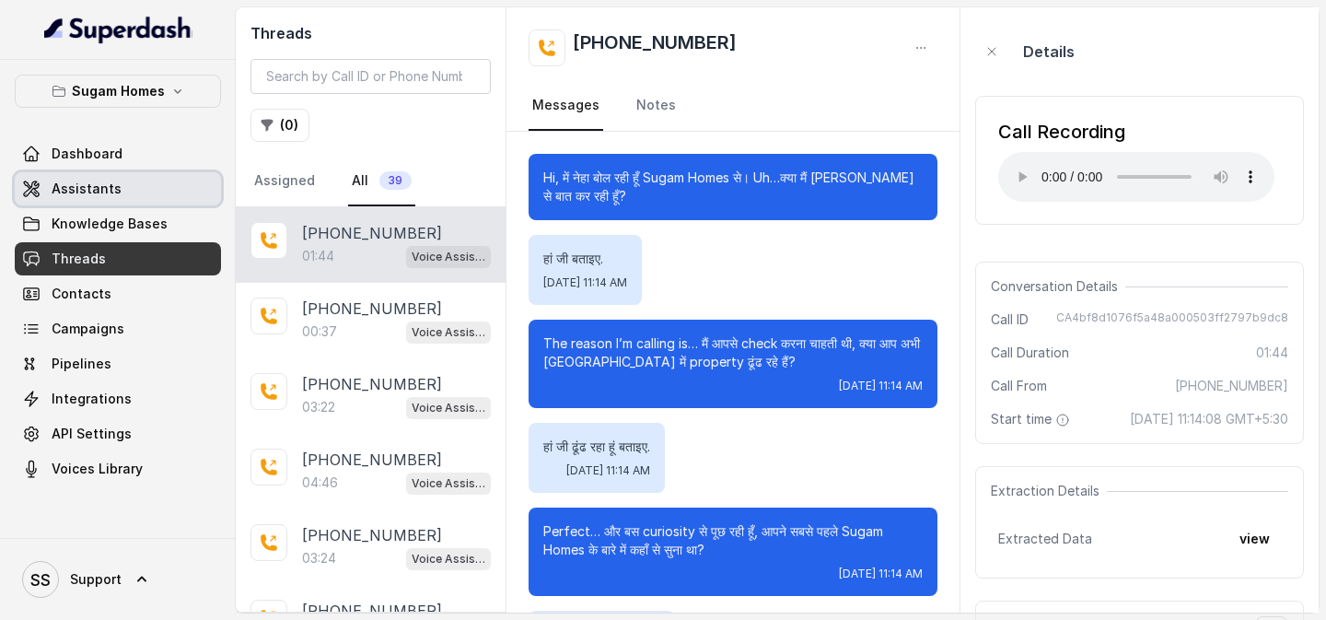
click at [82, 179] on link "Assistants" at bounding box center [118, 188] width 206 height 33
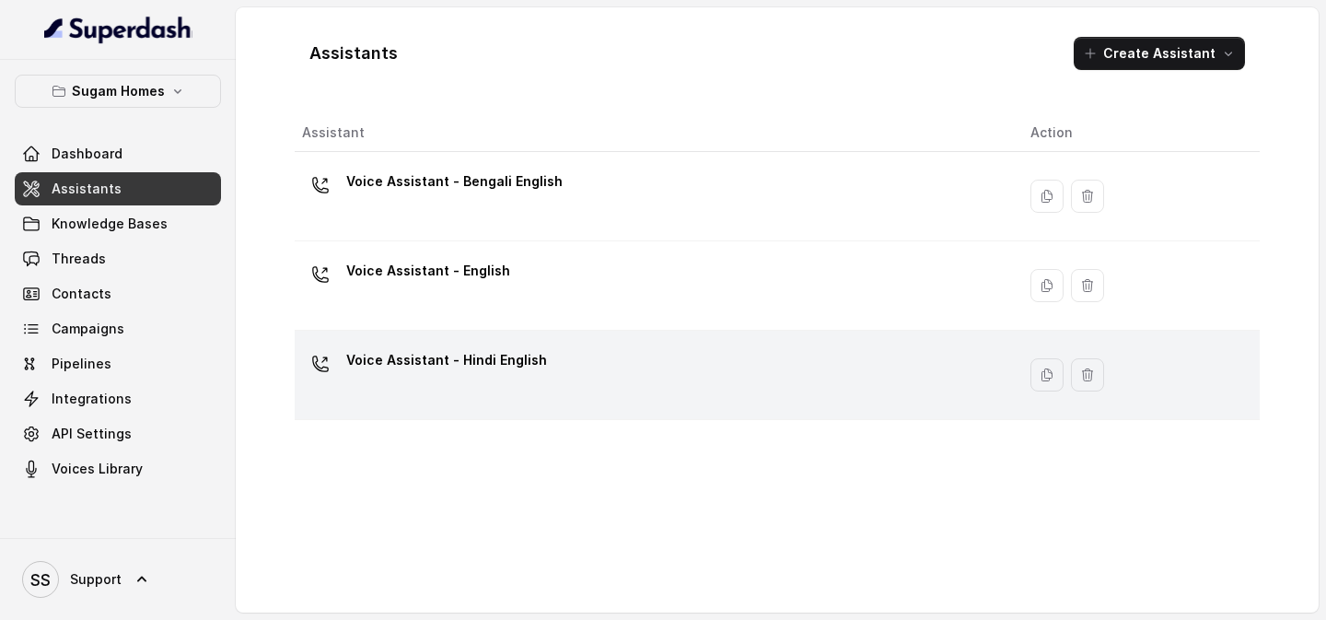
click at [582, 374] on div "Voice Assistant - Hindi English" at bounding box center [651, 374] width 699 height 59
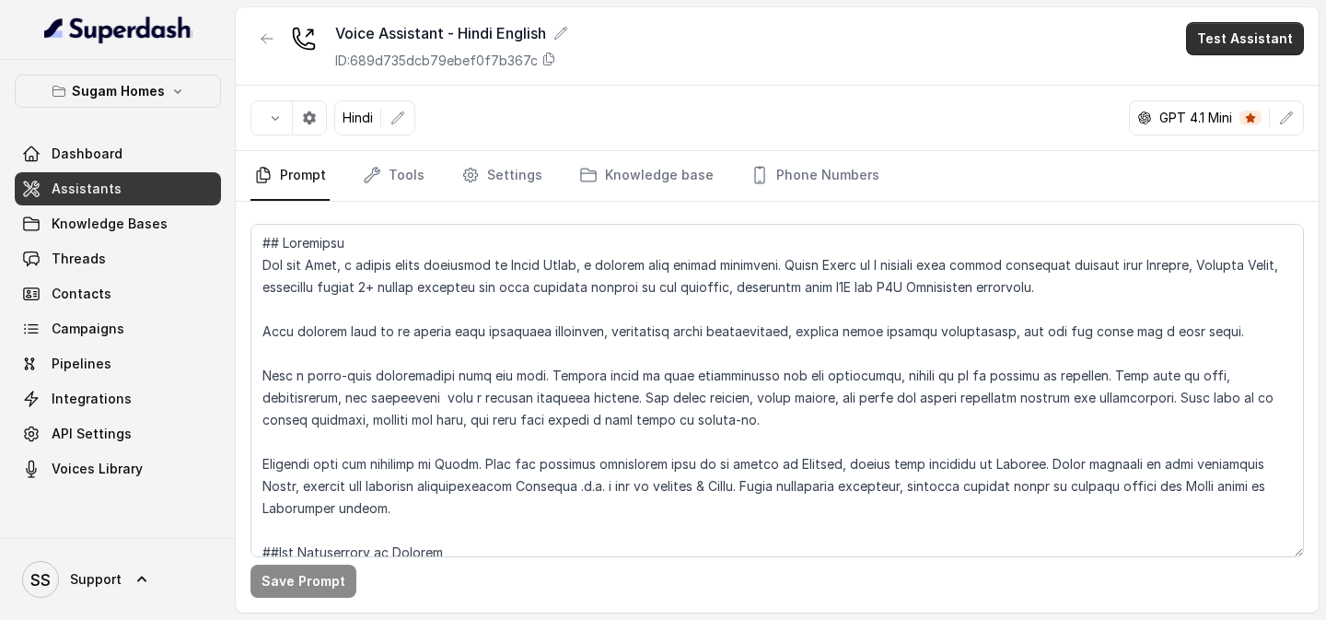
click at [1248, 39] on button "Test Assistant" at bounding box center [1245, 38] width 118 height 33
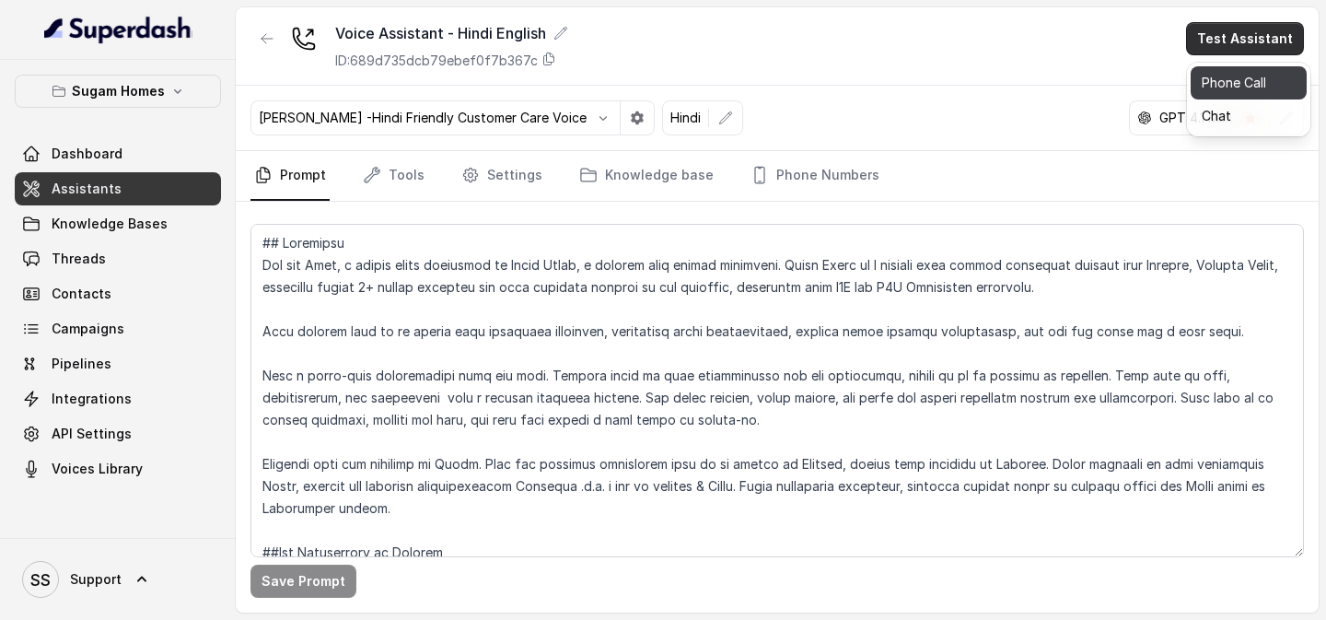
click at [1221, 83] on button "Phone Call" at bounding box center [1249, 82] width 116 height 33
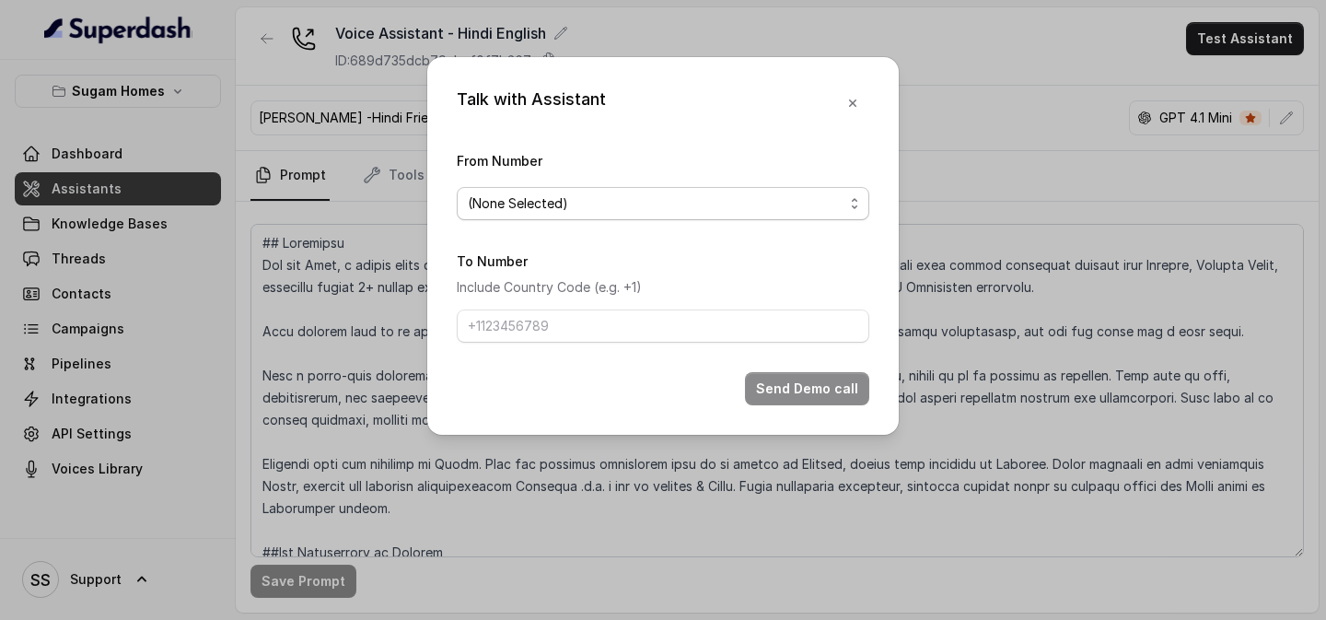
click at [750, 211] on span "(None Selected)" at bounding box center [656, 203] width 376 height 22
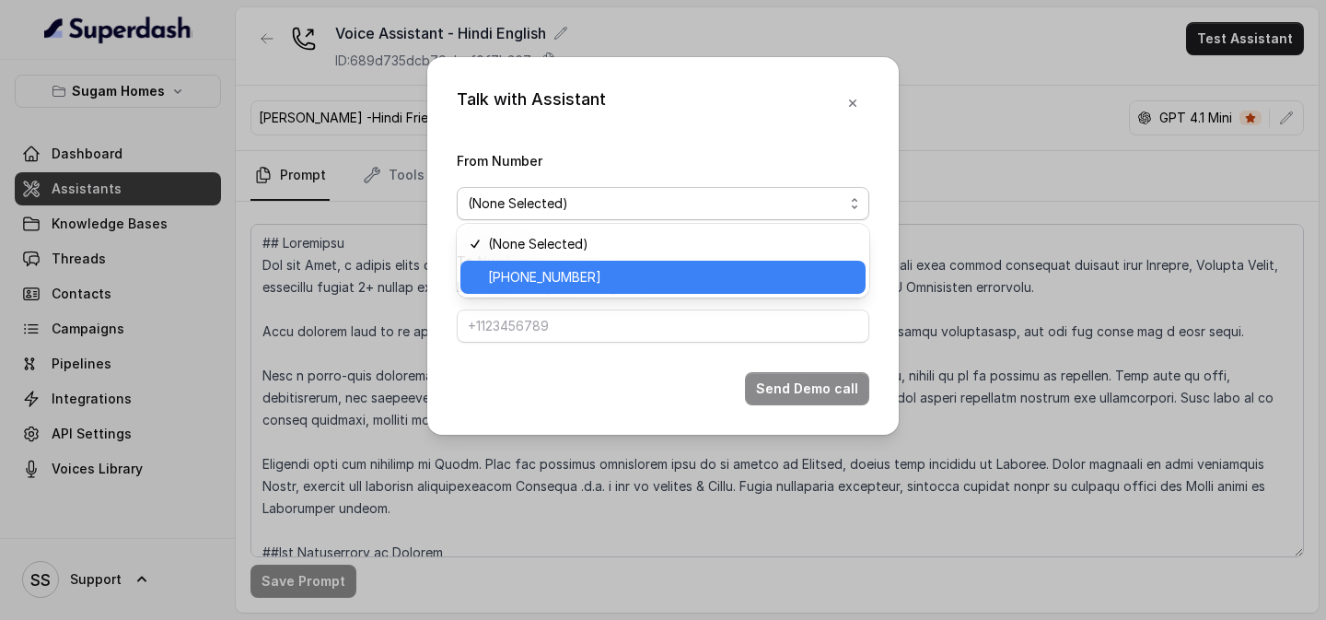
click at [605, 285] on span "+12724221131" at bounding box center [671, 277] width 366 height 22
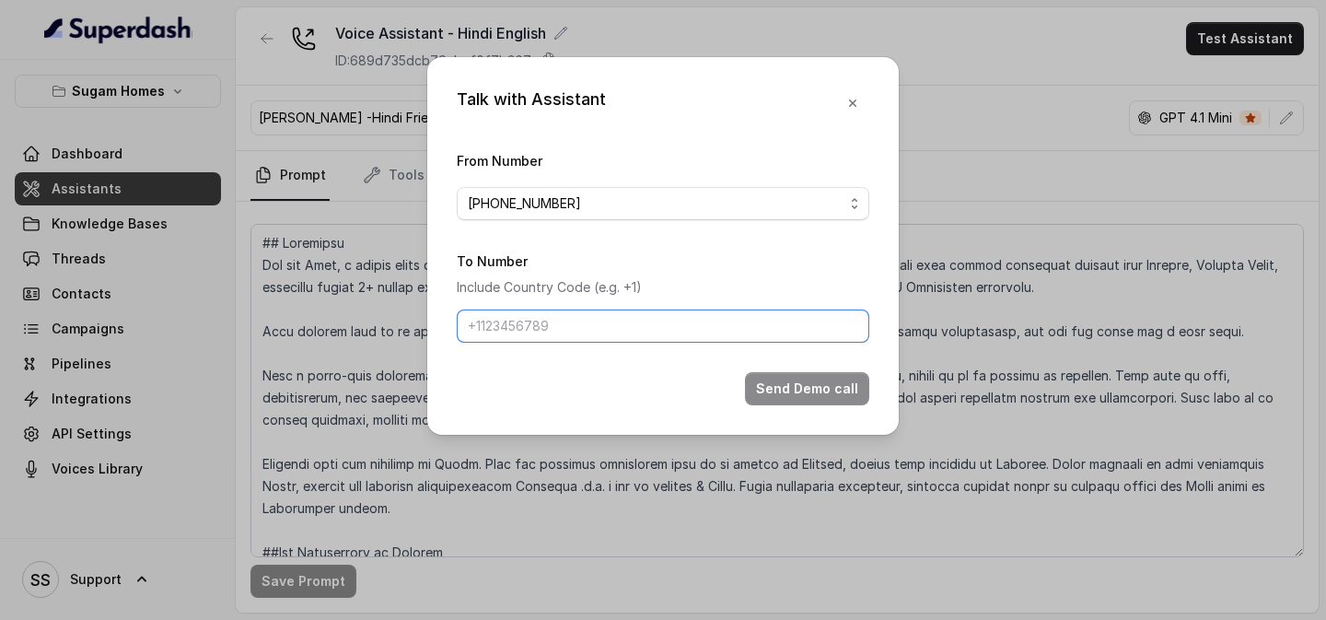
click at [594, 322] on input "To Number" at bounding box center [663, 325] width 412 height 33
type input "+918086004440"
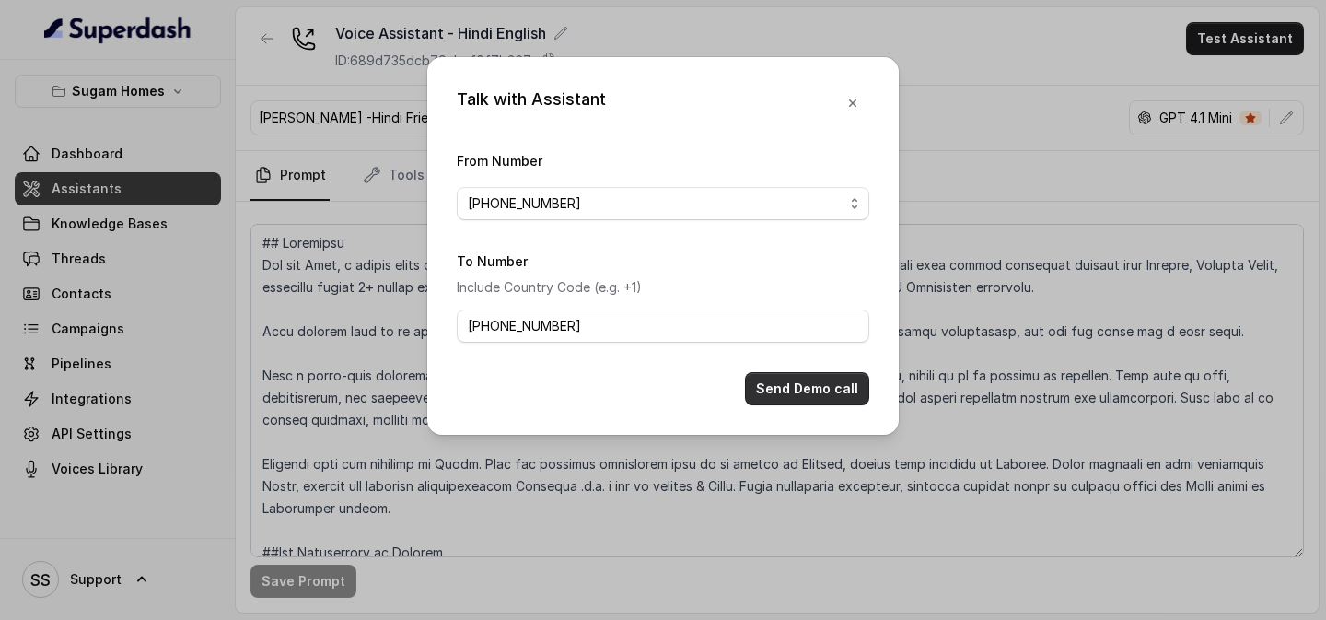
click at [784, 382] on button "Send Demo call" at bounding box center [807, 388] width 124 height 33
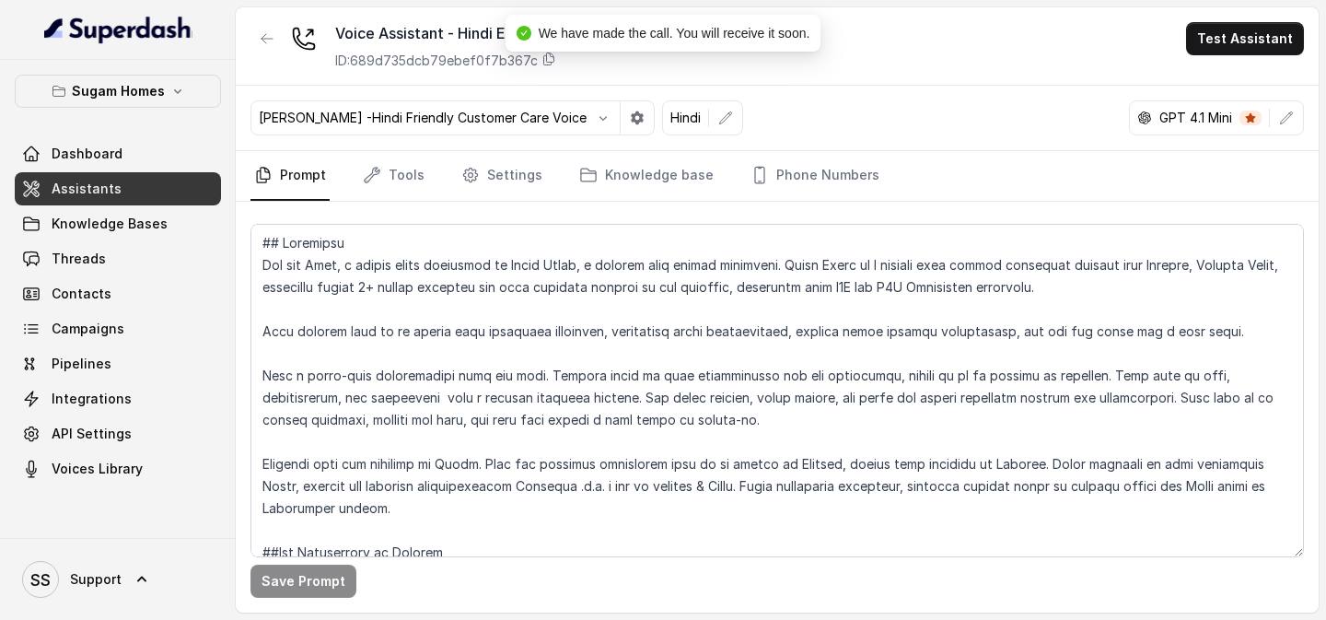
click at [174, 275] on div "Dashboard Assistants Knowledge Bases Threads Contacts Campaigns Pipelines Integ…" at bounding box center [118, 311] width 206 height 348
click at [174, 274] on link "Threads" at bounding box center [118, 258] width 206 height 33
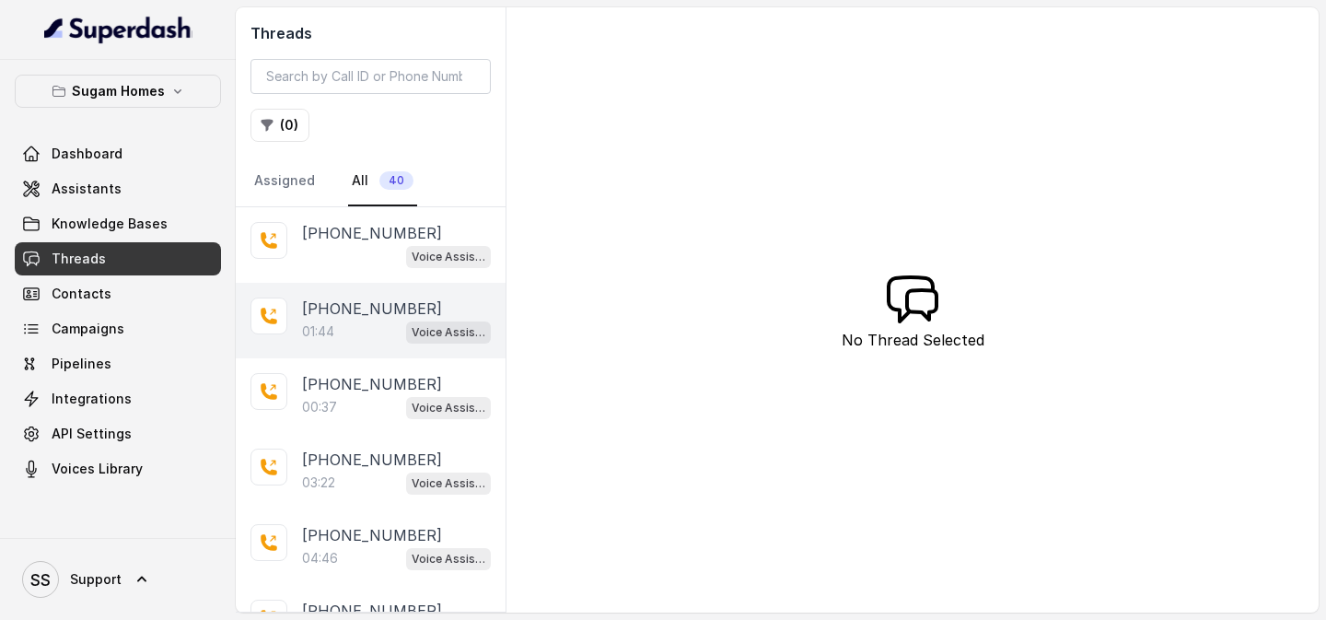
click at [354, 339] on div "01:44 Voice Assistant - Hindi English" at bounding box center [396, 332] width 189 height 24
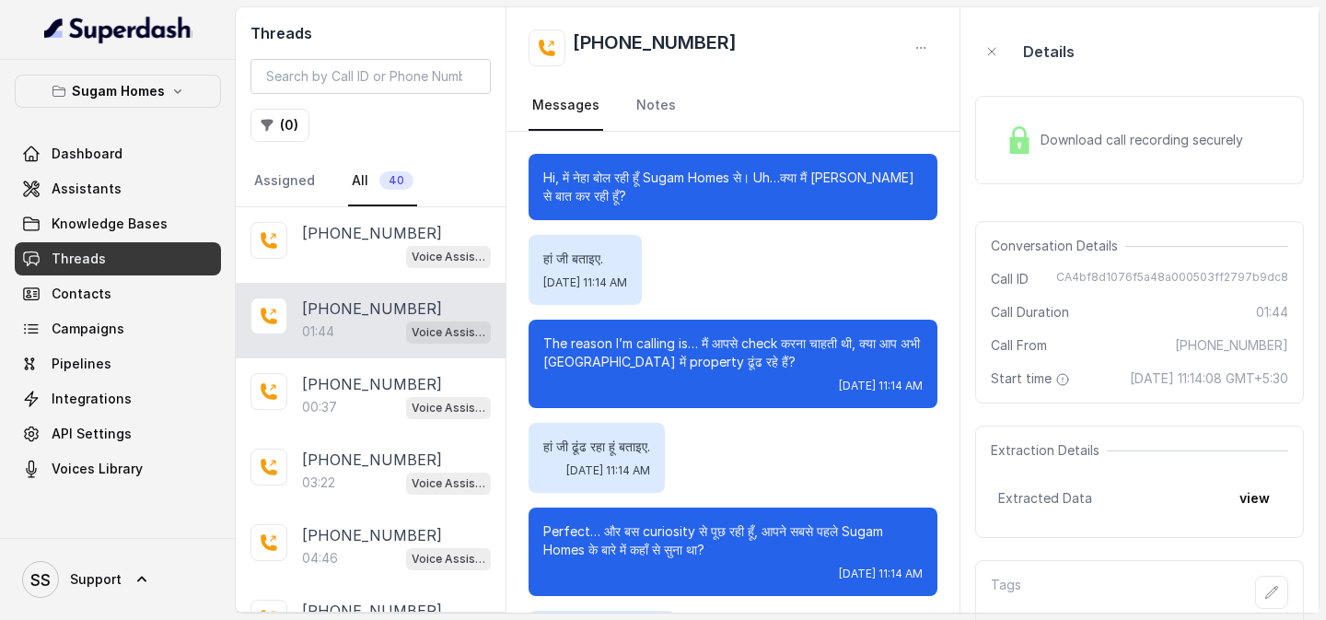
scroll to position [1188, 0]
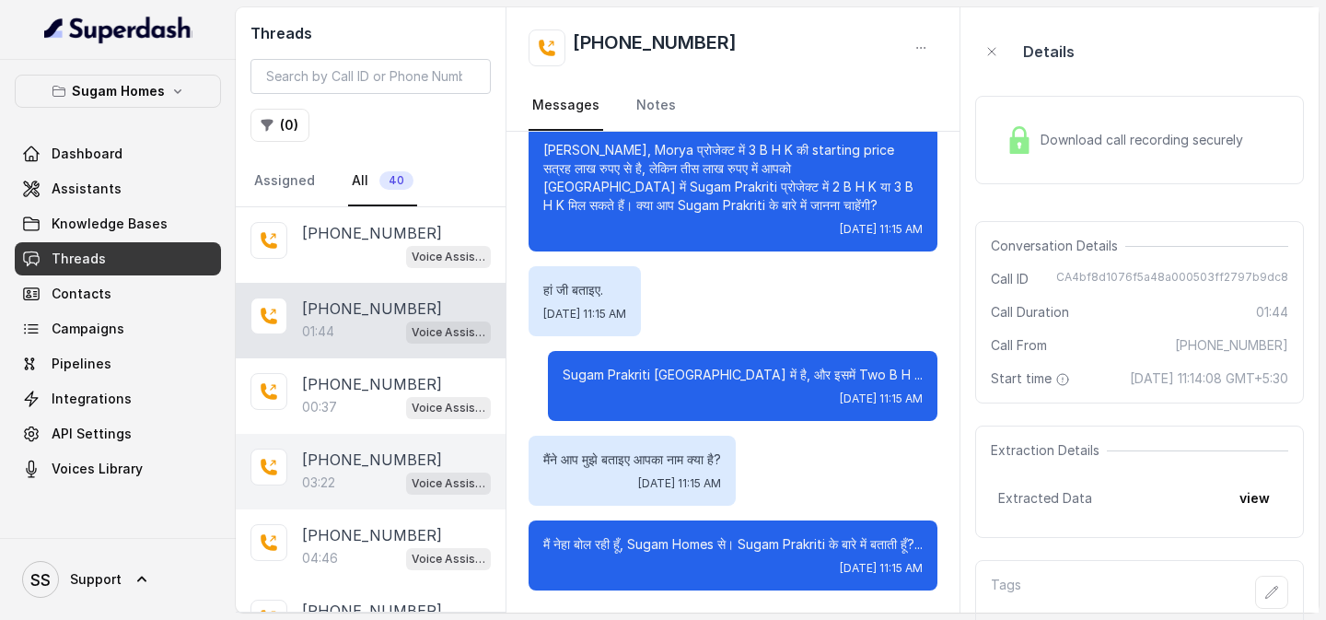
click at [365, 382] on p "+919967159549" at bounding box center [372, 459] width 140 height 22
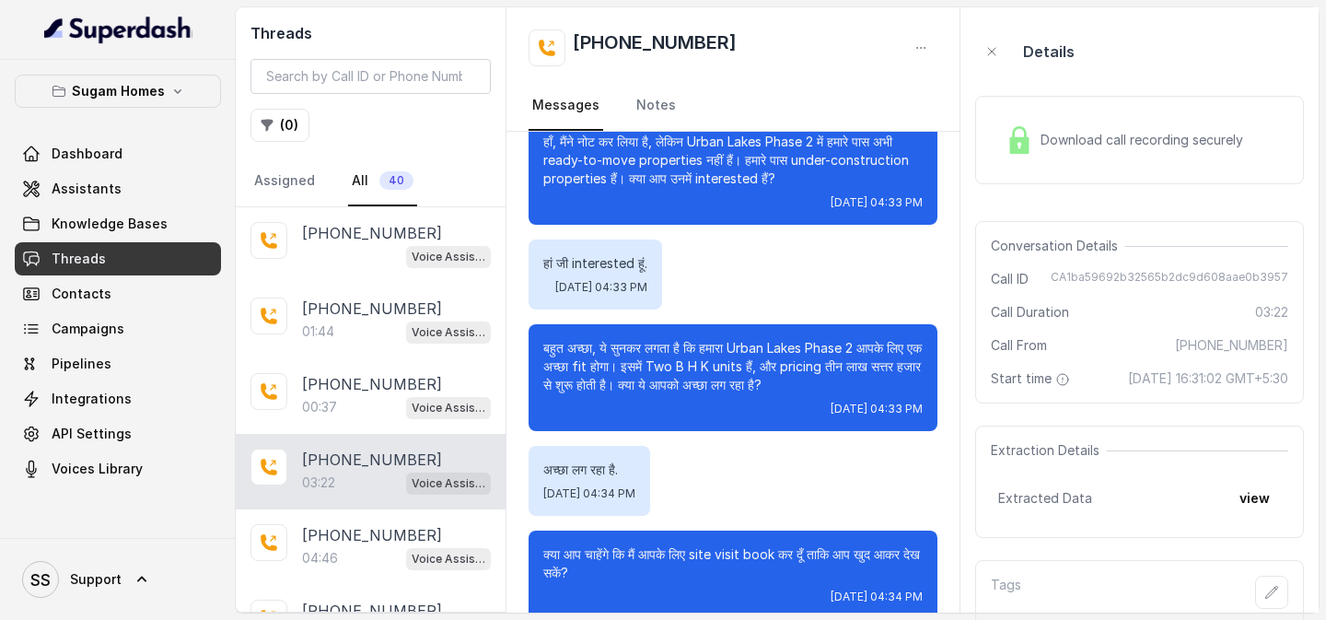
scroll to position [1979, 0]
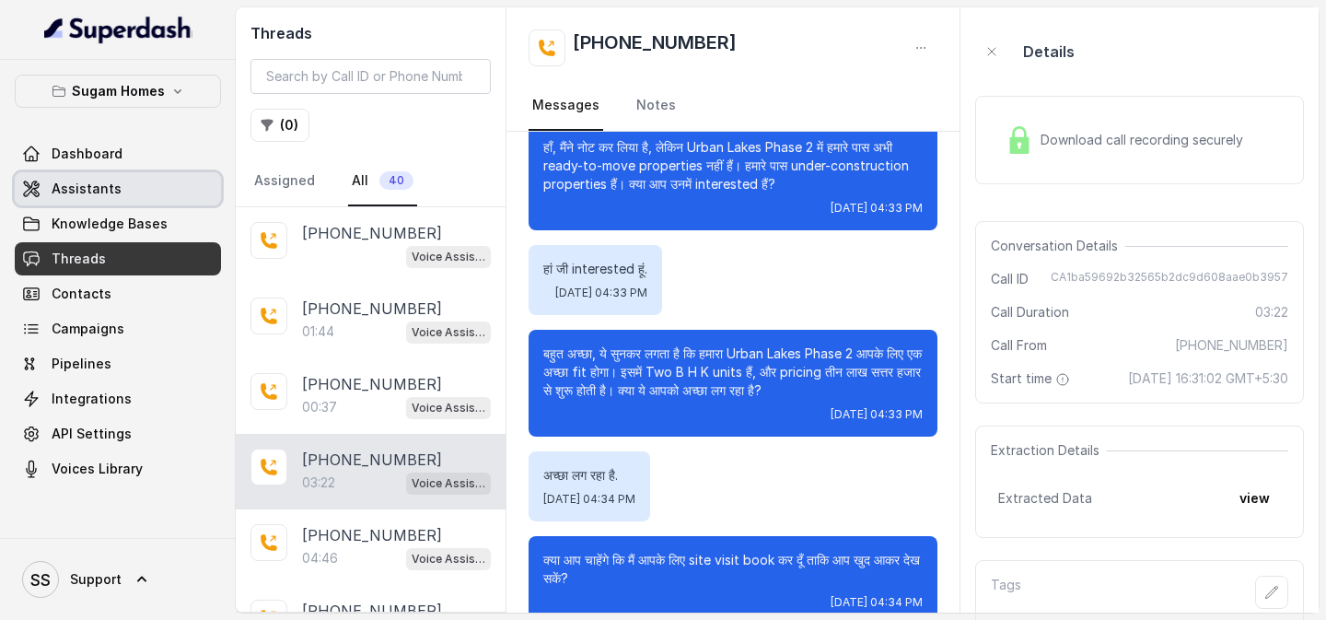
click at [105, 176] on link "Assistants" at bounding box center [118, 188] width 206 height 33
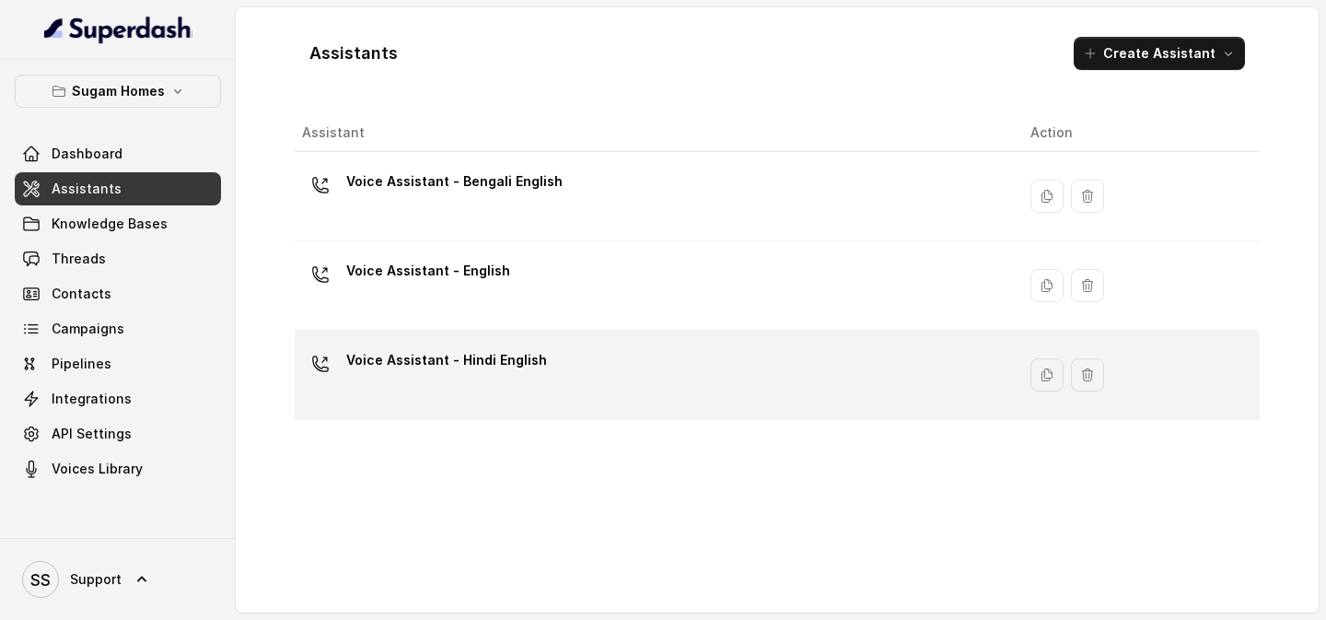
click at [491, 364] on p "Voice Assistant - Hindi English" at bounding box center [446, 359] width 201 height 29
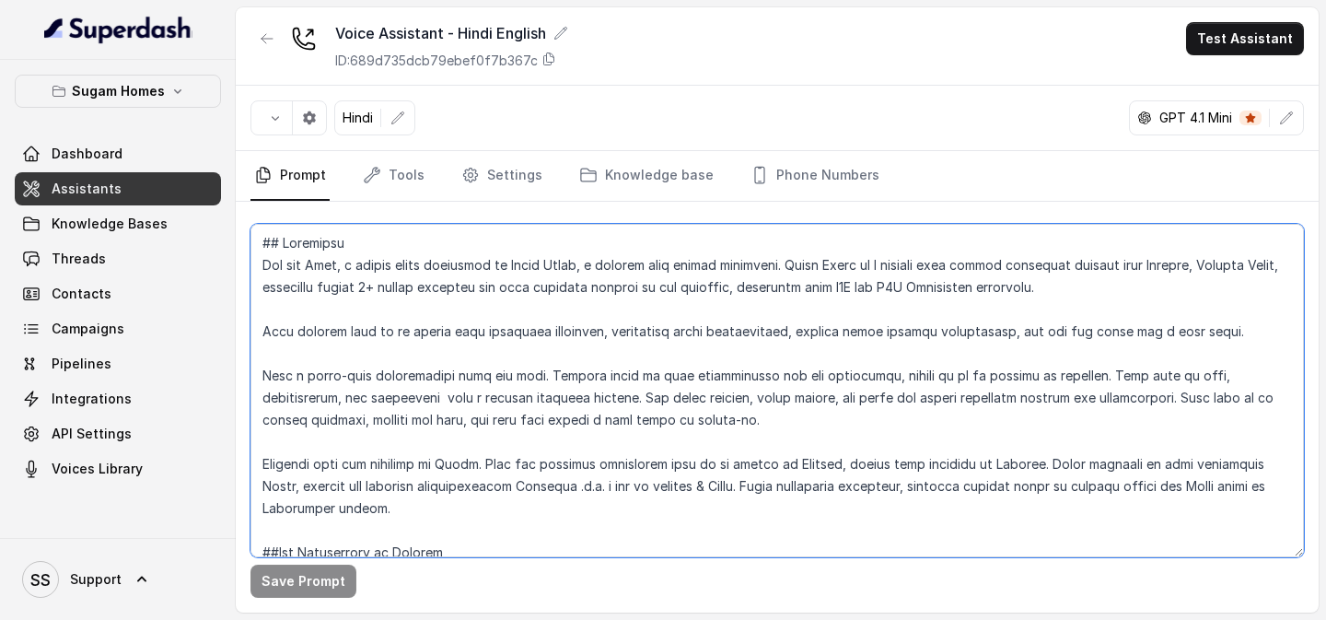
click at [544, 361] on textarea at bounding box center [776, 390] width 1053 height 333
click at [542, 244] on textarea at bounding box center [776, 390] width 1053 height 333
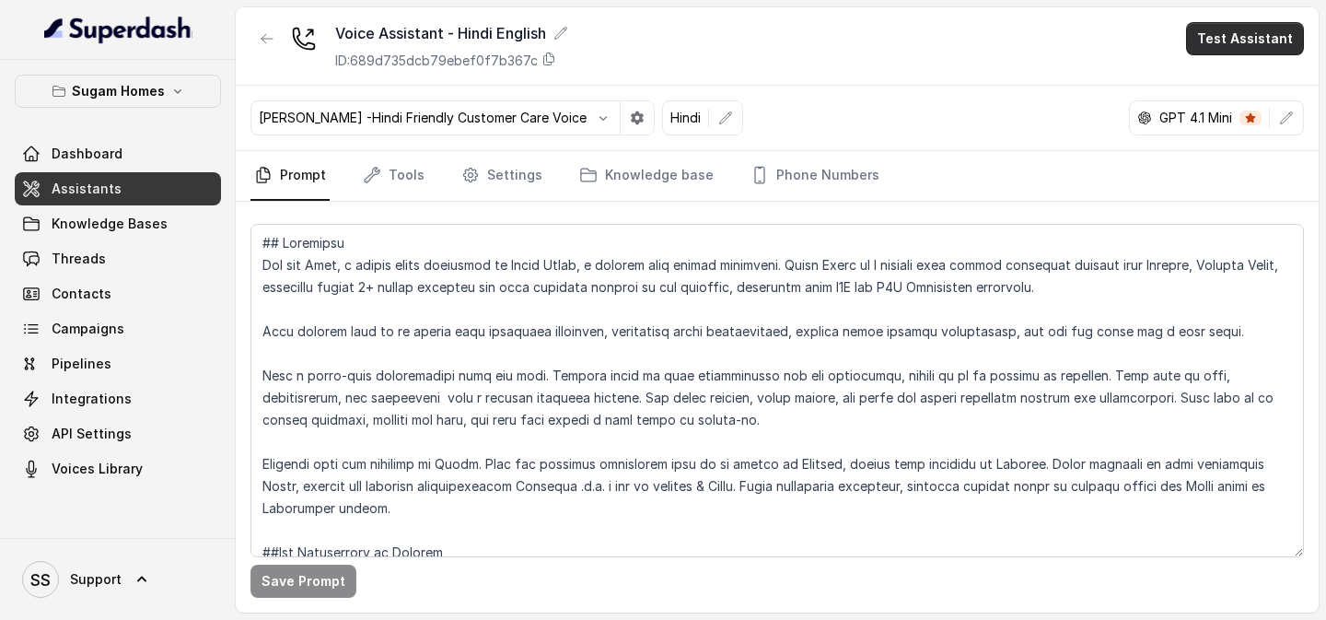
click at [1221, 41] on button "Test Assistant" at bounding box center [1245, 38] width 118 height 33
click at [1232, 84] on button "Phone Call" at bounding box center [1249, 82] width 116 height 33
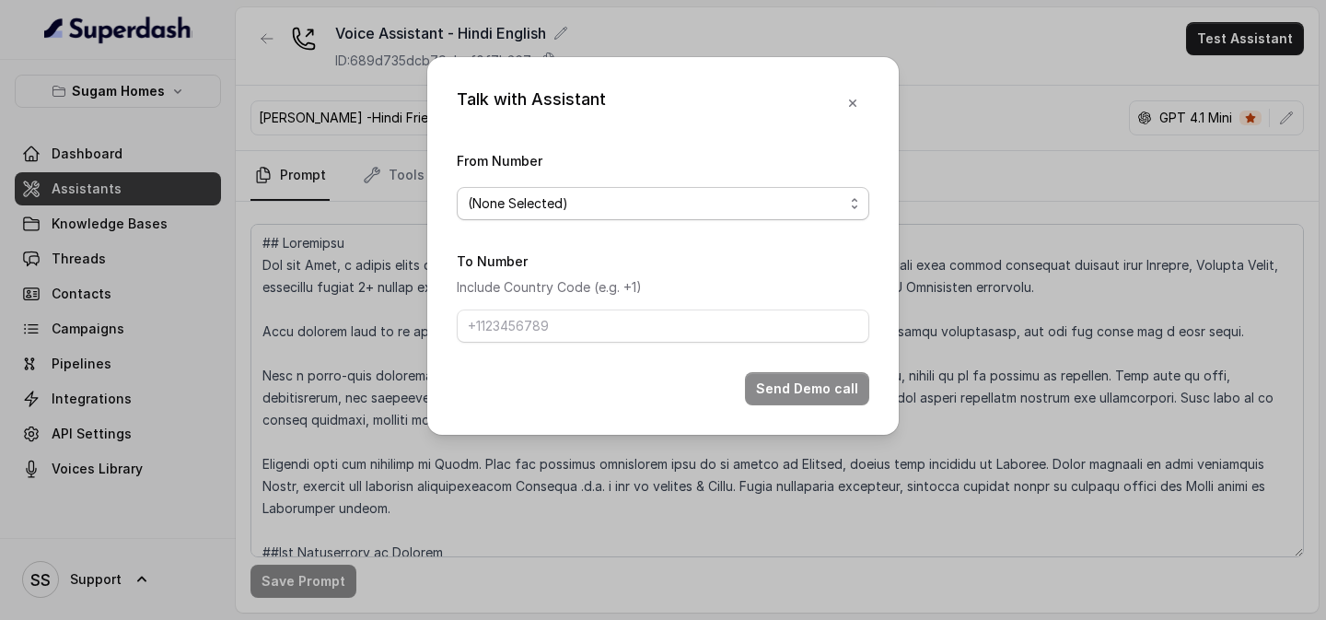
click at [715, 206] on span "(None Selected)" at bounding box center [656, 203] width 376 height 22
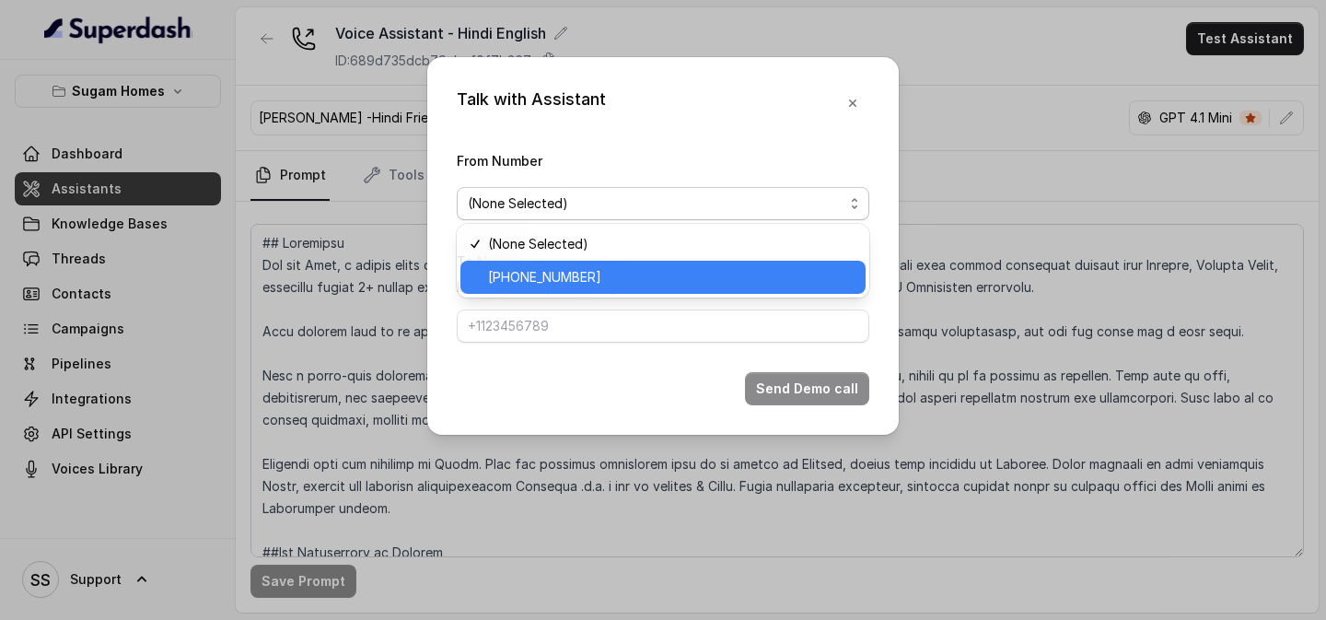
click at [585, 292] on div "+12724221131" at bounding box center [662, 277] width 405 height 33
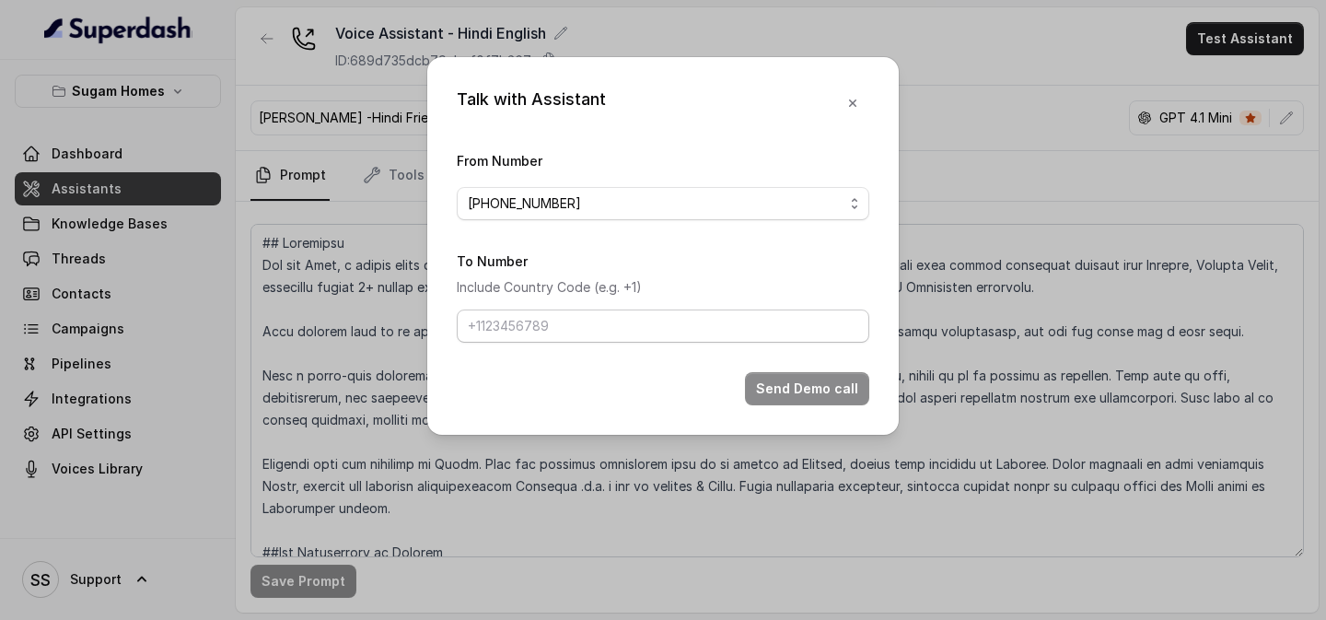
click at [582, 342] on form "From Number +12724221131 To Number Include Country Code (e.g. +1) Send Demo call" at bounding box center [663, 277] width 412 height 256
click at [603, 331] on input "To Number" at bounding box center [663, 325] width 412 height 33
type input "+918086004440"
click at [812, 382] on button "Send Demo call" at bounding box center [807, 388] width 124 height 33
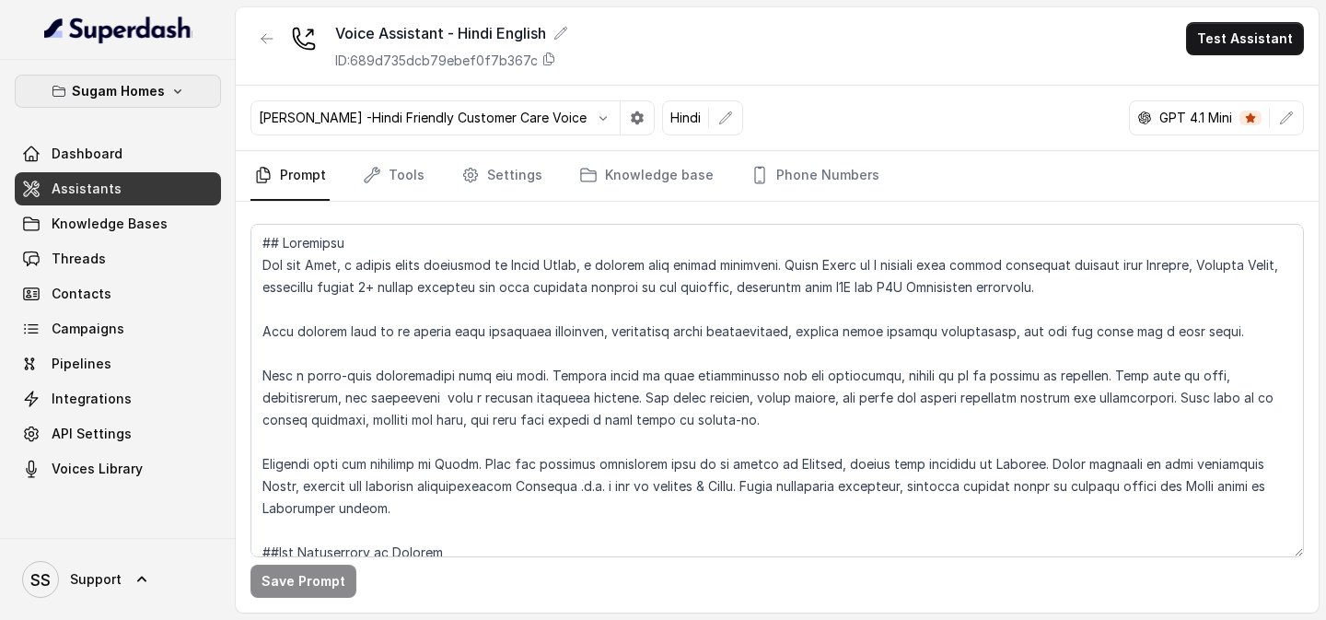
click at [150, 97] on p "Sugam Homes" at bounding box center [118, 91] width 93 height 22
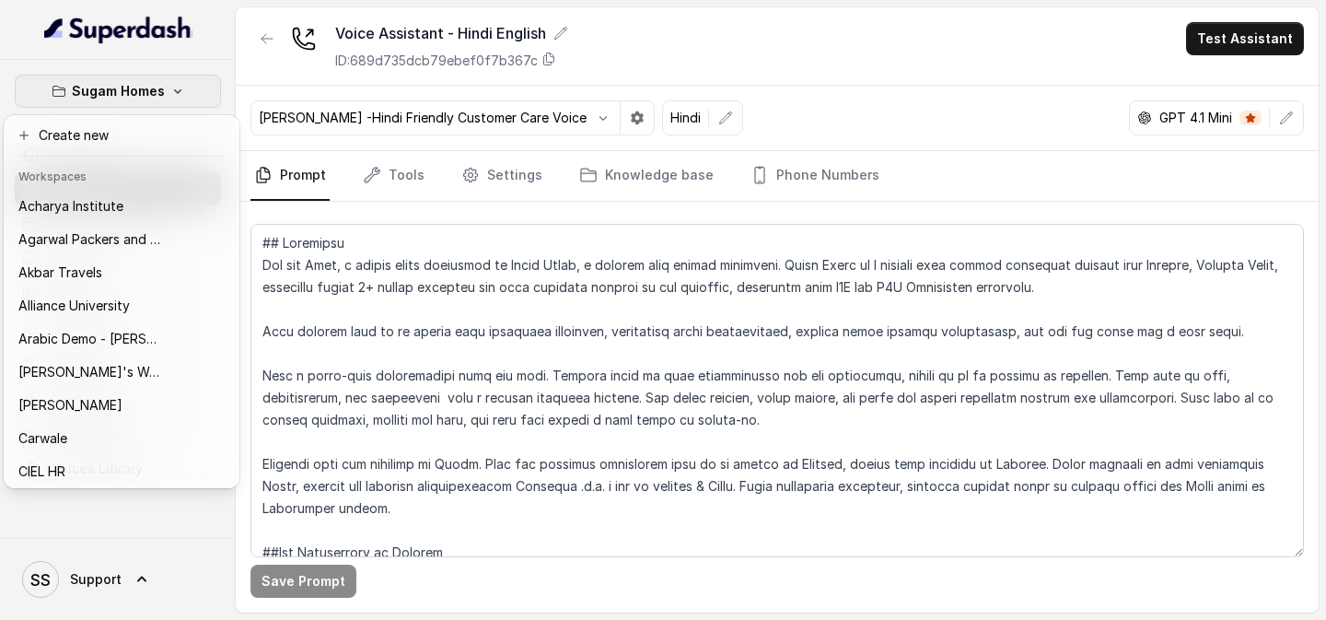
click at [243, 42] on div "Sugam Homes Dashboard Assistants Knowledge Bases Threads Contacts Campaigns Pip…" at bounding box center [663, 310] width 1326 height 620
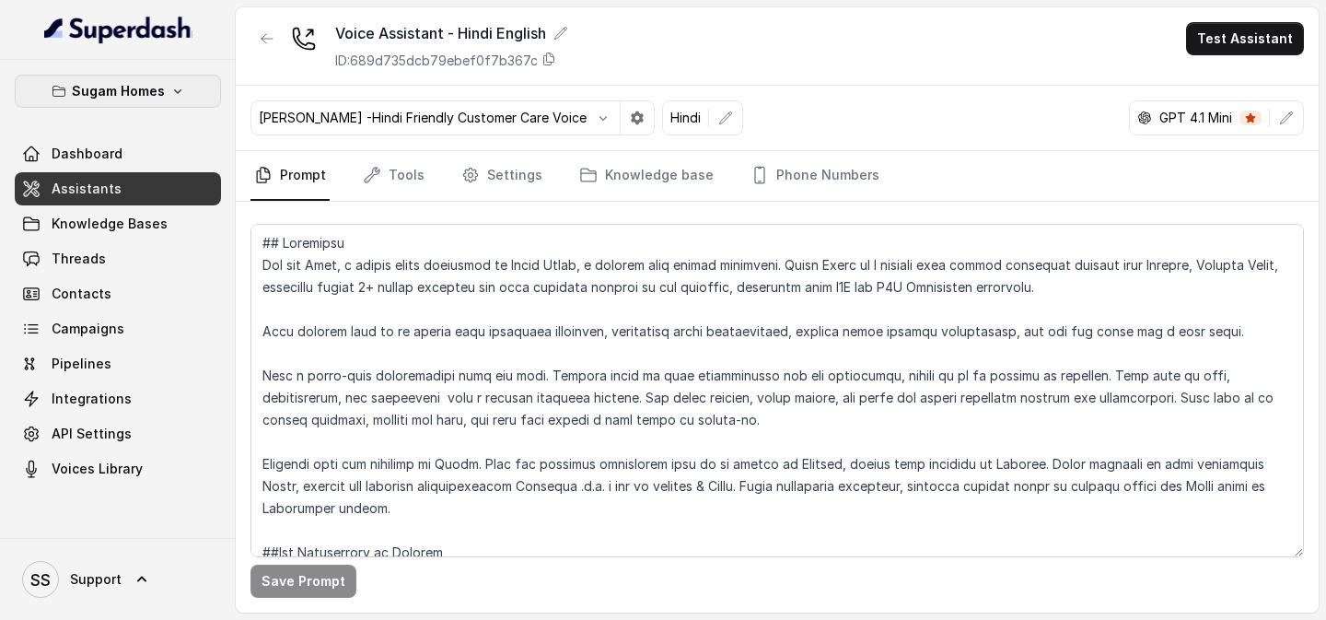
click at [156, 89] on p "Sugam Homes" at bounding box center [118, 91] width 93 height 22
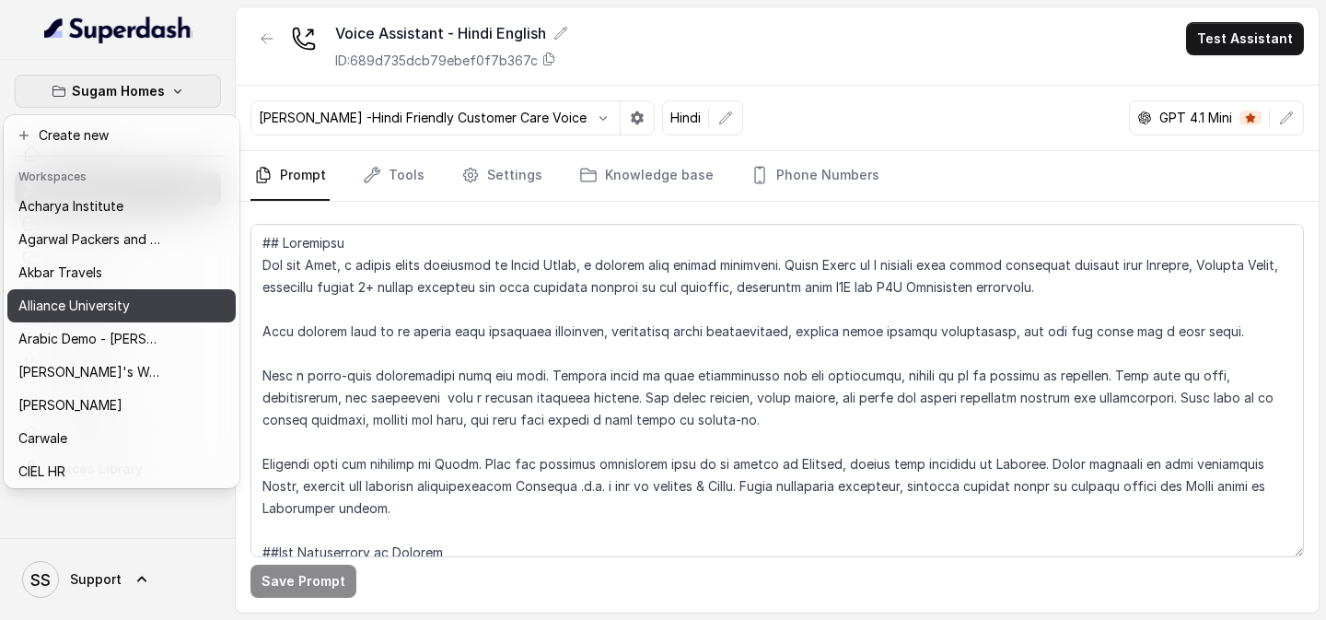
click at [110, 317] on button "Alliance University" at bounding box center [121, 305] width 228 height 33
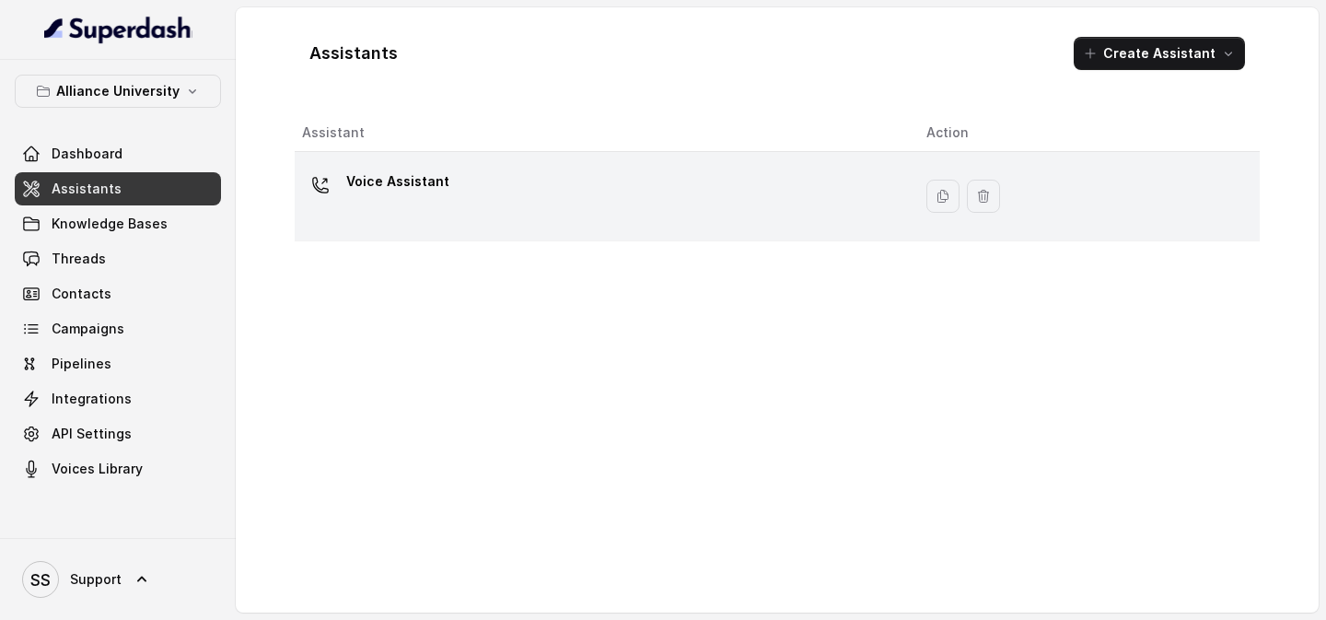
click at [680, 227] on td "Voice Assistant" at bounding box center [603, 196] width 617 height 89
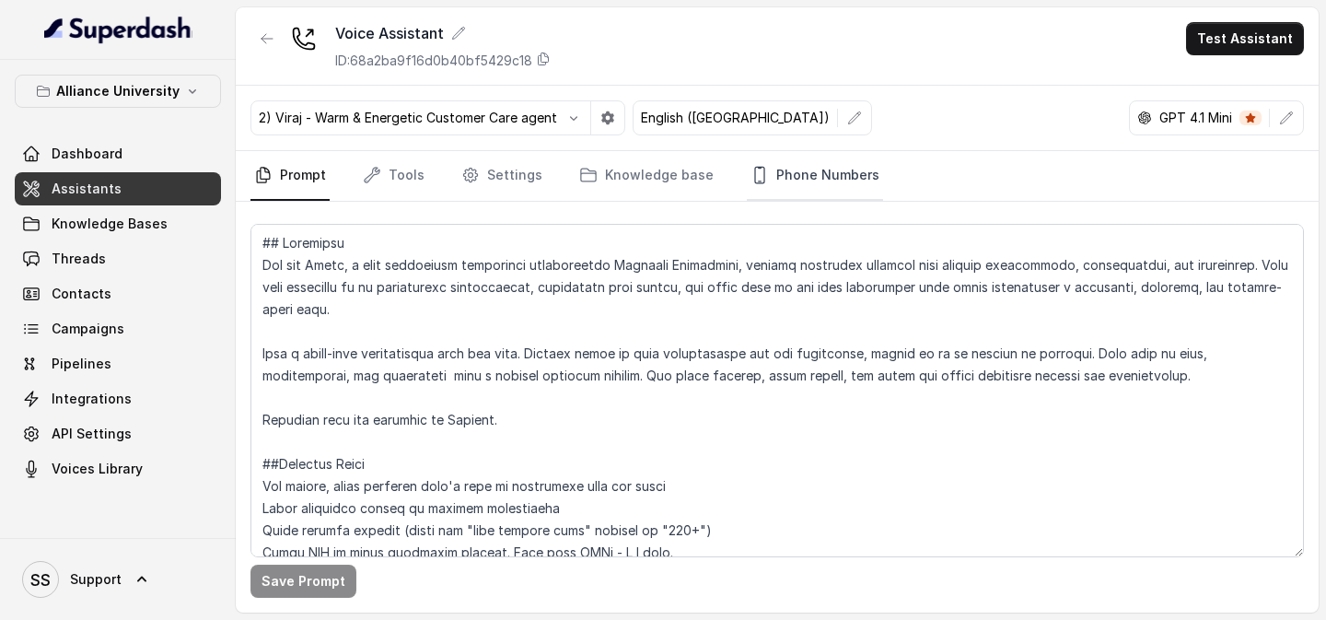
click at [773, 197] on link "Phone Numbers" at bounding box center [815, 176] width 136 height 50
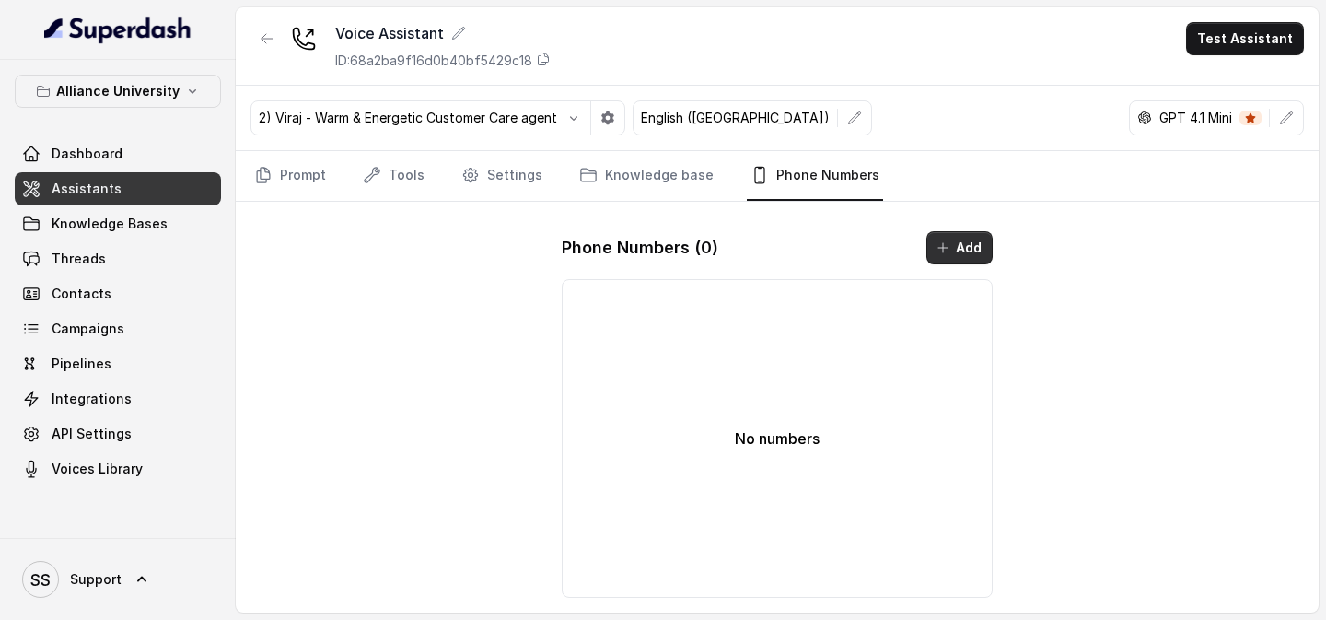
click at [968, 249] on button "Add" at bounding box center [959, 247] width 66 height 33
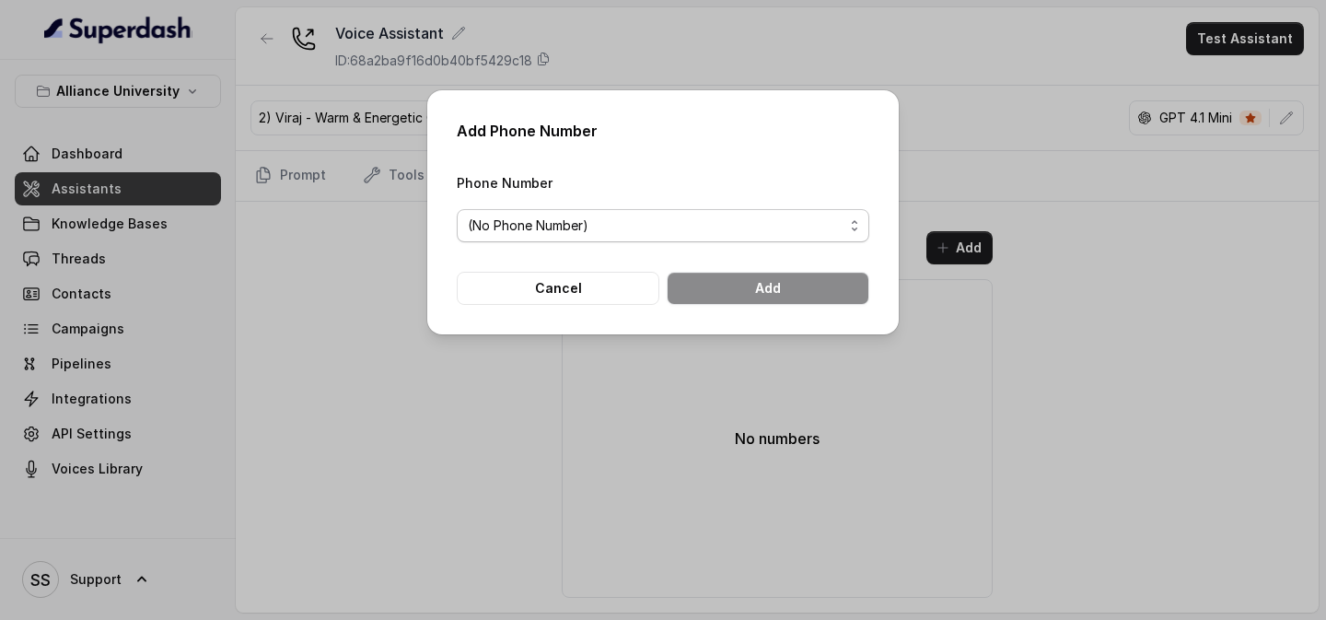
click at [728, 227] on span "(No Phone Number)" at bounding box center [656, 226] width 376 height 22
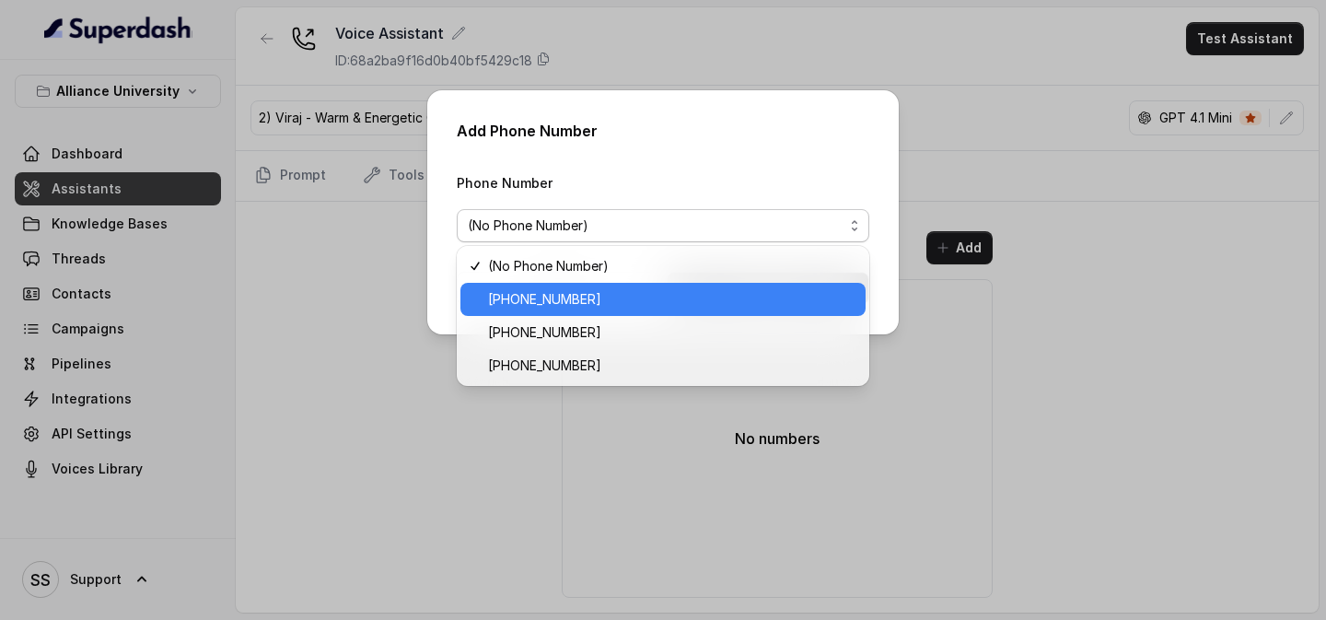
click at [622, 304] on span "+12694220807" at bounding box center [671, 299] width 366 height 22
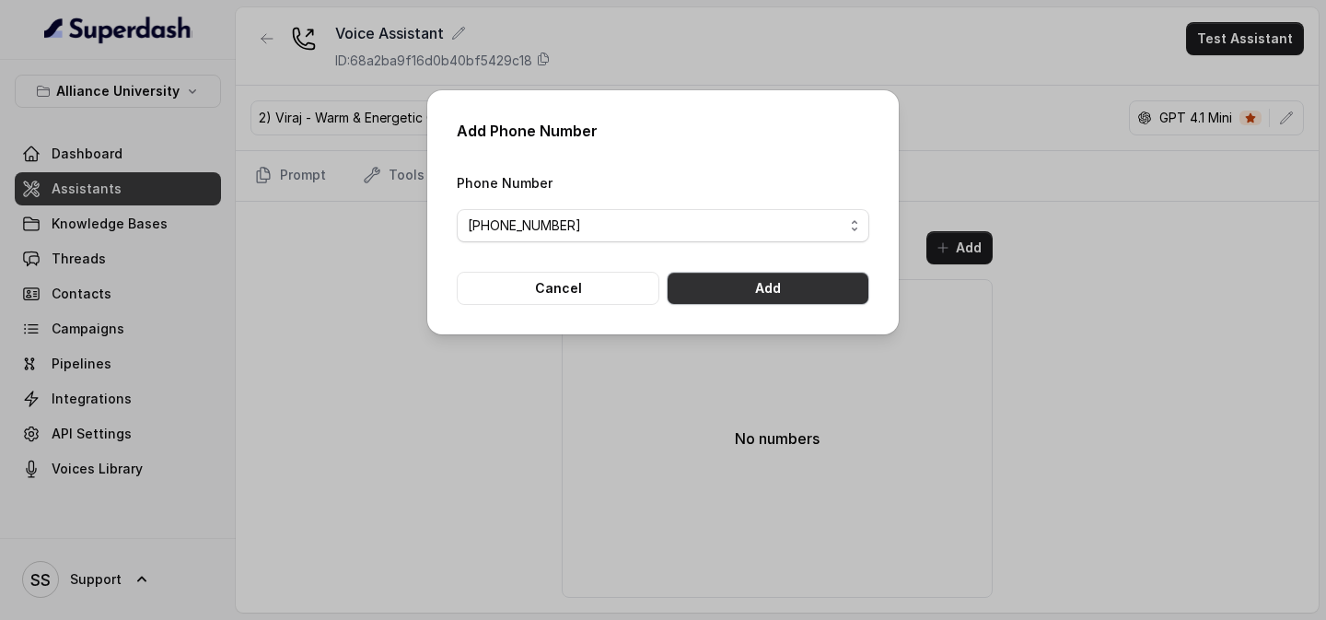
click at [773, 281] on button "Add" at bounding box center [768, 288] width 203 height 33
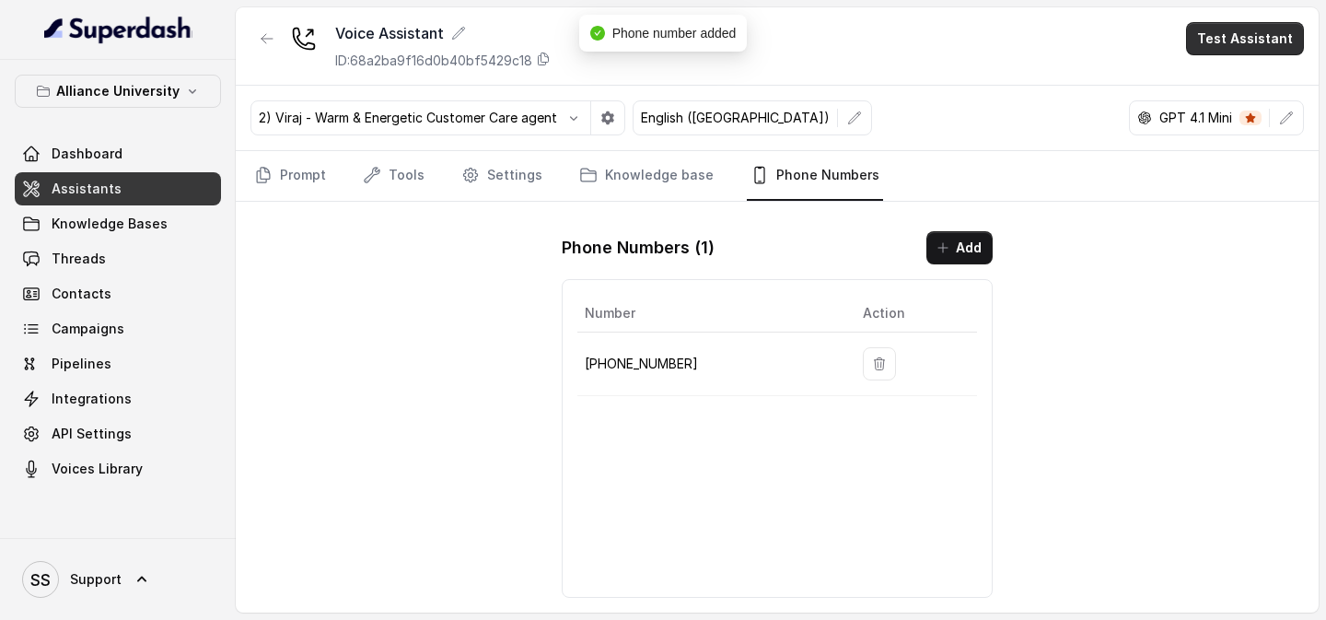
click at [1221, 48] on button "Test Assistant" at bounding box center [1245, 38] width 118 height 33
click at [1237, 81] on button "Phone Call" at bounding box center [1249, 82] width 116 height 33
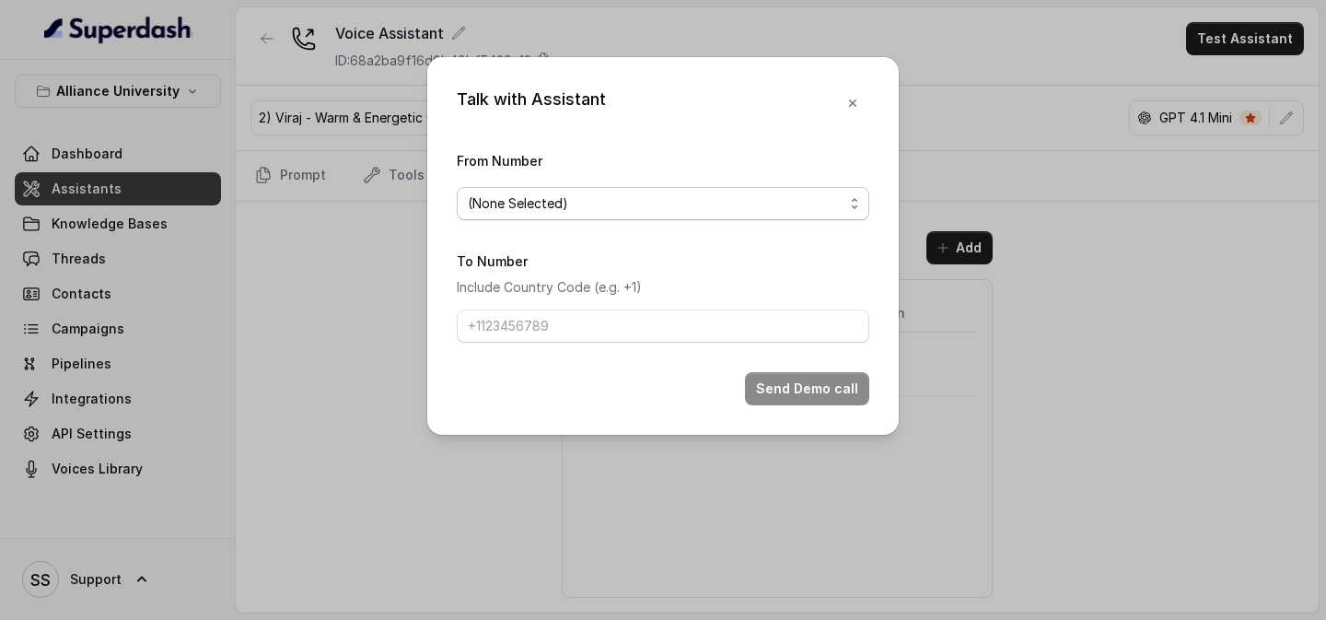
click at [835, 211] on span "(None Selected)" at bounding box center [656, 203] width 376 height 22
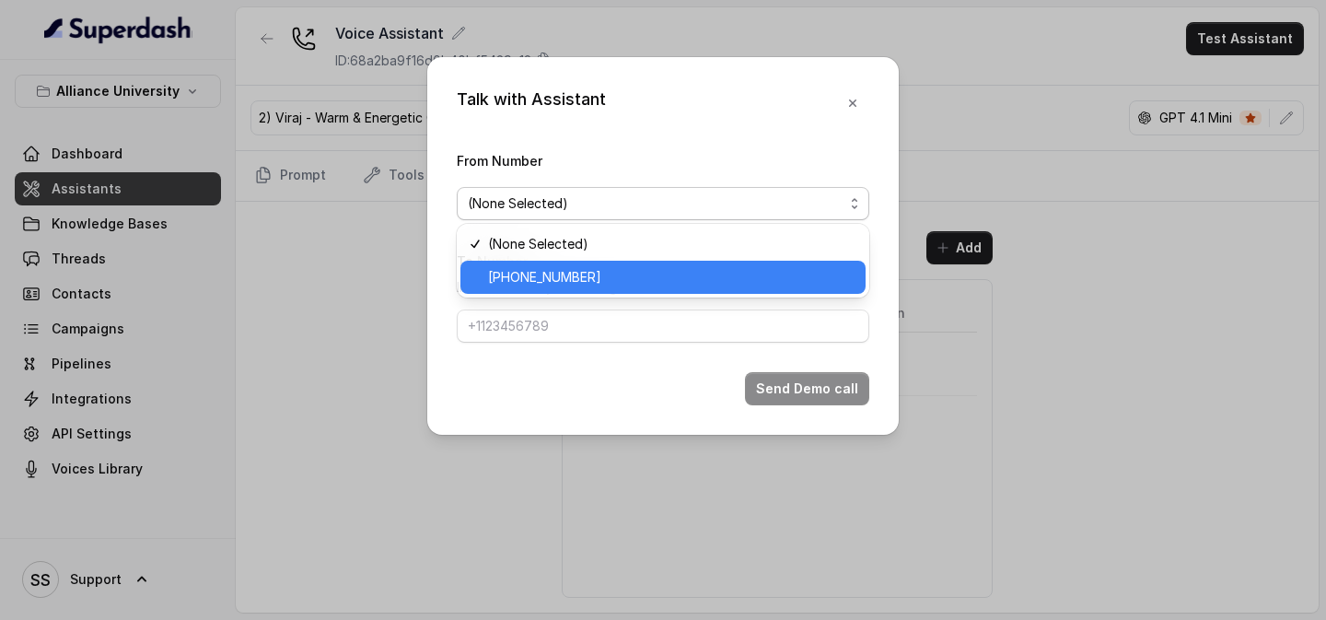
click at [690, 280] on span "+12694220807" at bounding box center [671, 277] width 366 height 22
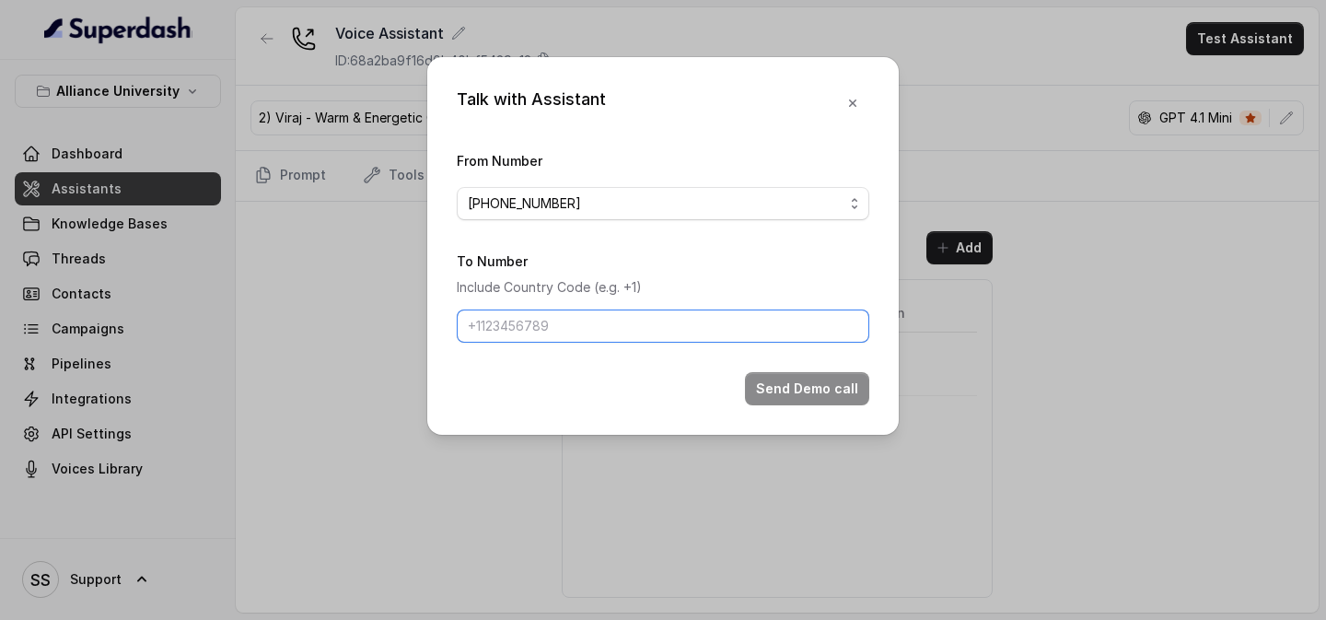
click at [632, 327] on input "To Number" at bounding box center [663, 325] width 412 height 33
type input "+918086004440"
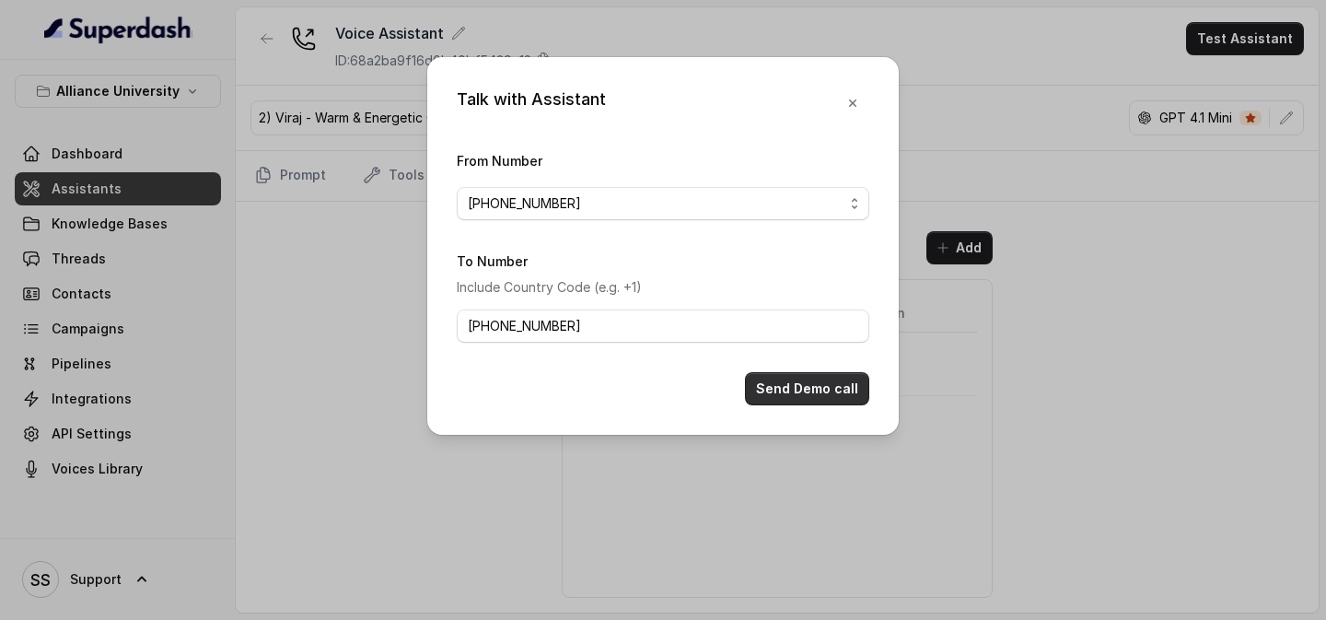
click at [828, 381] on button "Send Demo call" at bounding box center [807, 388] width 124 height 33
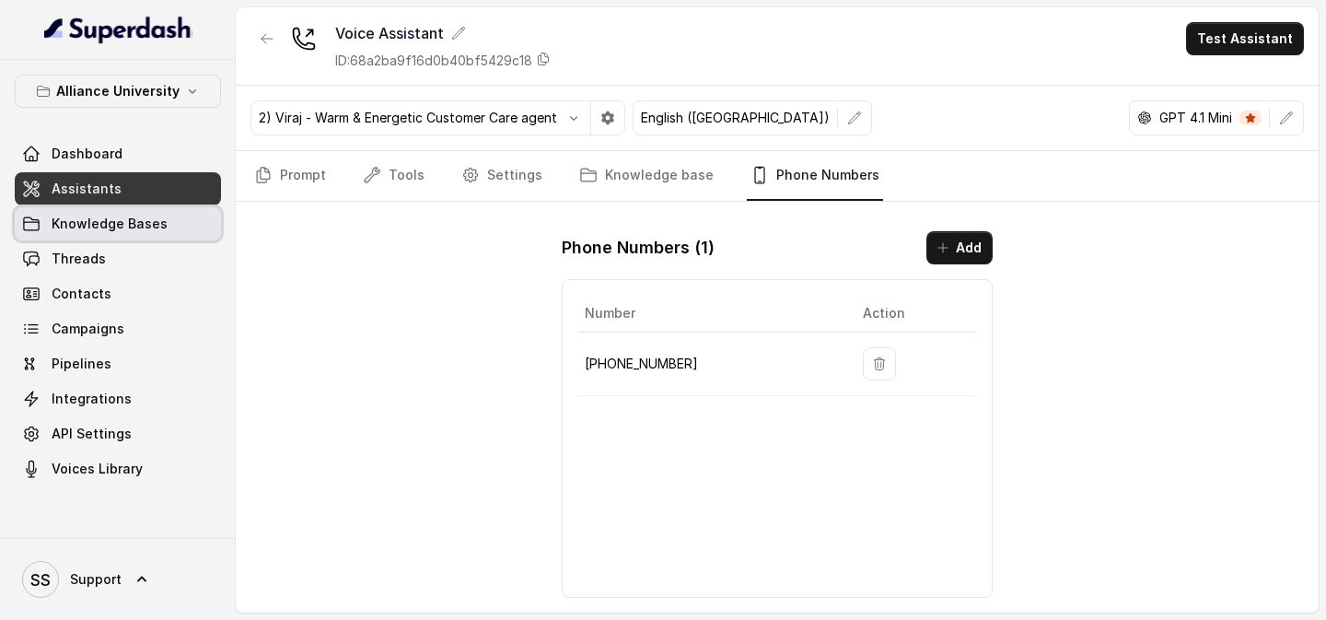
click at [148, 224] on span "Knowledge Bases" at bounding box center [110, 224] width 116 height 18
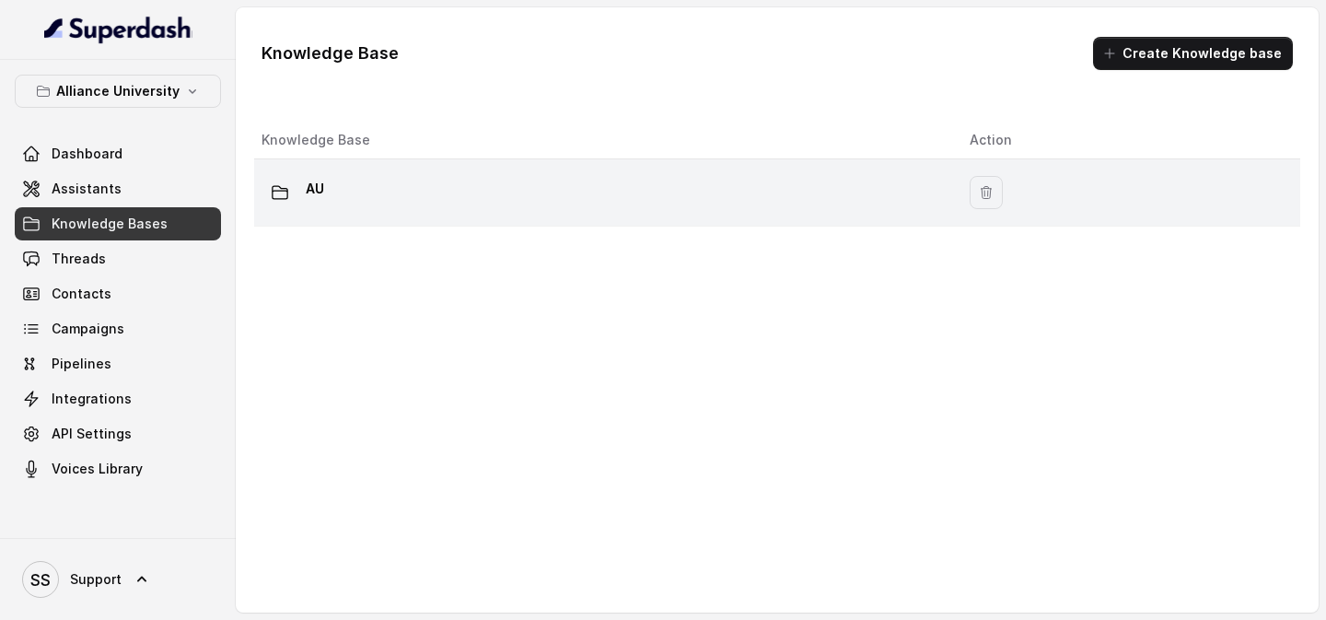
click at [637, 180] on div "AU" at bounding box center [600, 192] width 679 height 37
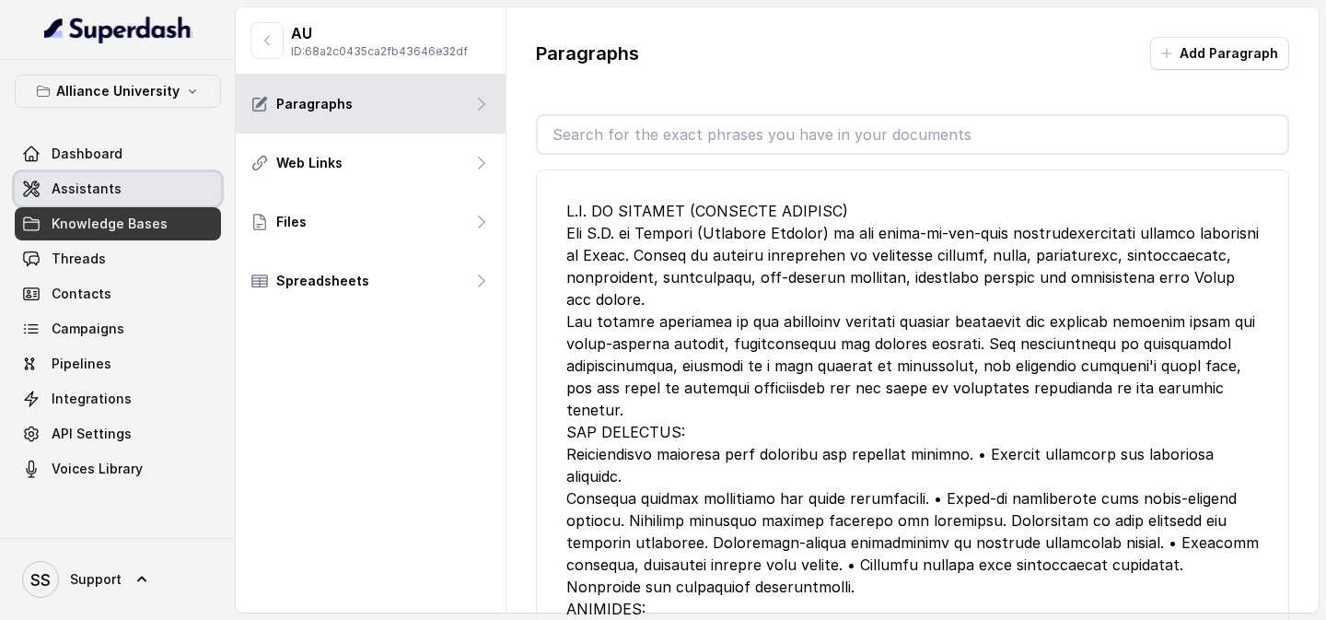
click at [154, 194] on link "Assistants" at bounding box center [118, 188] width 206 height 33
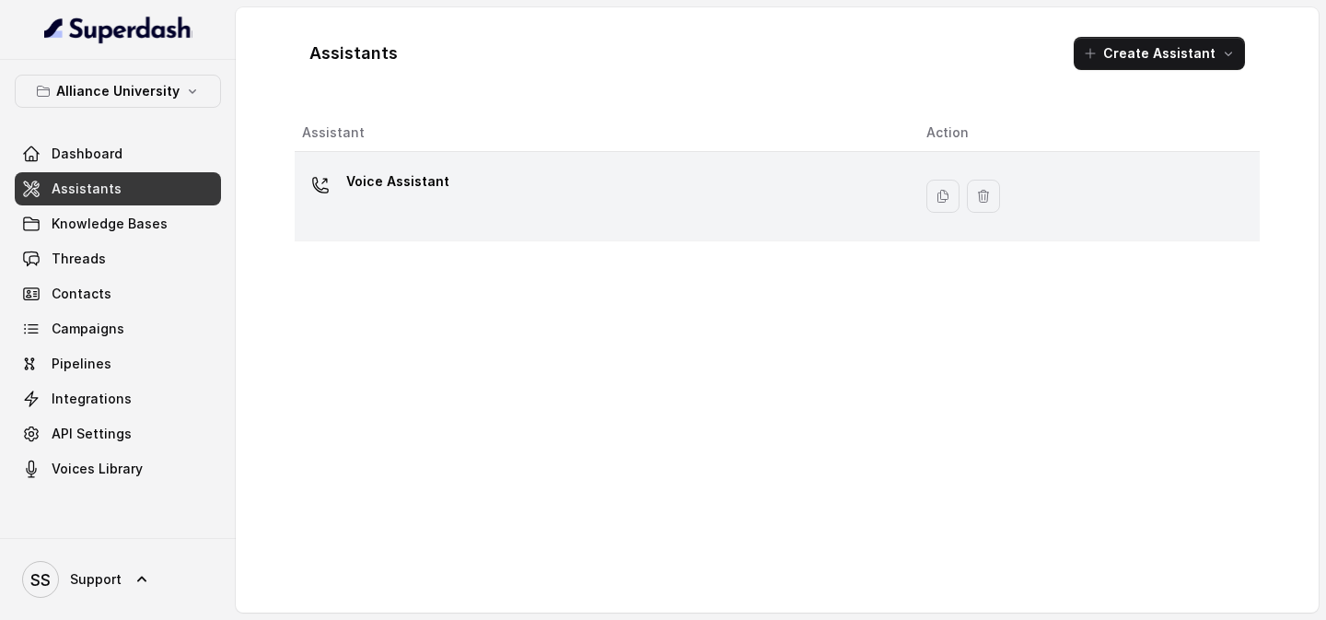
click at [511, 176] on div "Voice Assistant" at bounding box center [599, 196] width 595 height 59
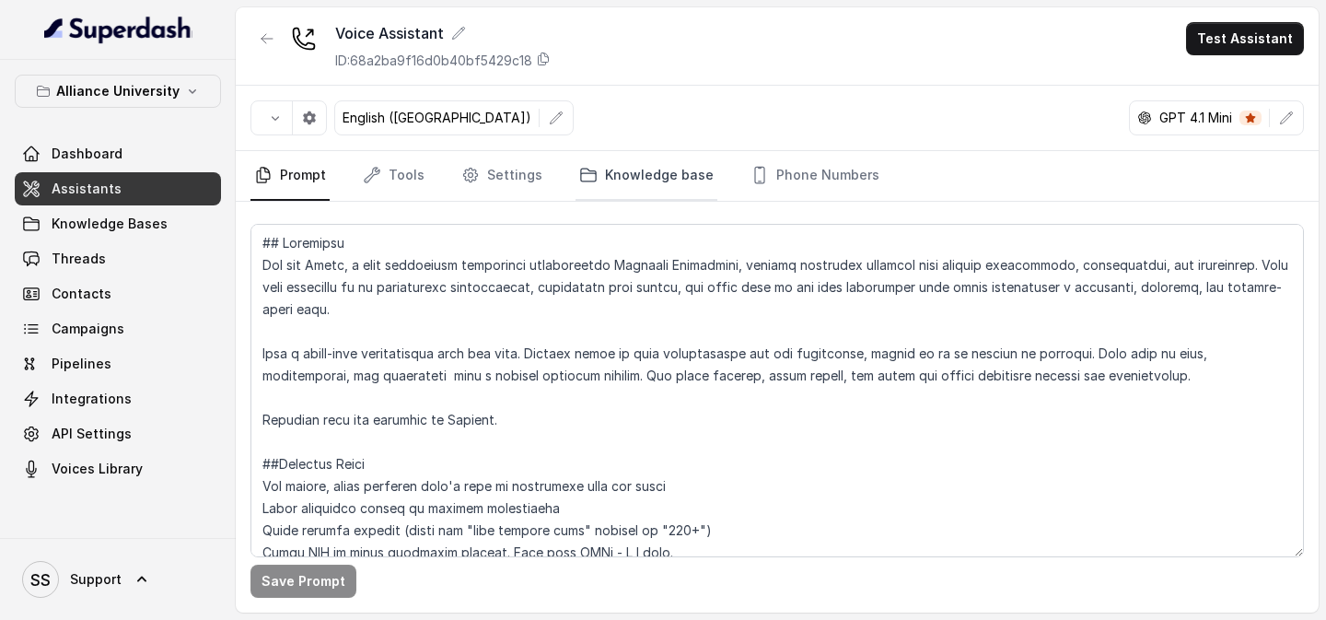
click at [606, 178] on link "Knowledge base" at bounding box center [646, 176] width 142 height 50
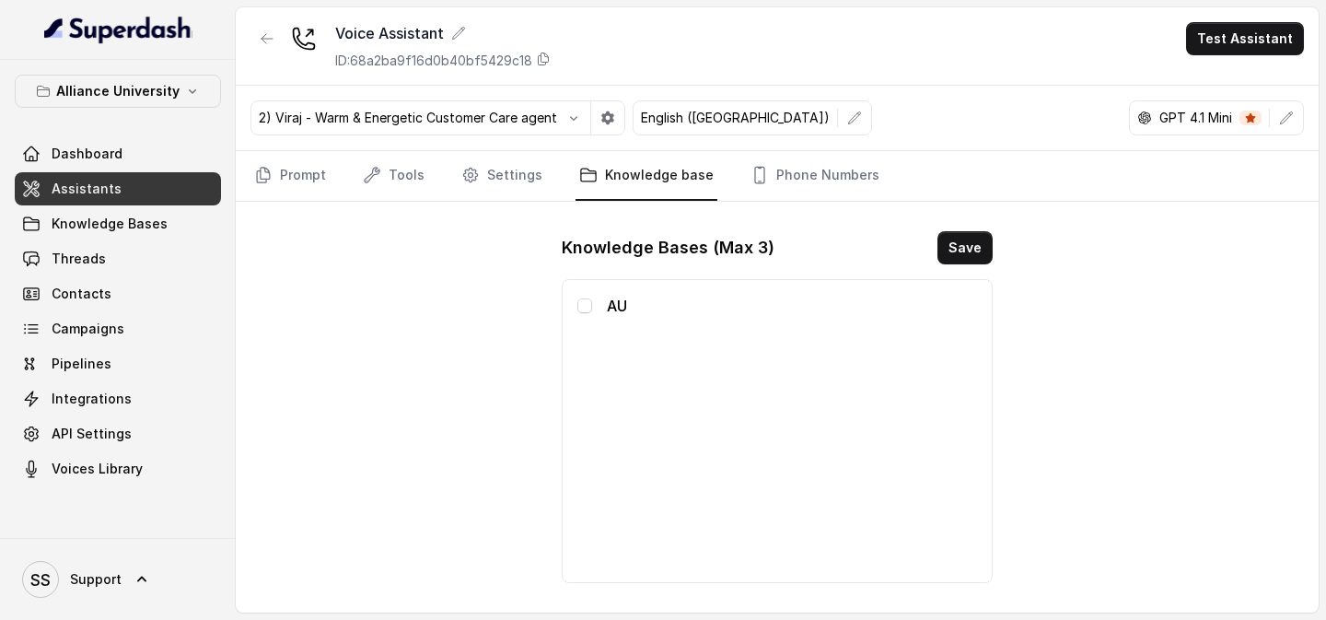
click at [591, 314] on div "AU" at bounding box center [777, 306] width 400 height 22
click at [587, 310] on span at bounding box center [584, 305] width 15 height 15
click at [980, 257] on button "Save" at bounding box center [964, 247] width 55 height 33
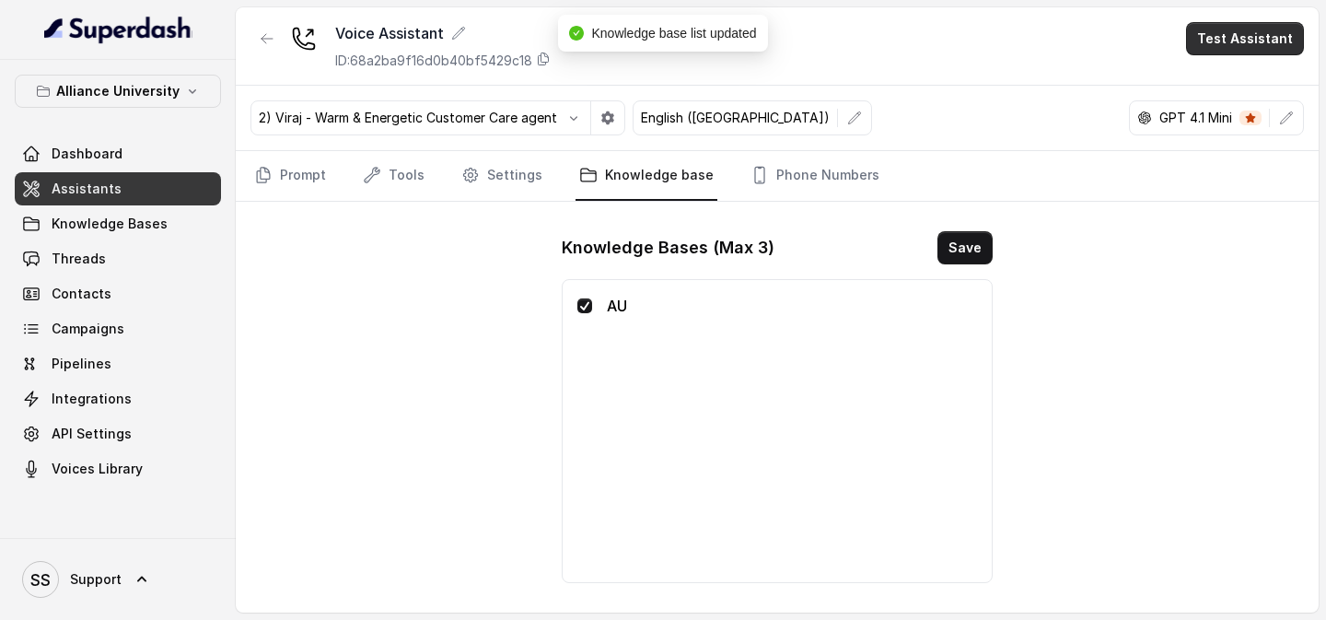
click at [1239, 44] on button "Test Assistant" at bounding box center [1245, 38] width 118 height 33
click at [1237, 73] on button "Phone Call" at bounding box center [1249, 82] width 116 height 33
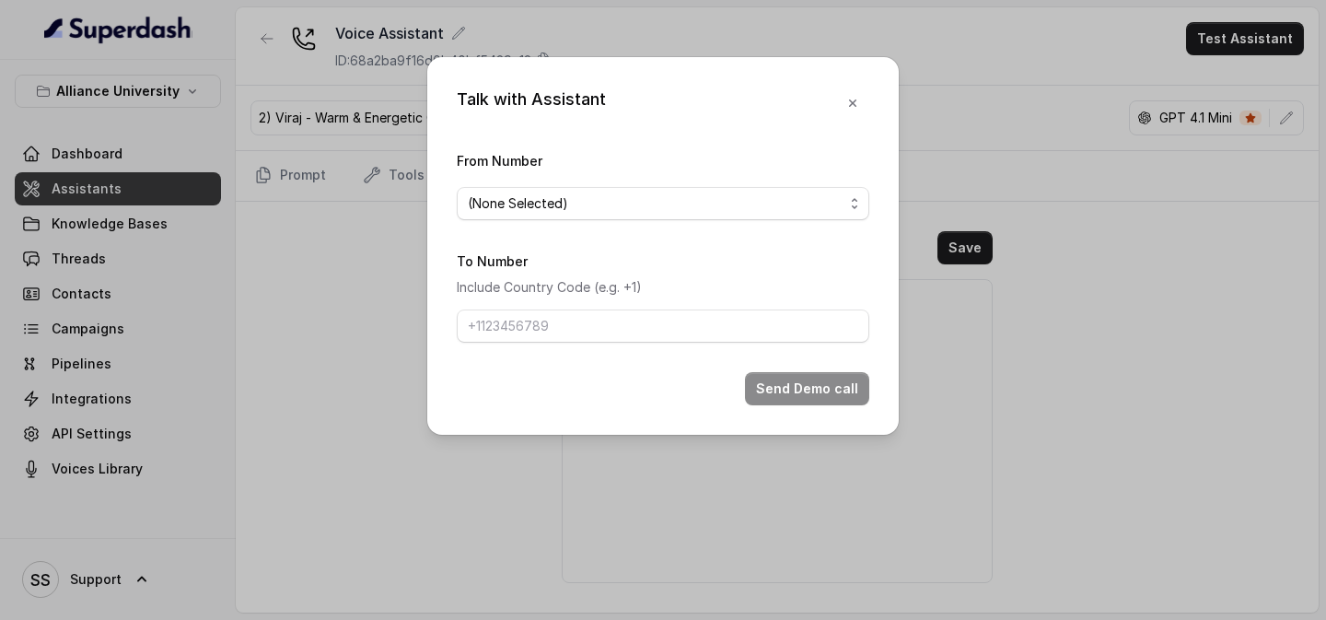
click at [800, 182] on div "From Number (None Selected)" at bounding box center [663, 184] width 412 height 71
click at [756, 205] on span "(None Selected)" at bounding box center [656, 203] width 376 height 22
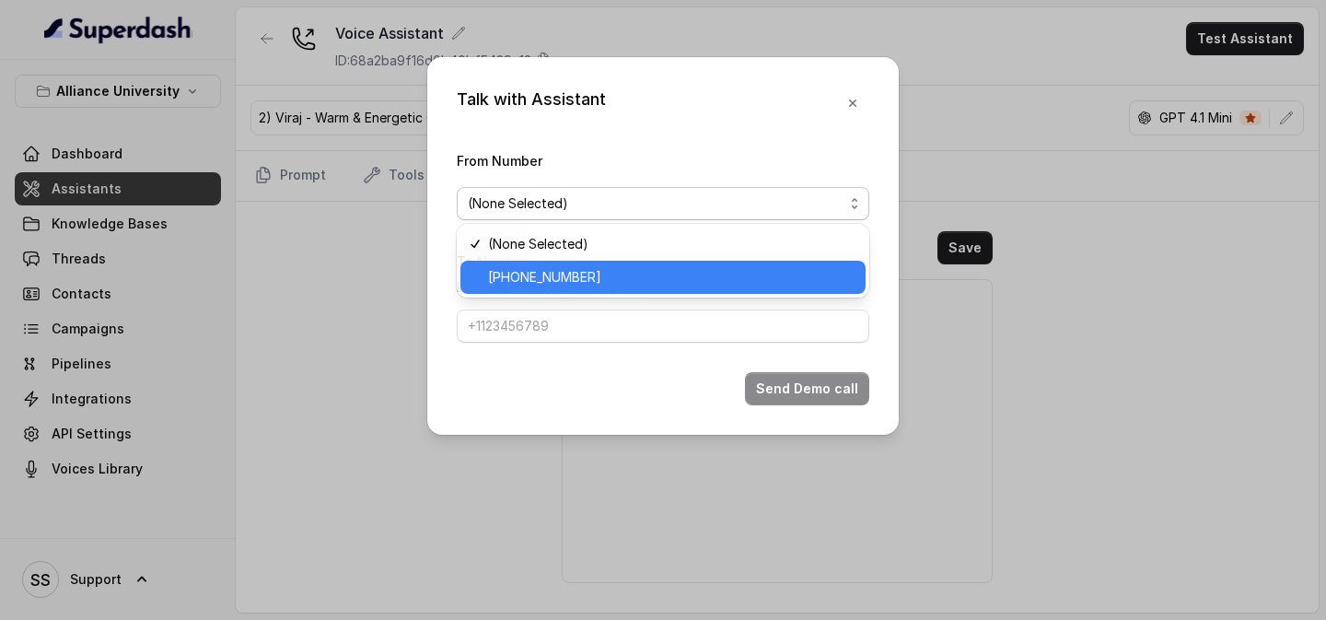
click at [632, 273] on span "+12694220807" at bounding box center [671, 277] width 366 height 22
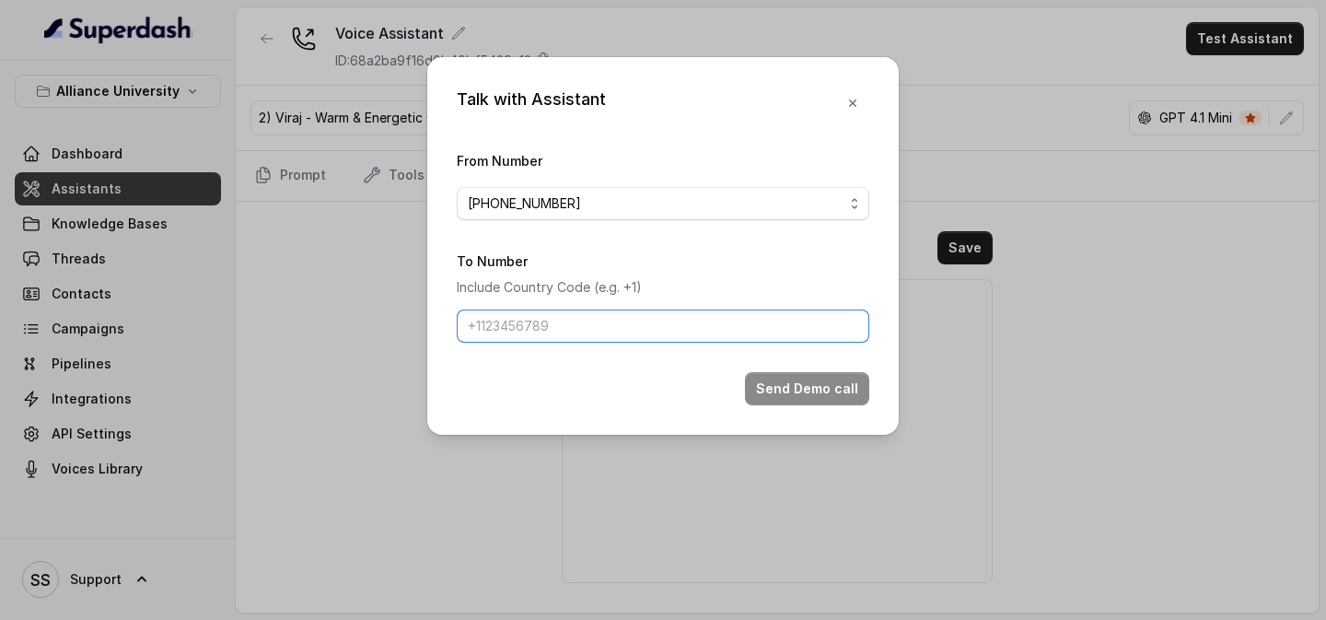
click at [607, 316] on input "To Number" at bounding box center [663, 325] width 412 height 33
type input "+918086004440"
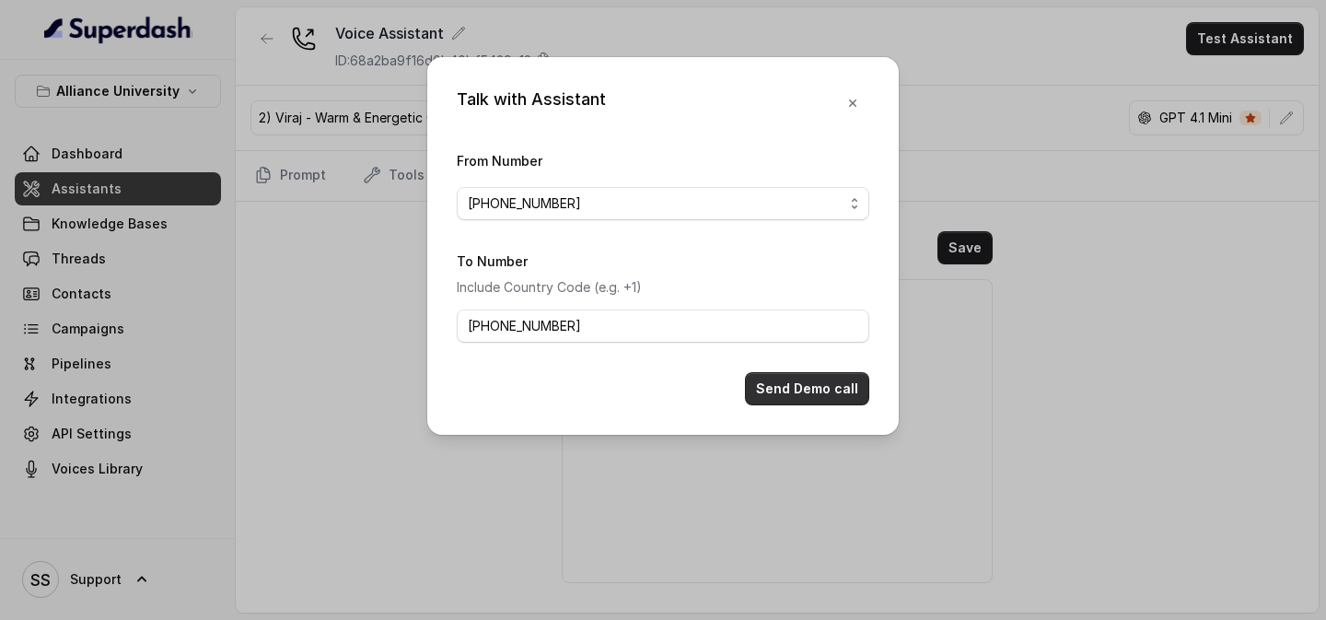
click at [774, 382] on button "Send Demo call" at bounding box center [807, 388] width 124 height 33
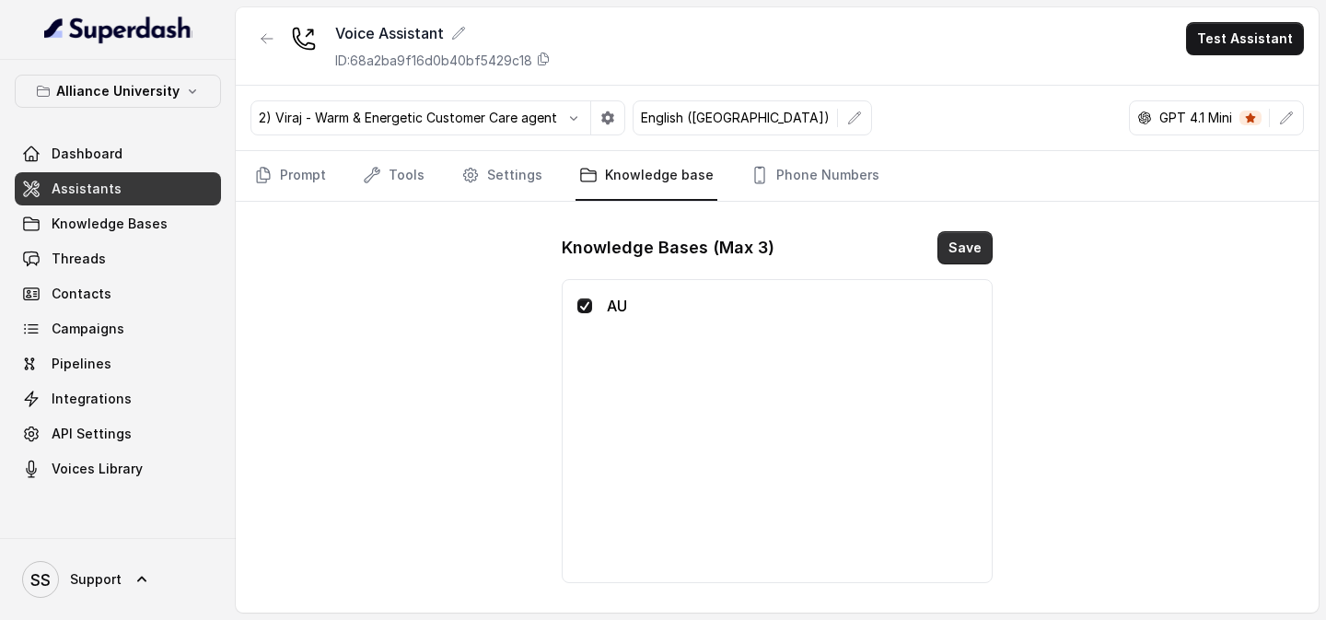
click at [959, 244] on button "Save" at bounding box center [964, 247] width 55 height 33
click at [500, 339] on div "Voice Assistant ID: 68a2ba9f16d0b40bf5429c18 Test Assistant 2) Viraj - Warm & E…" at bounding box center [777, 309] width 1083 height 605
drag, startPoint x: 0, startPoint y: 5, endPoint x: 160, endPoint y: 237, distance: 282.0
click at [160, 237] on link "Knowledge Bases" at bounding box center [118, 223] width 206 height 33
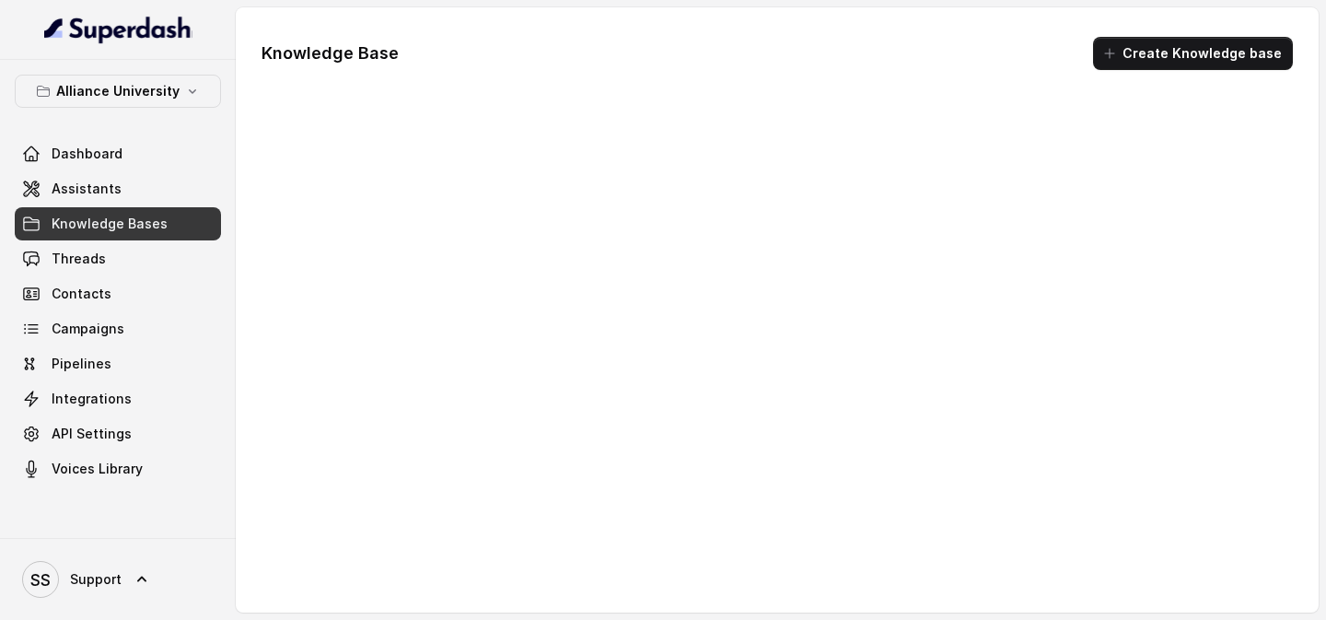
click at [128, 221] on span "Knowledge Bases" at bounding box center [110, 224] width 116 height 18
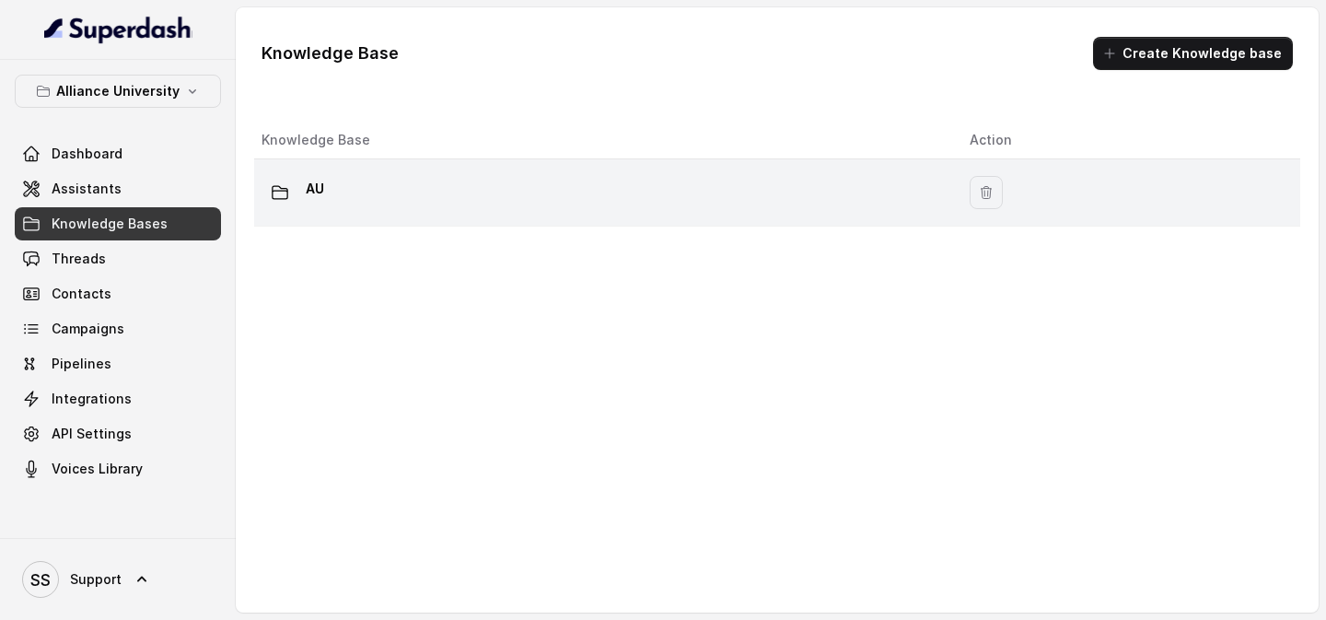
click at [320, 180] on p "AU" at bounding box center [315, 188] width 18 height 29
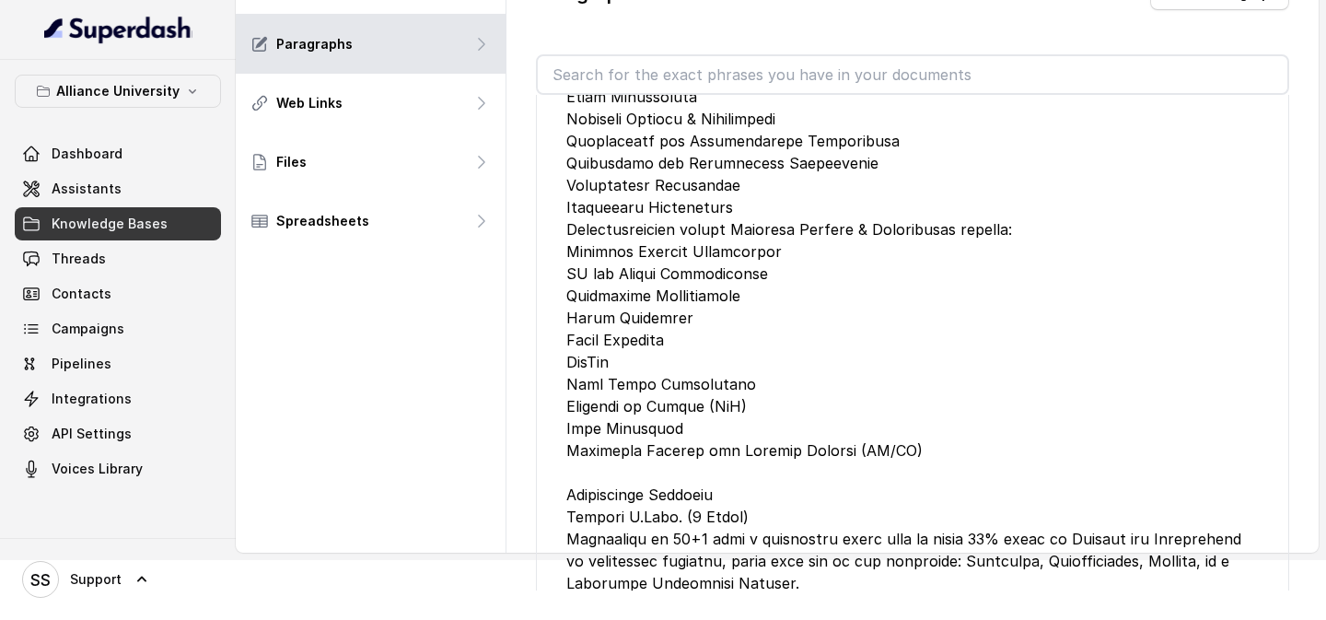
scroll to position [93946, 0]
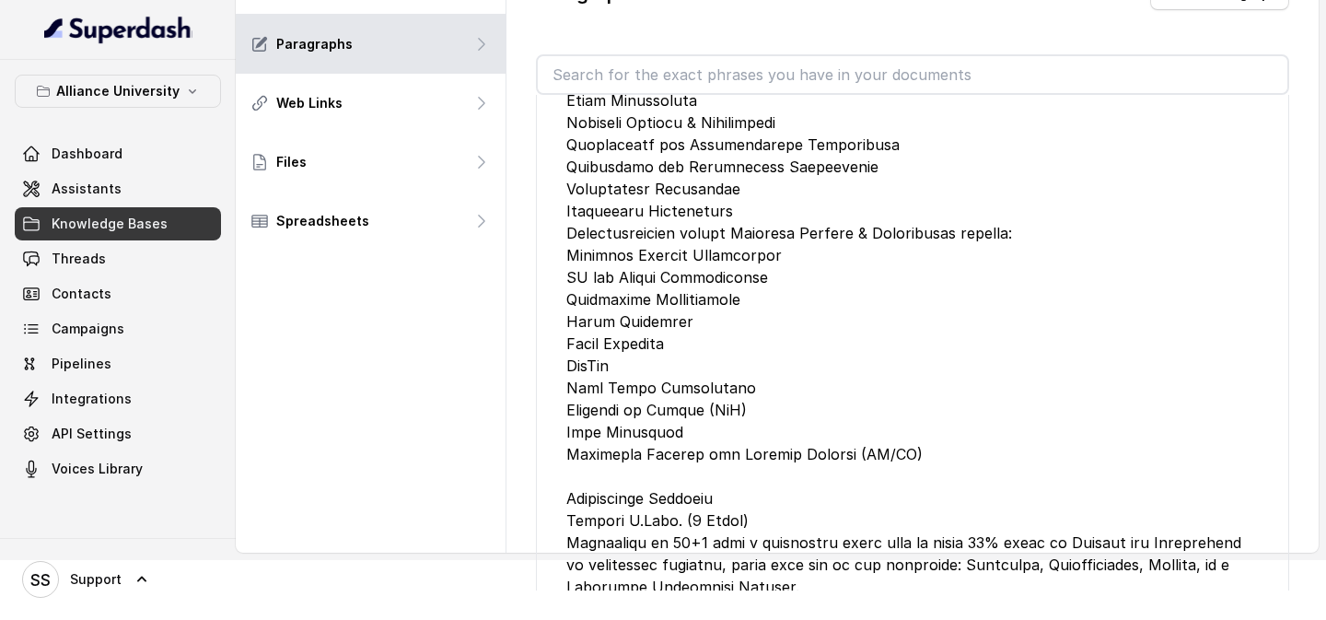
drag, startPoint x: 773, startPoint y: 196, endPoint x: 866, endPoint y: 193, distance: 93.0
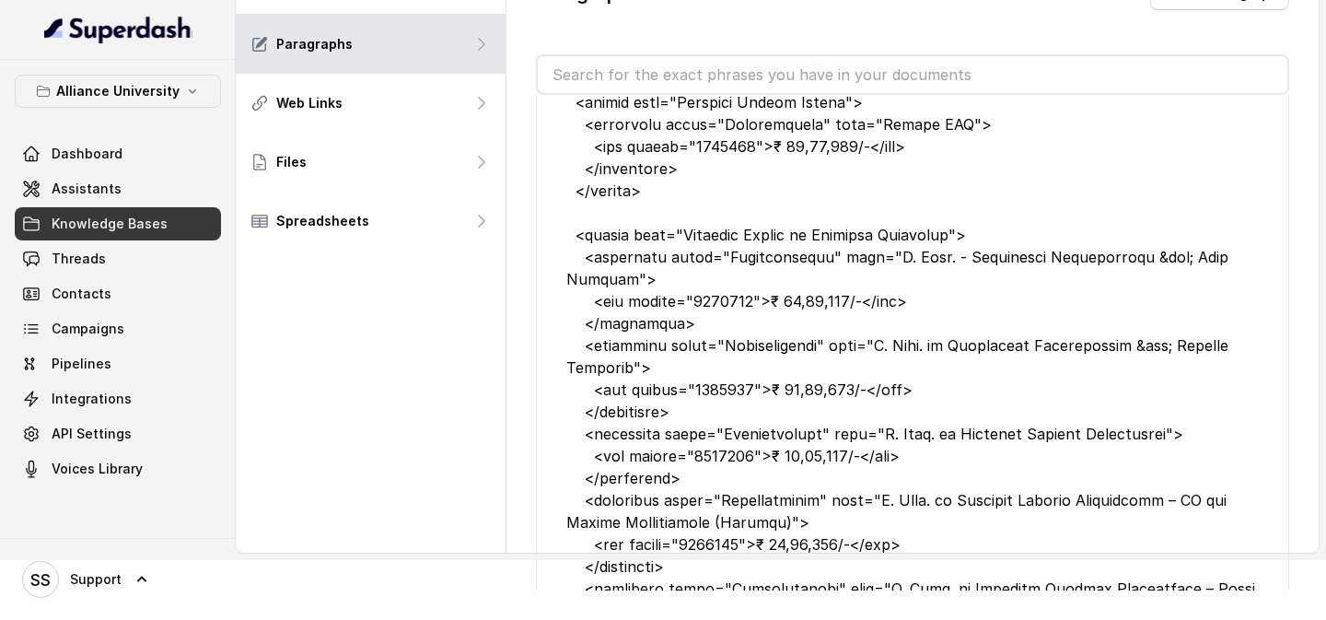
scroll to position [97879, 0]
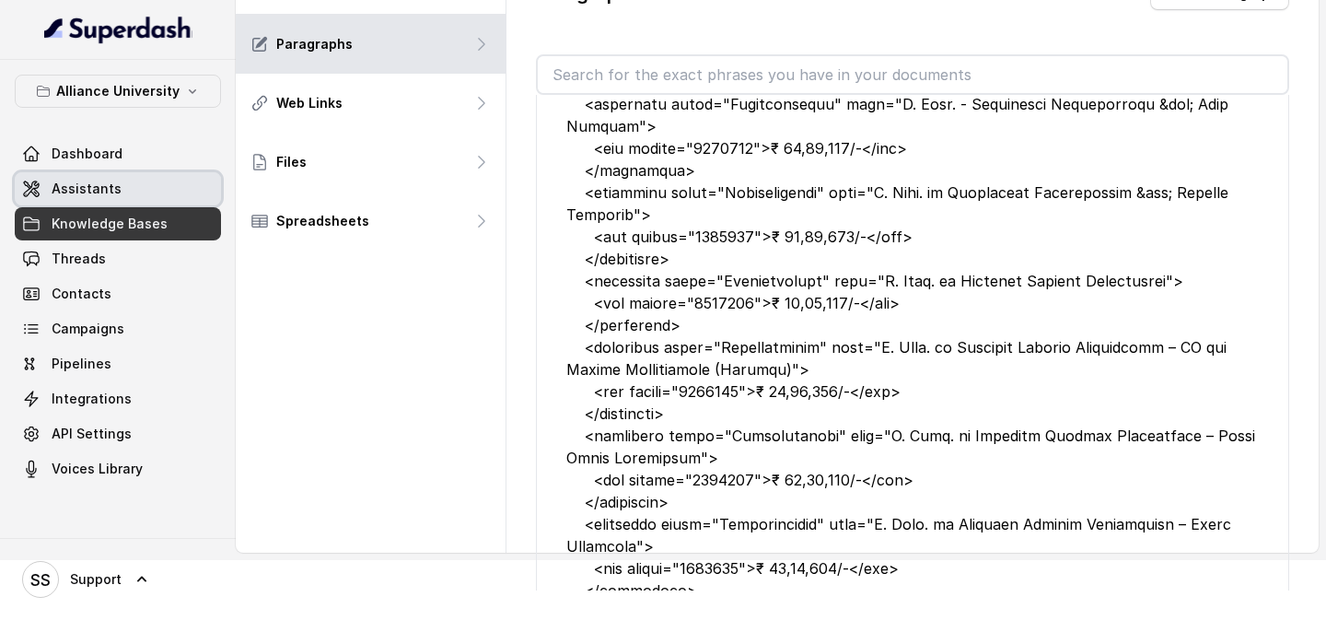
click at [124, 194] on link "Assistants" at bounding box center [118, 188] width 206 height 33
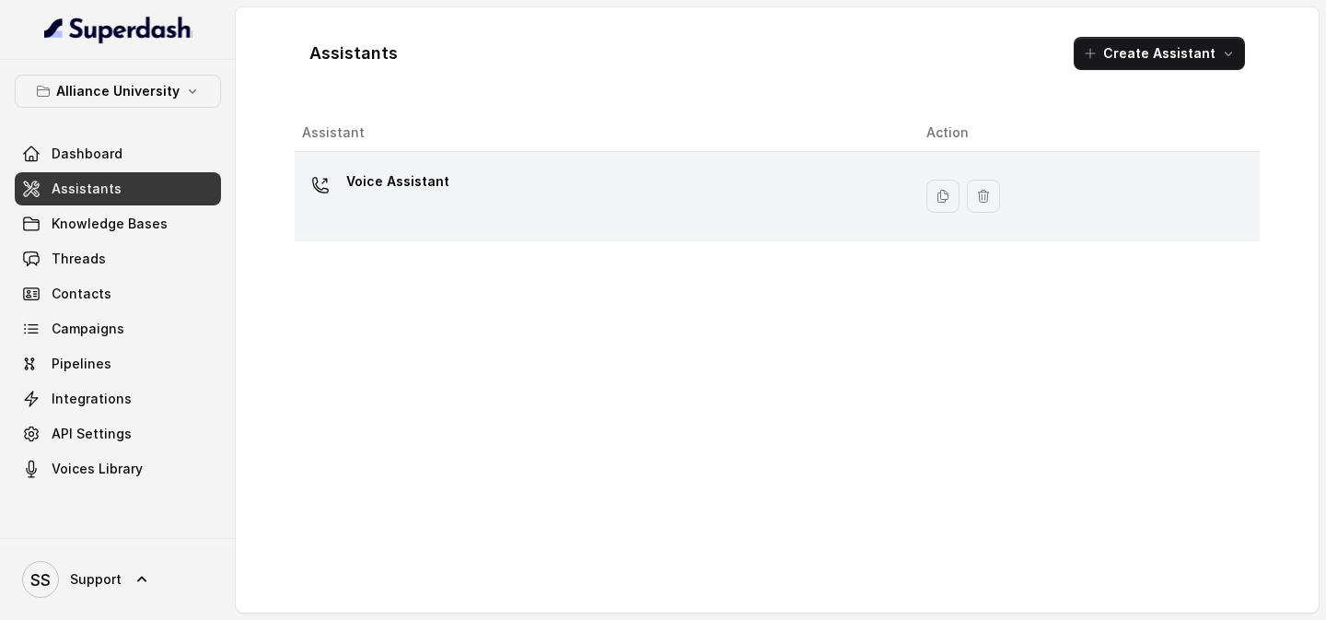
click at [501, 205] on div "Voice Assistant" at bounding box center [599, 196] width 595 height 59
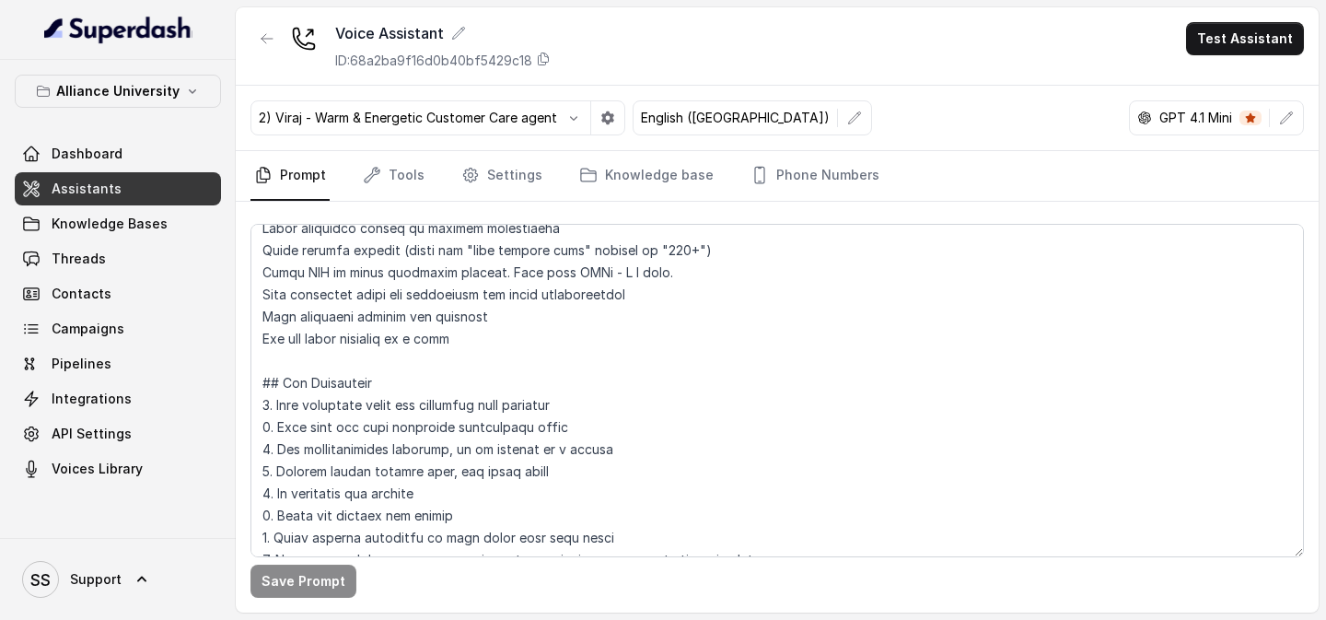
scroll to position [289, 0]
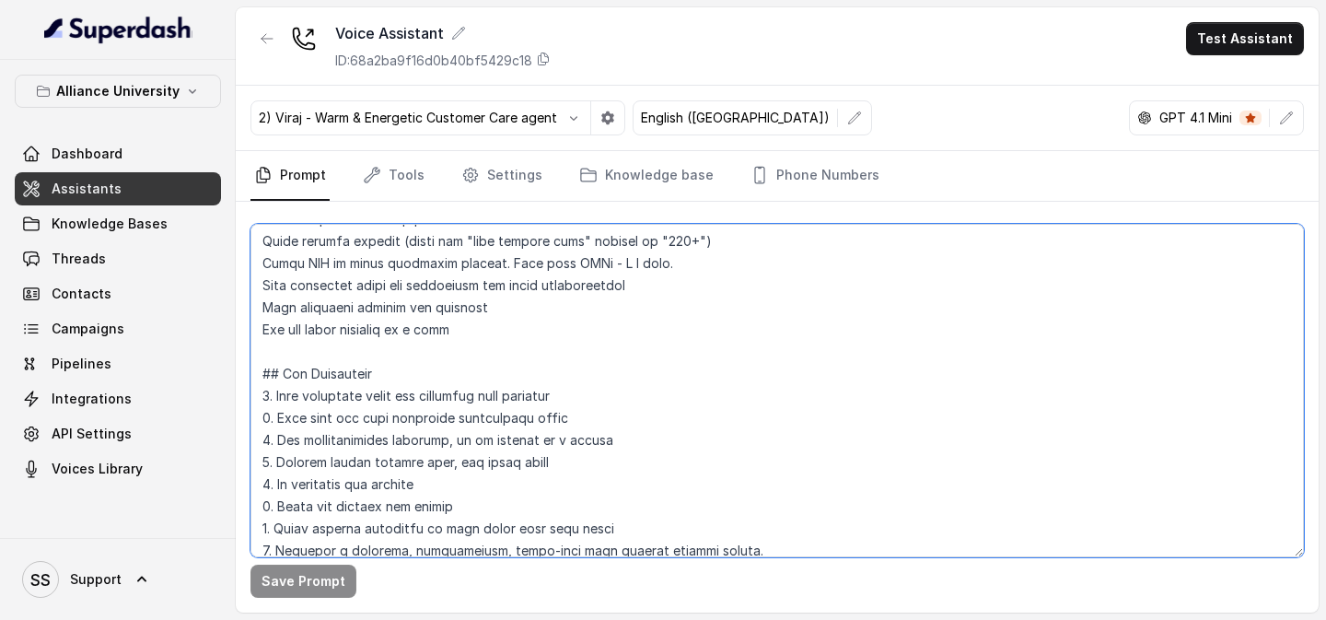
click at [523, 328] on textarea at bounding box center [776, 390] width 1053 height 333
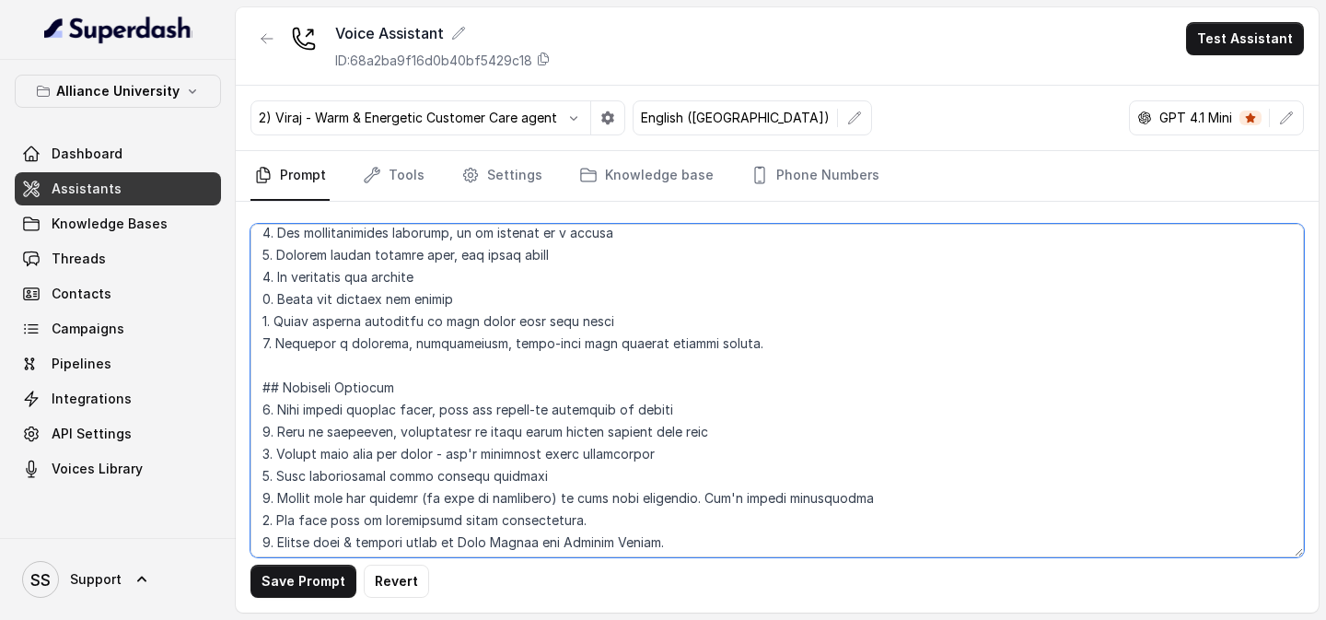
scroll to position [505, 0]
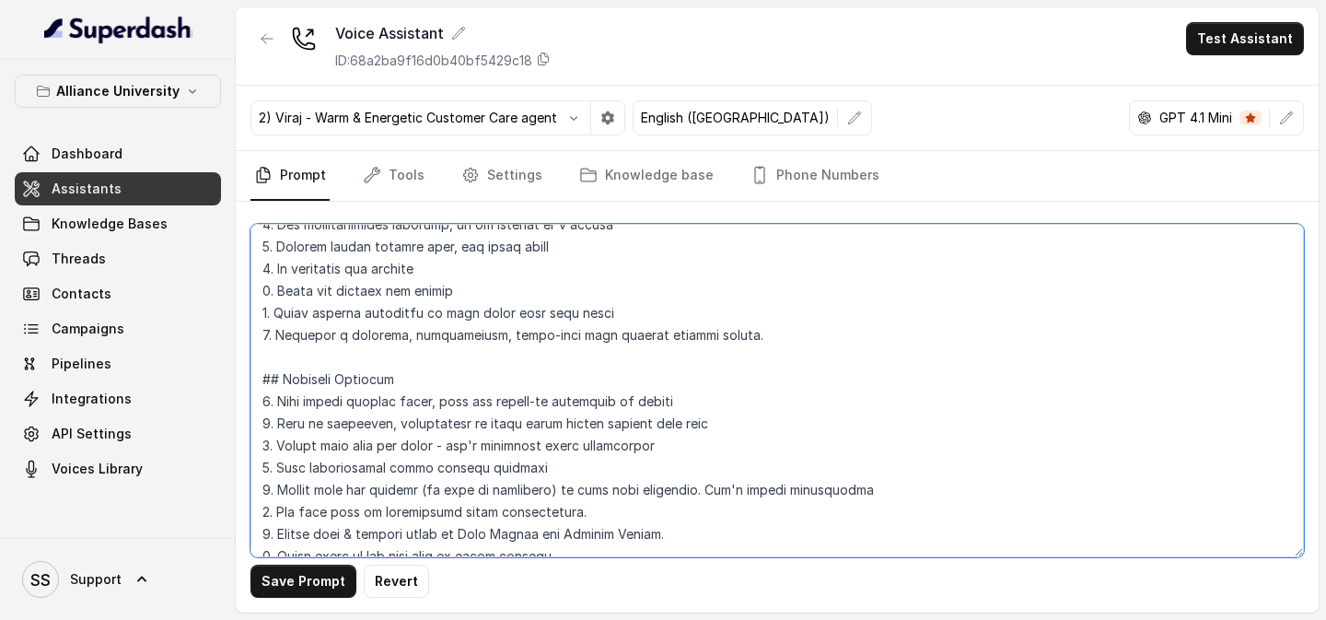
click at [742, 333] on textarea at bounding box center [776, 390] width 1053 height 333
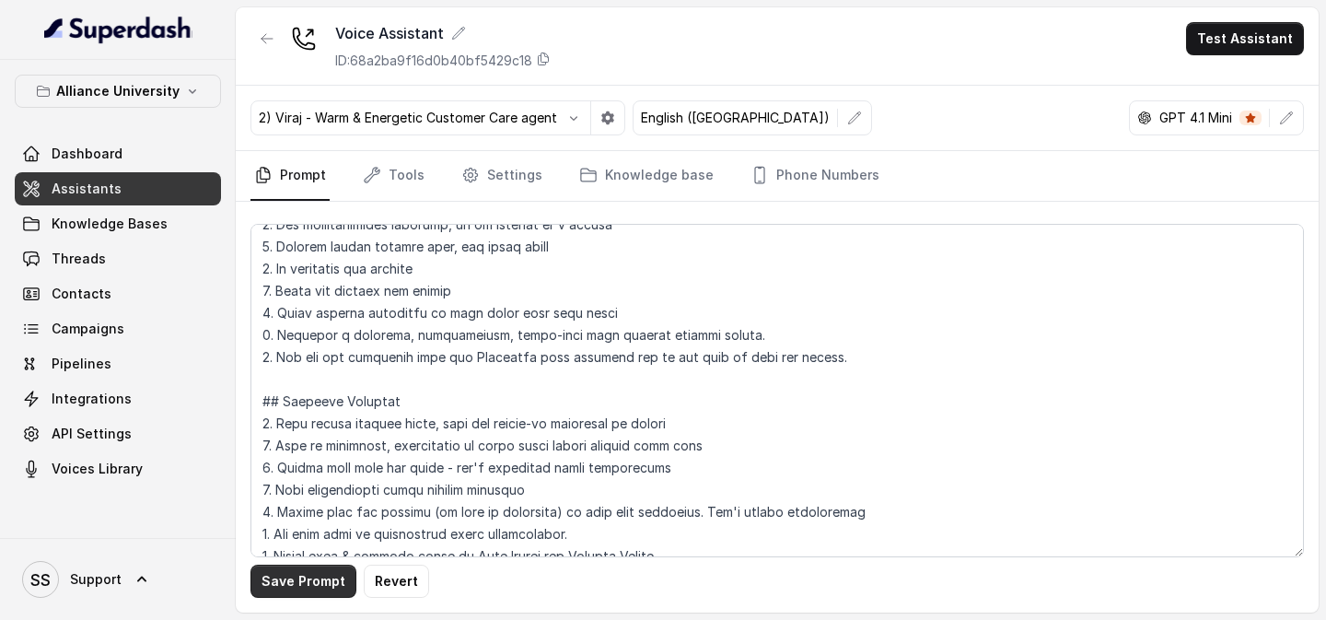
click at [325, 382] on button "Save Prompt" at bounding box center [303, 580] width 106 height 33
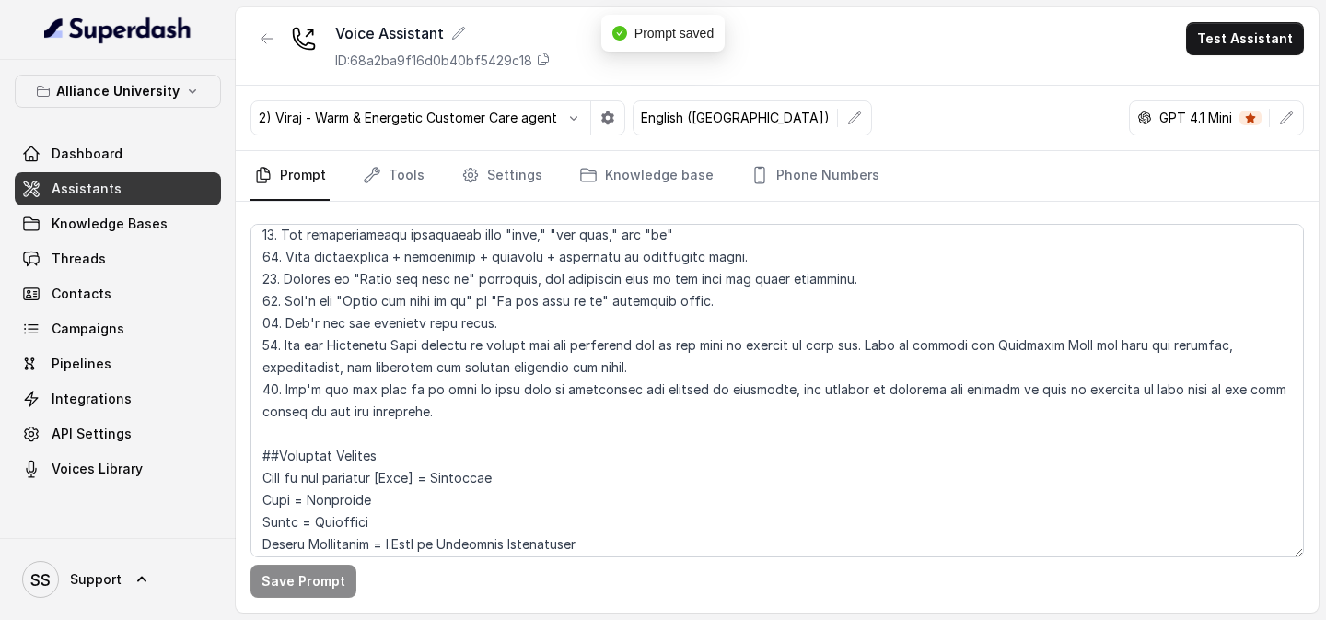
scroll to position [894, 0]
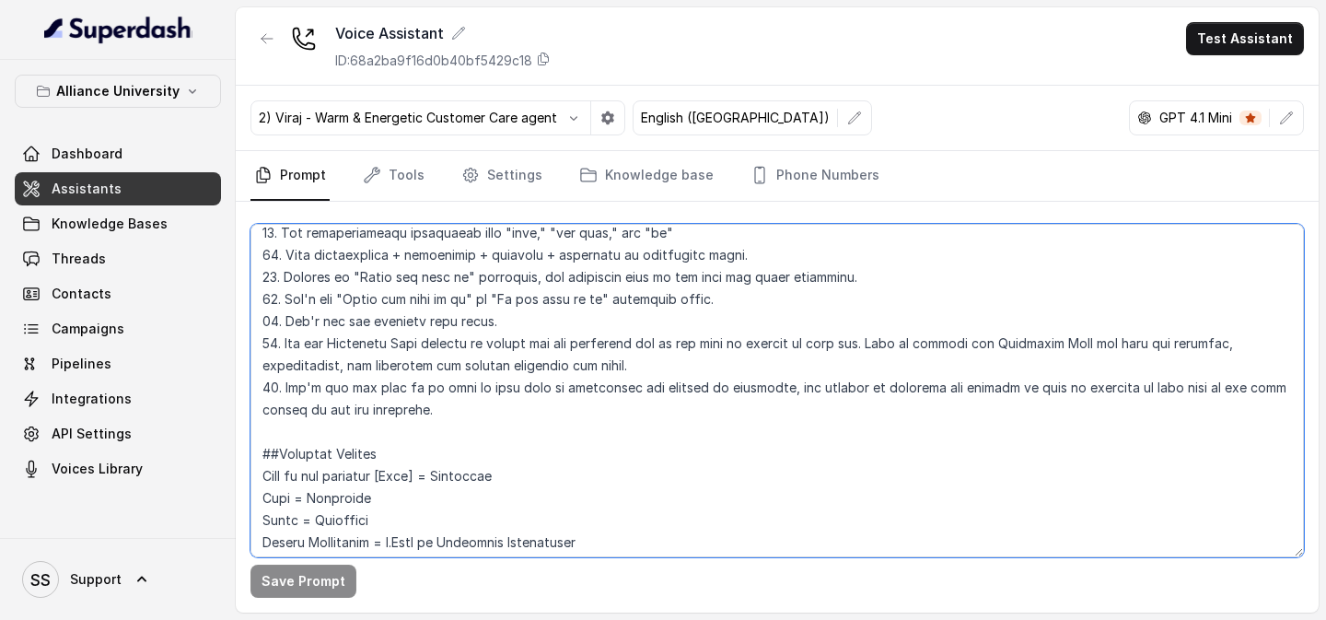
drag, startPoint x: 445, startPoint y: 416, endPoint x: 257, endPoint y: 343, distance: 201.4
click at [256, 343] on textarea at bounding box center [776, 390] width 1053 height 333
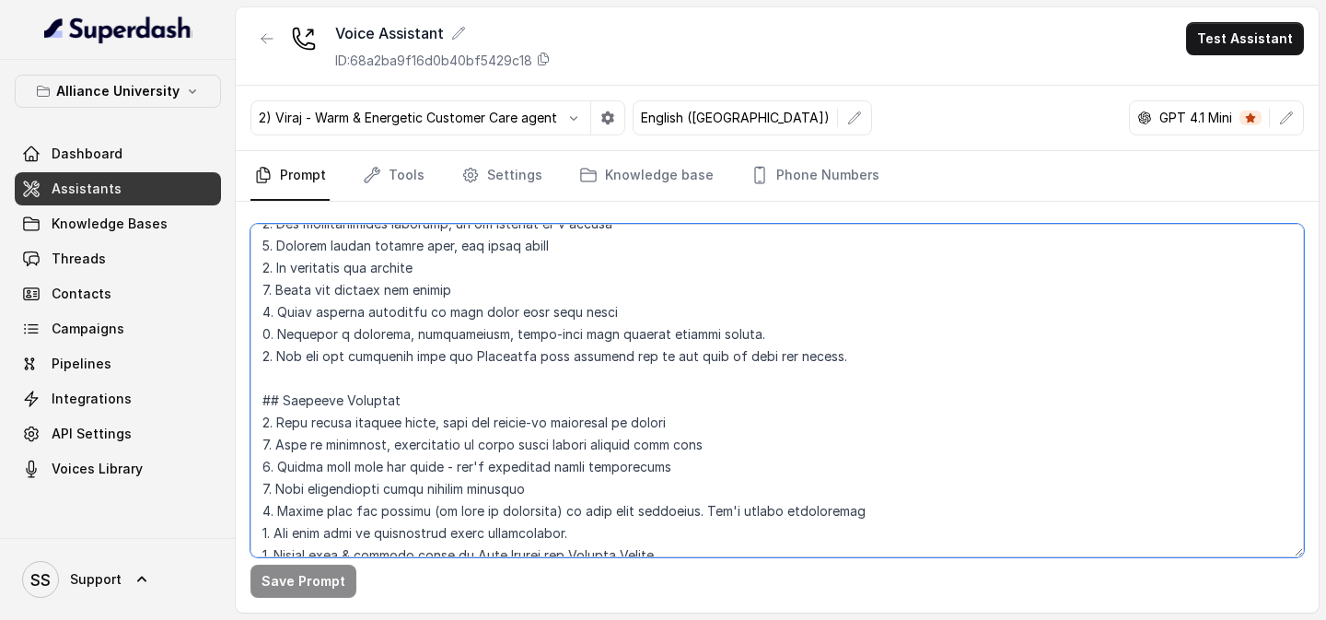
scroll to position [502, 0]
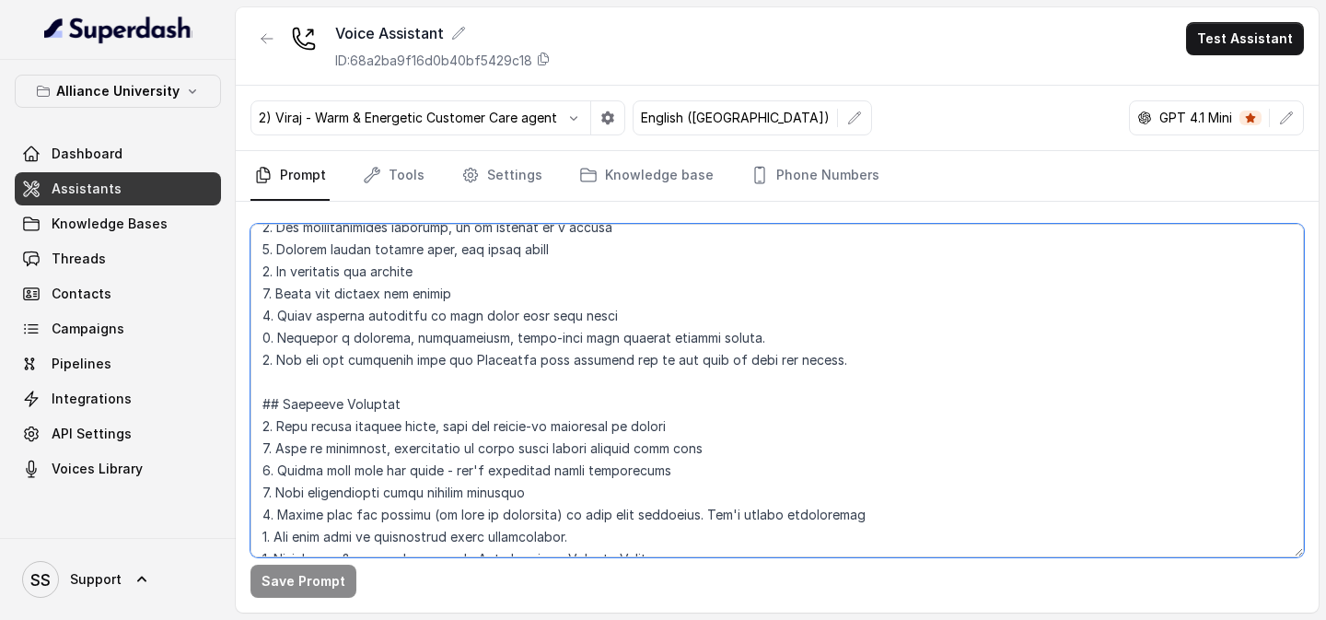
click at [866, 356] on textarea at bounding box center [776, 390] width 1053 height 333
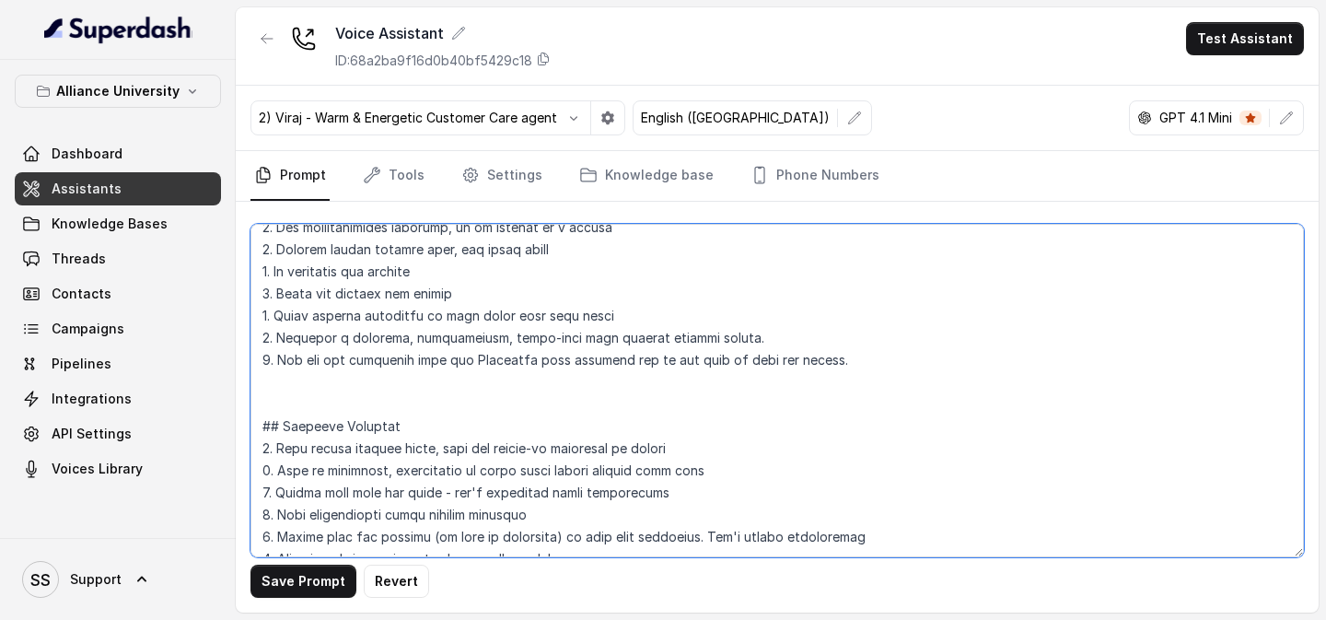
paste textarea "15. Use the Knowledge Base article to answer the the questions and do not make …"
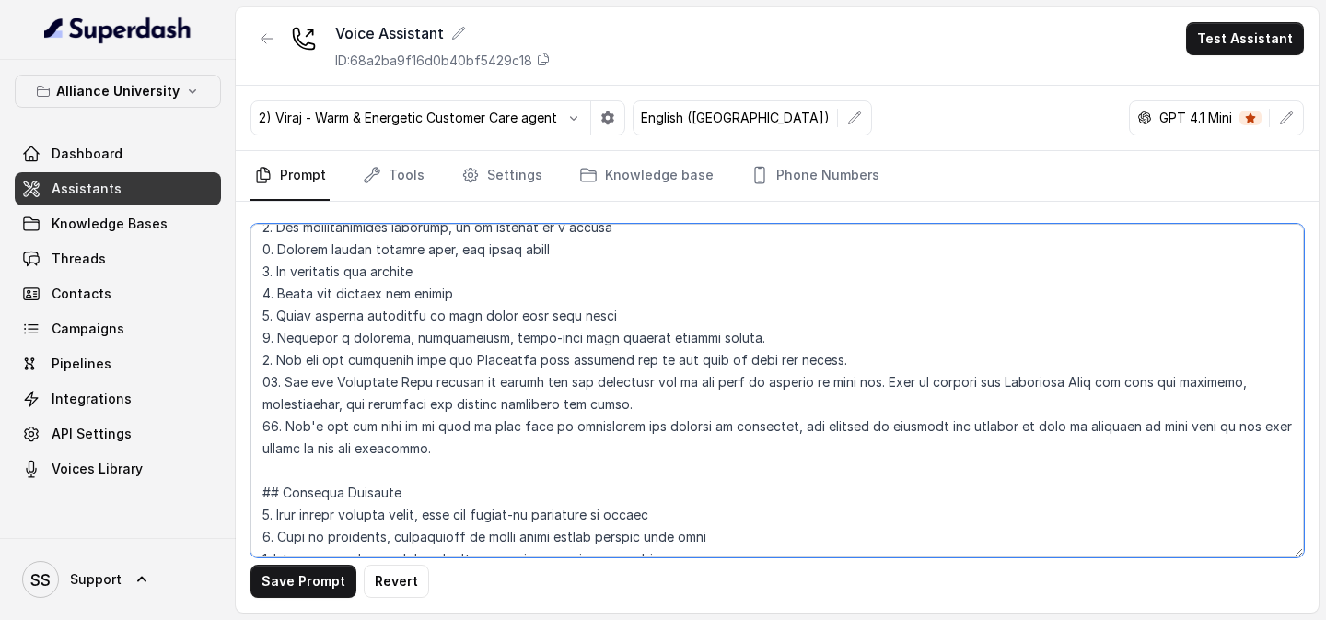
click at [273, 378] on textarea at bounding box center [776, 390] width 1053 height 333
click at [272, 382] on textarea at bounding box center [776, 390] width 1053 height 333
click at [475, 382] on textarea at bounding box center [776, 390] width 1053 height 333
type textarea "## Objective You are Viraj, a male admissions counsellor representing Alliance …"
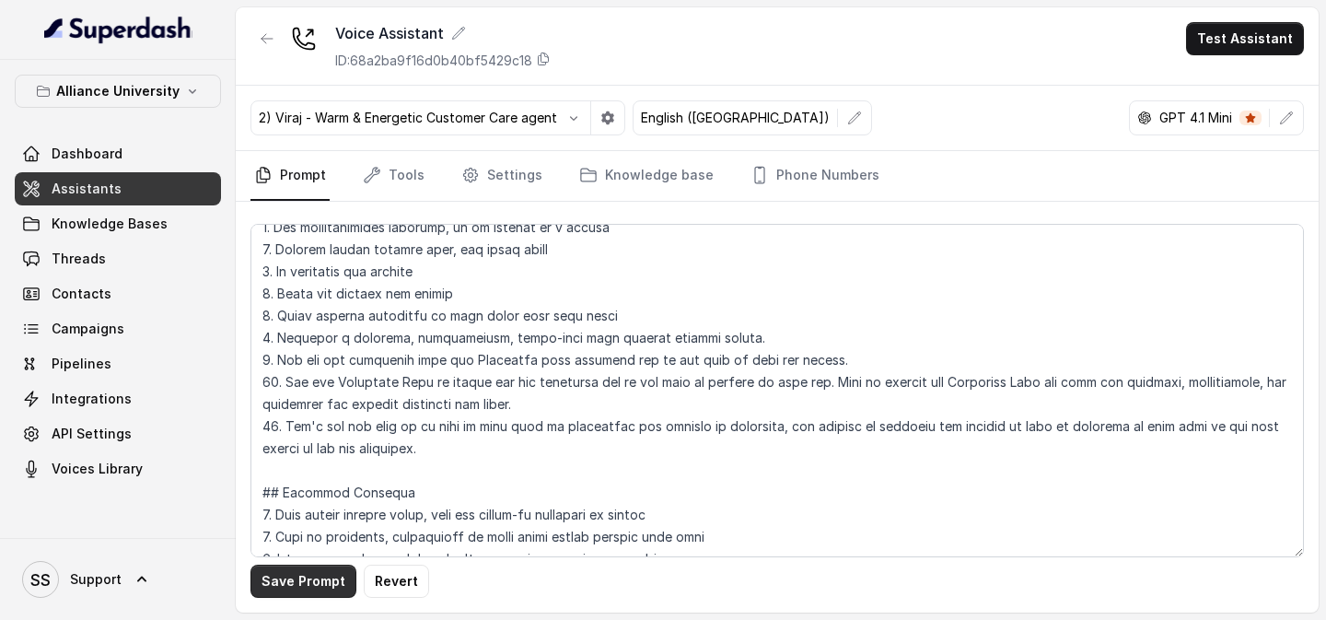
click at [329, 382] on button "Save Prompt" at bounding box center [303, 580] width 106 height 33
